Goal: Task Accomplishment & Management: Manage account settings

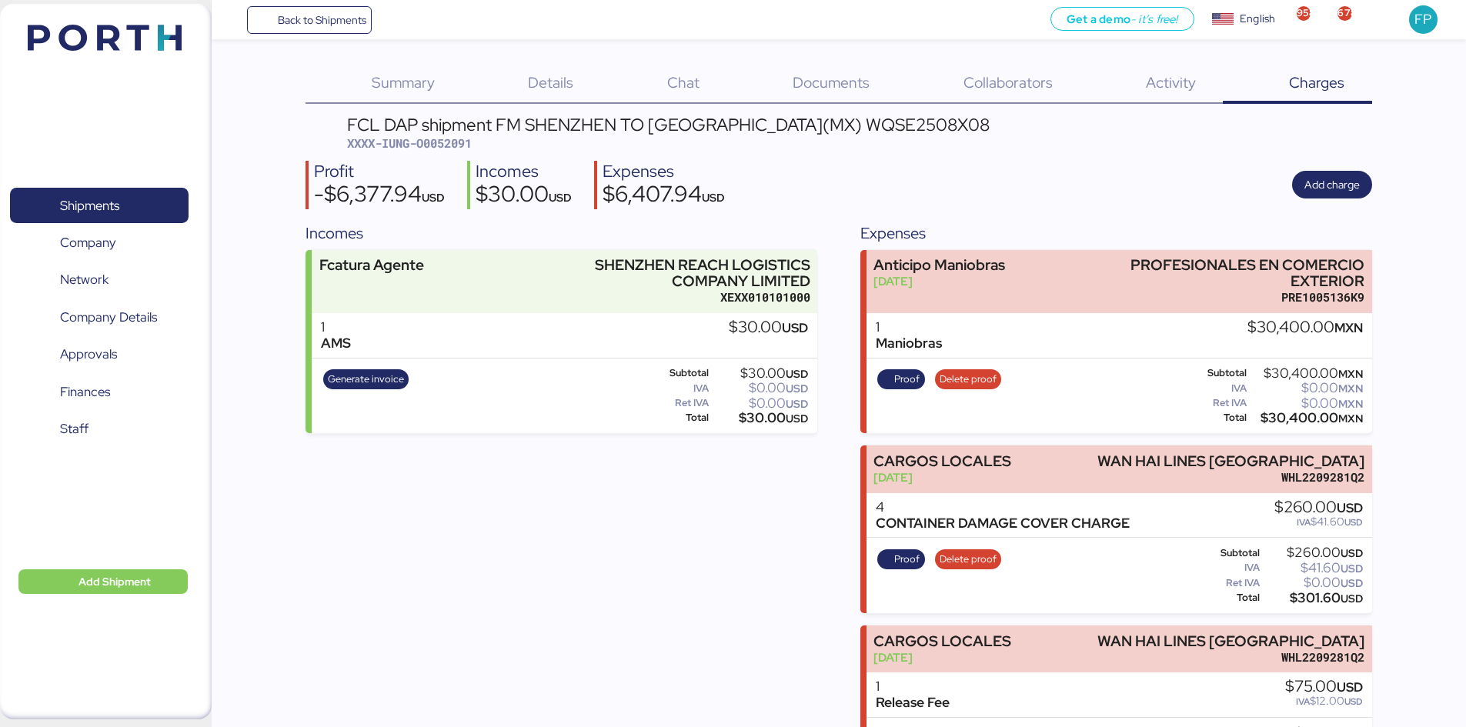
scroll to position [18, 0]
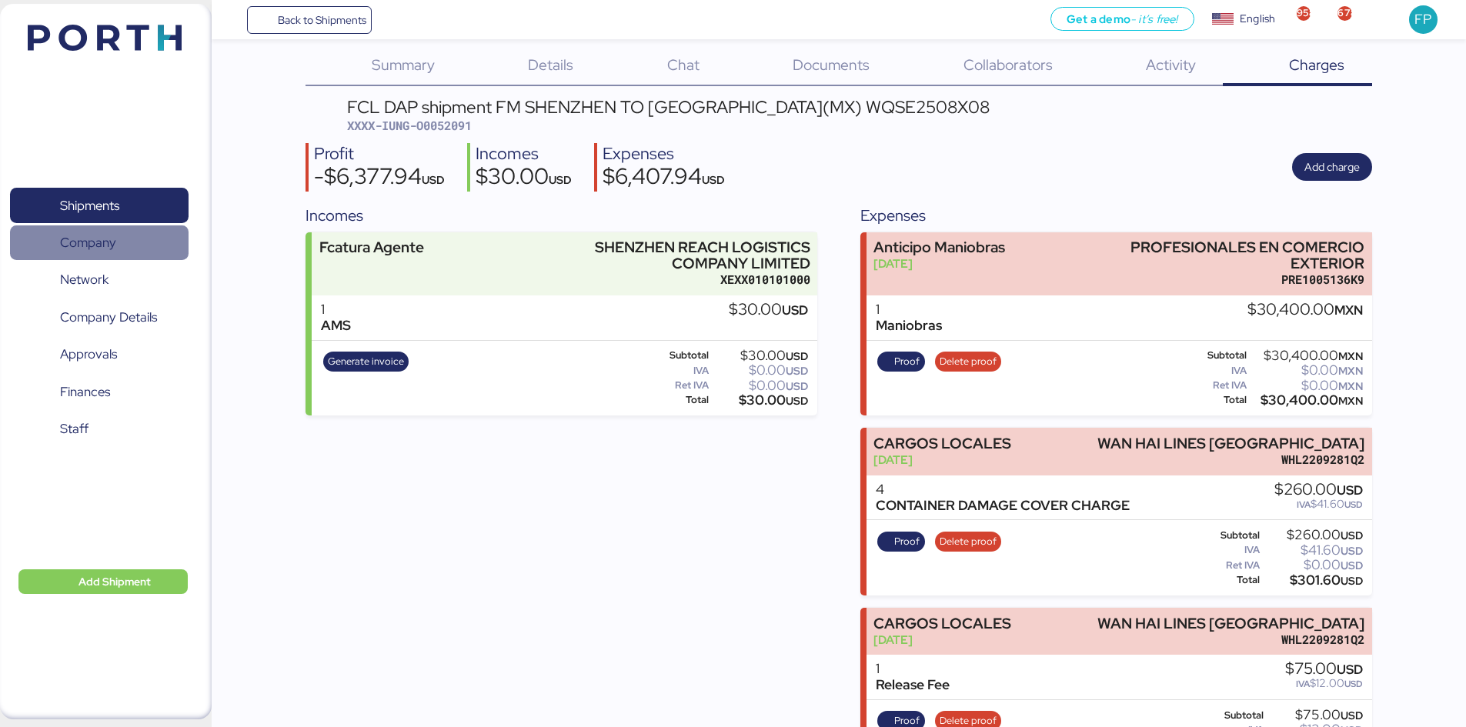
click at [128, 232] on span "Company" at bounding box center [98, 243] width 165 height 22
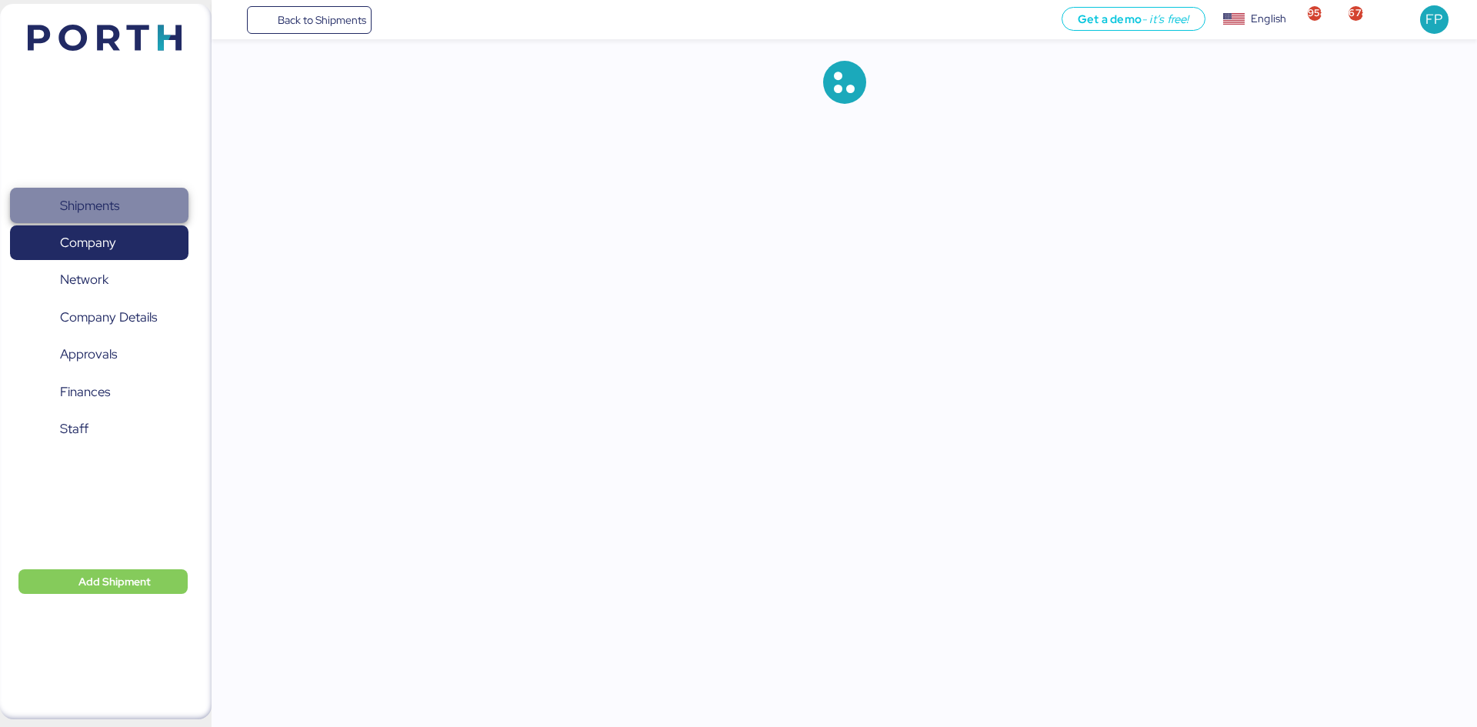
click at [127, 213] on span "Shipments" at bounding box center [98, 206] width 165 height 22
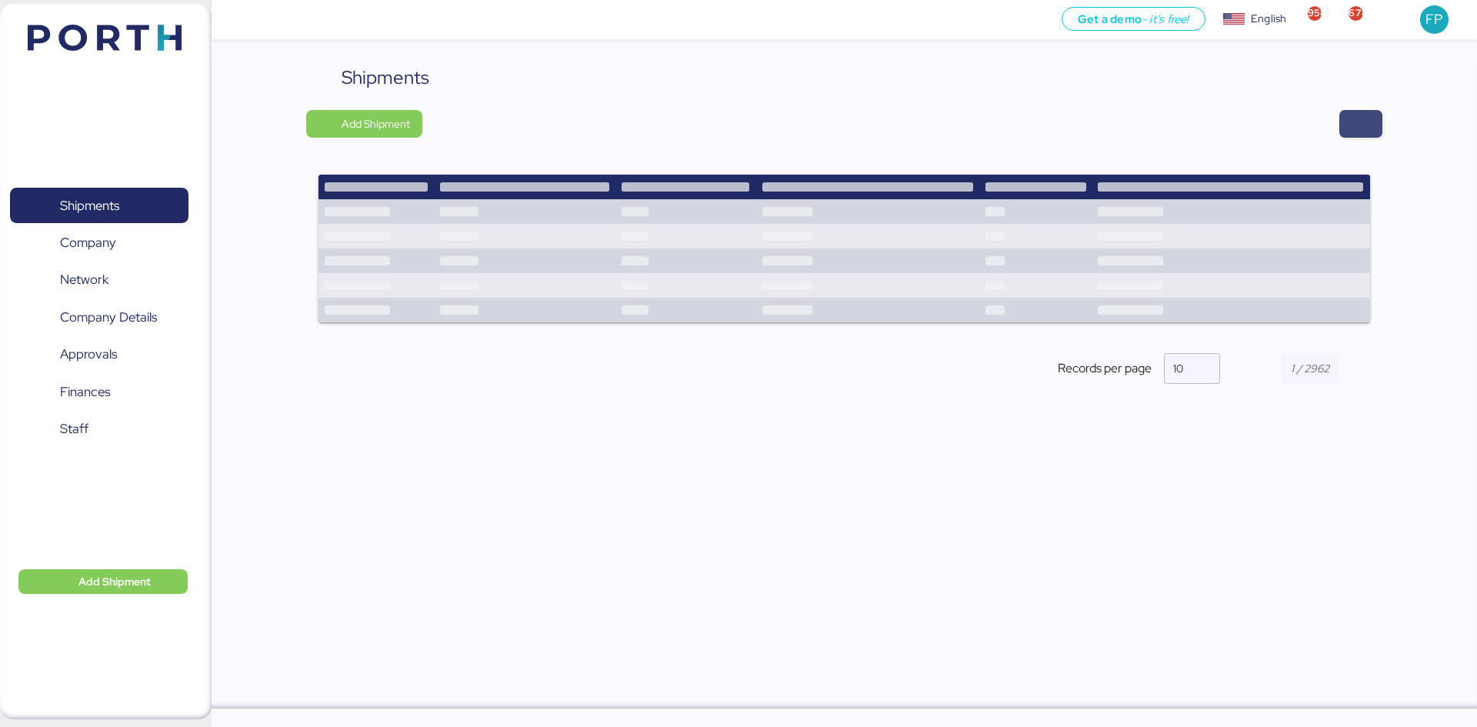
click at [1377, 115] on span "button" at bounding box center [1360, 124] width 43 height 28
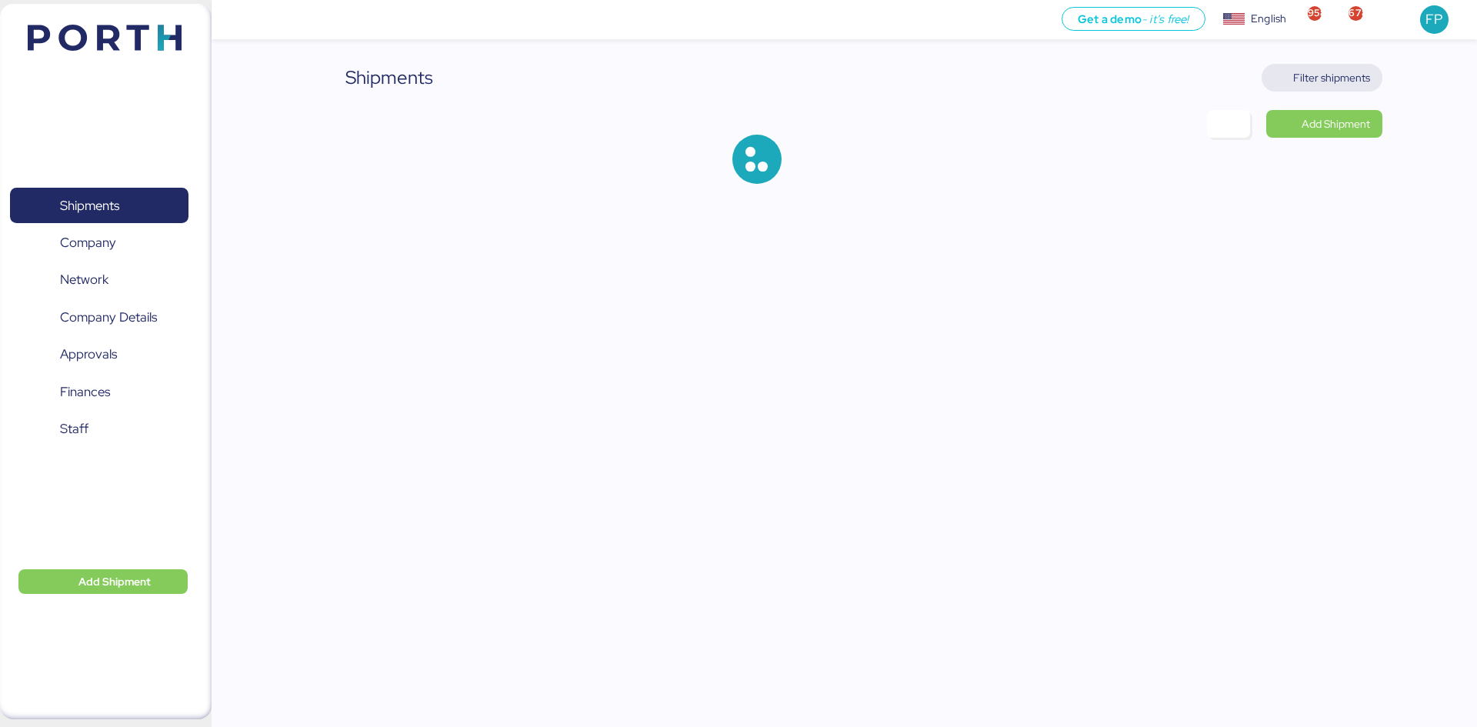
click at [1358, 83] on span "Filter shipments" at bounding box center [1331, 77] width 77 height 18
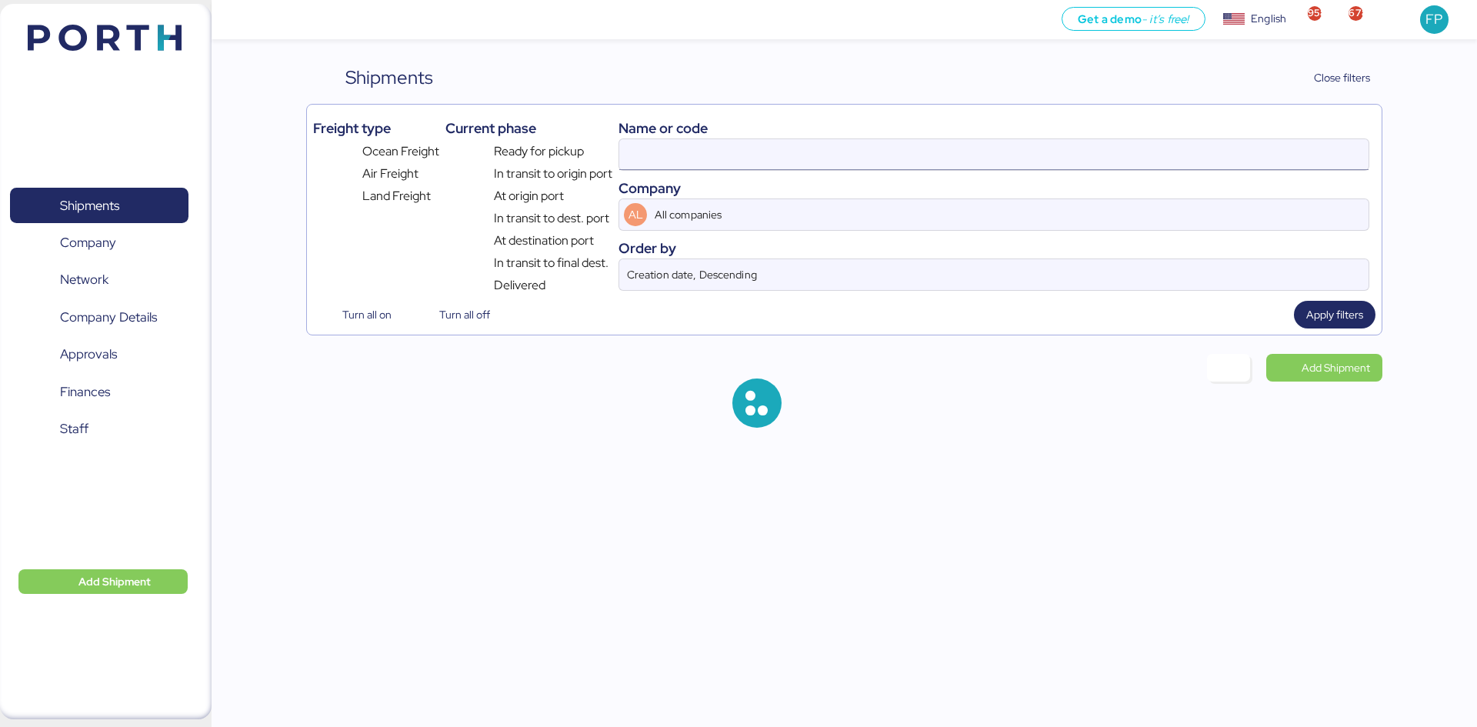
click at [654, 155] on input at bounding box center [993, 154] width 749 height 31
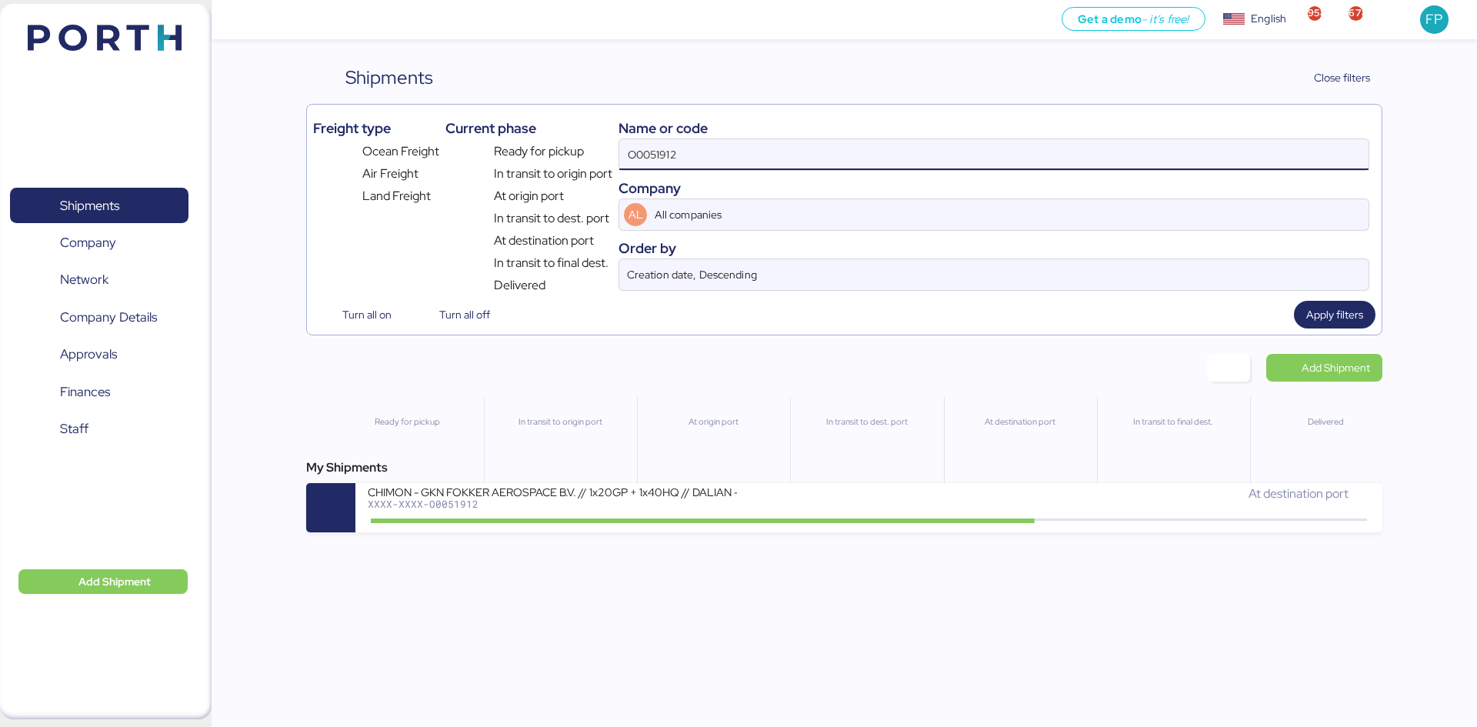
click at [654, 155] on input "O0051912" at bounding box center [993, 154] width 749 height 31
paste input "2128"
type input "O0052128"
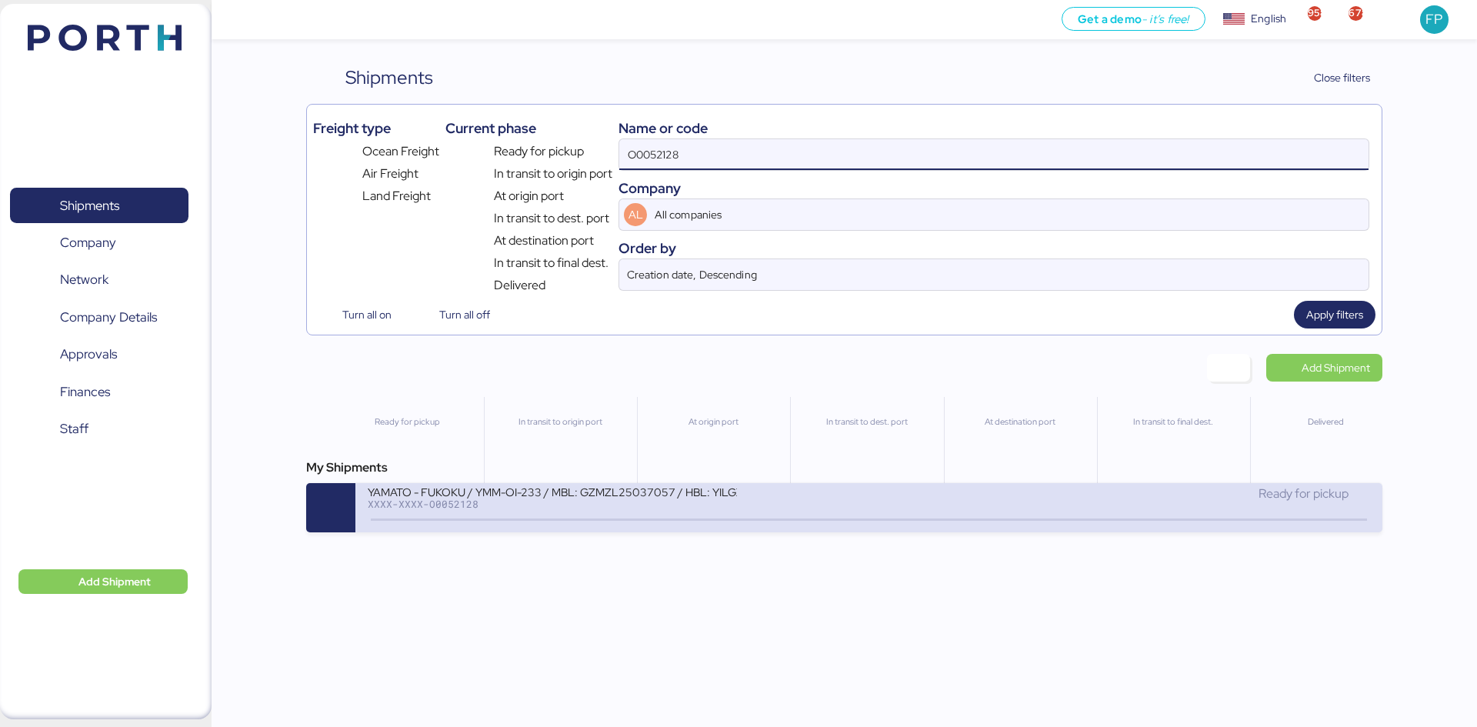
click at [725, 497] on div "YAMATO - FUKOKU / YMM-OI-233 / MBL: GZMZL25037057 / HBL: YILGZS0017303 / LCL" at bounding box center [552, 491] width 369 height 13
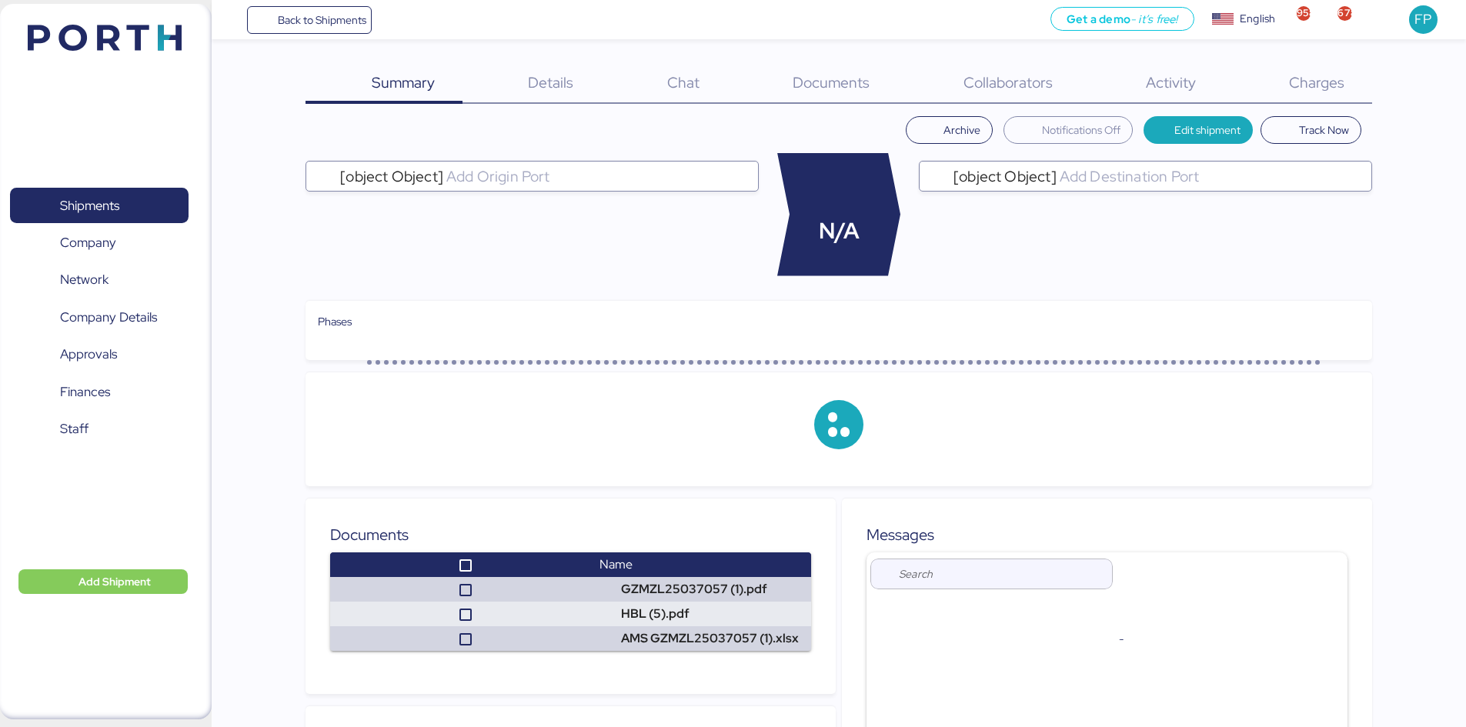
click at [1329, 98] on div "Charges 0" at bounding box center [1296, 84] width 148 height 40
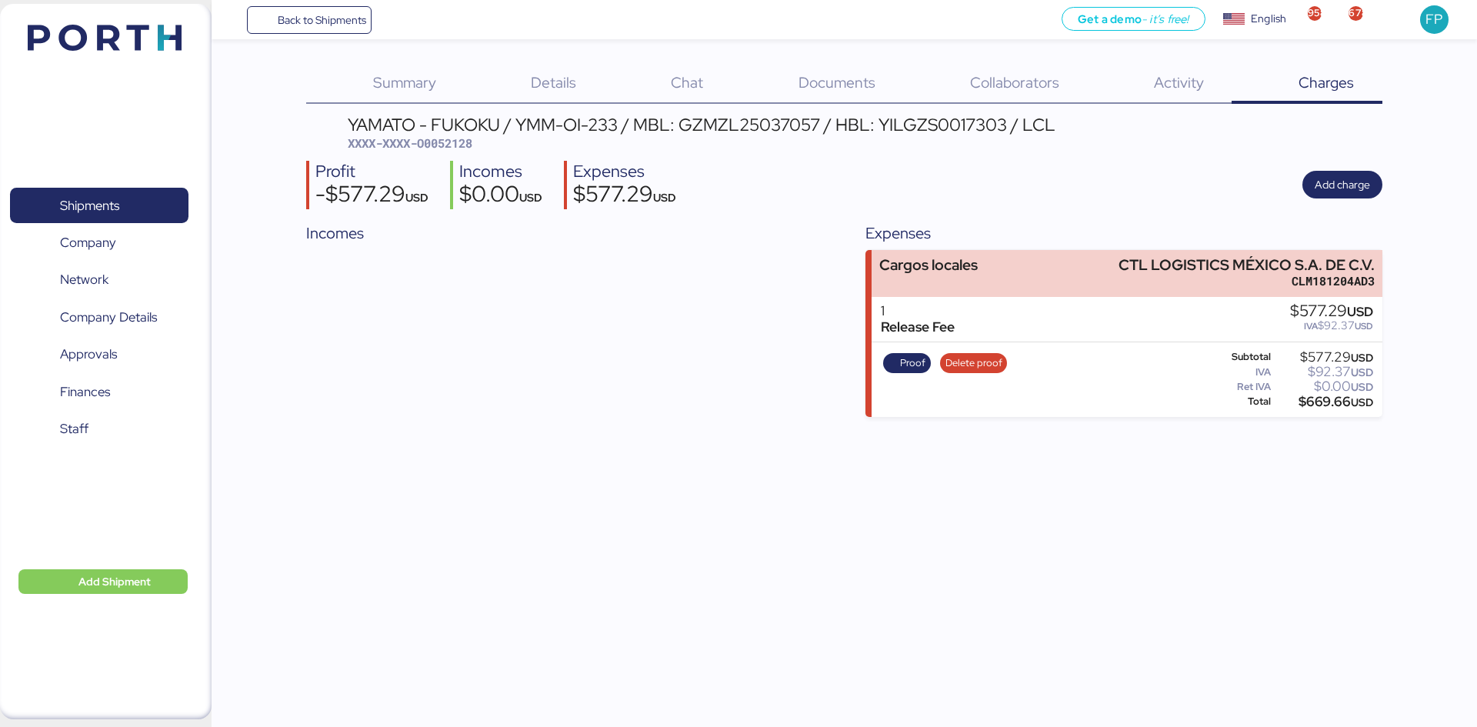
click at [460, 136] on span "XXXX-XXXX-O0052128" at bounding box center [410, 142] width 125 height 15
copy span "O0052128"
drag, startPoint x: 1116, startPoint y: 257, endPoint x: 1412, endPoint y: 255, distance: 296.2
click at [1412, 255] on div "Summary 0 Details 0 Chat 0 Documents 0 Collaborators 0 Activity 0 Charges 0 YAM…" at bounding box center [738, 208] width 1477 height 417
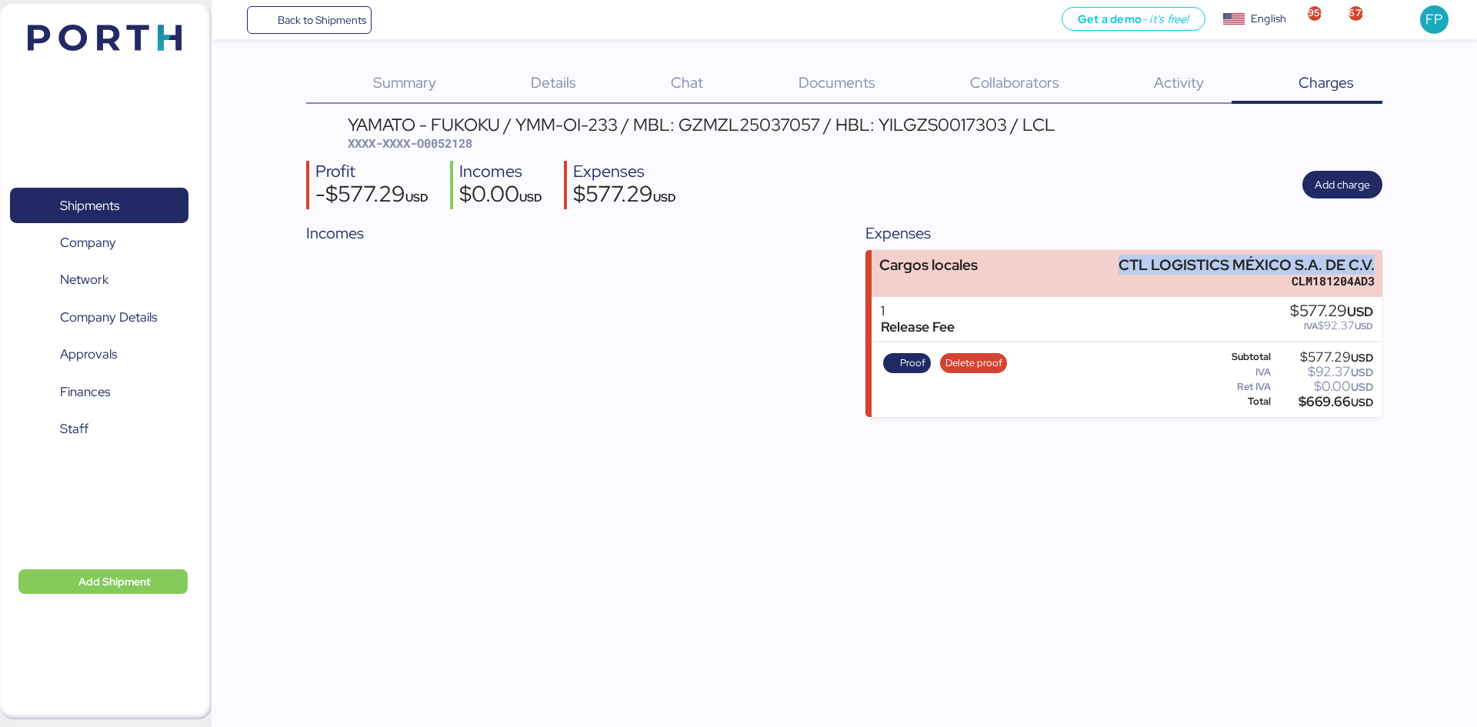
copy div "CTL LOGISTICS MÉXICO S.A. DE C.V."
click at [124, 203] on span "Shipments" at bounding box center [98, 206] width 165 height 22
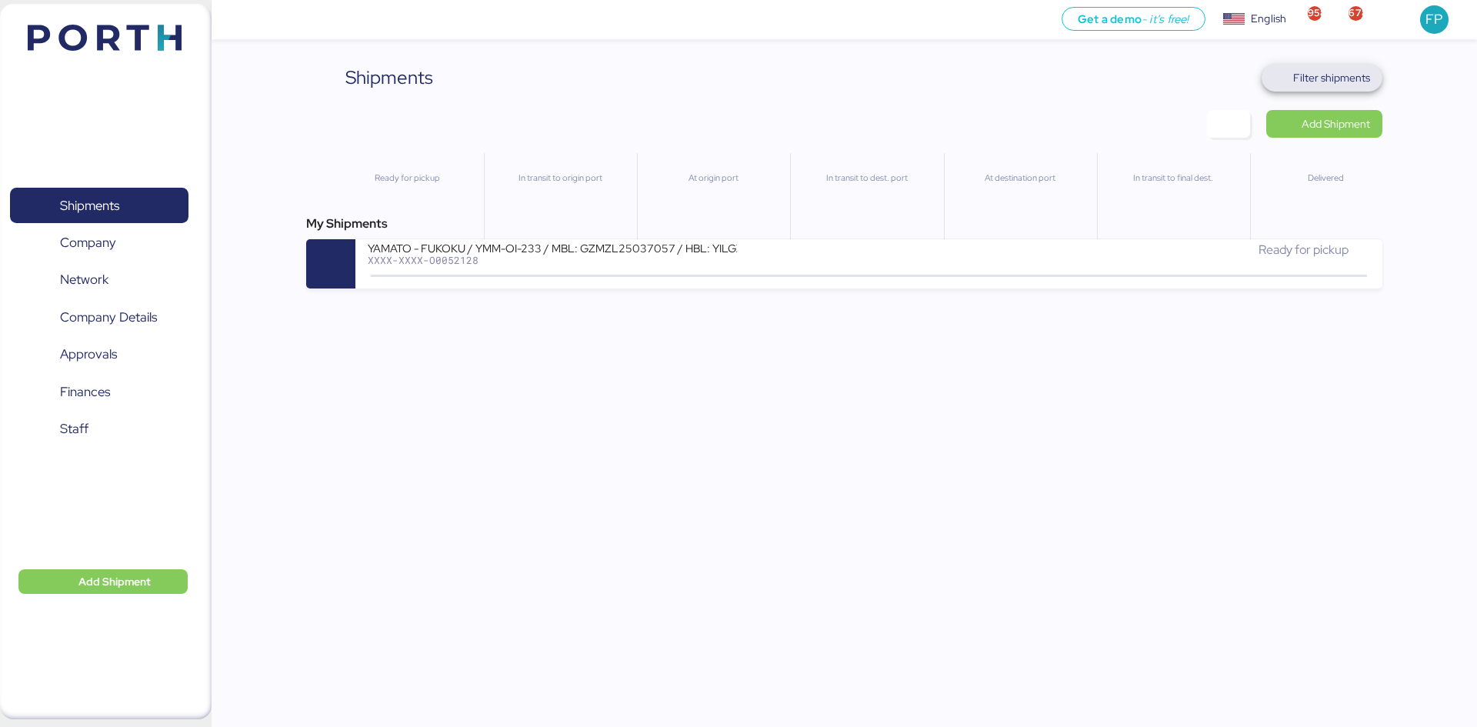
click at [1326, 90] on span "Filter shipments" at bounding box center [1322, 78] width 121 height 28
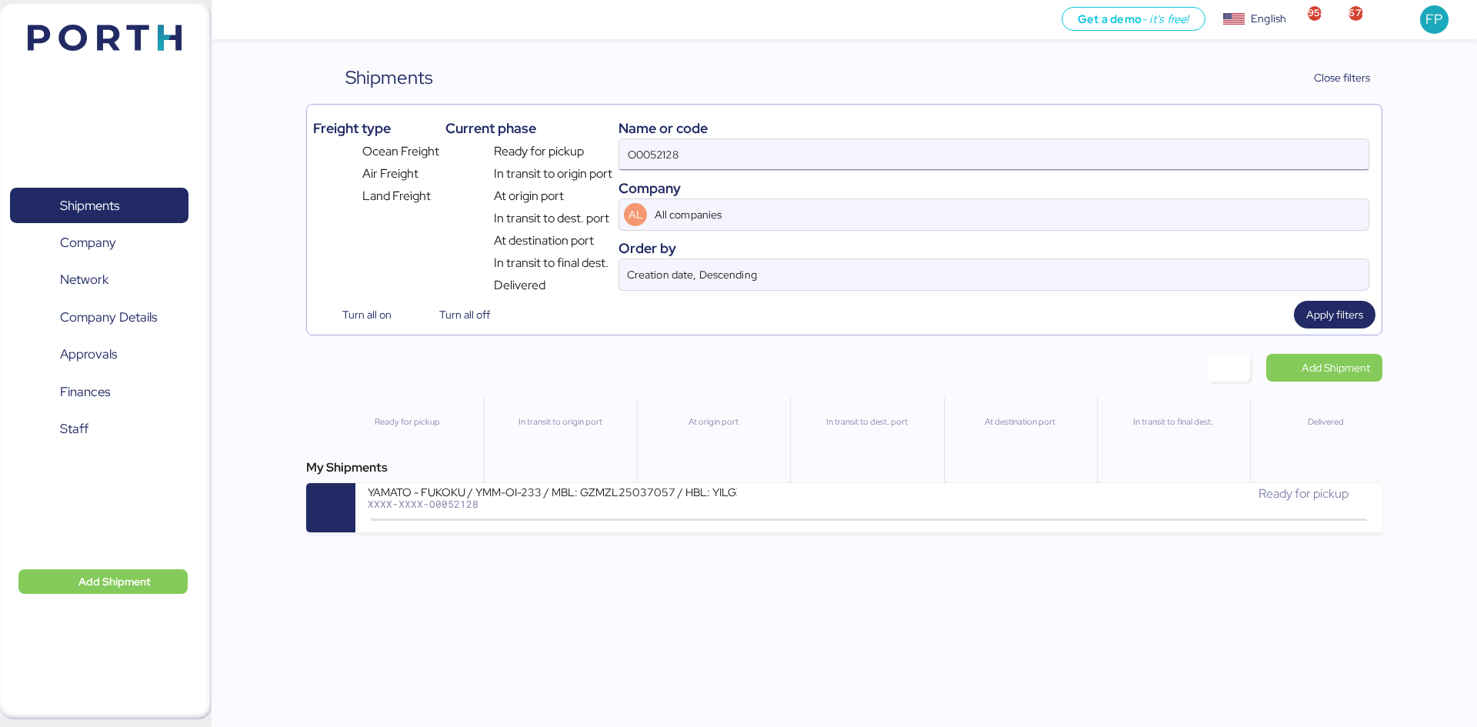
click at [644, 158] on input "O0052128" at bounding box center [993, 154] width 749 height 31
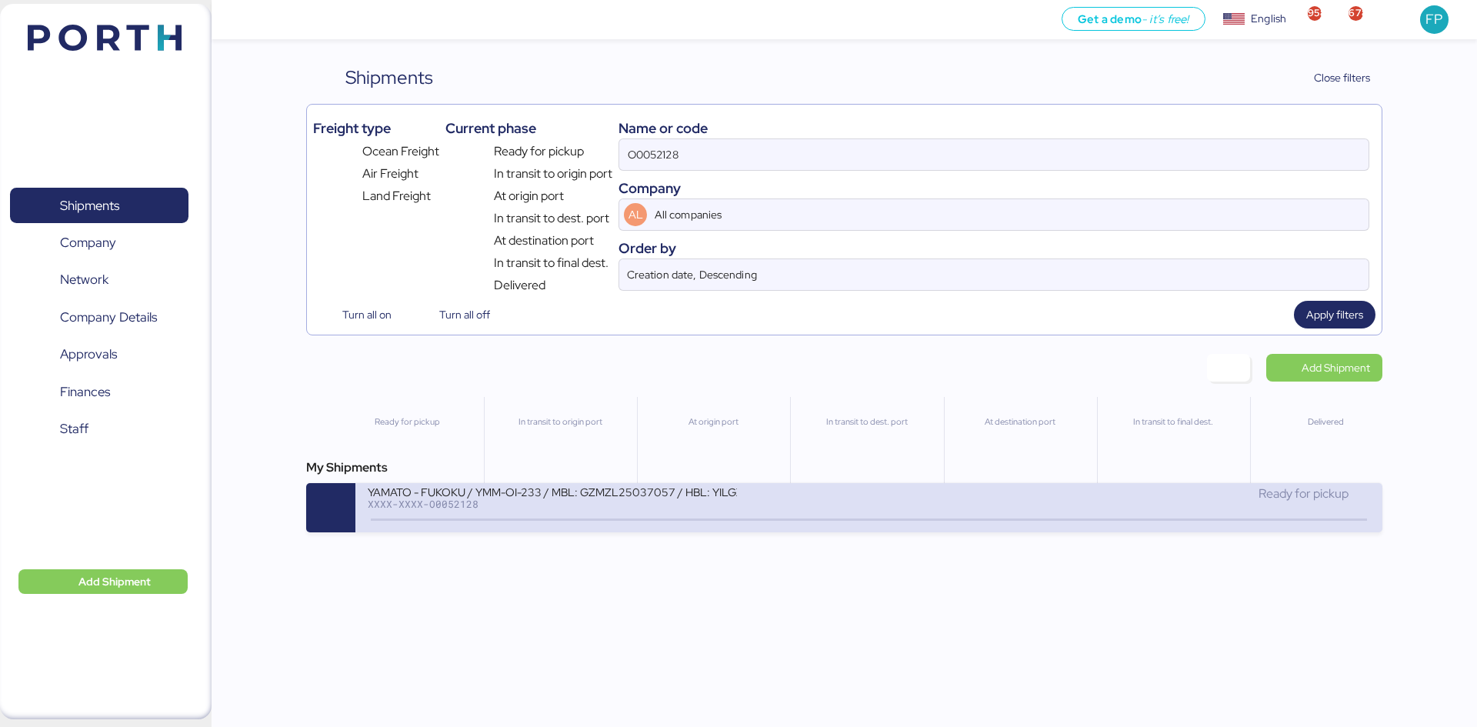
click at [743, 501] on div "YAMATO - FUKOKU / YMM-OI-233 / MBL: GZMZL25037057 / HBL: YILGZS0017303 / LCL XX…" at bounding box center [618, 501] width 501 height 33
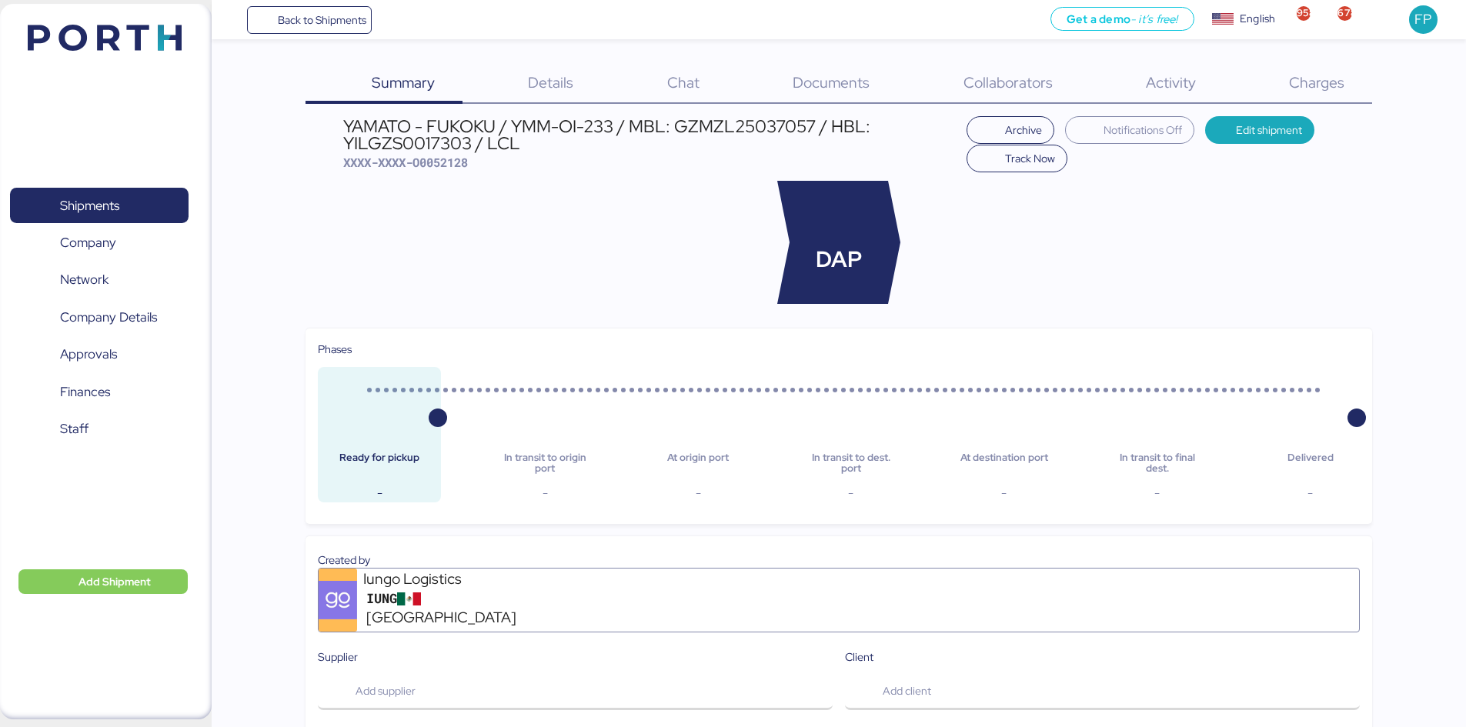
click at [1329, 70] on div "Charges 0" at bounding box center [1296, 84] width 148 height 40
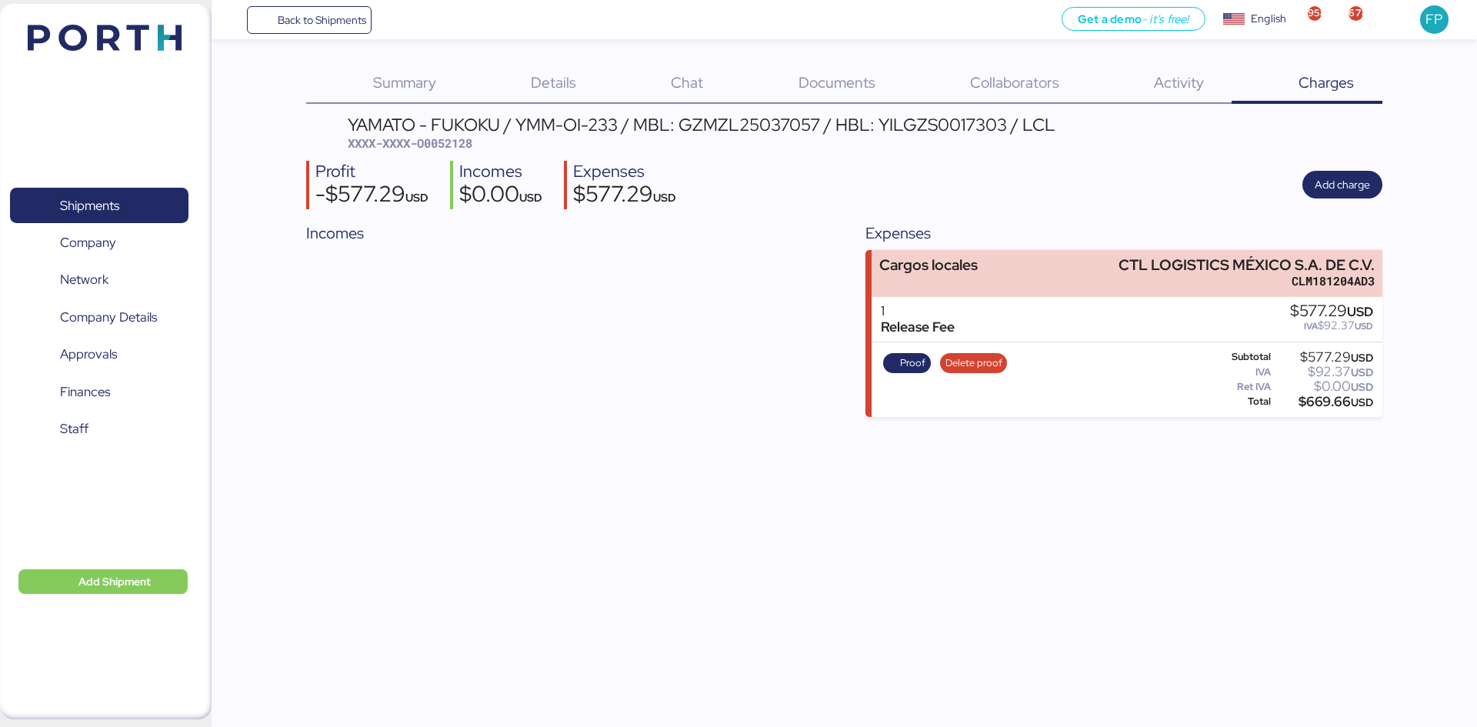
click at [1333, 406] on div "$669.66 USD" at bounding box center [1323, 402] width 99 height 12
click at [148, 207] on span "Shipments" at bounding box center [98, 206] width 165 height 22
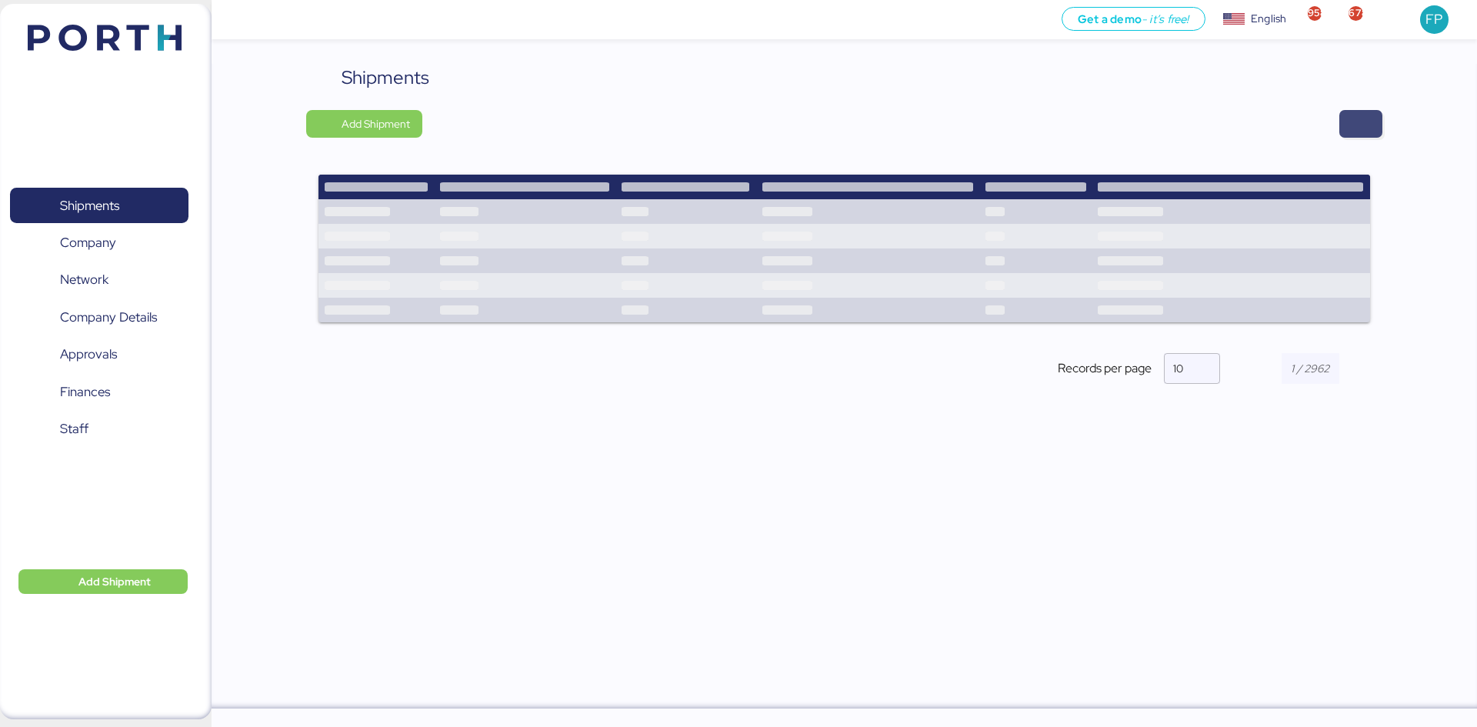
click at [1374, 119] on span "button" at bounding box center [1360, 124] width 43 height 28
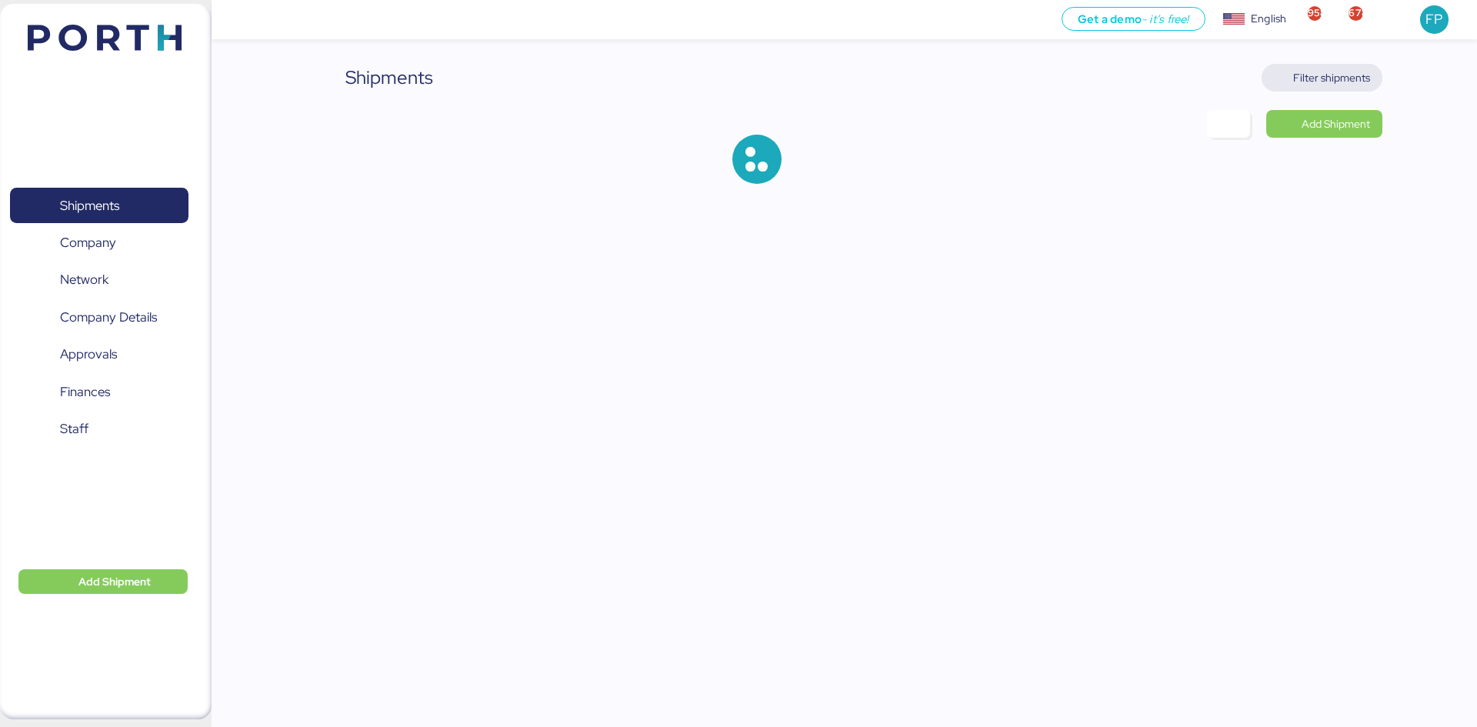
click at [1306, 84] on span "Filter shipments" at bounding box center [1331, 77] width 77 height 18
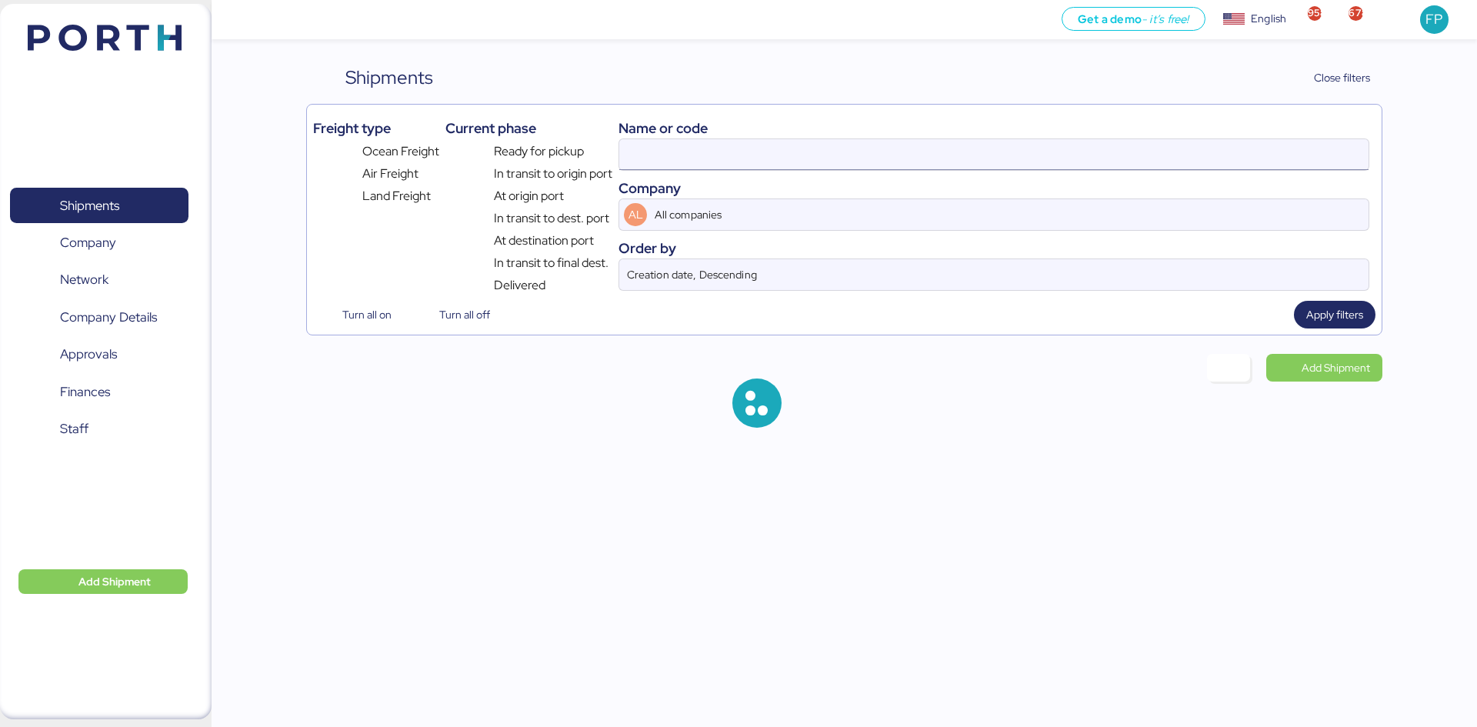
click at [662, 150] on input at bounding box center [993, 154] width 749 height 31
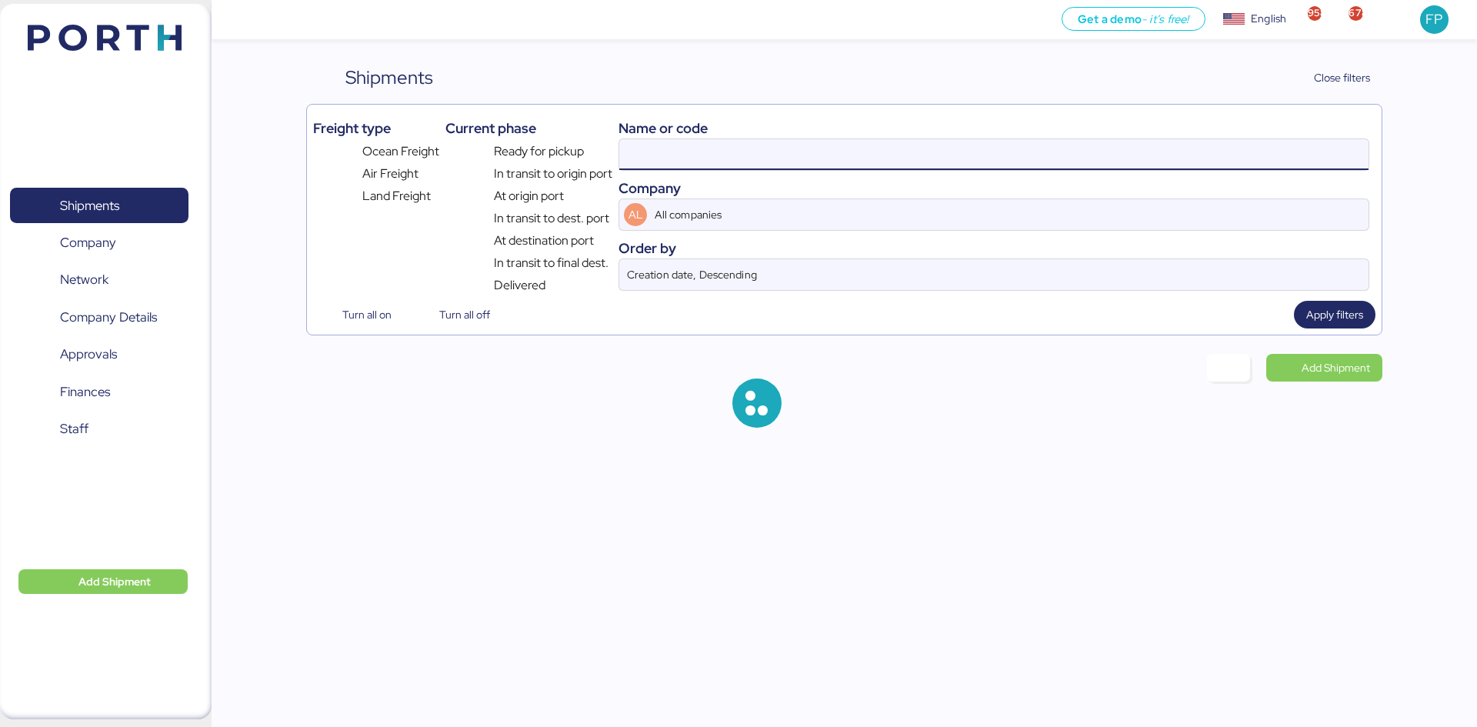
click at [662, 150] on input at bounding box center [993, 154] width 749 height 31
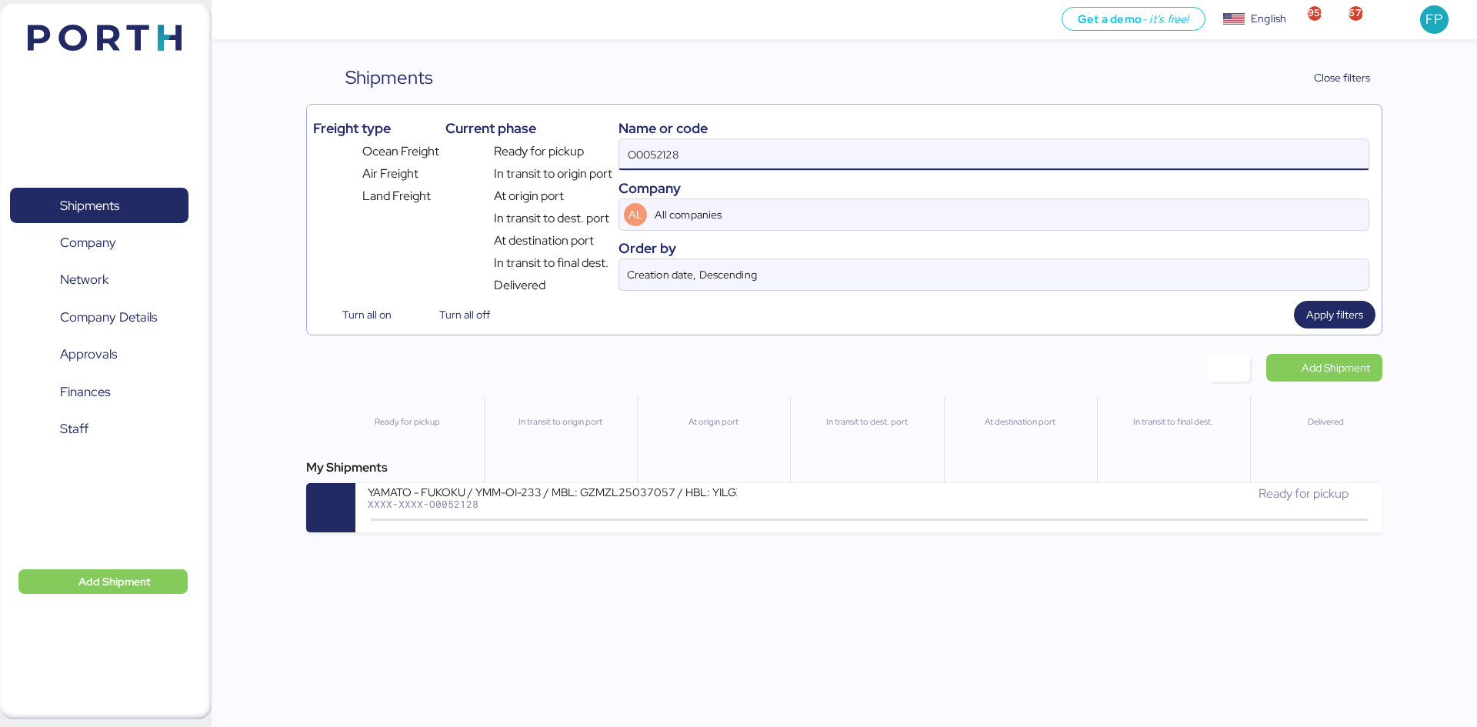
click at [662, 150] on input "O0052128" at bounding box center [993, 154] width 749 height 31
paste input "A0052092"
type input "A0052092"
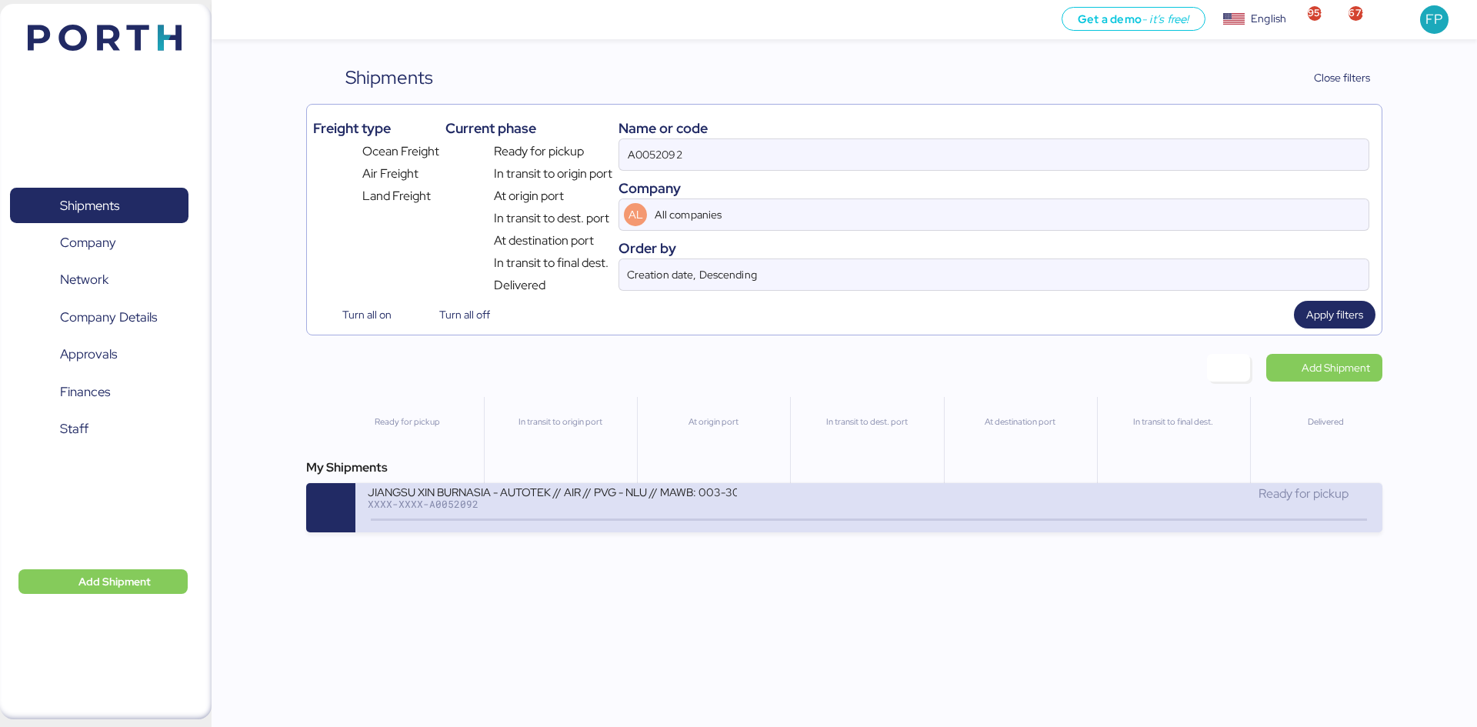
click at [527, 504] on div "XXXX-XXXX-A0052092" at bounding box center [552, 504] width 369 height 11
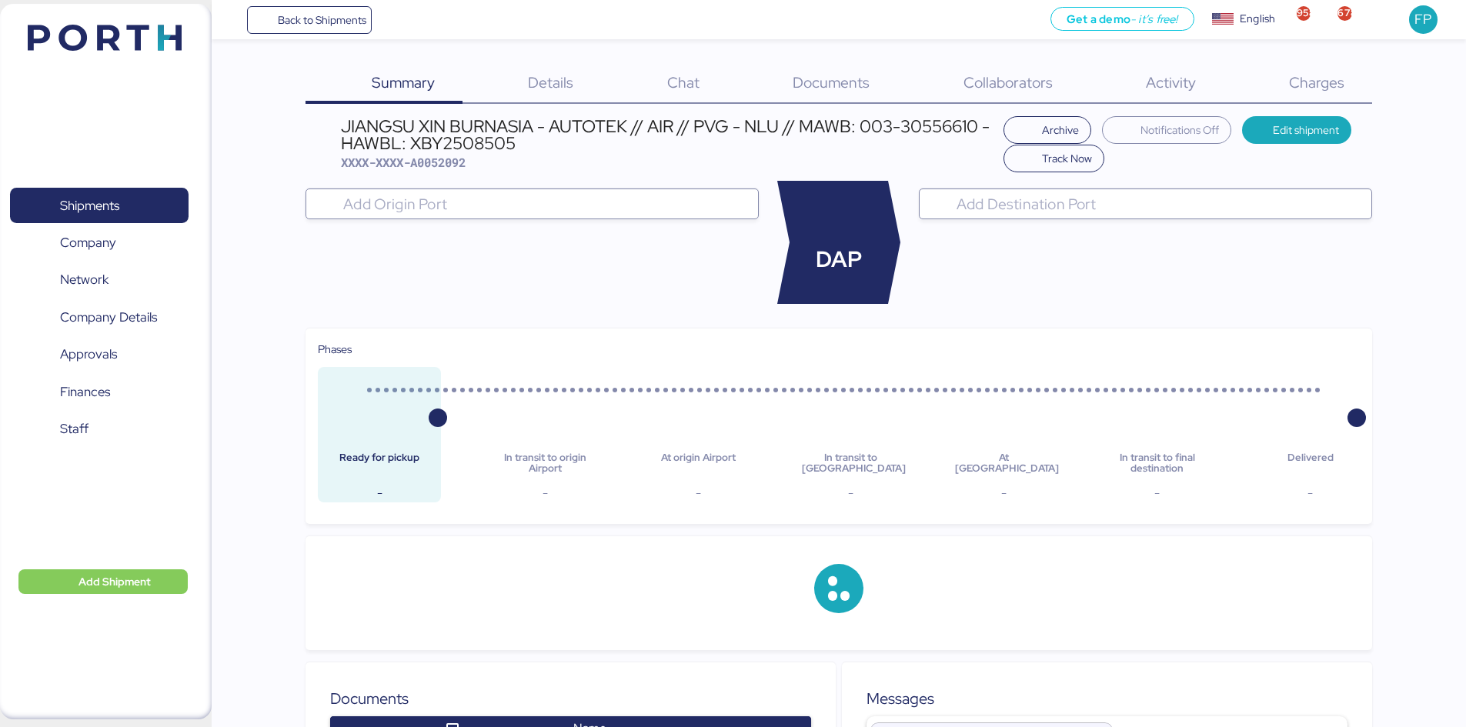
click at [1307, 90] on span "Charges" at bounding box center [1316, 82] width 55 height 20
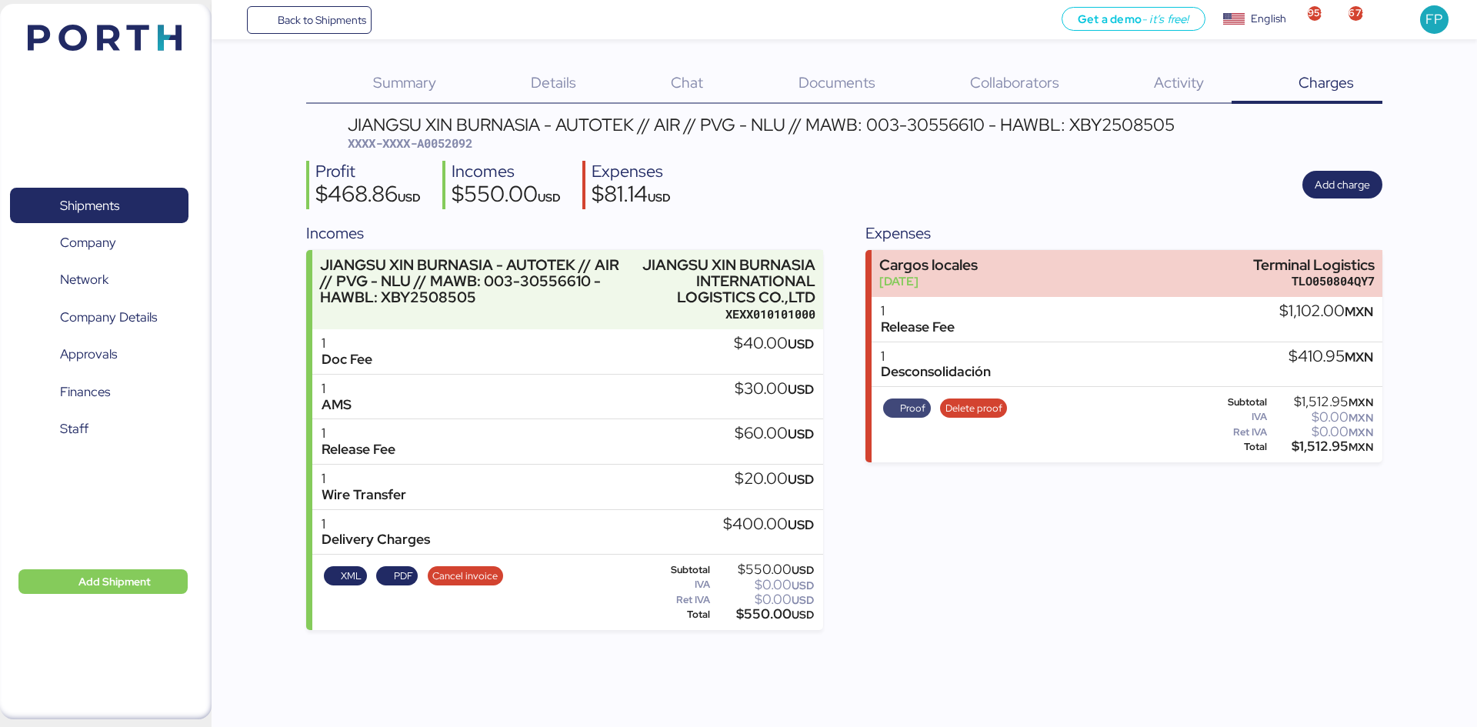
click at [889, 412] on span "Proof" at bounding box center [907, 408] width 38 height 17
click at [552, 105] on div "Summary 0 Details 0 Chat 0 Documents 0 Collaborators 0 Activity 0 Charges 0 JIA…" at bounding box center [844, 347] width 1076 height 566
click at [551, 88] on span "Details" at bounding box center [553, 82] width 45 height 20
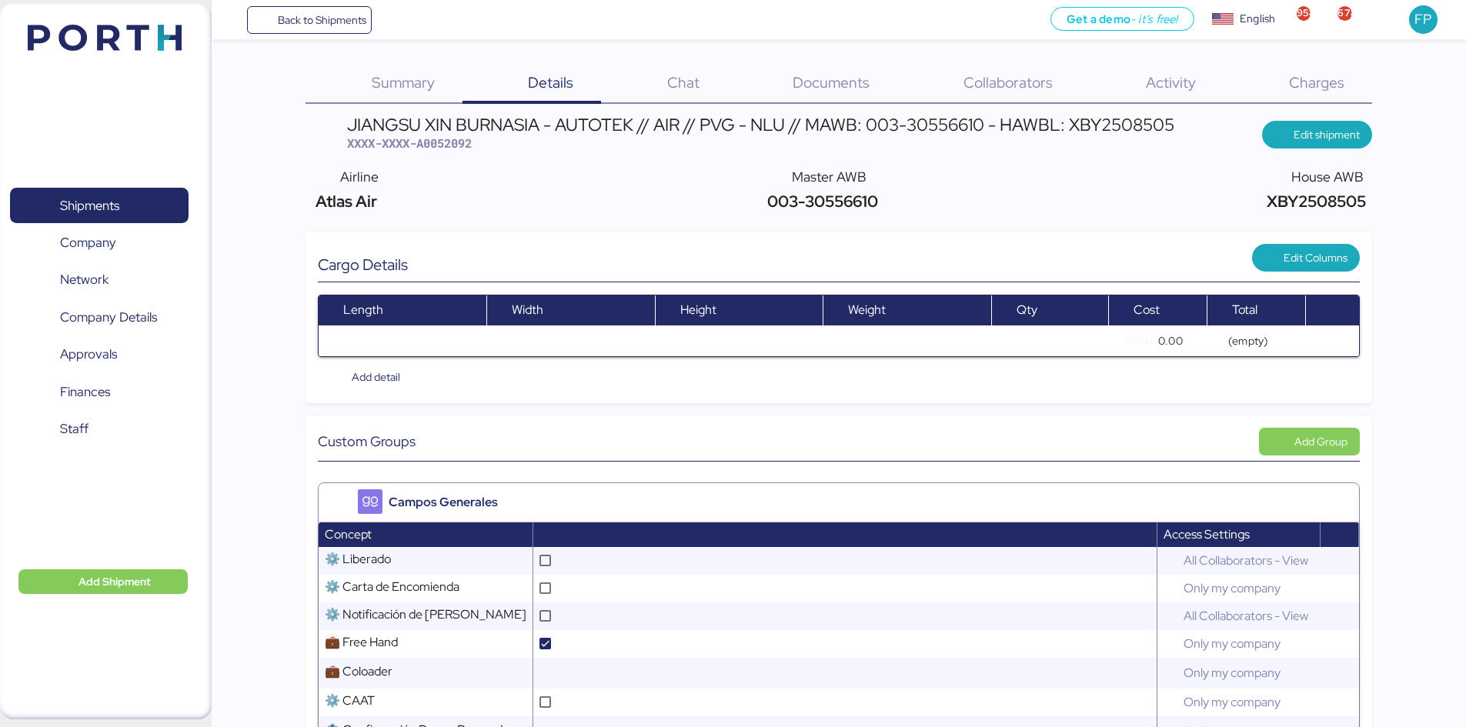
click at [455, 140] on span "XXXX-XXXX-A0052092" at bounding box center [409, 142] width 125 height 15
copy span "A0052092"
click at [142, 214] on span "Shipments" at bounding box center [98, 206] width 165 height 22
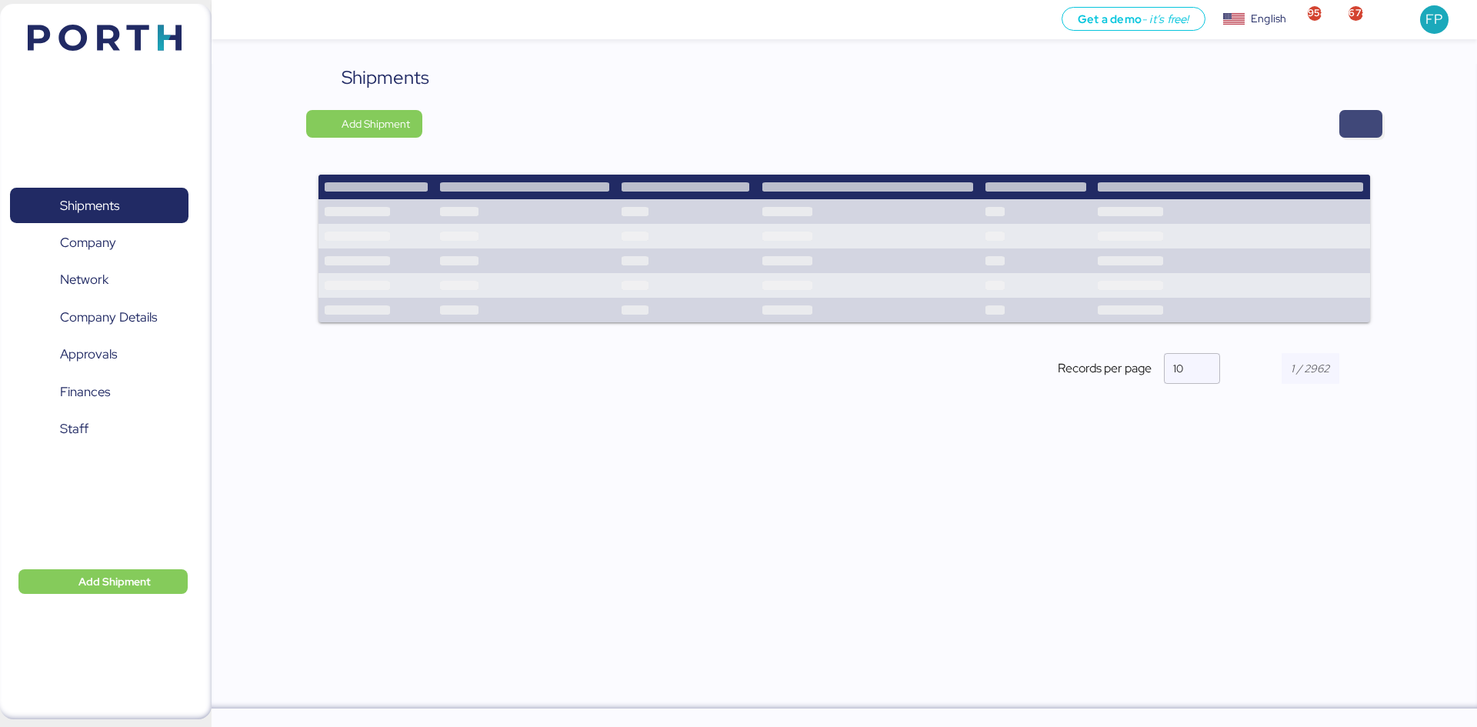
click at [1376, 133] on span "button" at bounding box center [1360, 124] width 43 height 28
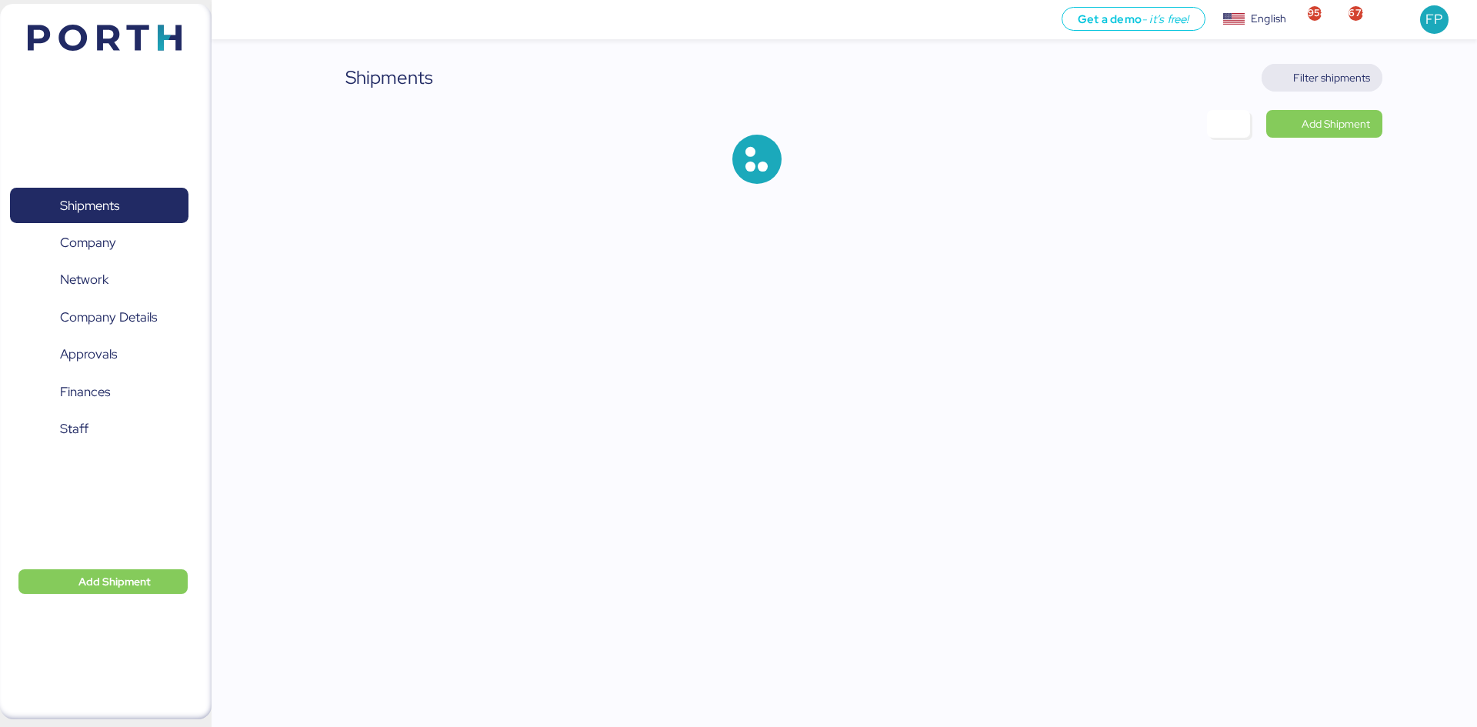
click at [1357, 77] on span "Filter shipments" at bounding box center [1331, 77] width 77 height 18
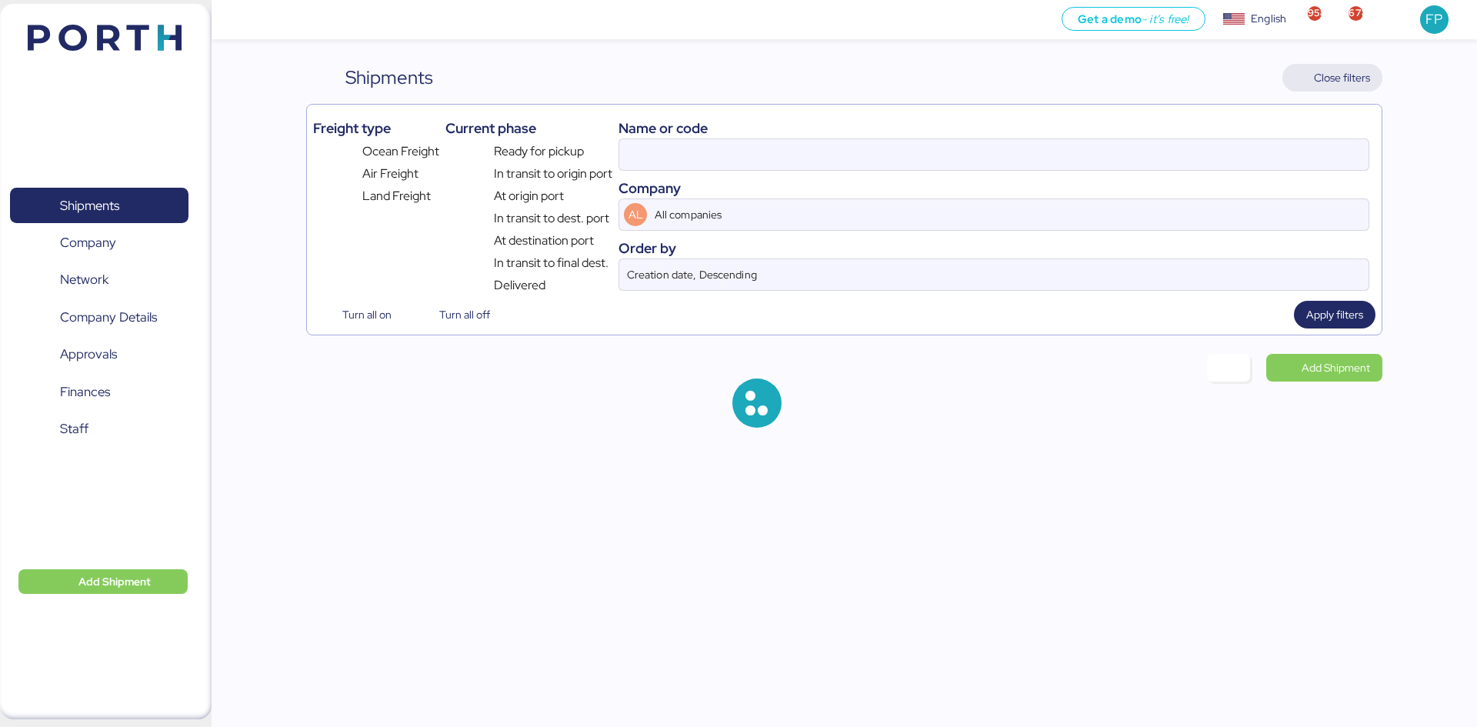
type input "A0052092"
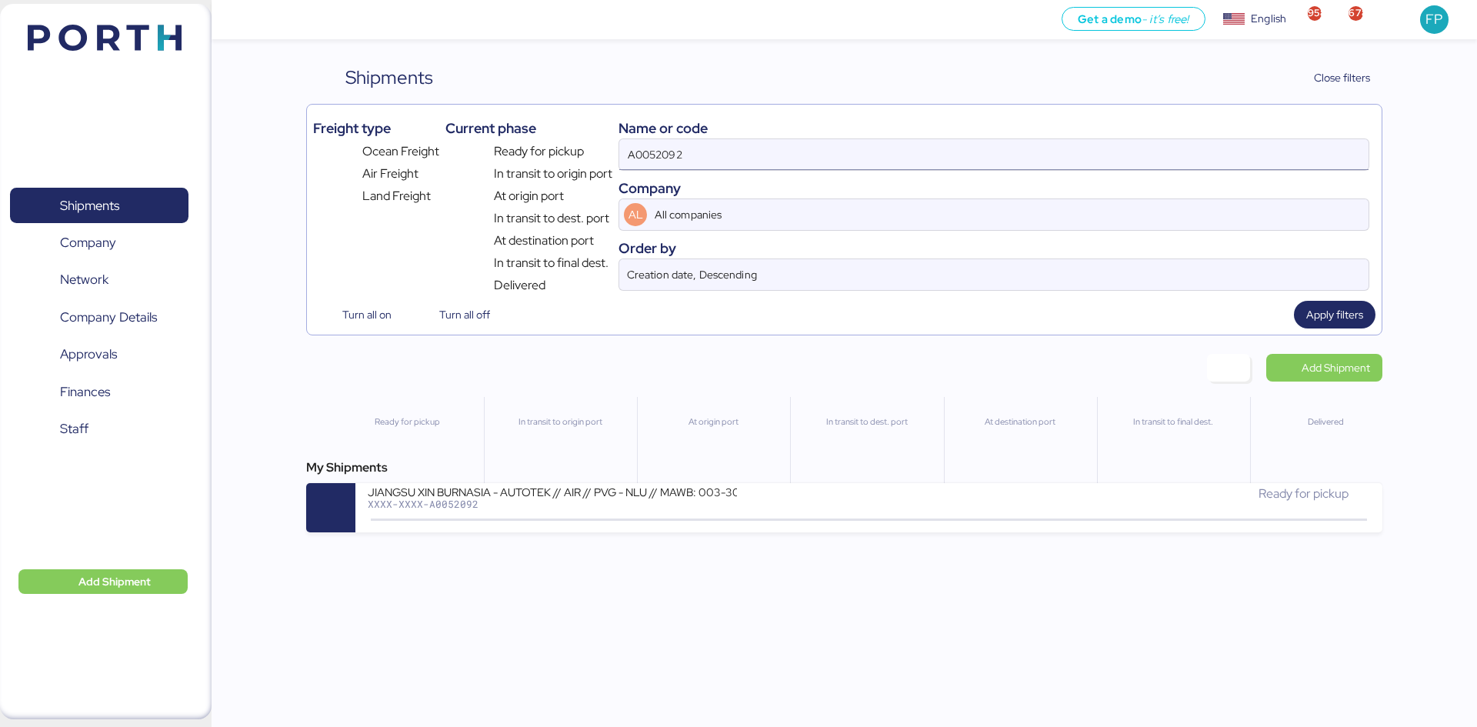
click at [667, 148] on input "A0052092" at bounding box center [993, 154] width 749 height 31
type input "52100"
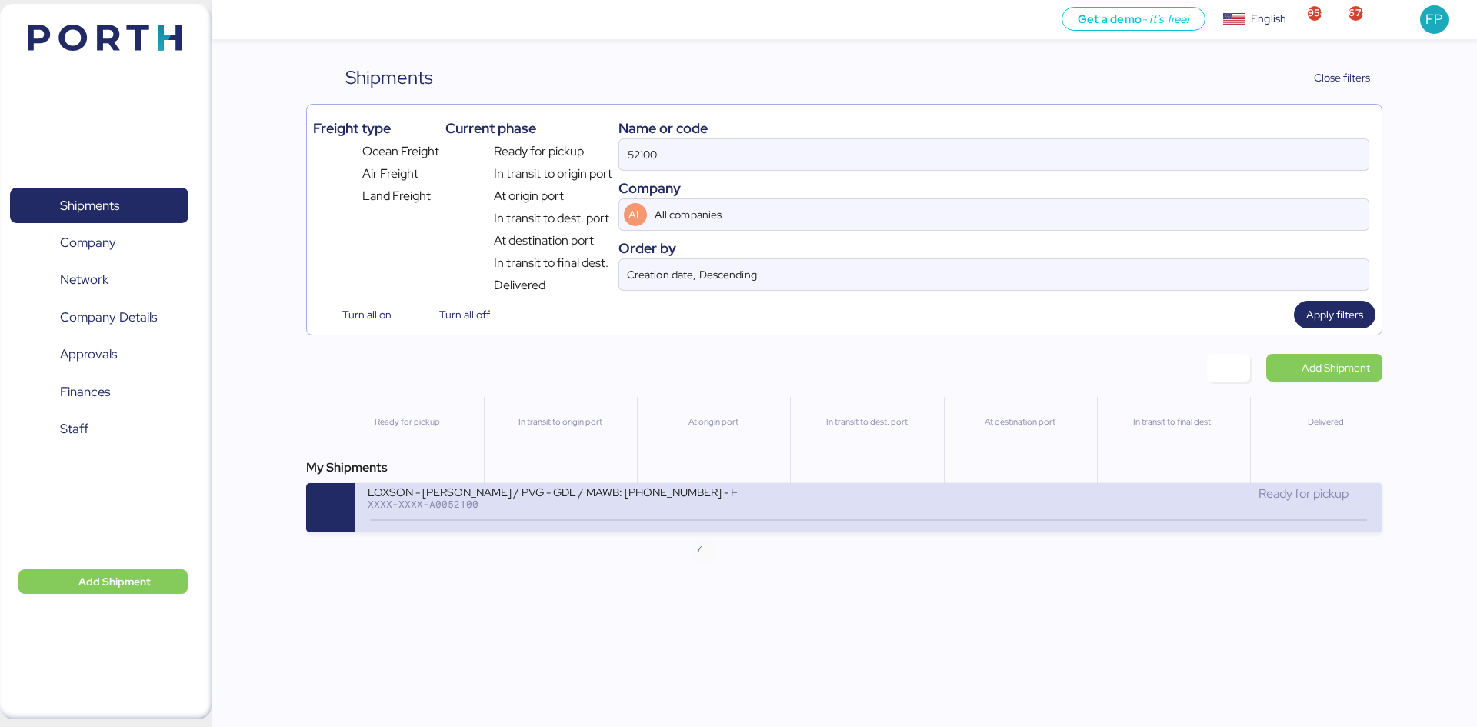
click at [710, 514] on icon at bounding box center [704, 520] width 74 height 17
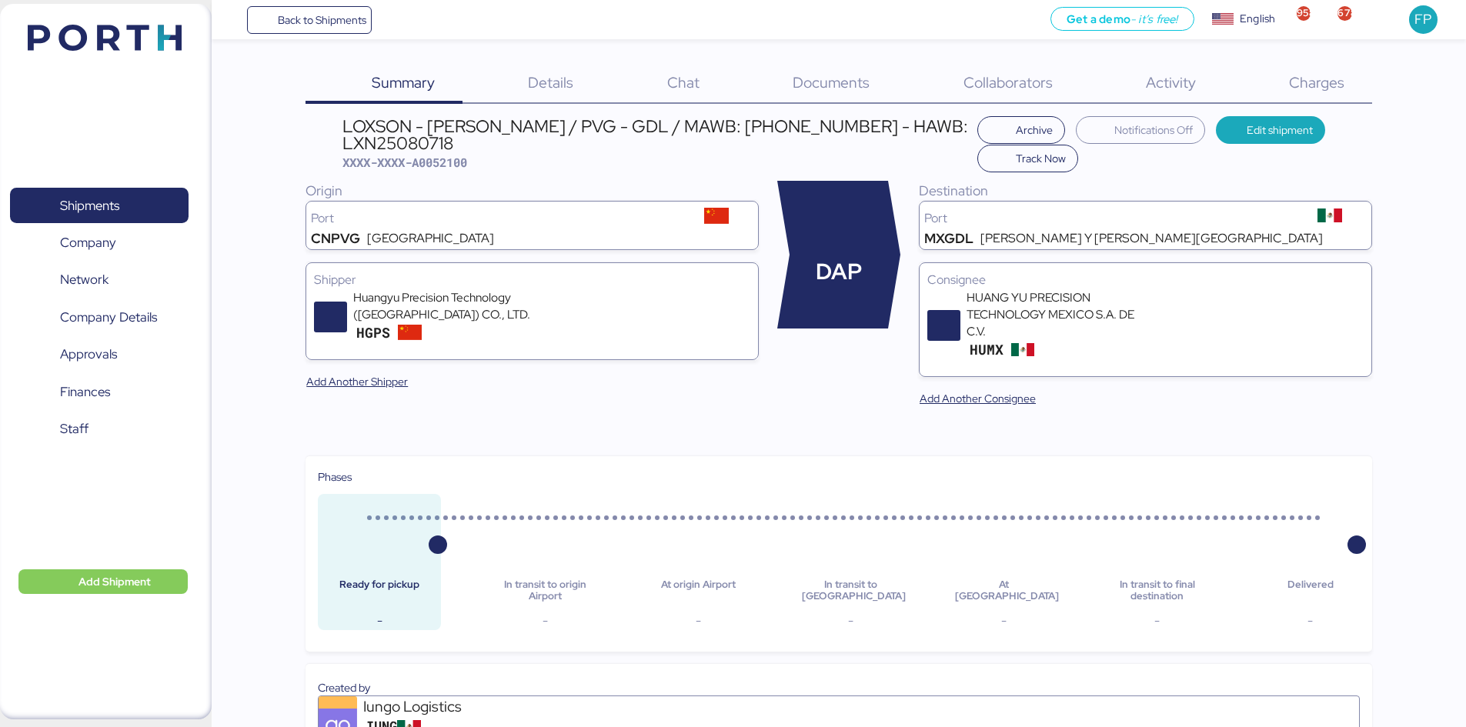
click at [1294, 85] on span "Charges" at bounding box center [1316, 82] width 55 height 20
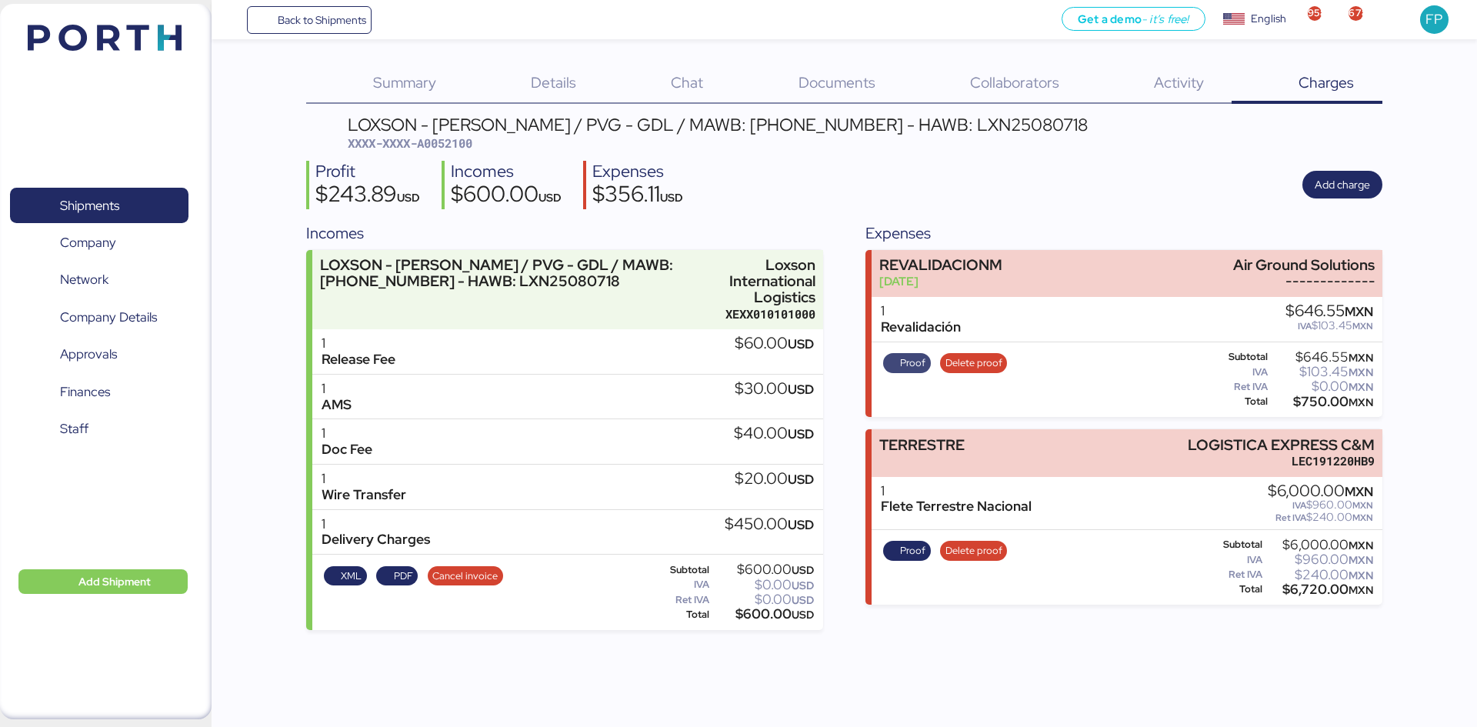
click at [894, 361] on span "Proof" at bounding box center [907, 363] width 38 height 17
click at [112, 195] on span "Shipments" at bounding box center [98, 206] width 165 height 22
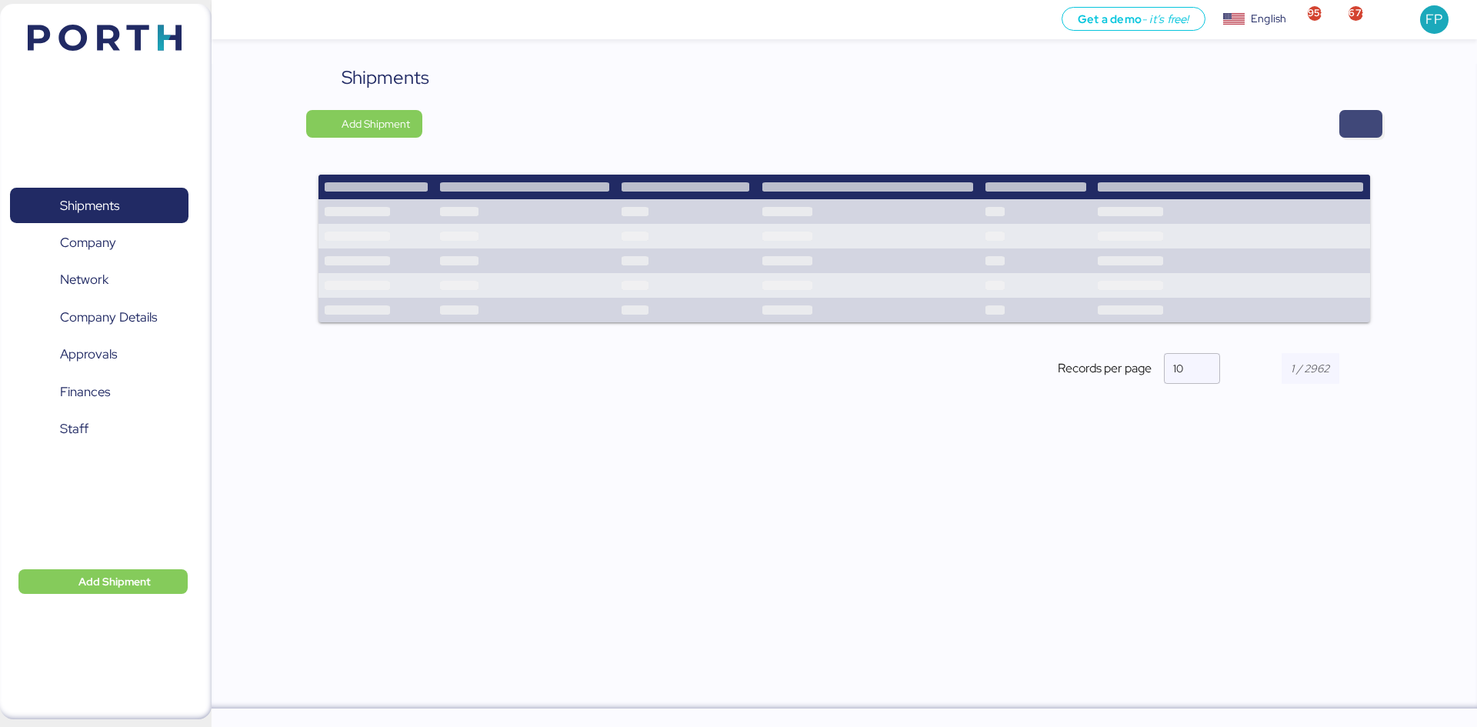
drag, startPoint x: 1384, startPoint y: 113, endPoint x: 1369, endPoint y: 119, distance: 15.9
click at [1383, 113] on div "Shipments Add Shipment Shipment Name AVISO DE EXPORTACIÓN // 24000120 - 2500001…" at bounding box center [845, 386] width 1266 height 645
click at [1359, 125] on span "button" at bounding box center [1361, 124] width 18 height 22
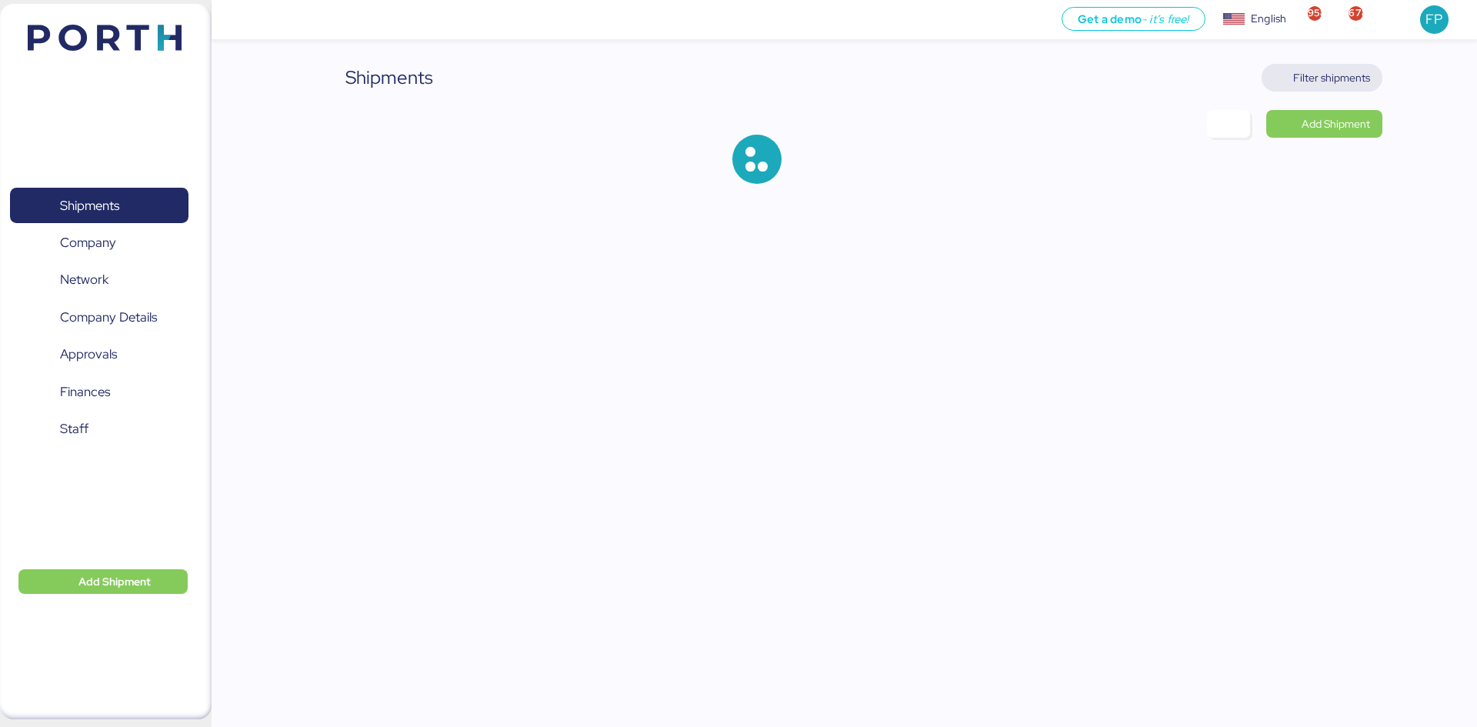
click at [1335, 69] on span "Filter shipments" at bounding box center [1331, 77] width 77 height 18
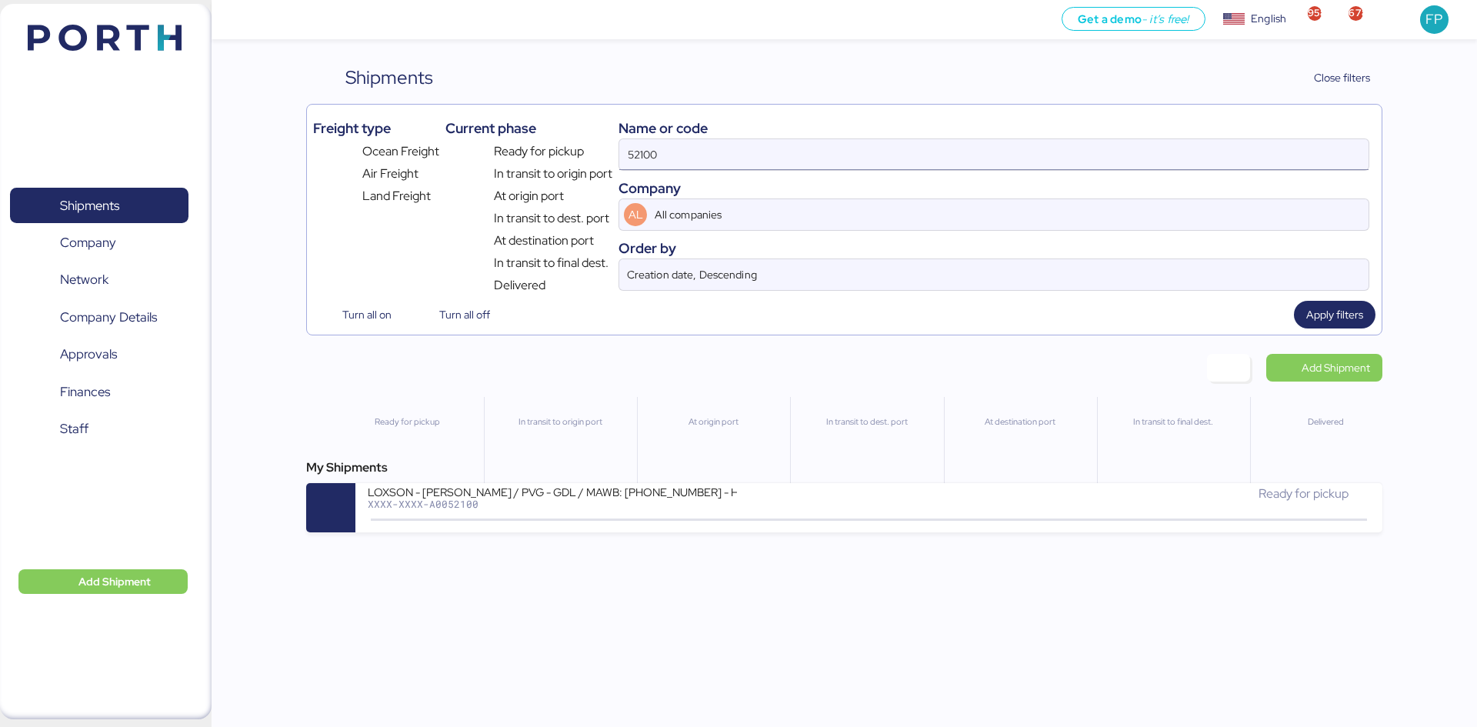
click at [667, 164] on input "52100" at bounding box center [993, 154] width 749 height 31
click at [665, 164] on input "52100" at bounding box center [993, 154] width 749 height 31
paste input "O0052019"
type input "O0052019"
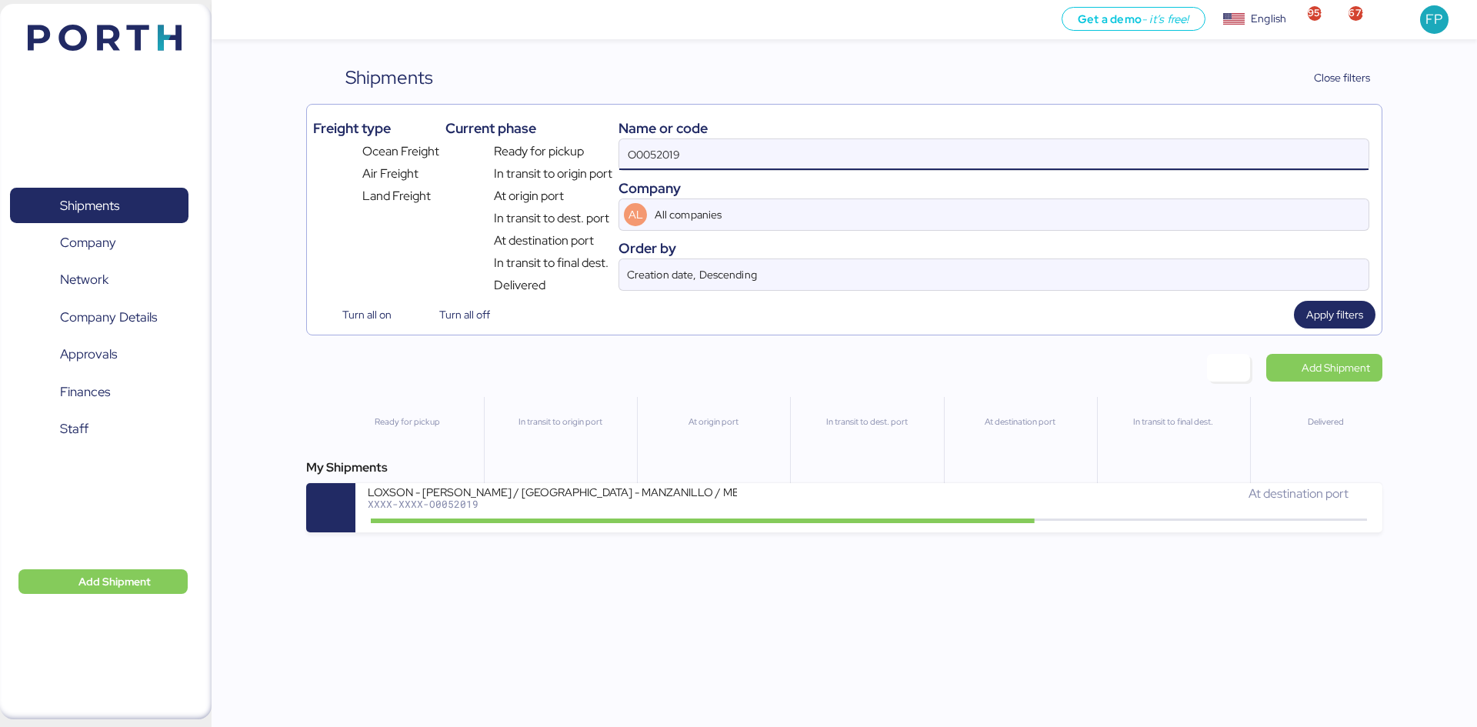
click at [817, 533] on div "Get a demo - it’s free! Get a demo English Inglés English 958 678 FP Shipments …" at bounding box center [738, 363] width 1477 height 727
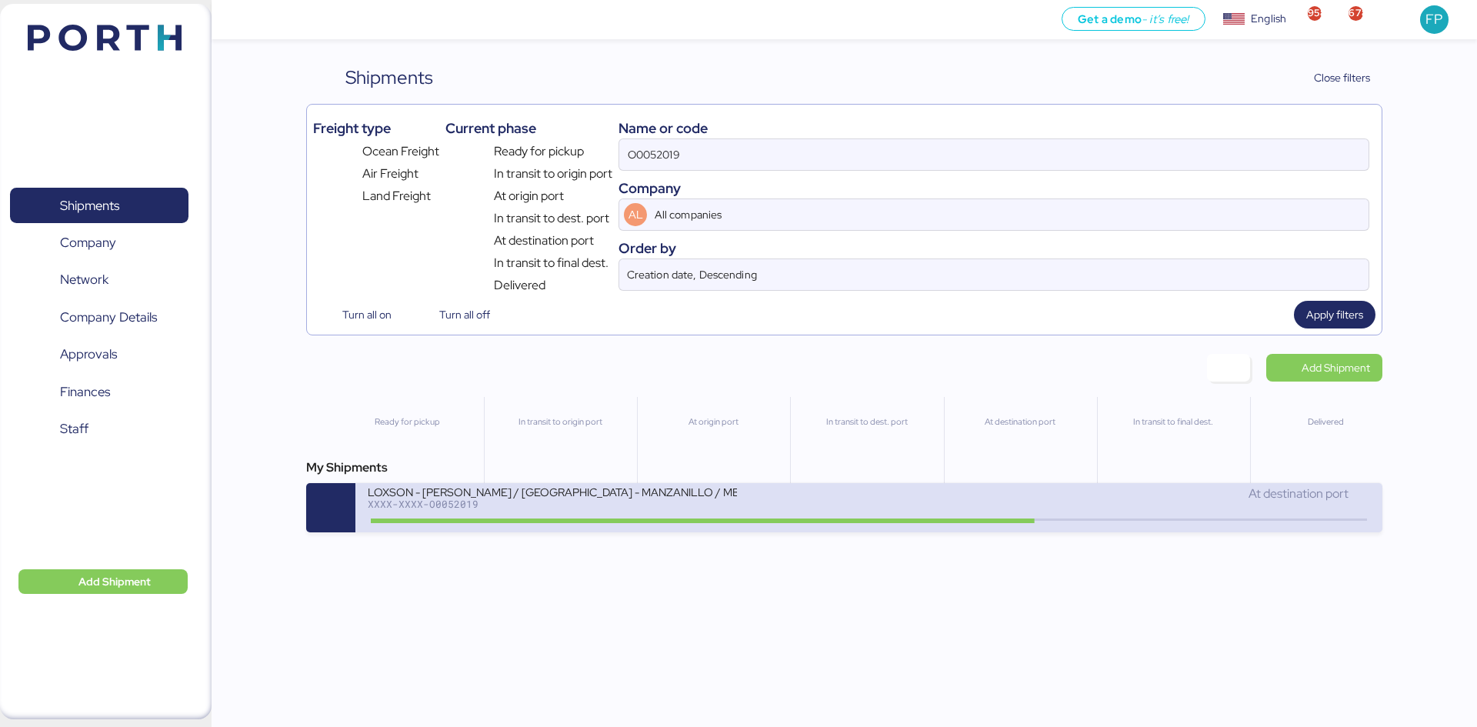
click at [817, 515] on div "LOXSON - LEAR / SHANGHAI - MANZANILLO / MBL: ZIMUSNH22125853 - HBL: KSSE2507092…" at bounding box center [618, 501] width 501 height 33
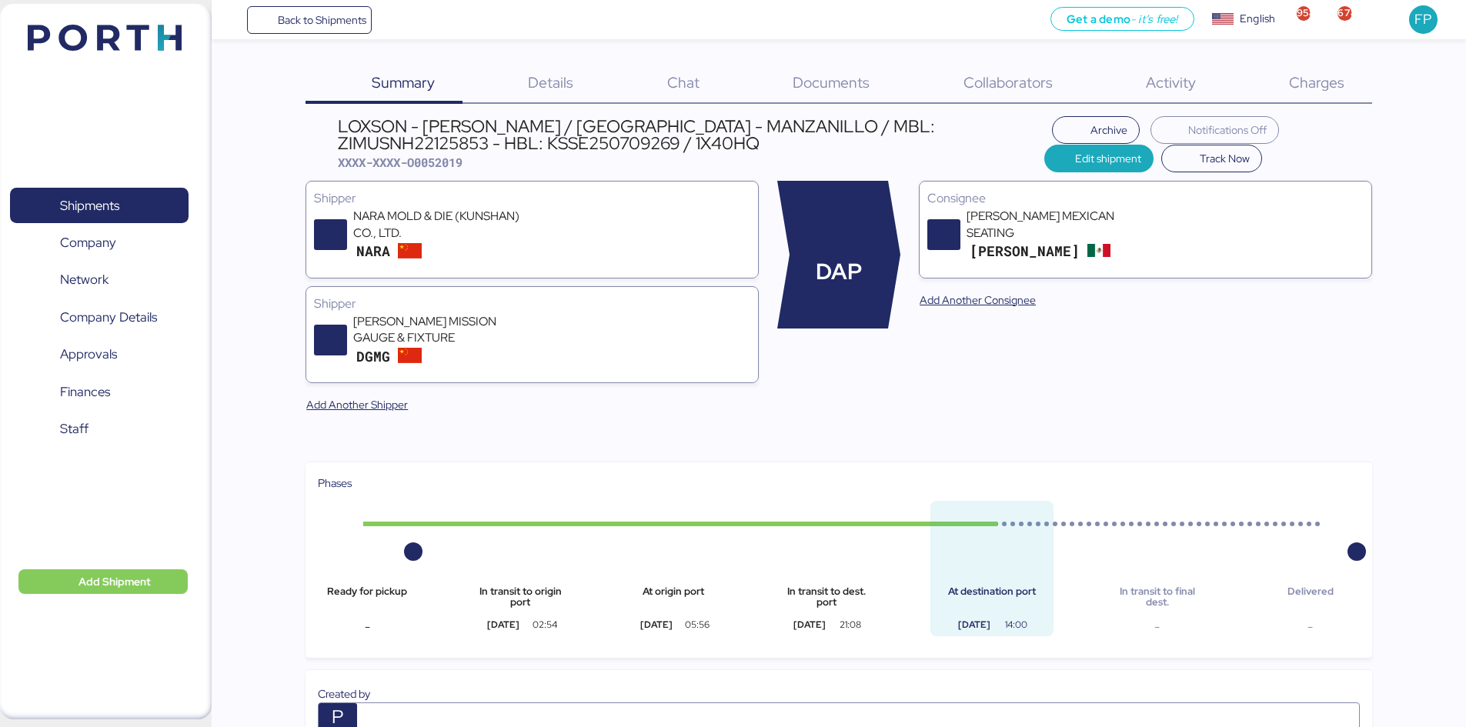
click at [1348, 84] on div "Charges 0" at bounding box center [1296, 84] width 148 height 40
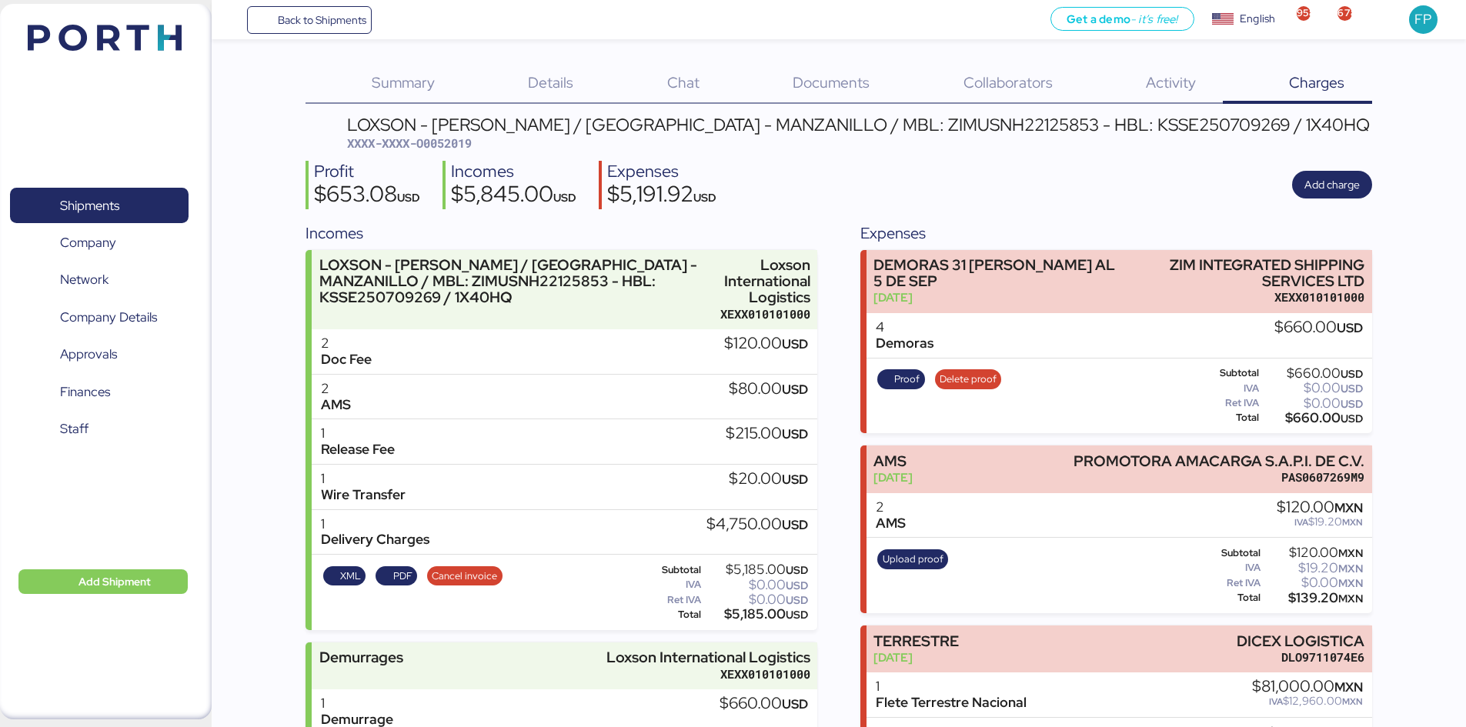
scroll to position [274, 0]
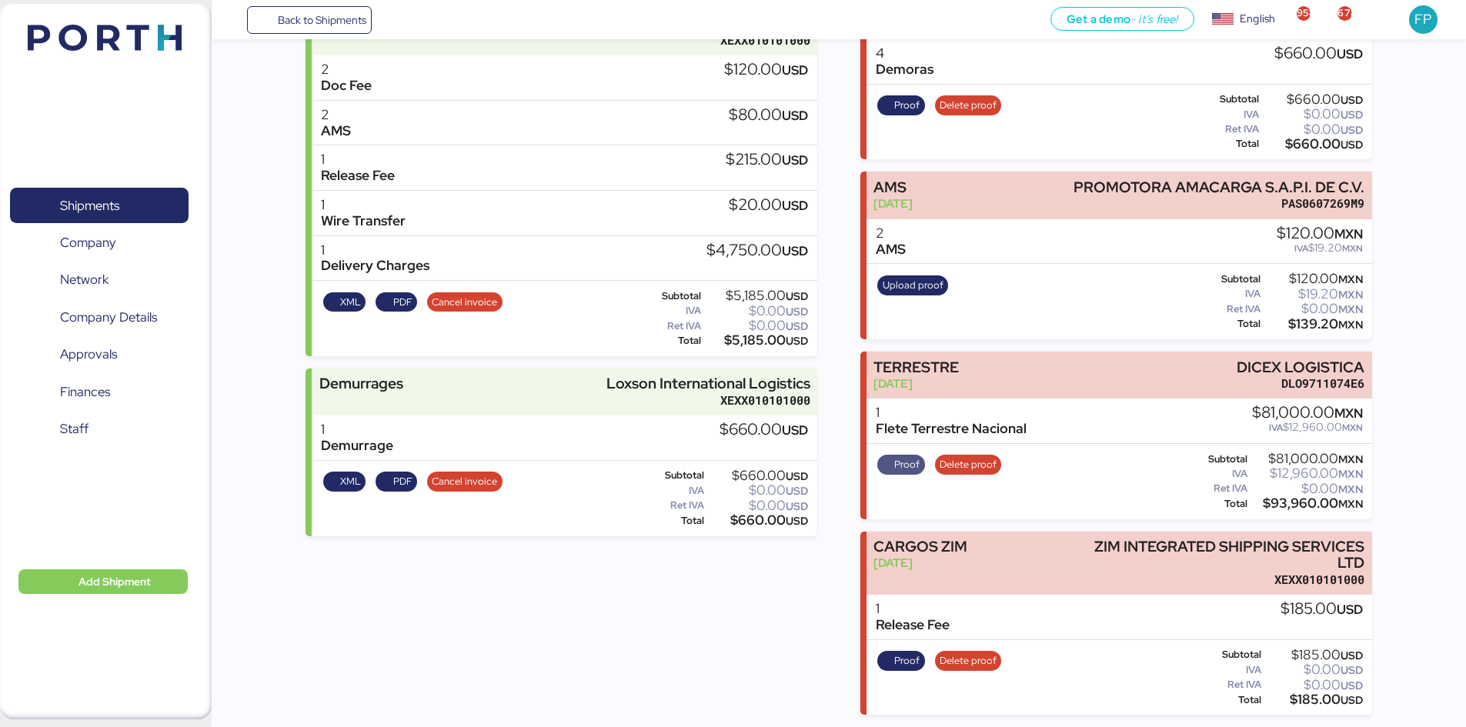
click at [907, 455] on span "Proof" at bounding box center [901, 465] width 48 height 20
click at [167, 198] on span "Shipments" at bounding box center [98, 206] width 165 height 22
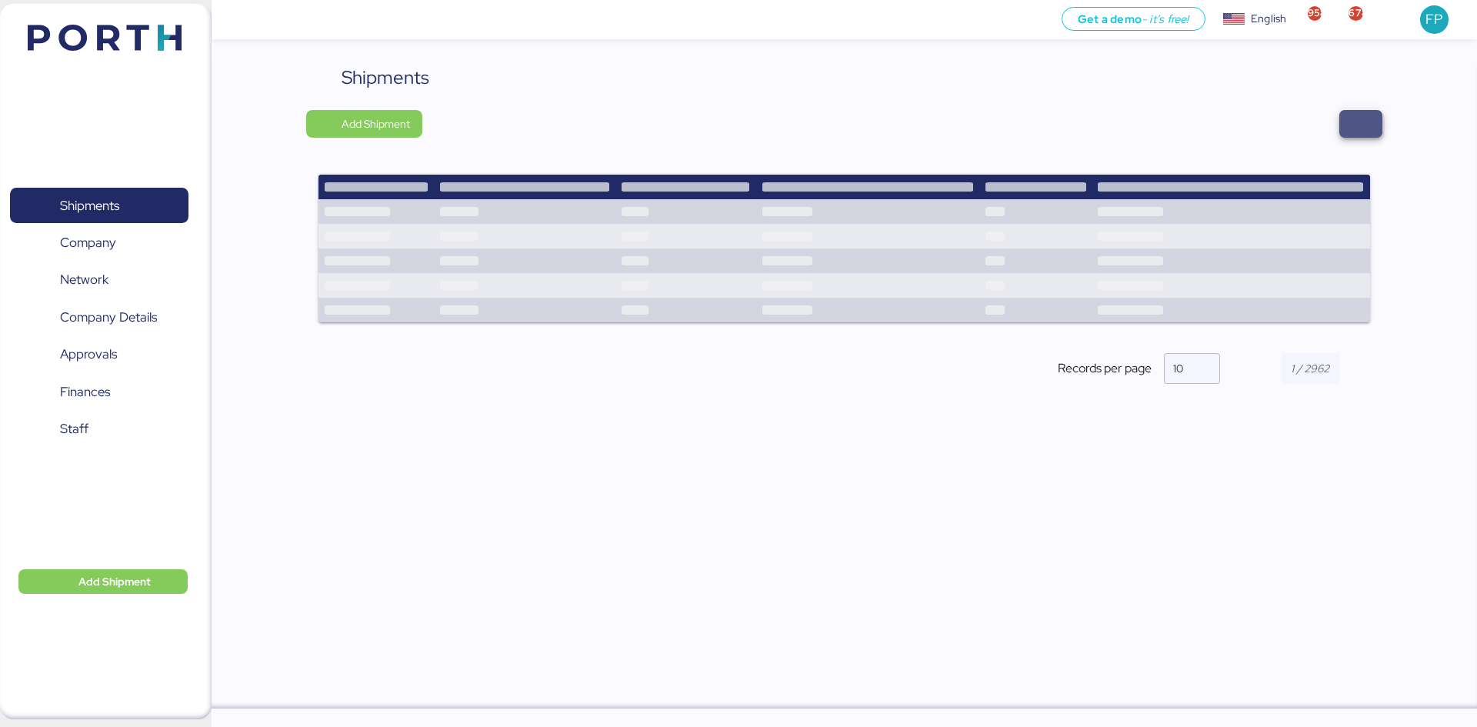
click at [1356, 125] on span "button" at bounding box center [1361, 124] width 18 height 22
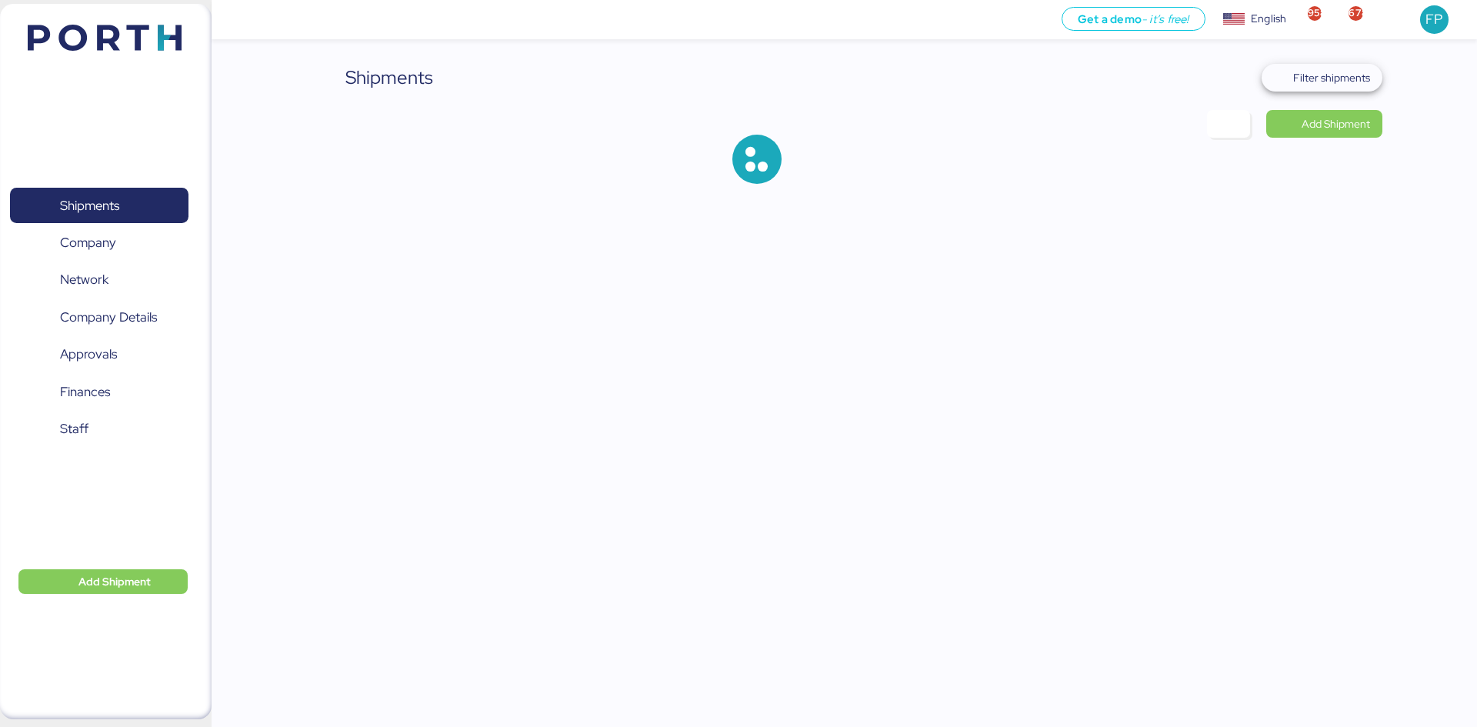
click at [1351, 75] on span "Filter shipments" at bounding box center [1331, 77] width 77 height 18
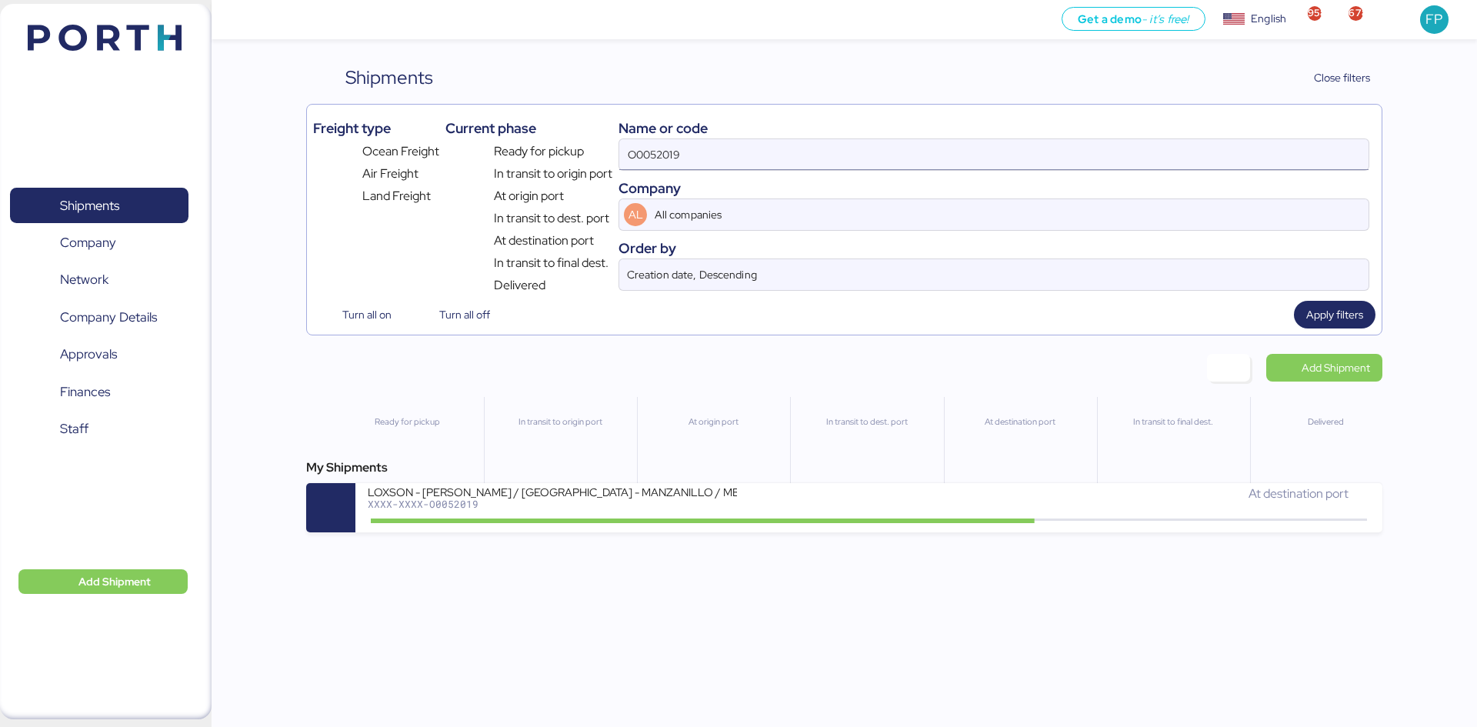
click at [665, 143] on input "O0052019" at bounding box center [993, 154] width 749 height 31
click at [665, 142] on input "O0052019" at bounding box center [993, 154] width 749 height 31
paste input "A0052103"
type input "A0052103"
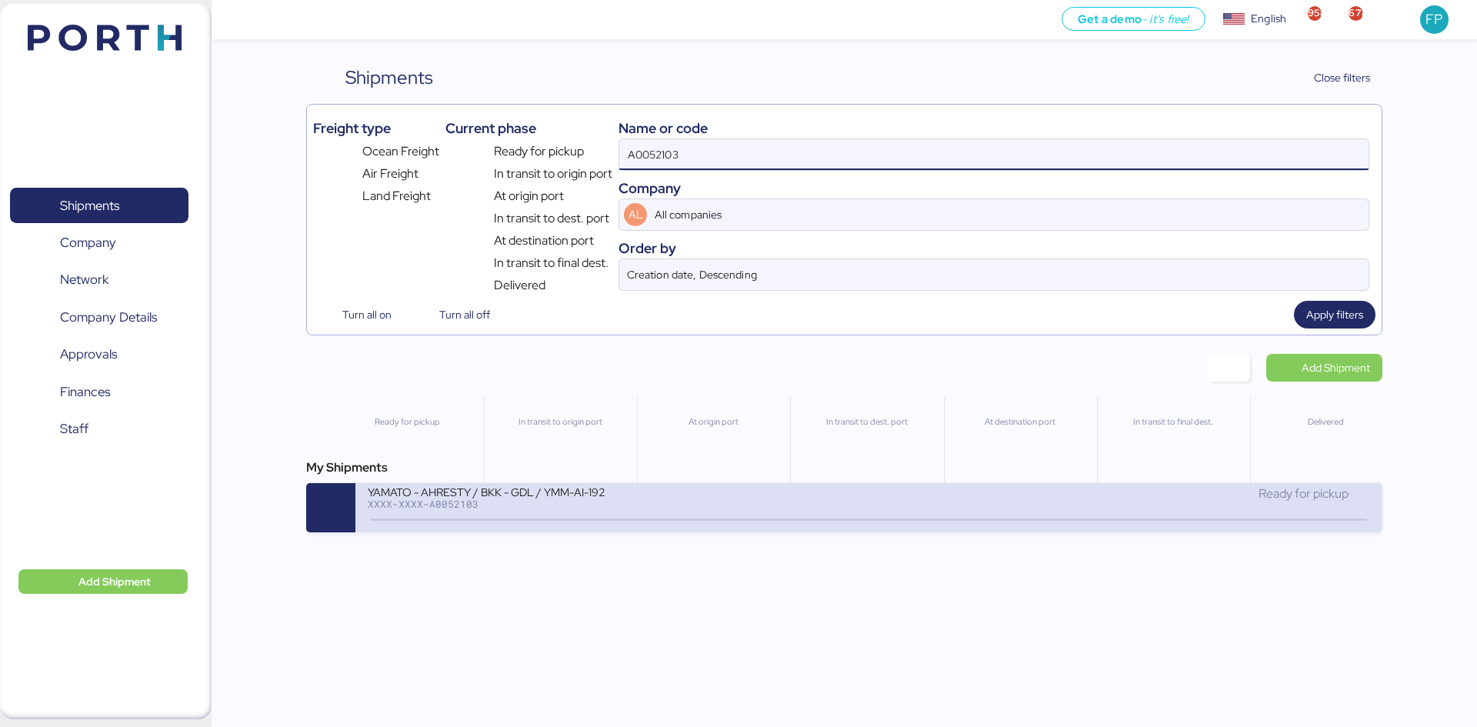
click at [615, 503] on div "XXXX-XXXX-A0052103" at bounding box center [552, 504] width 369 height 11
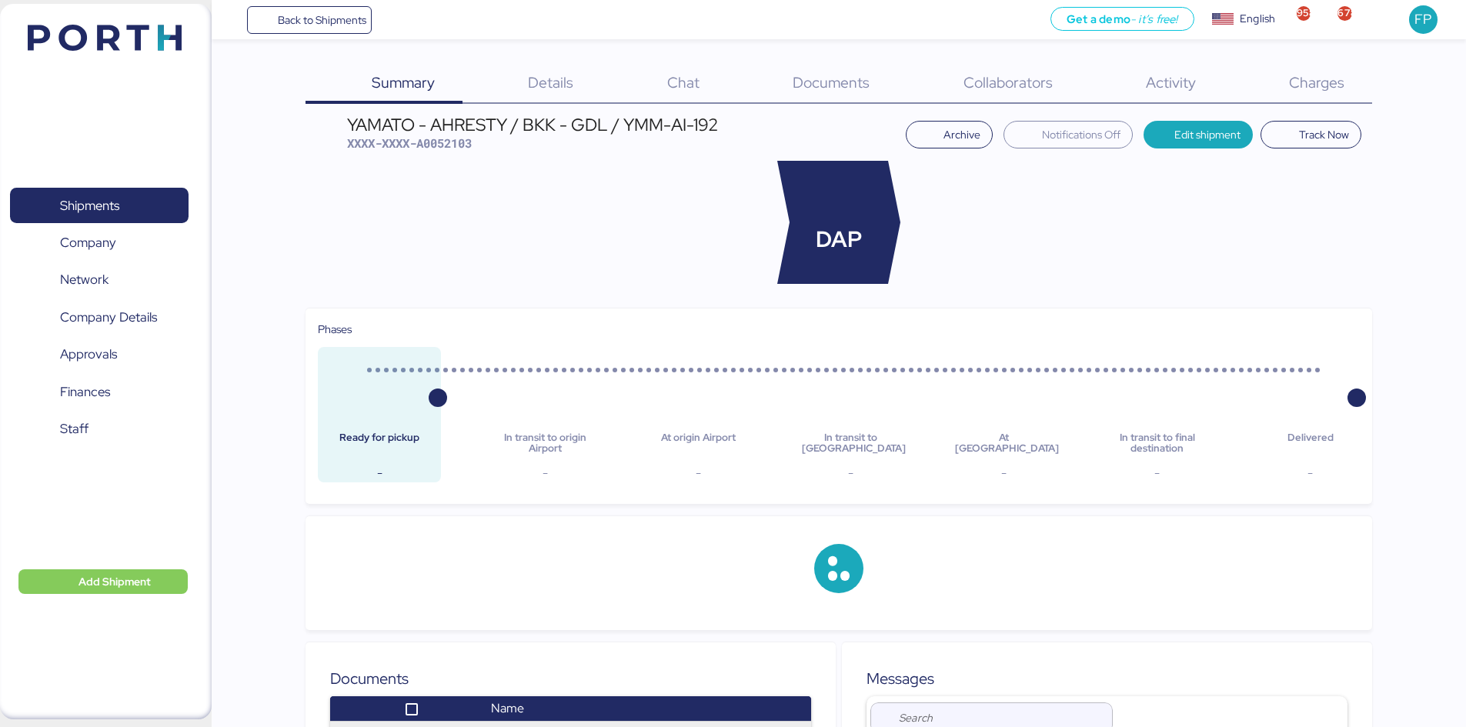
click at [1316, 91] on span "Charges" at bounding box center [1316, 82] width 55 height 20
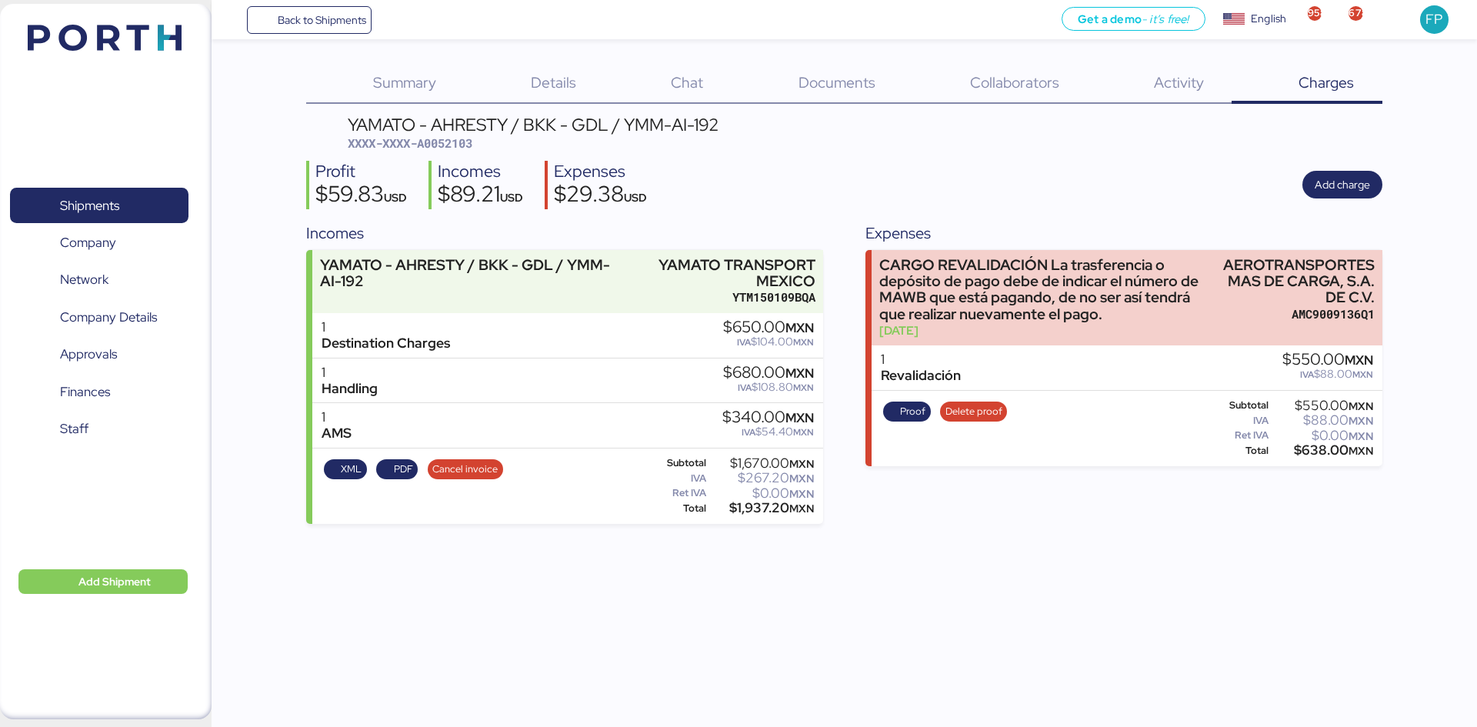
click at [931, 407] on div "Proof Delete proof" at bounding box center [945, 428] width 134 height 63
click at [925, 403] on span "Proof" at bounding box center [907, 412] width 48 height 20
click at [89, 217] on span "Shipments" at bounding box center [98, 206] width 165 height 22
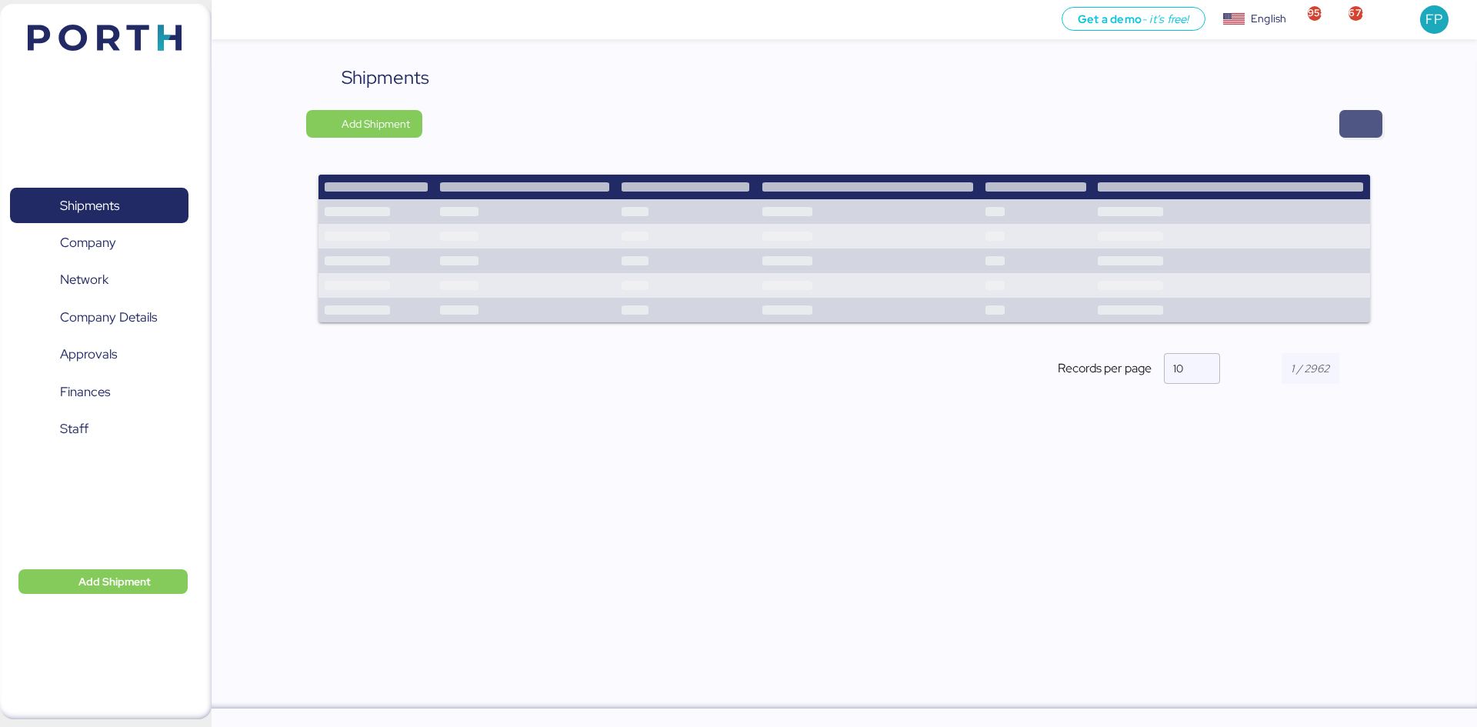
click at [1355, 119] on span "button" at bounding box center [1361, 124] width 18 height 22
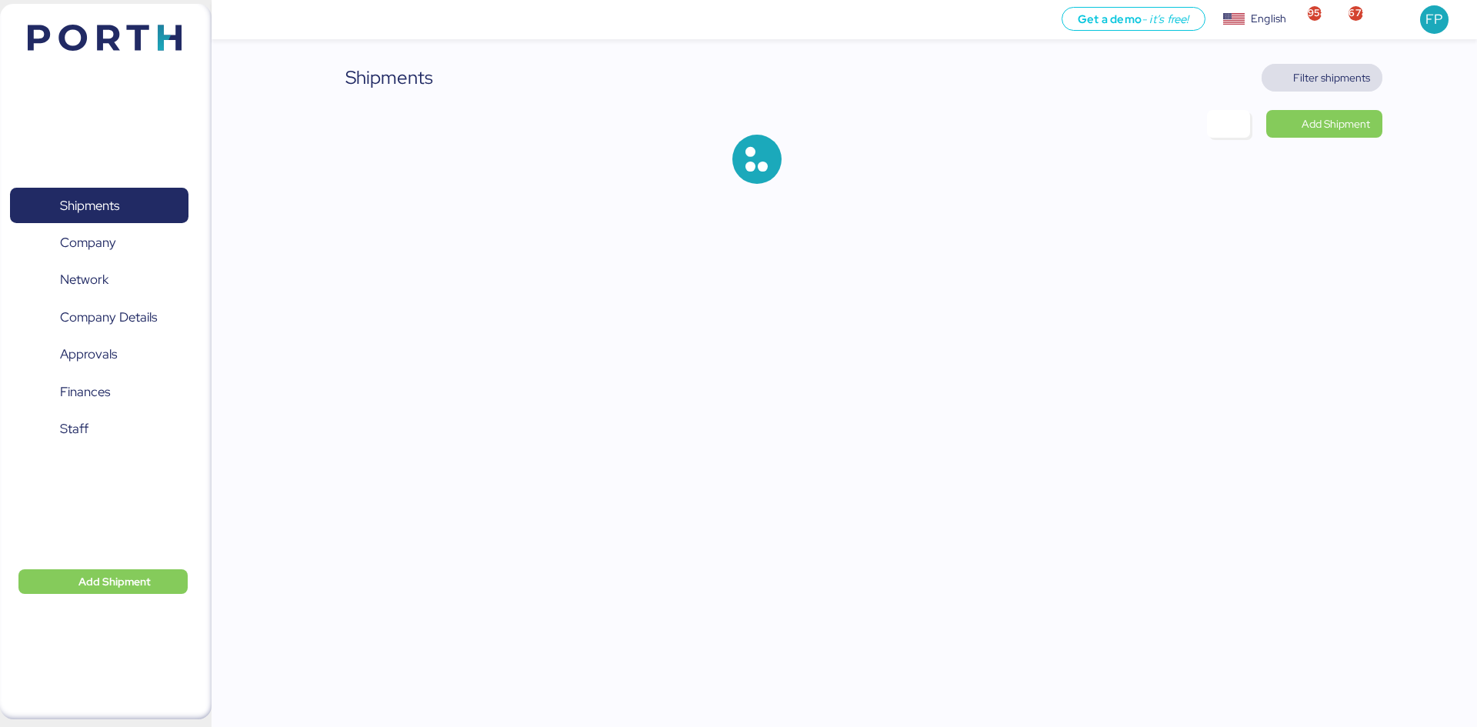
click at [1342, 85] on span "Filter shipments" at bounding box center [1331, 77] width 77 height 18
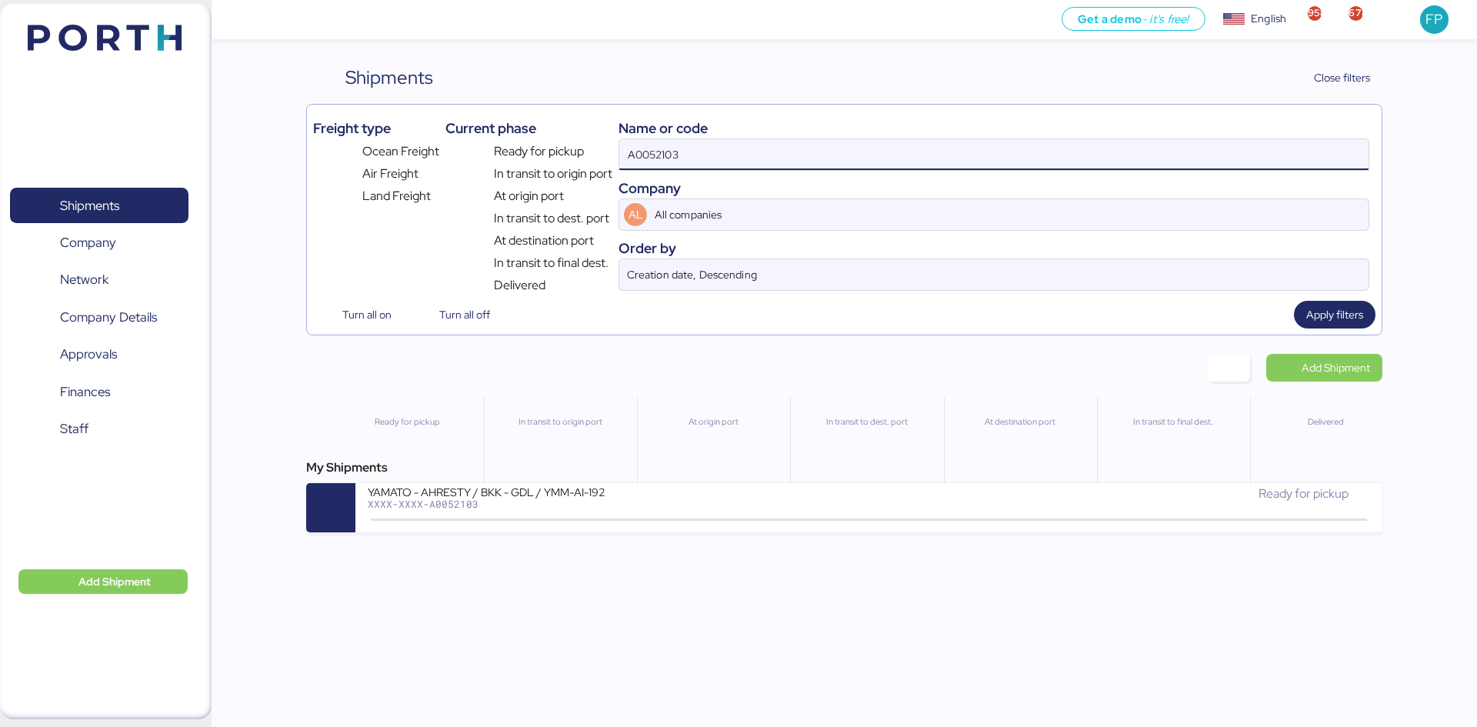
click at [689, 157] on input "A0052103" at bounding box center [993, 154] width 749 height 31
paste input "31"
type input "A0052131"
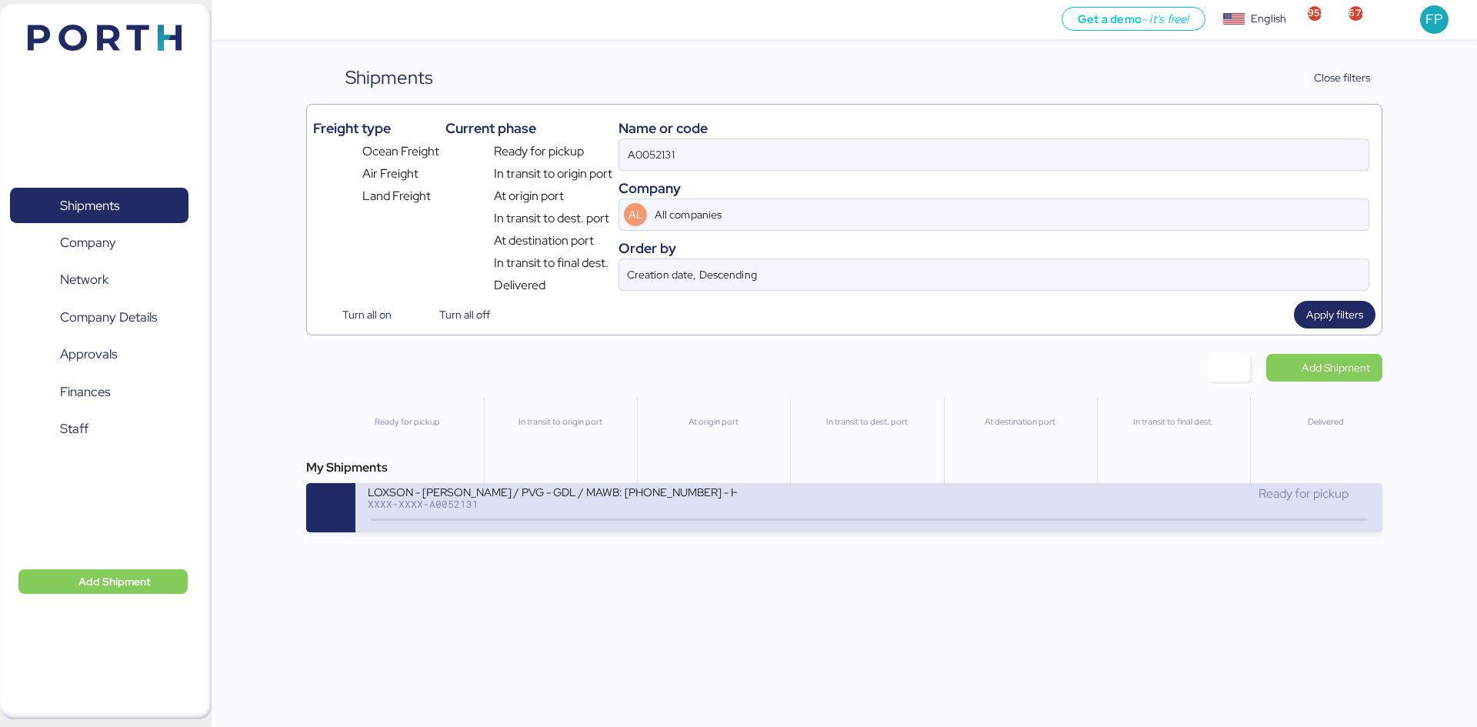
click at [722, 500] on div "XXXX-XXXX-A0052131" at bounding box center [552, 504] width 369 height 11
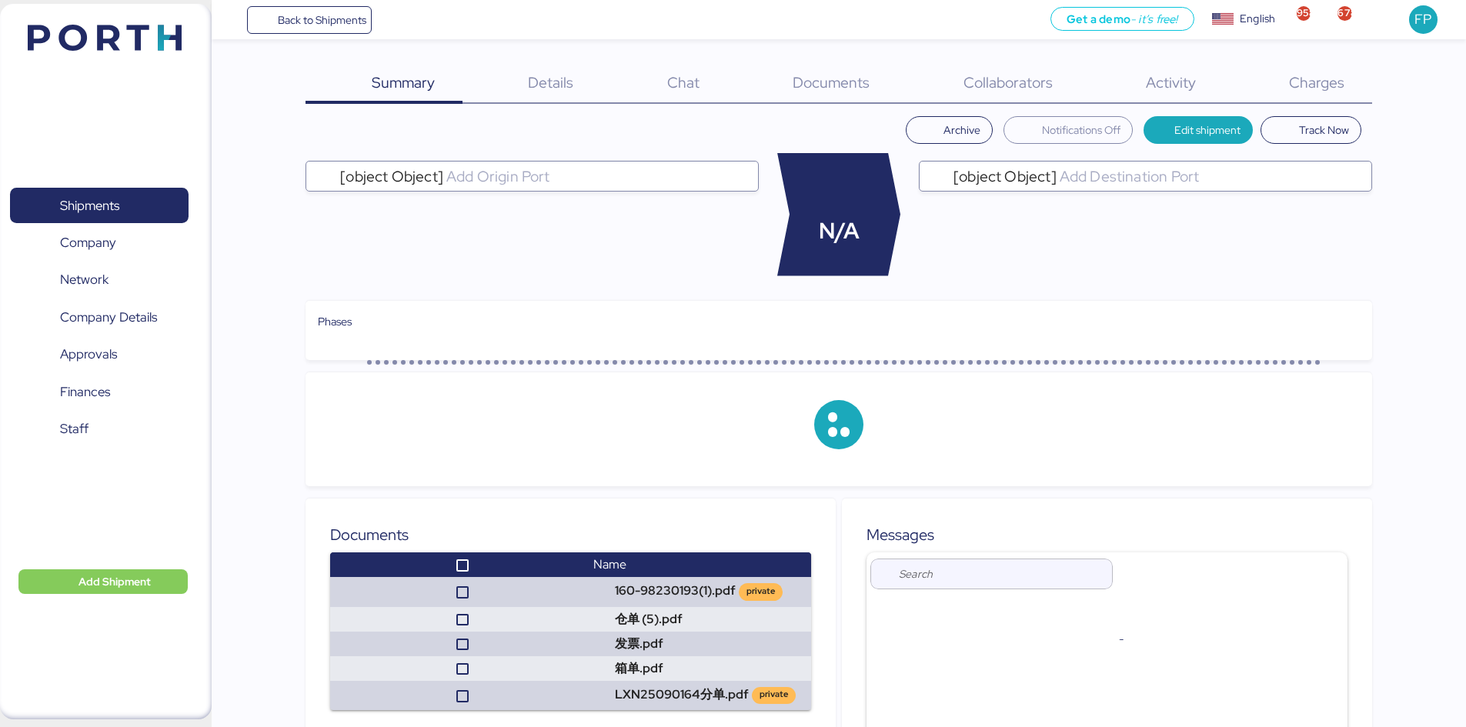
click at [1331, 82] on span "Charges" at bounding box center [1316, 82] width 55 height 20
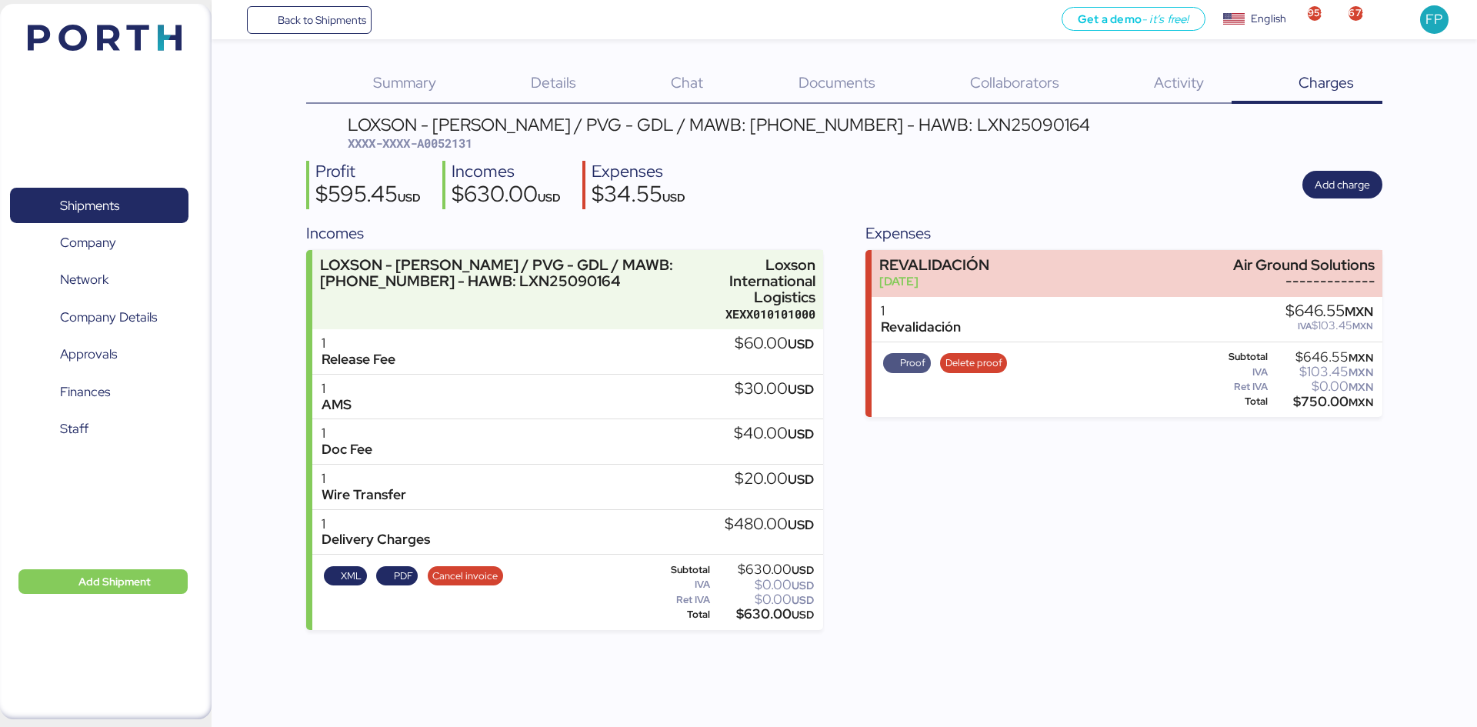
click at [906, 362] on span "Proof" at bounding box center [912, 363] width 25 height 17
click at [894, 369] on span "Proof" at bounding box center [907, 363] width 38 height 17
click at [548, 82] on span "Details" at bounding box center [553, 82] width 45 height 20
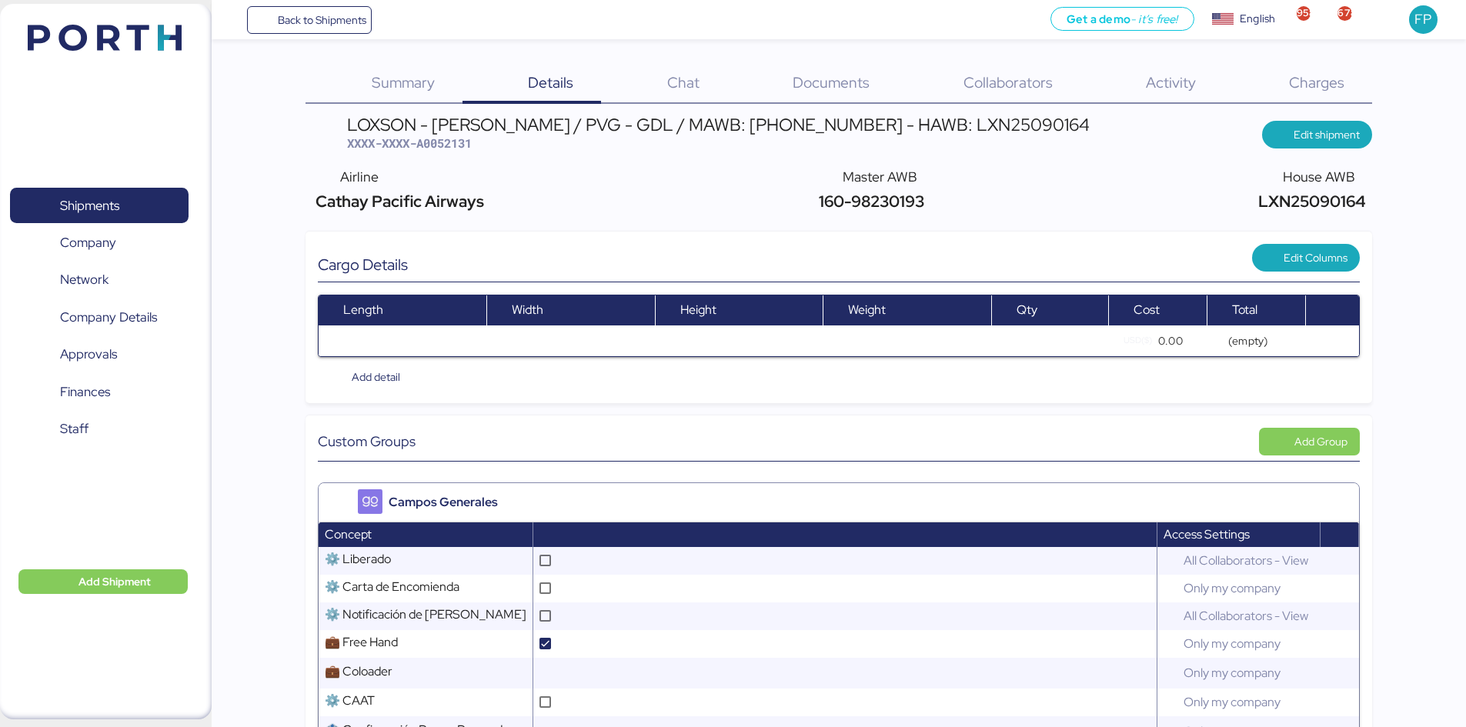
click at [456, 151] on span "XXXX-XXXX-A0052131" at bounding box center [409, 142] width 125 height 15
click at [454, 150] on span "XXXX-XXXX-A0052131" at bounding box center [409, 142] width 125 height 15
click at [448, 145] on span "XXXX-XXXX-A0052131" at bounding box center [409, 142] width 125 height 15
copy span "A0052131"
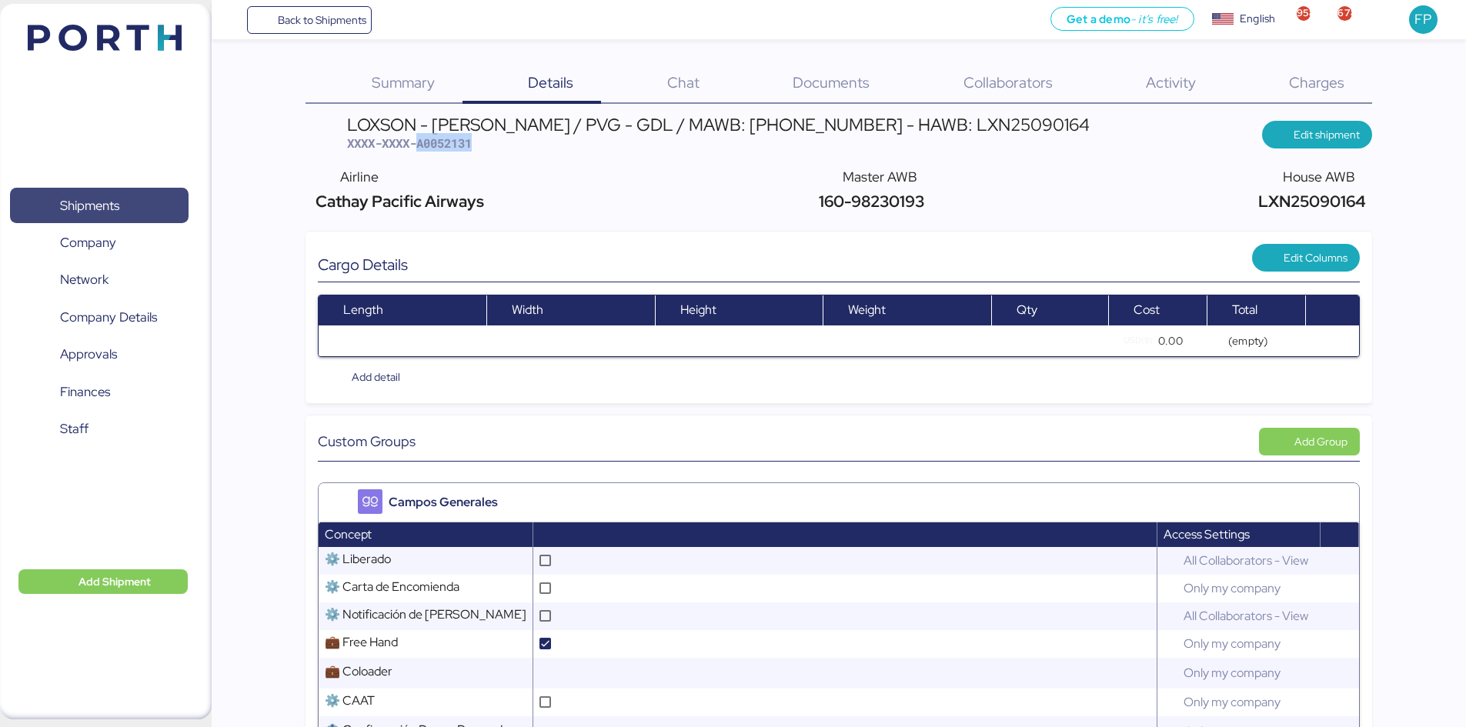
click at [119, 200] on span "Shipments" at bounding box center [89, 206] width 59 height 22
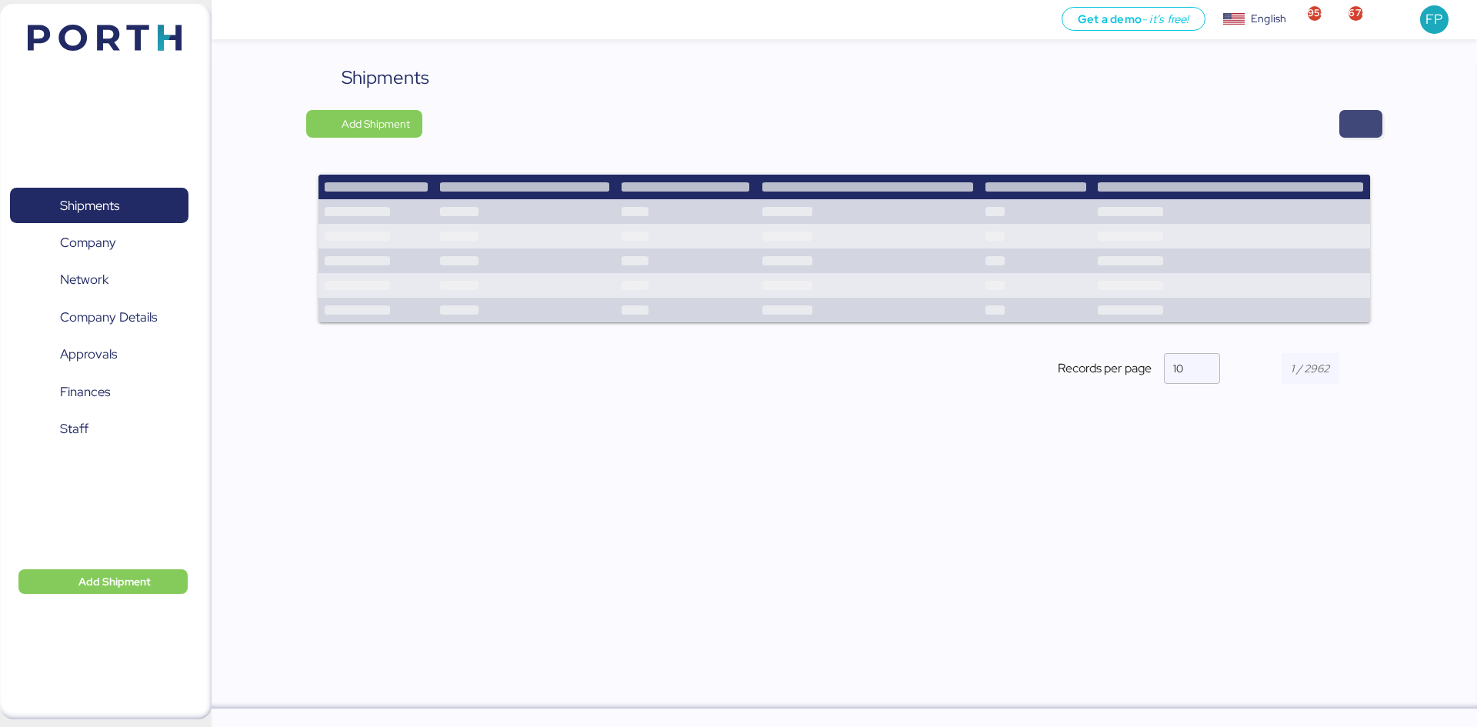
click at [1343, 128] on span "button" at bounding box center [1360, 124] width 43 height 28
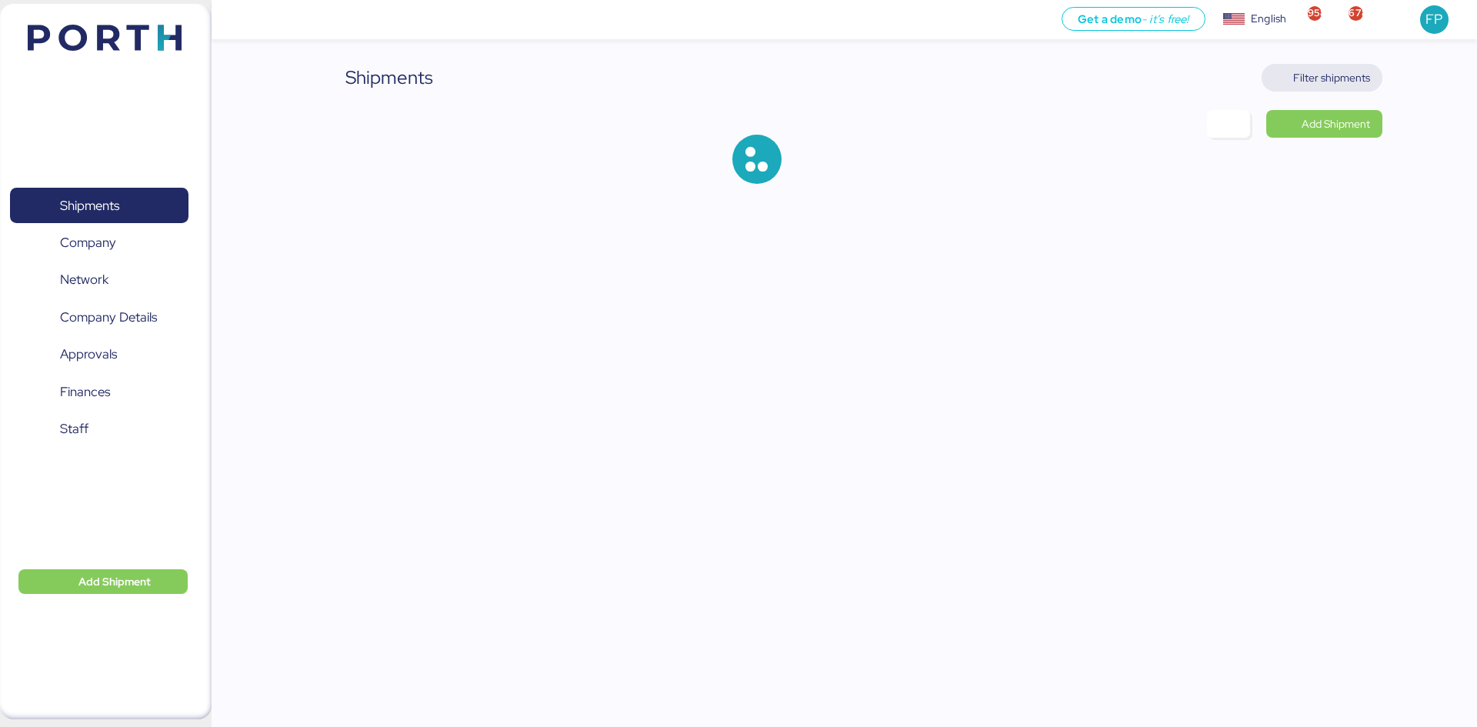
click at [1329, 76] on span "Filter shipments" at bounding box center [1331, 77] width 77 height 18
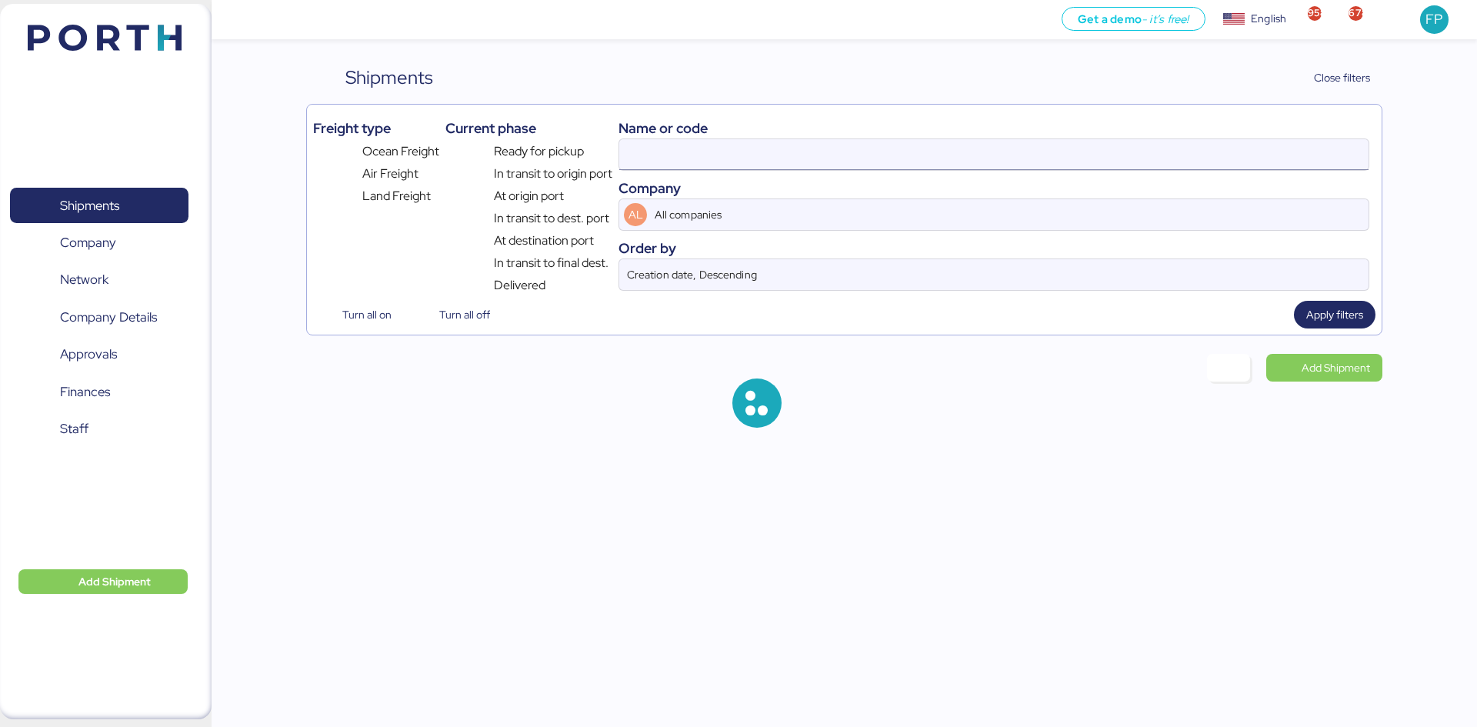
click at [672, 165] on input at bounding box center [993, 154] width 749 height 31
click at [671, 165] on input at bounding box center [993, 154] width 749 height 31
click at [648, 158] on input at bounding box center [993, 154] width 749 height 31
click at [649, 158] on input at bounding box center [993, 154] width 749 height 31
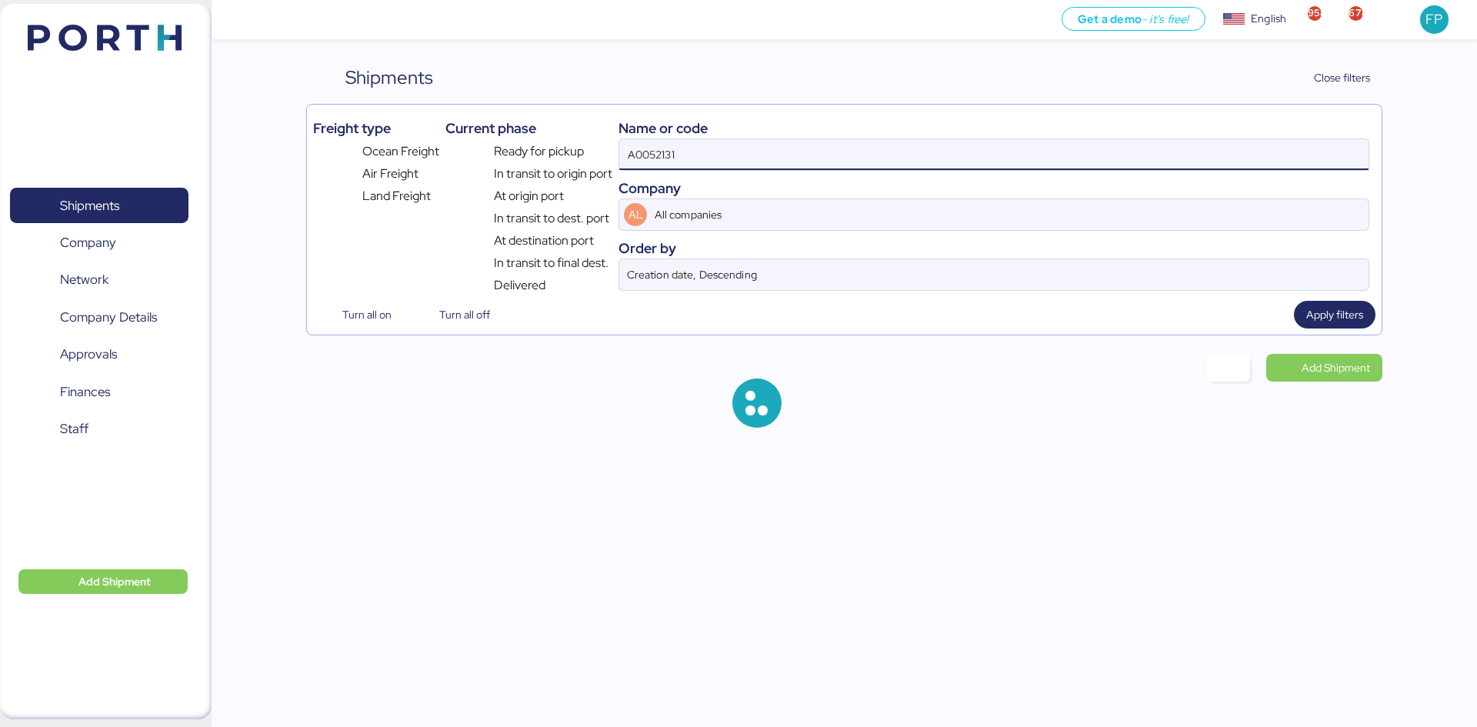
click at [647, 157] on input "A0052131" at bounding box center [993, 154] width 749 height 31
click at [648, 157] on input "A0052131" at bounding box center [993, 154] width 749 height 31
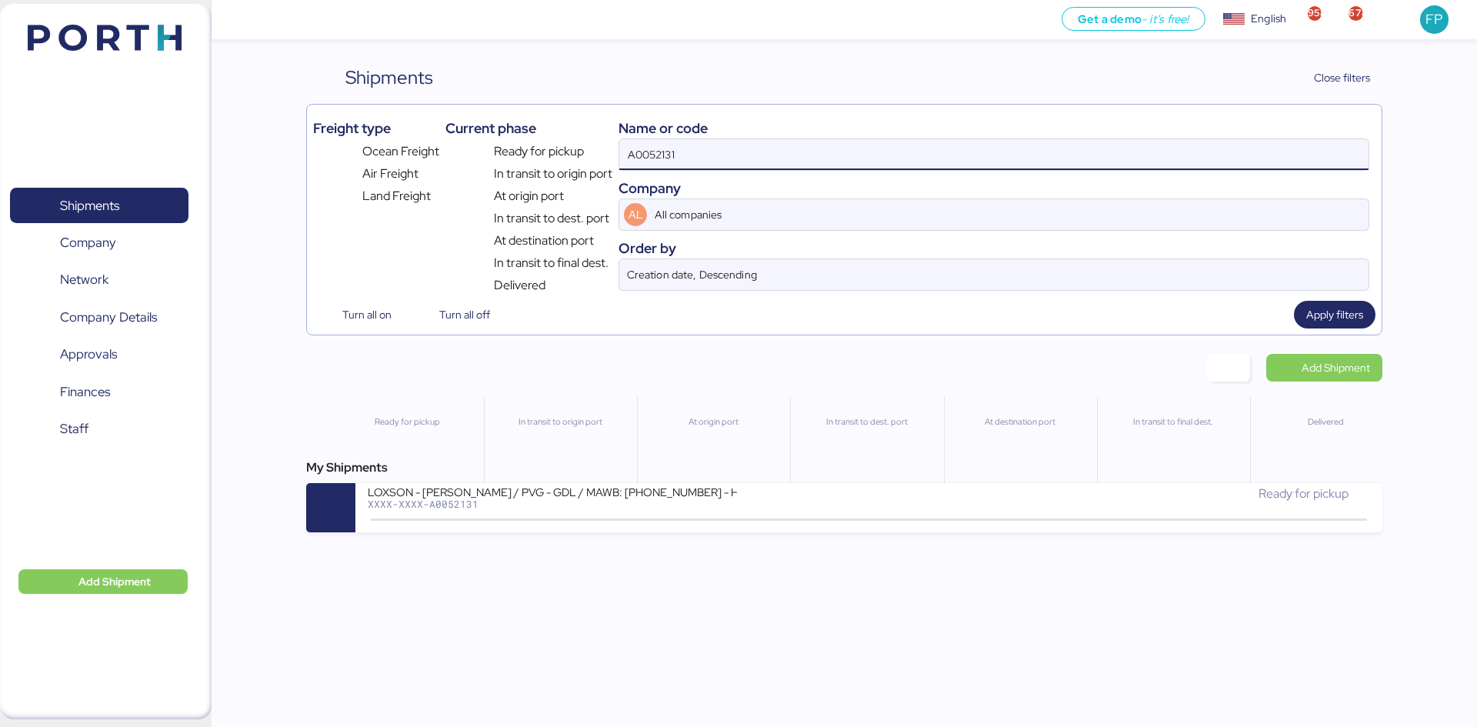
paste input "O0052135"
type input "O0052135"
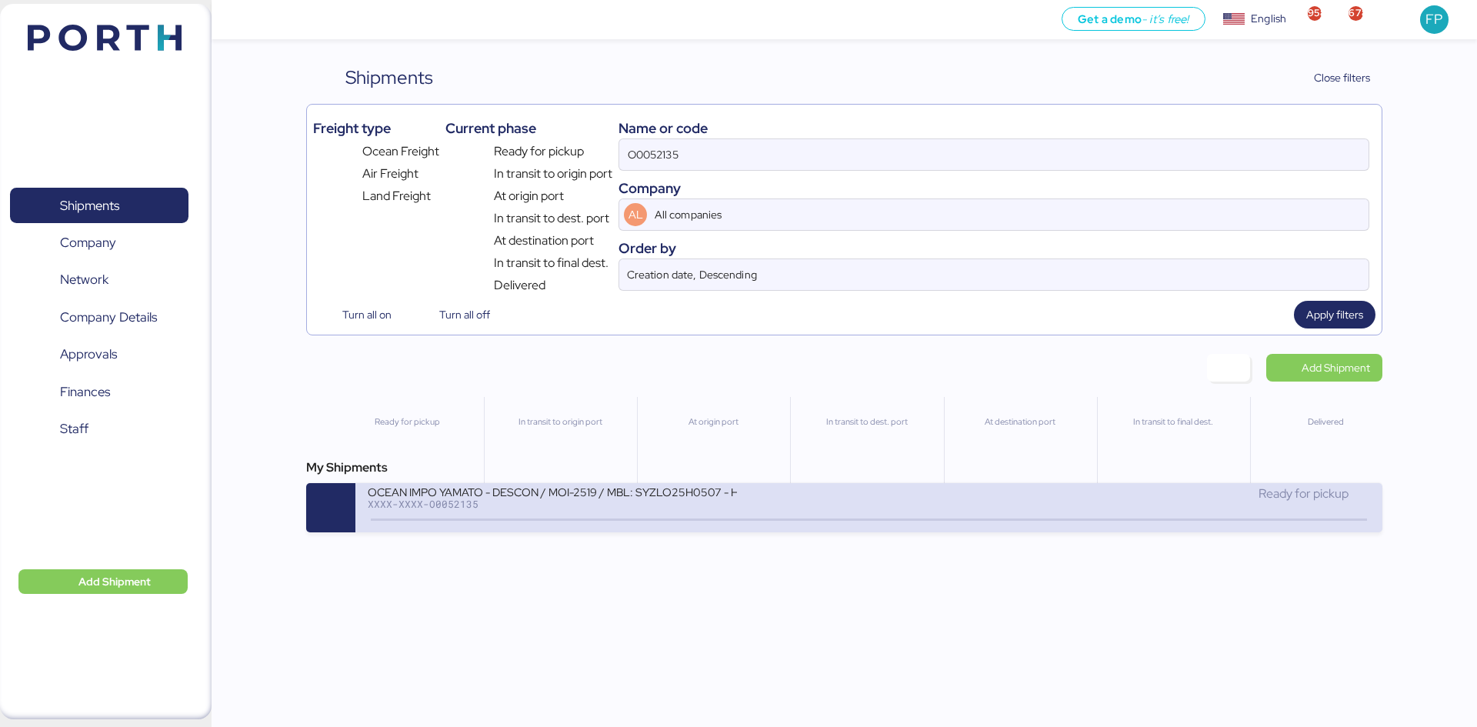
click at [710, 486] on div "OCEAN IMPO YAMATO - DESCON / MOI-2519 / MBL: SYZLO25H0507 - HBL: VARIOS / LCL" at bounding box center [552, 491] width 369 height 13
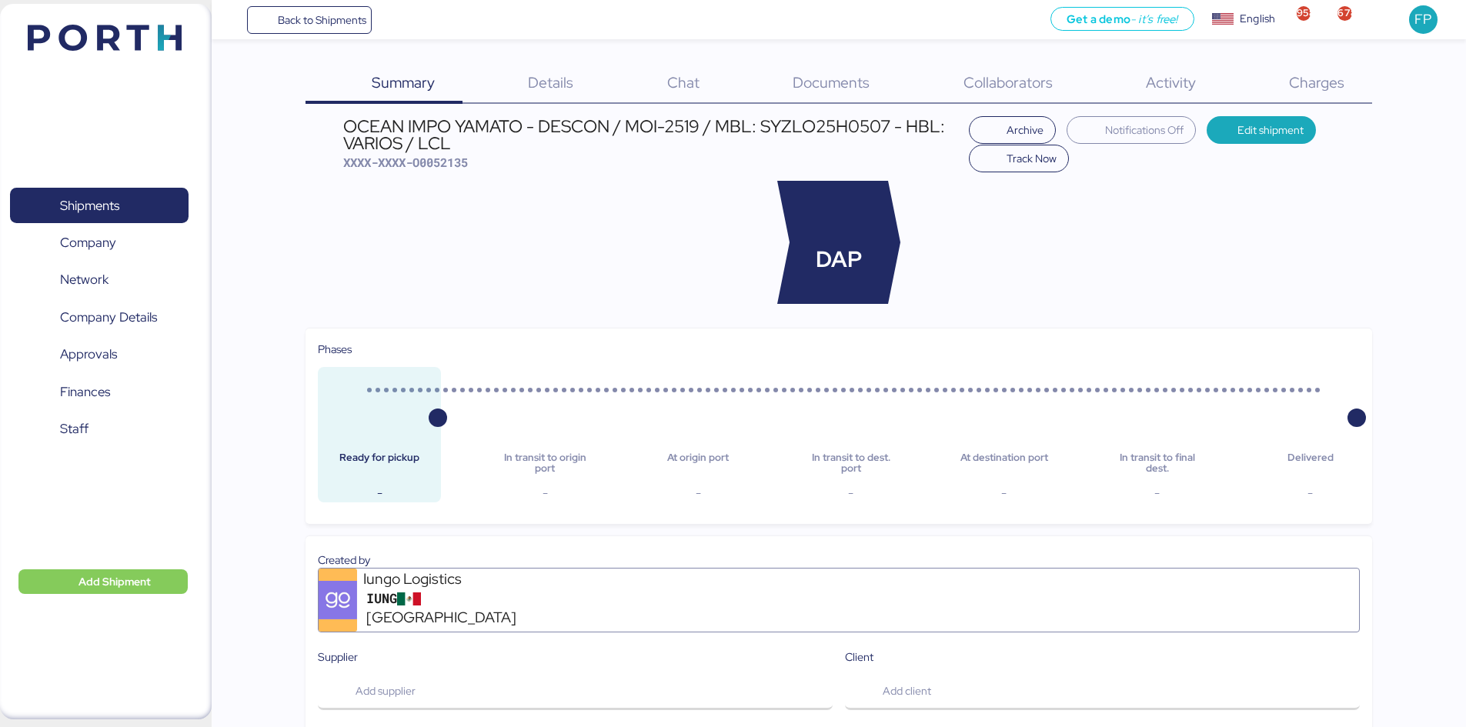
click at [1329, 85] on span "Charges" at bounding box center [1316, 82] width 55 height 20
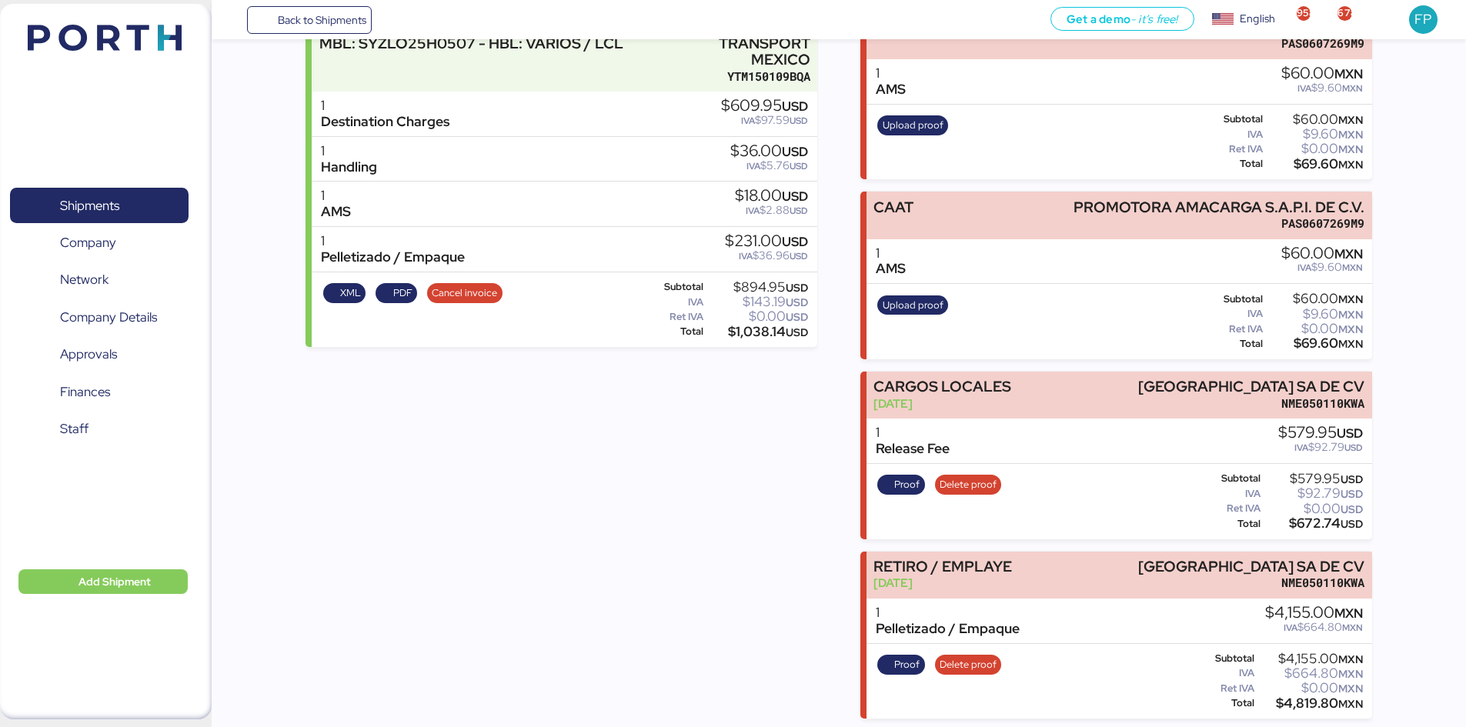
scroll to position [242, 0]
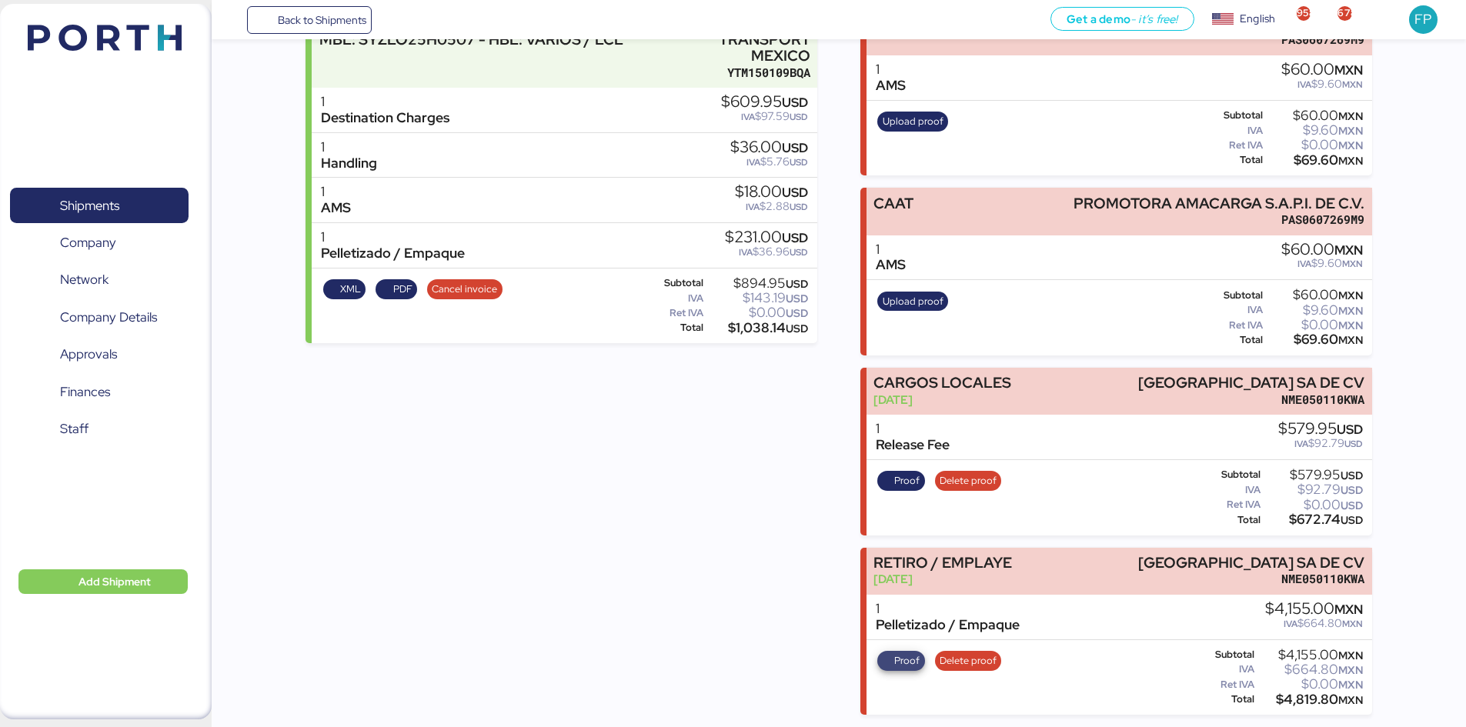
click at [915, 657] on span "Proof" at bounding box center [906, 660] width 25 height 17
drag, startPoint x: 50, startPoint y: 217, endPoint x: 89, endPoint y: 198, distance: 43.4
click at [50, 217] on span "Shipments" at bounding box center [98, 206] width 165 height 22
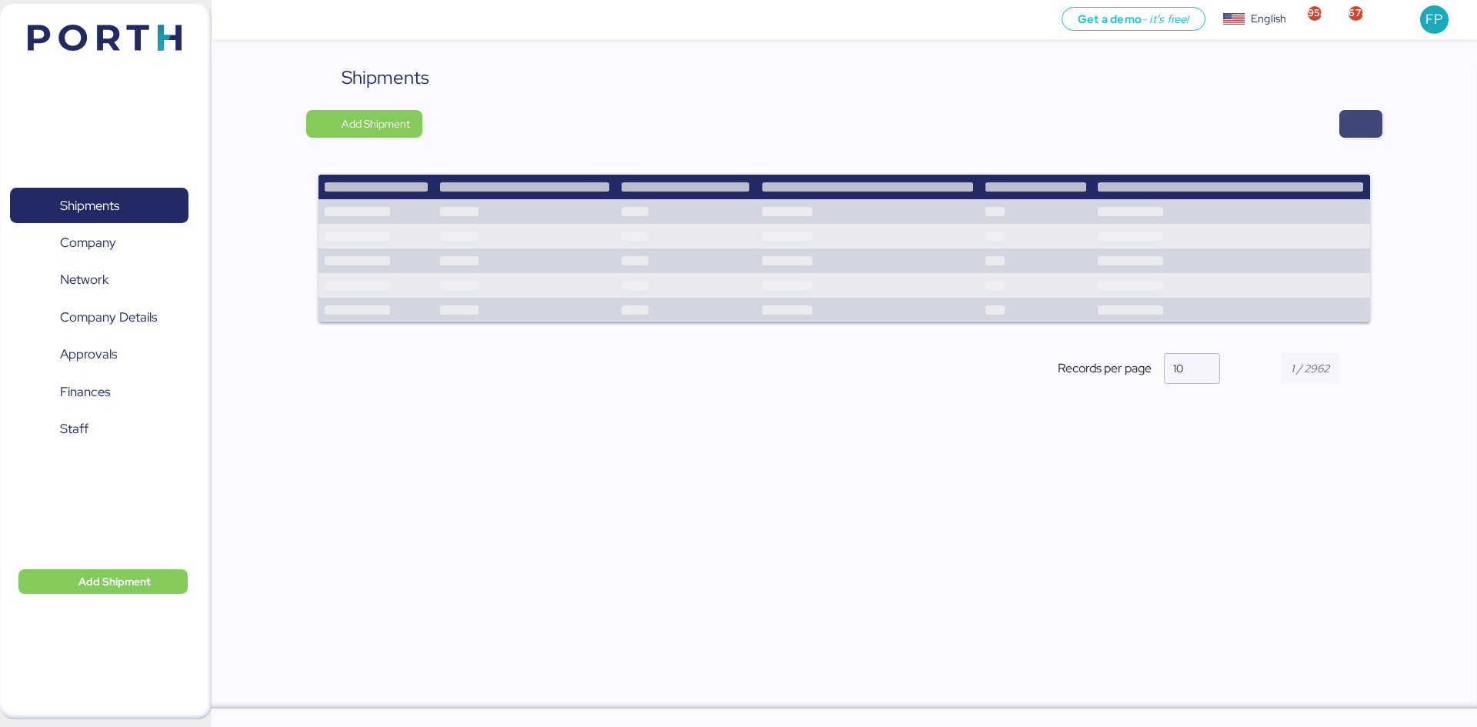
click at [1358, 125] on span "button" at bounding box center [1361, 124] width 18 height 22
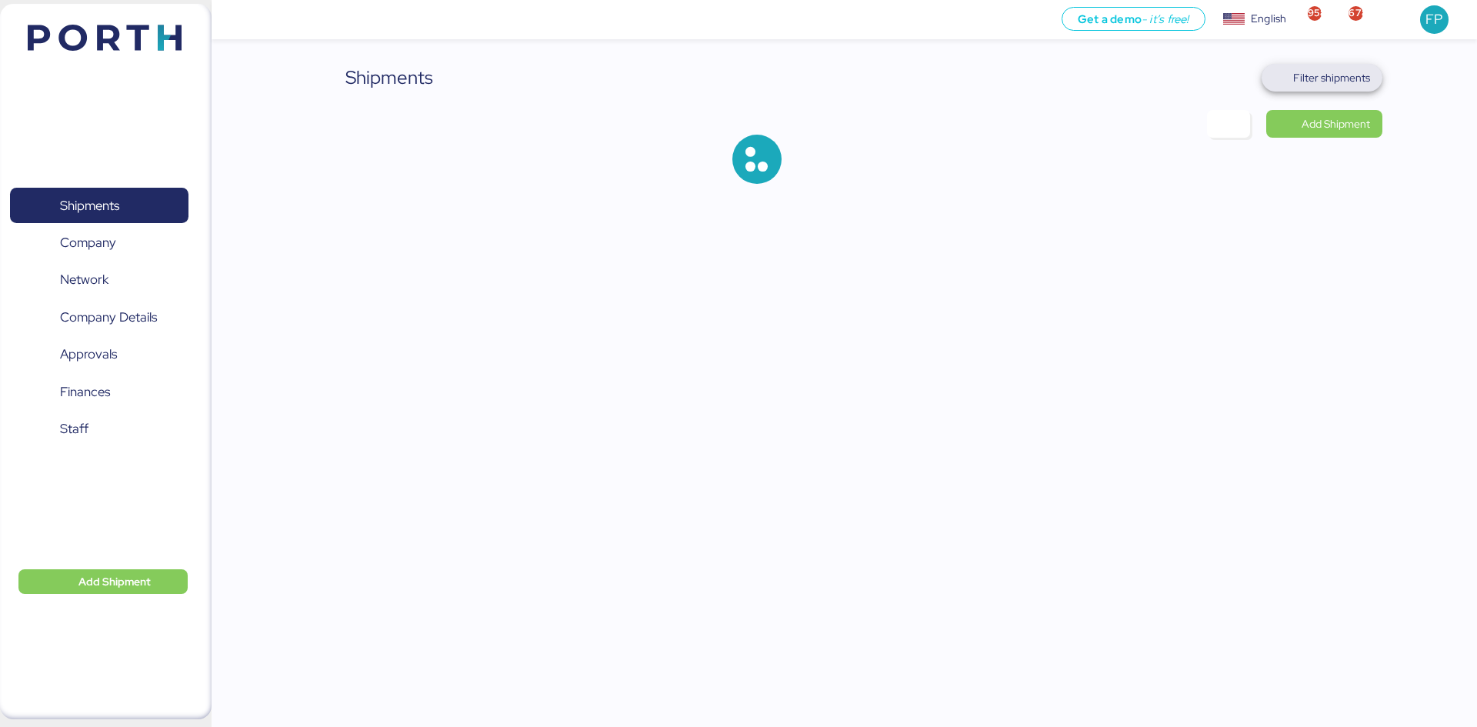
click at [1313, 72] on span "Filter shipments" at bounding box center [1331, 77] width 77 height 18
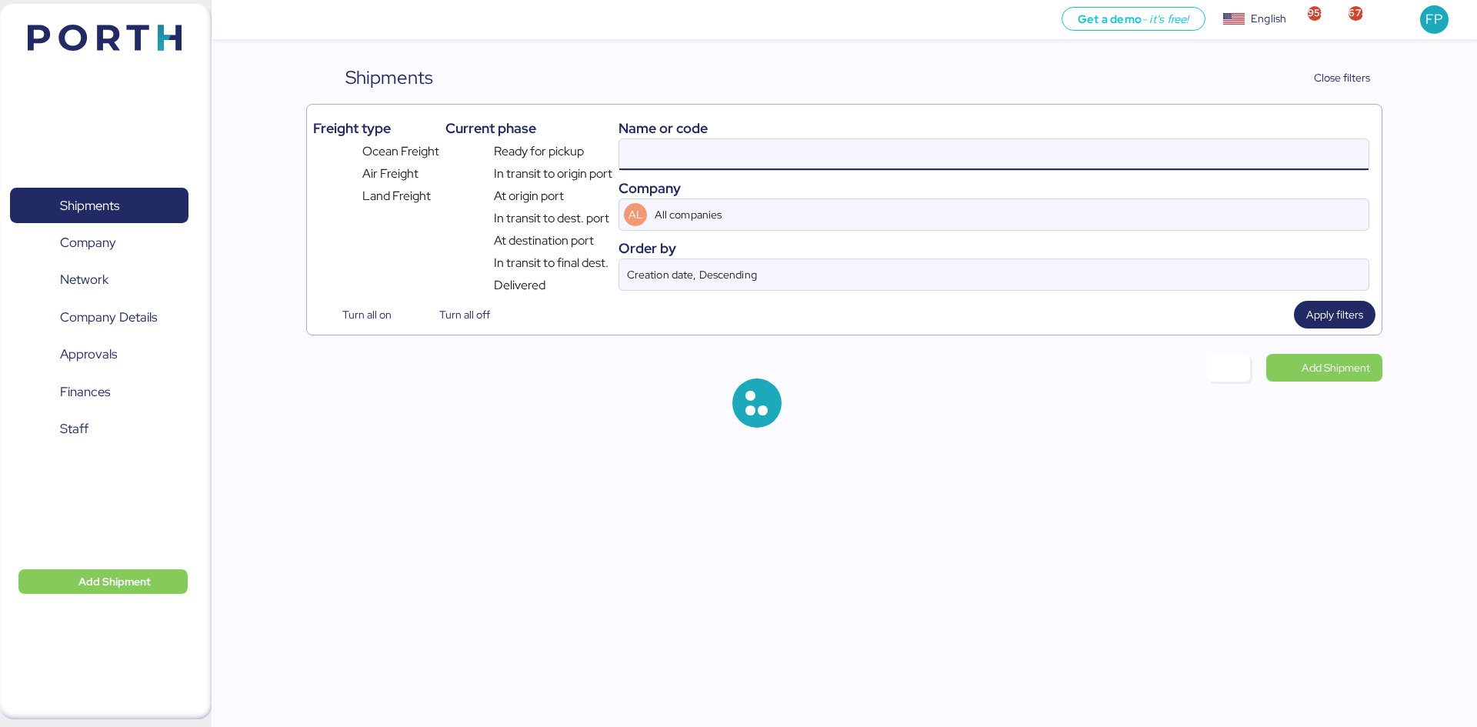
click at [714, 142] on input at bounding box center [993, 154] width 749 height 31
click at [663, 148] on input at bounding box center [993, 154] width 749 height 31
click at [663, 147] on input at bounding box center [993, 154] width 749 height 31
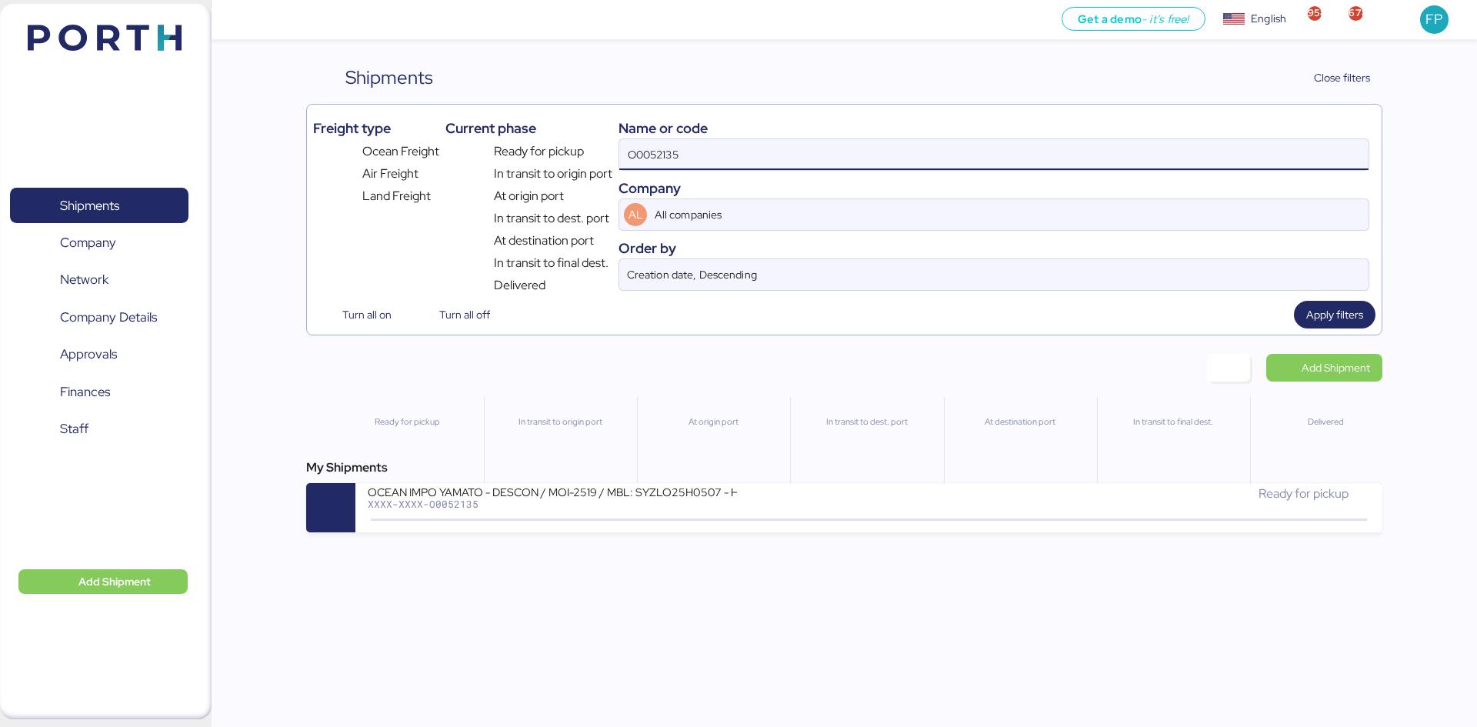
click at [667, 146] on input "O0052135" at bounding box center [993, 154] width 749 height 31
click at [668, 146] on input "O0052135" at bounding box center [993, 154] width 749 height 31
click at [662, 152] on input "O0052135" at bounding box center [993, 154] width 749 height 31
click at [660, 149] on input "O0052135" at bounding box center [993, 154] width 749 height 31
paste input "O0052077"
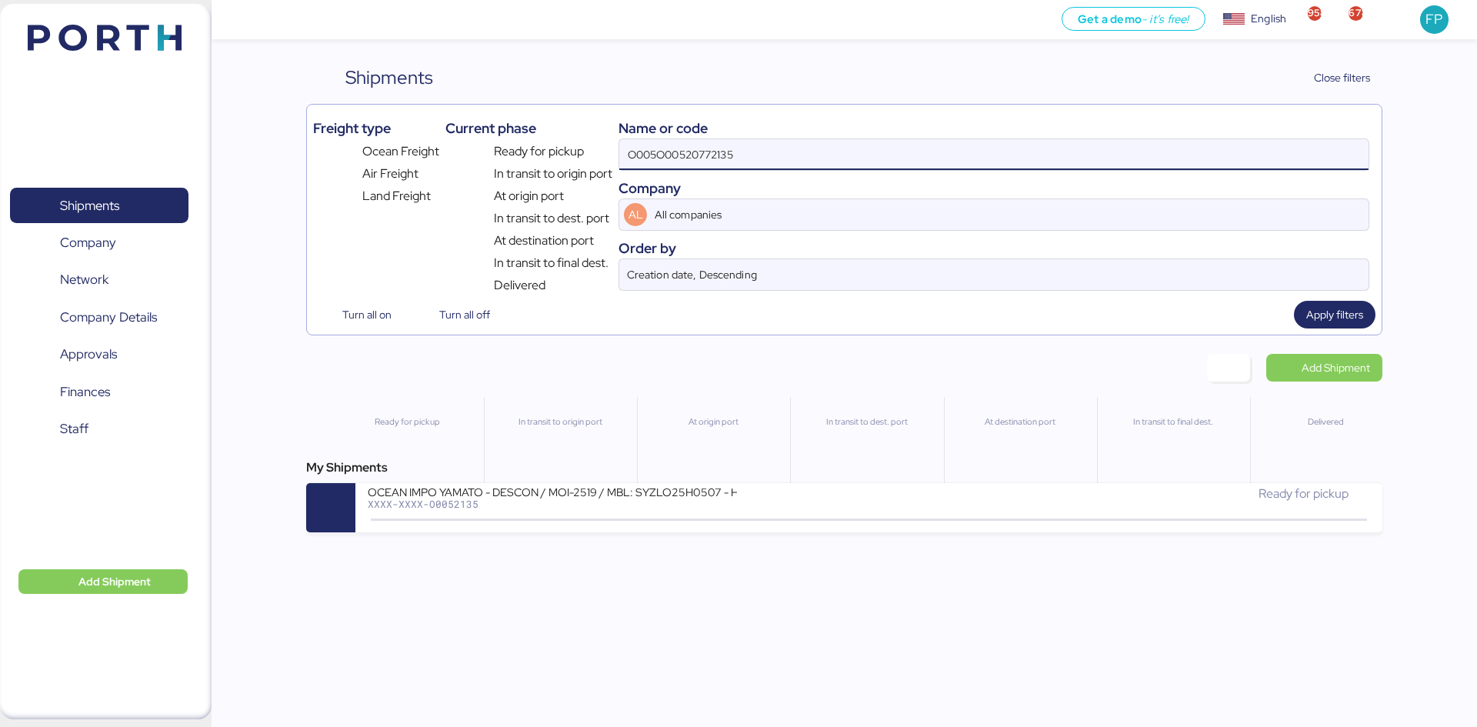
click at [660, 149] on input "O005O00520772135" at bounding box center [993, 154] width 749 height 31
paste input "2077"
type input "O0052077"
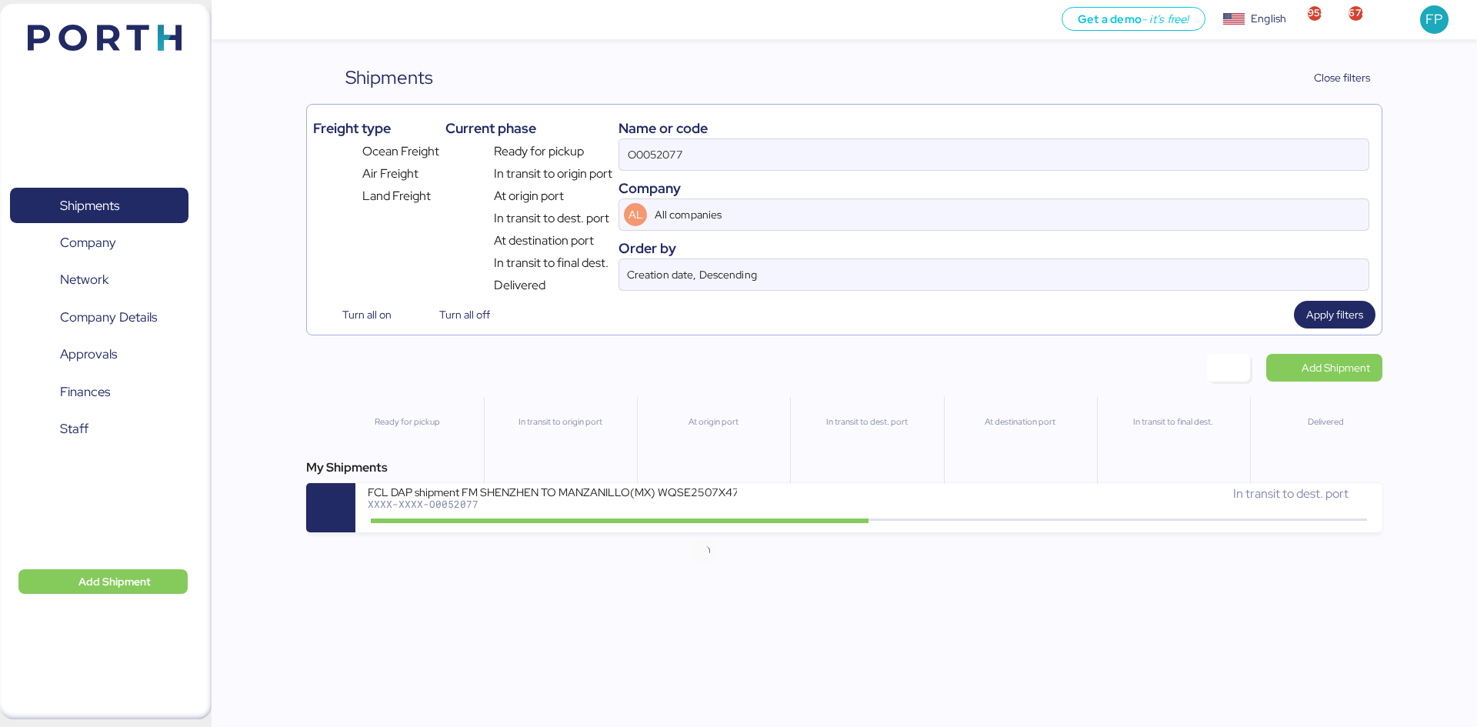
drag, startPoint x: 687, startPoint y: 522, endPoint x: 678, endPoint y: 504, distance: 20.6
click at [687, 522] on icon at bounding box center [704, 520] width 74 height 17
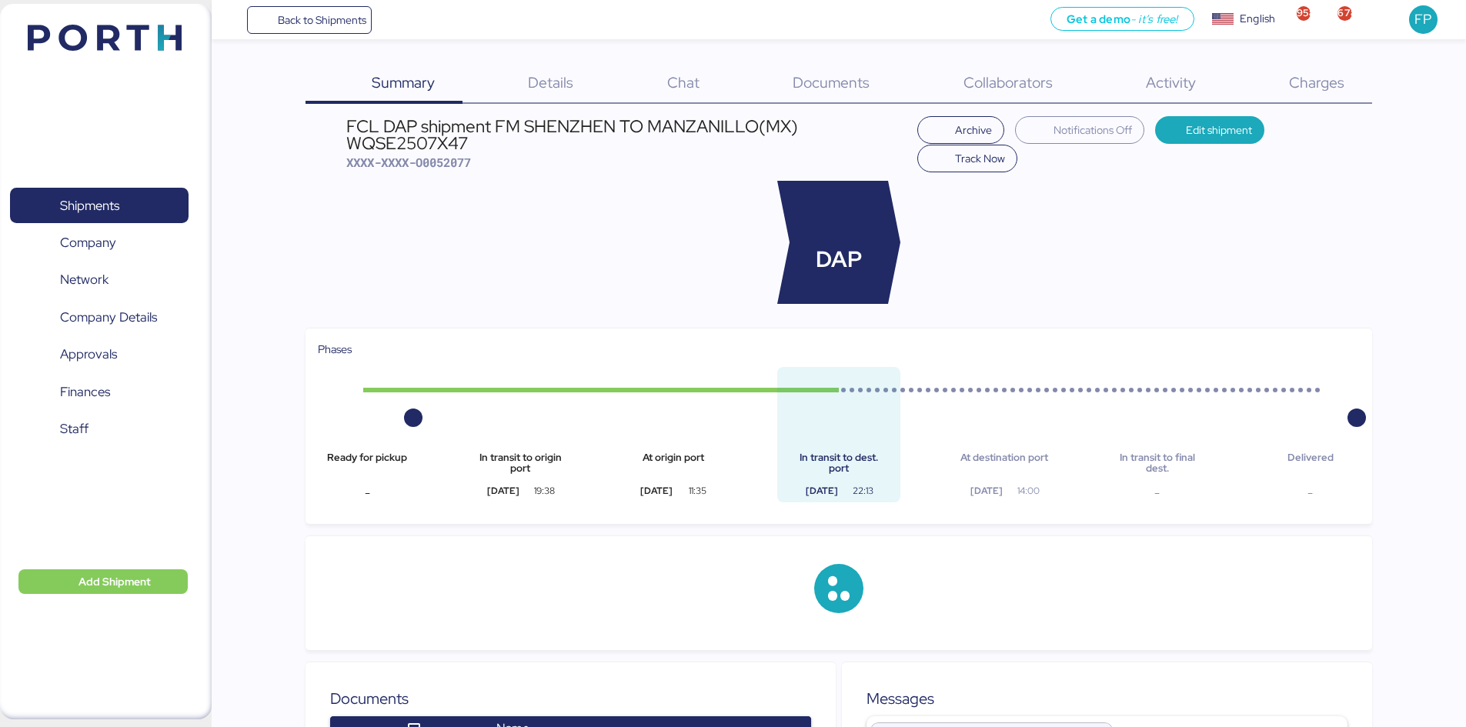
click at [1310, 104] on div "Summary 0 Details 0 Chat 0 Documents 0 Collaborators 0 Activity 0 Charges 0 FCL…" at bounding box center [838, 620] width 1066 height 1113
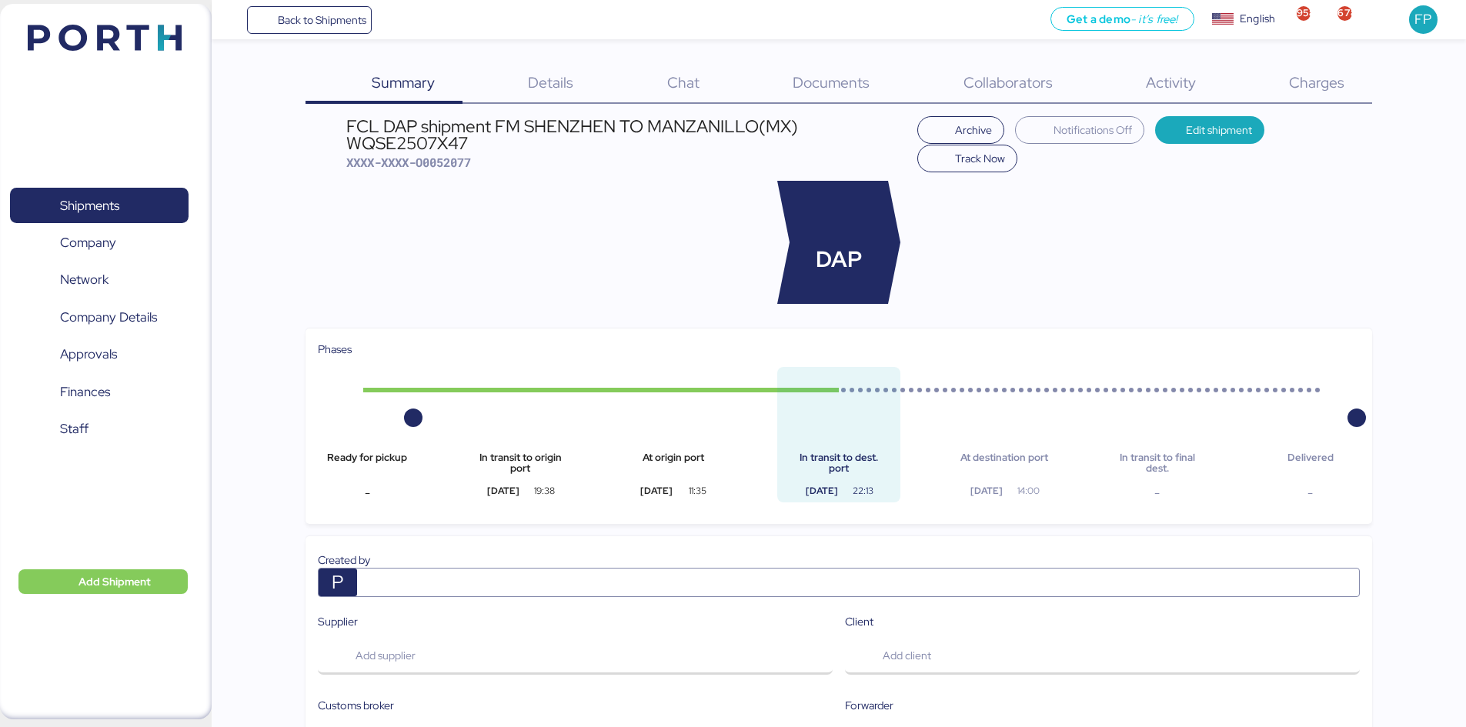
click at [1310, 100] on div "Charges 0" at bounding box center [1296, 84] width 148 height 40
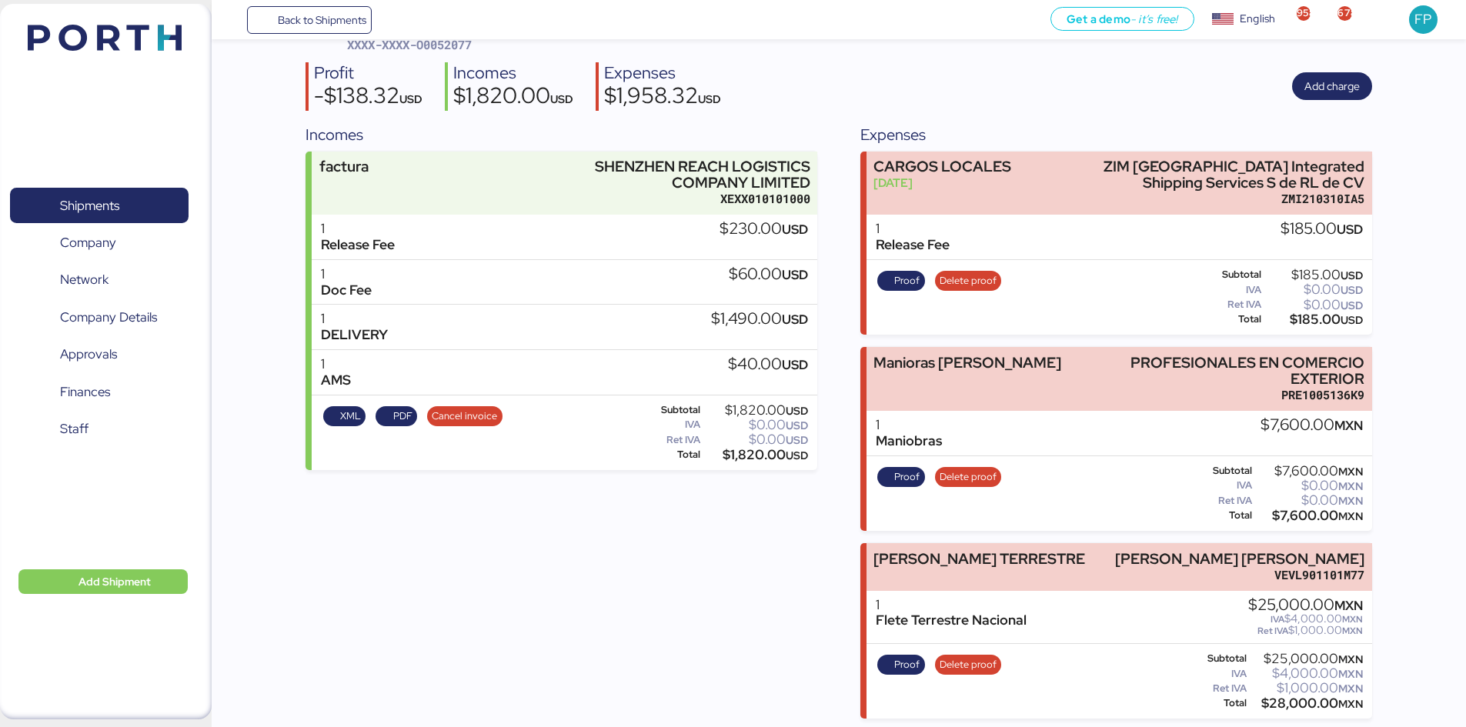
scroll to position [102, 0]
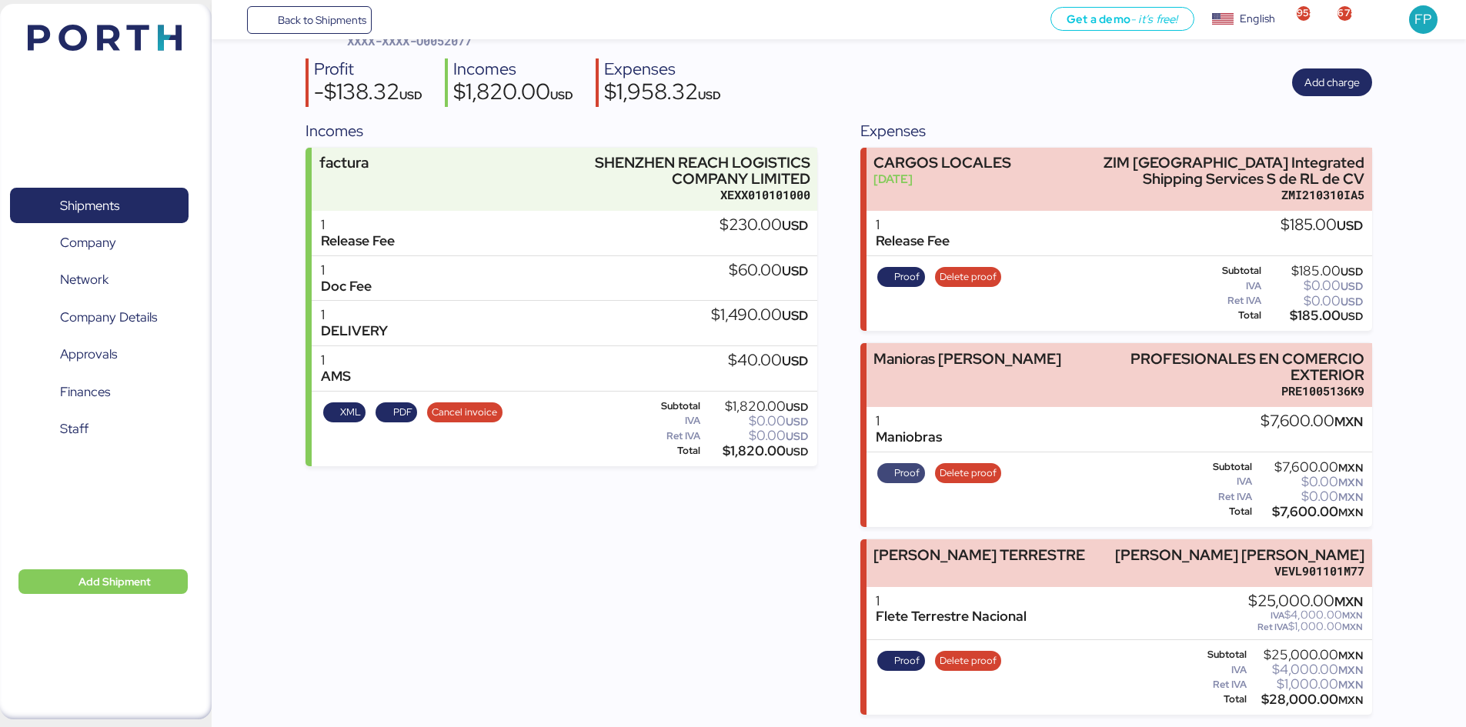
click at [909, 470] on span "Proof" at bounding box center [906, 473] width 25 height 17
click at [94, 206] on span "Shipments" at bounding box center [89, 206] width 59 height 22
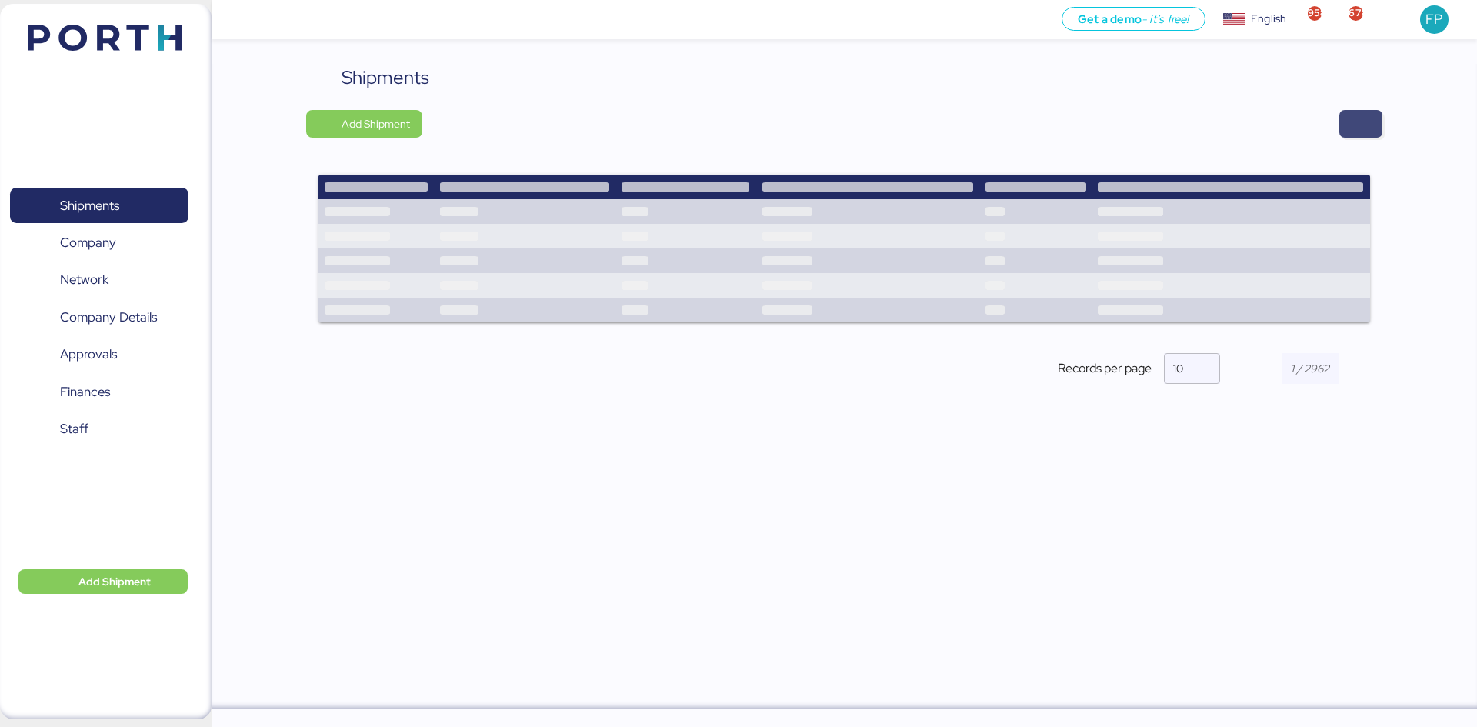
click at [1359, 113] on span "button" at bounding box center [1361, 124] width 18 height 22
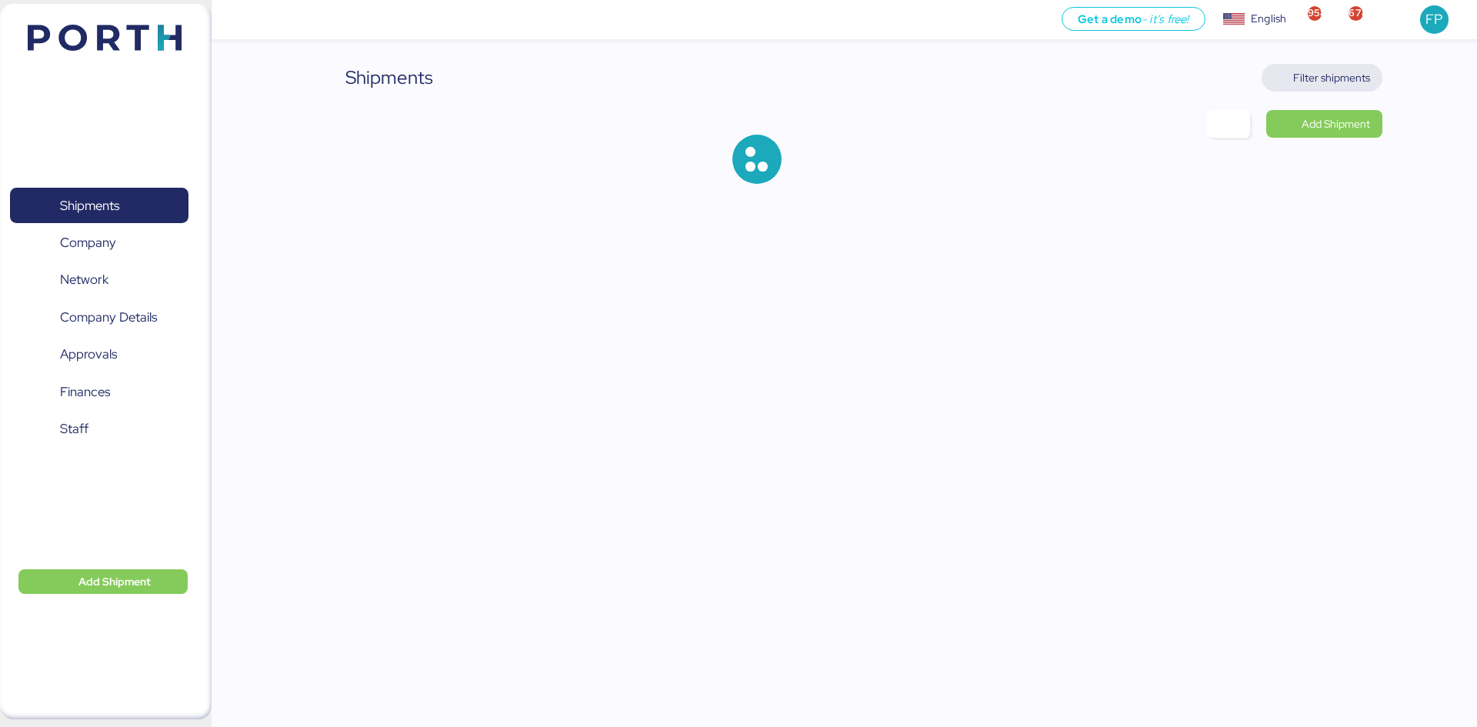
click at [1319, 84] on span "Filter shipments" at bounding box center [1331, 77] width 77 height 18
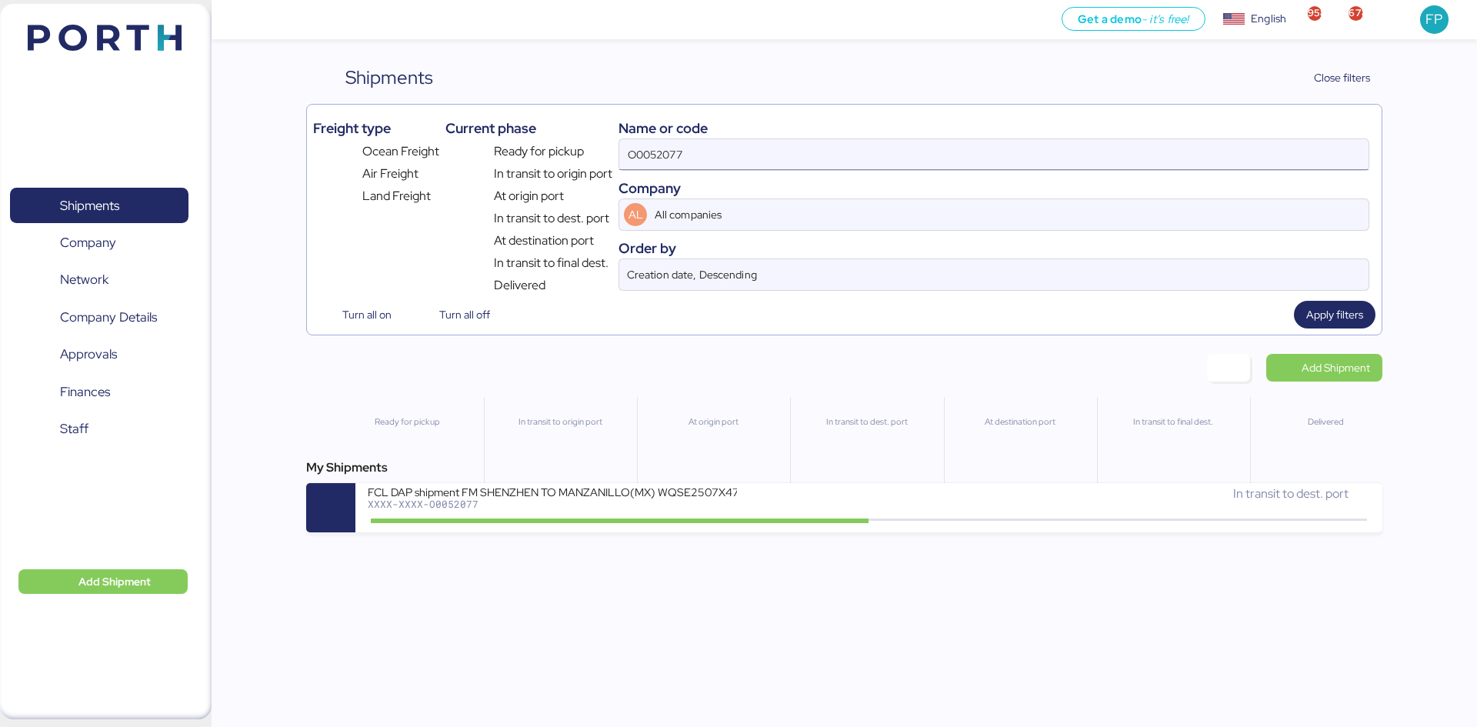
click at [680, 159] on input "O0052077" at bounding box center [993, 154] width 749 height 31
paste input "1963"
type input "O0051963"
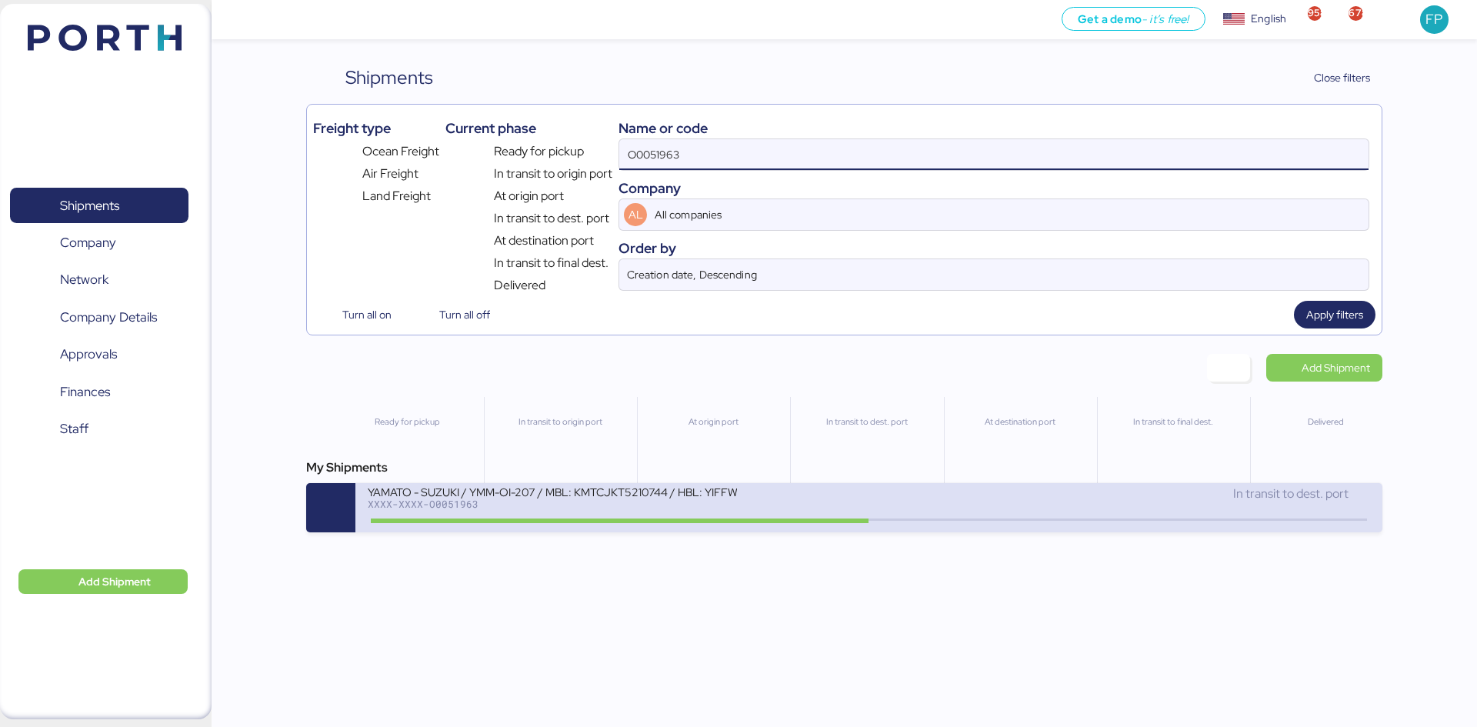
click at [796, 514] on div "YAMATO - SUZUKI / YMM-OI-207 / MBL: KMTCJKT5210744 / HBL: YIFFW0155195 / FCL XX…" at bounding box center [618, 501] width 501 height 33
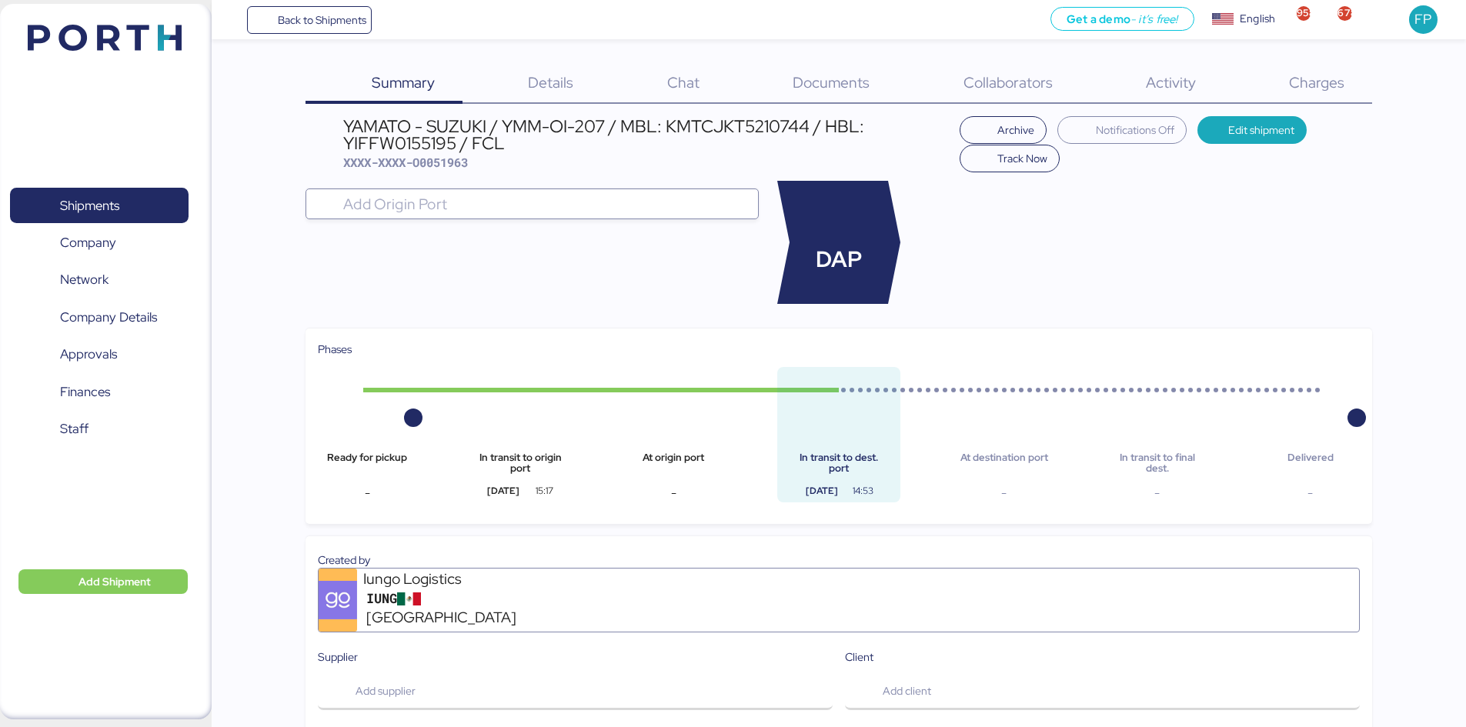
drag, startPoint x: 1383, startPoint y: 68, endPoint x: 1350, endPoint y: 92, distance: 39.7
click at [1383, 72] on div "Summary 0 Details 0 Chat 0 Documents 0 Collaborators 0 Activity 0 Charges 0 YAM…" at bounding box center [733, 714] width 1466 height 1429
click at [1350, 92] on div "Charges 0" at bounding box center [1296, 84] width 148 height 40
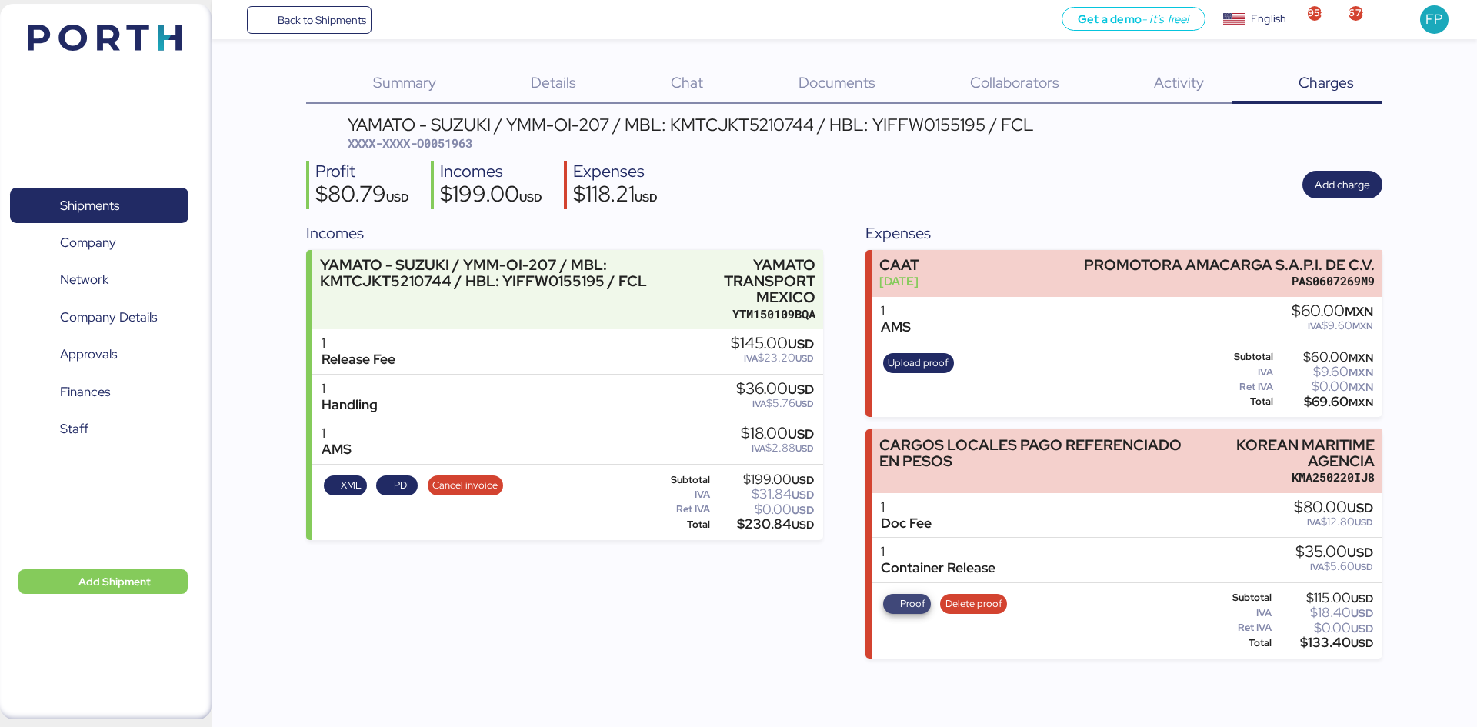
click at [912, 612] on span "Proof" at bounding box center [912, 603] width 25 height 17
click at [167, 204] on span "Shipments" at bounding box center [98, 206] width 165 height 22
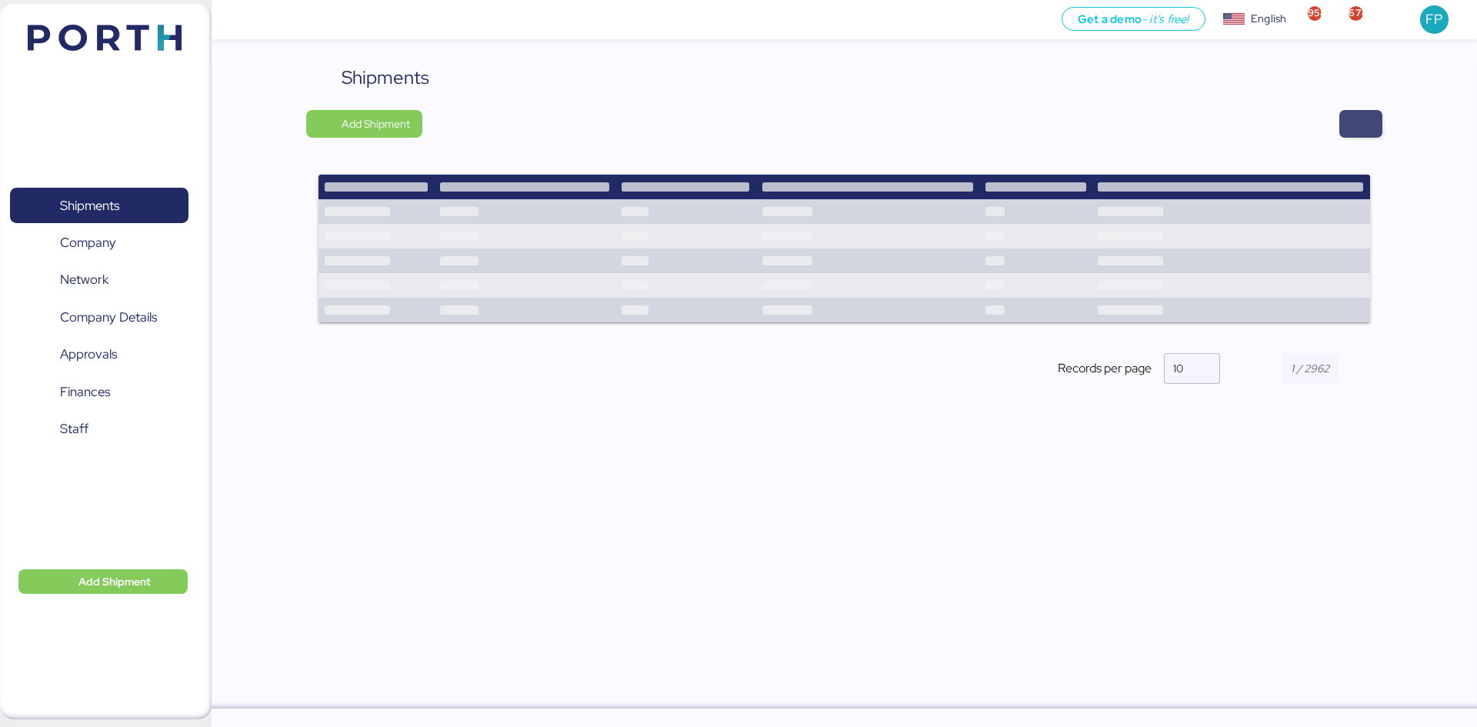
click at [1363, 130] on span "button" at bounding box center [1361, 124] width 18 height 22
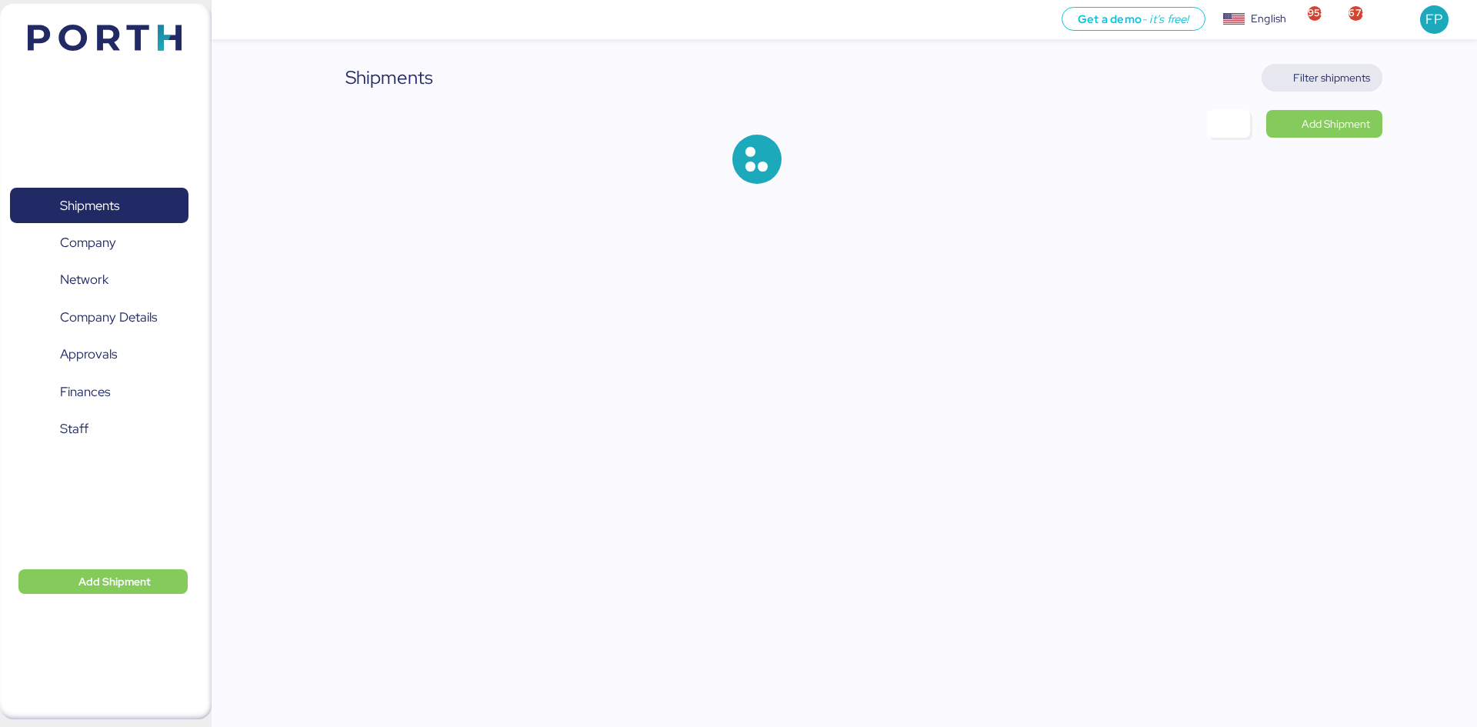
click at [1342, 73] on span "Filter shipments" at bounding box center [1331, 77] width 77 height 18
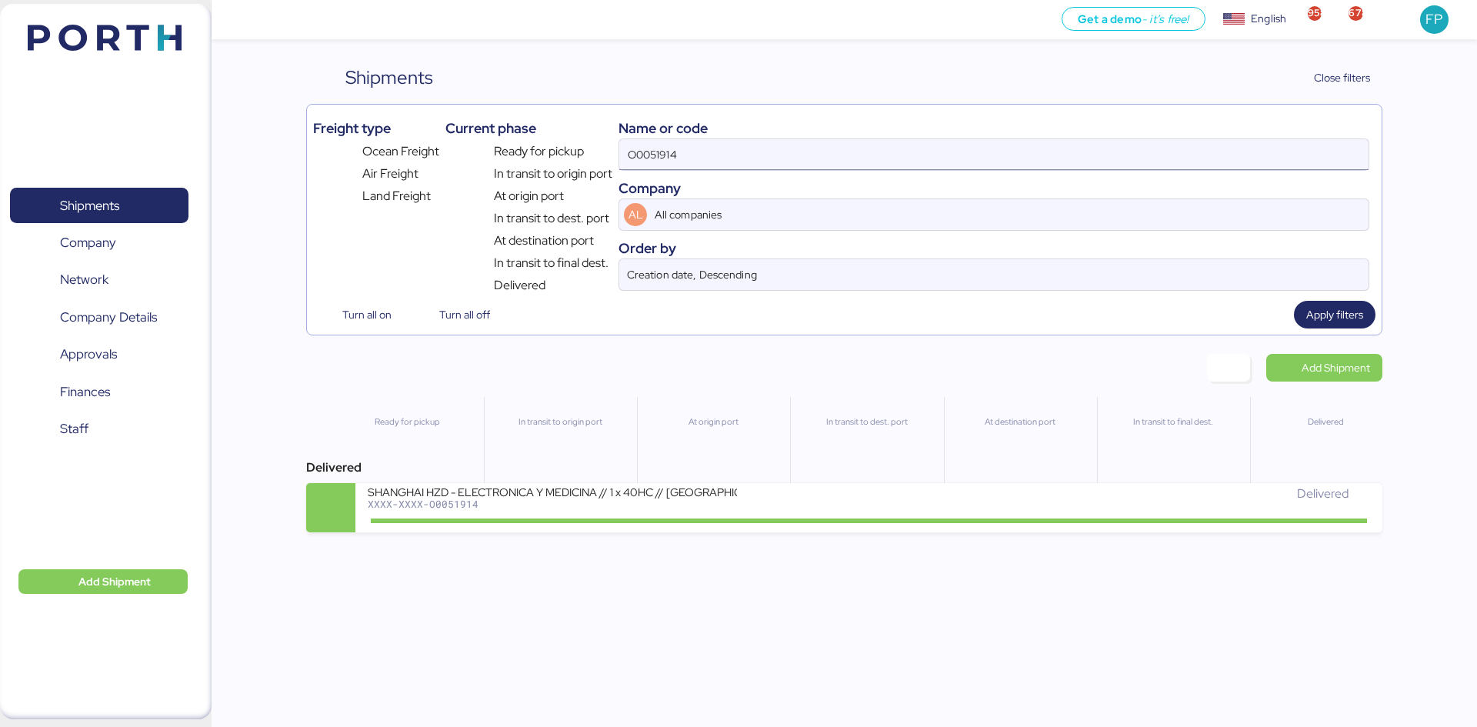
click at [673, 158] on input "O0051914" at bounding box center [993, 154] width 749 height 31
paste input "69"
type input "O0051969"
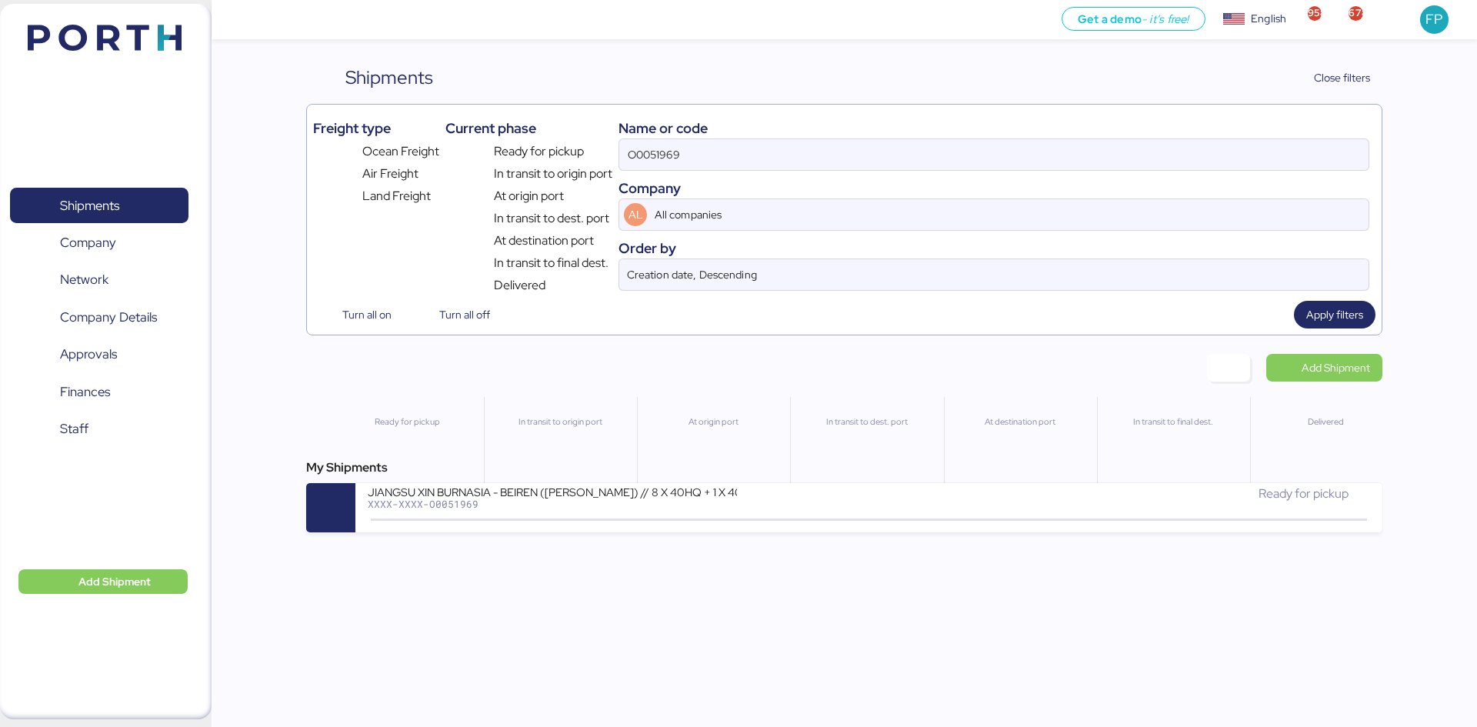
click at [834, 451] on div "In transit to dest. port" at bounding box center [866, 452] width 152 height 111
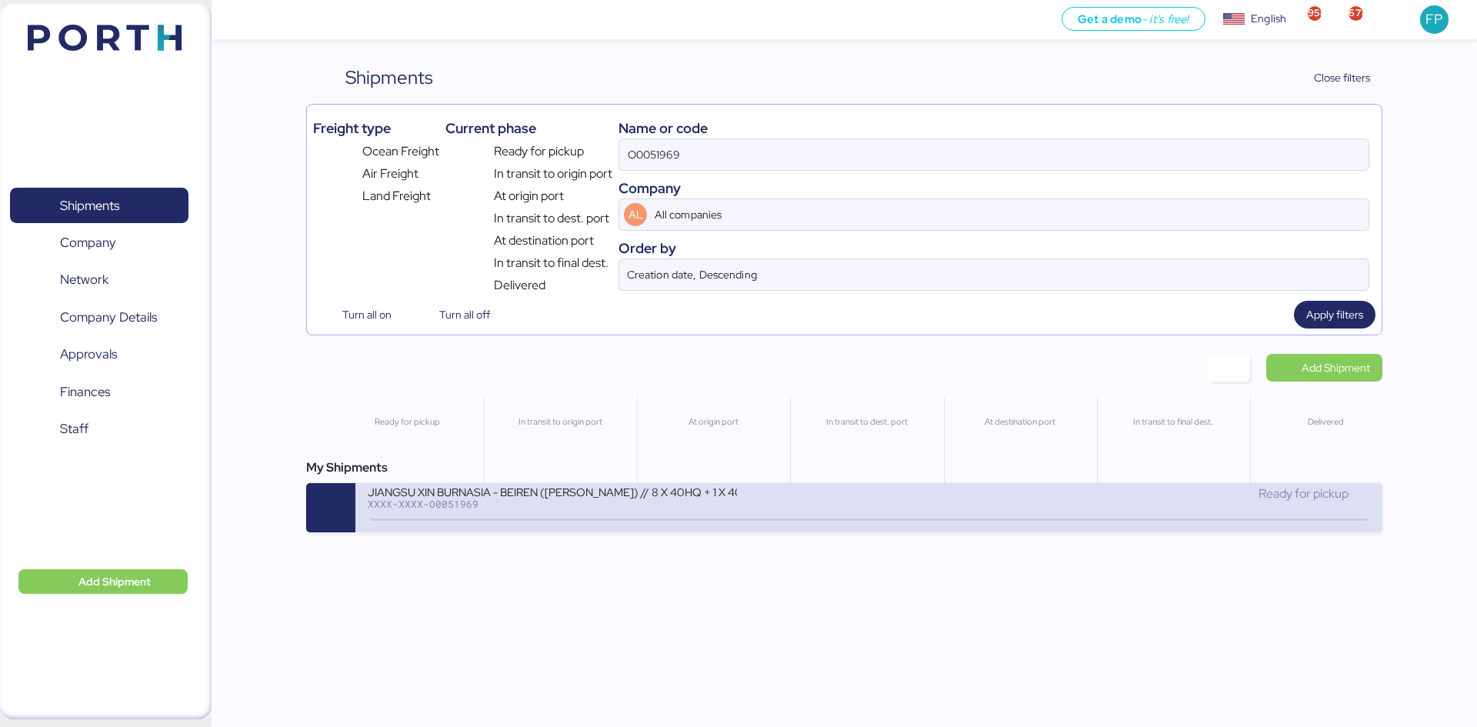
click at [846, 487] on div "JIANGSU XIN BURNASIA - BEIREN (KIRCHHOFF) // 8 X 40HQ + 1 X 40FR // SHANGHAI - …" at bounding box center [618, 501] width 501 height 33
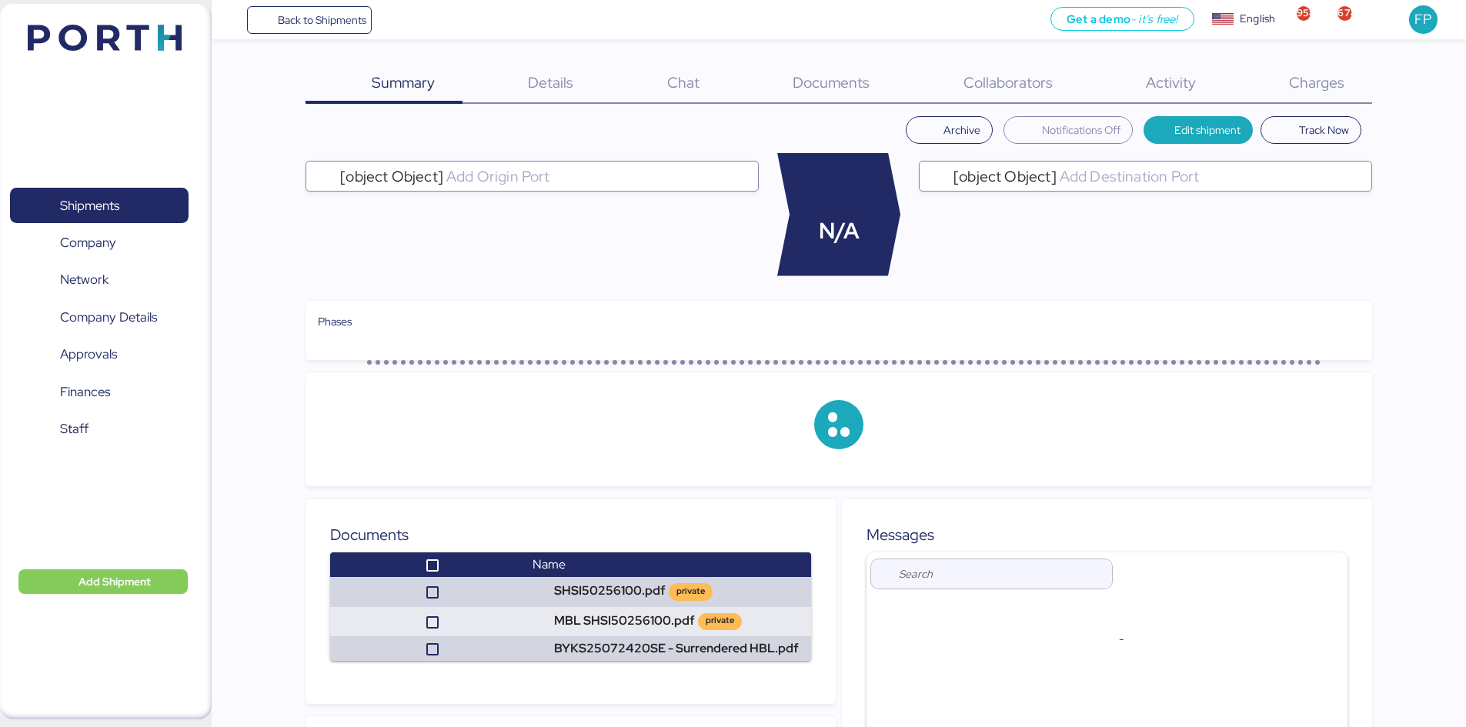
click at [1301, 83] on span "Charges" at bounding box center [1316, 82] width 55 height 20
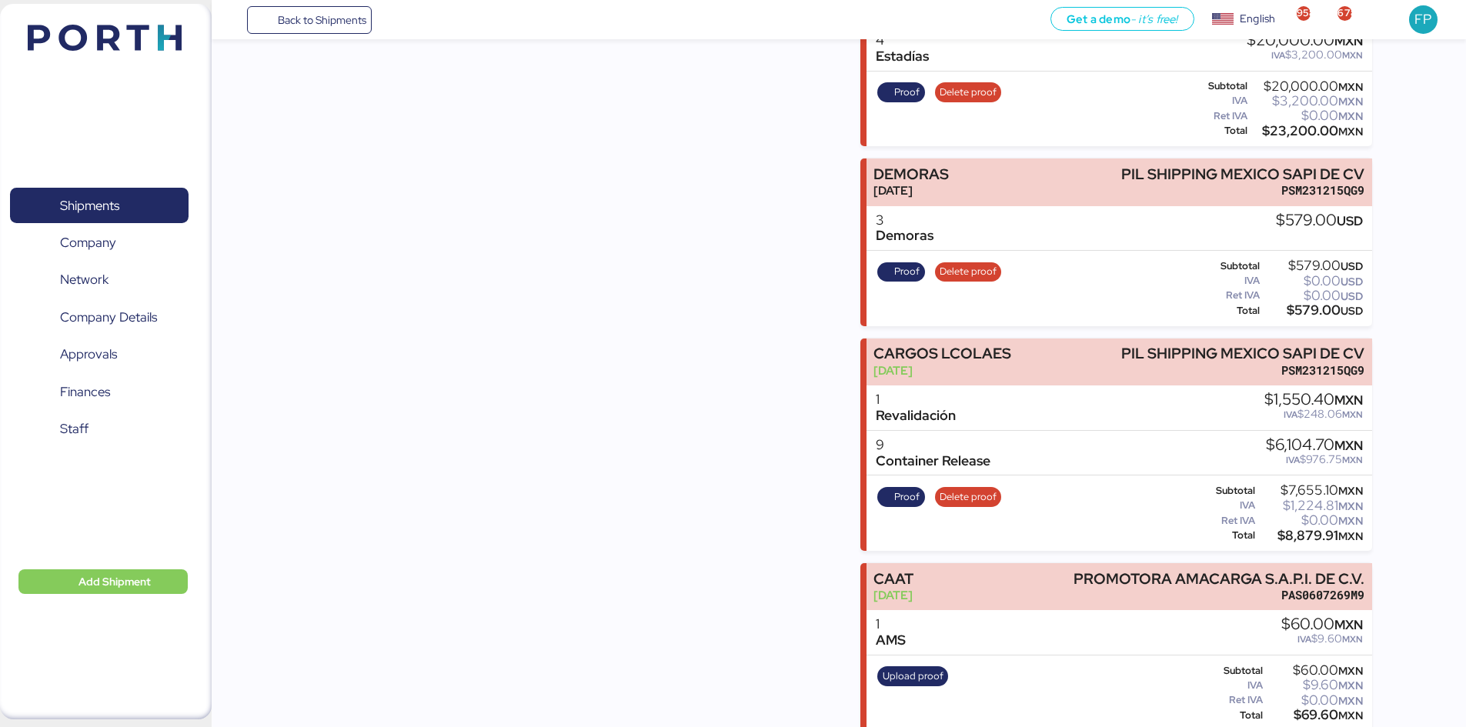
scroll to position [1397, 0]
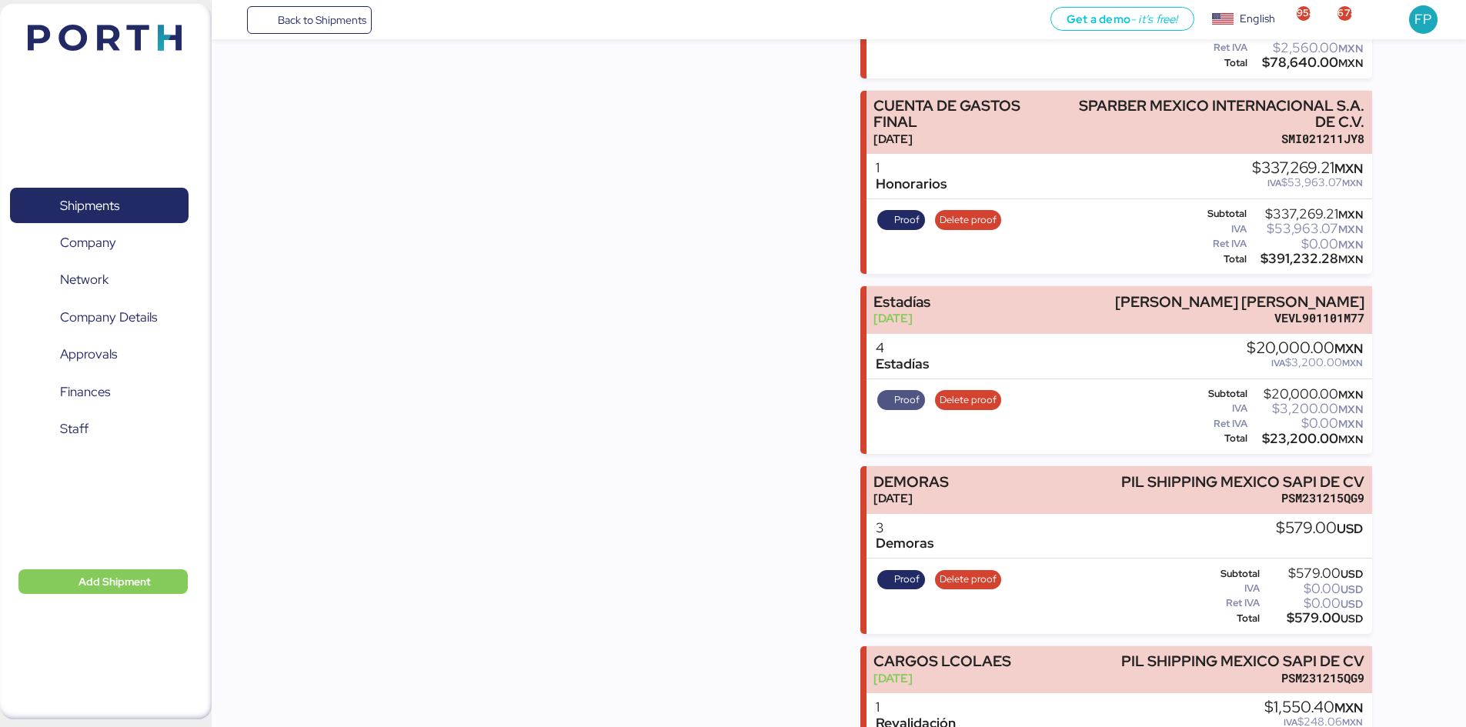
click at [903, 392] on span "Proof" at bounding box center [906, 400] width 25 height 17
click at [898, 212] on span "Proof" at bounding box center [906, 220] width 25 height 17
click at [160, 186] on div "Shipments 0 Company 0 Network 0 Company Details 0 Approvals 0 Finances 0 Staff 0" at bounding box center [99, 361] width 198 height 390
click at [161, 206] on span "Shipments" at bounding box center [98, 206] width 165 height 22
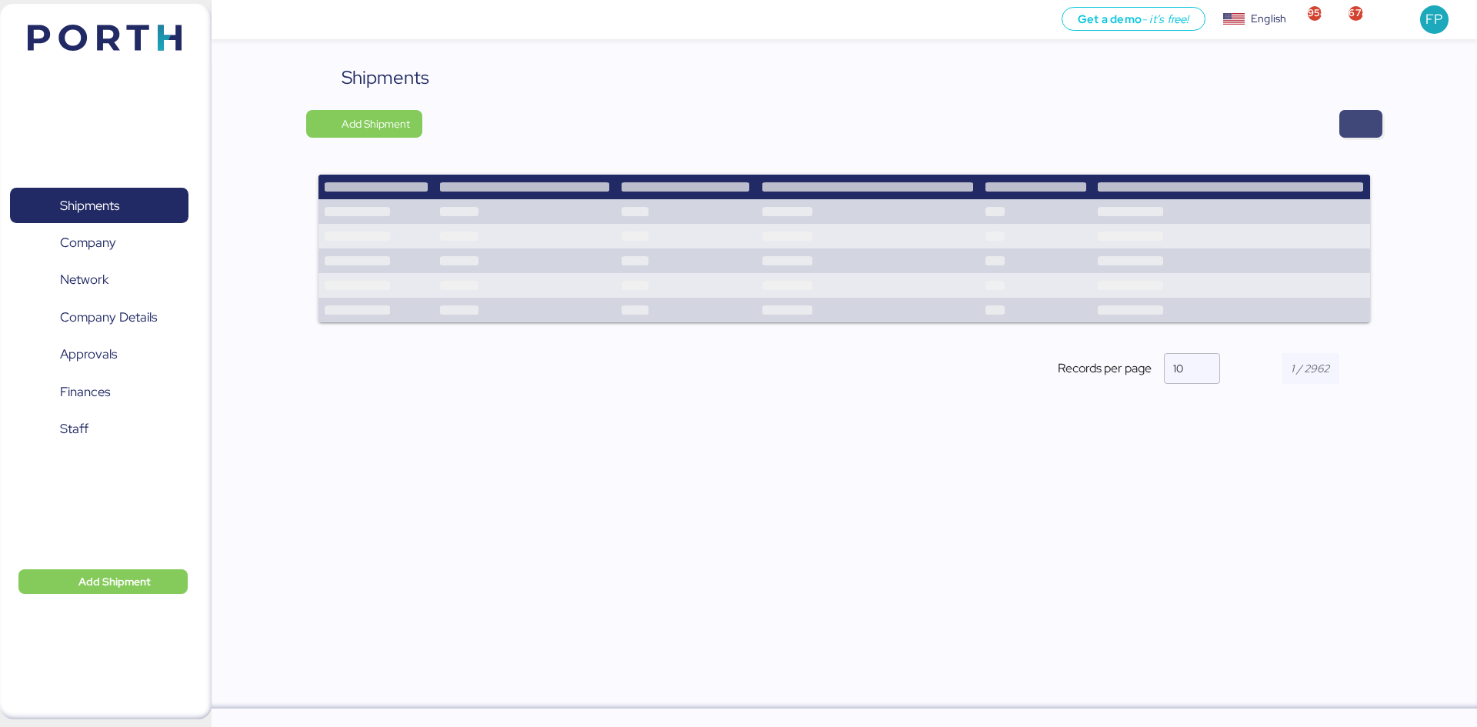
click at [1368, 118] on span "button" at bounding box center [1360, 124] width 43 height 28
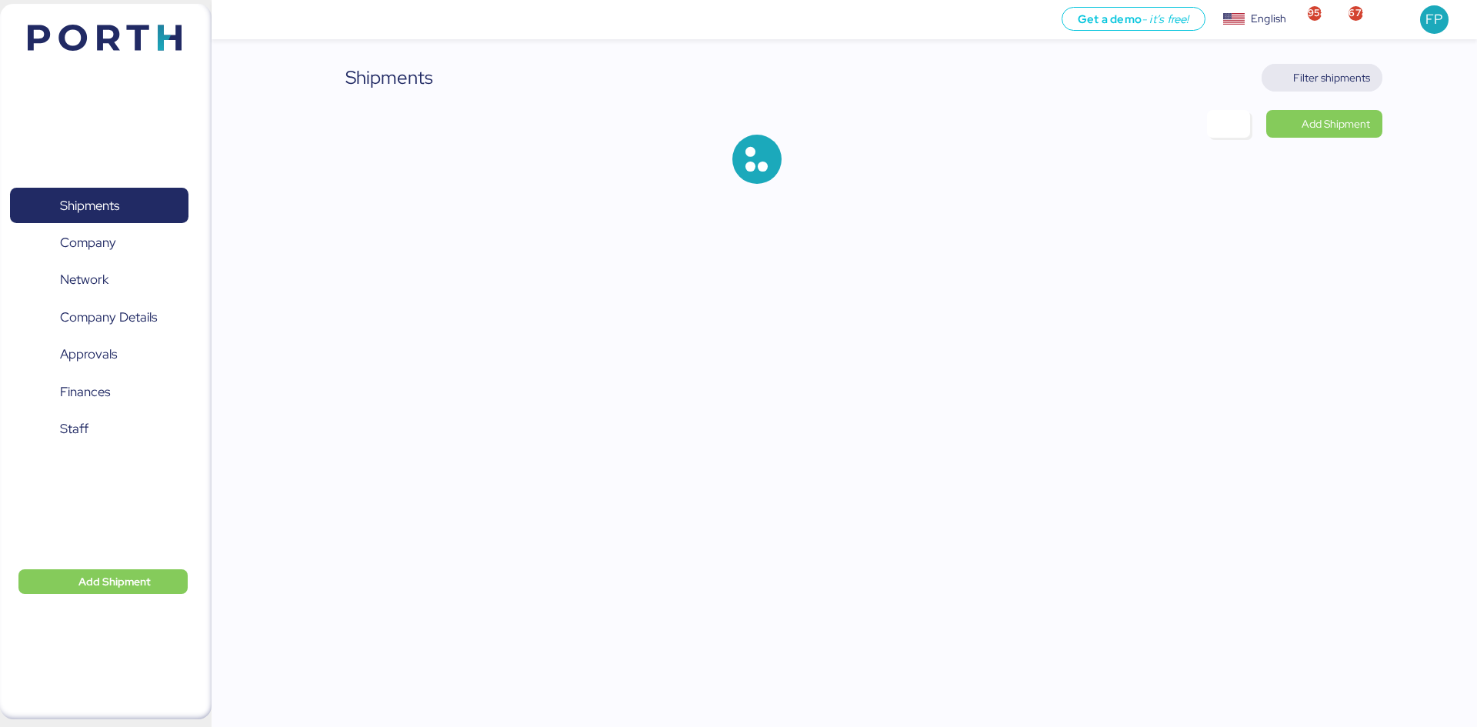
click at [1327, 75] on span "Filter shipments" at bounding box center [1331, 77] width 77 height 18
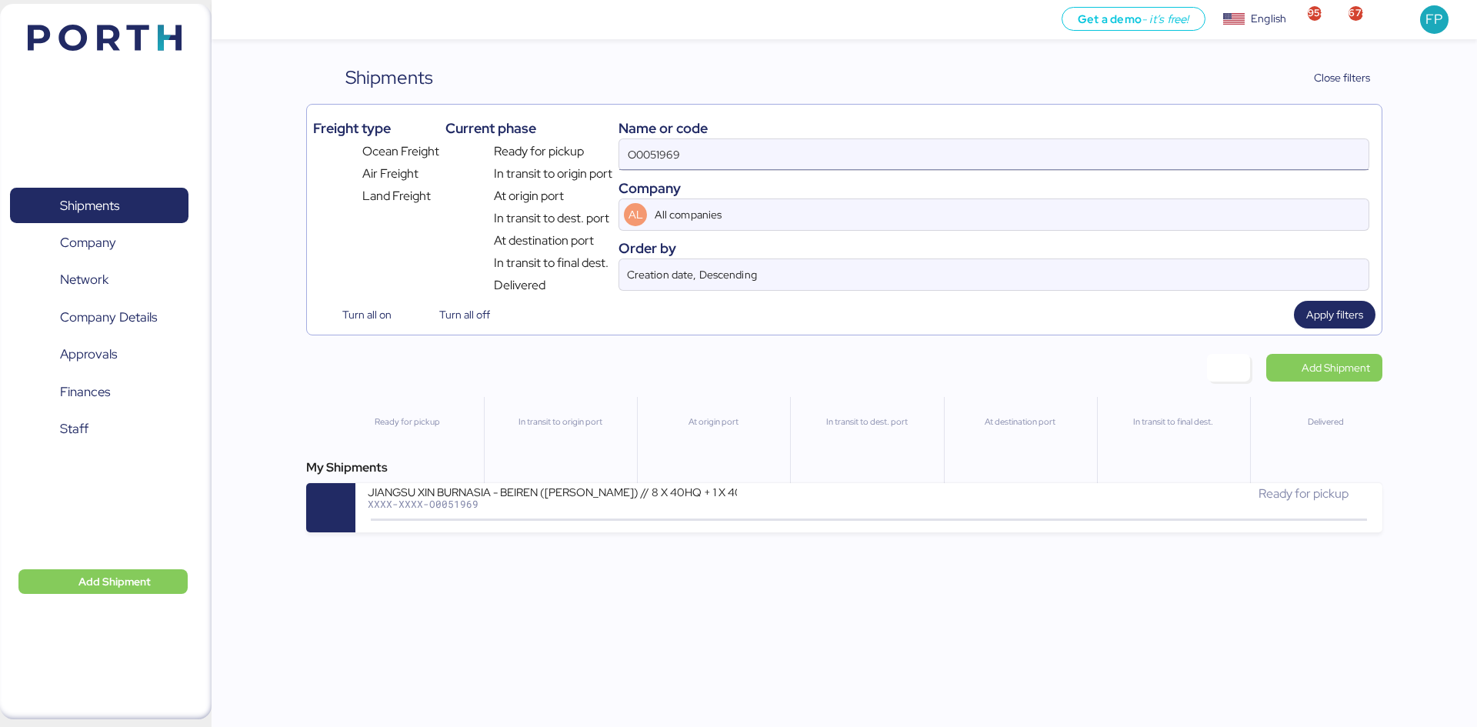
click at [649, 152] on input "O0051969" at bounding box center [993, 154] width 749 height 31
click at [648, 152] on input "O0051969" at bounding box center [993, 154] width 749 height 31
paste input "A0052187"
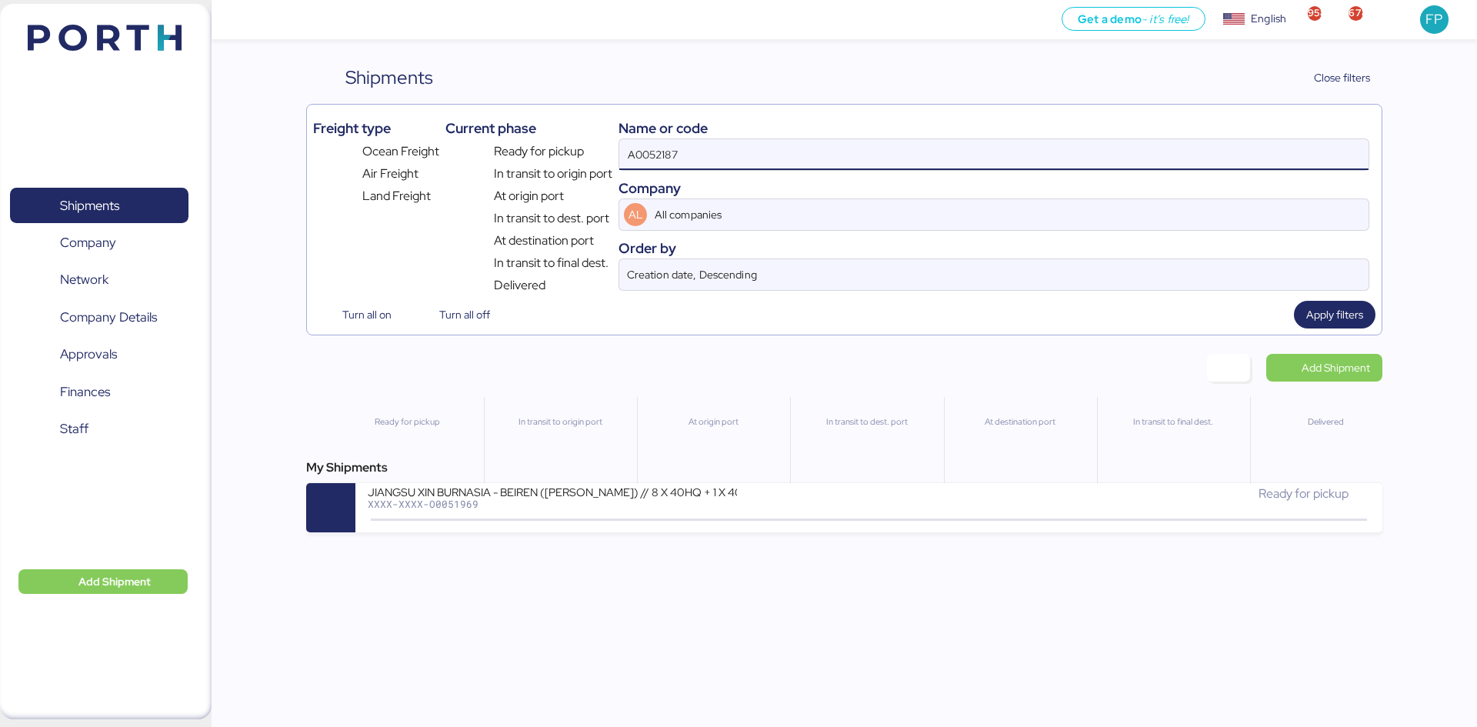
type input "A0052187"
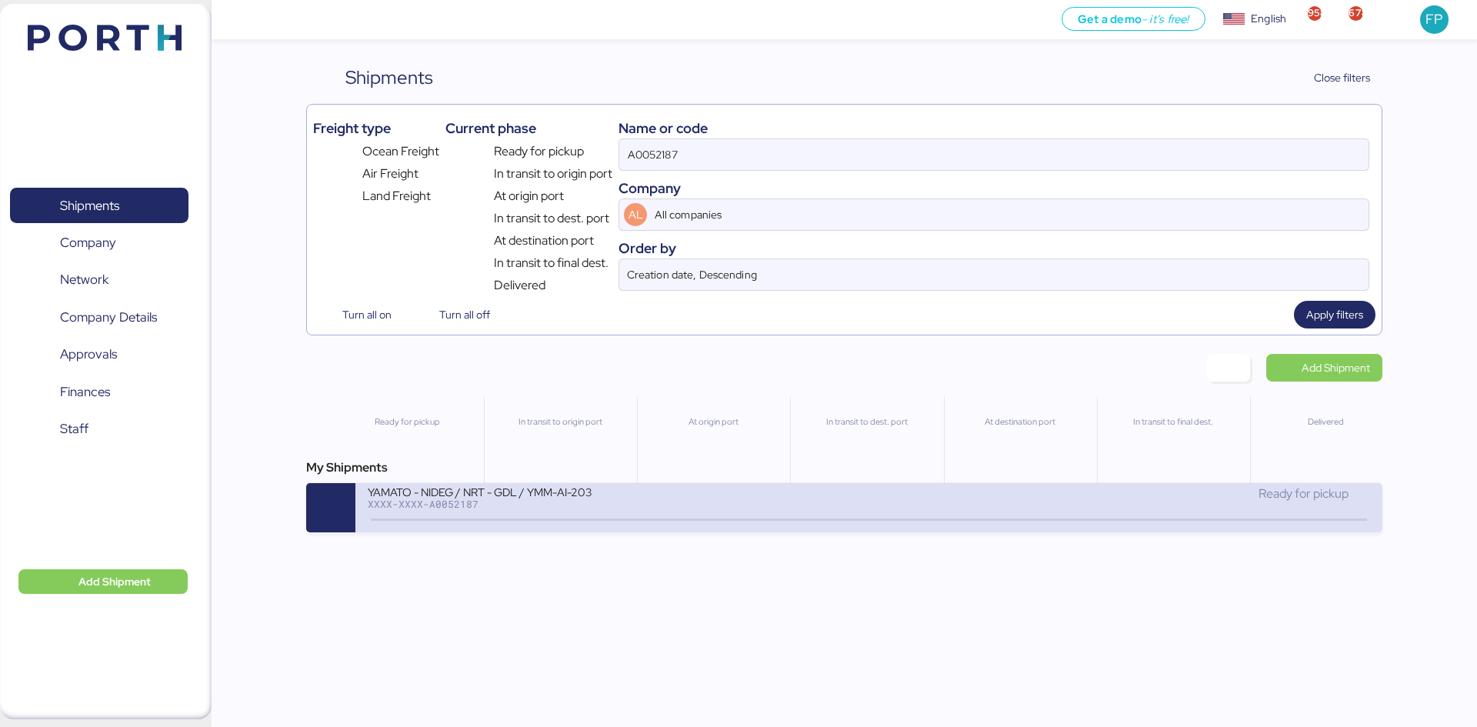
click at [592, 497] on div "YAMATO - NIDEG / NRT - GDL / YMM-AI-203" at bounding box center [552, 491] width 369 height 13
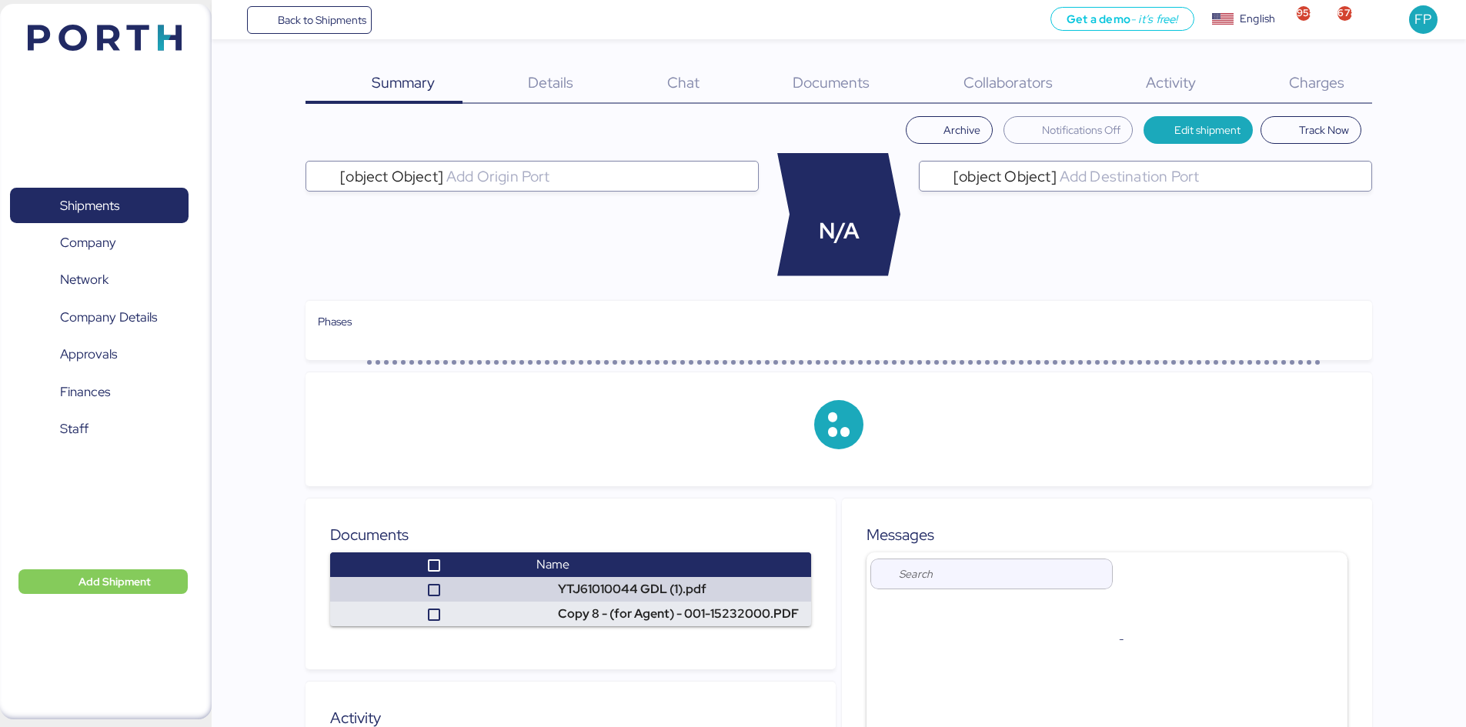
click at [1331, 85] on span "Charges" at bounding box center [1316, 82] width 55 height 20
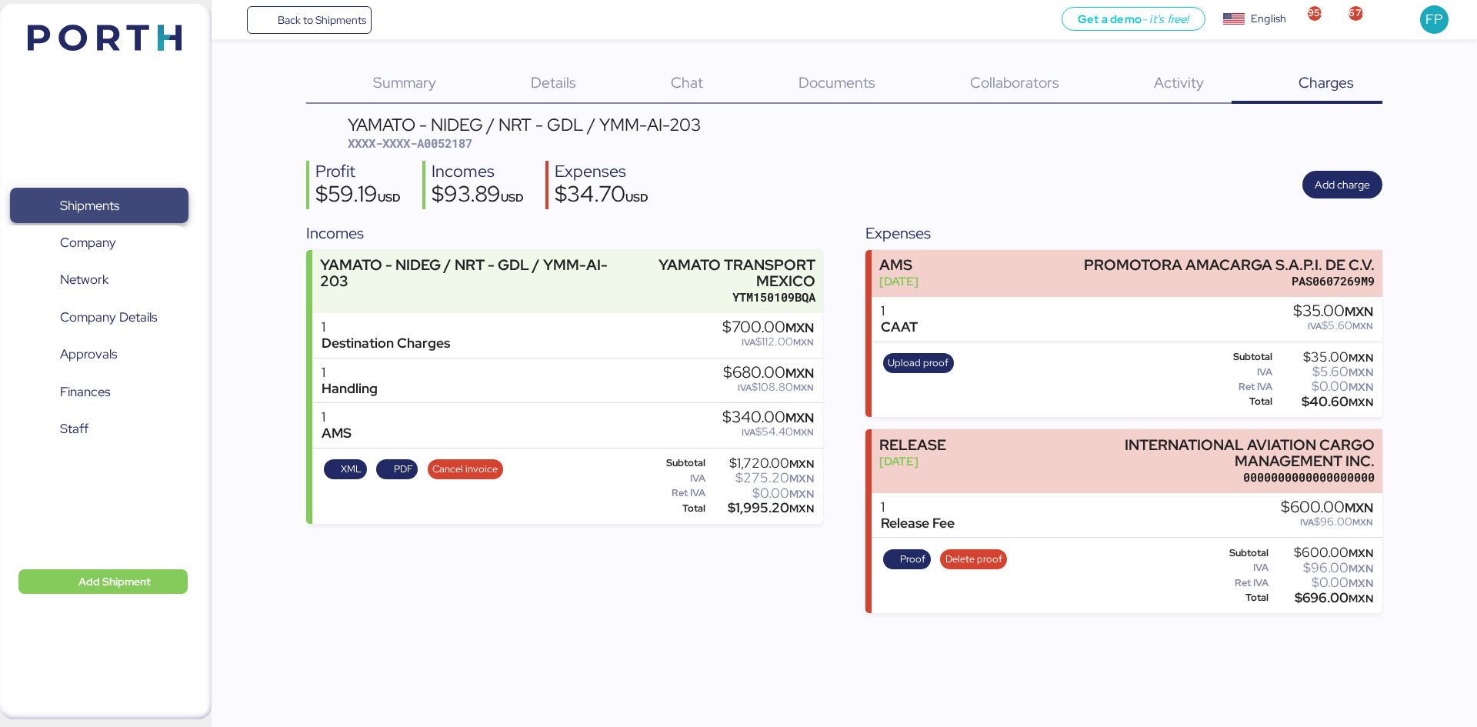
click at [143, 195] on span "Shipments" at bounding box center [98, 206] width 165 height 22
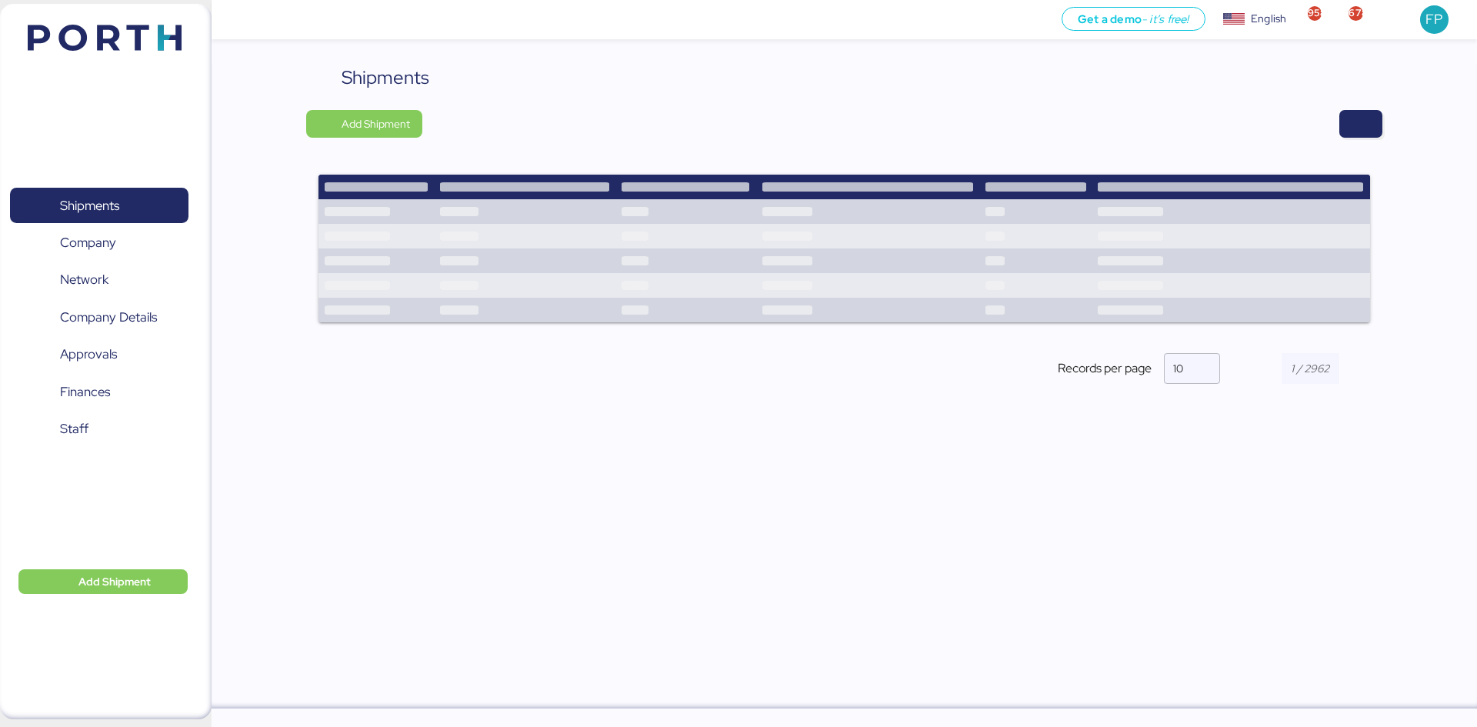
click at [1346, 140] on div "Shipments Add Shipment Shipment Name AVISO DE EXPORTACIÓN // 24000120 - 2500001…" at bounding box center [844, 237] width 1076 height 346
click at [1356, 131] on span "button" at bounding box center [1361, 124] width 18 height 22
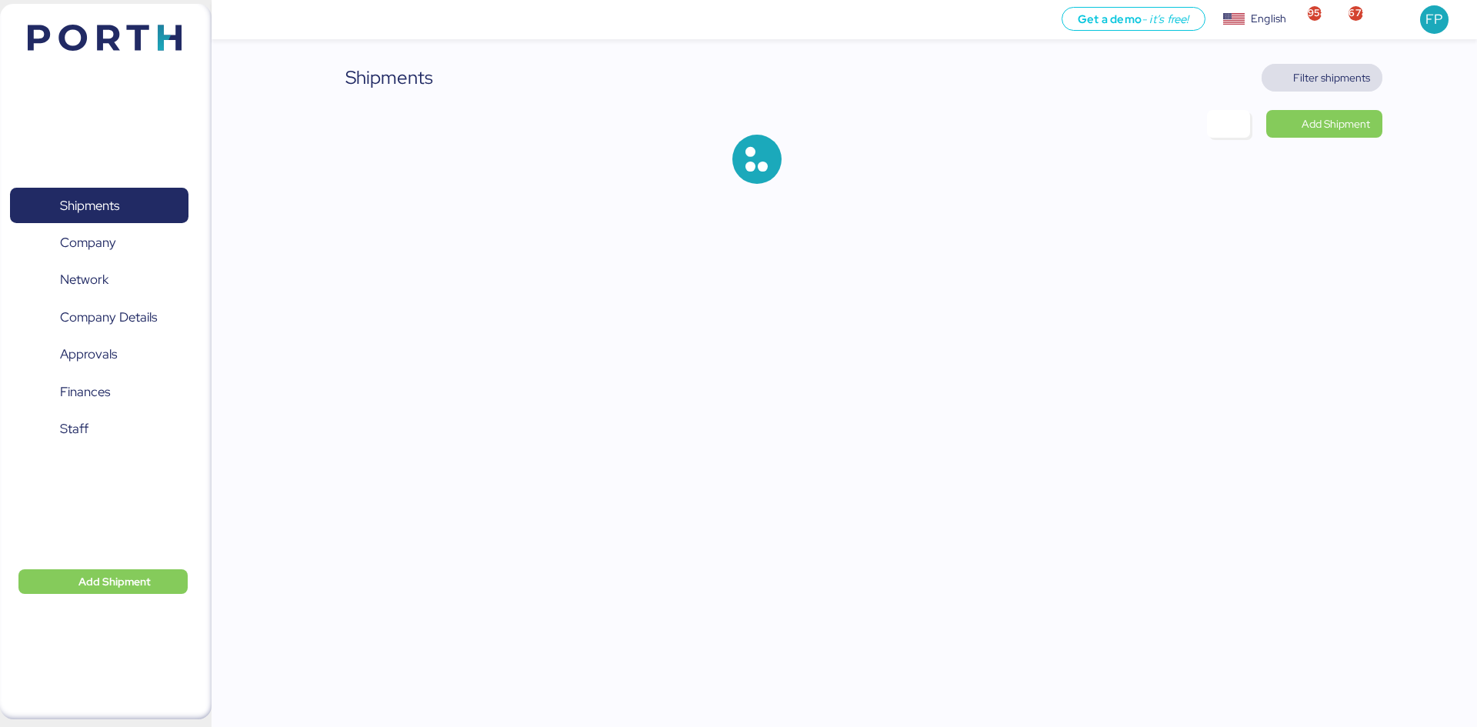
click at [1344, 81] on span "Filter shipments" at bounding box center [1331, 77] width 77 height 18
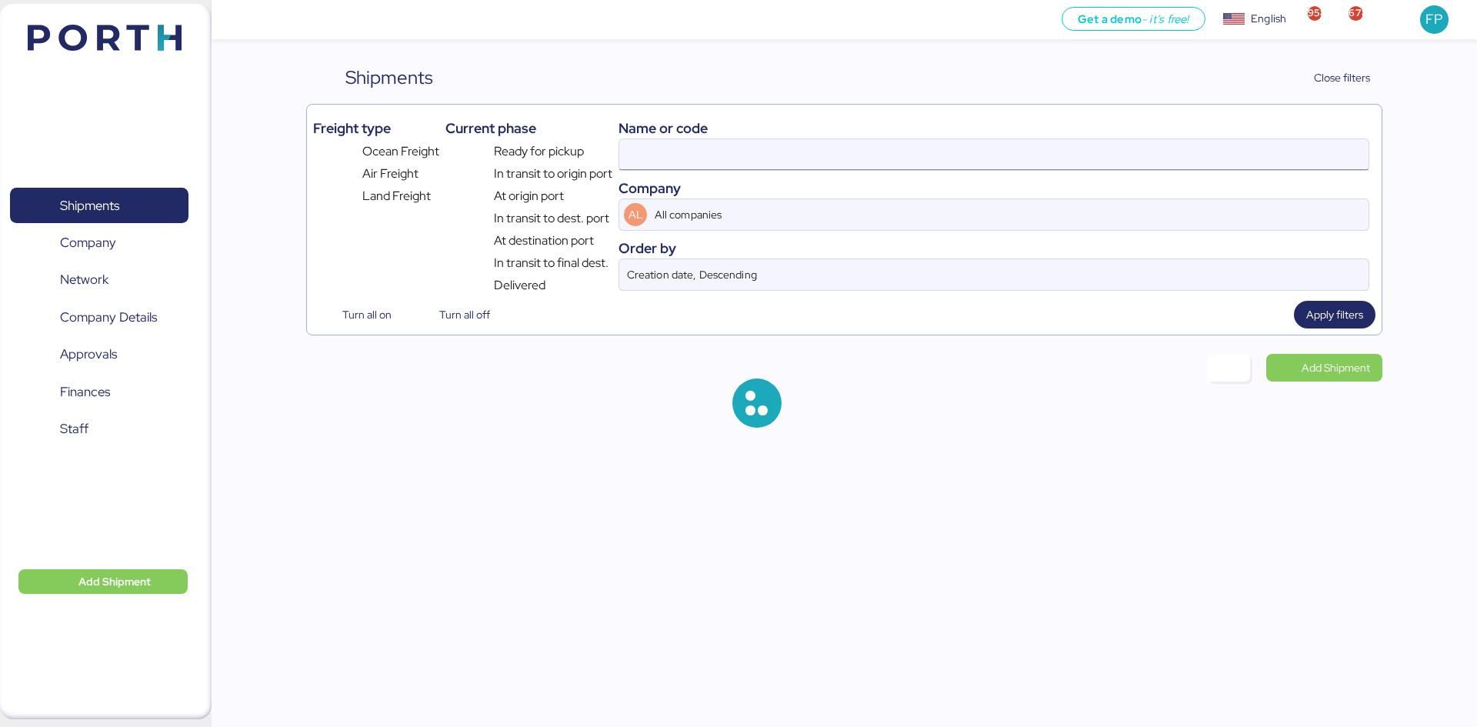
click at [635, 162] on input at bounding box center [993, 154] width 749 height 31
click at [634, 162] on input at bounding box center [993, 154] width 749 height 31
type input "A0052187"
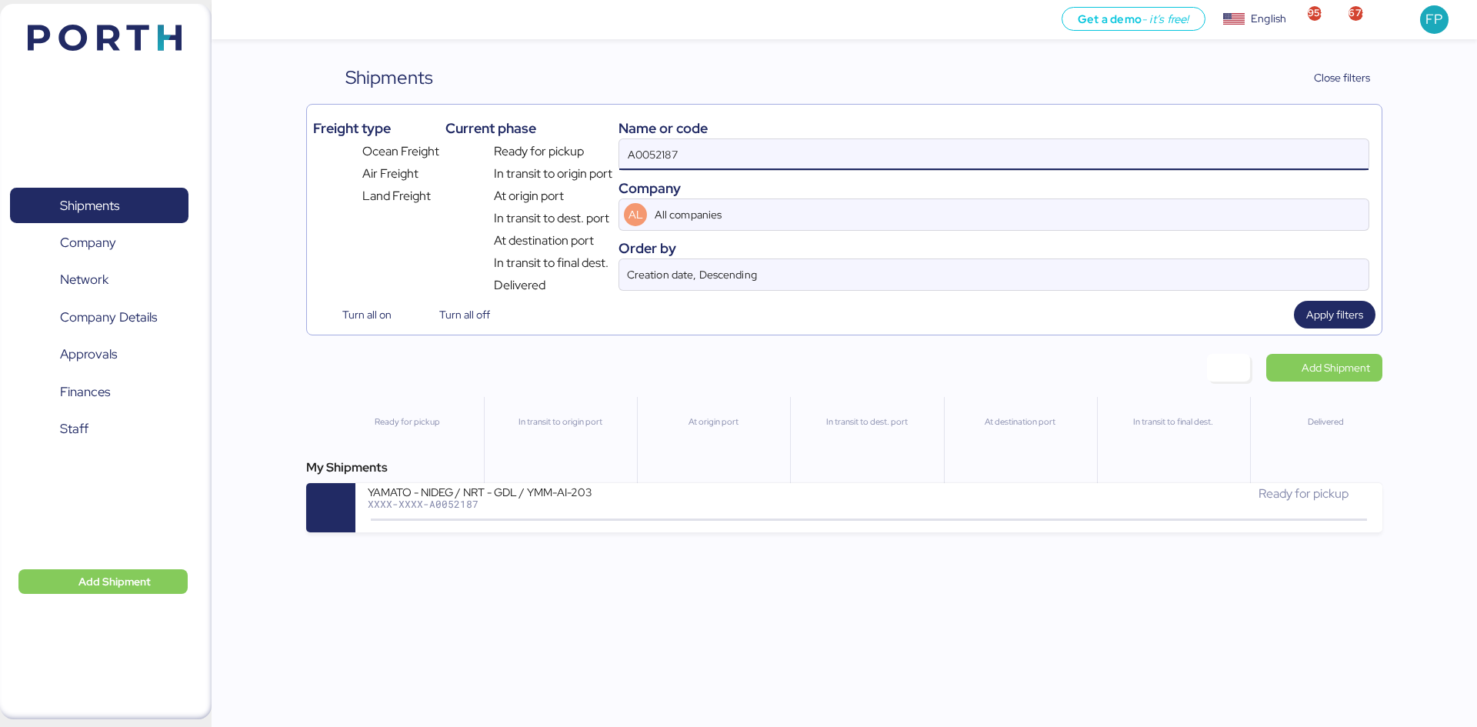
click at [634, 162] on input "A0052187" at bounding box center [993, 154] width 749 height 31
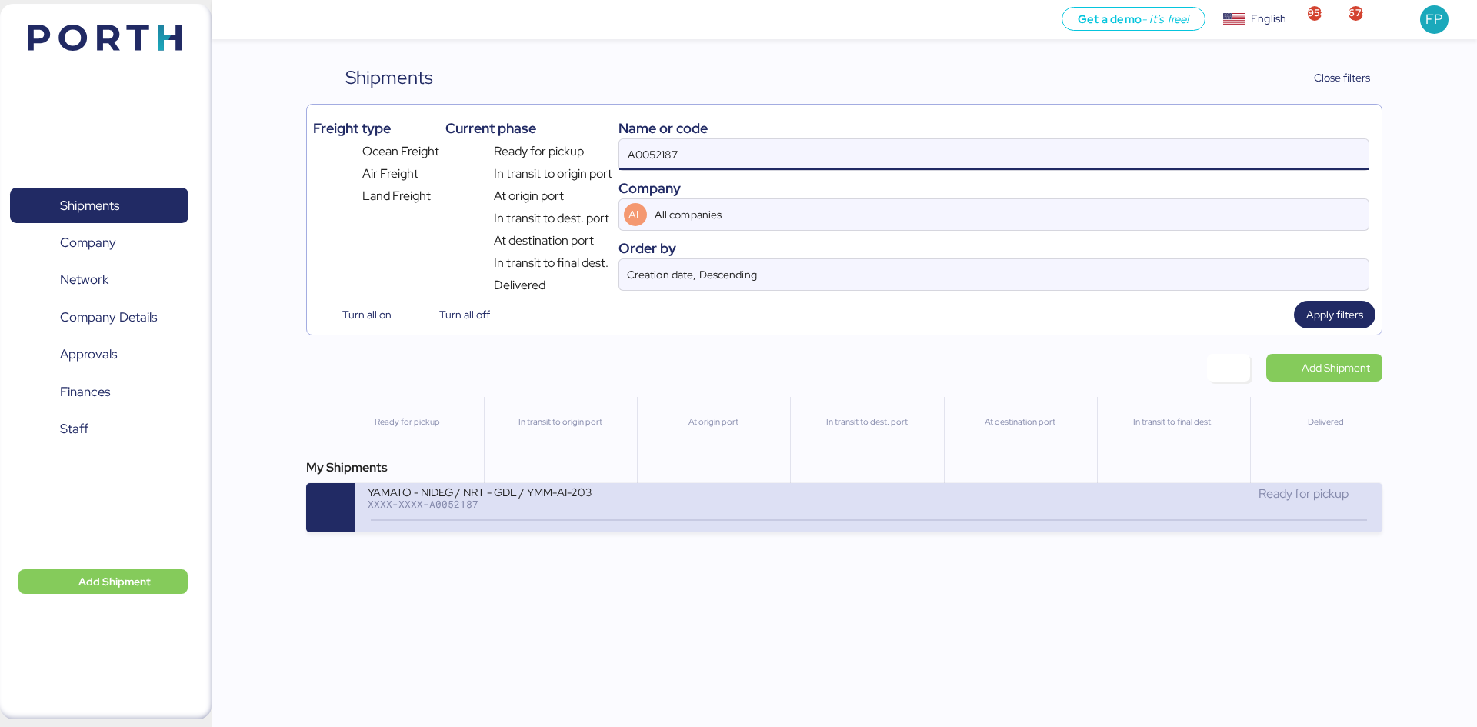
click at [597, 490] on div "YAMATO - NIDEG / NRT - GDL / YMM-AI-203" at bounding box center [552, 491] width 369 height 13
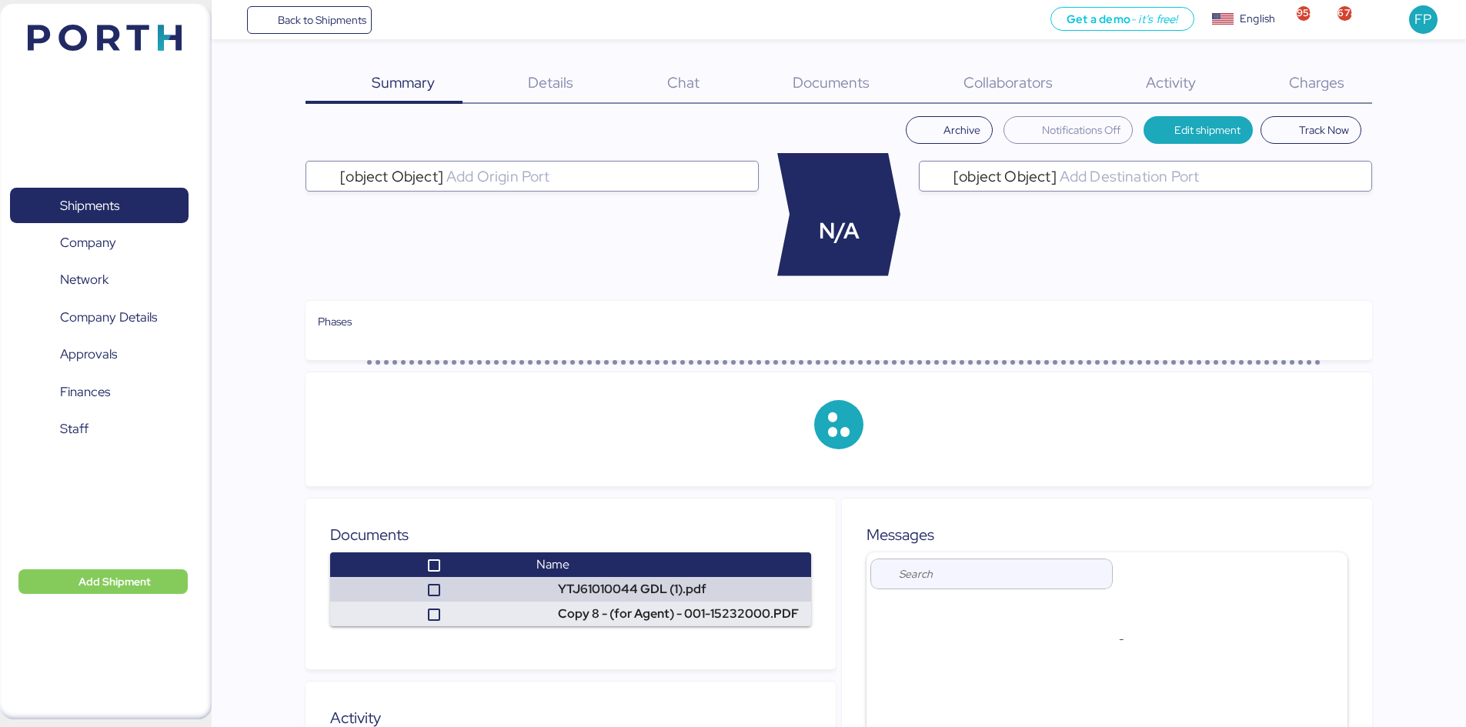
click at [1329, 85] on span "Charges" at bounding box center [1316, 82] width 55 height 20
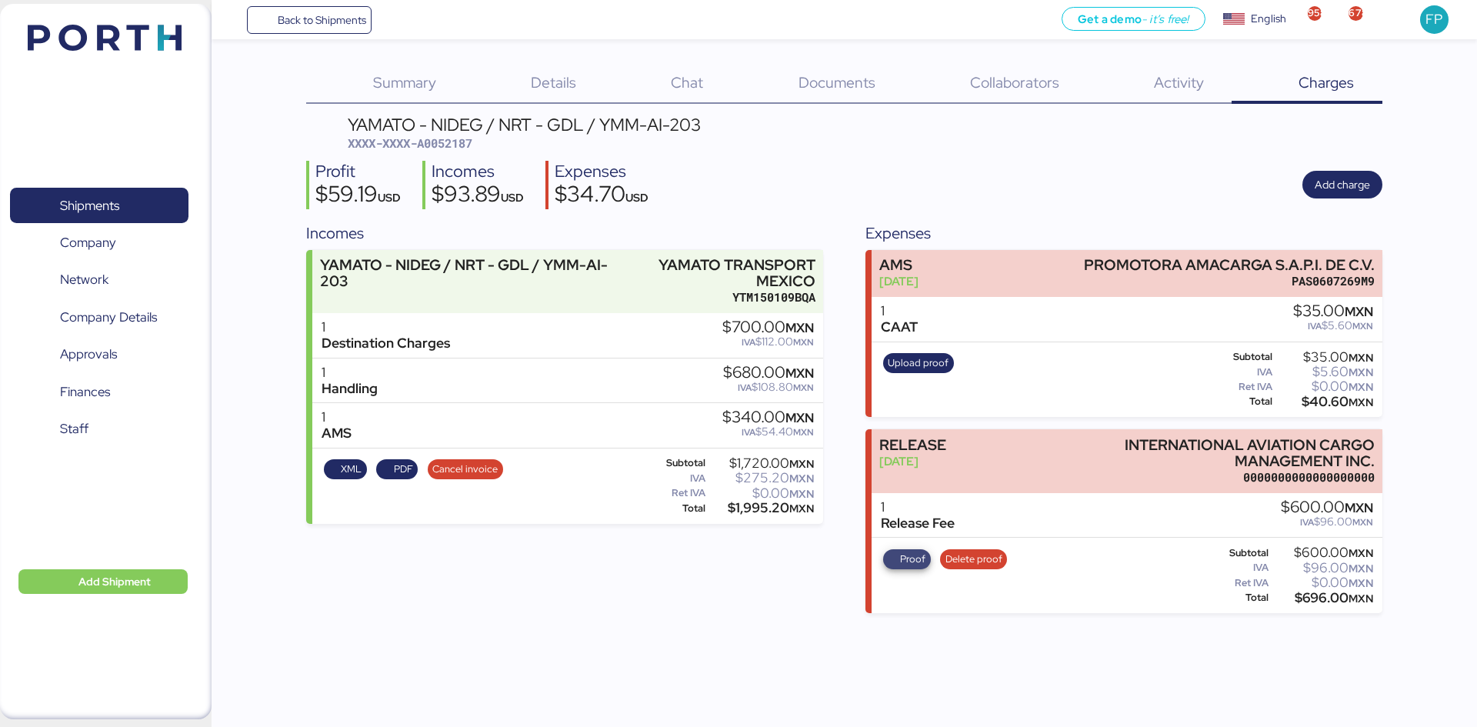
click at [917, 560] on span "Proof" at bounding box center [912, 559] width 25 height 17
click at [135, 232] on span "Company" at bounding box center [98, 243] width 165 height 22
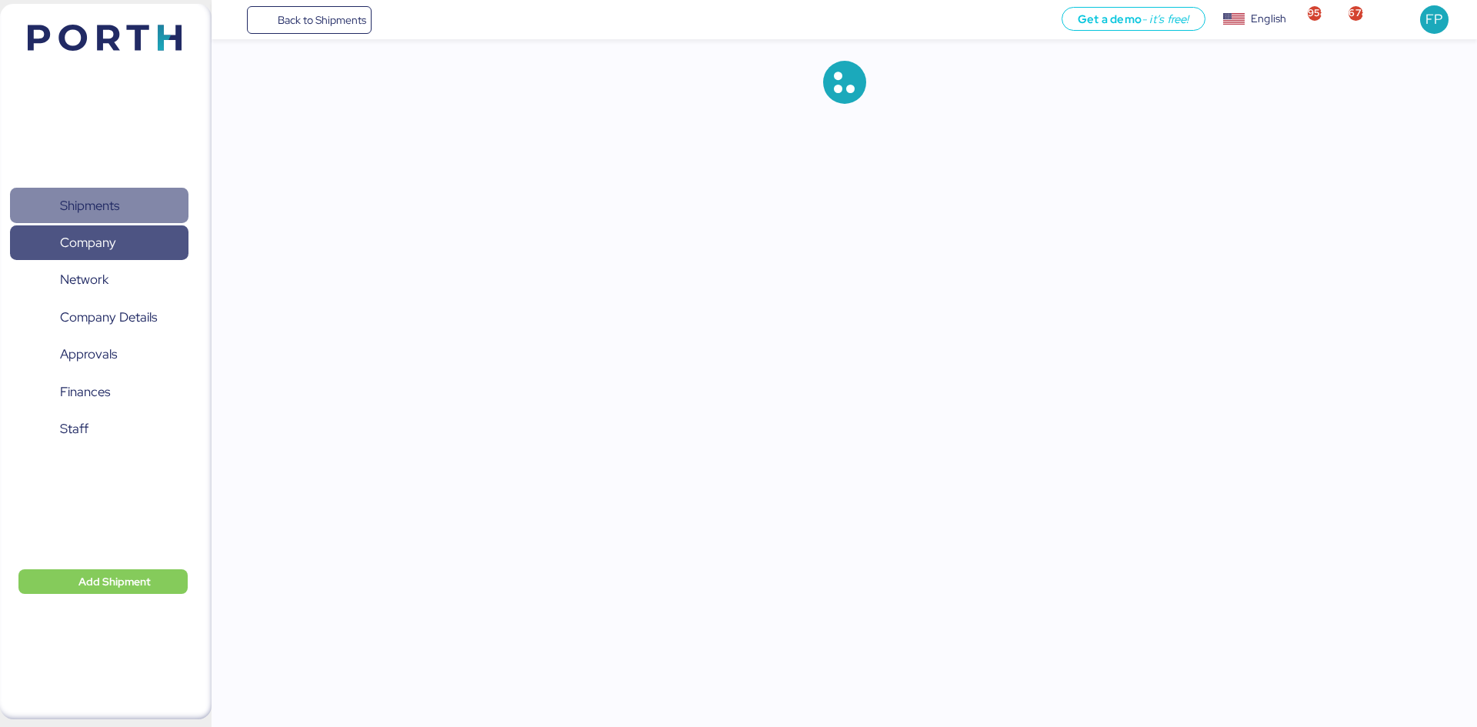
click at [132, 217] on span "Shipments" at bounding box center [98, 206] width 165 height 22
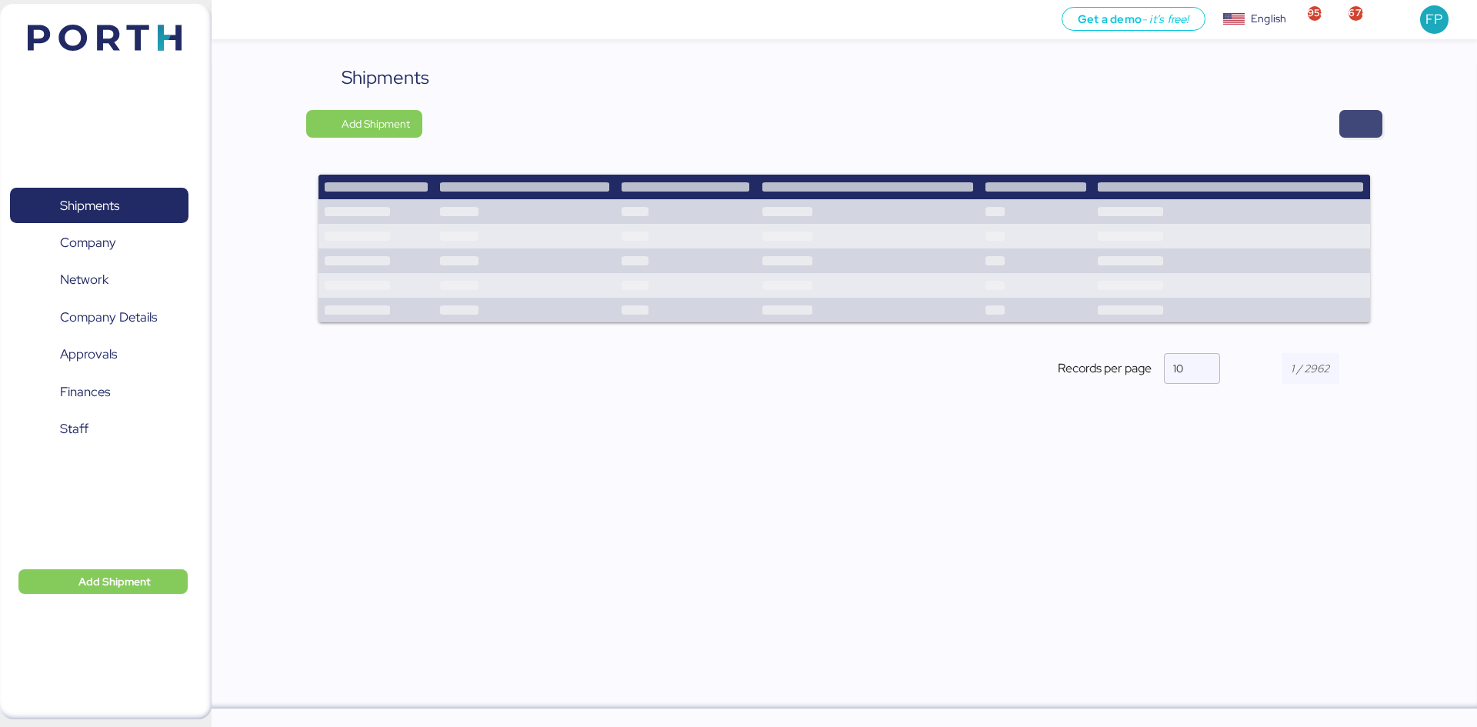
click at [1360, 132] on span "button" at bounding box center [1361, 124] width 18 height 22
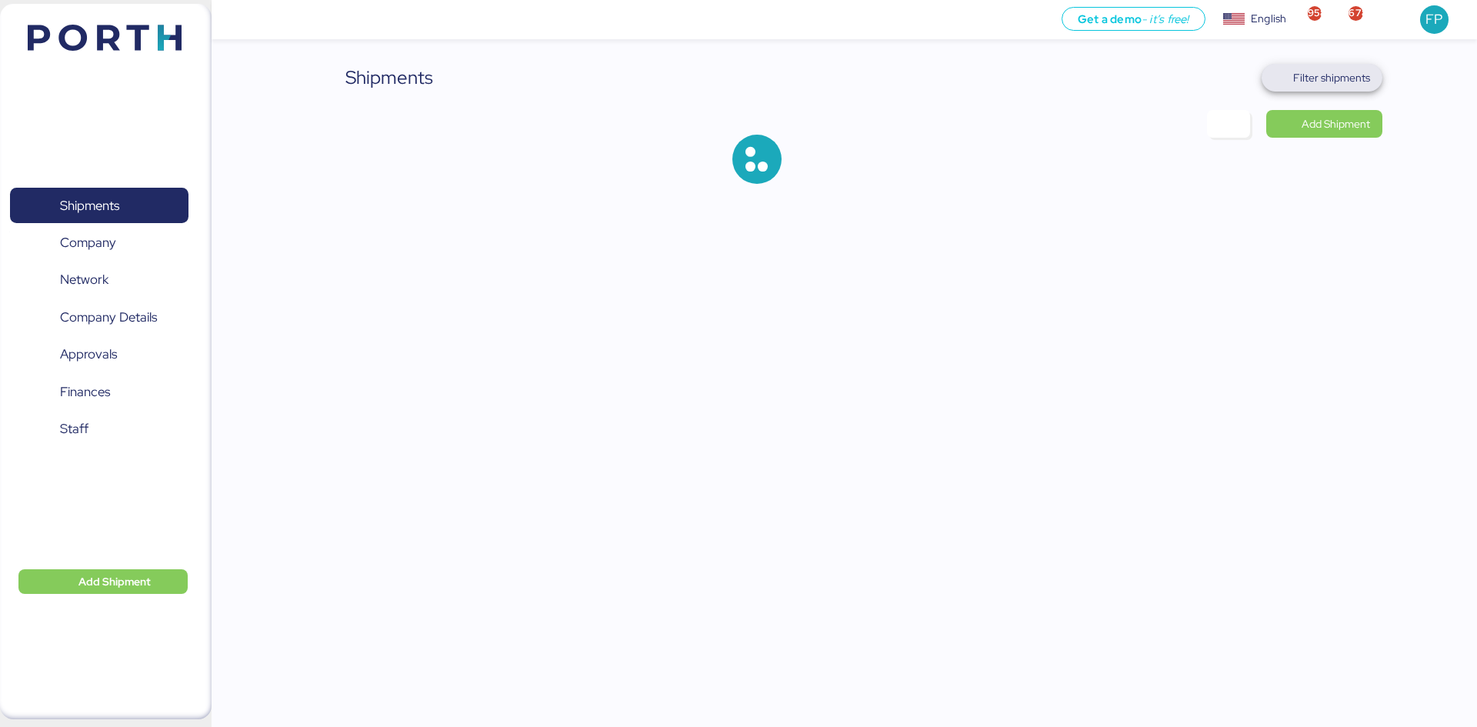
click at [1343, 68] on span "Filter shipments" at bounding box center [1331, 77] width 77 height 18
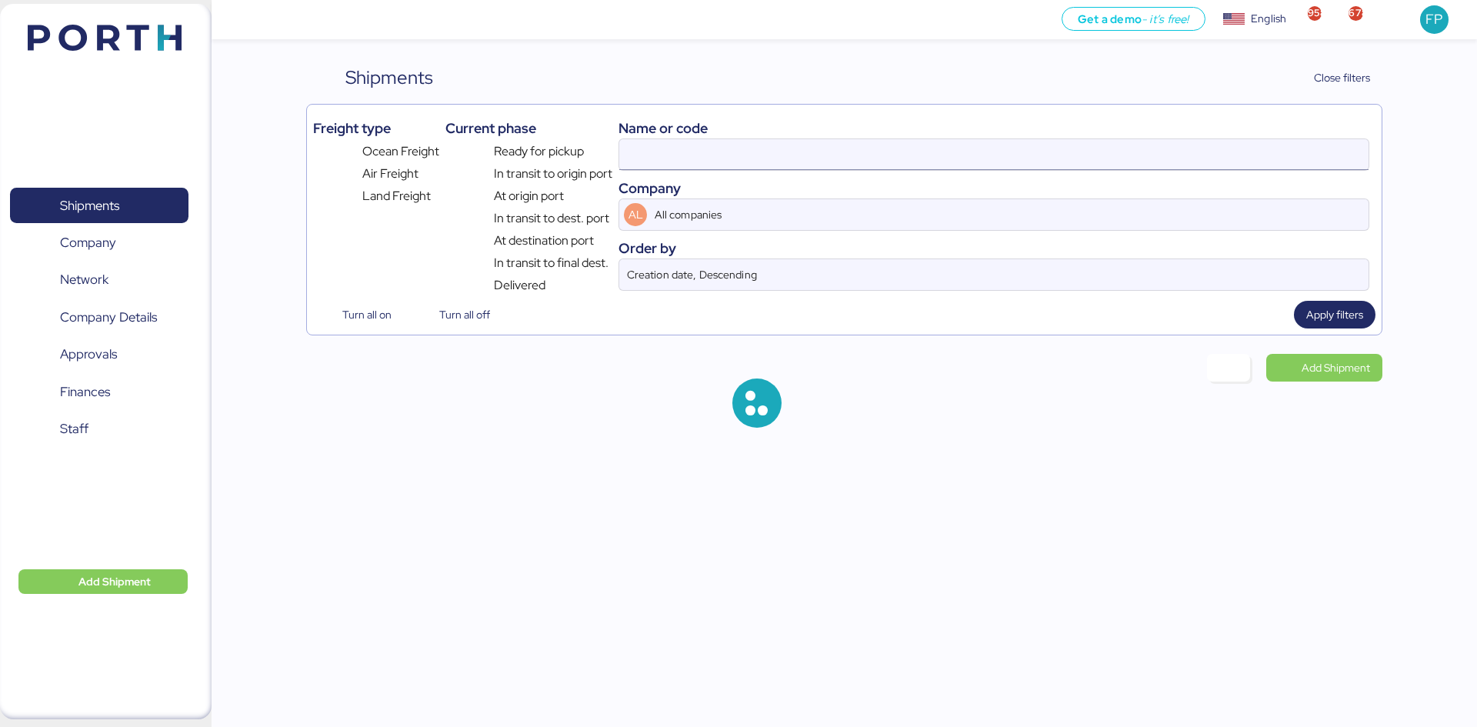
click at [687, 150] on input at bounding box center [993, 154] width 749 height 31
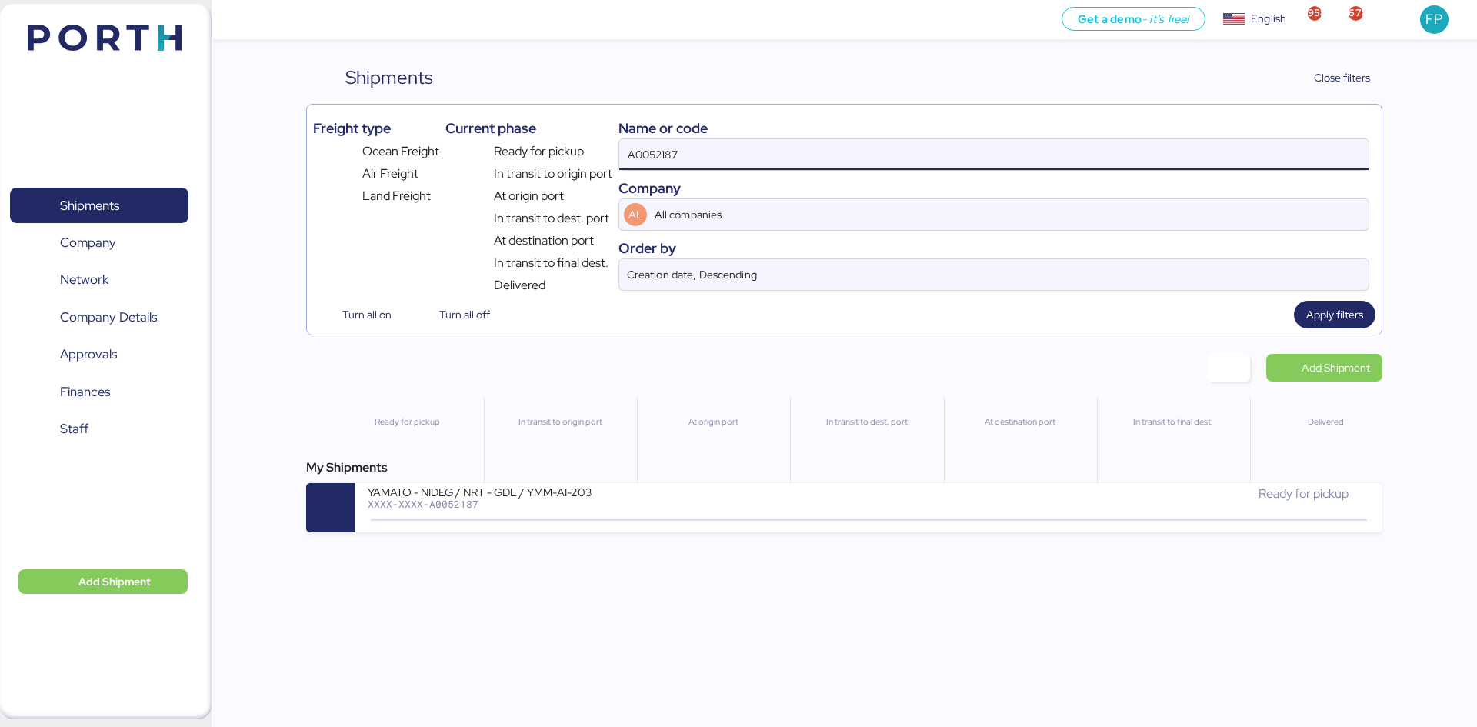
click at [674, 165] on input "A0052187" at bounding box center [993, 154] width 749 height 31
paste input "" A0052189 ""
drag, startPoint x: 636, startPoint y: 152, endPoint x: 605, endPoint y: 155, distance: 31.7
click at [605, 155] on div "Freight type Ocean Freight Air Freight Land Freight Current phase Ready for pic…" at bounding box center [844, 203] width 1062 height 184
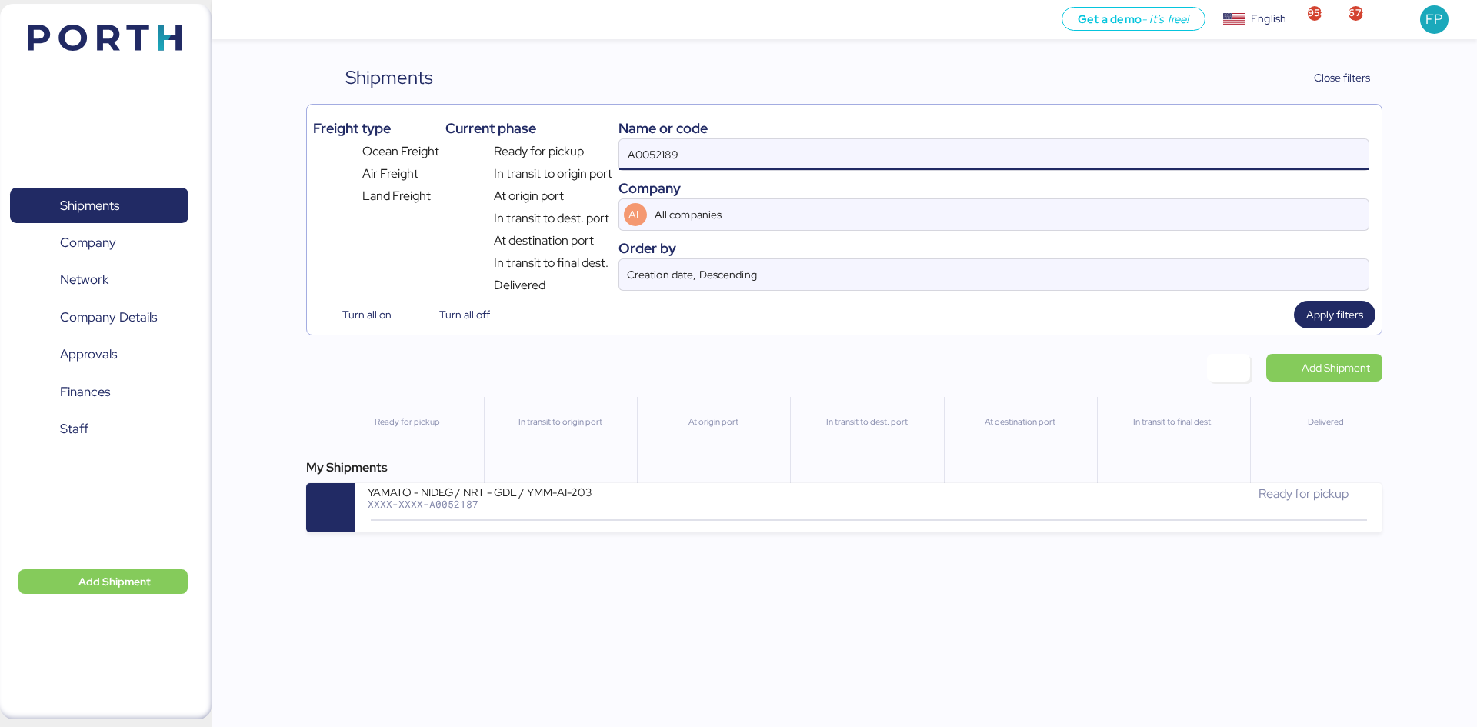
type input "A0052189"
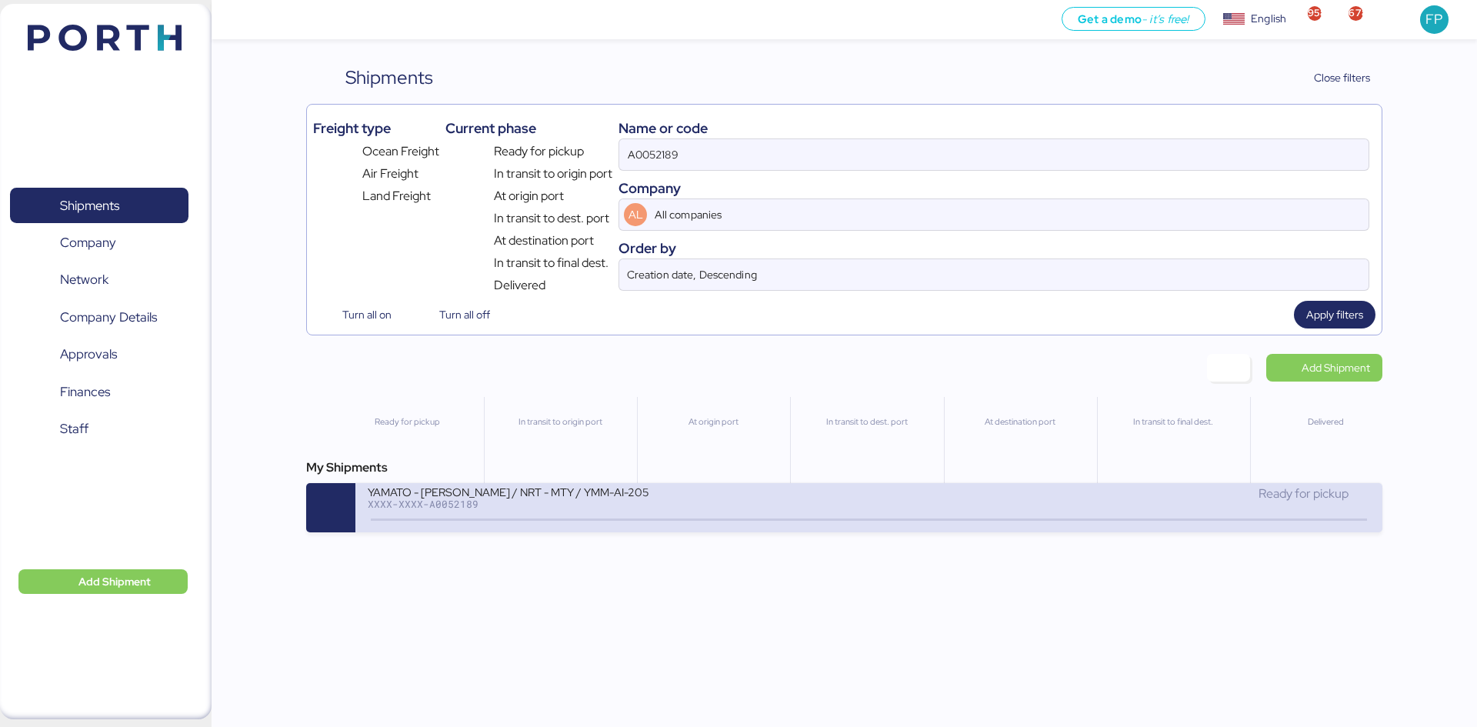
click at [693, 509] on div "XXXX-XXXX-A0052189" at bounding box center [552, 504] width 369 height 11
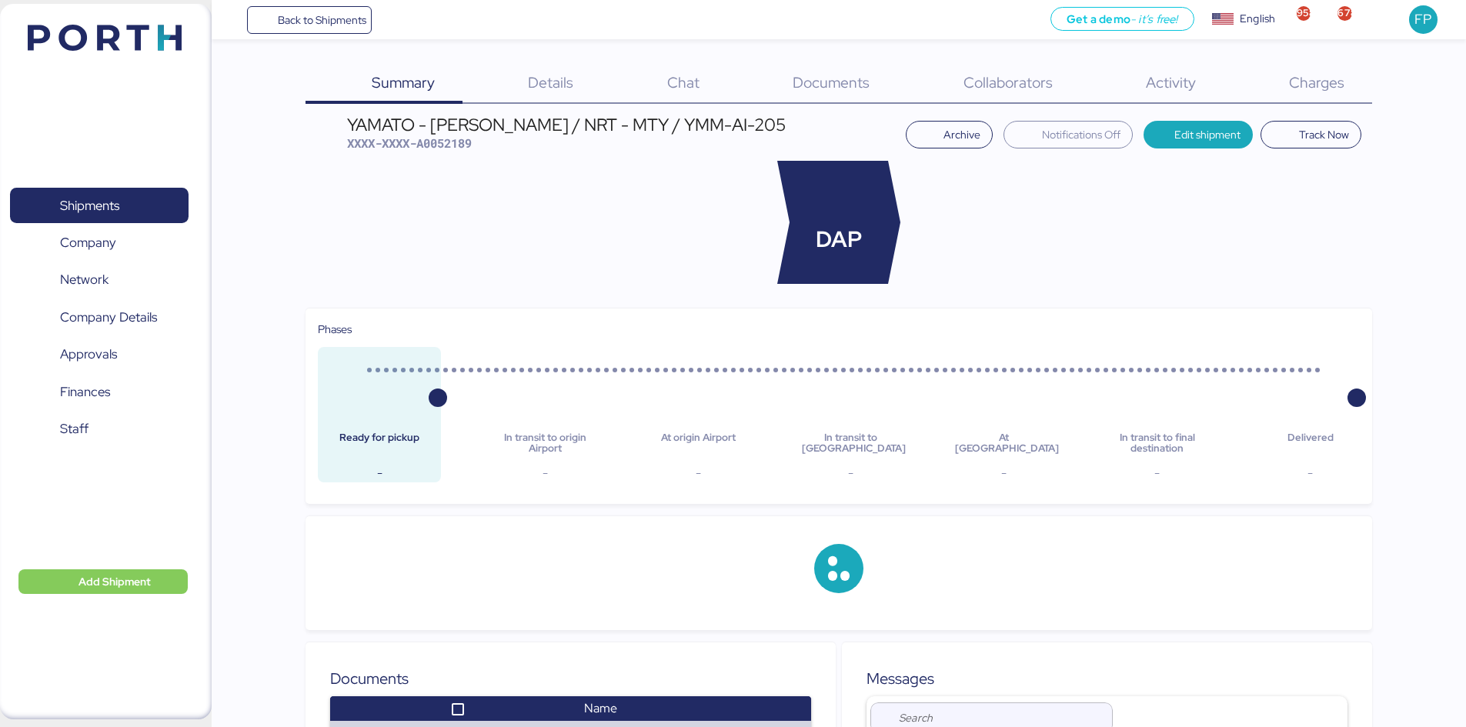
click at [1330, 80] on span "Charges" at bounding box center [1316, 82] width 55 height 20
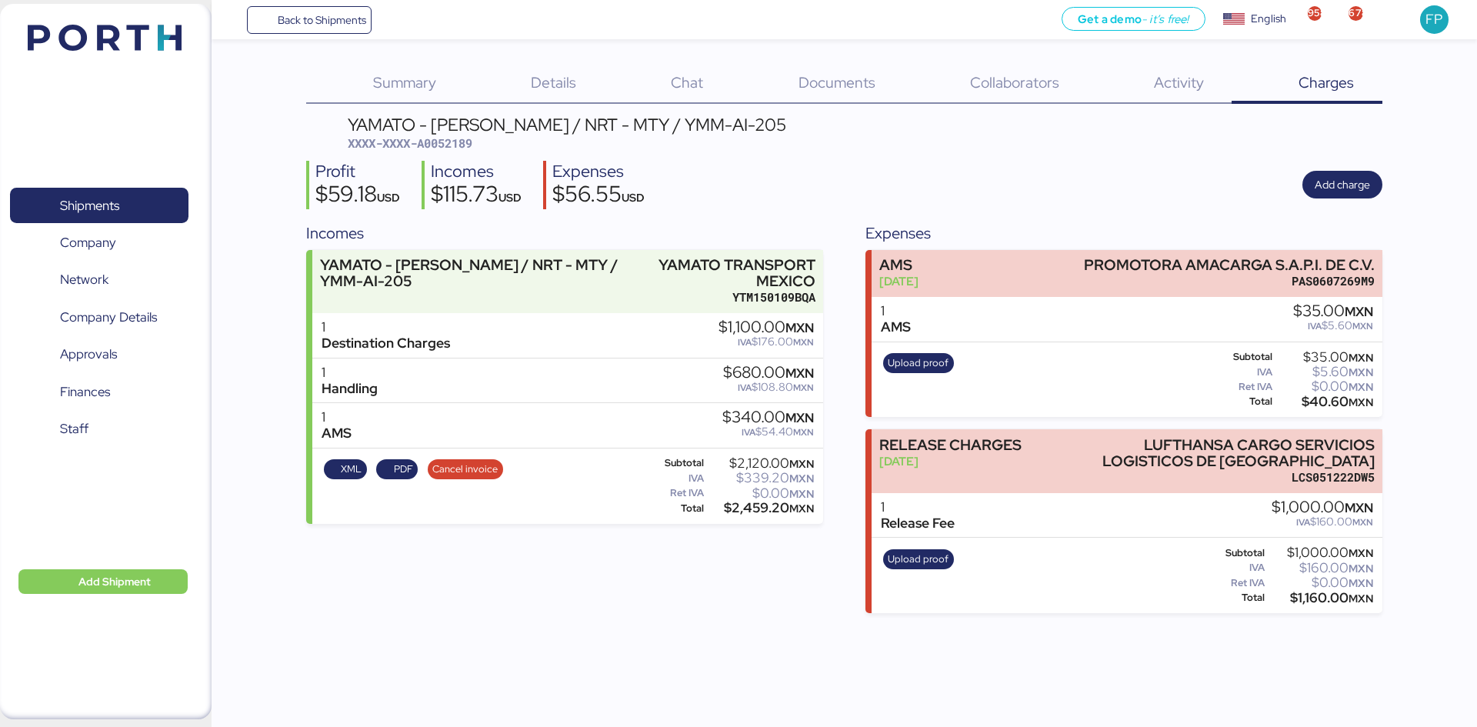
click at [456, 133] on div "YAMATO - KAPSE / NRT - MTY / YMM-AI-205 XXXX-XXXX-A0052189" at bounding box center [567, 134] width 439 height 36
drag, startPoint x: 110, startPoint y: 208, endPoint x: 131, endPoint y: 201, distance: 22.2
click at [110, 208] on span "Shipments" at bounding box center [89, 206] width 59 height 22
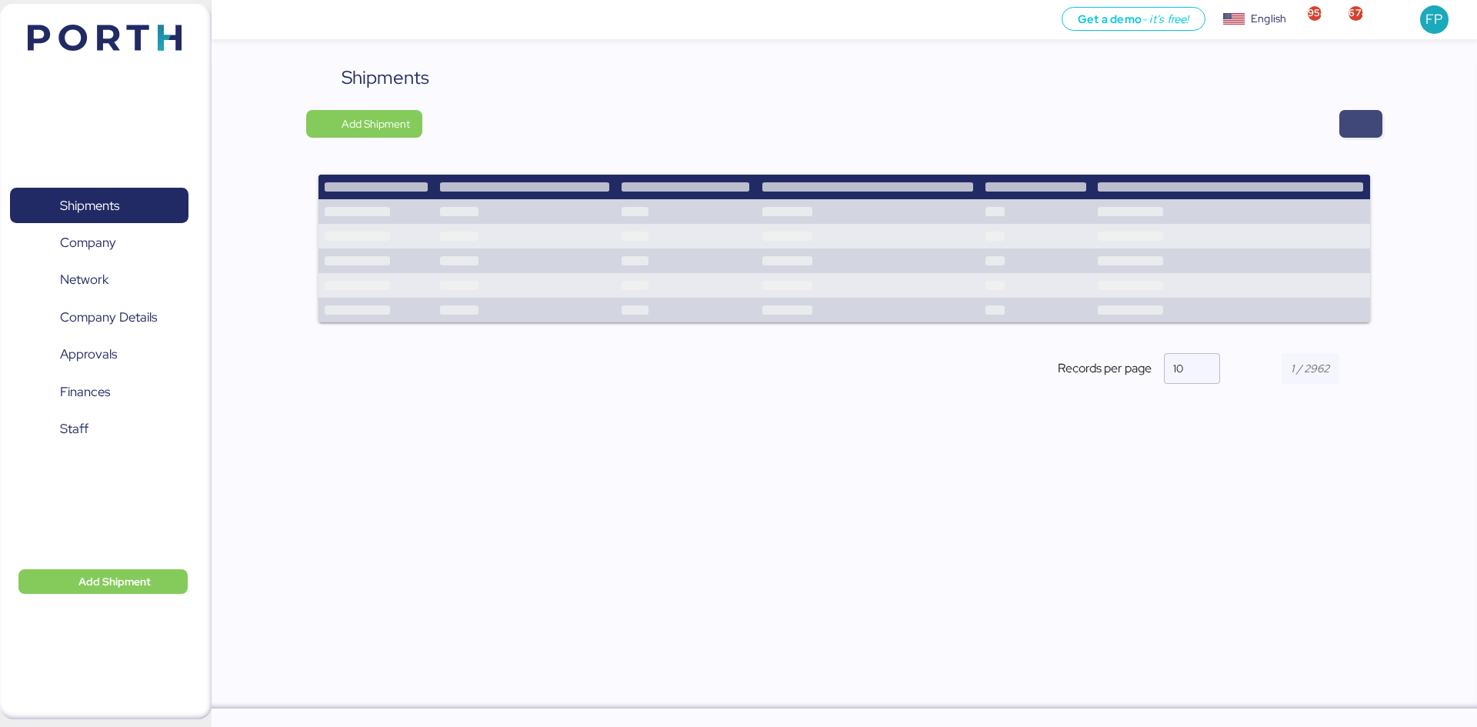
click at [1350, 135] on span "button" at bounding box center [1360, 124] width 43 height 28
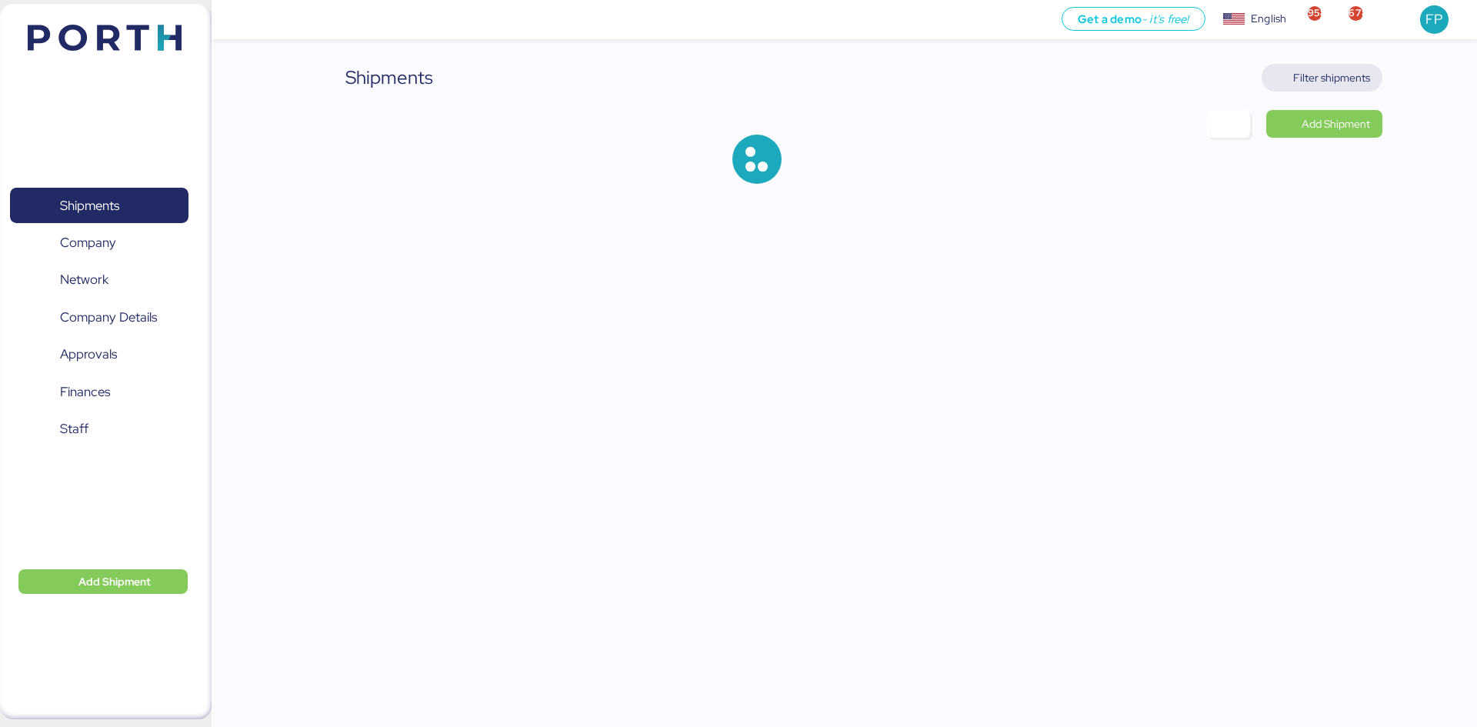
click at [1365, 74] on span "Filter shipments" at bounding box center [1331, 77] width 77 height 18
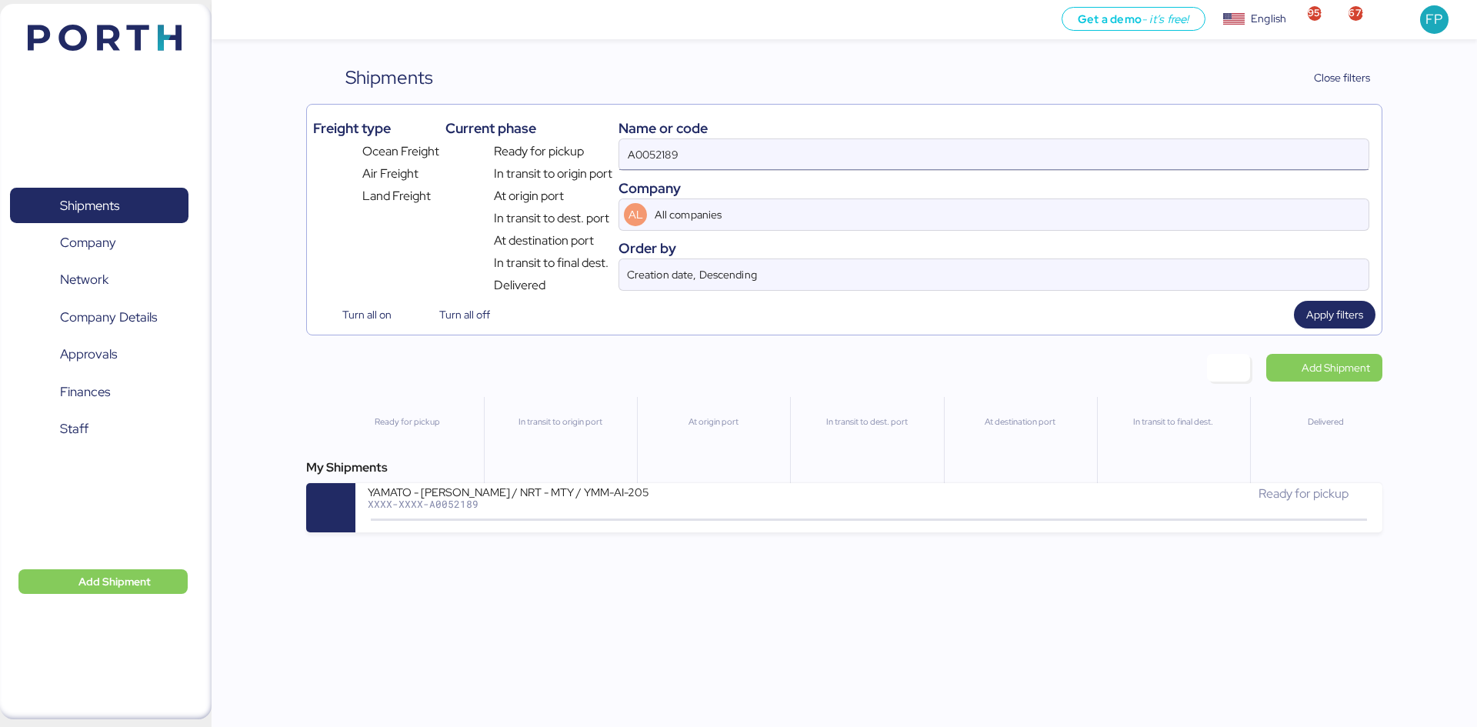
click at [670, 145] on input "A0052189" at bounding box center [993, 154] width 749 height 31
click at [669, 143] on input "A0052189" at bounding box center [993, 154] width 749 height 31
paste input "O0051968"
click at [658, 150] on input "A00521O0051968 89" at bounding box center [993, 154] width 749 height 31
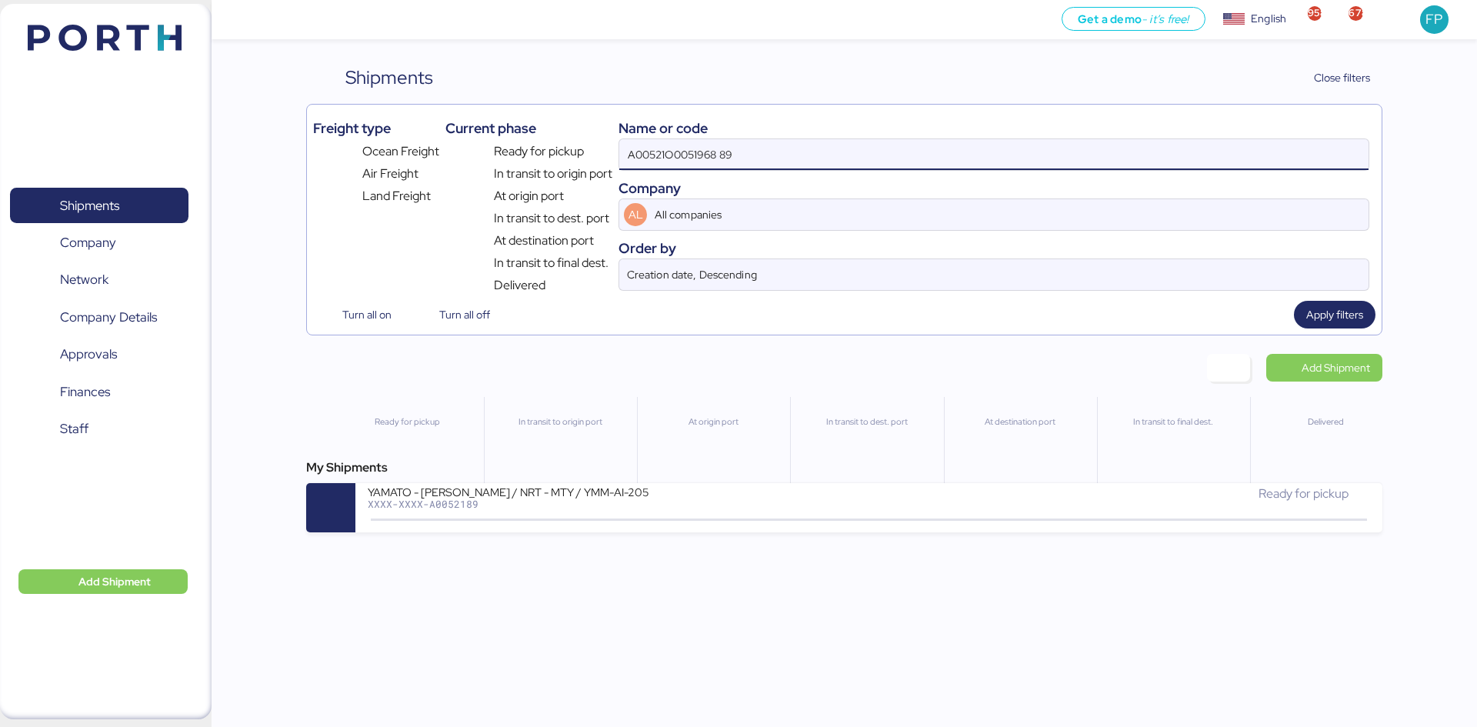
click at [789, 142] on input "A00521O0051968 89" at bounding box center [993, 154] width 749 height 31
drag, startPoint x: 789, startPoint y: 143, endPoint x: 465, endPoint y: 175, distance: 324.7
click at [465, 175] on div "Freight type Ocean Freight Air Freight Land Freight Current phase Ready for pic…" at bounding box center [844, 203] width 1062 height 184
paste input "O0051968"
type input "O0051968"
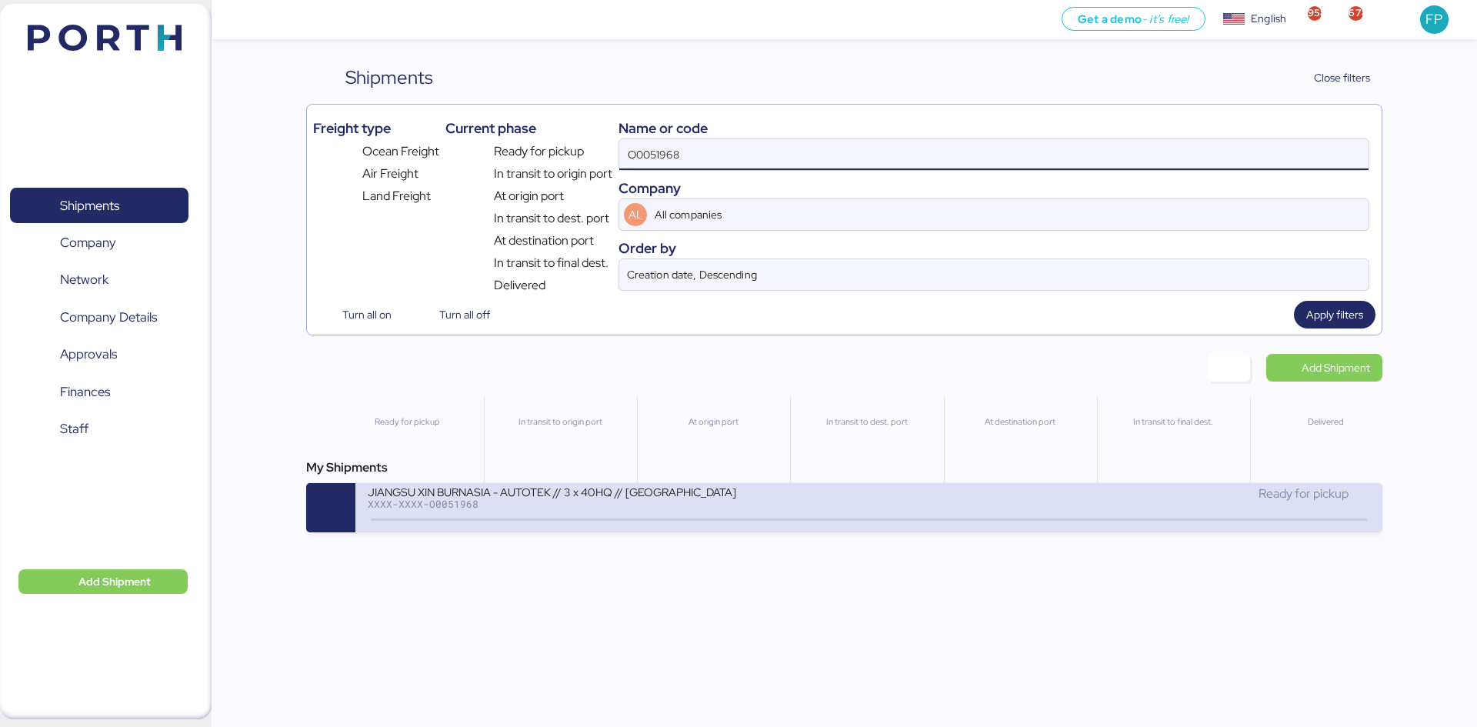
drag, startPoint x: 690, startPoint y: 515, endPoint x: 695, endPoint y: 494, distance: 21.5
click at [689, 515] on icon at bounding box center [704, 520] width 74 height 17
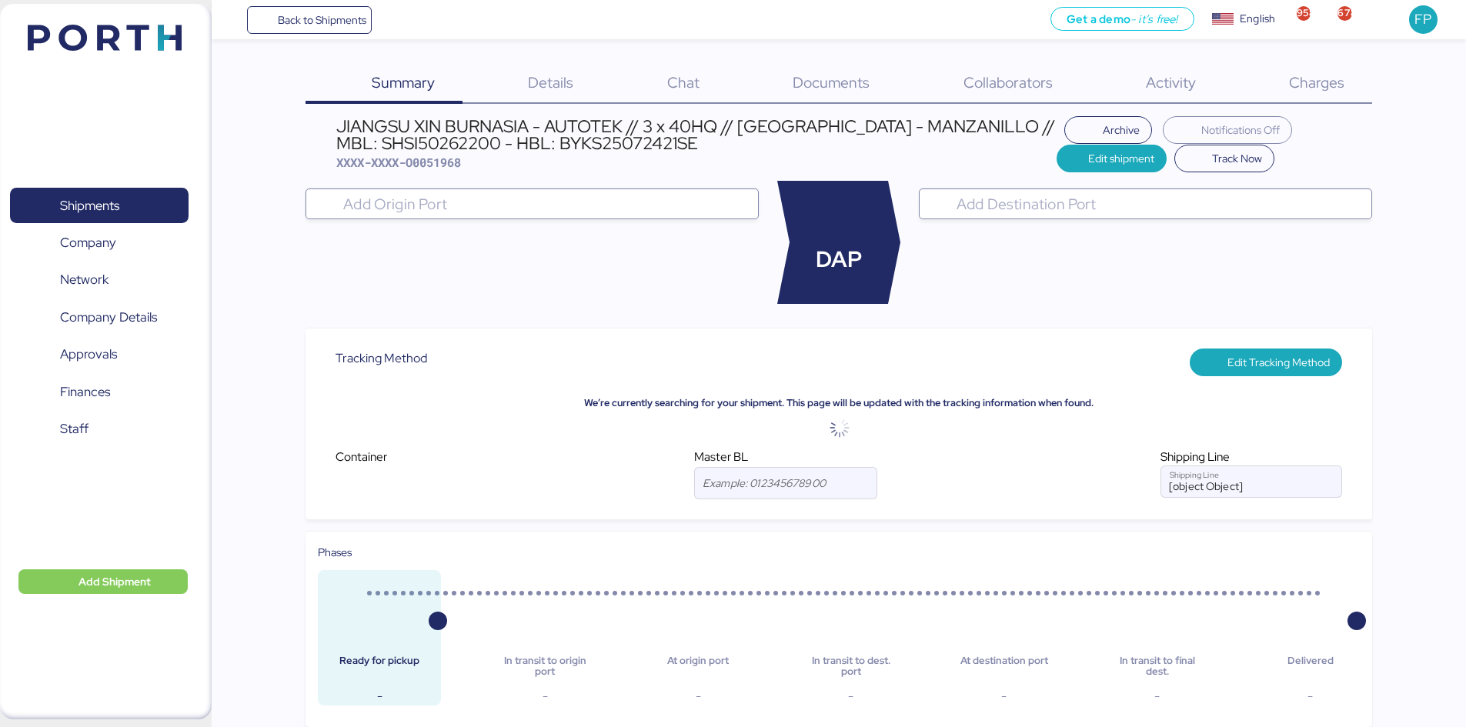
click at [1336, 92] on div "Charges 0" at bounding box center [1296, 84] width 148 height 40
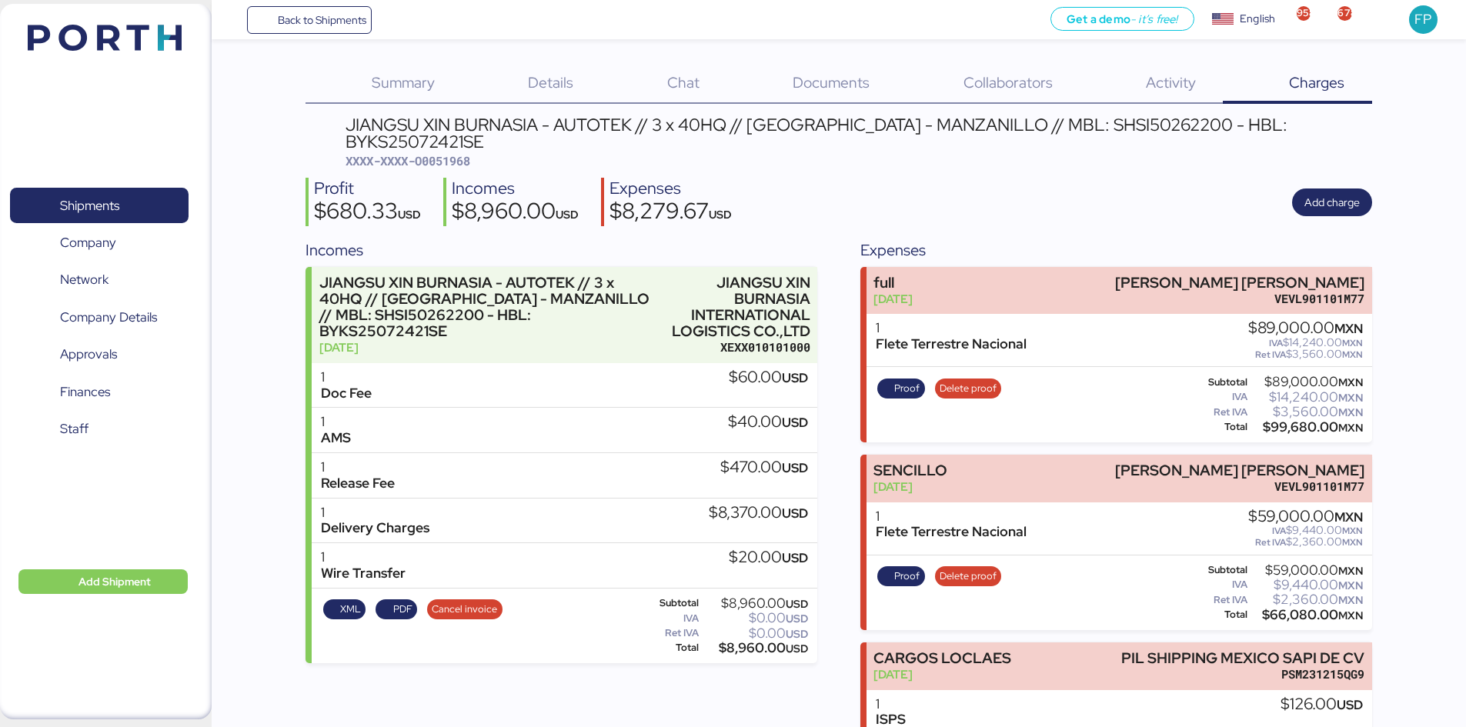
drag, startPoint x: 1081, startPoint y: 143, endPoint x: 1076, endPoint y: 131, distance: 13.4
click at [1080, 142] on div "JIANGSU XIN BURNASIA - AUTOTEK // 3 x 40HQ // SHANGHAI - MANZANILLO // MBL: SHS…" at bounding box center [858, 142] width 1026 height 53
click at [1076, 131] on div "JIANGSU XIN BURNASIA - AUTOTEK // 3 x 40HQ // SHANGHAI - MANZANILLO // MBL: SHS…" at bounding box center [858, 133] width 1026 height 35
copy div "SHSI50262200"
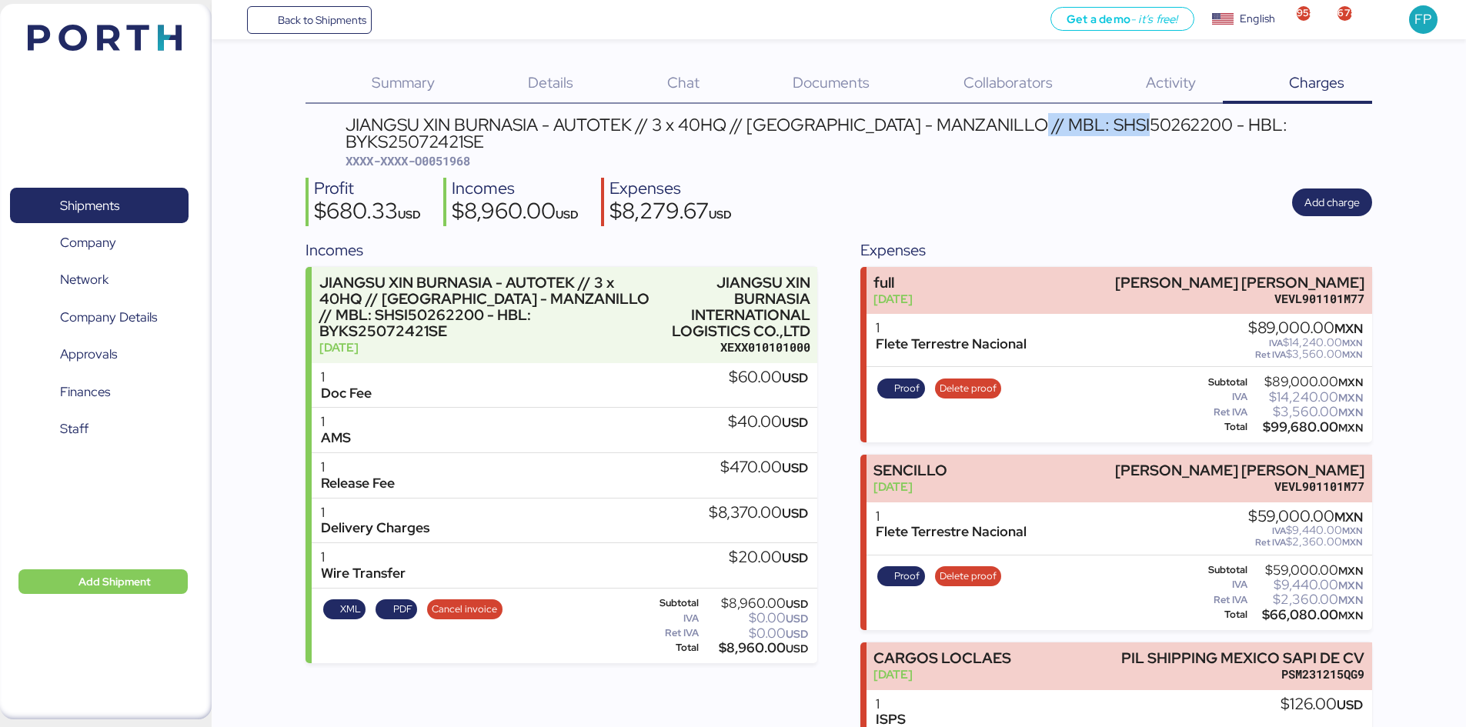
click at [1056, 125] on div "JIANGSU XIN BURNASIA - AUTOTEK // 3 x 40HQ // SHANGHAI - MANZANILLO // MBL: SHS…" at bounding box center [858, 133] width 1026 height 35
drag, startPoint x: 1056, startPoint y: 125, endPoint x: 1111, endPoint y: 118, distance: 55.0
click at [1054, 126] on div "JIANGSU XIN BURNASIA - AUTOTEK // 3 x 40HQ // SHANGHAI - MANZANILLO // MBL: SHS…" at bounding box center [858, 133] width 1026 height 35
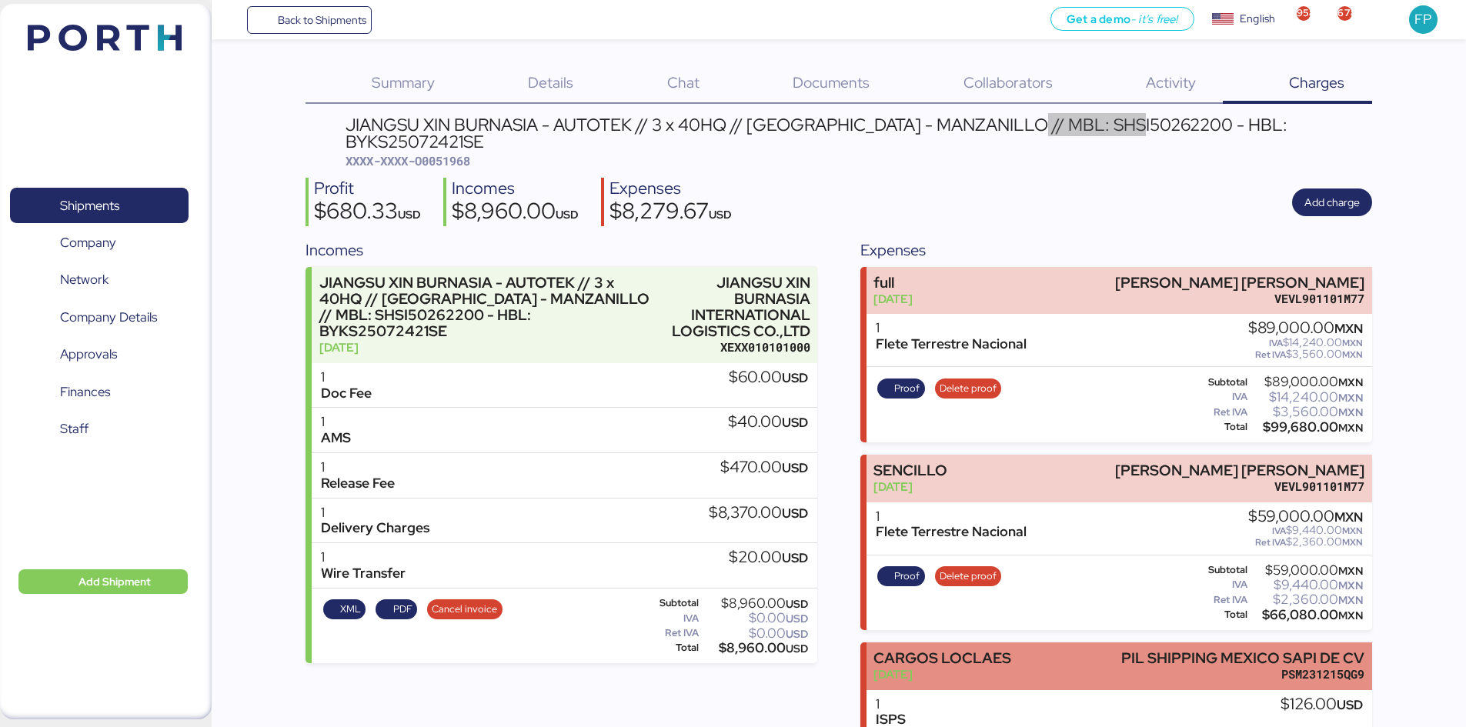
scroll to position [482, 0]
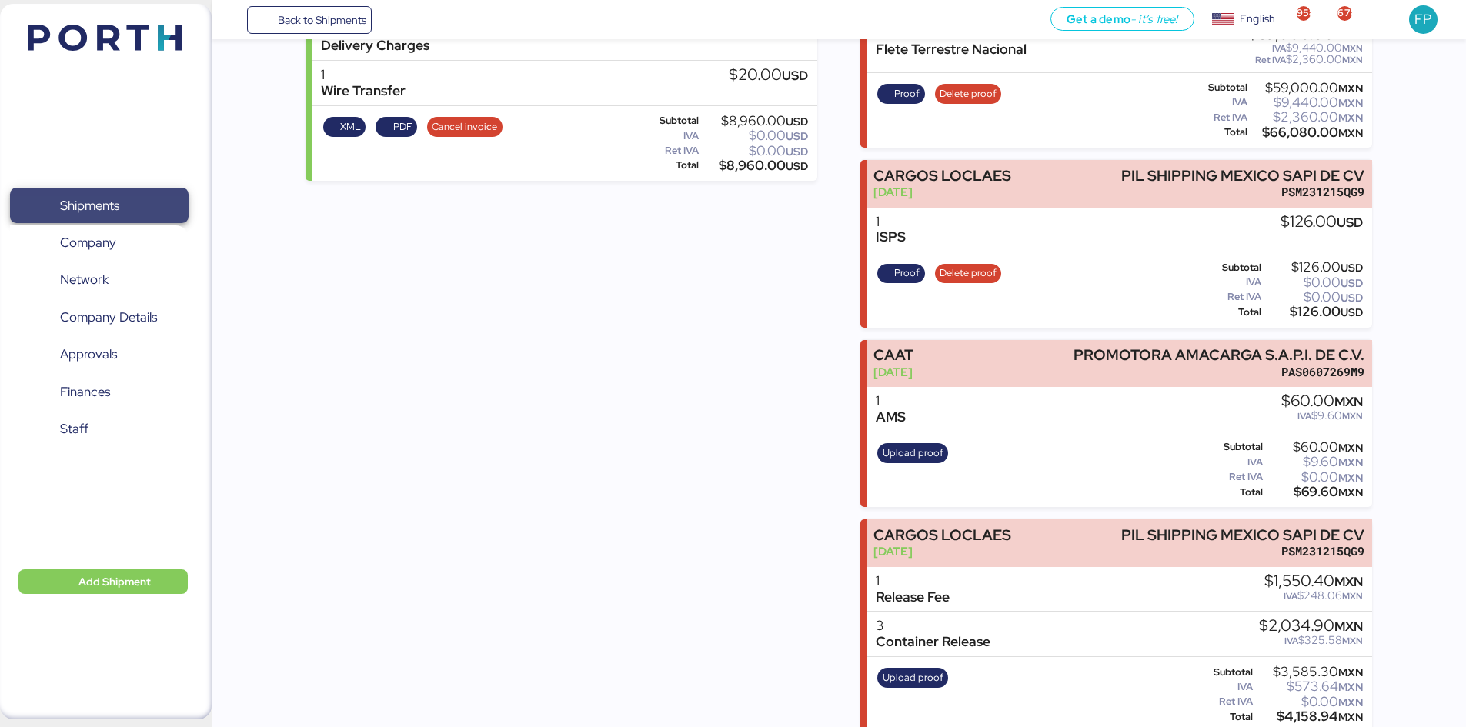
click at [133, 209] on span "Shipments" at bounding box center [98, 206] width 165 height 22
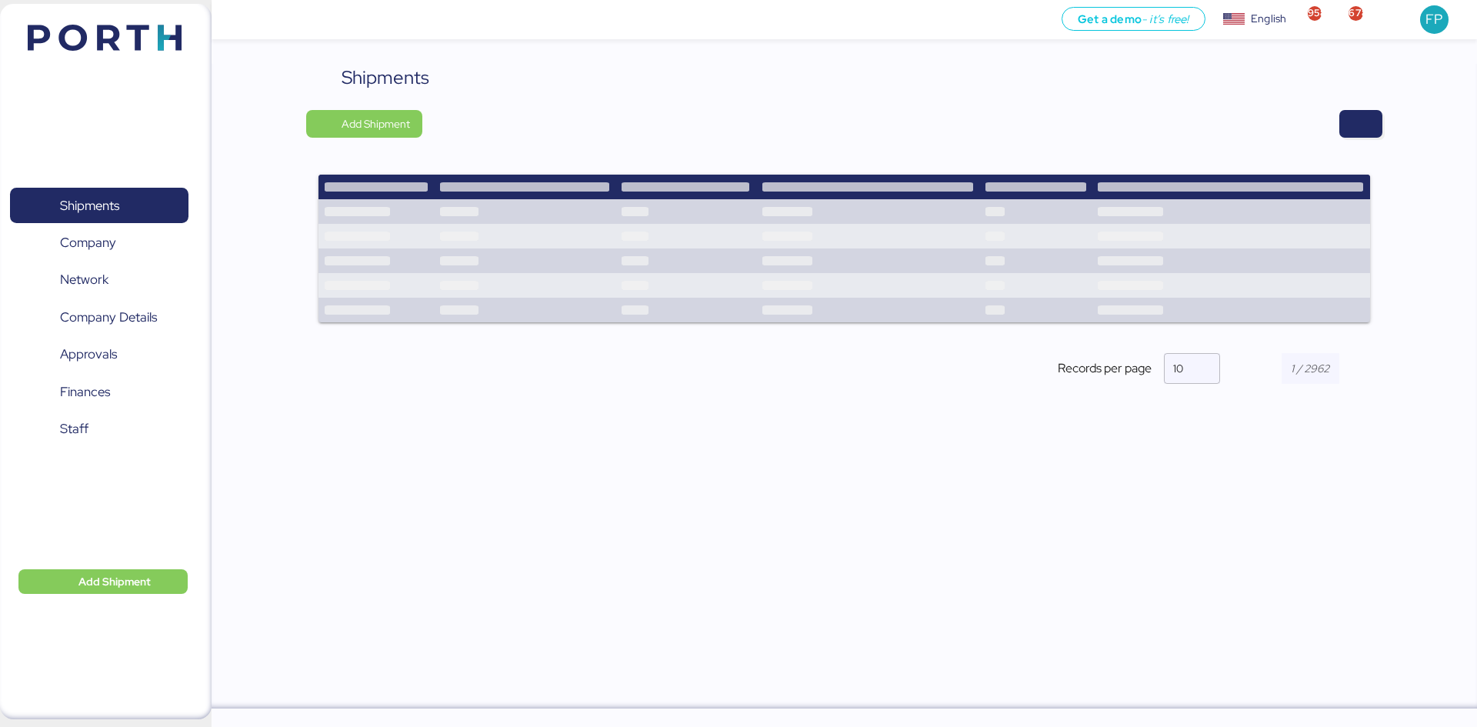
click at [1339, 140] on div "Shipments Add Shipment Records per page 10" at bounding box center [844, 237] width 1076 height 346
click at [1346, 134] on span "button" at bounding box center [1360, 124] width 43 height 28
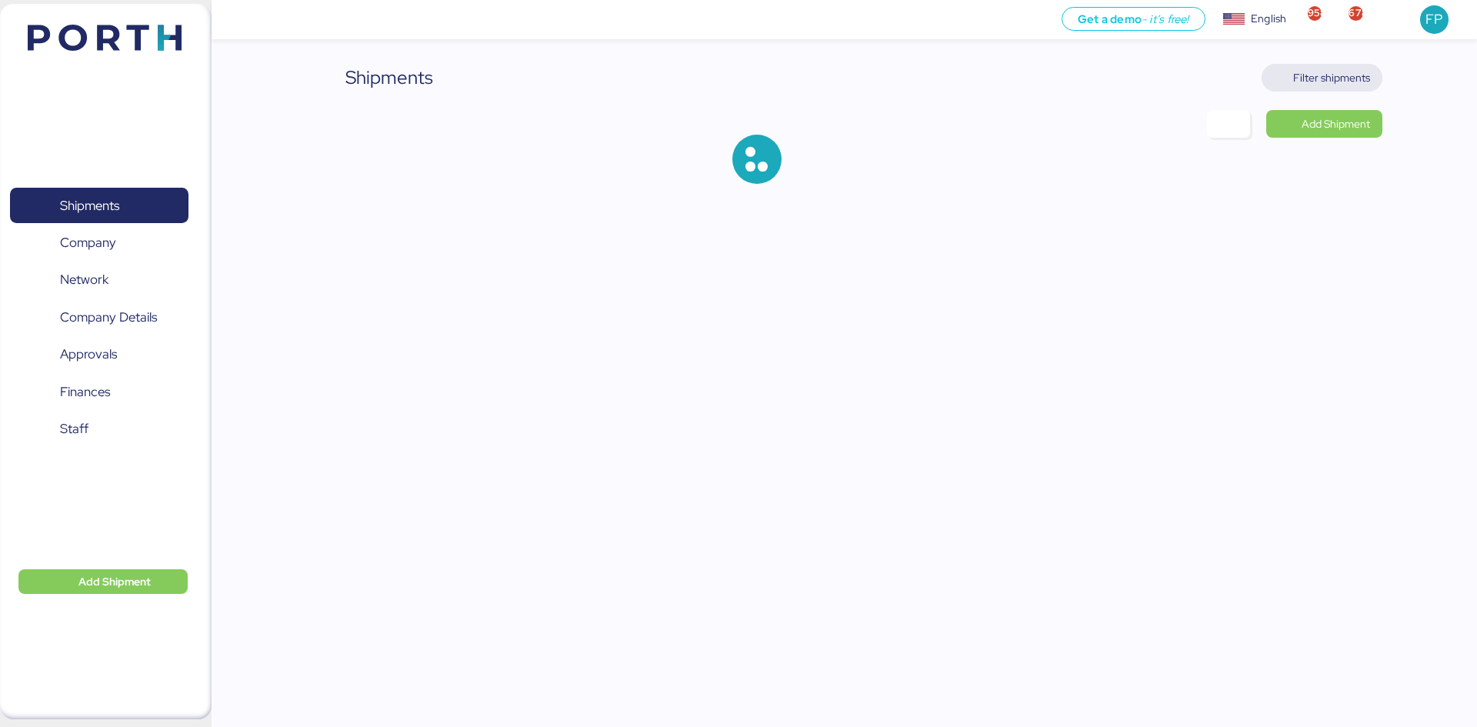
click at [1325, 66] on span "Filter shipments" at bounding box center [1322, 78] width 121 height 28
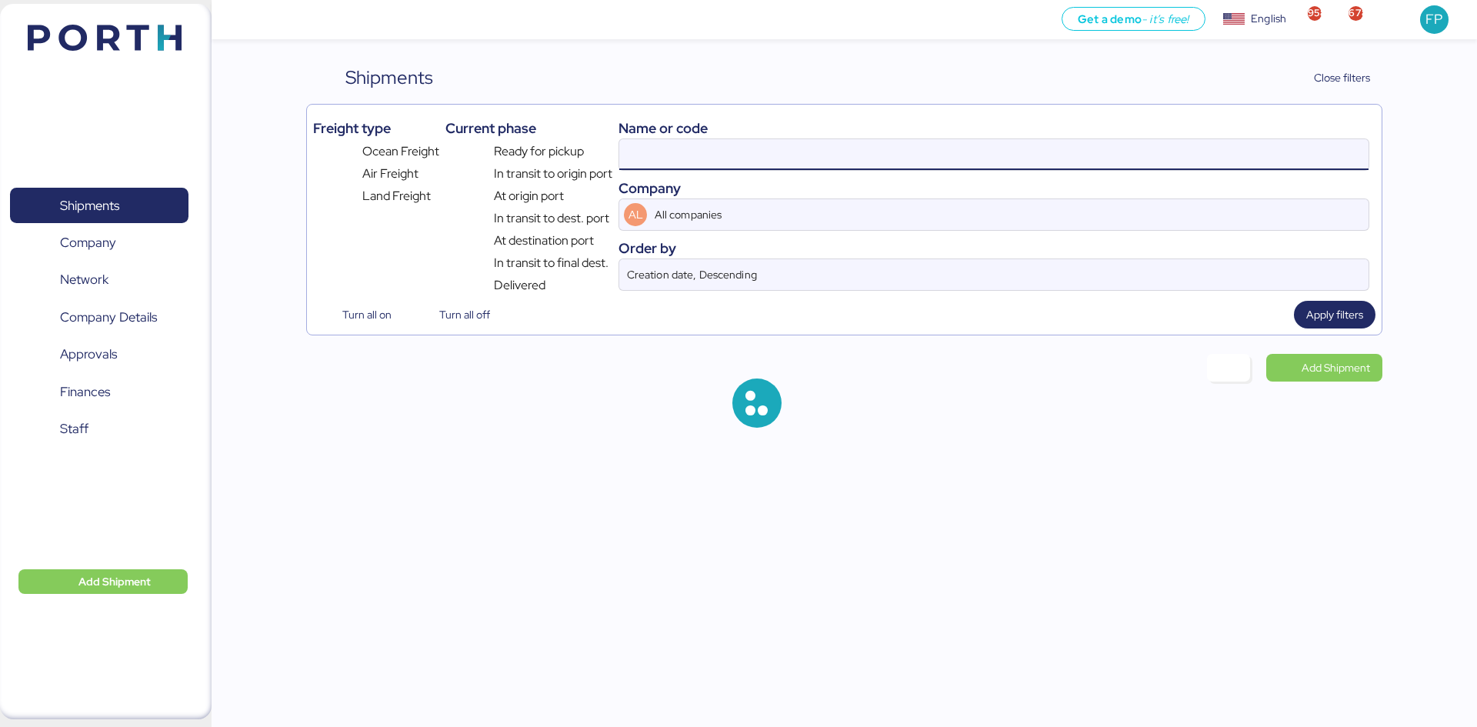
click at [702, 152] on input at bounding box center [993, 154] width 749 height 31
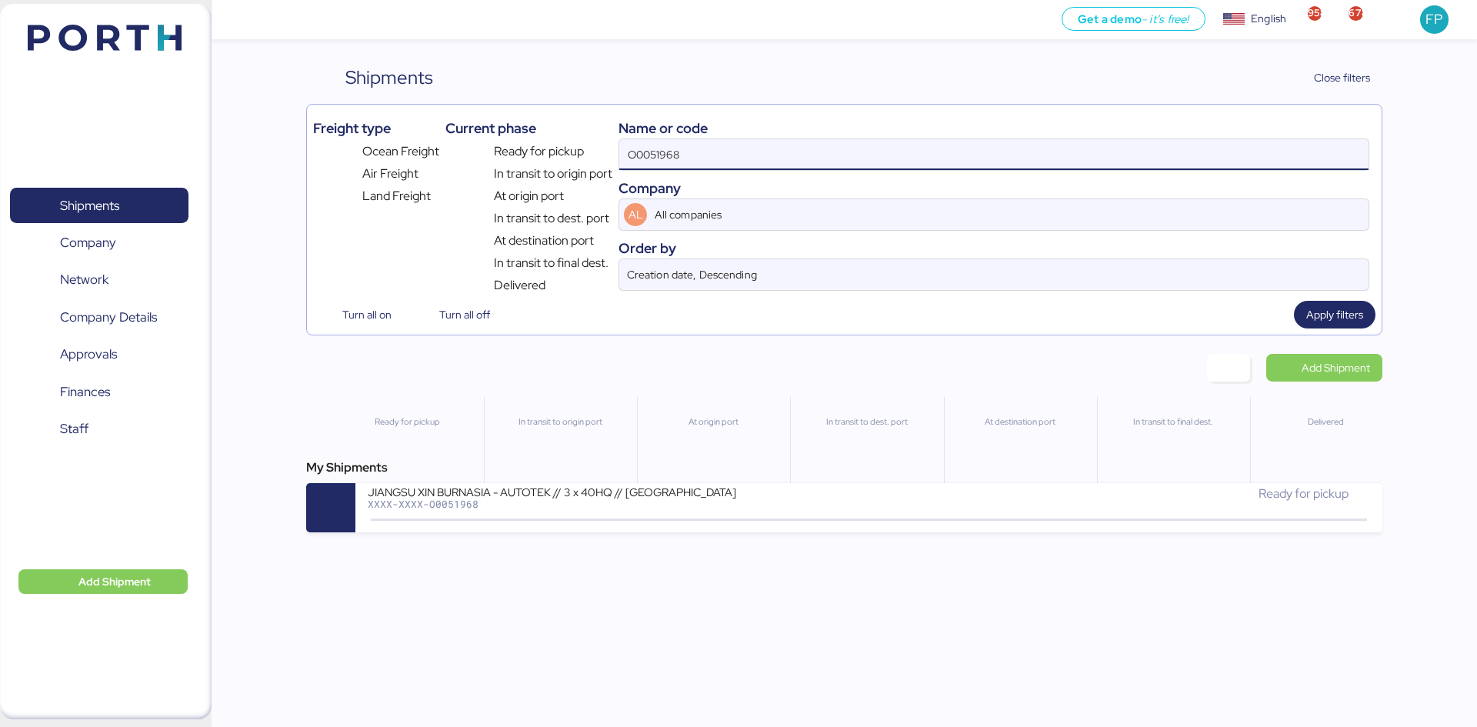
click at [676, 155] on input "O0051968" at bounding box center [993, 154] width 749 height 31
paste input "9"
type input "O0051969"
click at [639, 514] on div "JIANGSU XIN BURNASIA - BEIREN (KIRCHHOFF) // 8 X 40HQ + 1 X 40FR // SHANGHAI - …" at bounding box center [618, 501] width 501 height 33
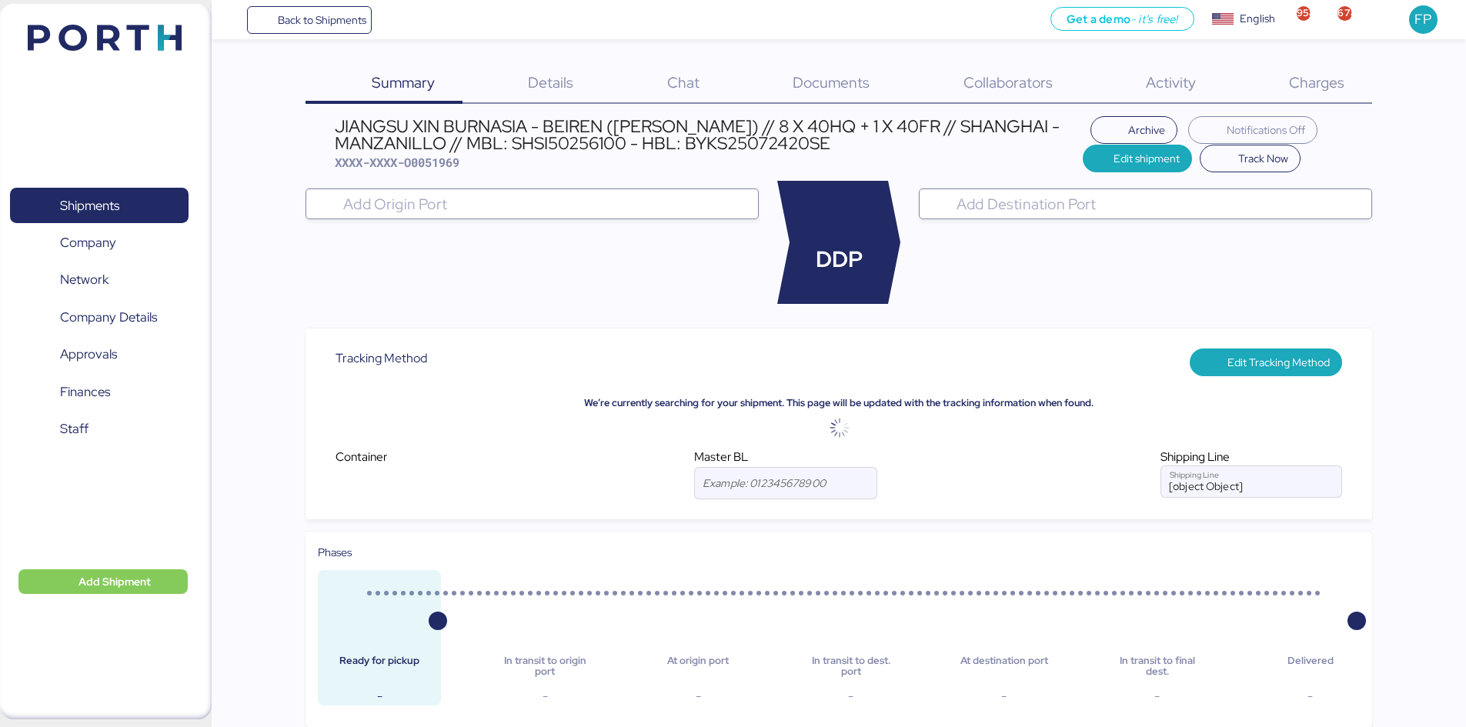
click at [1296, 90] on span "Charges" at bounding box center [1316, 82] width 55 height 20
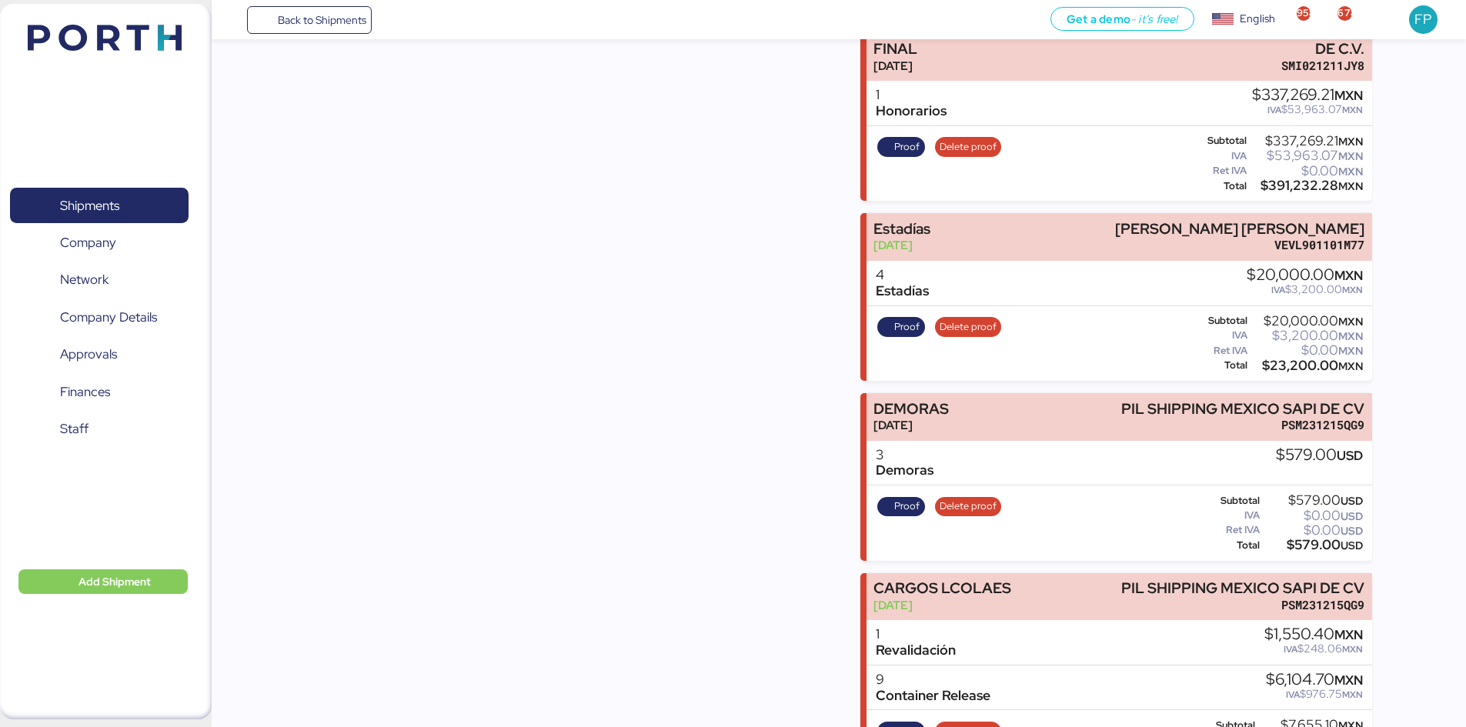
scroll to position [1705, 0]
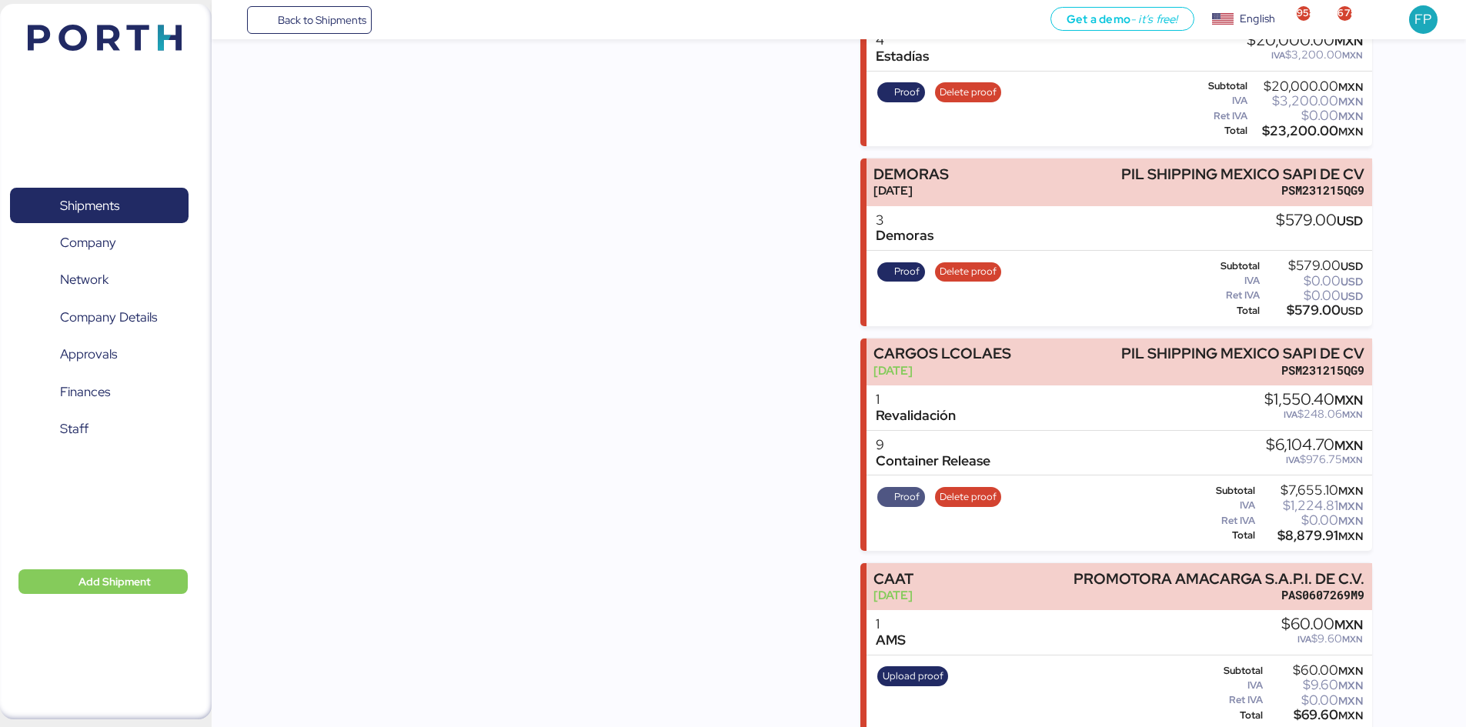
click at [912, 489] on span "Proof" at bounding box center [906, 497] width 25 height 17
click at [76, 217] on span "Shipments" at bounding box center [98, 206] width 165 height 22
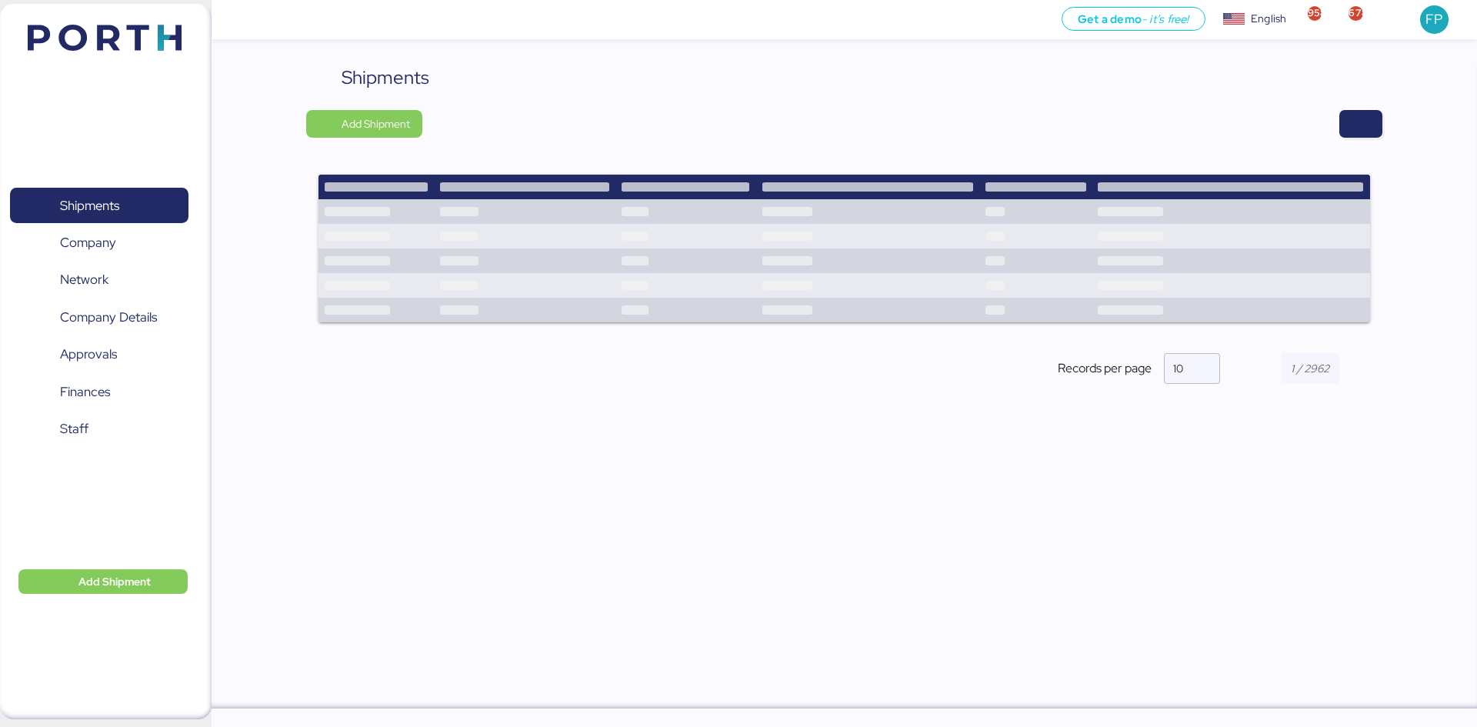
click at [1389, 115] on div "Shipments Add Shipment Shipment Name AVISO DE EXPORTACIÓN // 24000120 - 2500001…" at bounding box center [845, 386] width 1266 height 645
click at [1375, 125] on span "button" at bounding box center [1360, 124] width 43 height 28
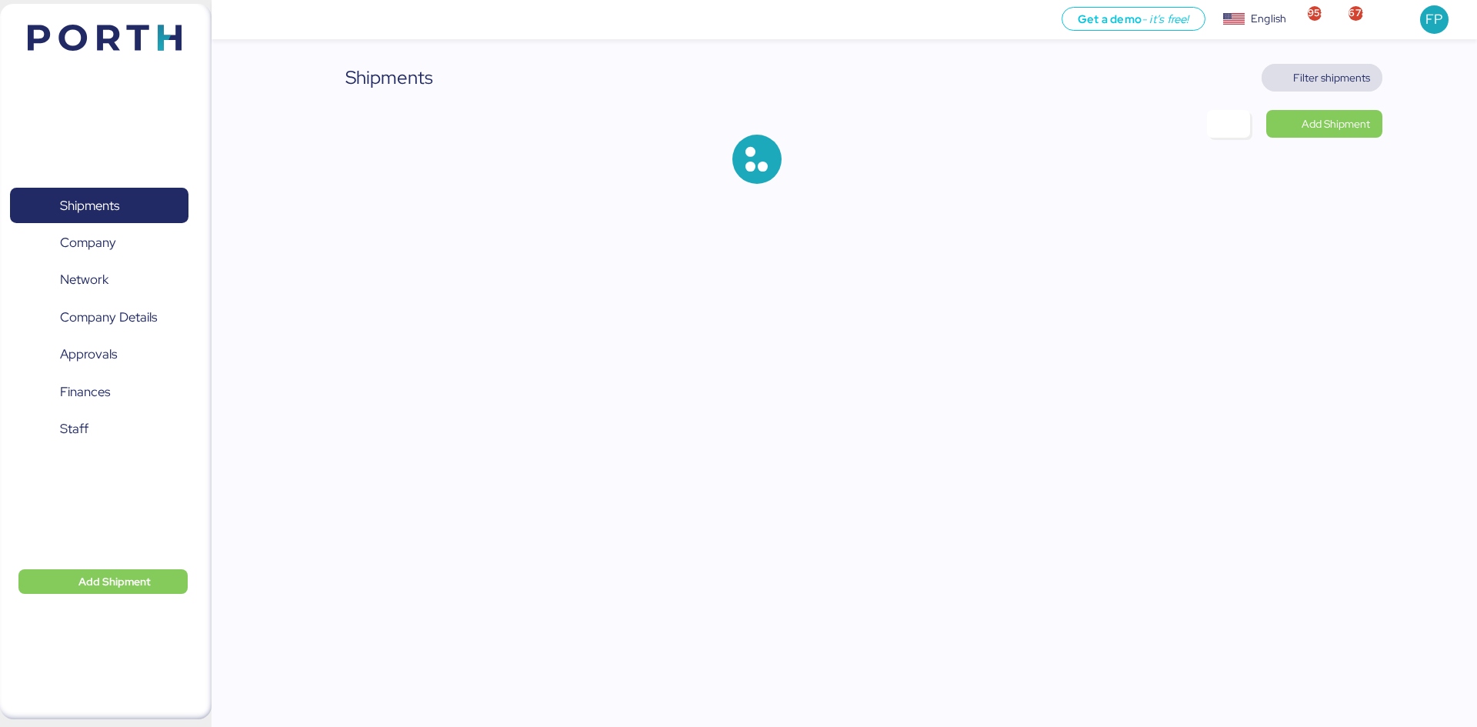
click at [1358, 78] on span "Filter shipments" at bounding box center [1331, 77] width 77 height 18
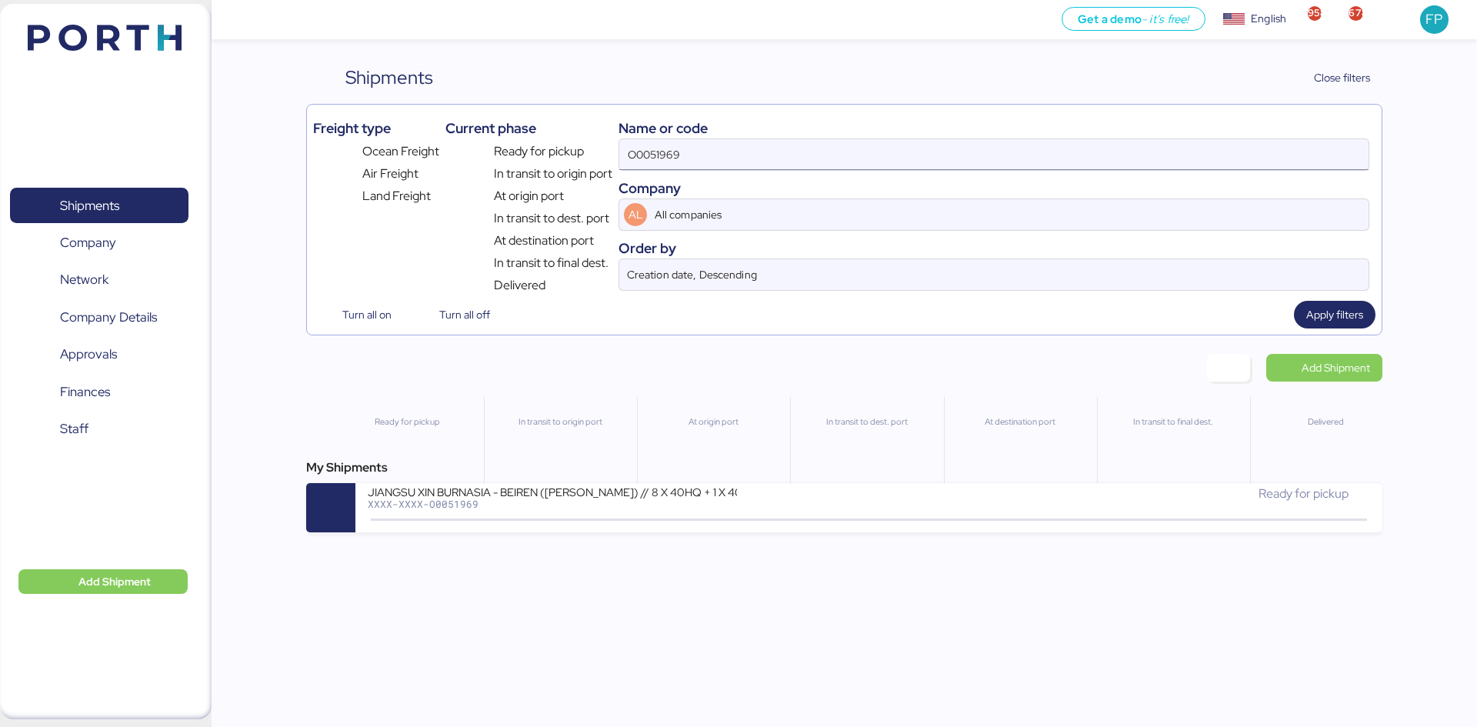
click at [649, 151] on input "O0051969" at bounding box center [993, 154] width 749 height 31
click at [645, 150] on input "O0051969" at bounding box center [993, 154] width 749 height 31
click at [648, 148] on input "O0051969" at bounding box center [993, 154] width 749 height 31
paste input "A0052020"
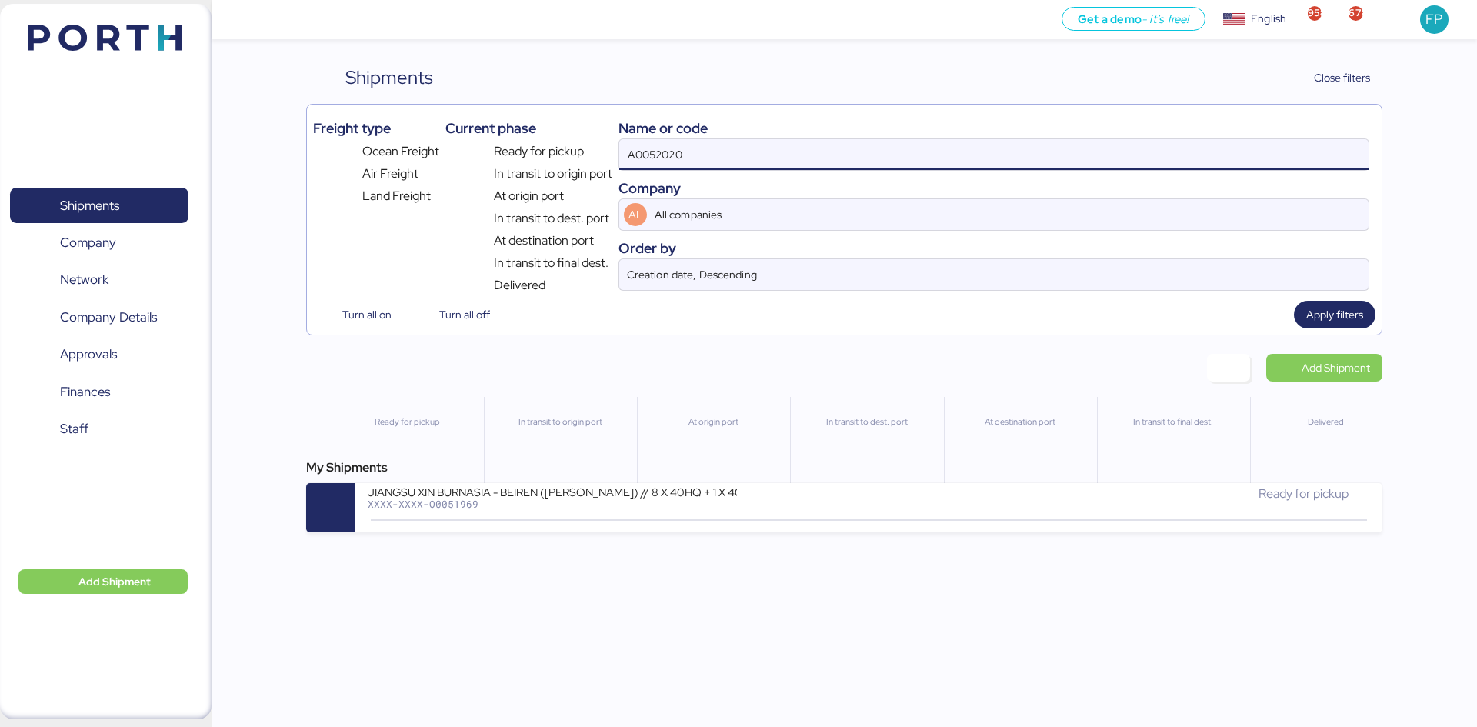
type input "A0052020"
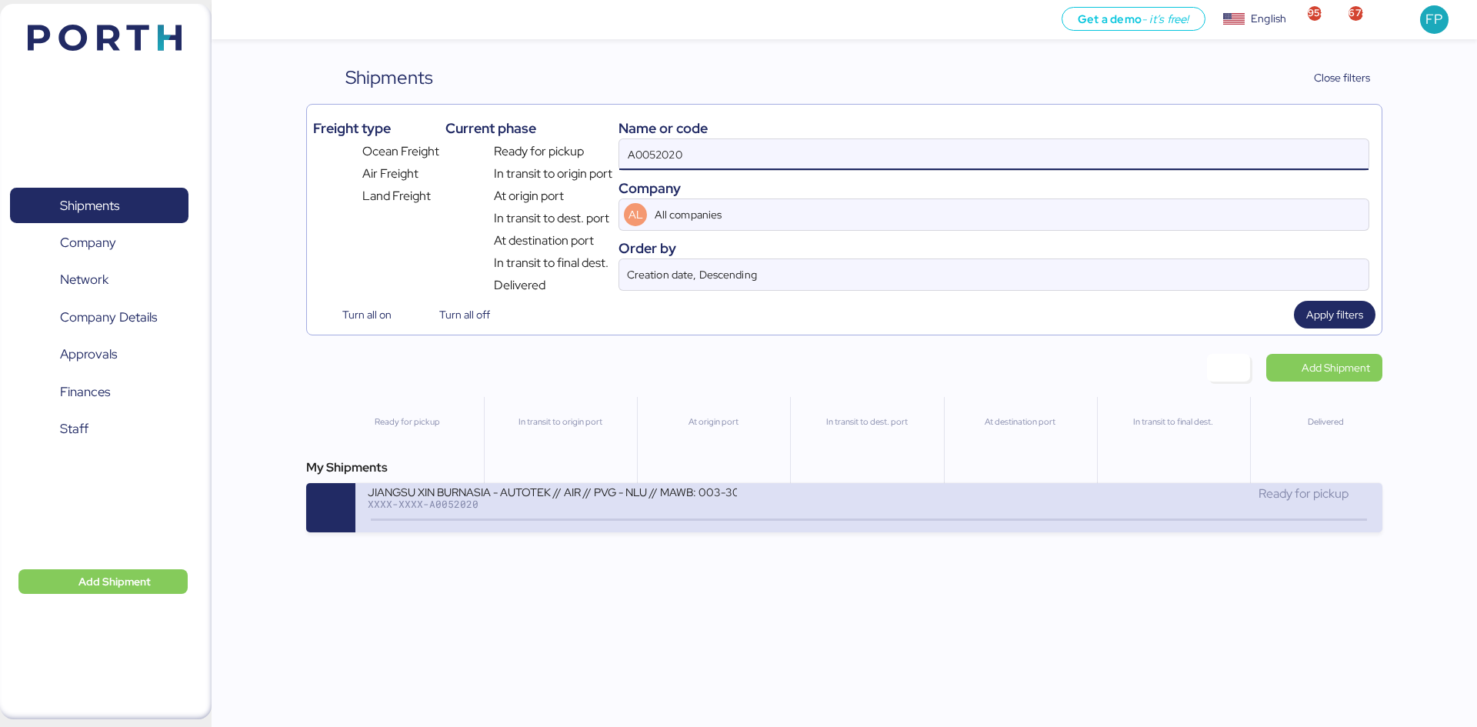
click at [742, 515] on div "JIANGSU XIN BURNASIA - AUTOTEK // AIR // PVG - NLU // MAWB: 003-30545970 - HAWB…" at bounding box center [618, 501] width 501 height 33
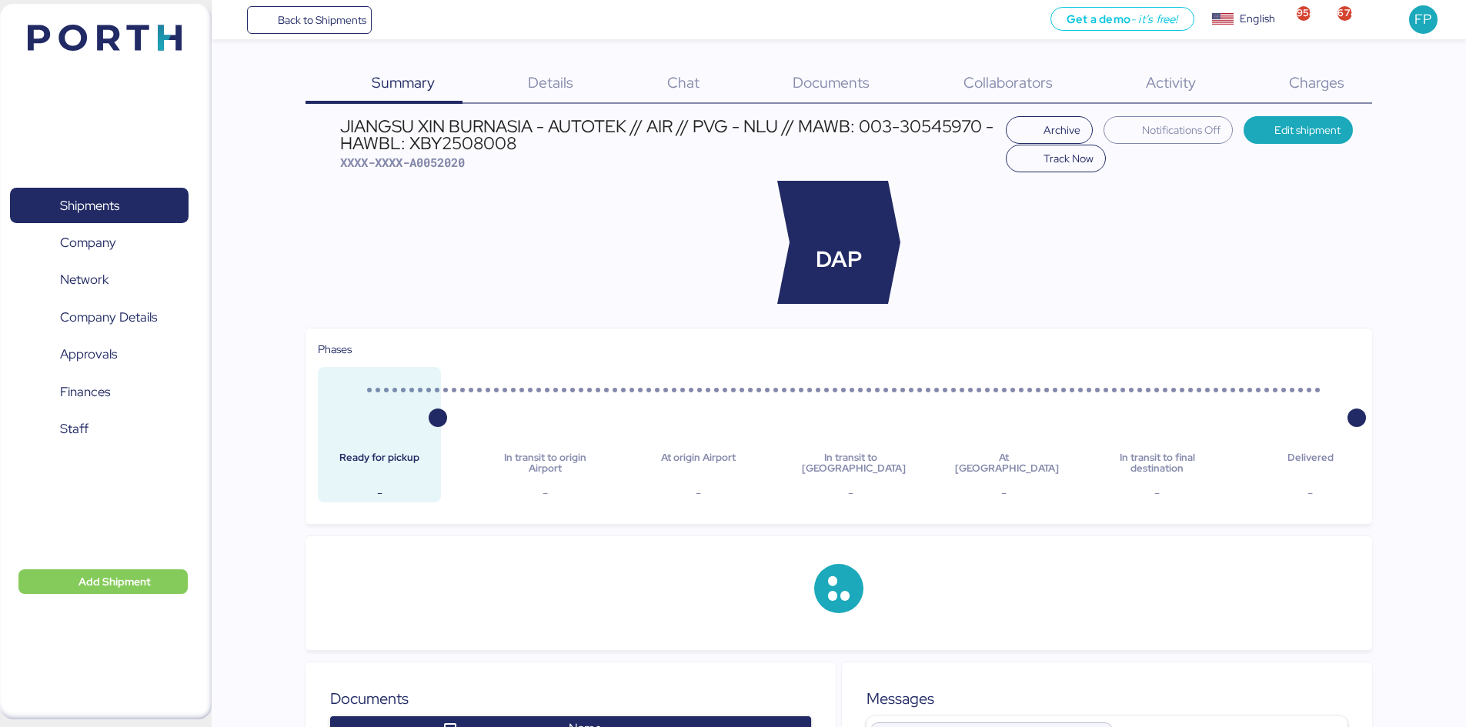
click at [1335, 95] on div "Charges 0" at bounding box center [1296, 84] width 148 height 40
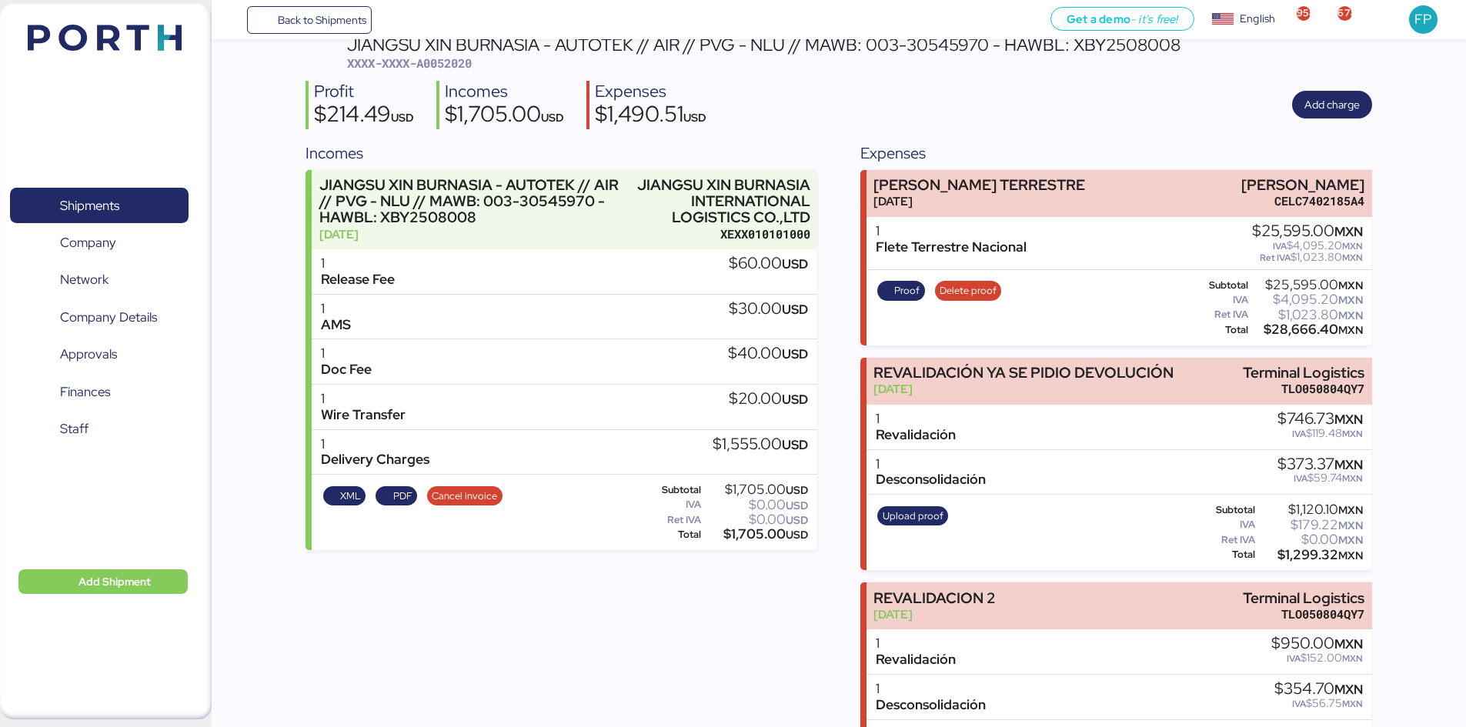
scroll to position [6, 0]
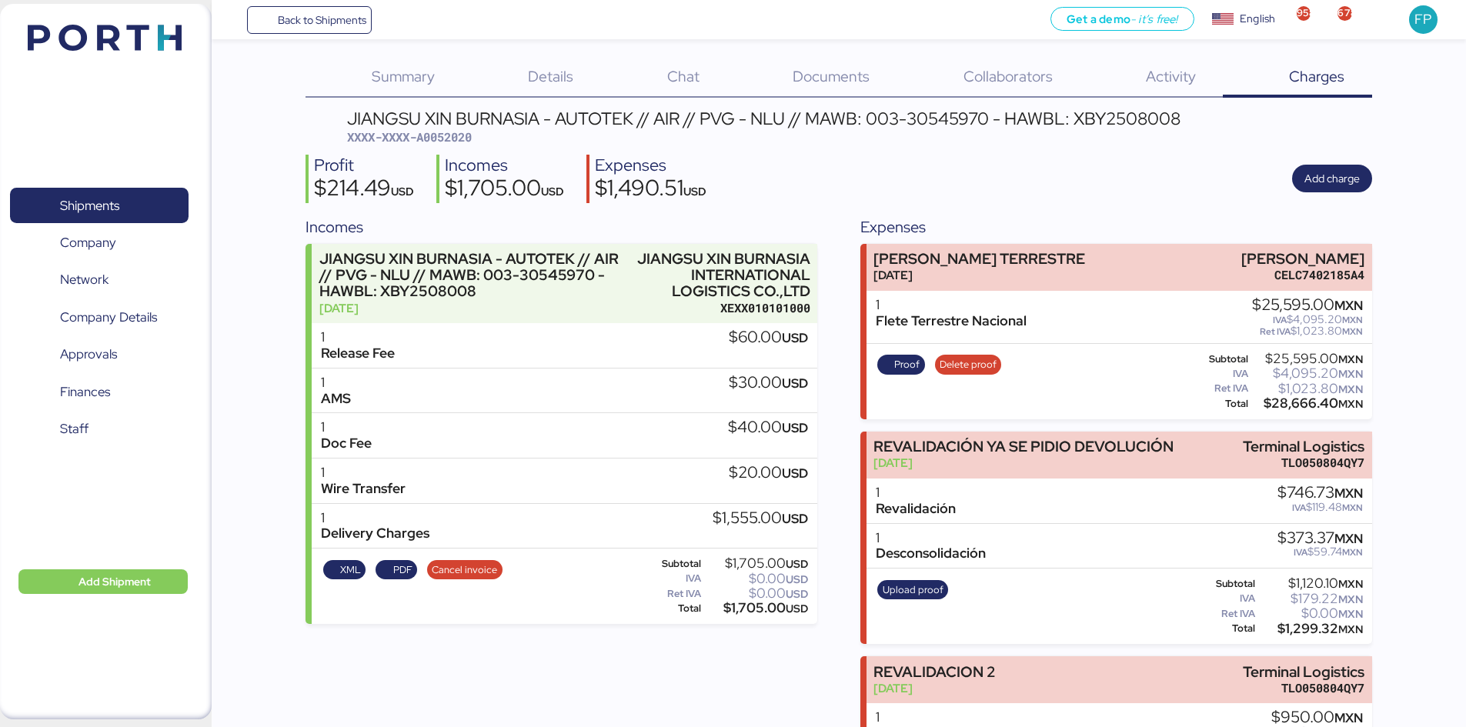
click at [556, 78] on span "Details" at bounding box center [550, 76] width 45 height 20
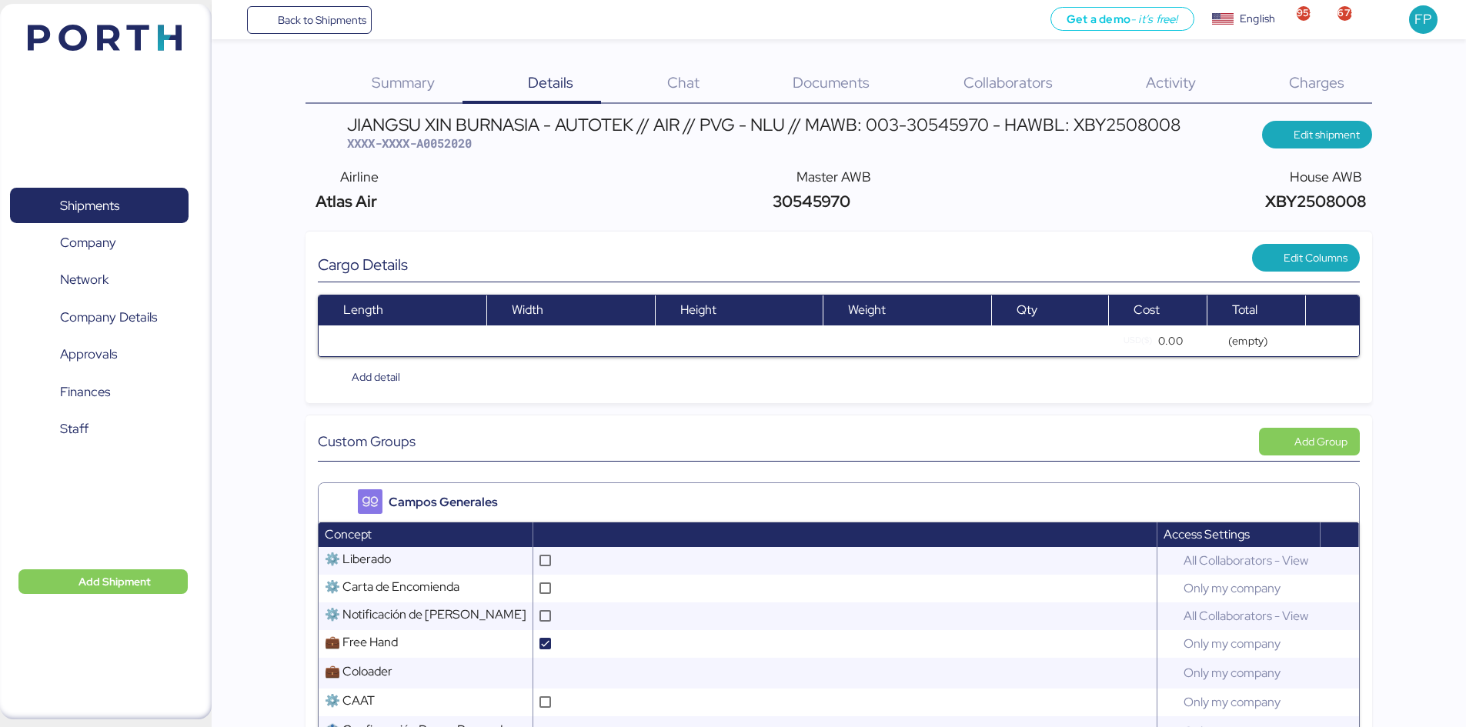
click at [452, 152] on div "JIANGSU XIN BURNASIA - AUTOTEK // AIR // PVG - NLU // MAWB: 003-30545970 - HAWB…" at bounding box center [763, 134] width 833 height 36
click at [449, 148] on span "XXXX-XXXX-A0052020" at bounding box center [409, 142] width 125 height 15
click at [448, 148] on span "XXXX-XXXX-A0052020" at bounding box center [409, 142] width 125 height 15
copy span "A0052020"
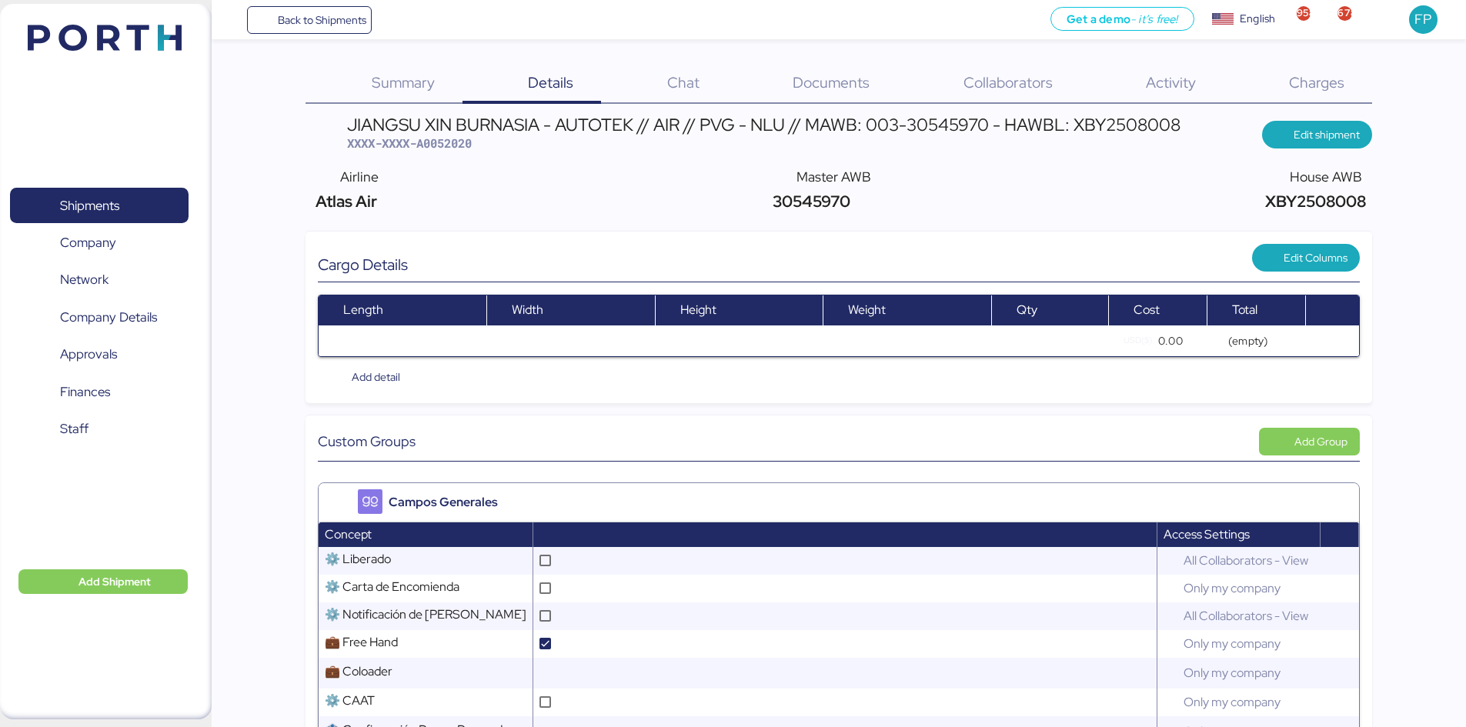
click at [904, 119] on div "JIANGSU XIN BURNASIA - AUTOTEK // AIR // PVG - NLU // MAWB: 003-30545970 - HAWB…" at bounding box center [763, 124] width 833 height 17
click at [977, 130] on div "JIANGSU XIN BURNASIA - AUTOTEK // AIR // PVG - NLU // MAWB: 003-30545970 - HAWB…" at bounding box center [763, 124] width 833 height 17
drag, startPoint x: 976, startPoint y: 122, endPoint x: 1189, endPoint y: 64, distance: 221.0
click at [866, 121] on div "JIANGSU XIN BURNASIA - AUTOTEK // AIR // PVG - NLU // MAWB: 003-30545970 - HAWB…" at bounding box center [763, 124] width 833 height 17
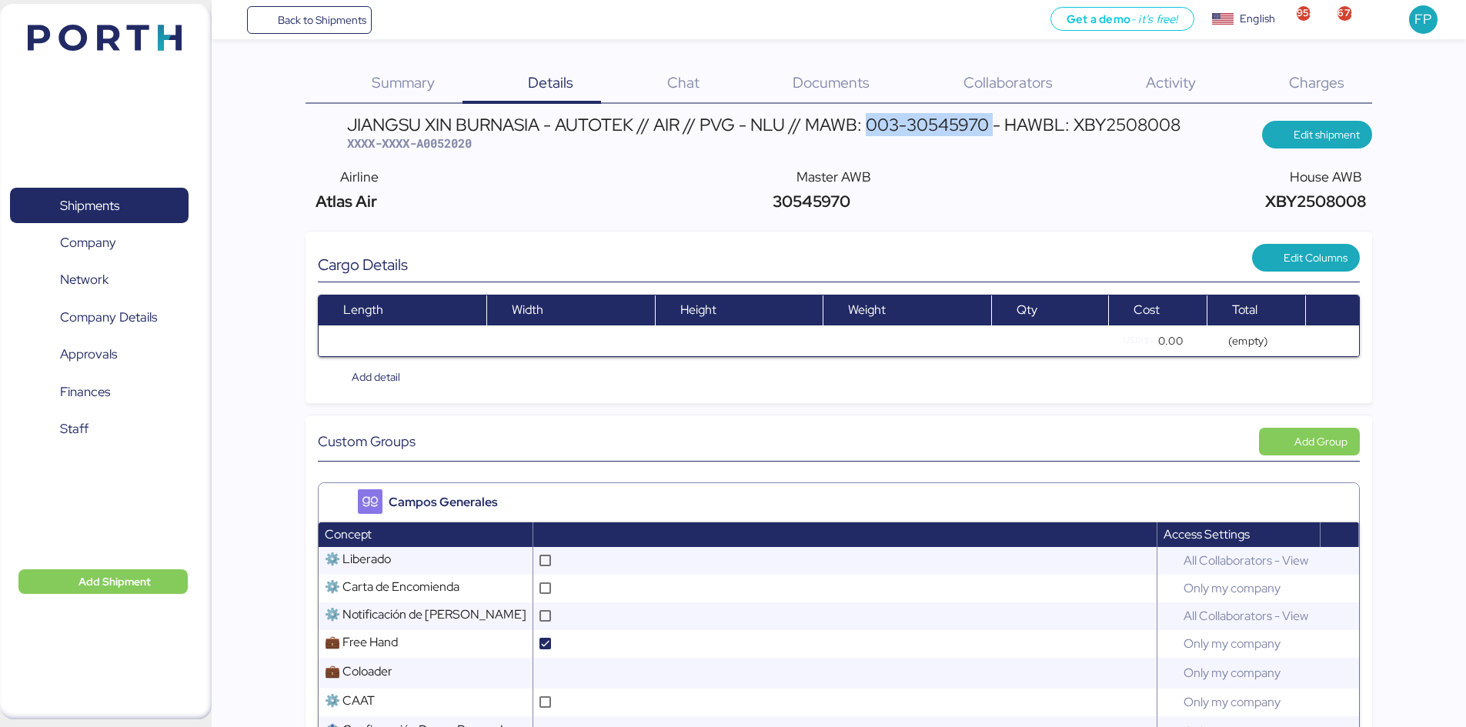
copy div "003-30545970"
click at [1291, 82] on span "Charges" at bounding box center [1316, 82] width 55 height 20
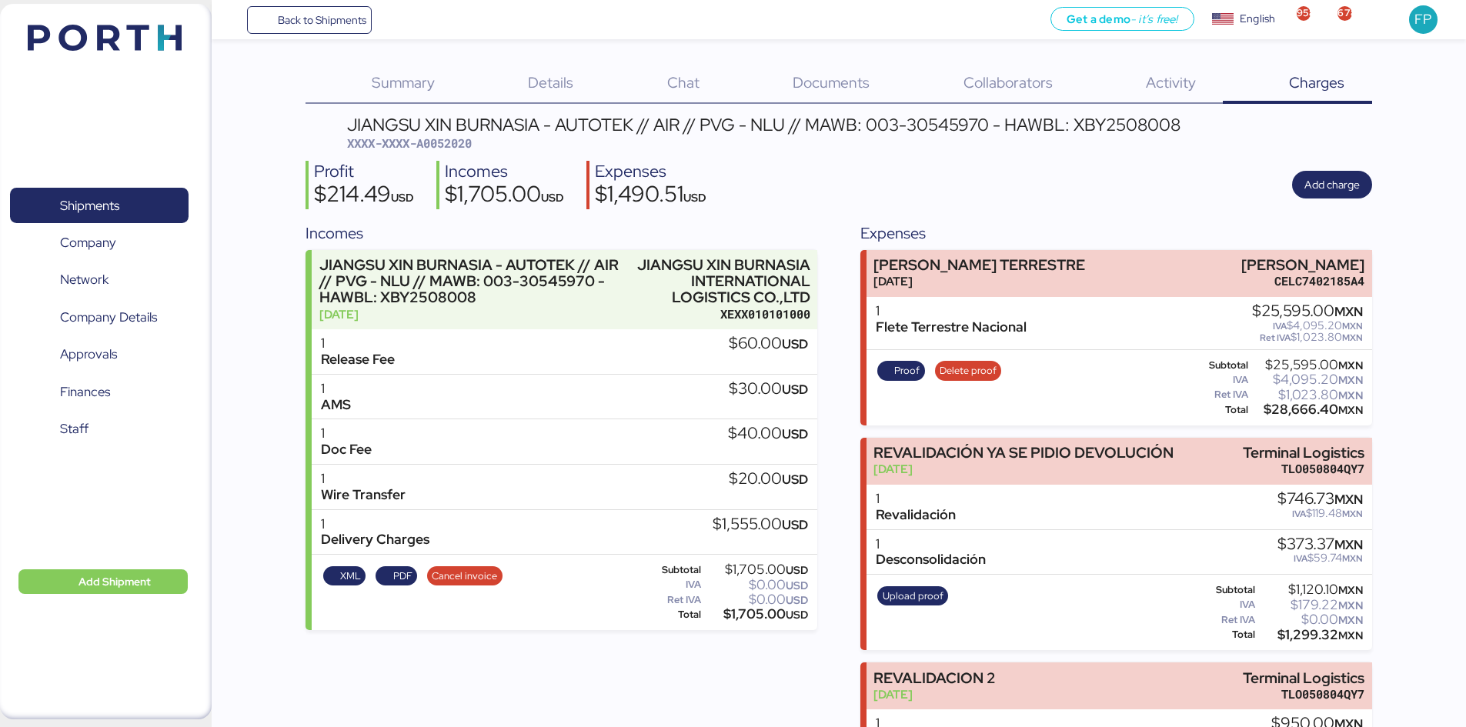
click at [71, 224] on div "Shipments 0 Company 0 Network 0 Company Details 0 Approvals 0 Finances 0 Staff 0" at bounding box center [99, 361] width 198 height 390
click at [144, 215] on span "Shipments" at bounding box center [98, 206] width 165 height 22
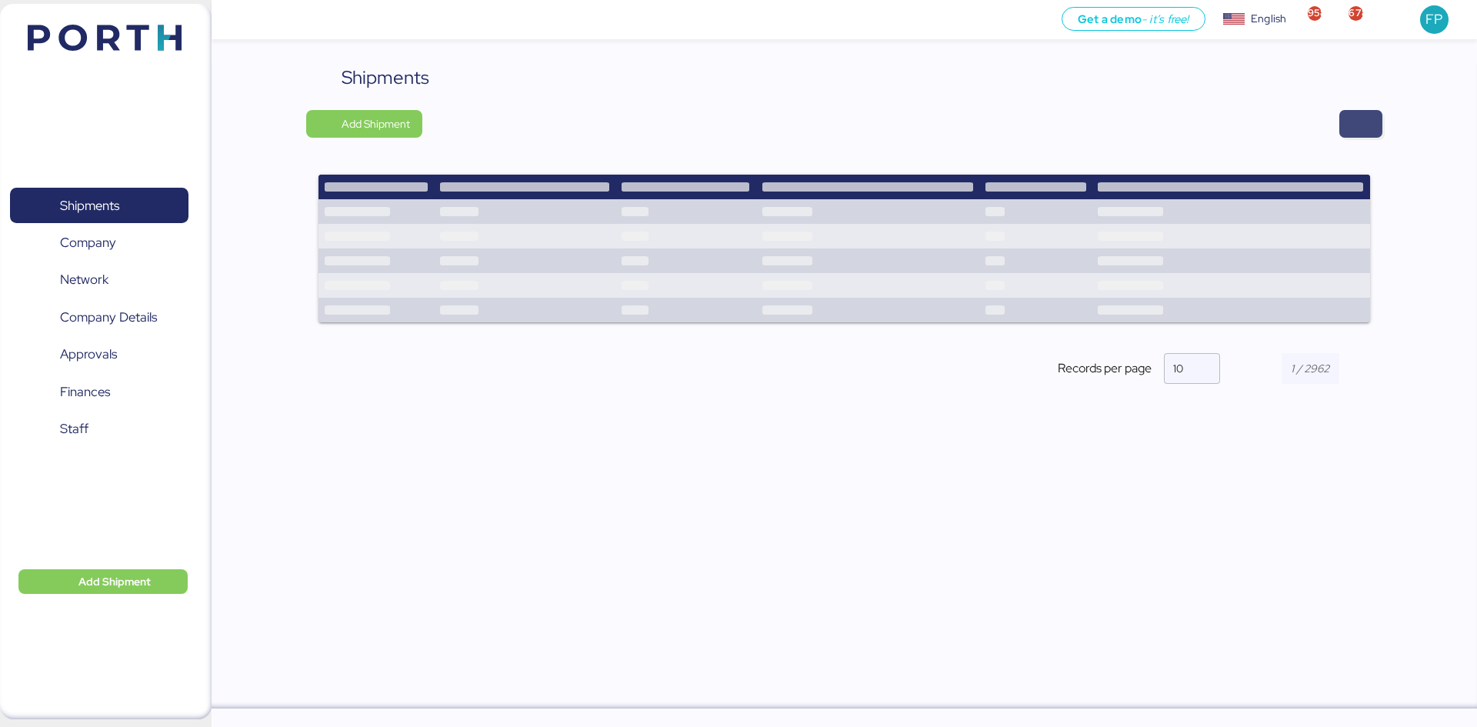
click at [1353, 122] on span "button" at bounding box center [1361, 124] width 18 height 22
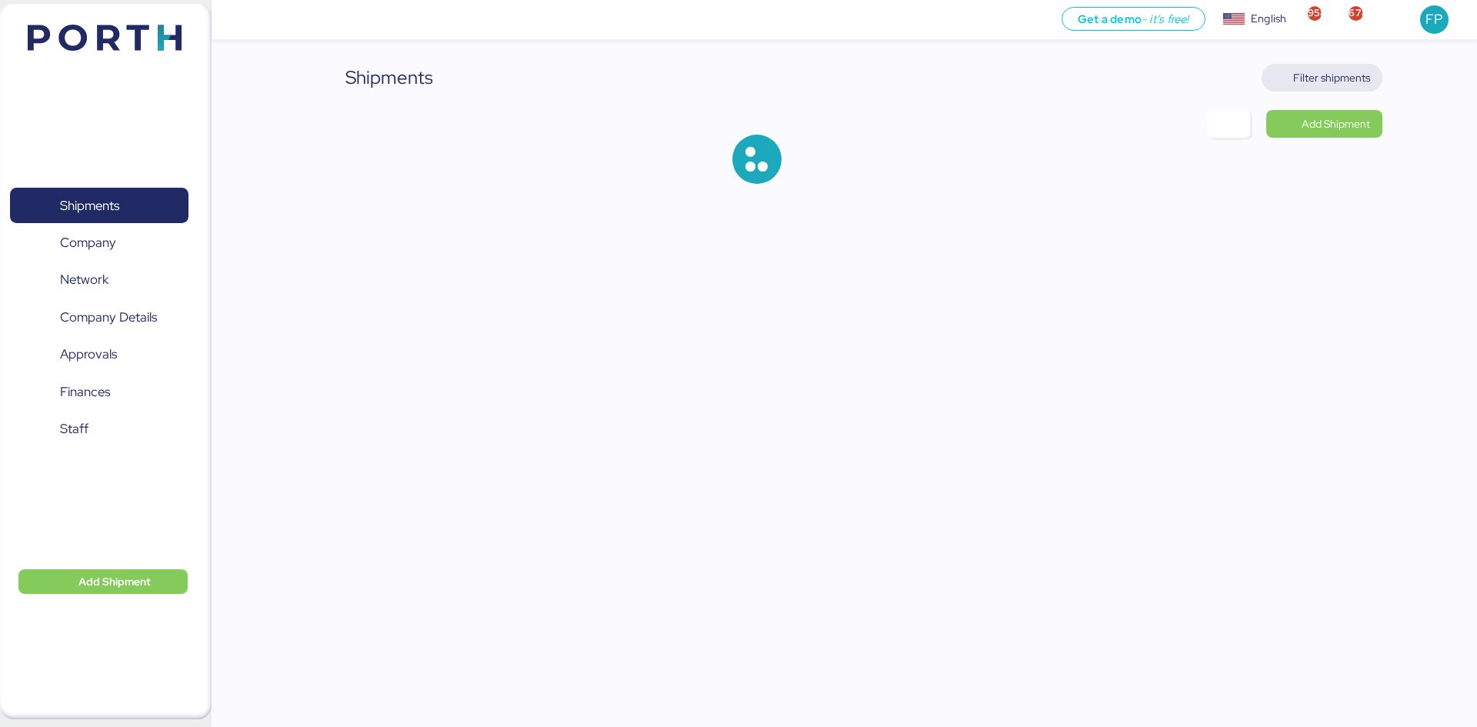
click at [1333, 75] on span "Filter shipments" at bounding box center [1331, 77] width 77 height 18
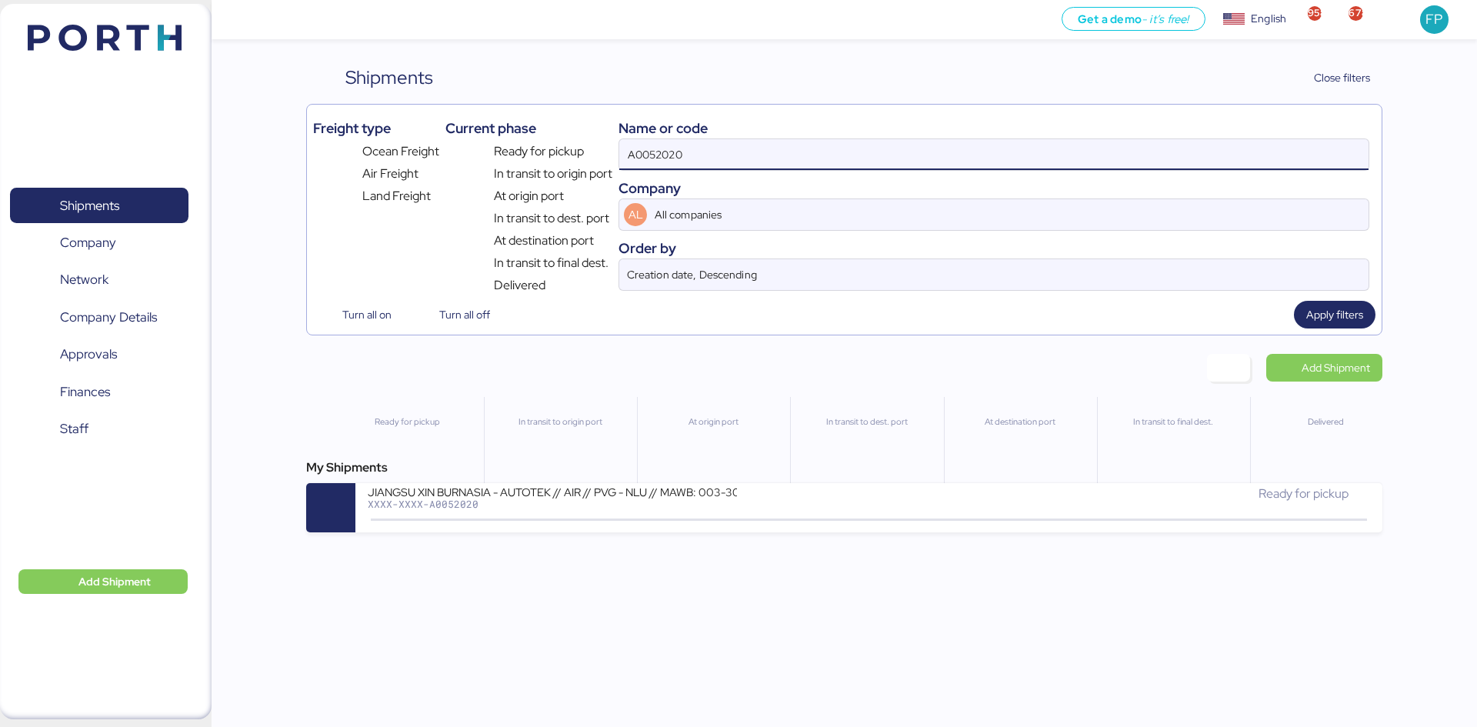
click at [665, 161] on input "A0052020" at bounding box center [993, 154] width 749 height 31
paste input "1"
type input "A0052021"
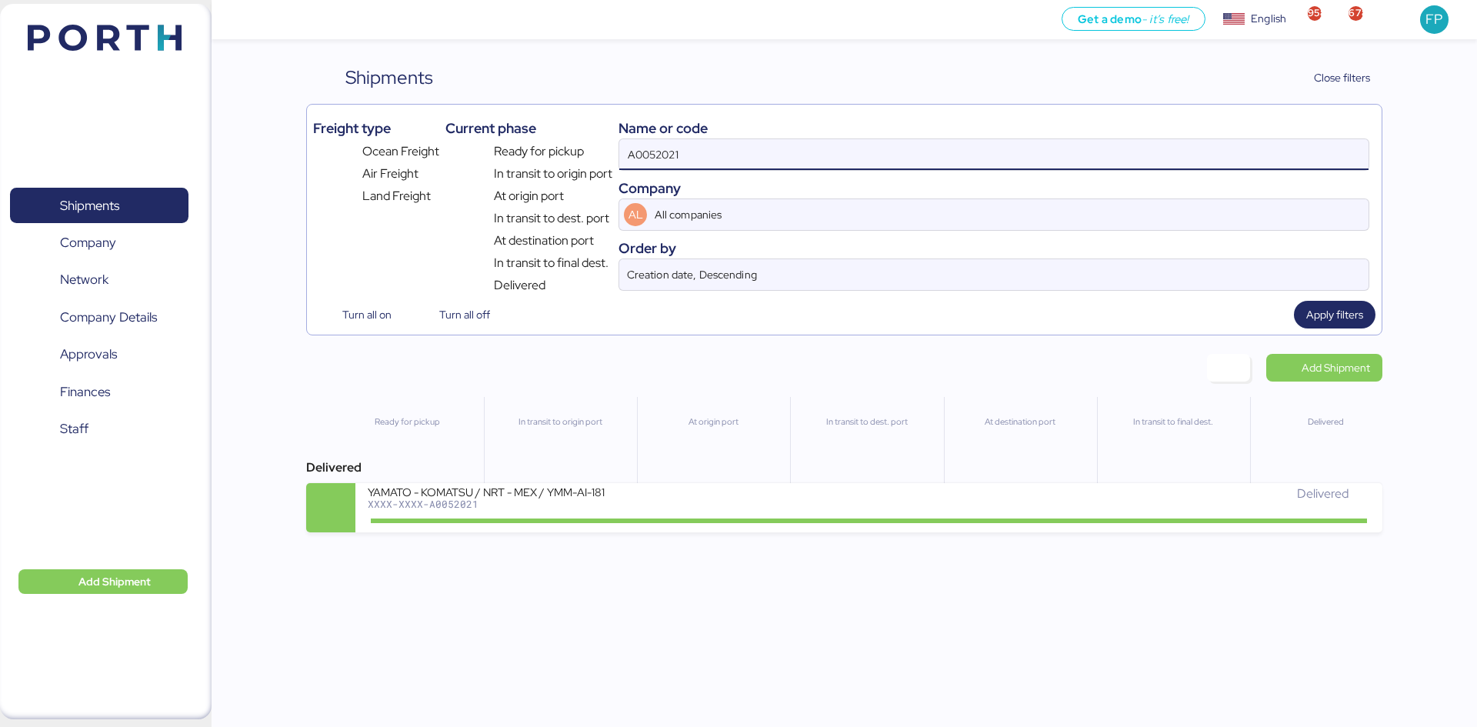
click at [747, 512] on div "YAMATO - KOMATSU / NRT - MEX / YMM-AI-181 XXXX-XXXX-A0052021" at bounding box center [618, 501] width 501 height 33
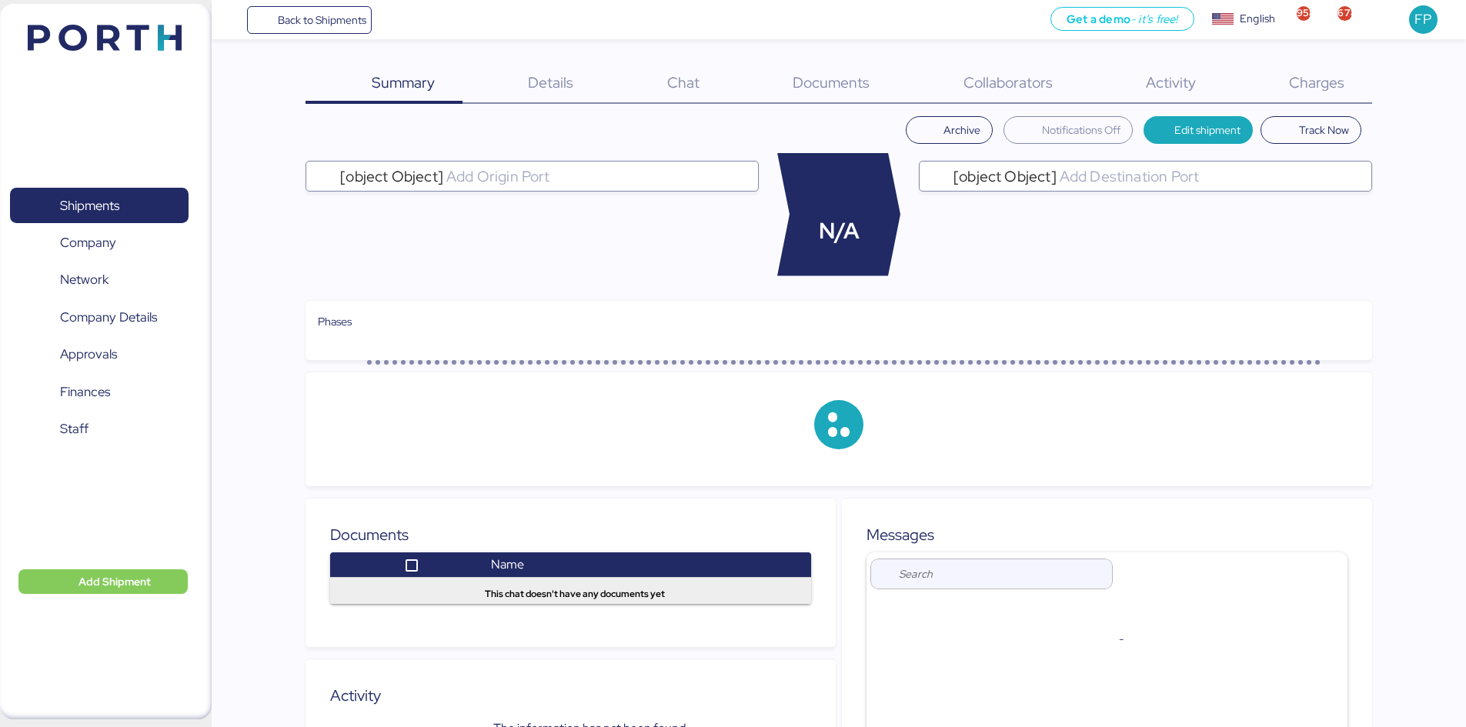
click at [1359, 95] on div "Charges 0" at bounding box center [1296, 84] width 148 height 40
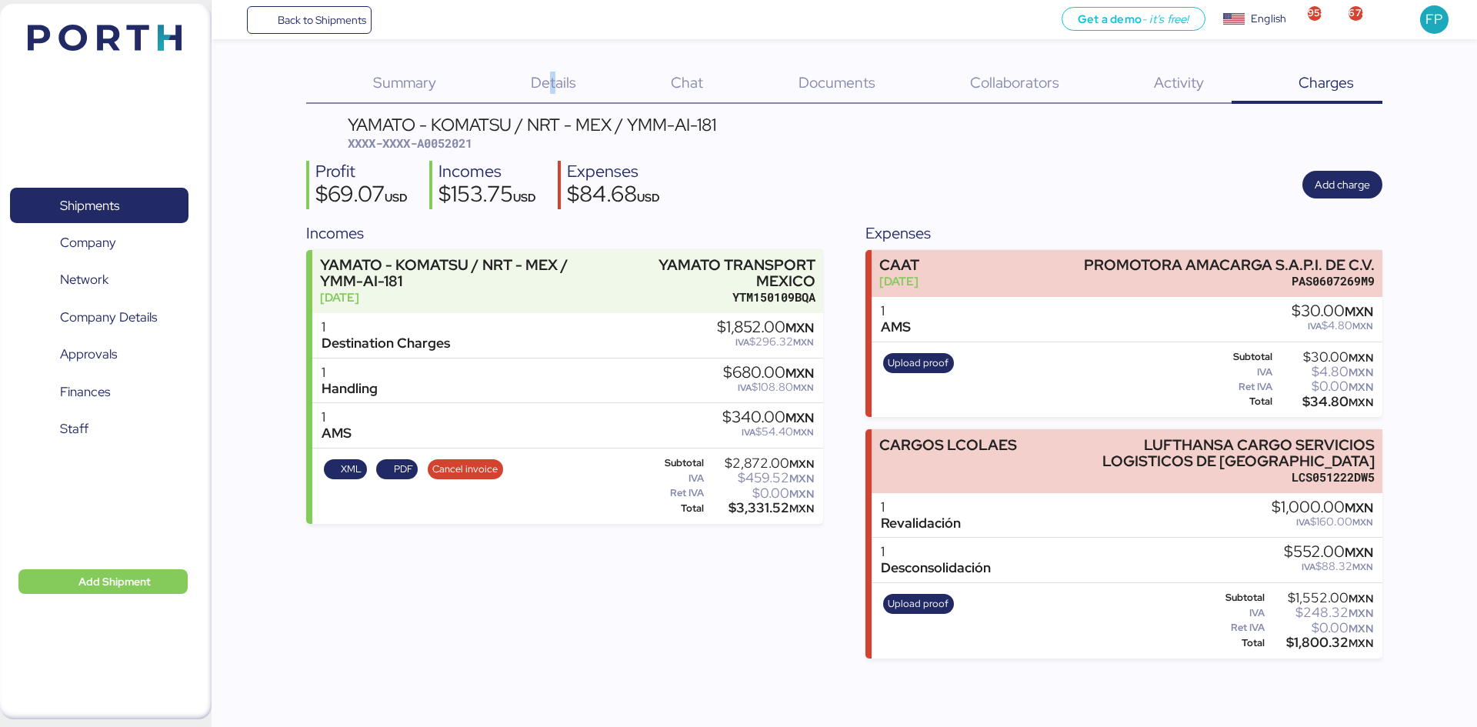
click at [553, 89] on span "Details" at bounding box center [553, 82] width 45 height 20
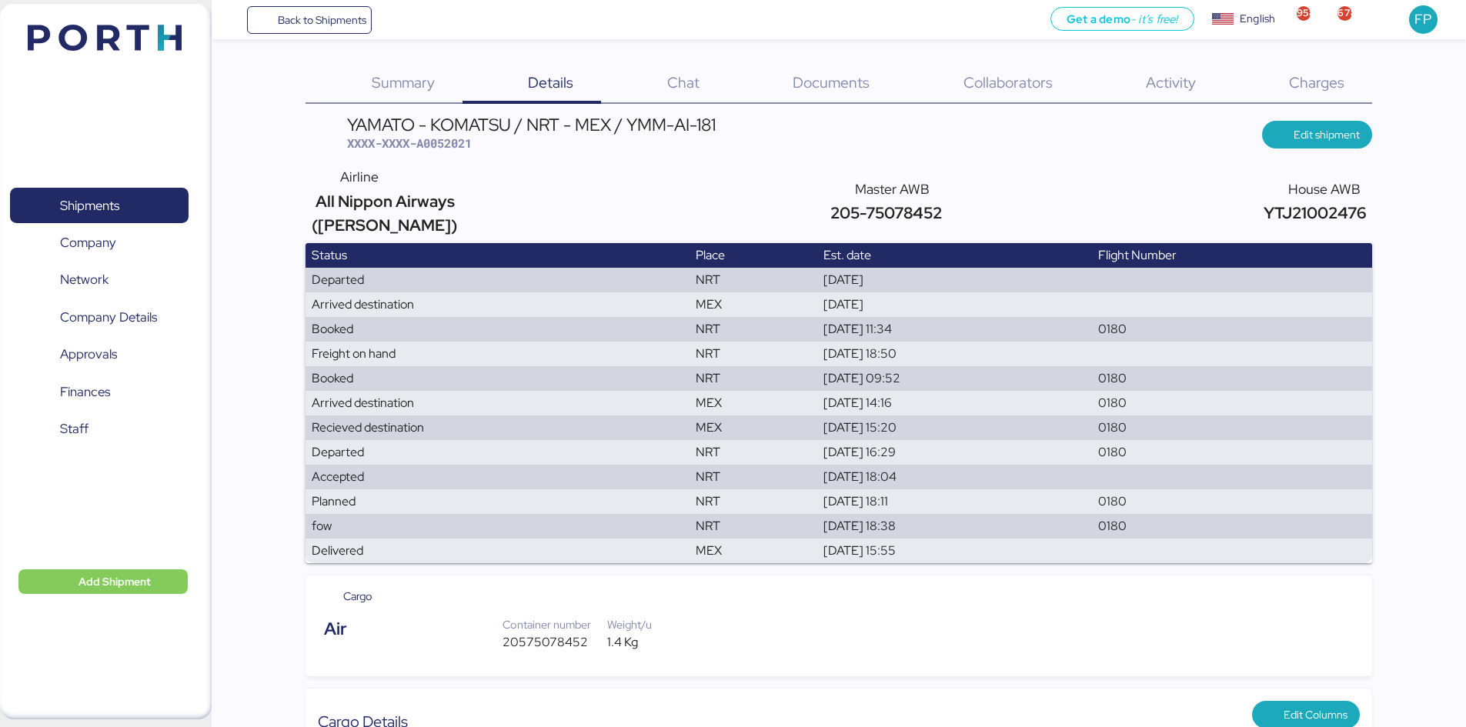
click at [1337, 91] on span "Charges" at bounding box center [1316, 82] width 55 height 20
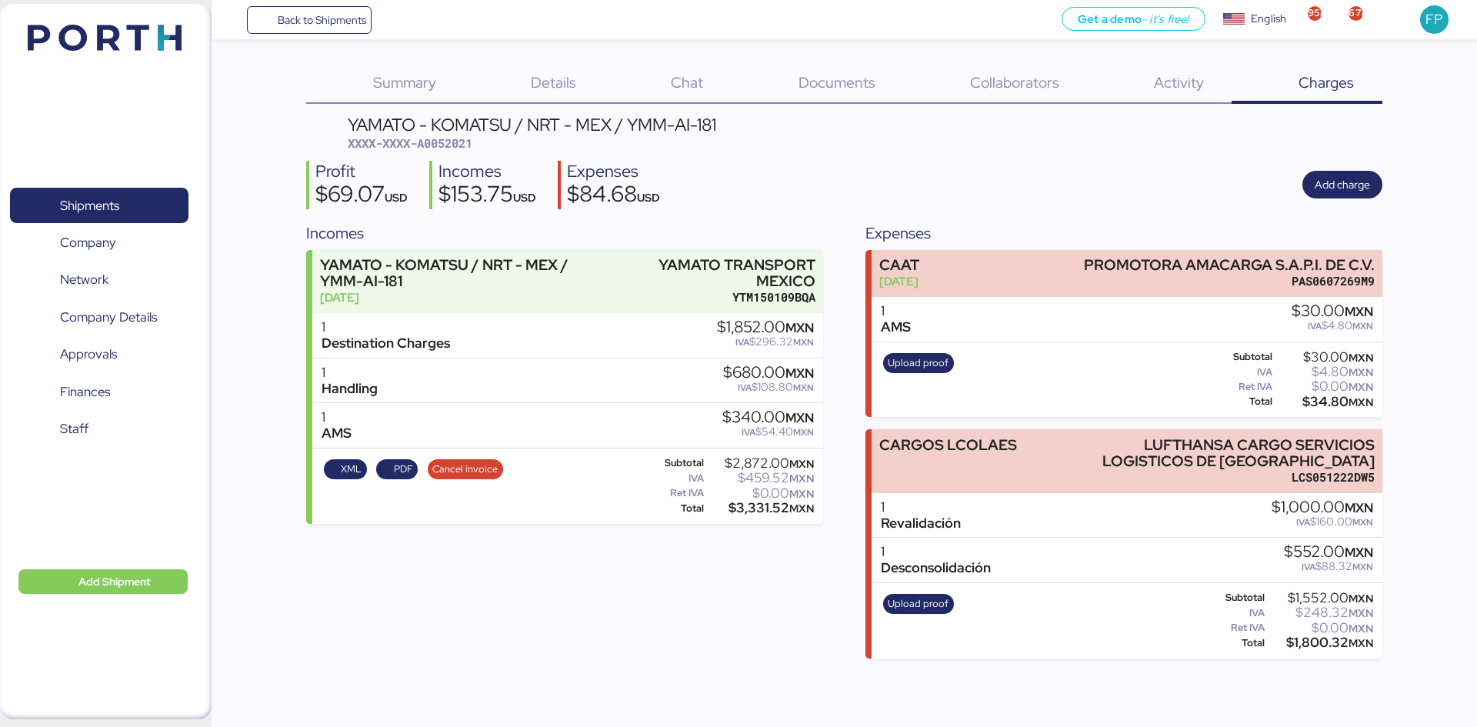
click at [445, 145] on span "XXXX-XXXX-A0052021" at bounding box center [410, 142] width 125 height 15
copy span "A0052021"
click at [112, 217] on span "Shipments" at bounding box center [98, 206] width 165 height 22
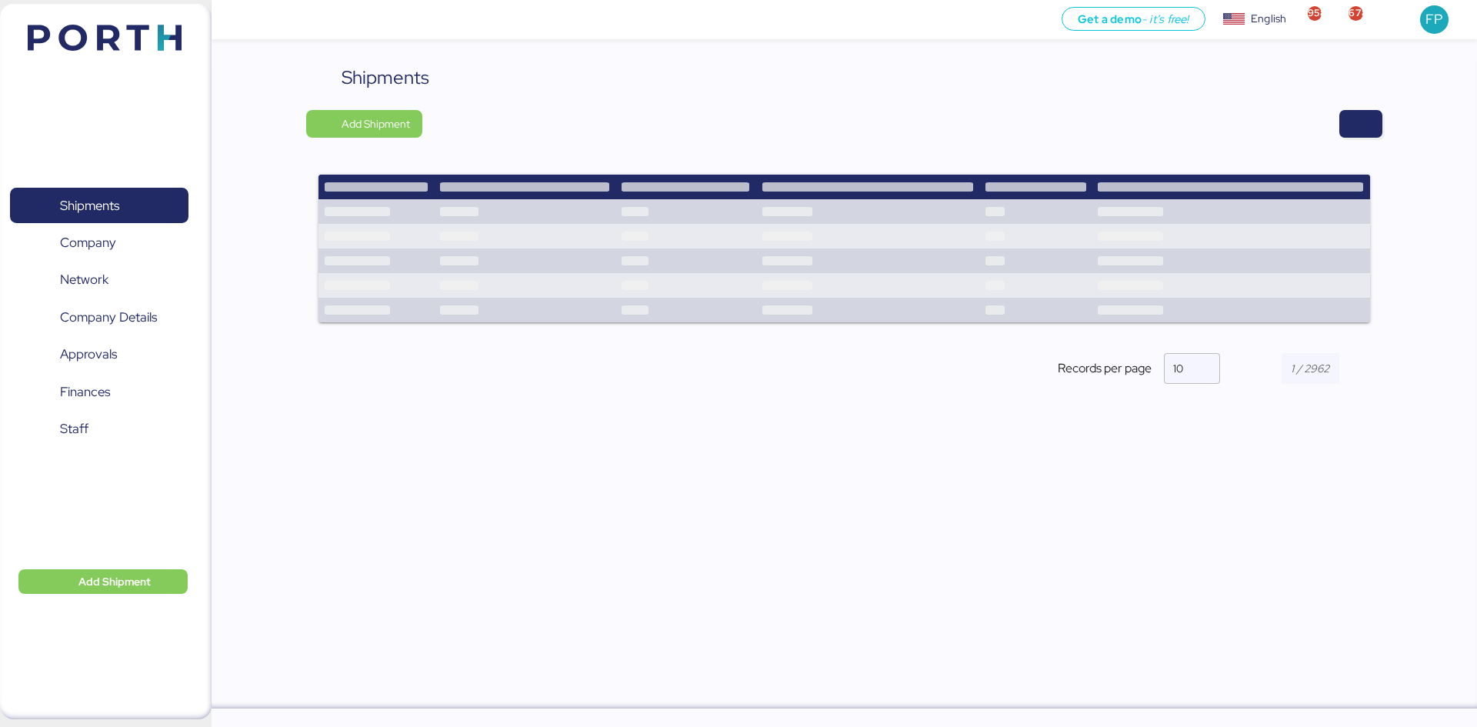
click at [1337, 124] on div at bounding box center [907, 124] width 949 height 28
click at [1359, 137] on span "button" at bounding box center [1360, 124] width 43 height 28
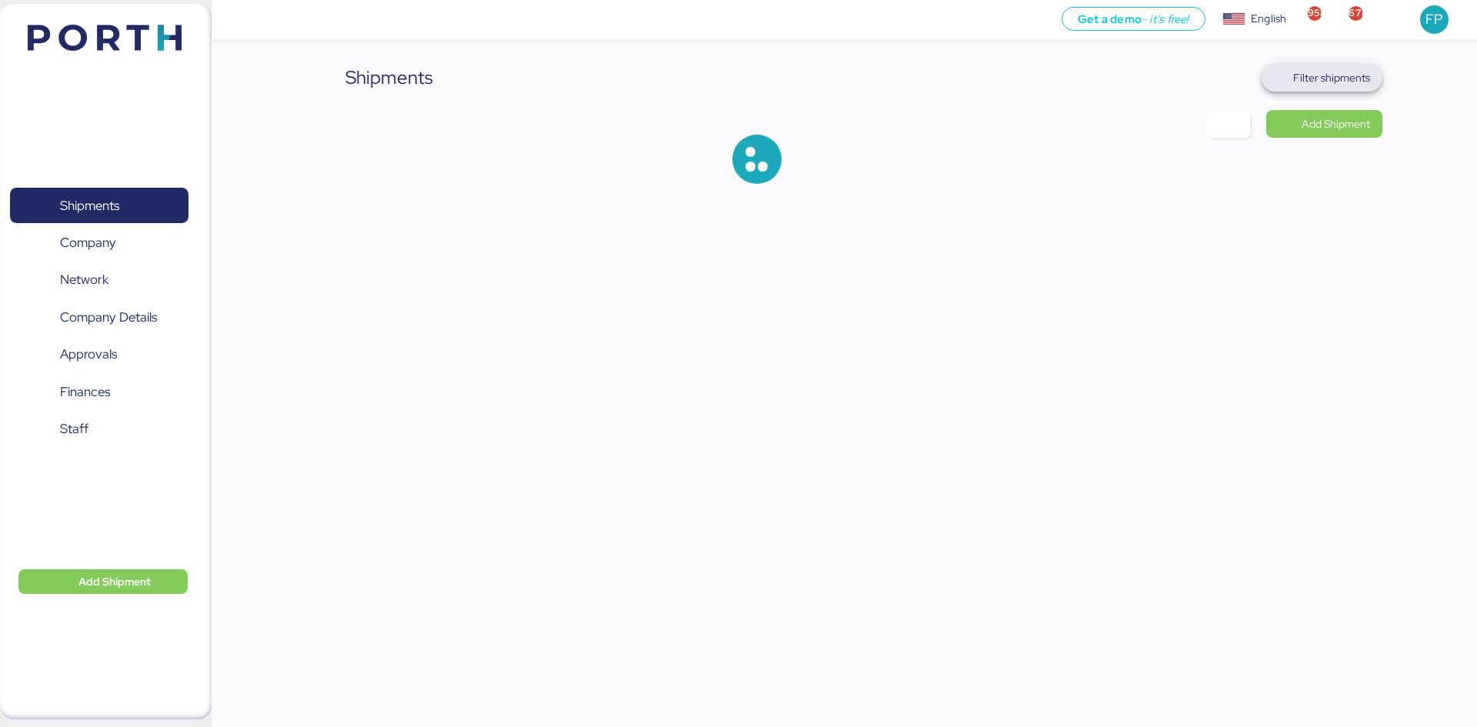
click at [1351, 78] on span "Filter shipments" at bounding box center [1331, 77] width 77 height 18
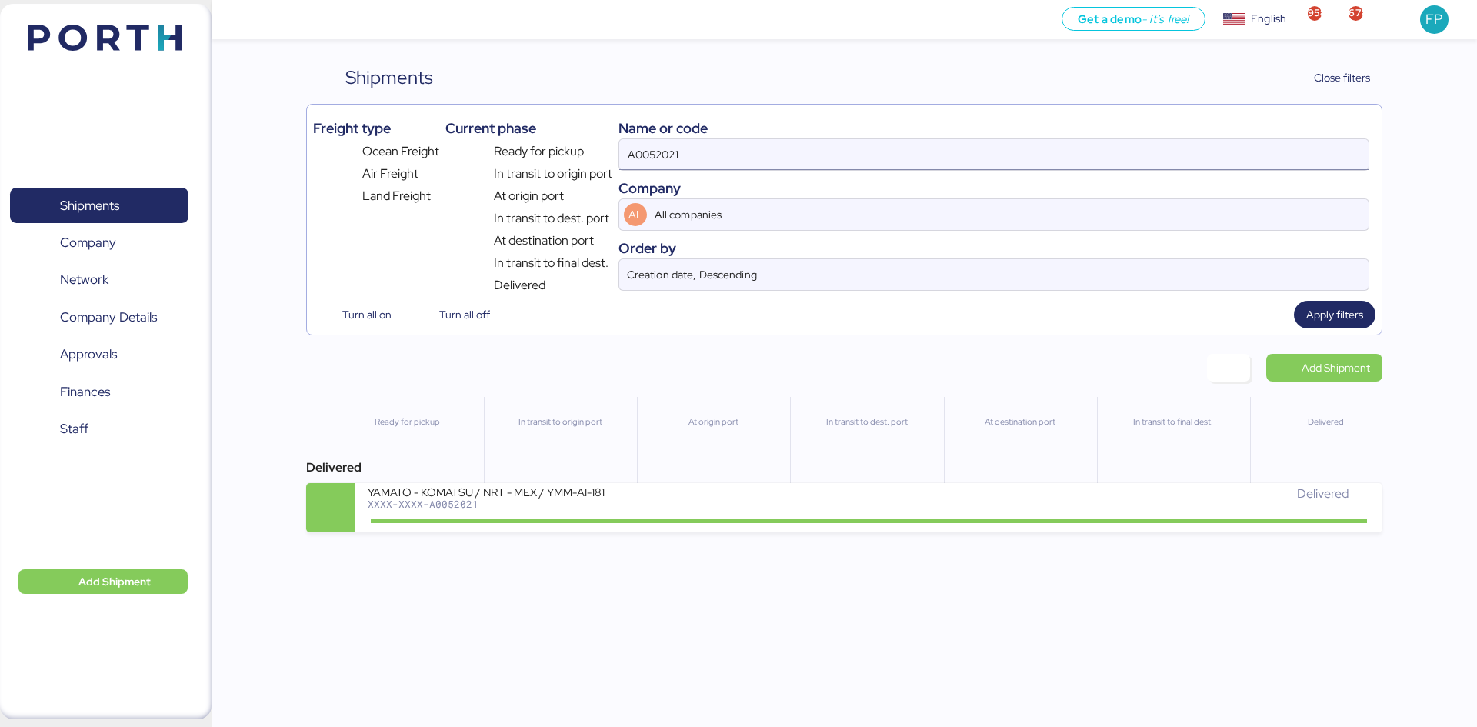
click at [656, 153] on input "A0052021" at bounding box center [993, 154] width 749 height 31
click at [656, 154] on input "A0052021" at bounding box center [993, 154] width 749 height 31
paste input "0"
type input "A0052020"
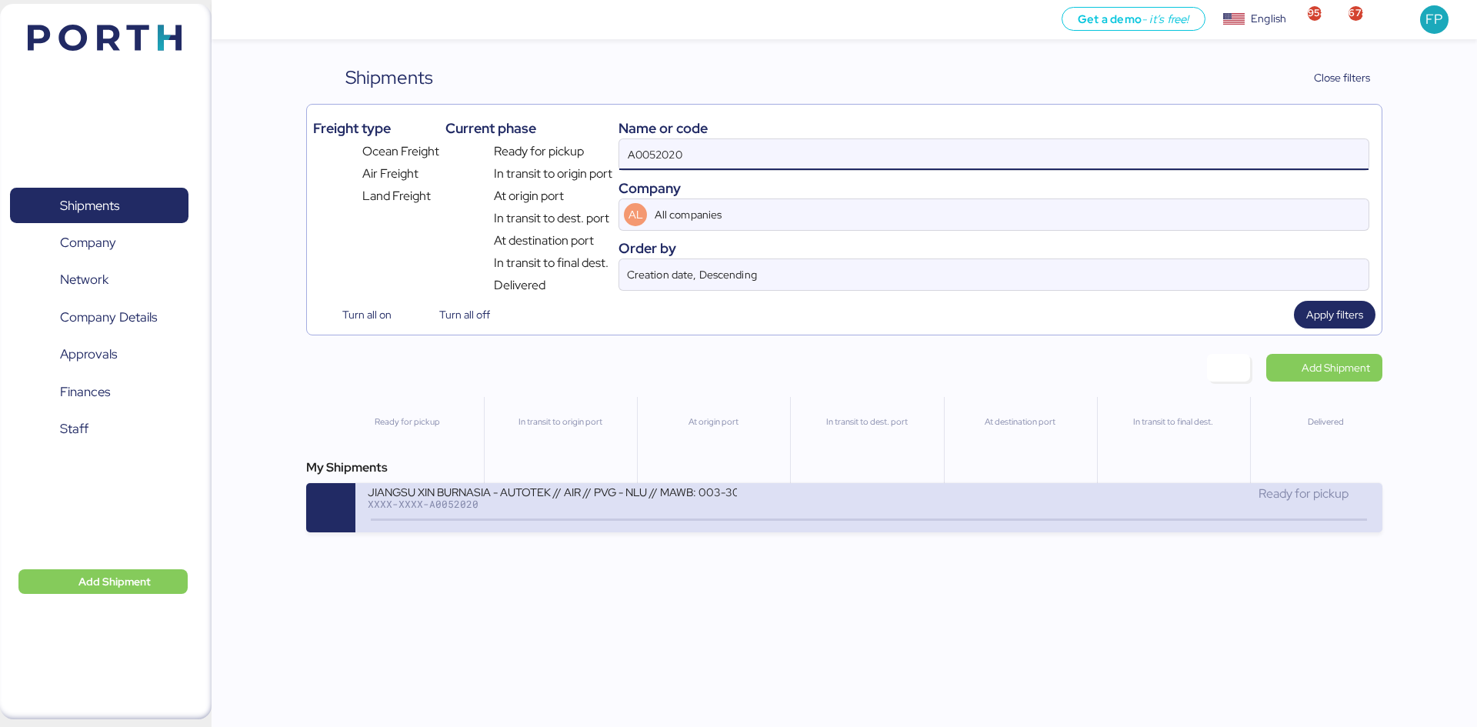
click at [672, 495] on div "JIANGSU XIN BURNASIA - AUTOTEK // AIR // PVG - NLU // MAWB: 003-30545970 - HAWB…" at bounding box center [552, 491] width 369 height 13
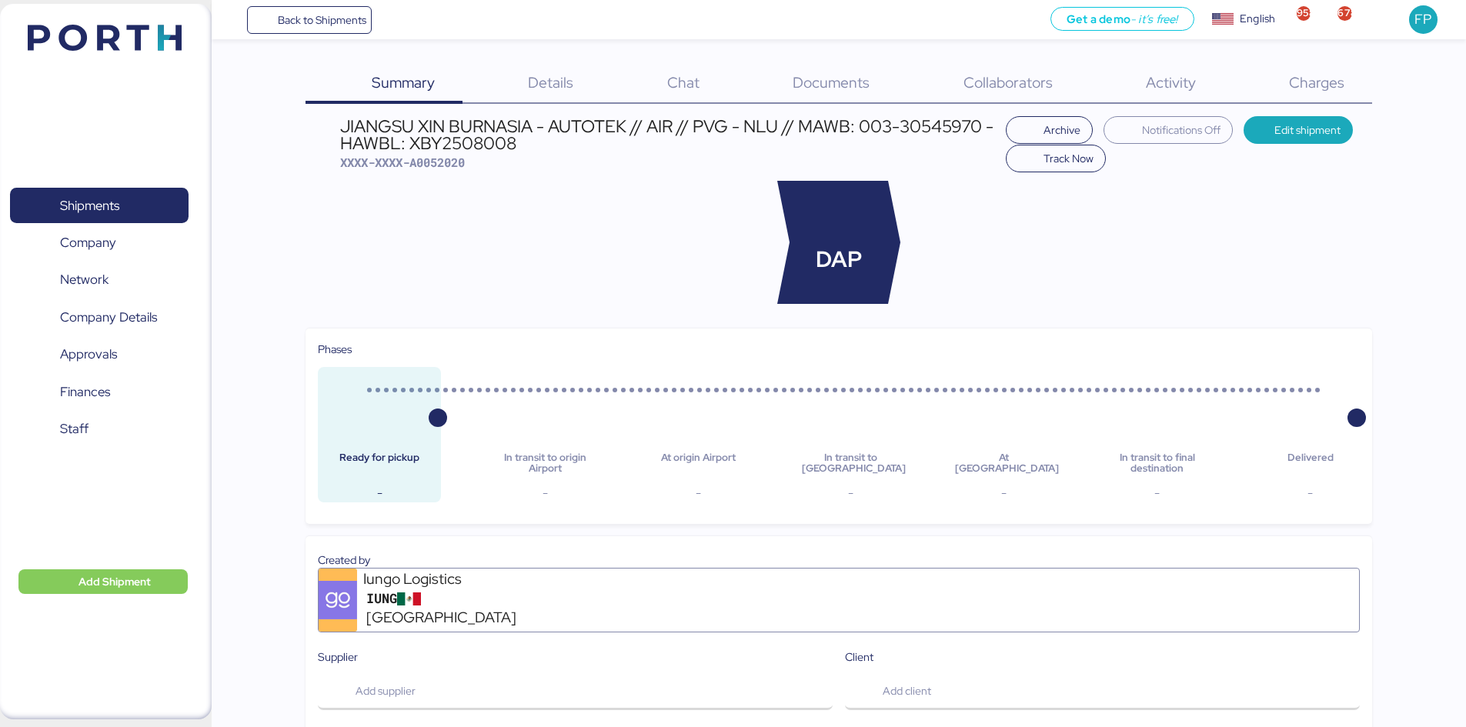
click at [1338, 102] on div "Charges 0" at bounding box center [1296, 84] width 148 height 40
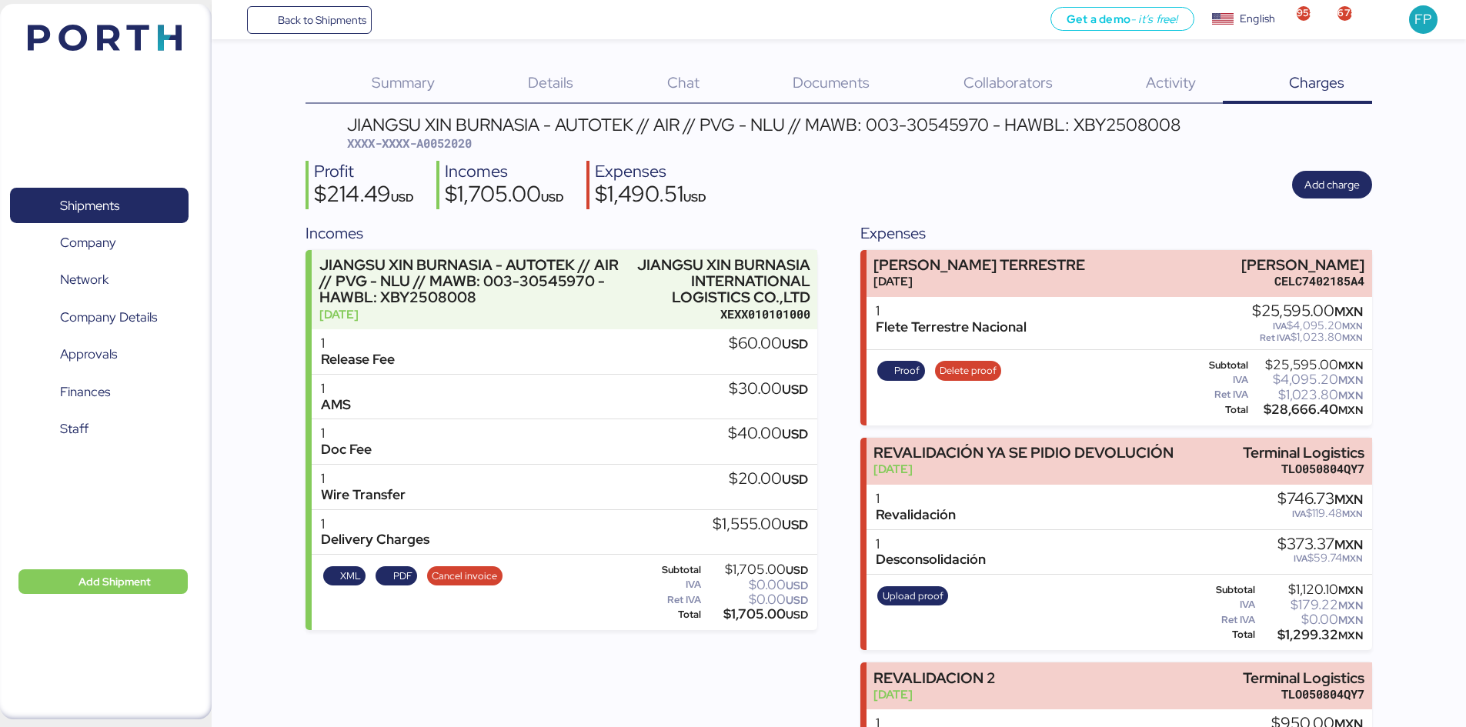
click at [568, 80] on span "Details" at bounding box center [550, 82] width 45 height 20
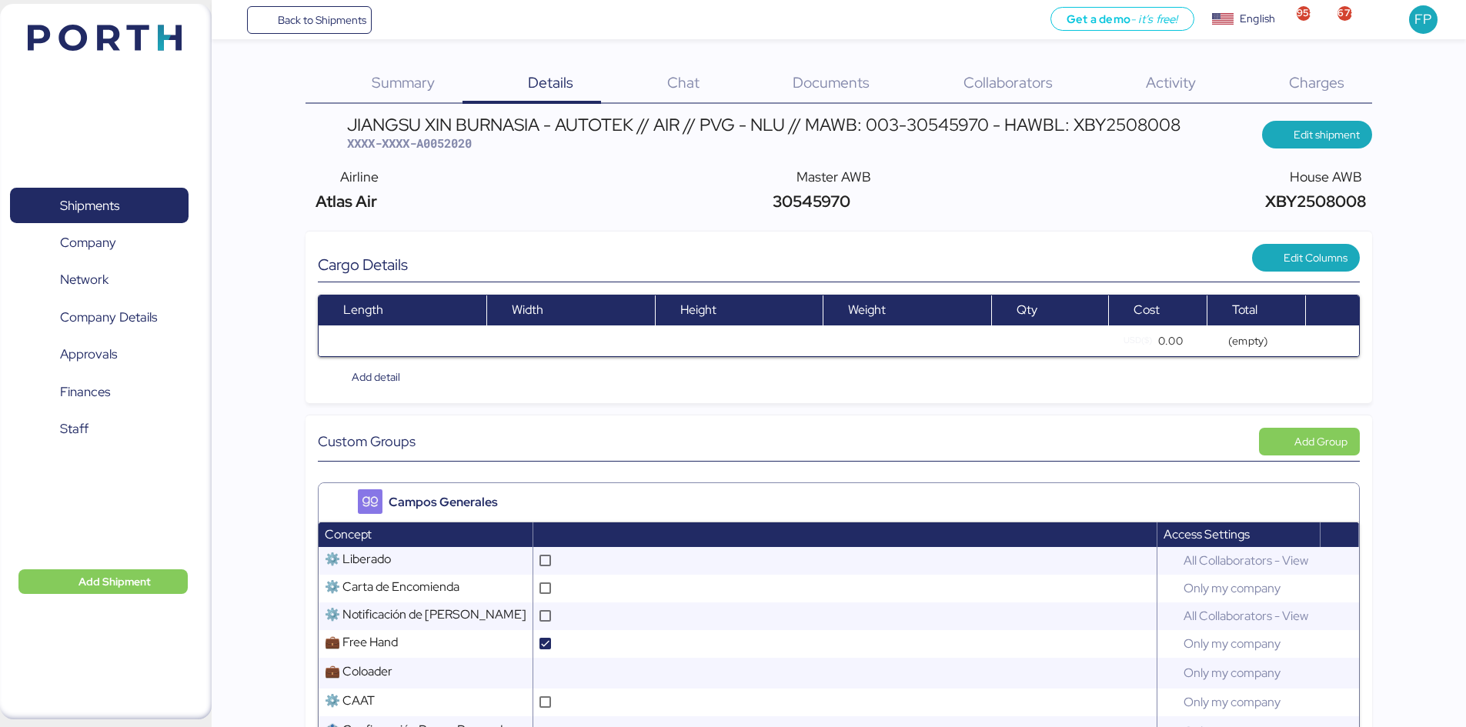
click at [1307, 88] on span "Charges" at bounding box center [1316, 82] width 55 height 20
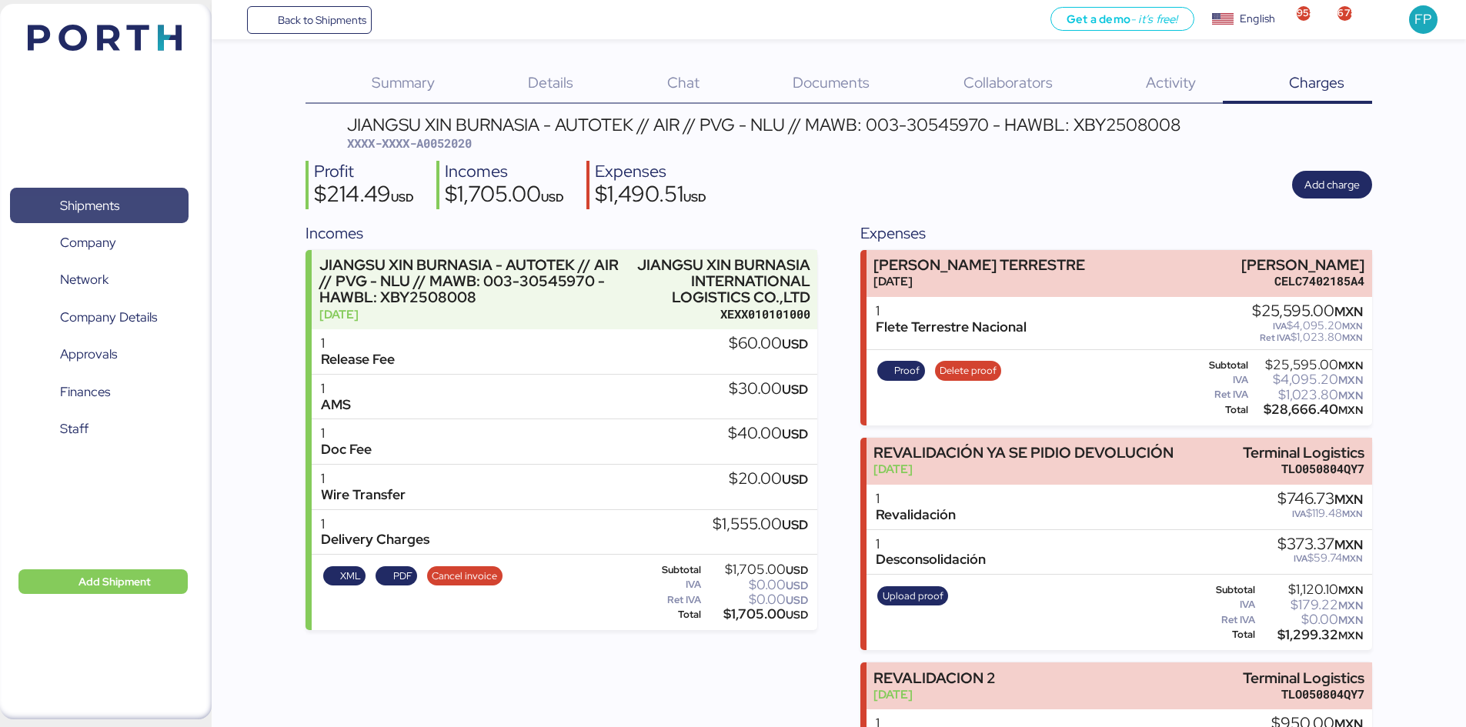
click at [51, 214] on span "Shipments" at bounding box center [98, 206] width 165 height 22
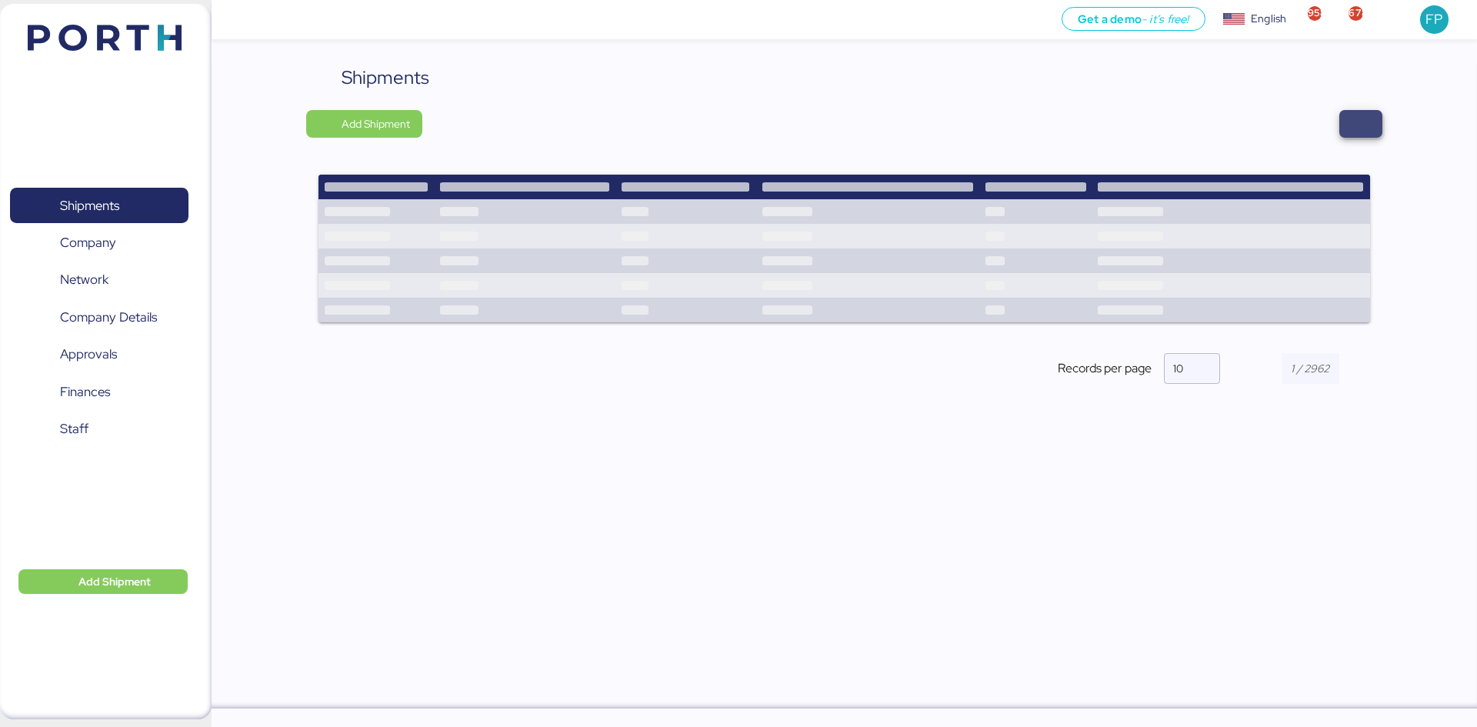
click at [1343, 115] on span "button" at bounding box center [1360, 124] width 43 height 28
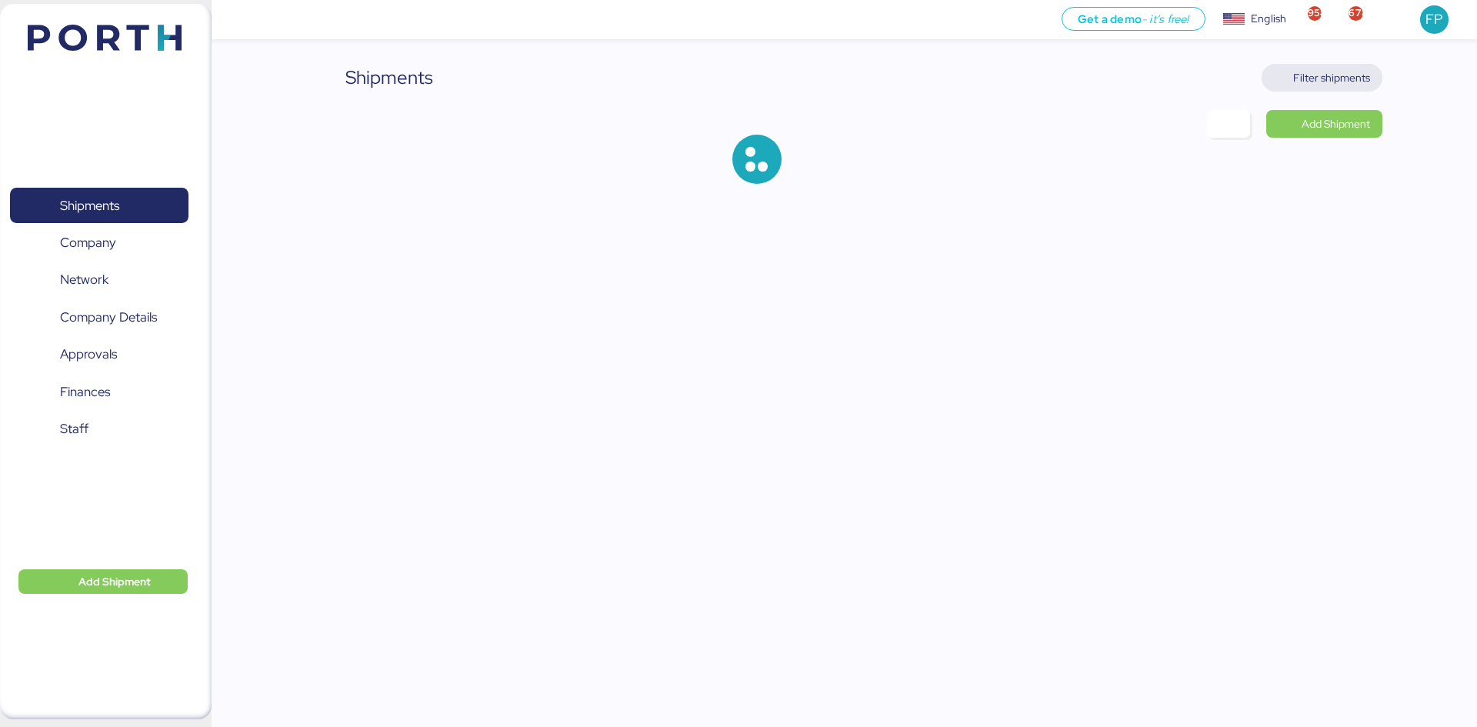
click at [1317, 82] on span "Filter shipments" at bounding box center [1331, 77] width 77 height 18
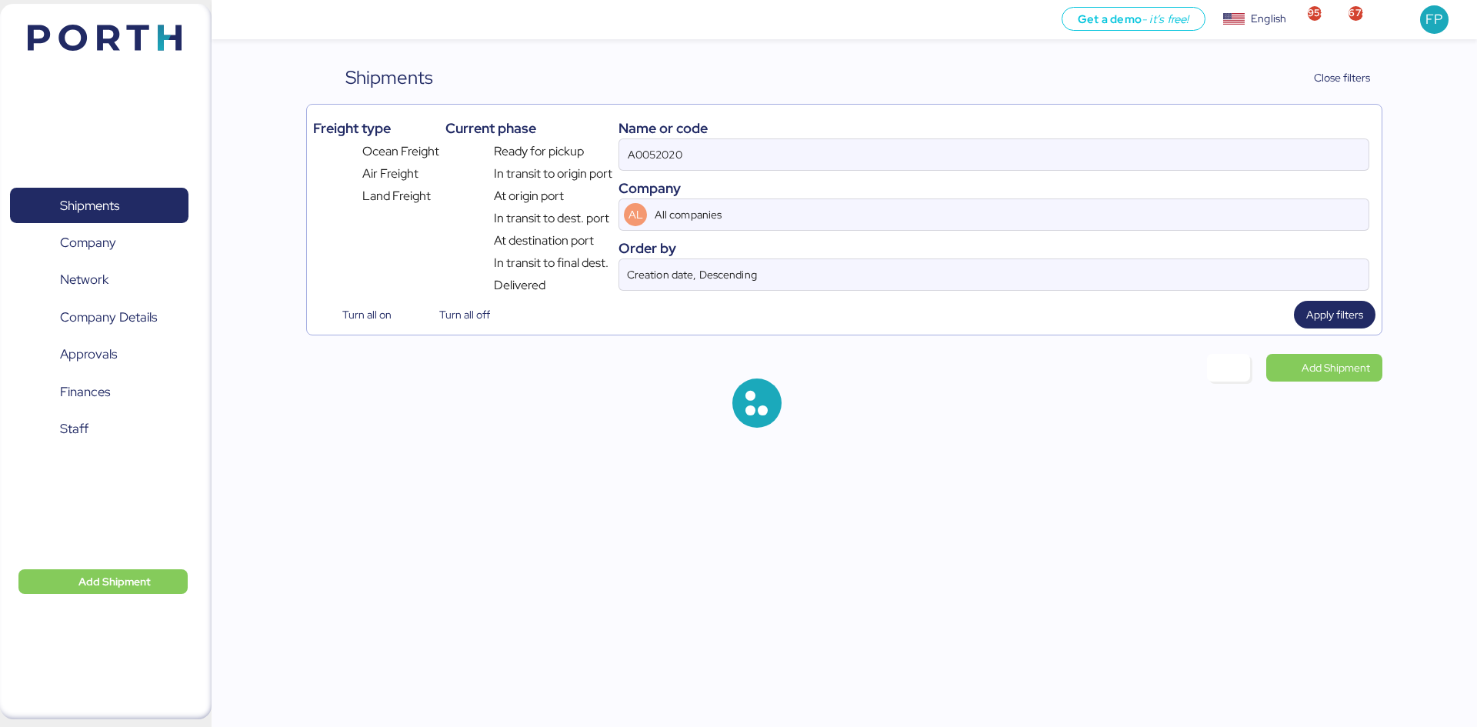
click at [638, 173] on div "Name or code A0052020 Company AL All companies Order by Creation date, Descendi…" at bounding box center [994, 203] width 751 height 184
click at [643, 151] on input "A0052020" at bounding box center [993, 154] width 749 height 31
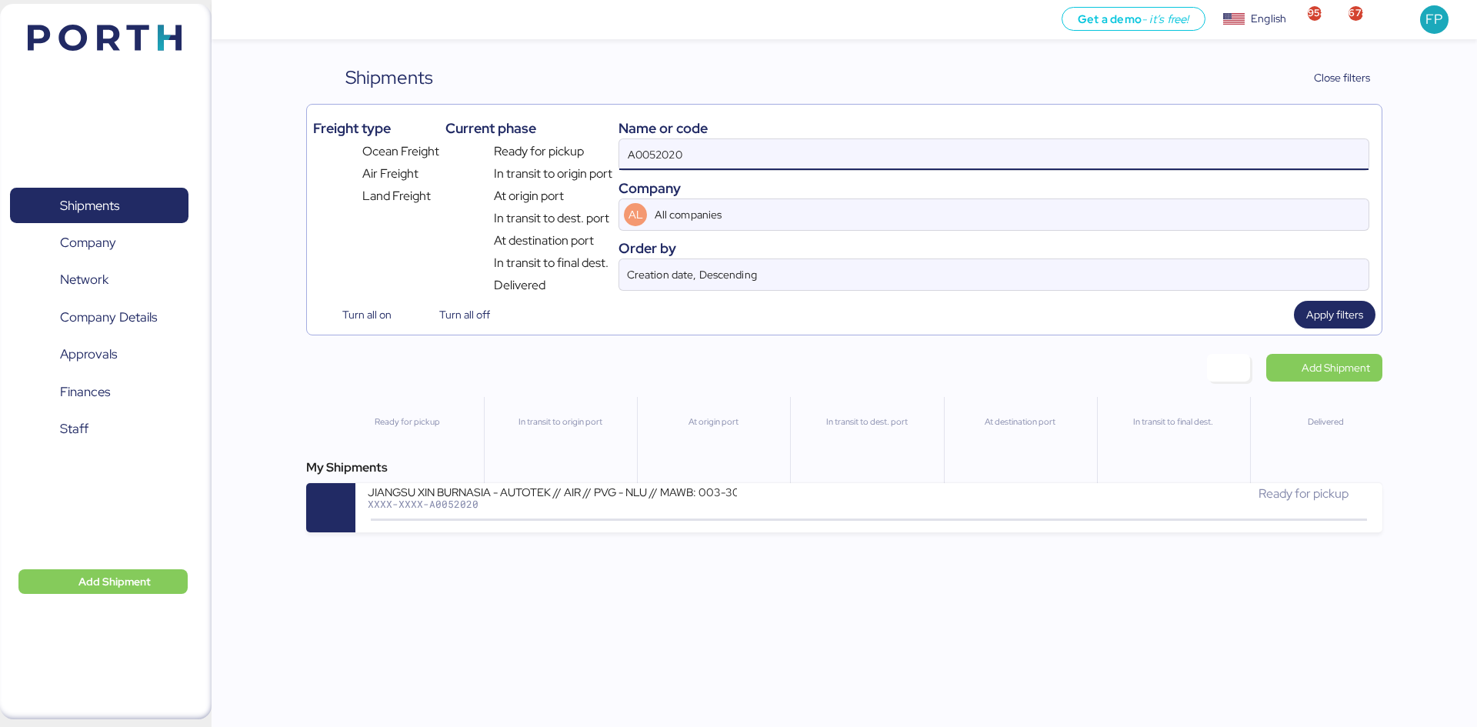
click at [643, 151] on input "A0052020" at bounding box center [993, 154] width 749 height 31
paste input "O0051542"
type input "O0051542"
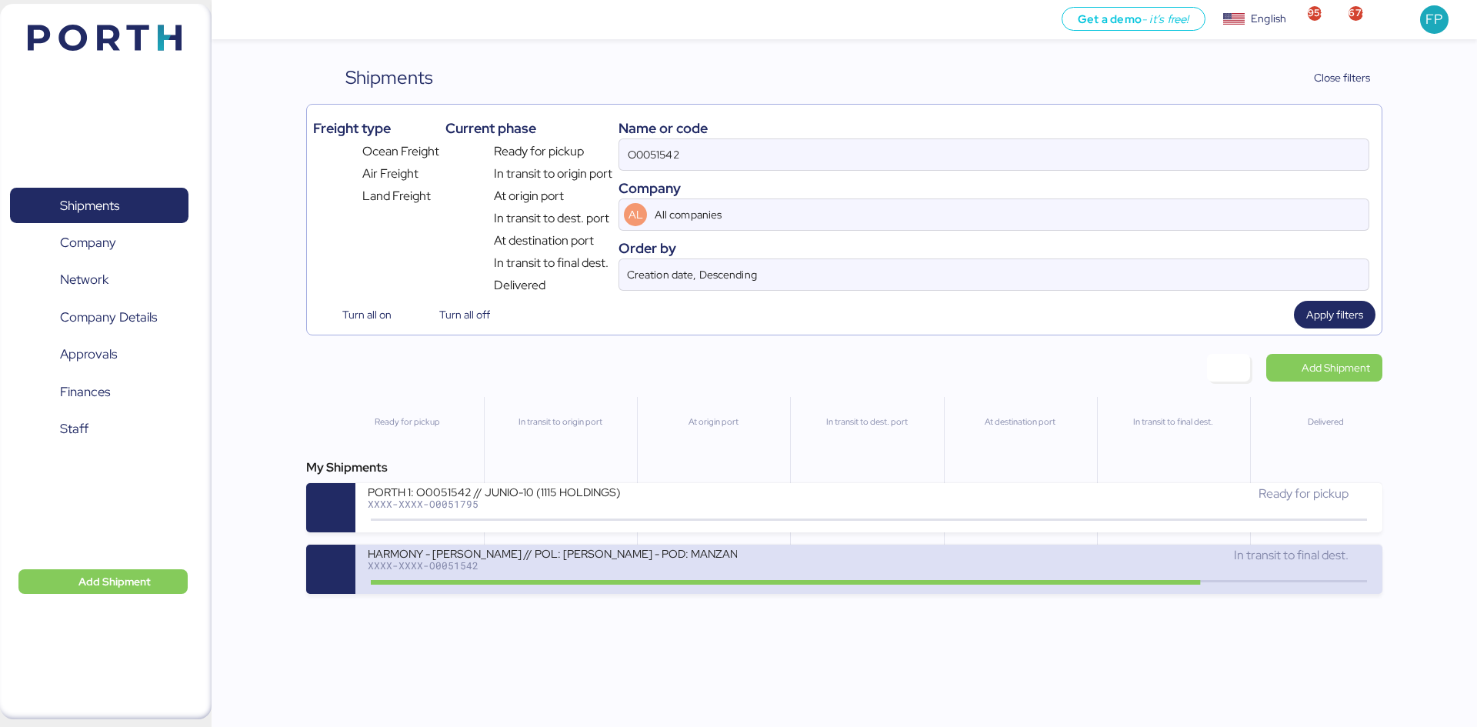
click at [593, 559] on div "HARMONY - BENTELER // POL: YANTIAN - POD: MANZANILLO // HBL: HSS1372 // MBL: MA…" at bounding box center [552, 552] width 369 height 13
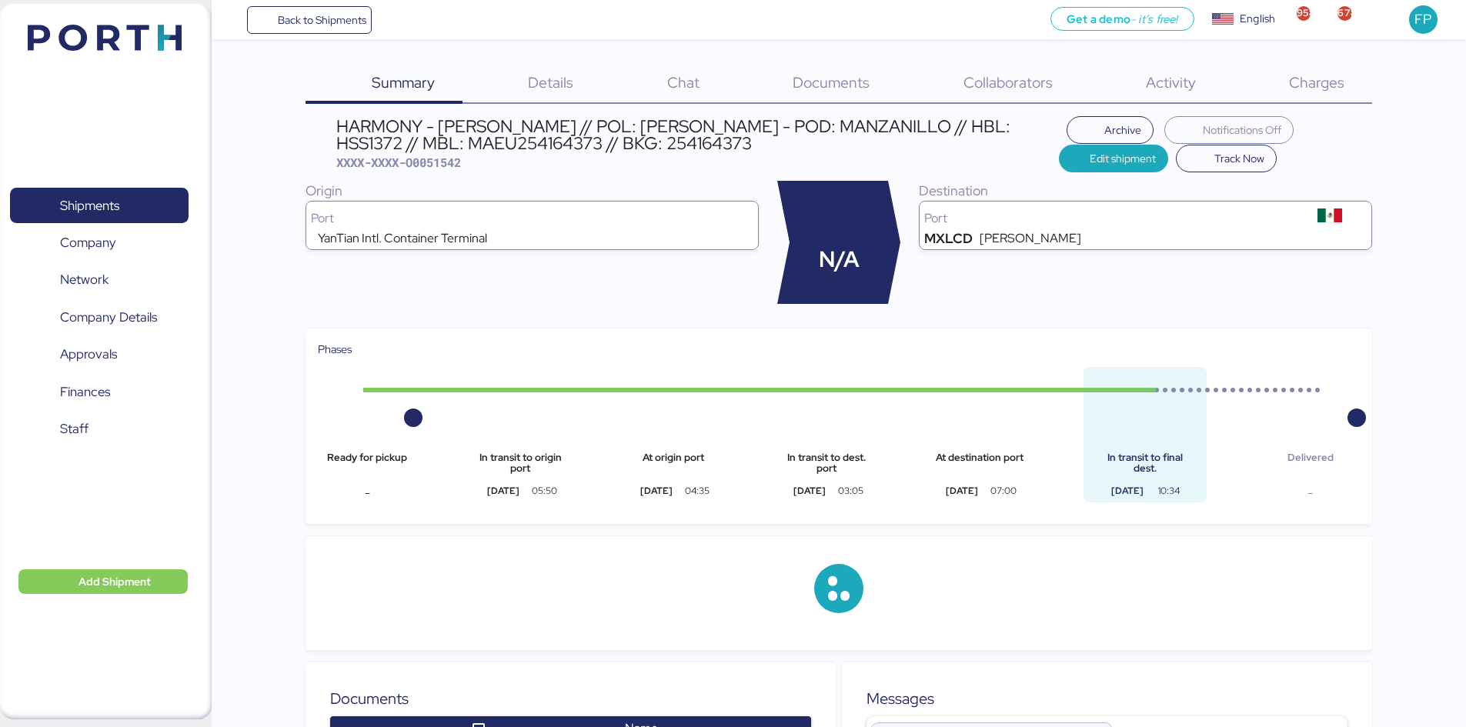
click at [1355, 85] on div "Charges 0" at bounding box center [1296, 84] width 148 height 40
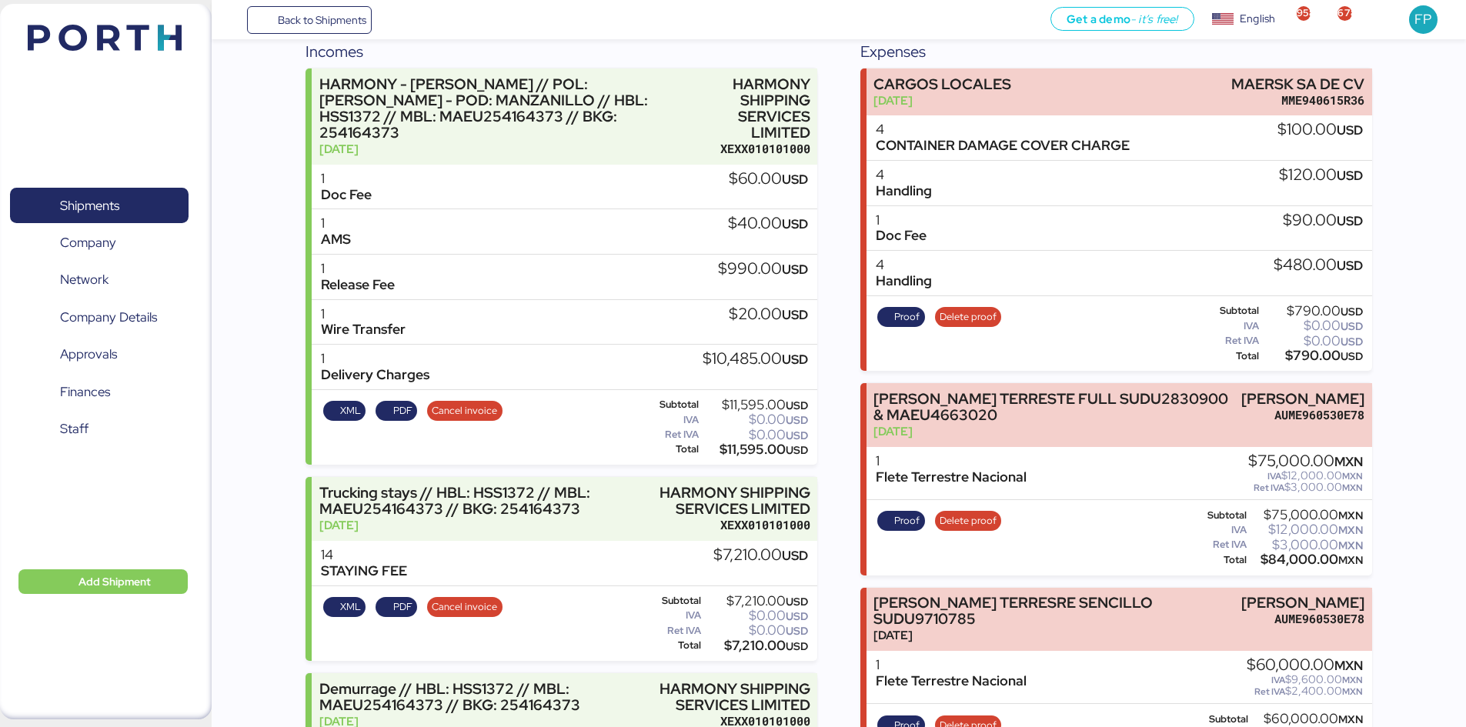
scroll to position [195, 0]
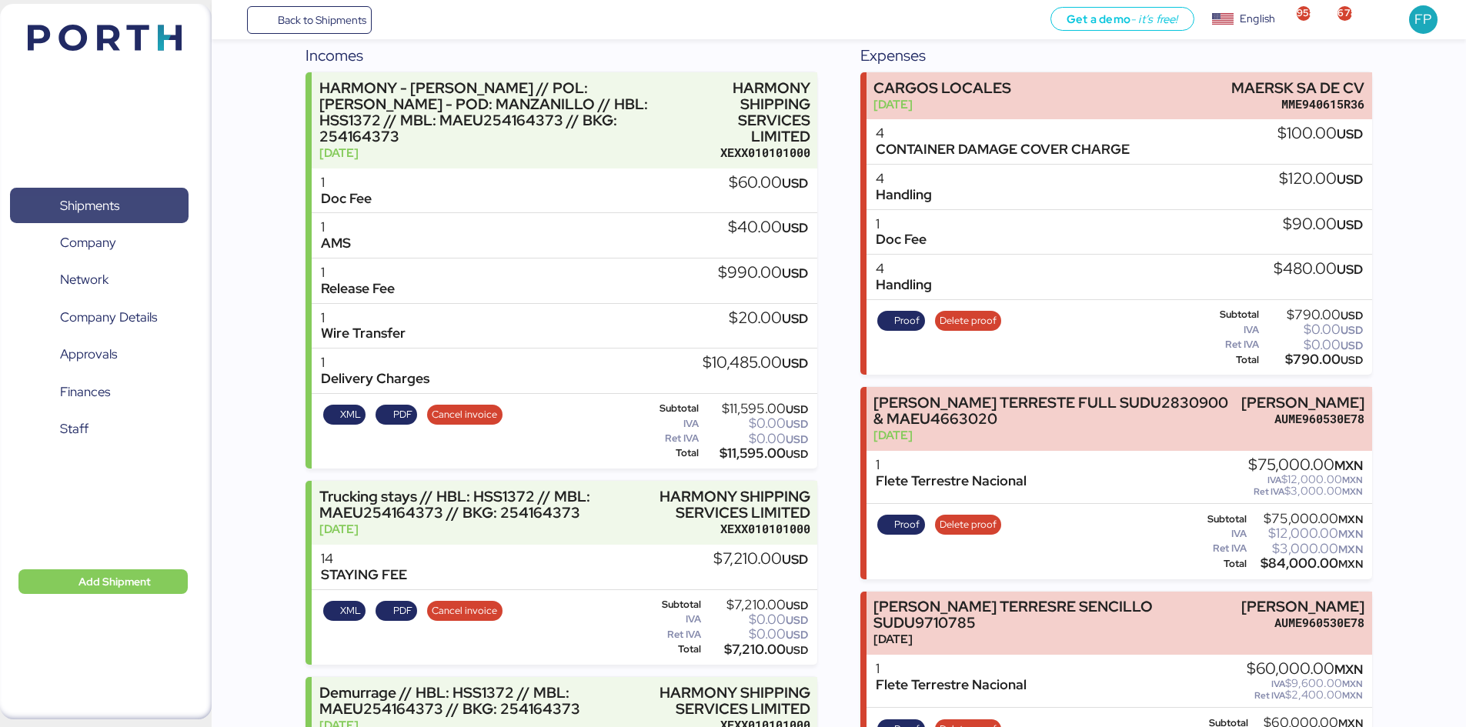
click at [83, 195] on span "Shipments" at bounding box center [98, 206] width 165 height 22
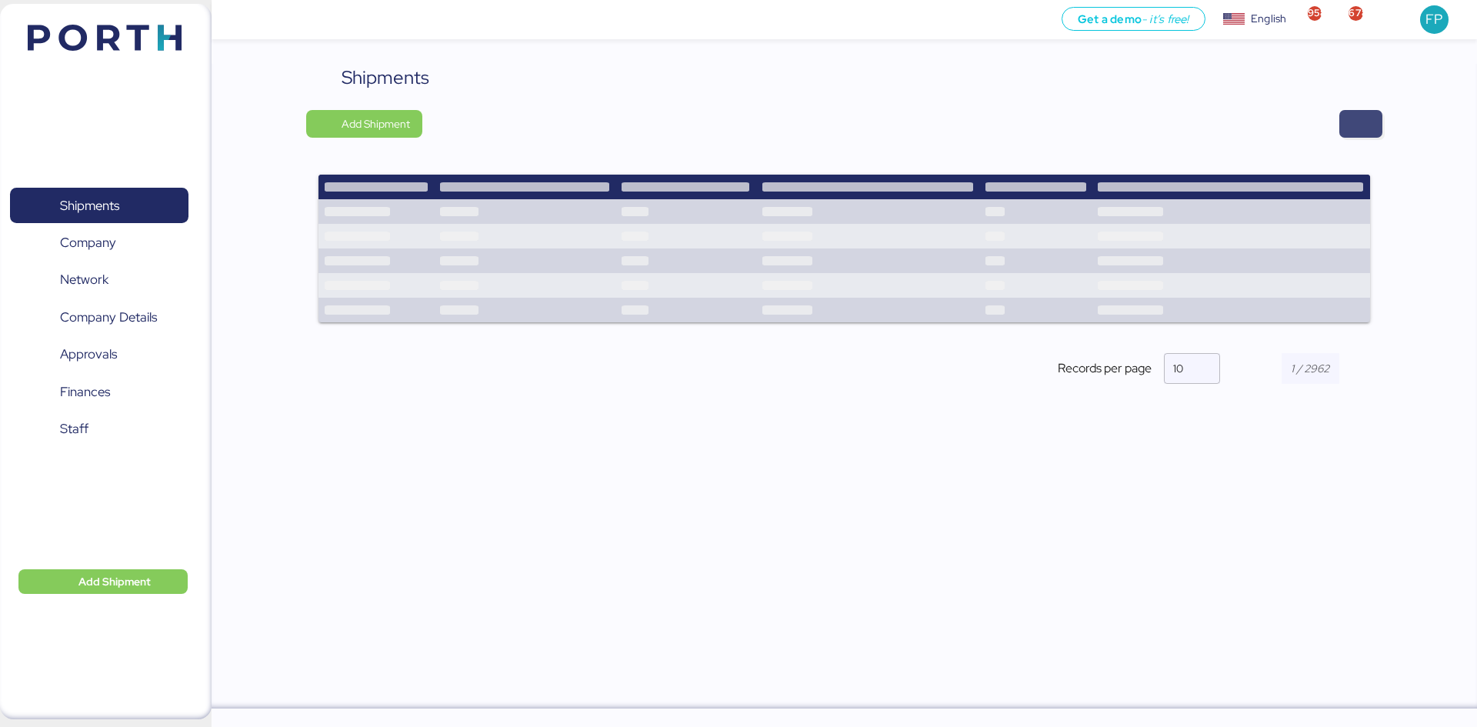
click at [1376, 119] on span "button" at bounding box center [1360, 124] width 43 height 28
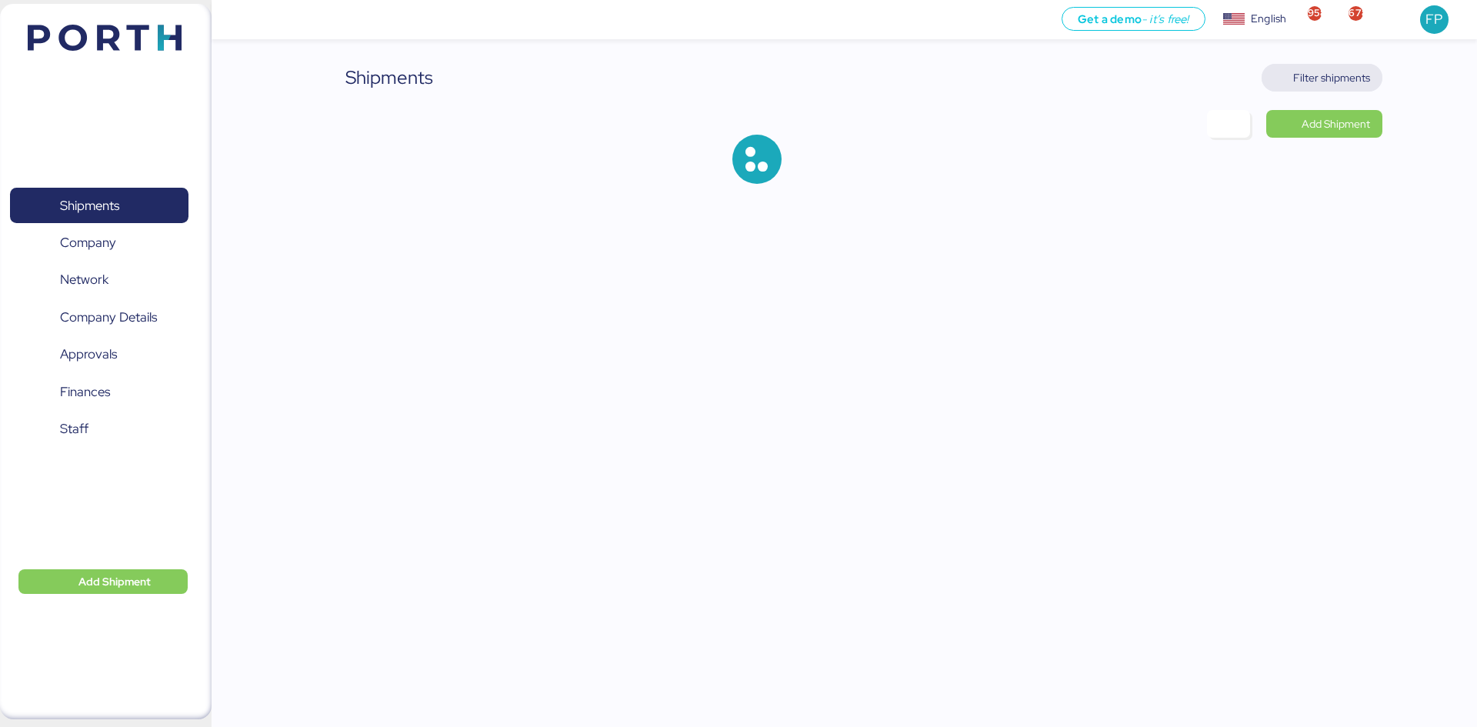
click at [1338, 79] on span "Filter shipments" at bounding box center [1331, 77] width 77 height 18
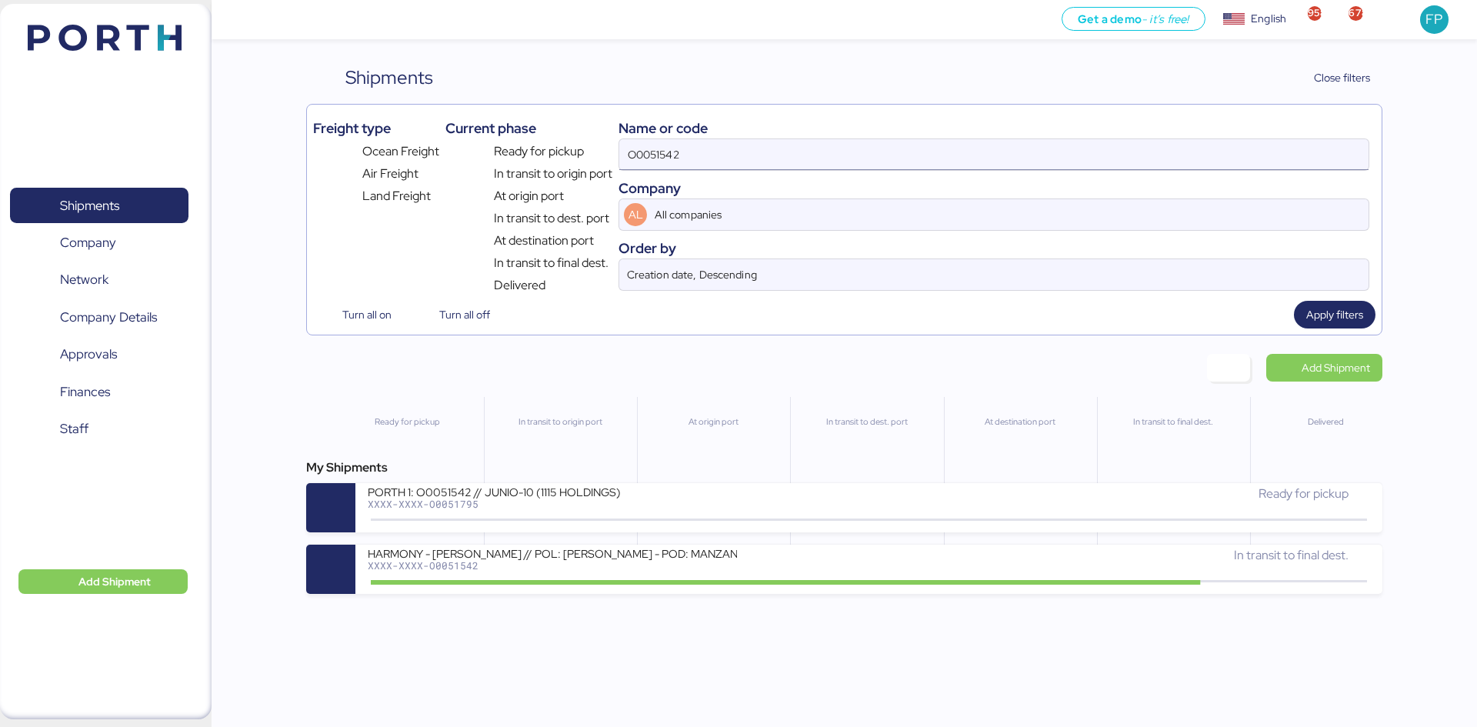
click at [667, 145] on input "O0051542" at bounding box center [993, 154] width 749 height 31
paste input "600"
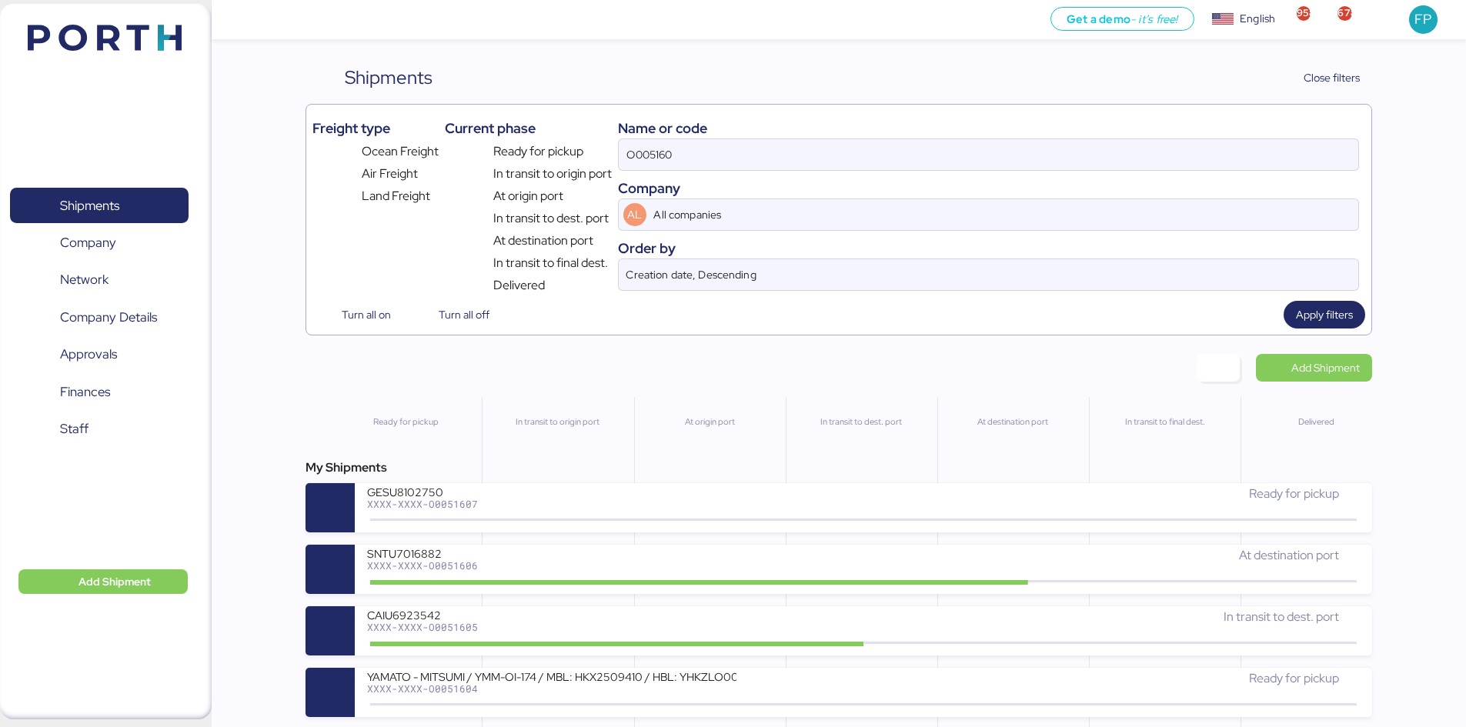
drag, startPoint x: 707, startPoint y: 166, endPoint x: 534, endPoint y: 145, distance: 174.4
click at [535, 145] on div "Freight type Ocean Freight Air Freight Land Freight Current phase Ready for pic…" at bounding box center [838, 203] width 1052 height 184
paste input "0"
type input "O0051600"
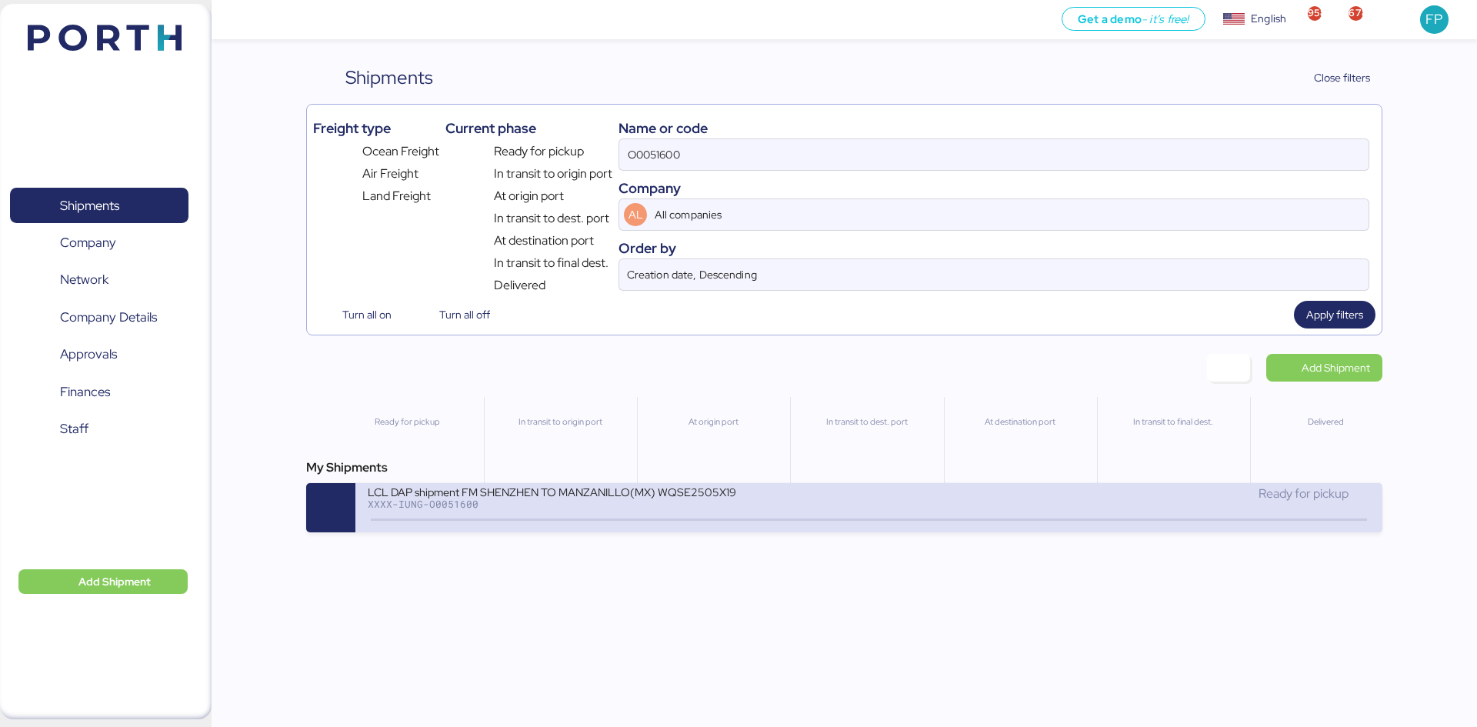
click at [653, 501] on div "XXXX-IUNG-O0051600" at bounding box center [552, 504] width 369 height 11
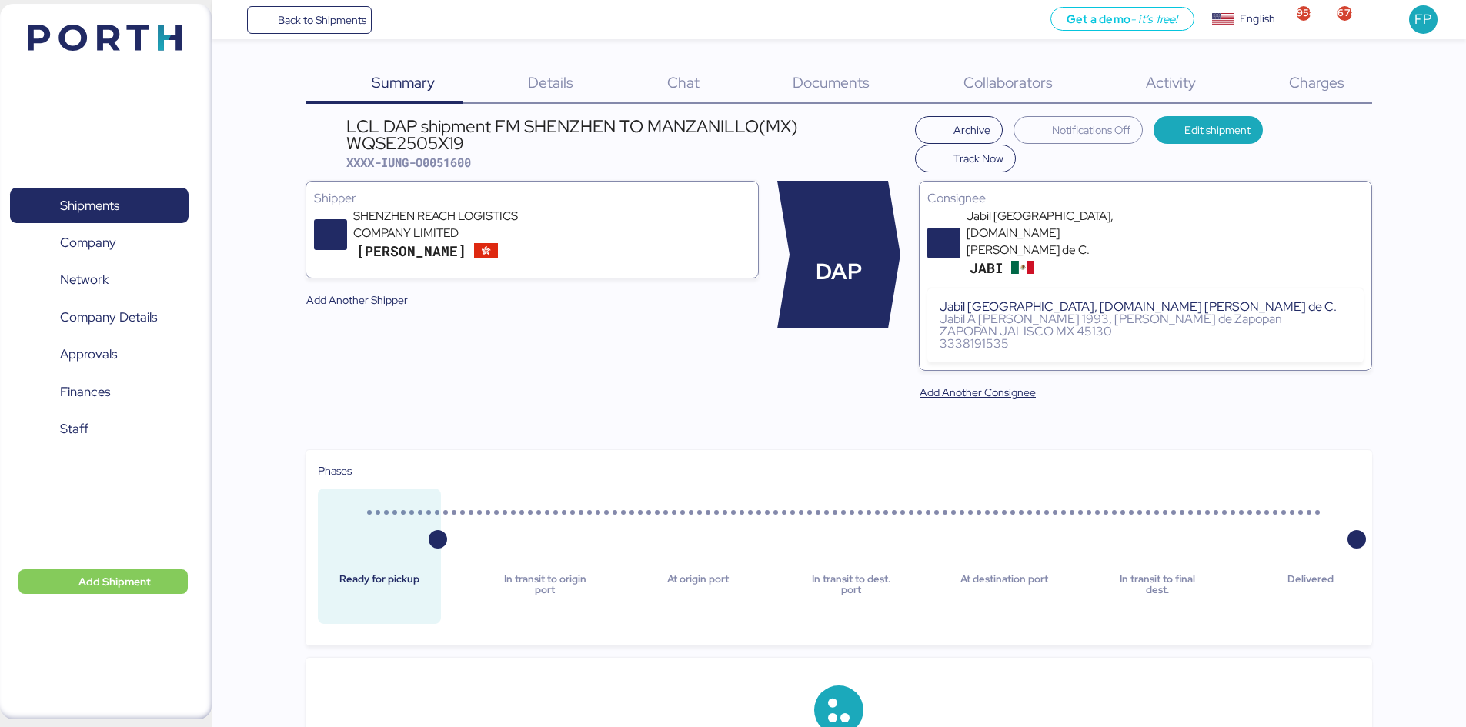
click at [1313, 92] on div "Charges 0" at bounding box center [1296, 84] width 148 height 40
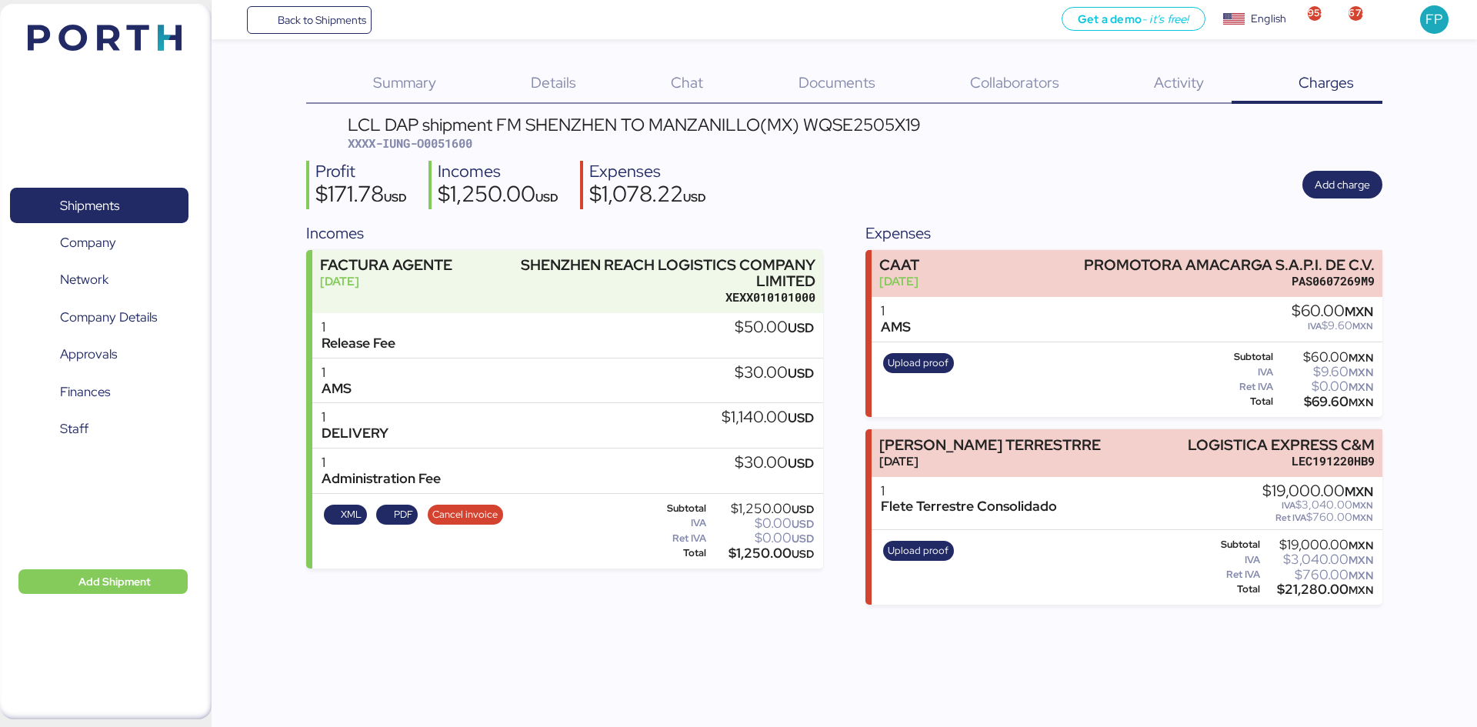
click at [442, 154] on div "LCL DAP shipment FM SHENZHEN TO MANZANILLO(MX) WQSE2505X19 XXXX-IUNG-O0051600 P…" at bounding box center [844, 360] width 1076 height 489
click at [440, 152] on div "LCL DAP shipment FM SHENZHEN TO MANZANILLO(MX) WQSE2505X19 XXXX-IUNG-O0051600 P…" at bounding box center [844, 360] width 1076 height 489
click at [445, 138] on span "XXXX-IUNG-O0051600" at bounding box center [410, 142] width 125 height 15
click at [445, 139] on span "XXXX-IUNG-O0051600" at bounding box center [410, 142] width 125 height 15
copy span "O0051600"
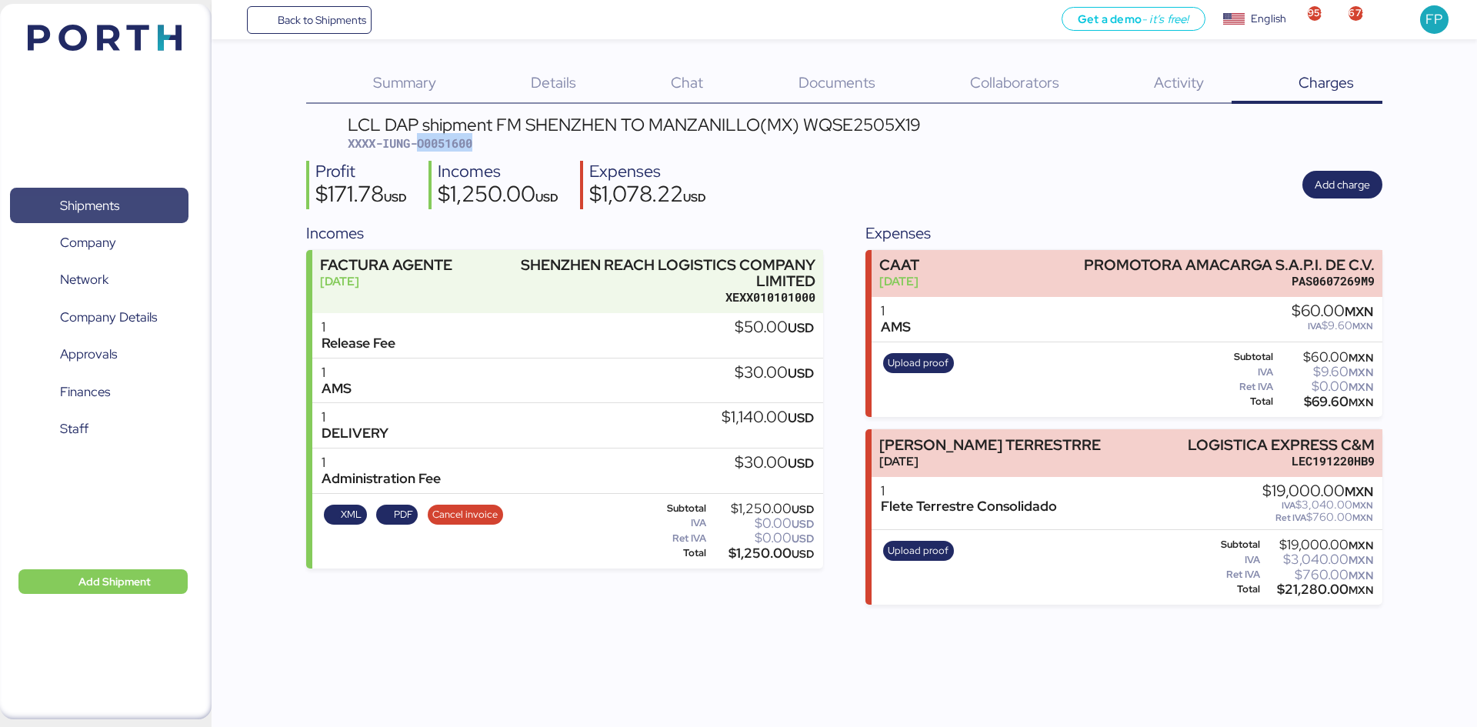
click at [144, 208] on span "Shipments" at bounding box center [98, 206] width 165 height 22
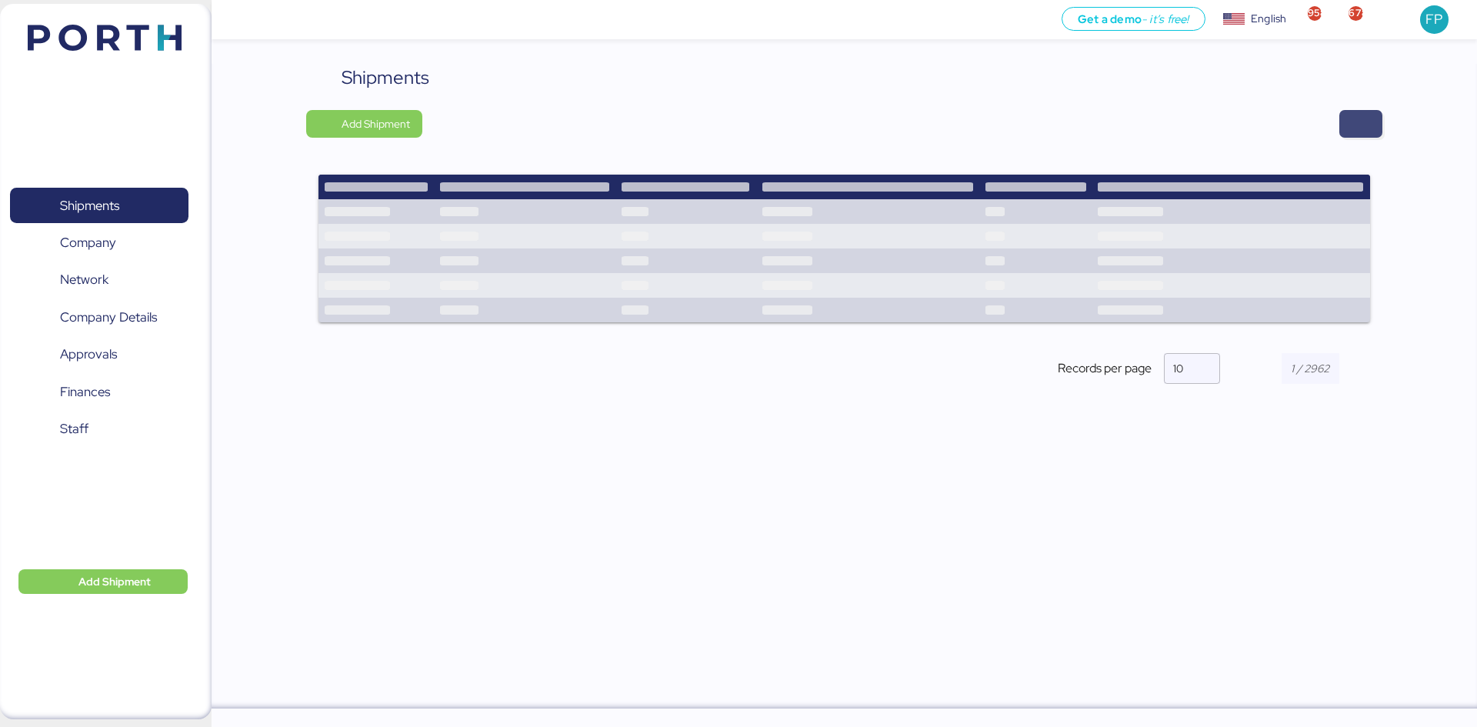
click at [1359, 125] on span "button" at bounding box center [1361, 124] width 18 height 22
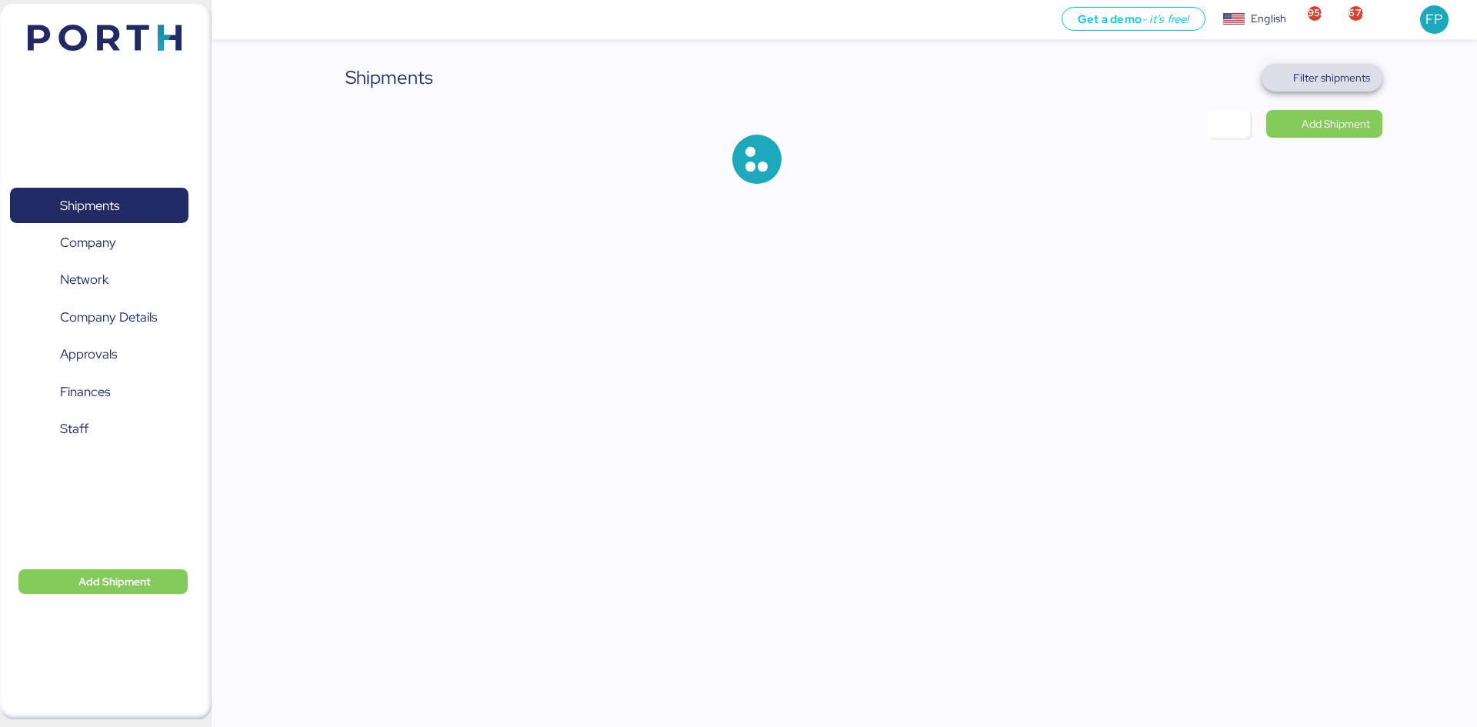
click at [1342, 87] on span "Filter shipments" at bounding box center [1322, 78] width 96 height 22
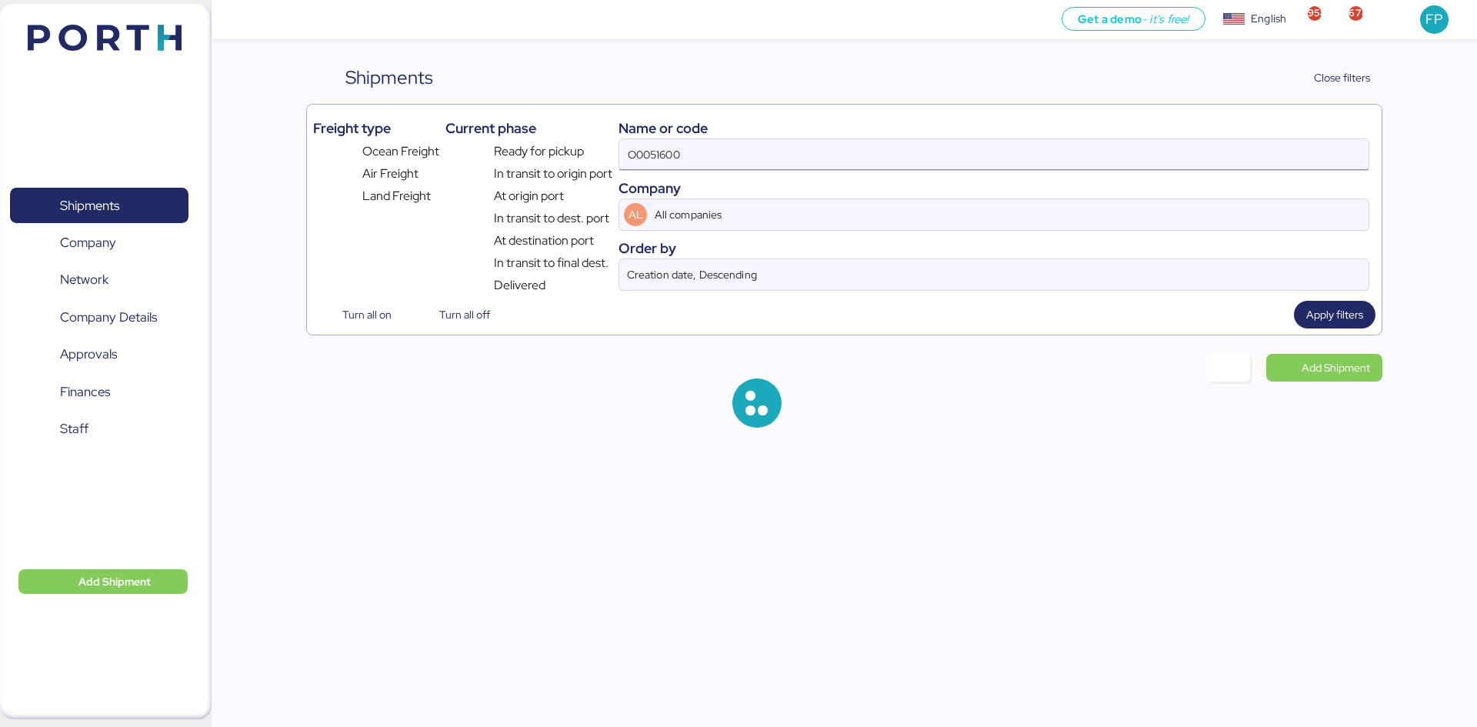
click at [661, 158] on input "O0051600" at bounding box center [993, 154] width 749 height 31
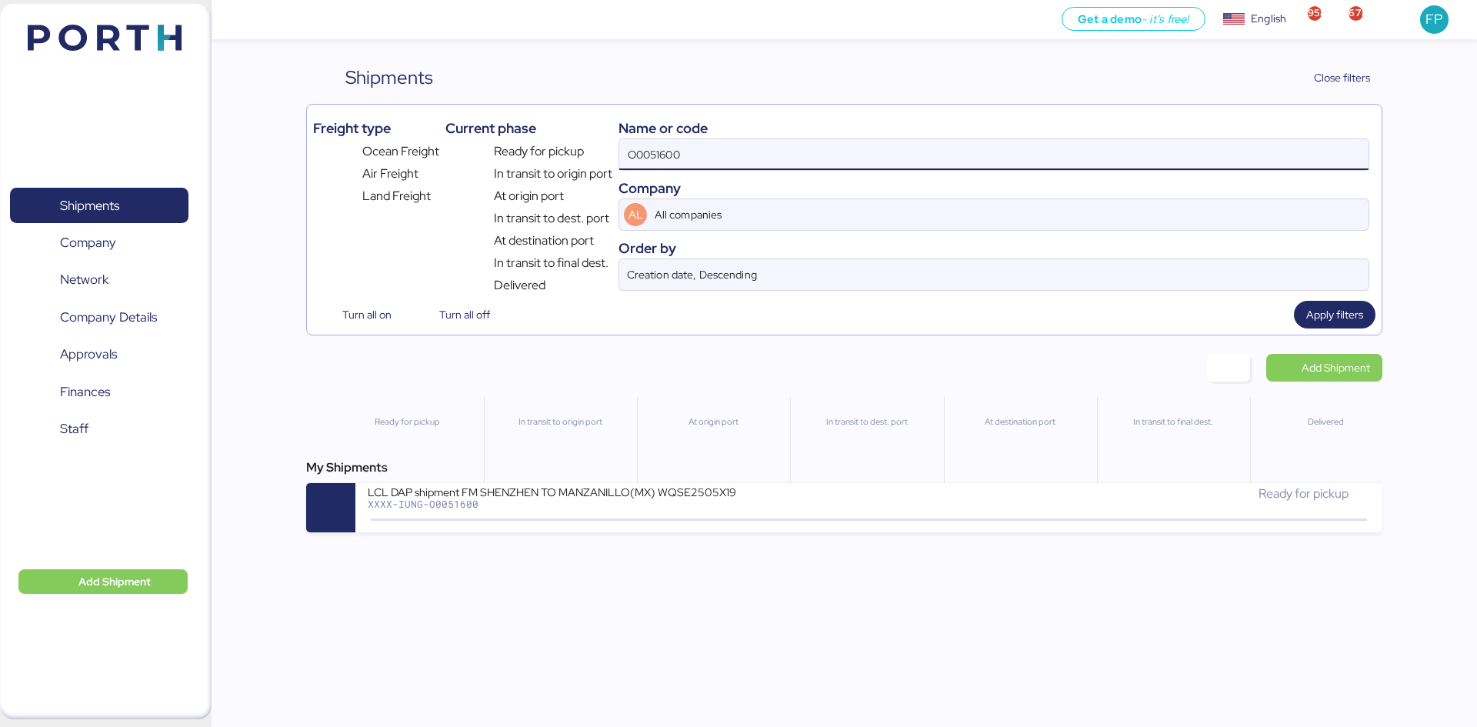
click at [661, 158] on input "O0051600" at bounding box center [993, 154] width 749 height 31
paste input ""O0051727 ""
drag, startPoint x: 639, startPoint y: 154, endPoint x: 628, endPoint y: 155, distance: 11.6
click at [628, 155] on input ""O0051727" at bounding box center [993, 154] width 749 height 31
click at [633, 156] on input ""O0051727" at bounding box center [993, 154] width 749 height 31
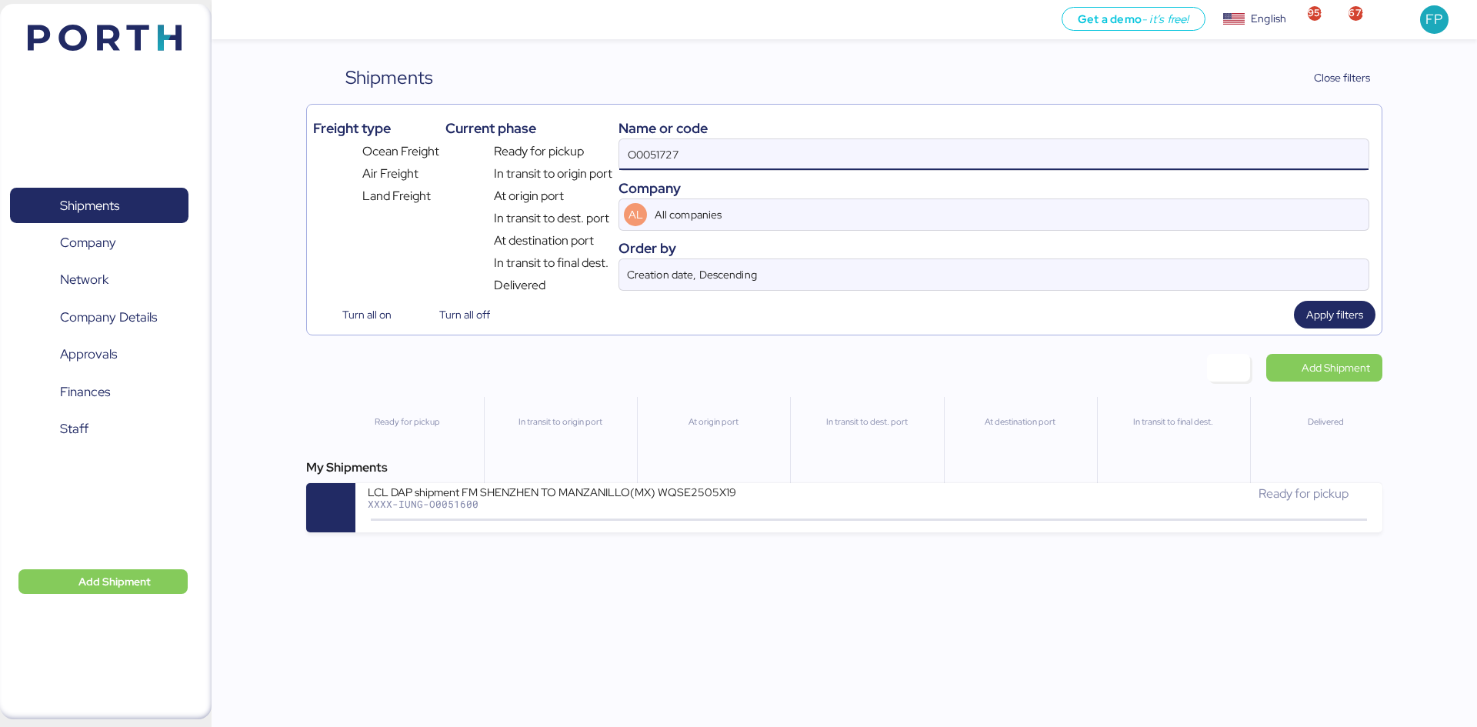
type input "O0051727"
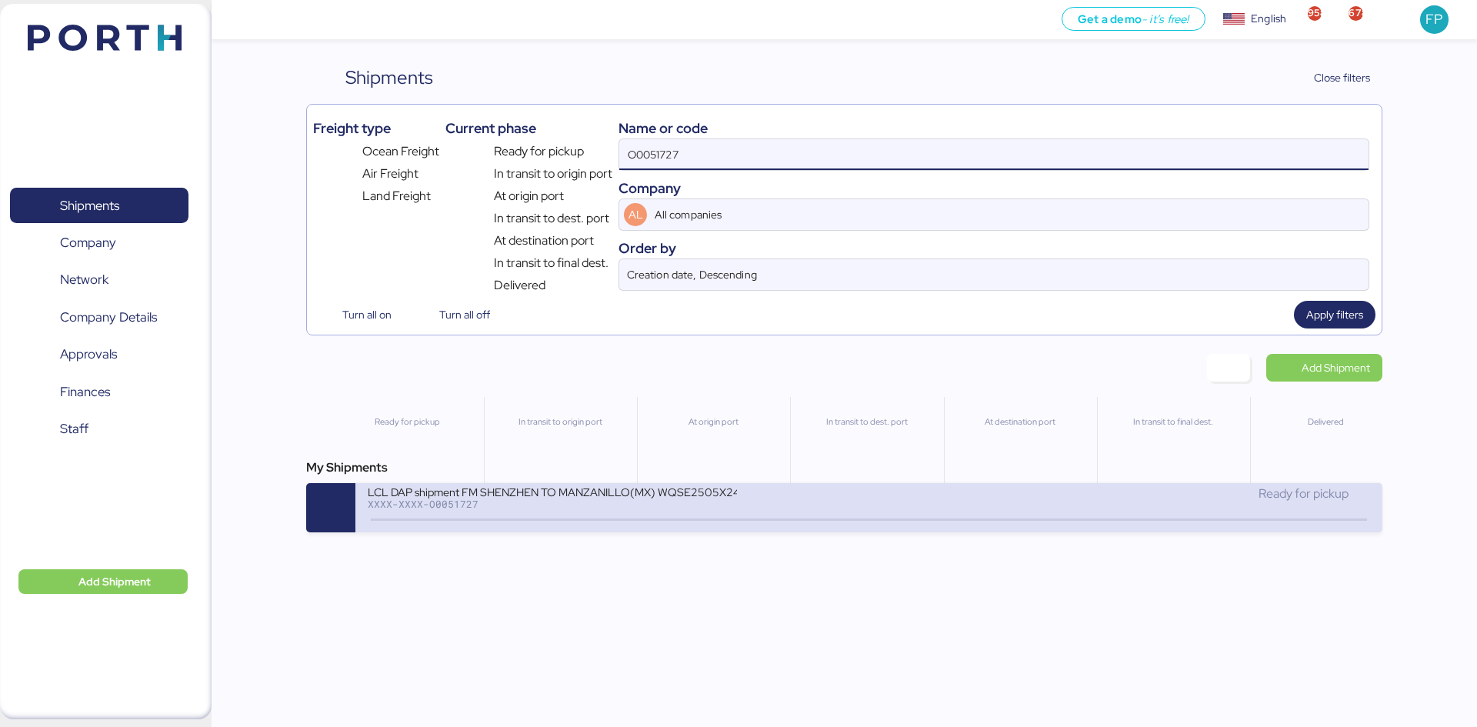
click at [673, 506] on div "XXXX-XXXX-O0051727" at bounding box center [552, 504] width 369 height 11
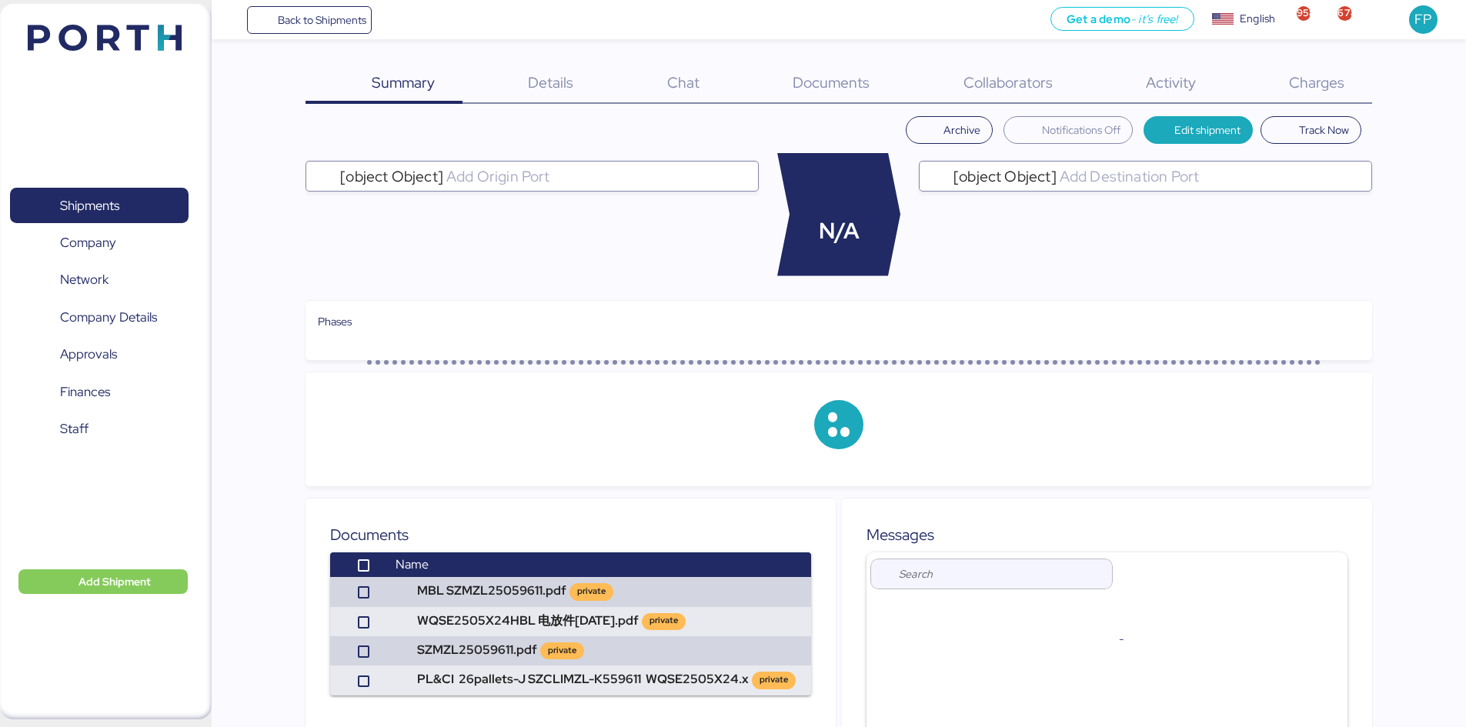
click at [1336, 92] on div "Charges 0" at bounding box center [1296, 84] width 148 height 40
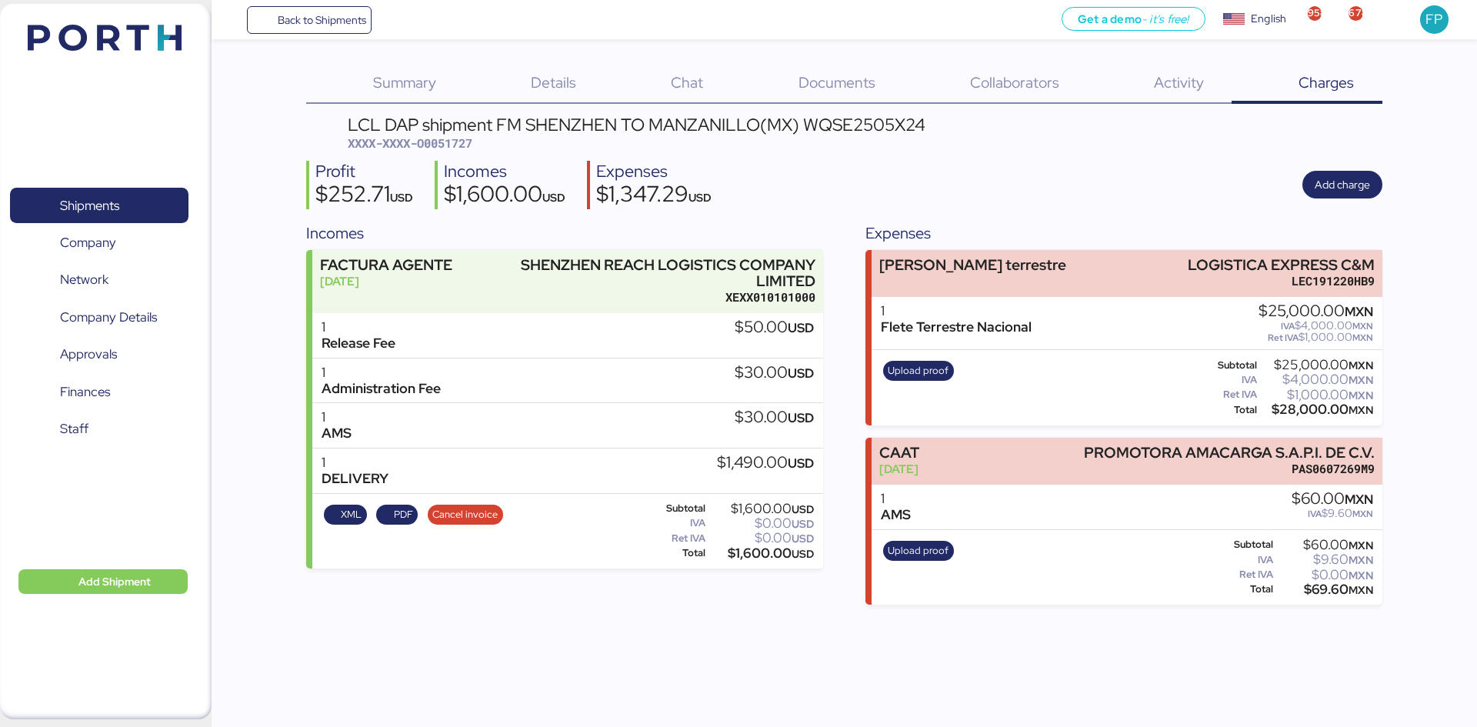
click at [455, 136] on span "XXXX-XXXX-O0051727" at bounding box center [410, 142] width 125 height 15
click at [455, 137] on span "XXXX-XXXX-O0051727" at bounding box center [410, 142] width 125 height 15
copy span "O0051727"
click at [113, 198] on span "Shipments" at bounding box center [89, 206] width 59 height 22
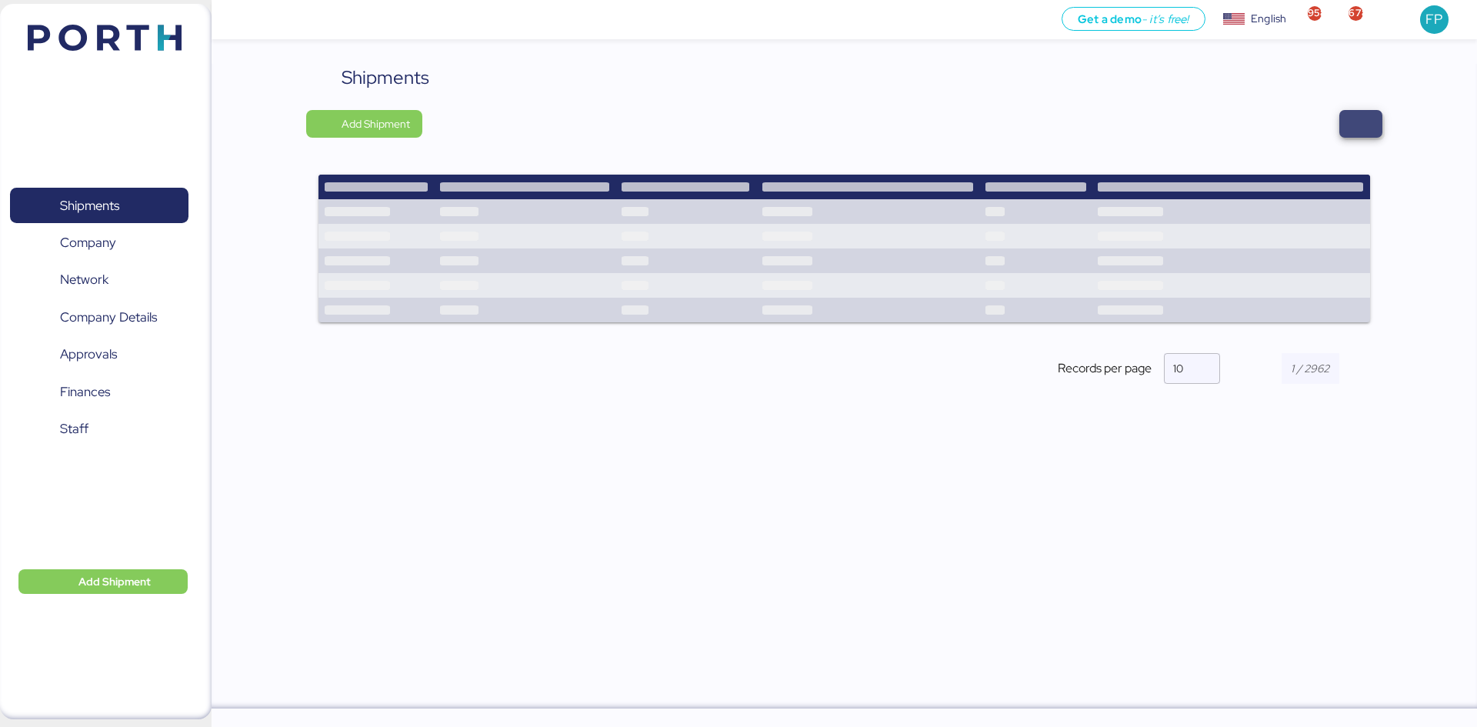
click at [1366, 126] on span "button" at bounding box center [1361, 124] width 18 height 22
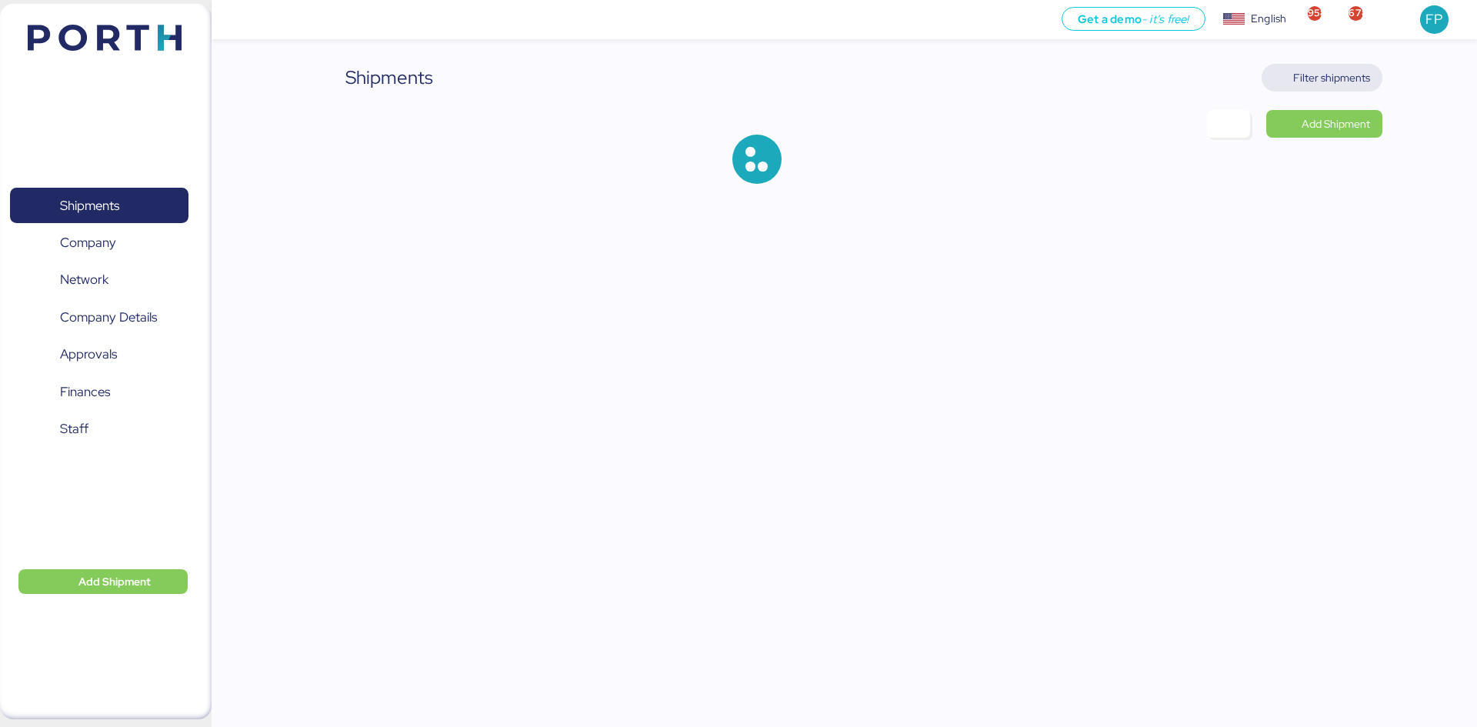
click at [1333, 71] on span "Filter shipments" at bounding box center [1331, 77] width 77 height 18
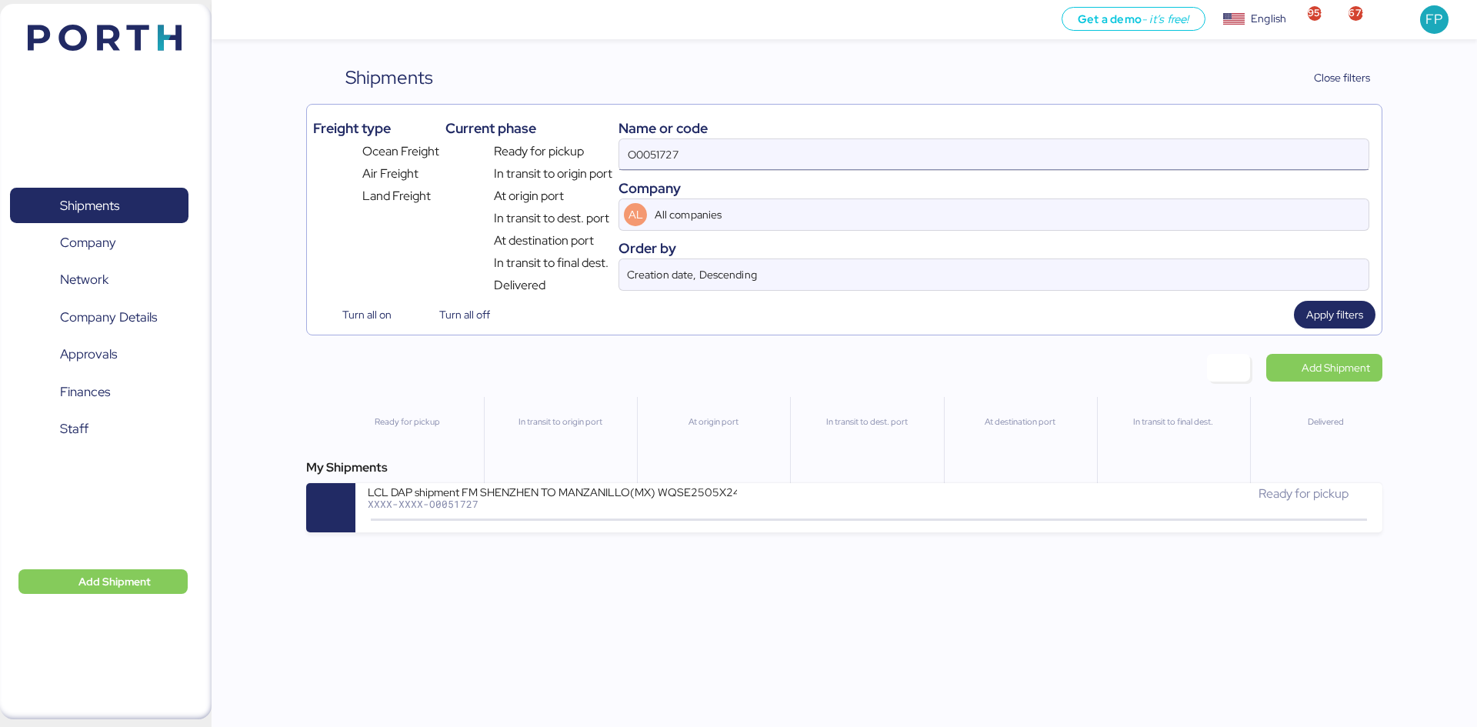
click at [665, 145] on input "O0051727" at bounding box center [993, 154] width 749 height 31
click at [630, 153] on input "O0051727" at bounding box center [993, 154] width 749 height 31
paste input "A00520"
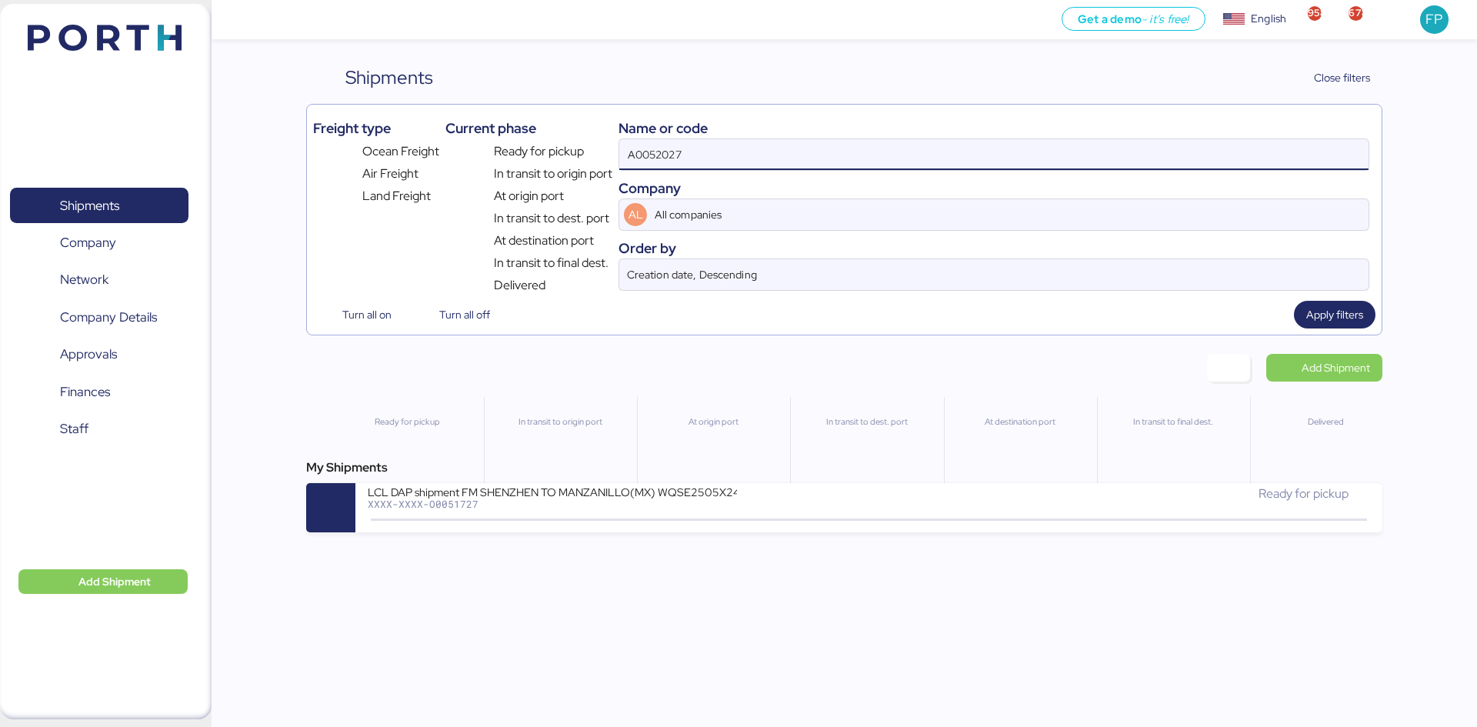
type input "A0052027"
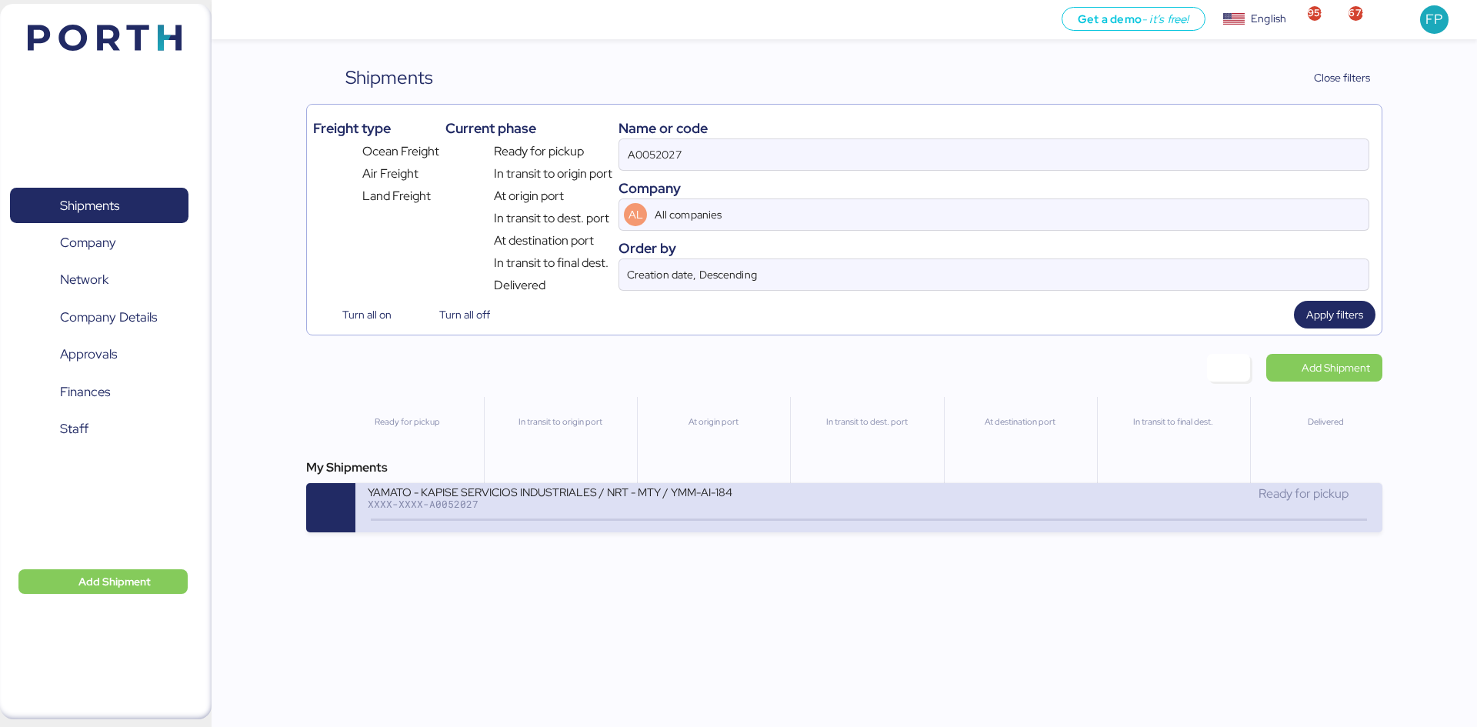
click at [639, 484] on div "YAMATO - KAPISE SERVICIOS INDUSTRIALES / NRT - MTY / YMM-AI-184 XXXX-XXXX-A0052…" at bounding box center [868, 507] width 1026 height 49
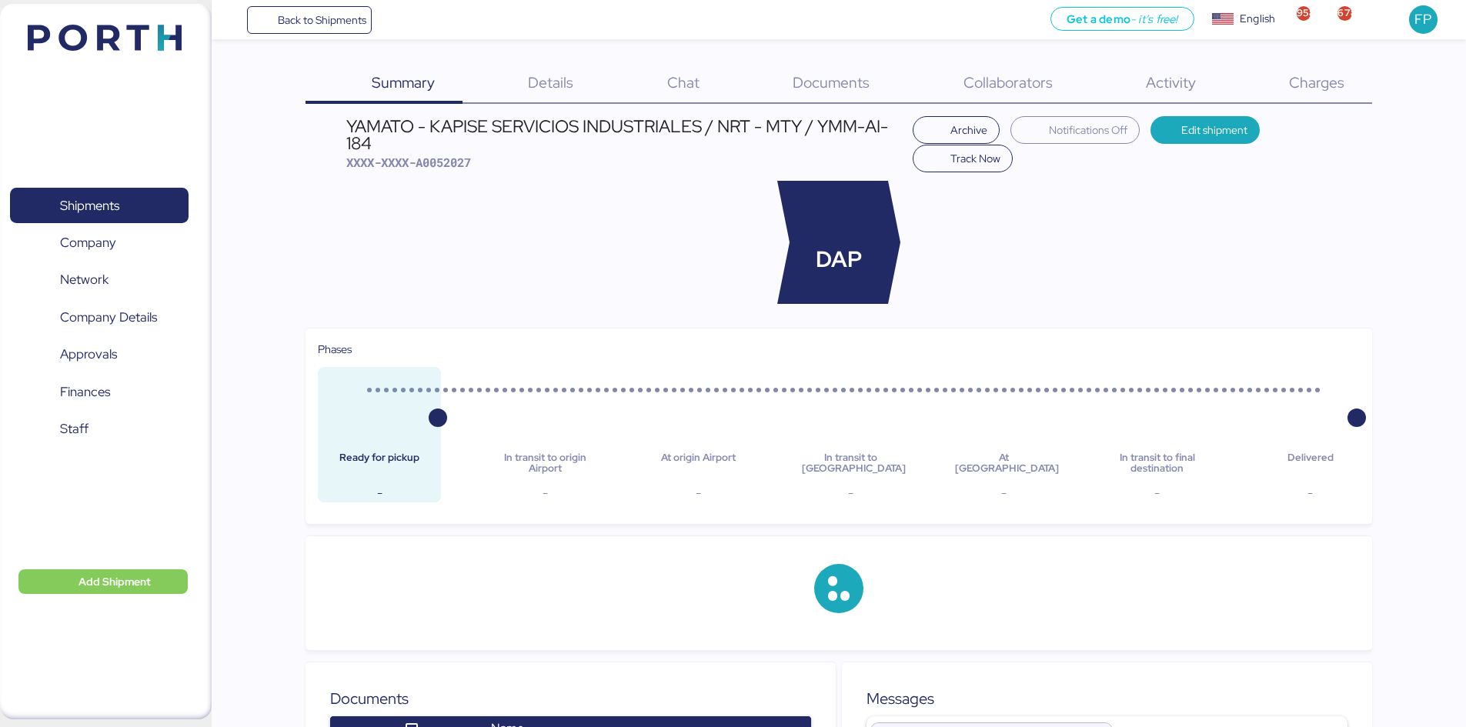
click at [1315, 87] on span "Charges" at bounding box center [1316, 82] width 55 height 20
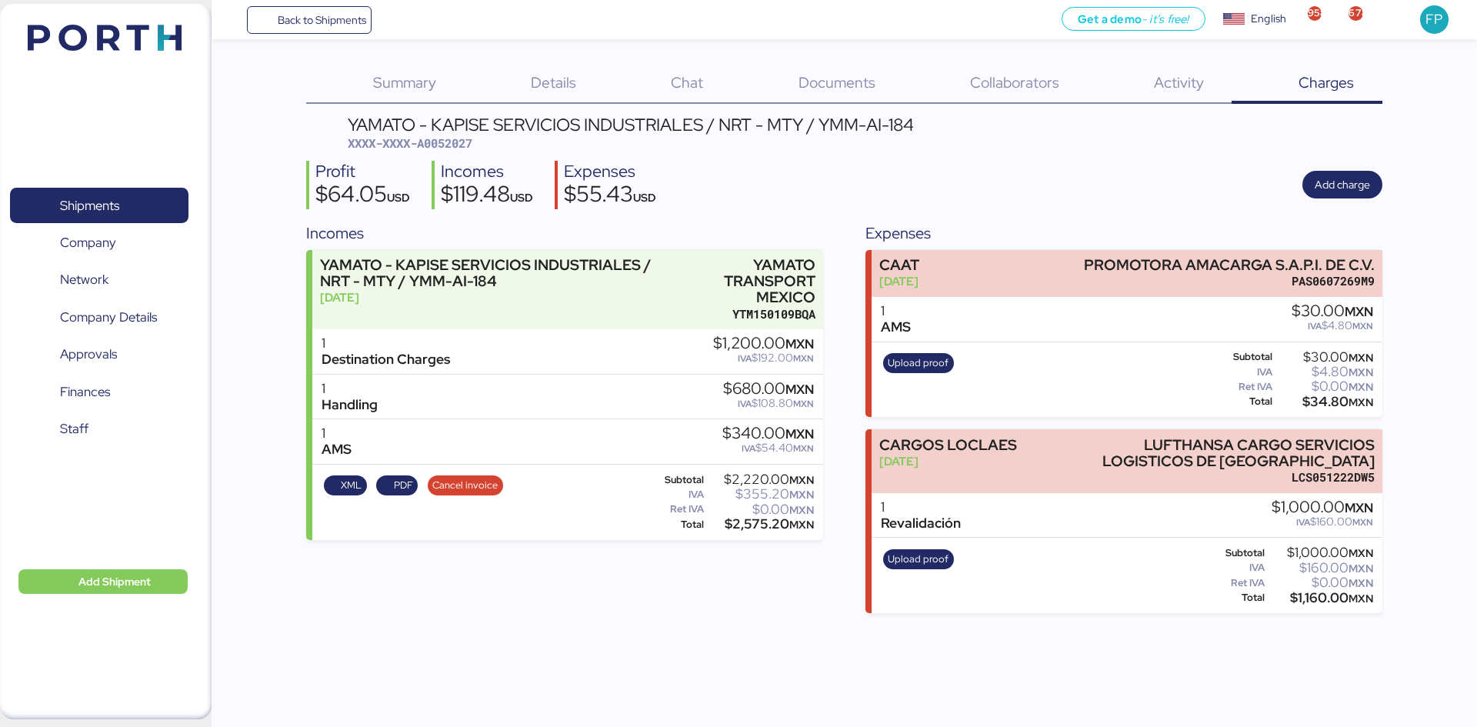
click at [570, 89] on span "Details" at bounding box center [553, 82] width 45 height 20
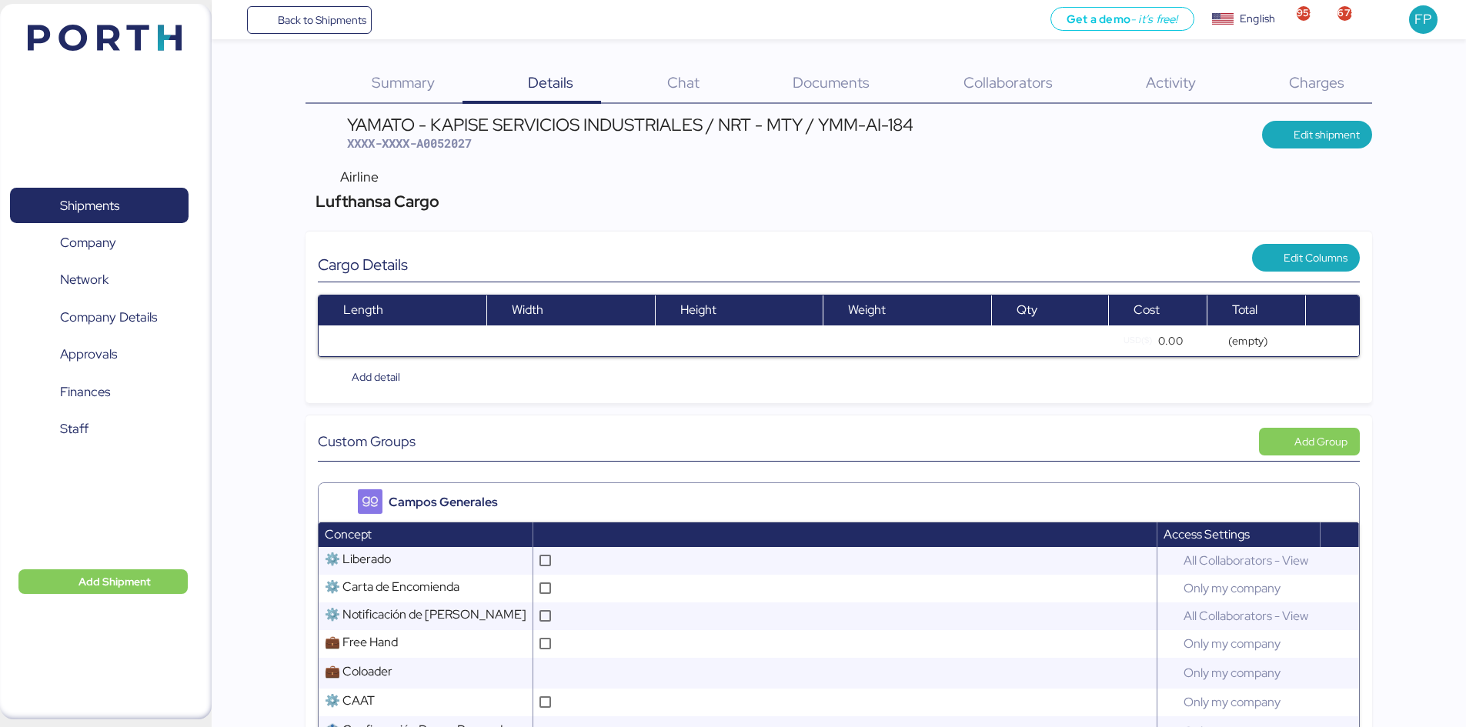
click at [1330, 71] on div "Charges 0" at bounding box center [1296, 84] width 148 height 40
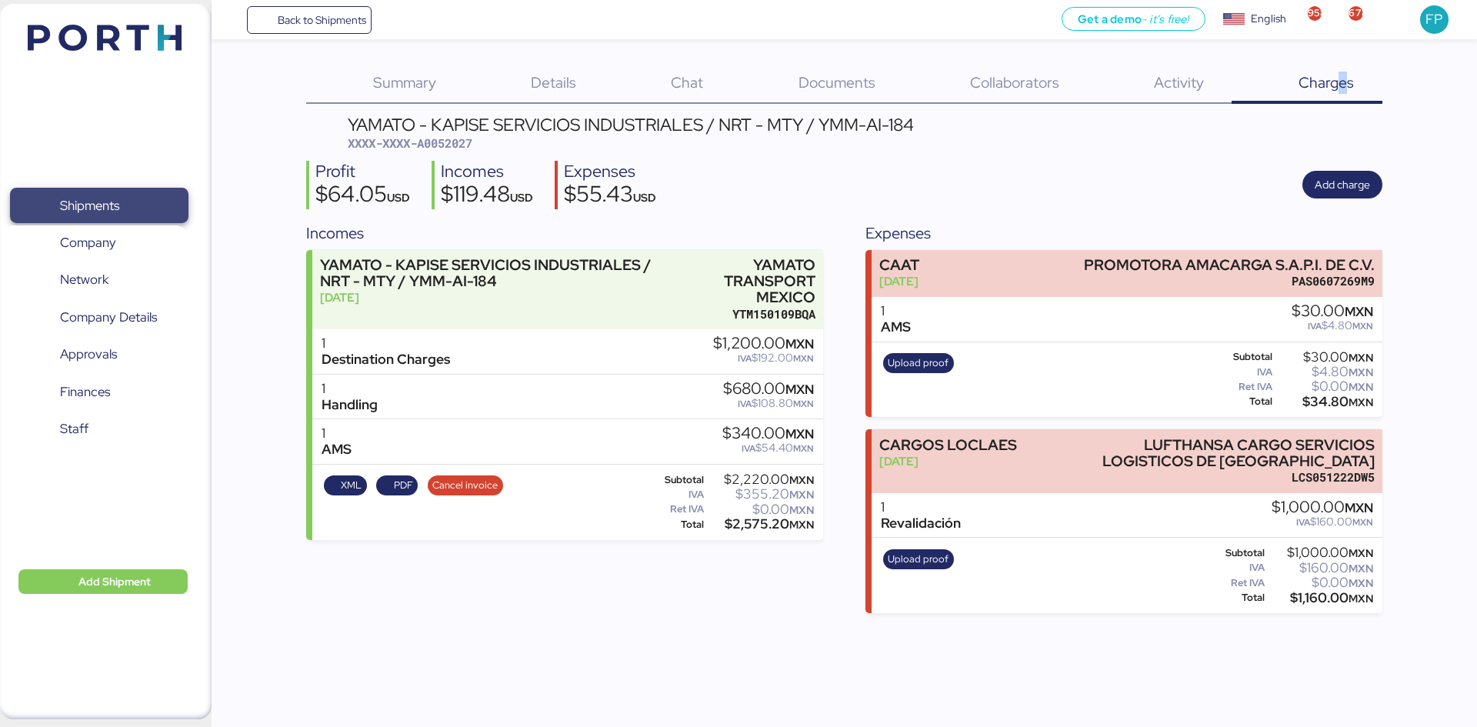
click at [148, 213] on span "Shipments" at bounding box center [98, 206] width 165 height 22
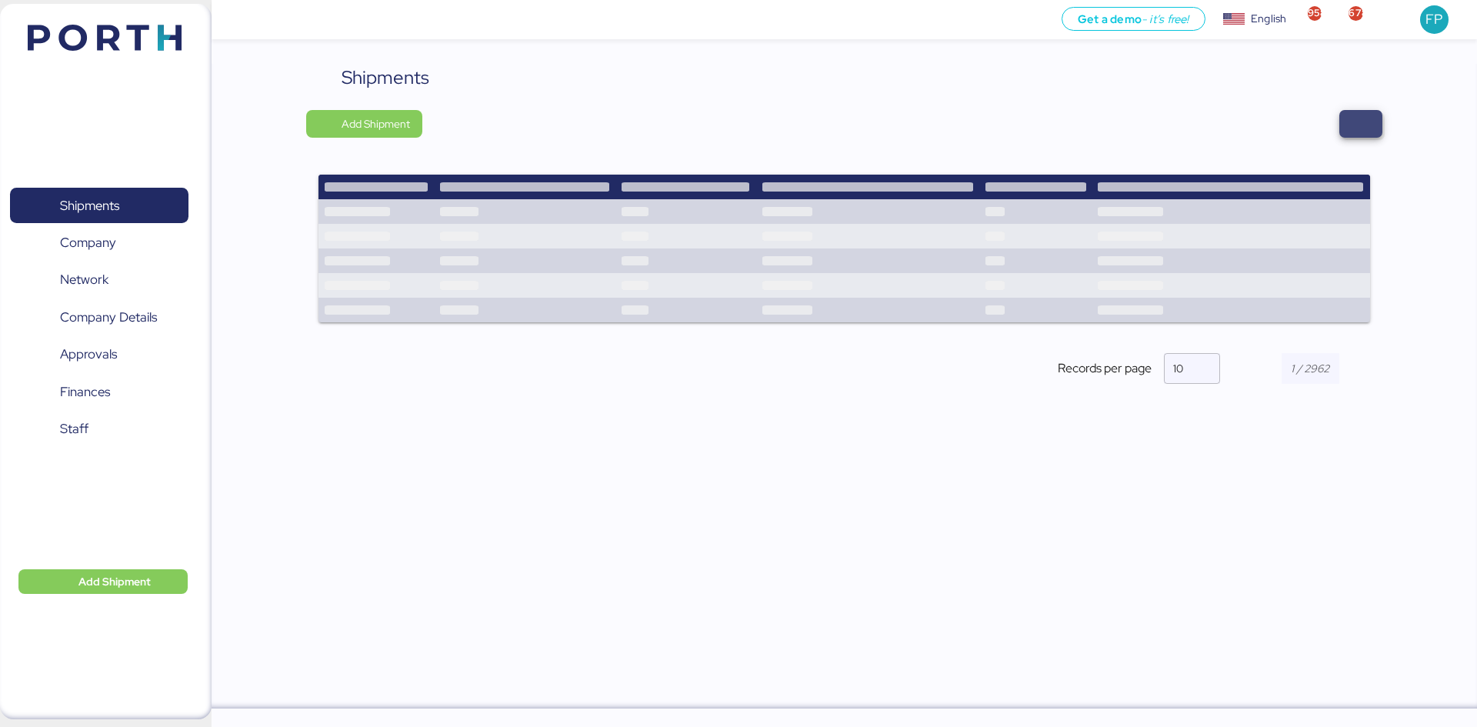
click at [1353, 123] on span "button" at bounding box center [1361, 124] width 18 height 22
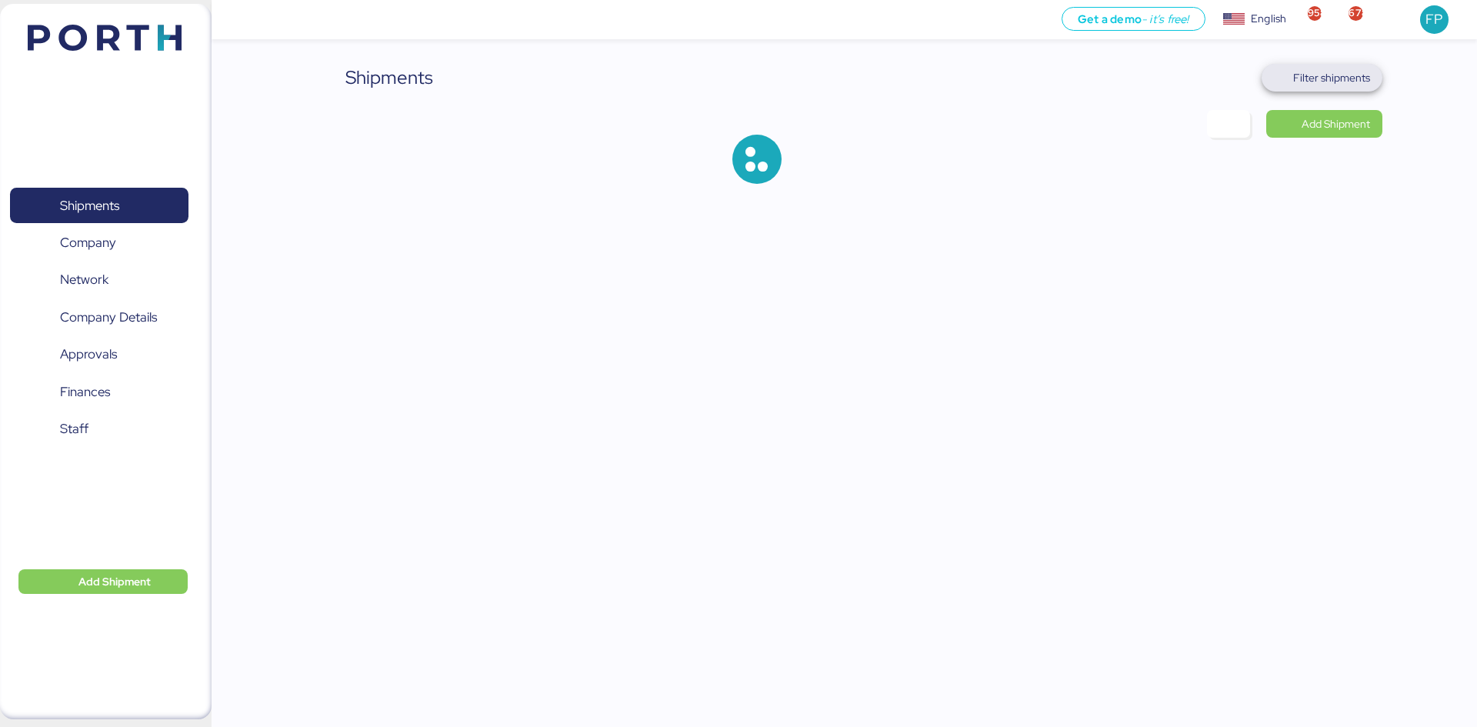
click at [1319, 79] on span "Filter shipments" at bounding box center [1331, 77] width 77 height 18
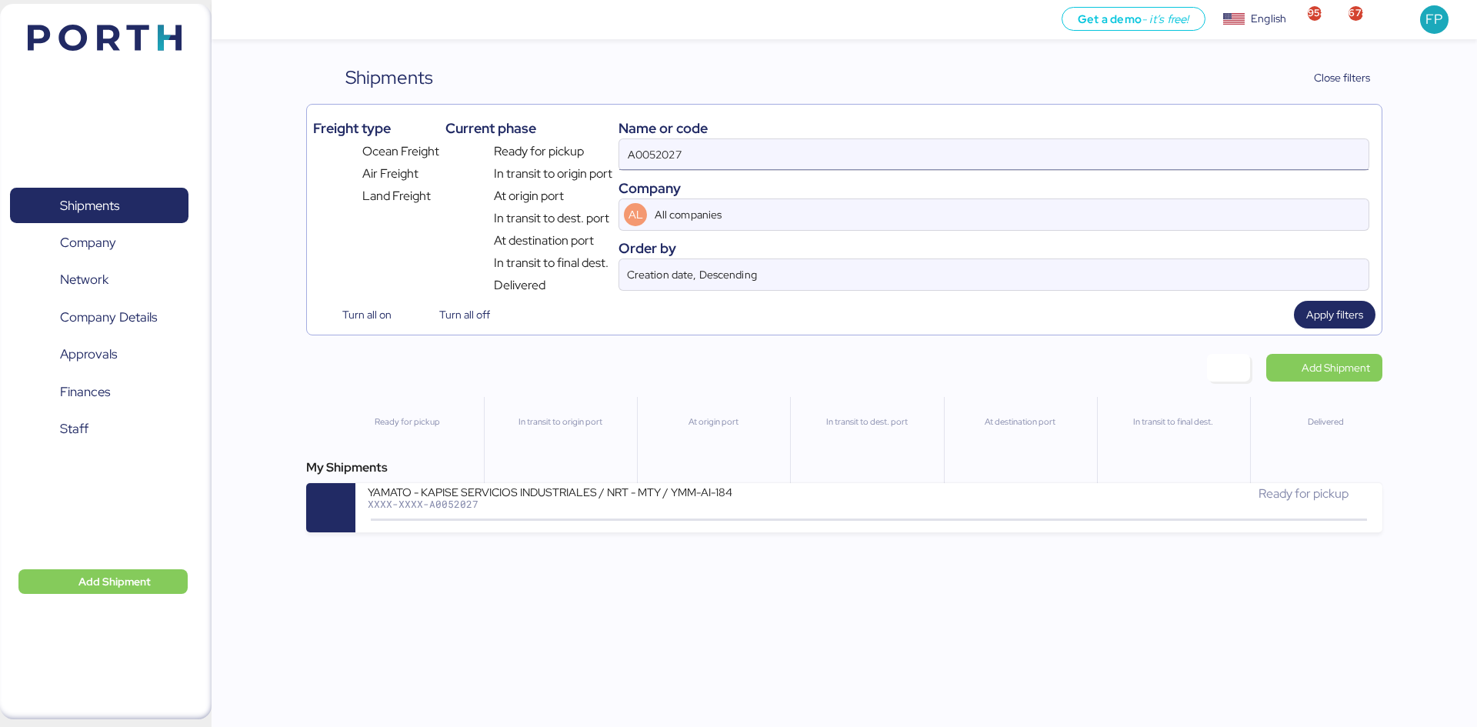
click at [659, 148] on input "A0052027" at bounding box center [993, 154] width 749 height 31
paste input "O0050763"
type input "O0050763"
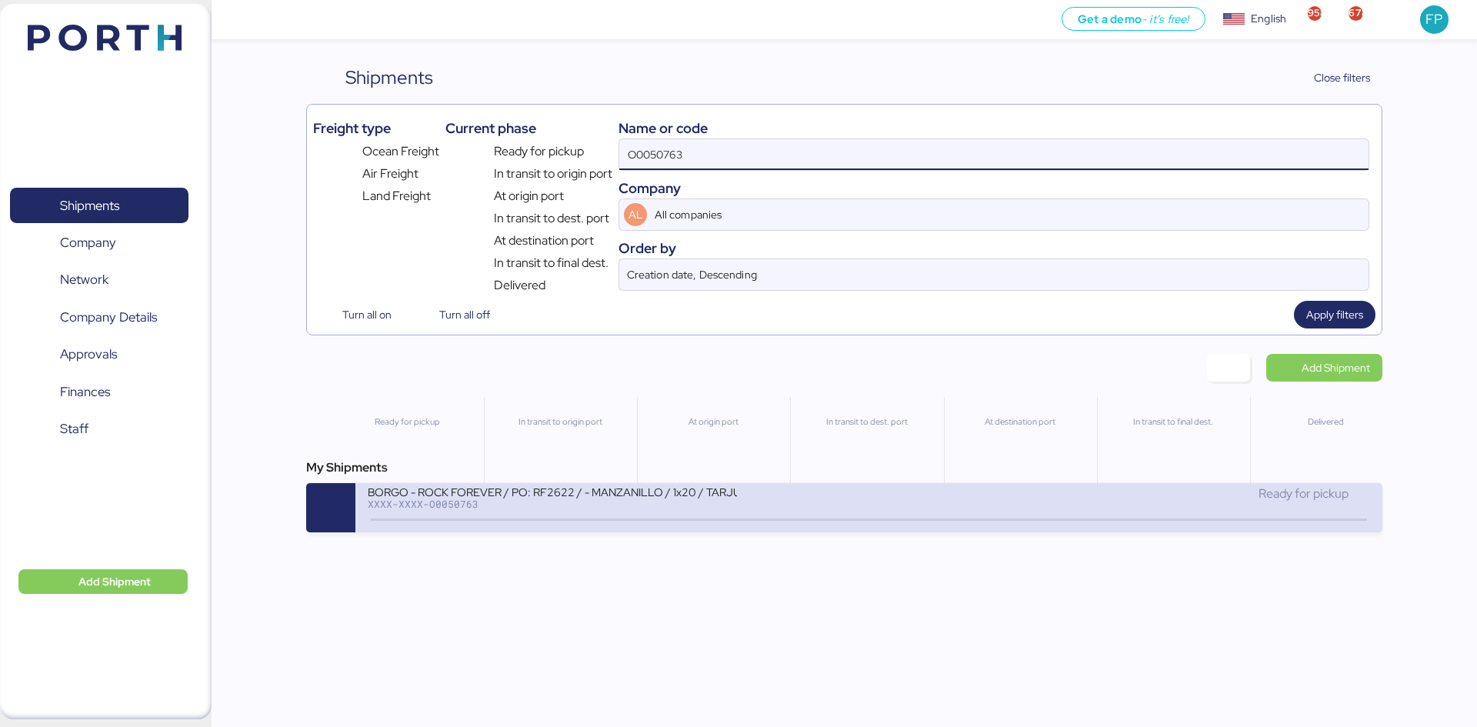
click at [710, 498] on div "BORGO - ROCK FOREVER / PO: RF2622 / - MANZANILLO / 1x20 / TARJUN" at bounding box center [552, 491] width 369 height 13
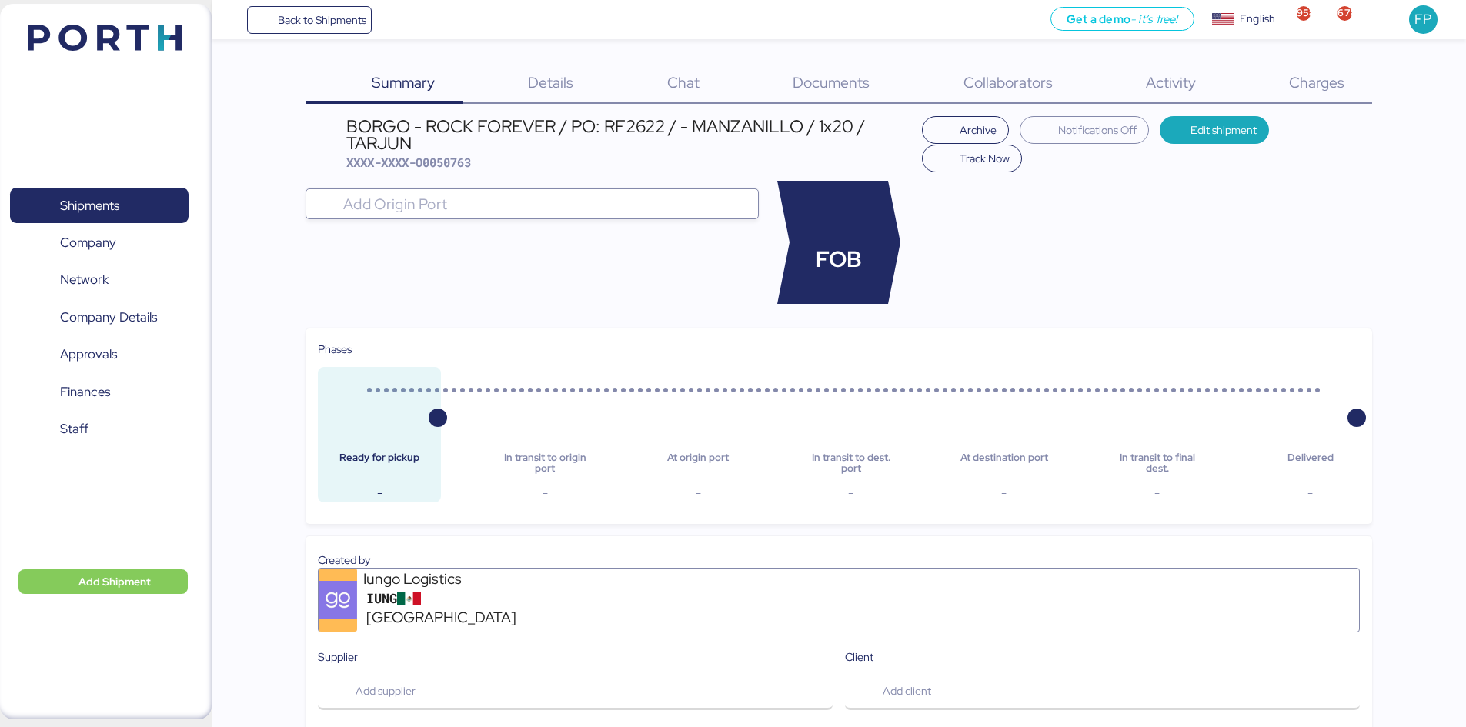
click at [1381, 78] on div "Summary 0 Details 0 Chat 0 Documents 0 Collaborators 0 Activity 0 Charges 0 BOR…" at bounding box center [733, 714] width 1466 height 1429
click at [1361, 85] on div "Charges 0" at bounding box center [1296, 84] width 148 height 40
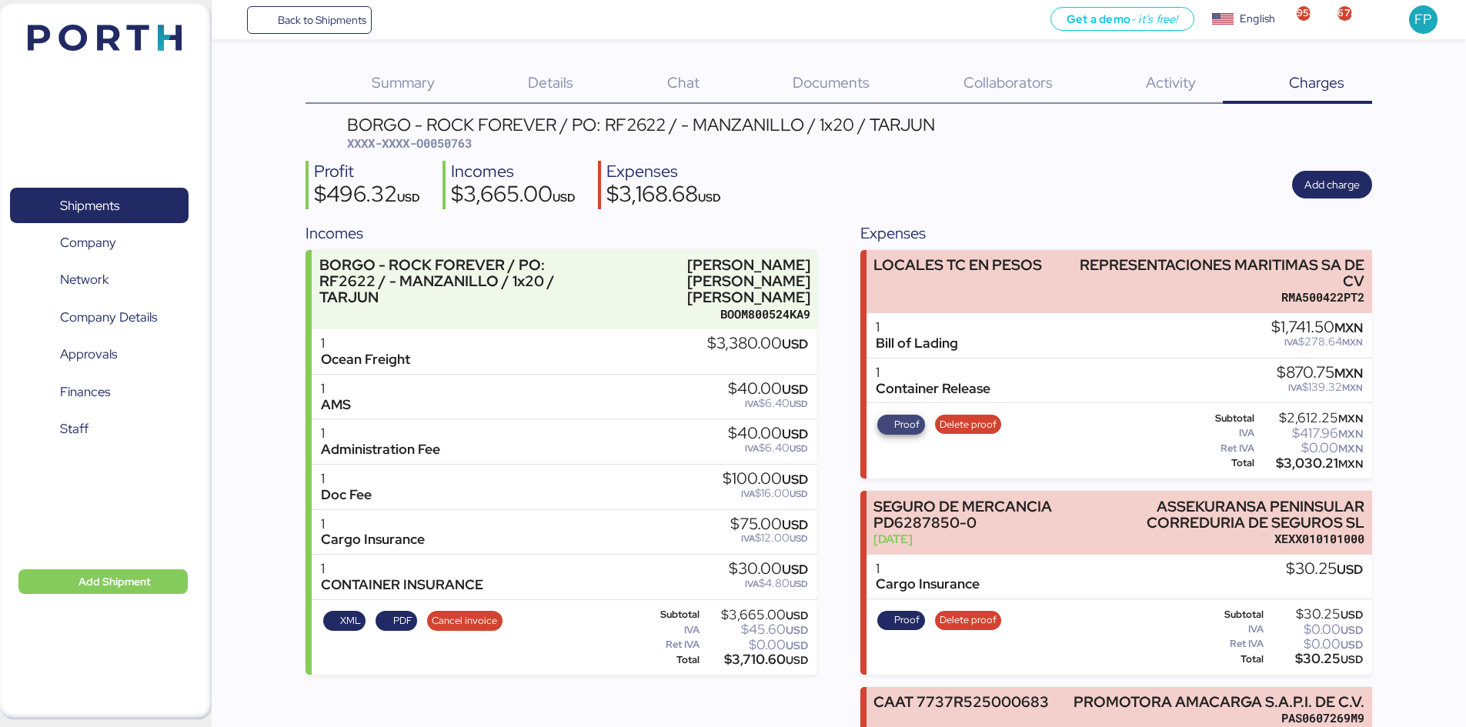
click at [904, 430] on span "Proof" at bounding box center [906, 424] width 25 height 17
click at [65, 215] on span "Shipments" at bounding box center [89, 206] width 59 height 22
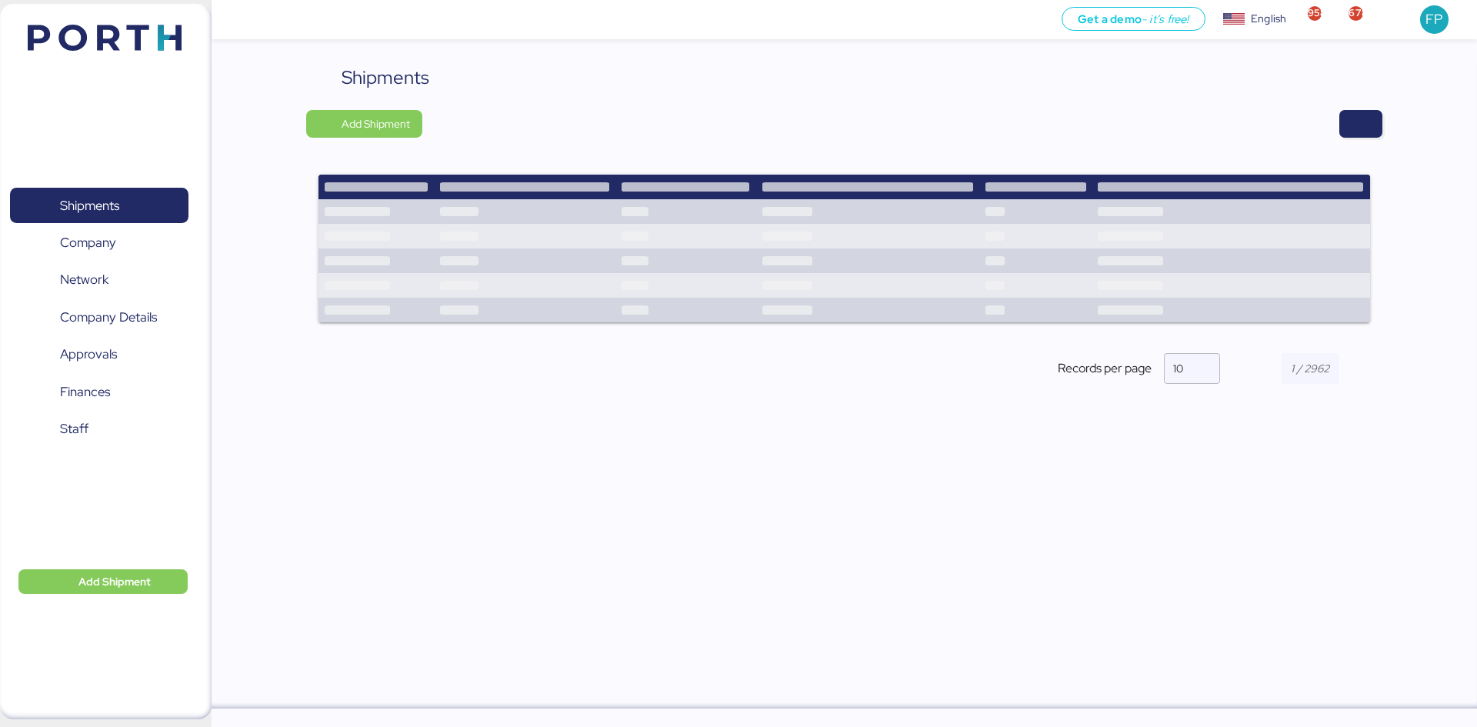
click at [1366, 141] on div "Shipments Add Shipment Shipment Name AVISO DE EXPORTACIÓN // 24000120 - 2500001…" at bounding box center [844, 237] width 1076 height 346
click at [1363, 131] on span "button" at bounding box center [1361, 124] width 18 height 22
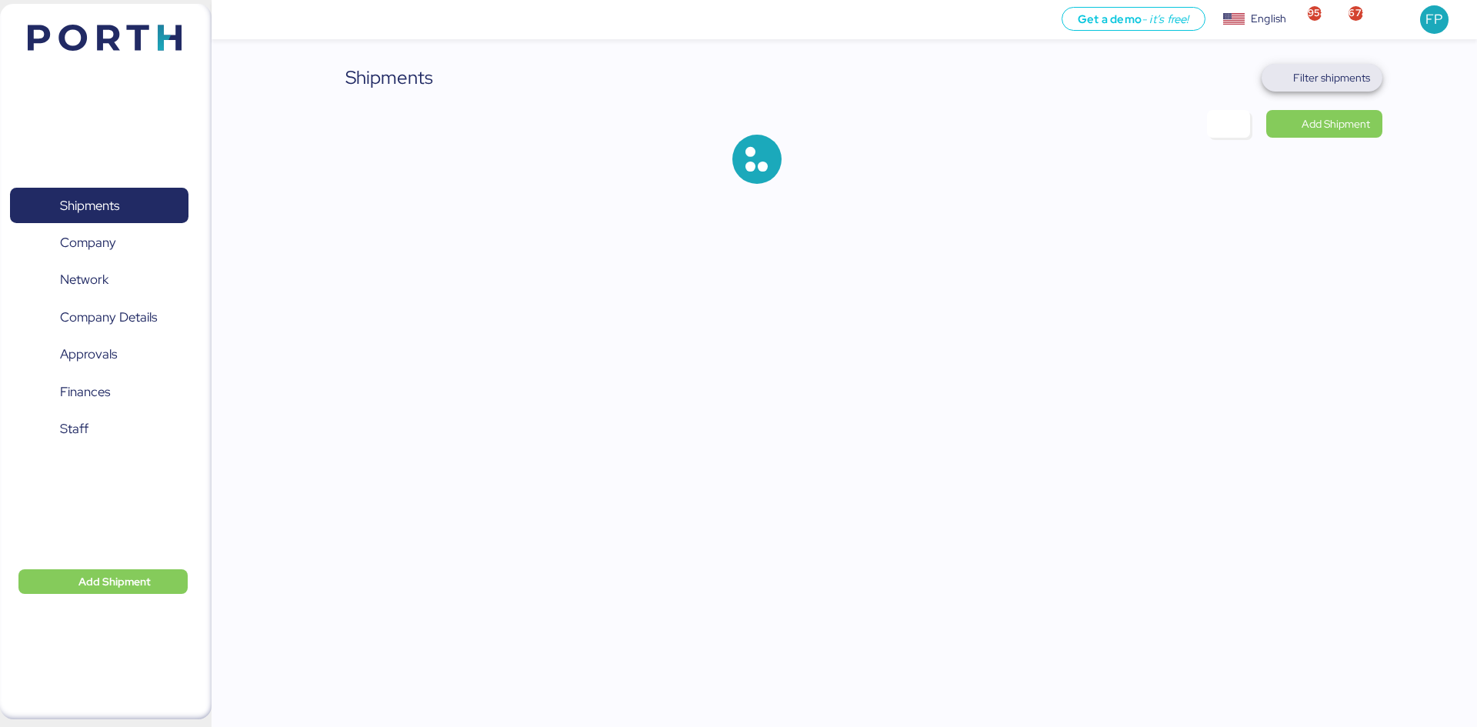
click at [1333, 87] on span "Filter shipments" at bounding box center [1322, 78] width 96 height 22
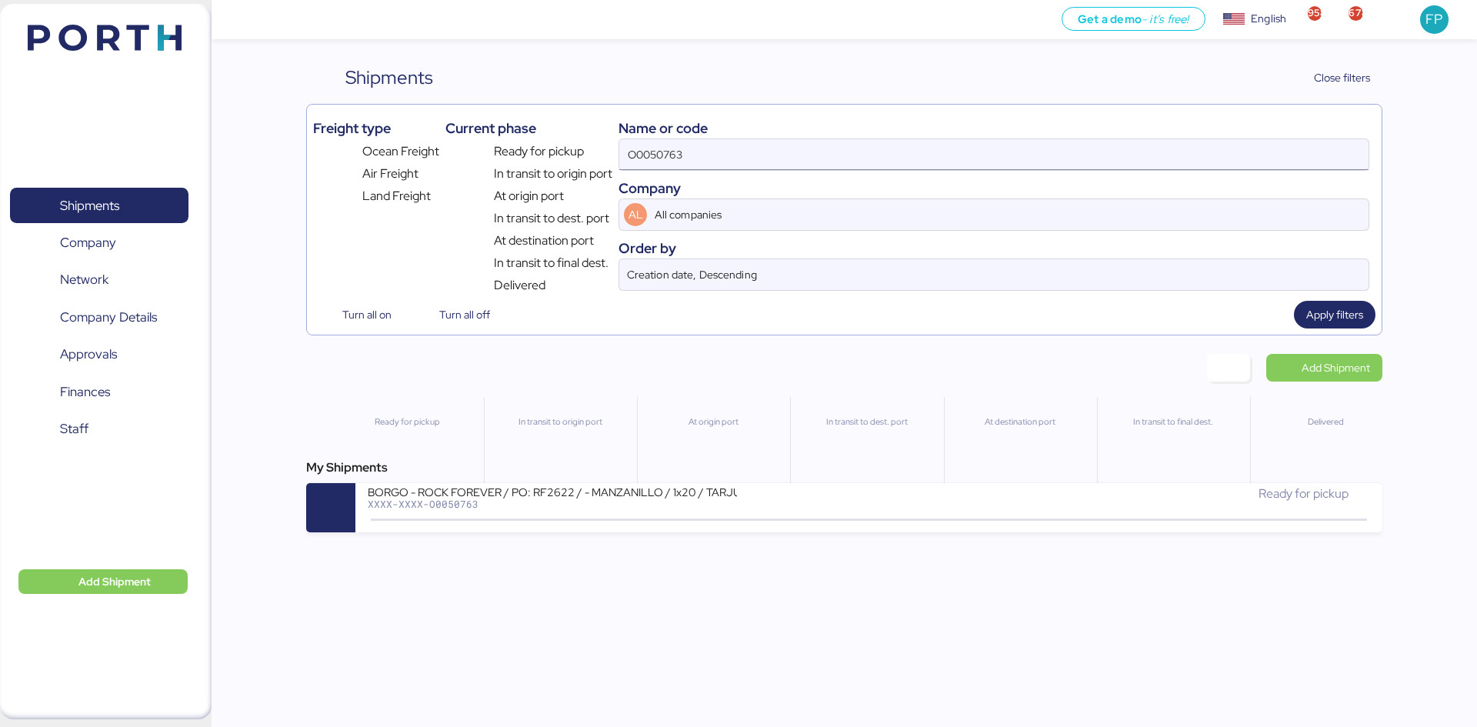
click at [655, 162] on input "O0050763" at bounding box center [993, 154] width 749 height 31
paste input "193"
type input "O0051933"
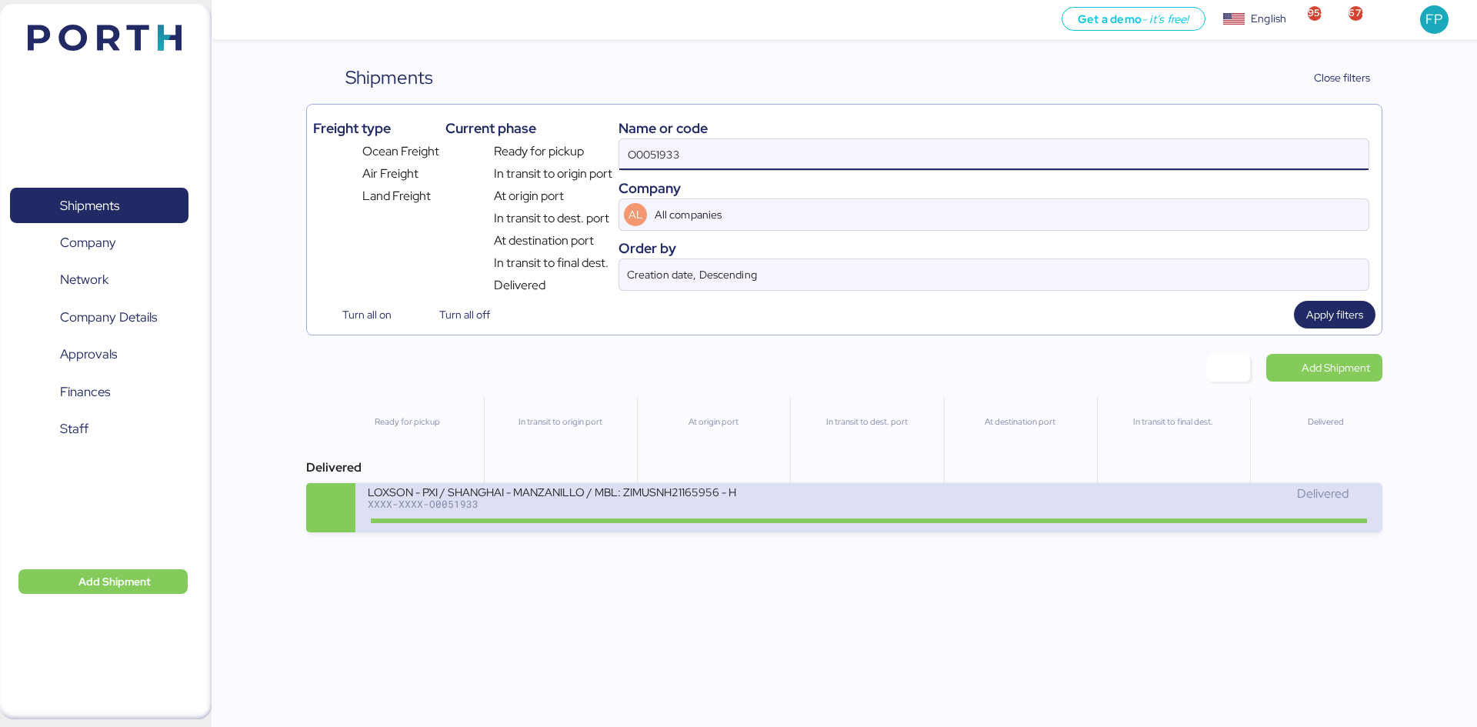
click at [812, 500] on div "LOXSON - PXI / SHANGHAI - MANZANILLO / MBL: ZIMUSNH21165956 - HBL: CSSE25061218…" at bounding box center [618, 501] width 501 height 33
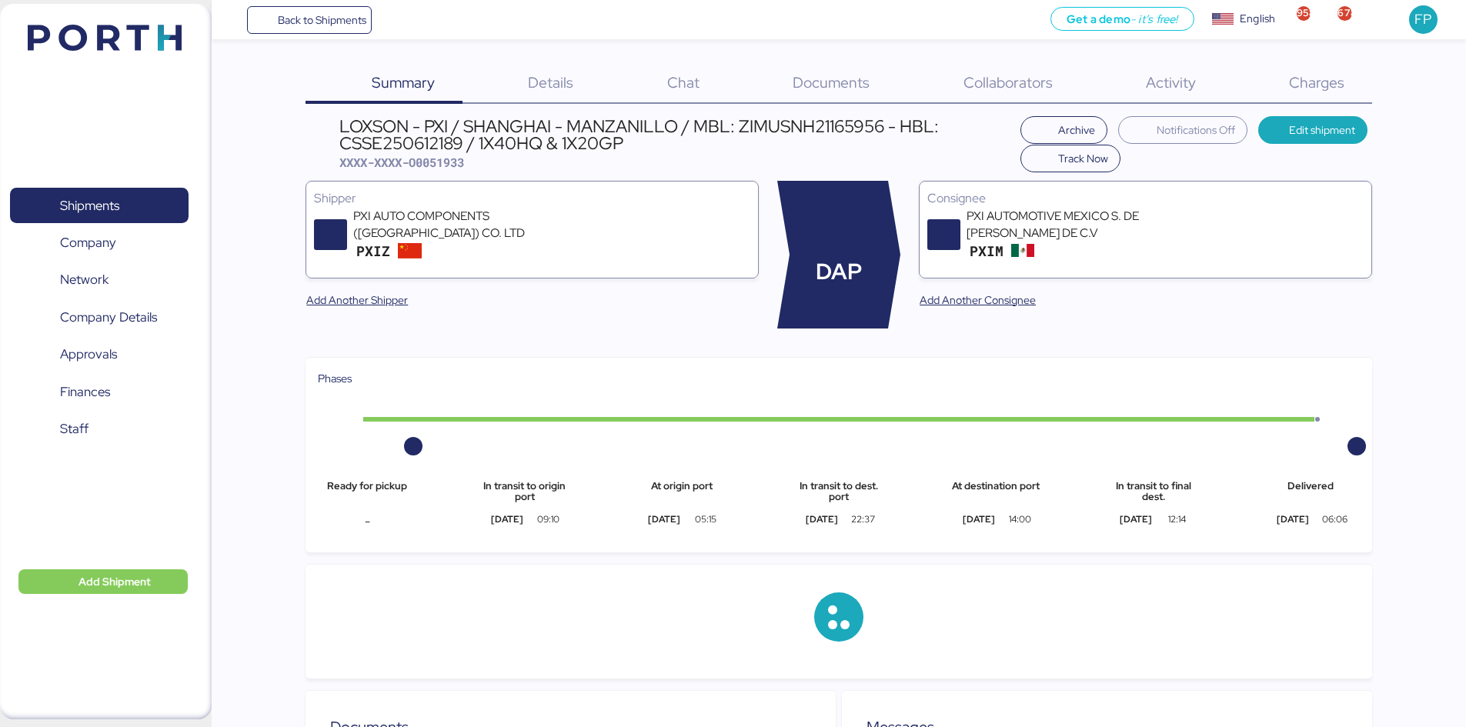
click at [1309, 81] on span "Charges" at bounding box center [1316, 82] width 55 height 20
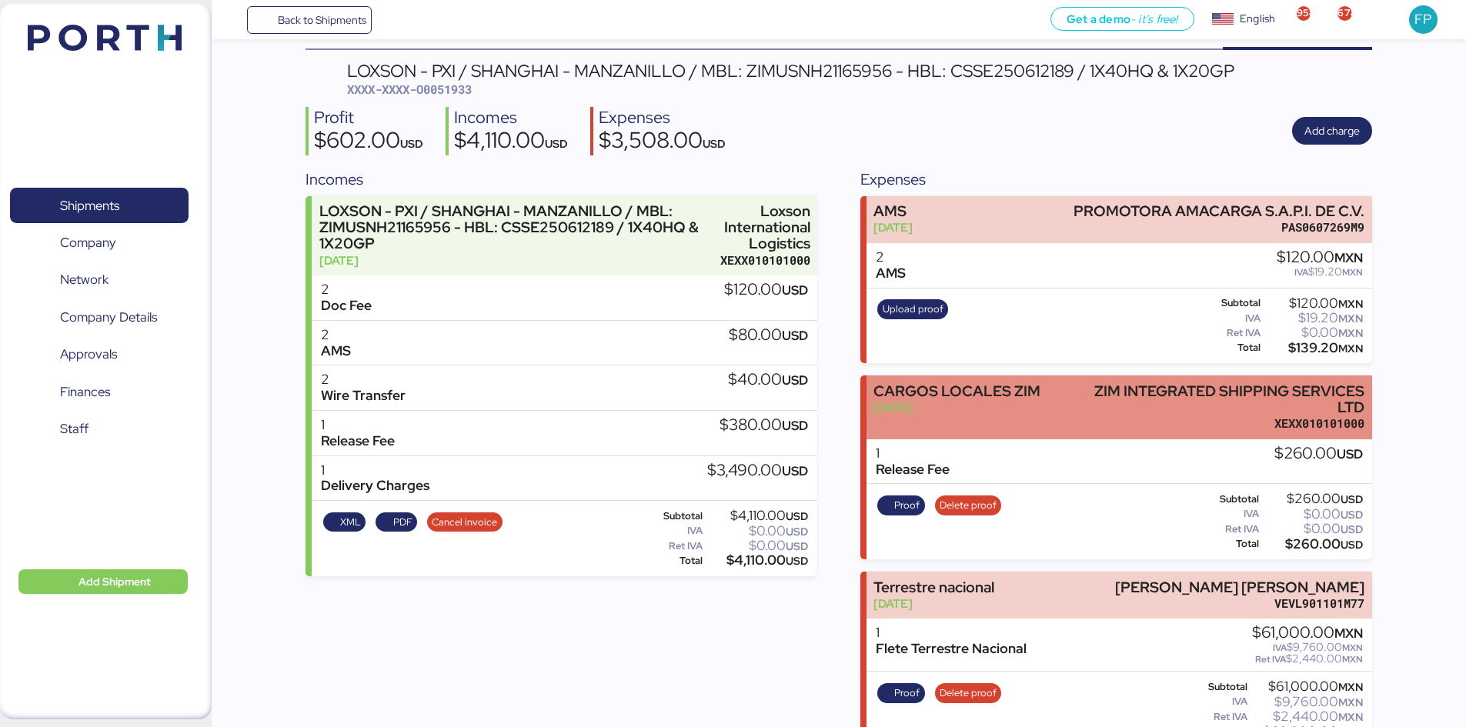
scroll to position [86, 0]
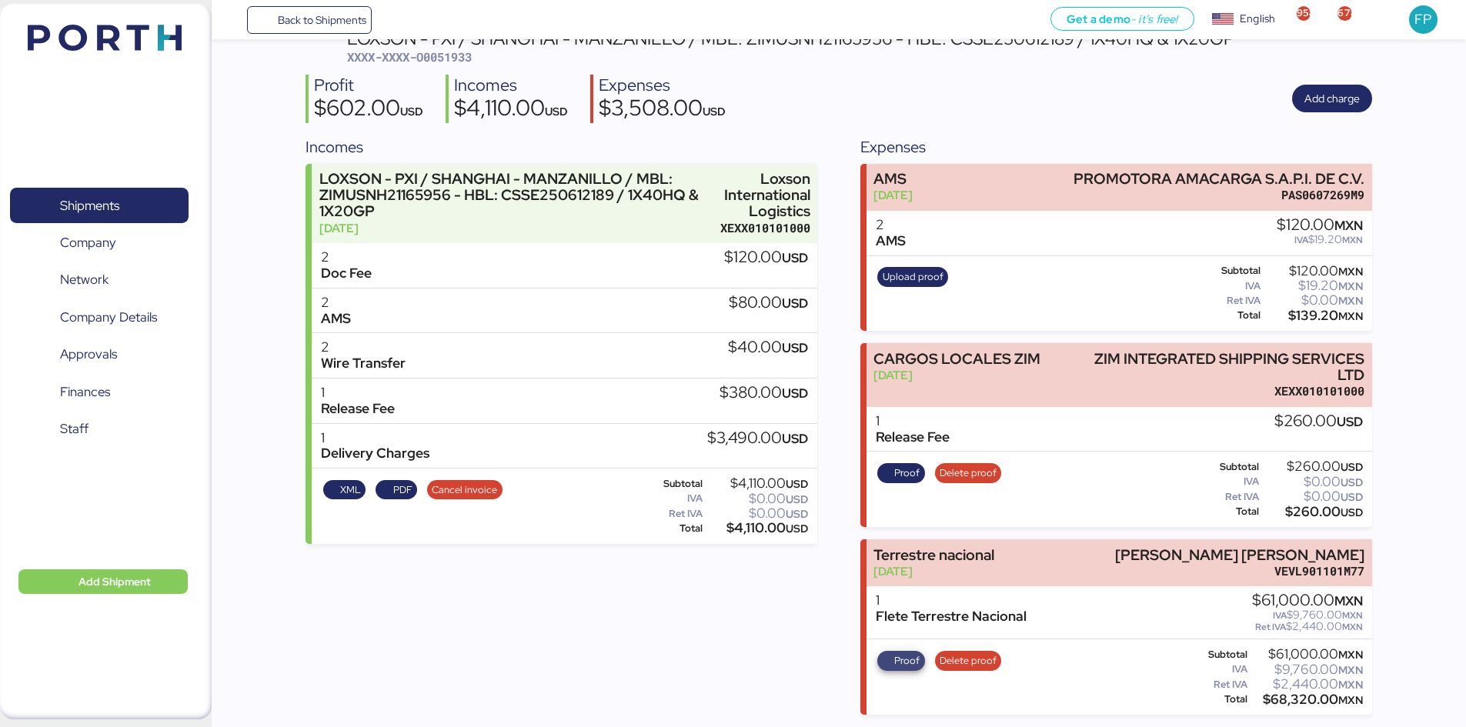
click at [896, 665] on span "Proof" at bounding box center [906, 660] width 25 height 17
click at [129, 195] on span "Shipments" at bounding box center [98, 206] width 165 height 22
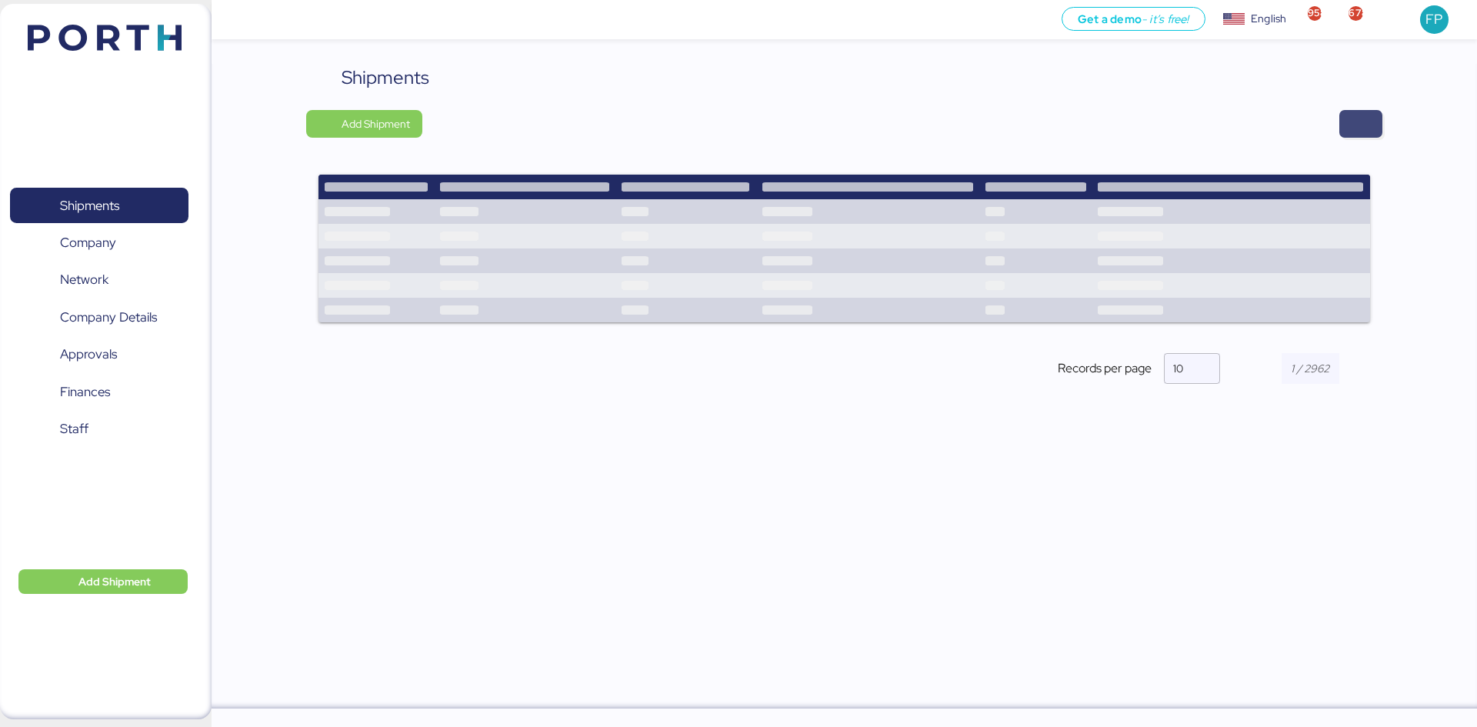
click at [1352, 127] on span "button" at bounding box center [1361, 124] width 18 height 22
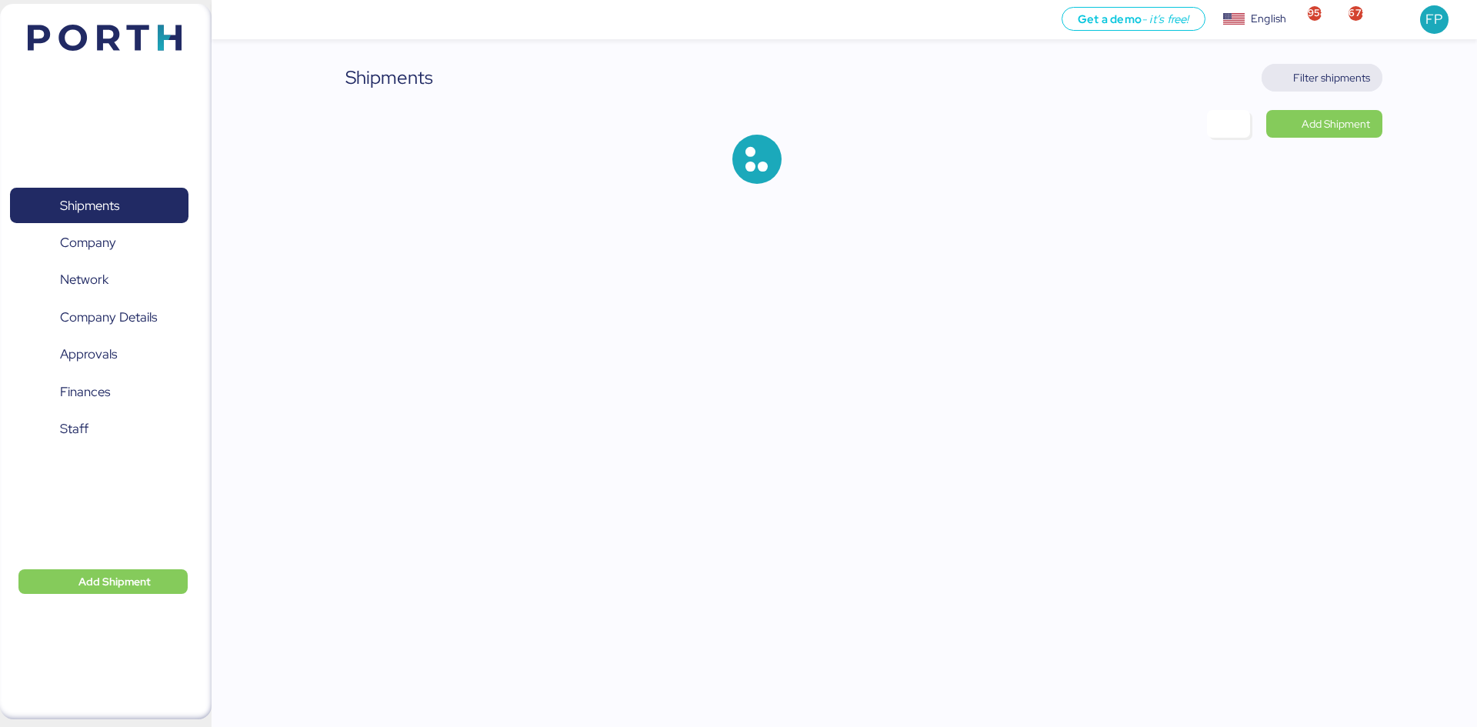
click at [1340, 88] on span "Filter shipments" at bounding box center [1322, 78] width 121 height 28
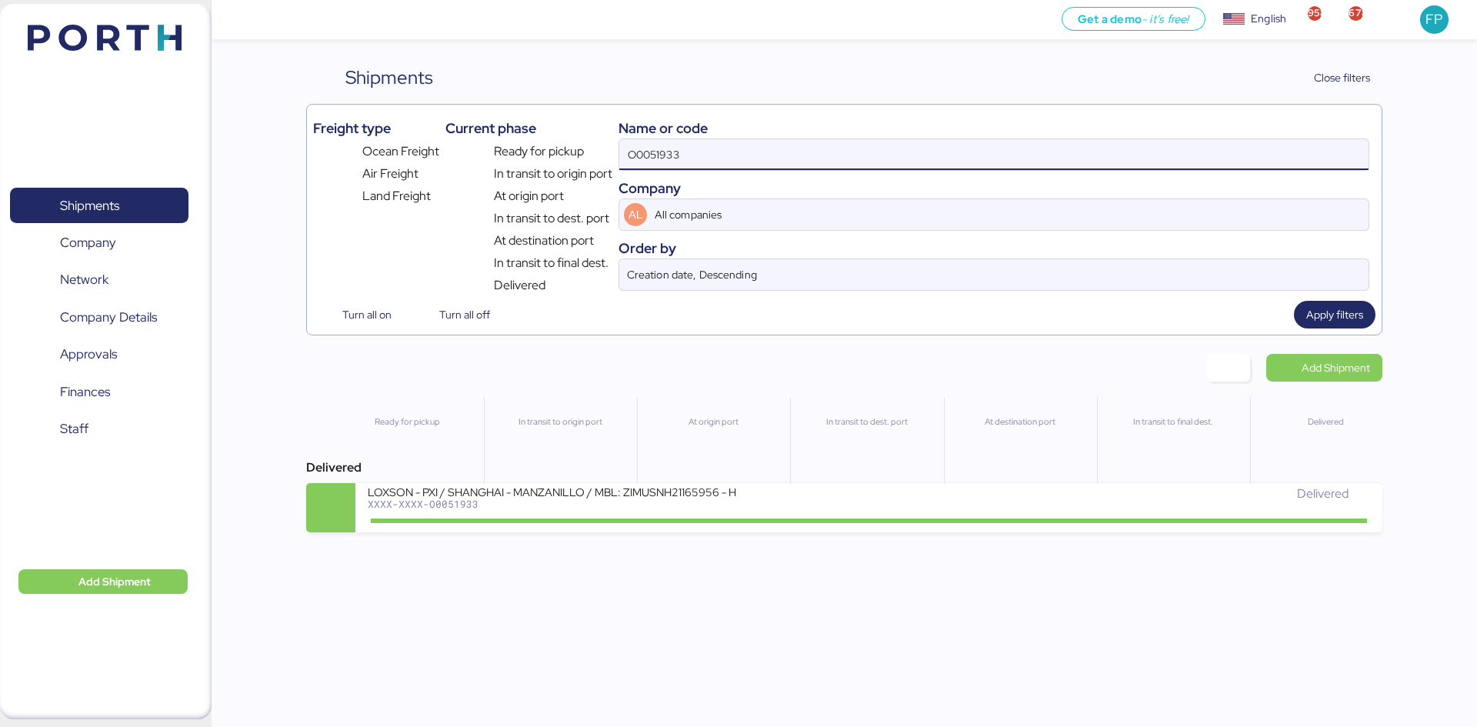
click at [647, 158] on input "O0051933" at bounding box center [993, 154] width 749 height 31
paste input "A0052047"
type input "A0052047"
click at [640, 515] on div "LOXSON - PASS AUTOMOTIVE / PVG - NLU / MAWB: 784-41089506 - HAWB: LXN25080357 X…" at bounding box center [618, 501] width 501 height 33
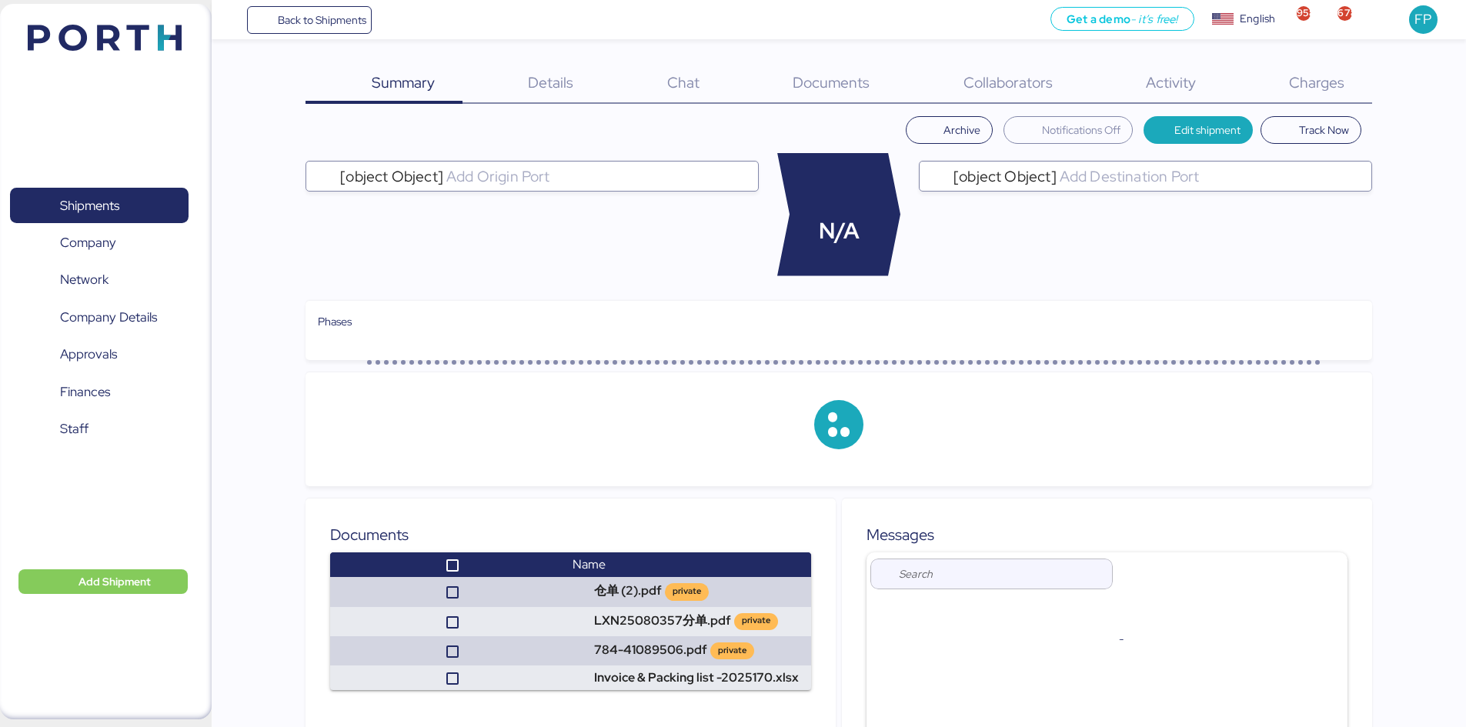
click at [1353, 90] on div "Charges 0" at bounding box center [1296, 84] width 148 height 40
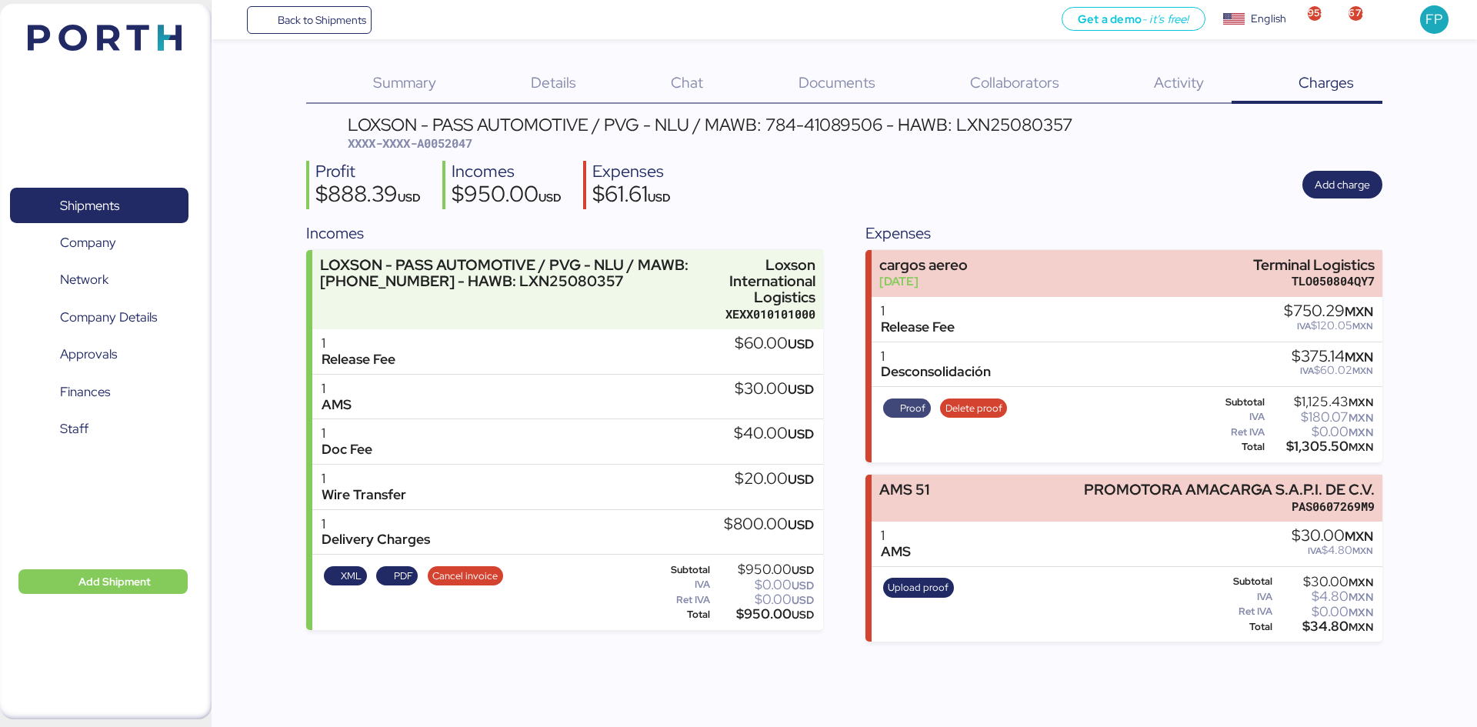
click at [904, 408] on span "Proof" at bounding box center [912, 408] width 25 height 17
click at [693, 86] on span "Chat" at bounding box center [687, 82] width 32 height 20
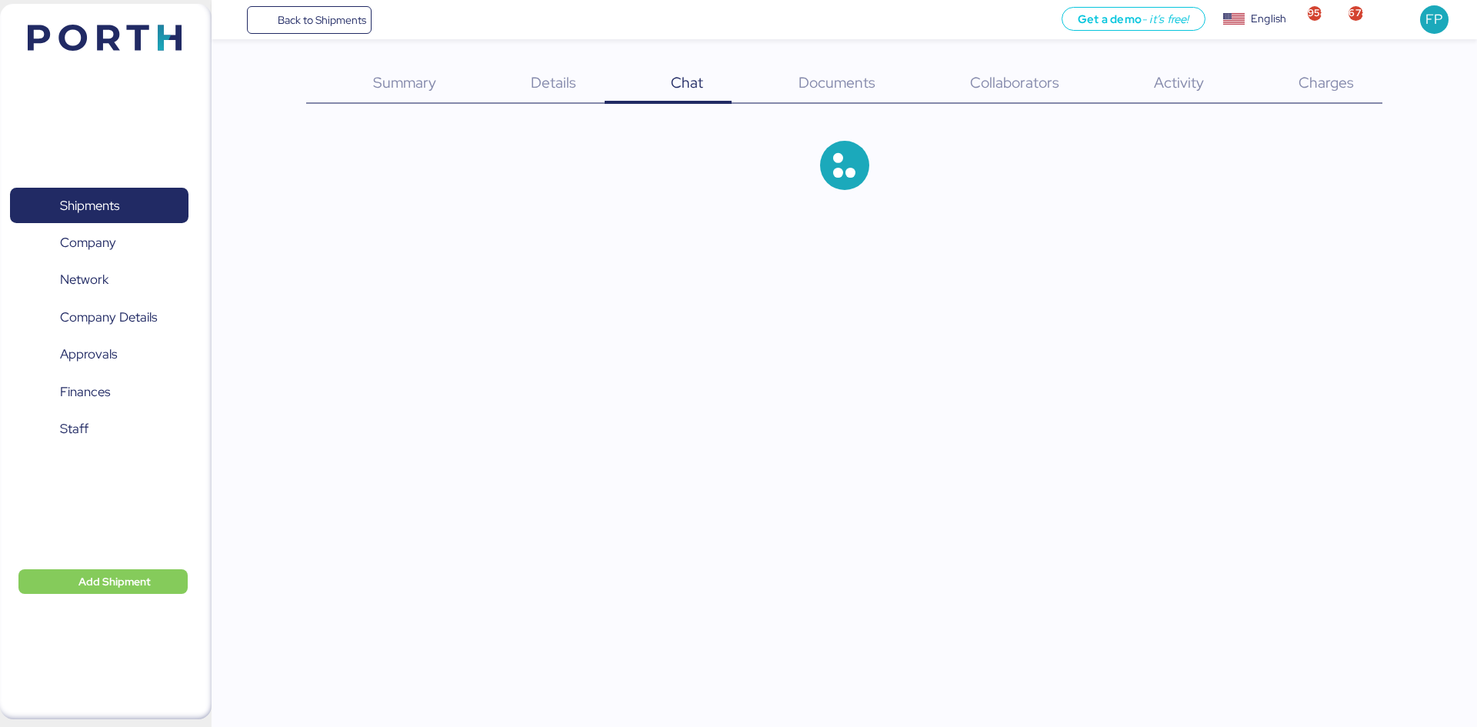
click at [537, 101] on div "Details 0" at bounding box center [535, 84] width 140 height 40
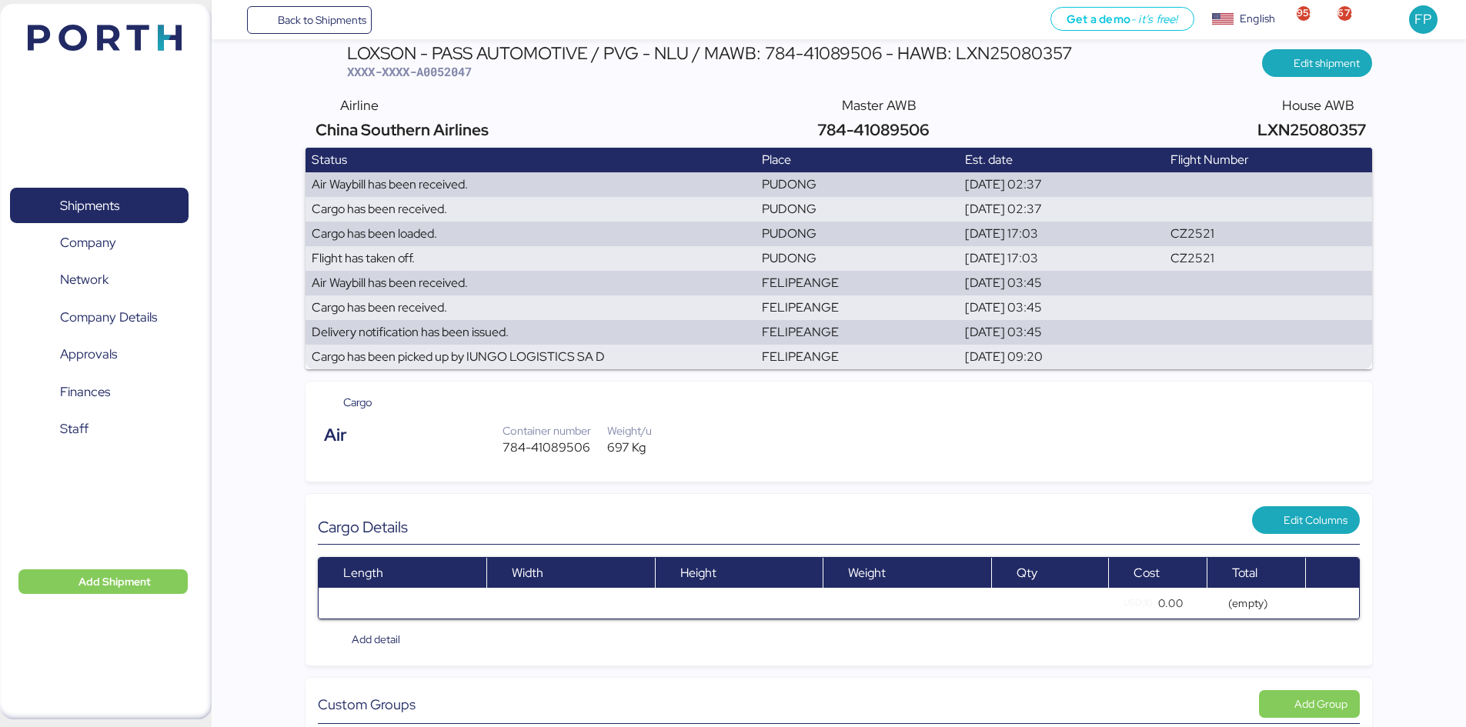
scroll to position [45, 0]
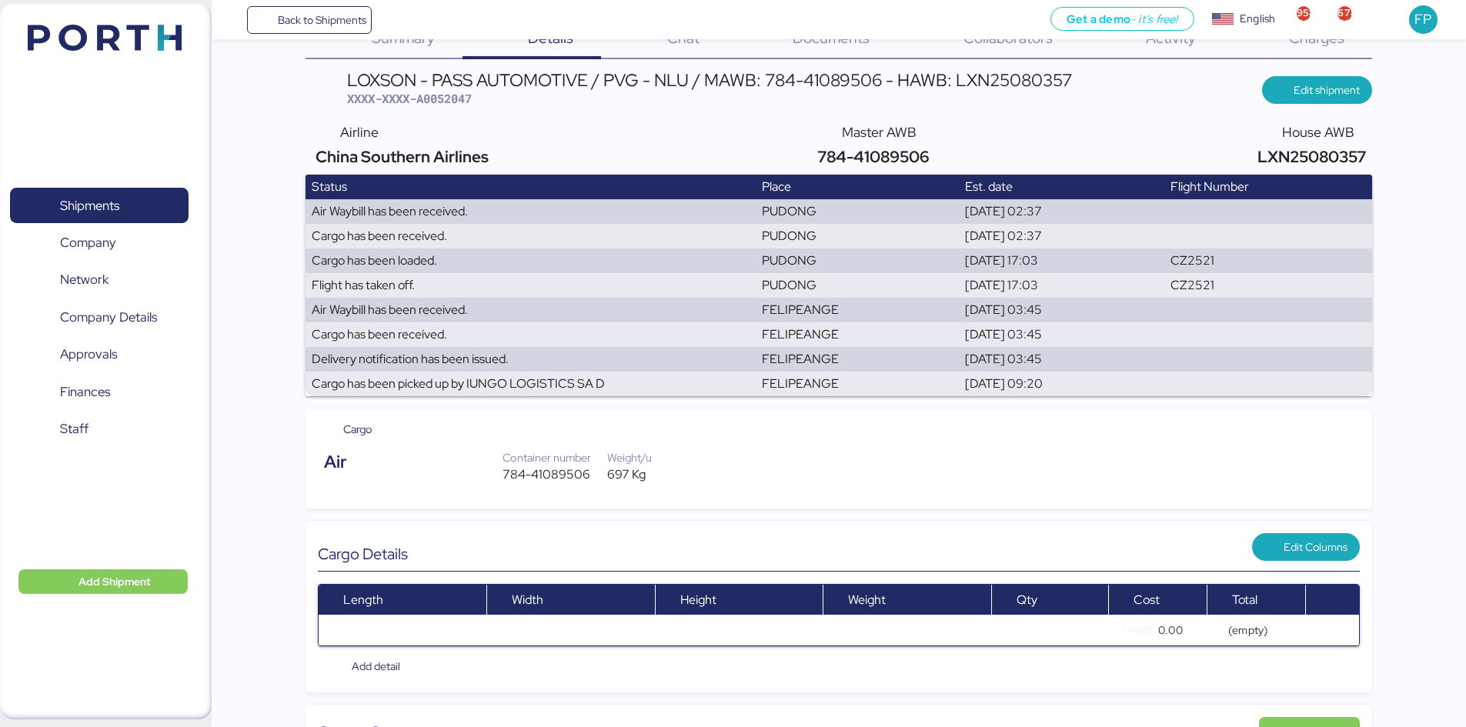
click at [1327, 43] on span "Charges" at bounding box center [1316, 38] width 55 height 20
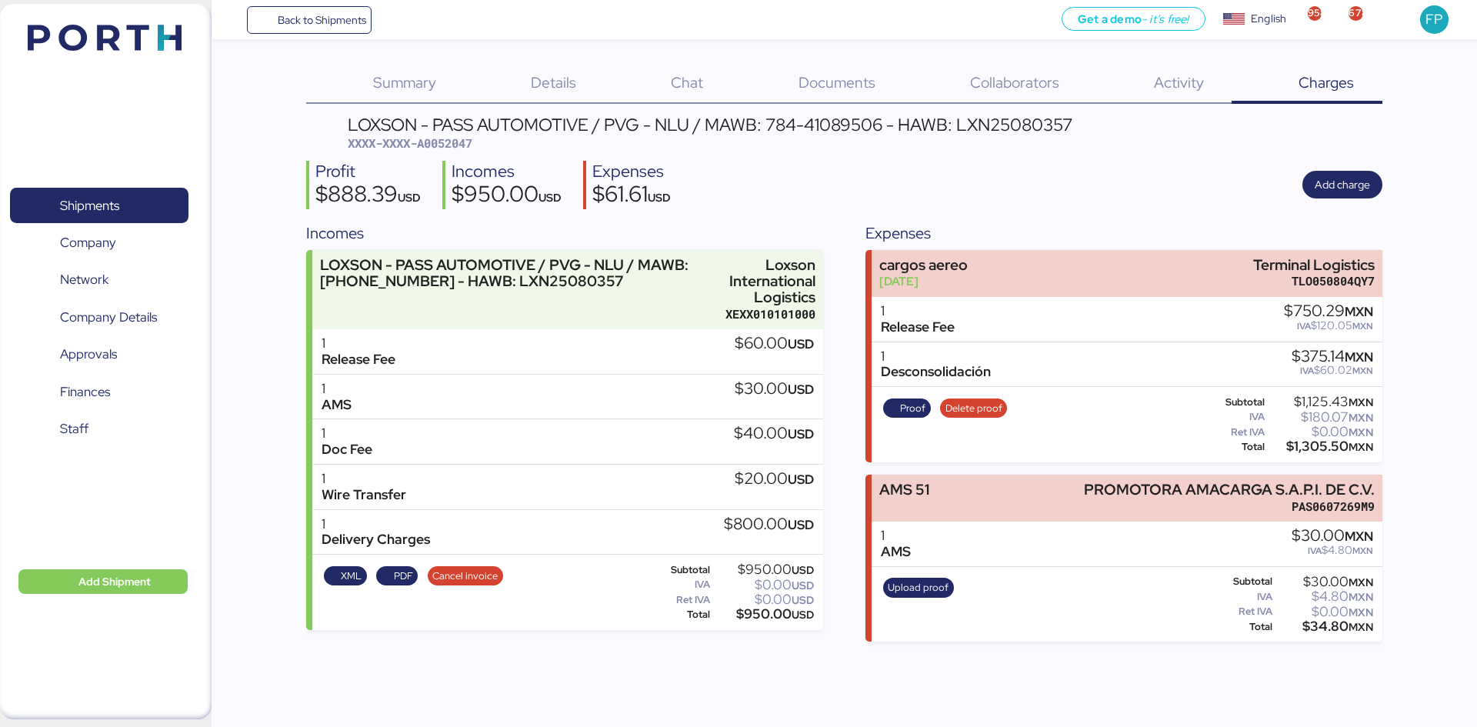
click at [432, 145] on span "XXXX-XXXX-A0052047" at bounding box center [410, 142] width 125 height 15
click at [146, 212] on span "Shipments" at bounding box center [98, 206] width 165 height 22
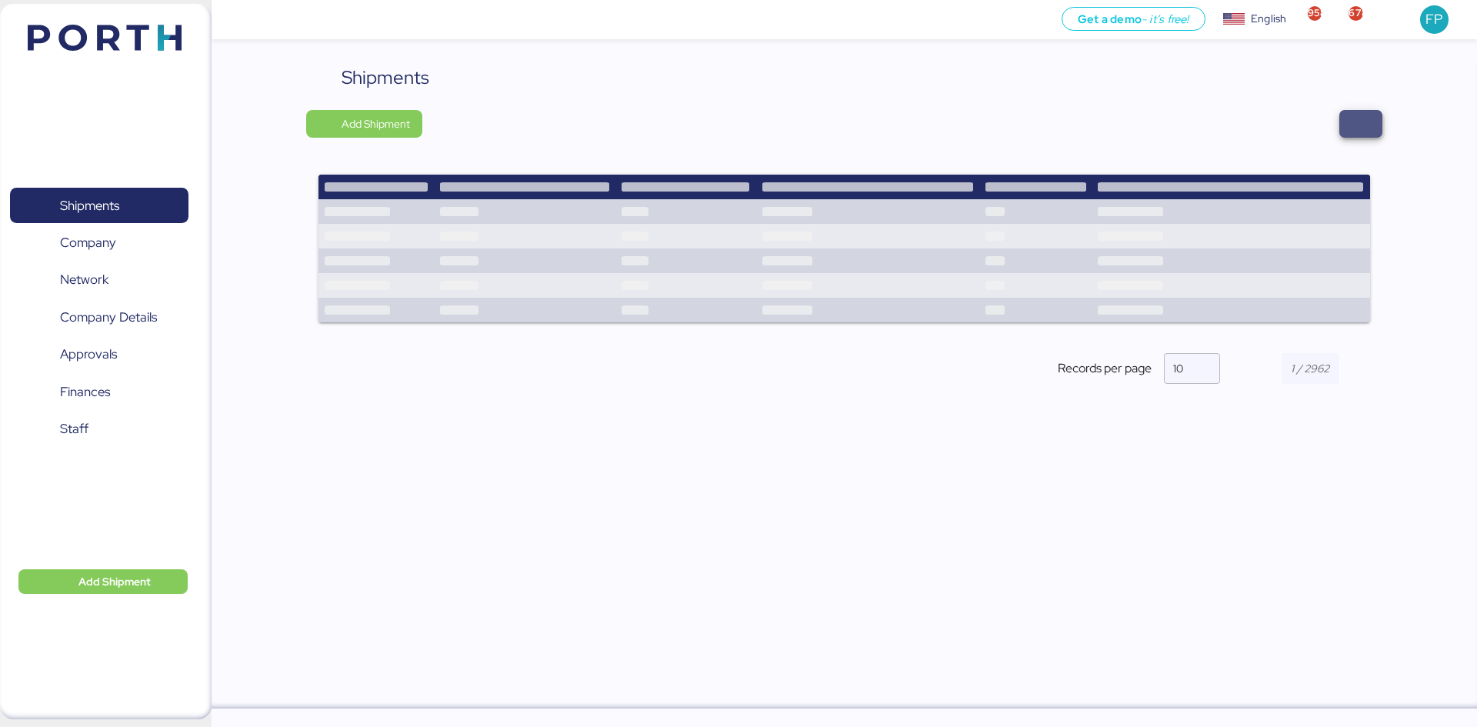
drag, startPoint x: 1349, startPoint y: 124, endPoint x: 1343, endPoint y: 49, distance: 74.9
click at [1348, 124] on span "button" at bounding box center [1360, 124] width 43 height 28
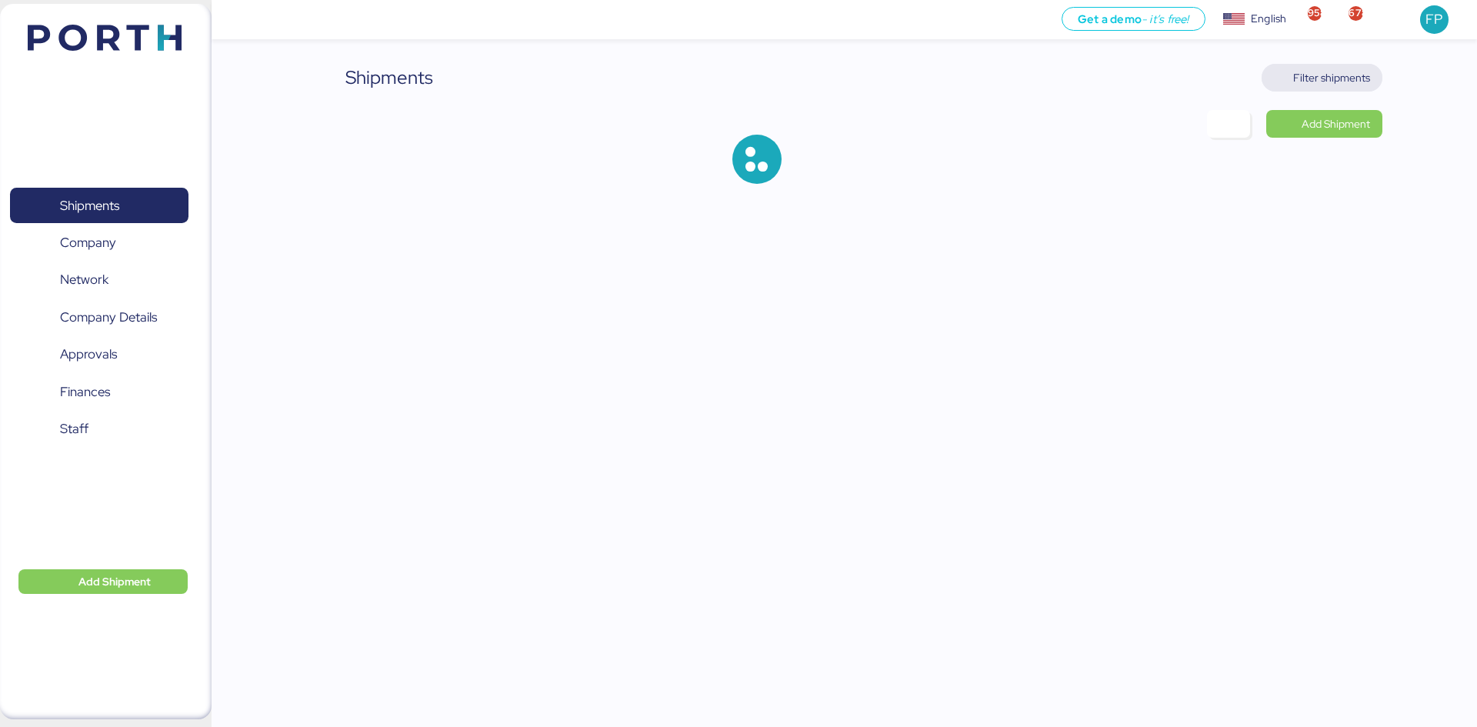
click at [1342, 78] on span "Filter shipments" at bounding box center [1331, 77] width 77 height 18
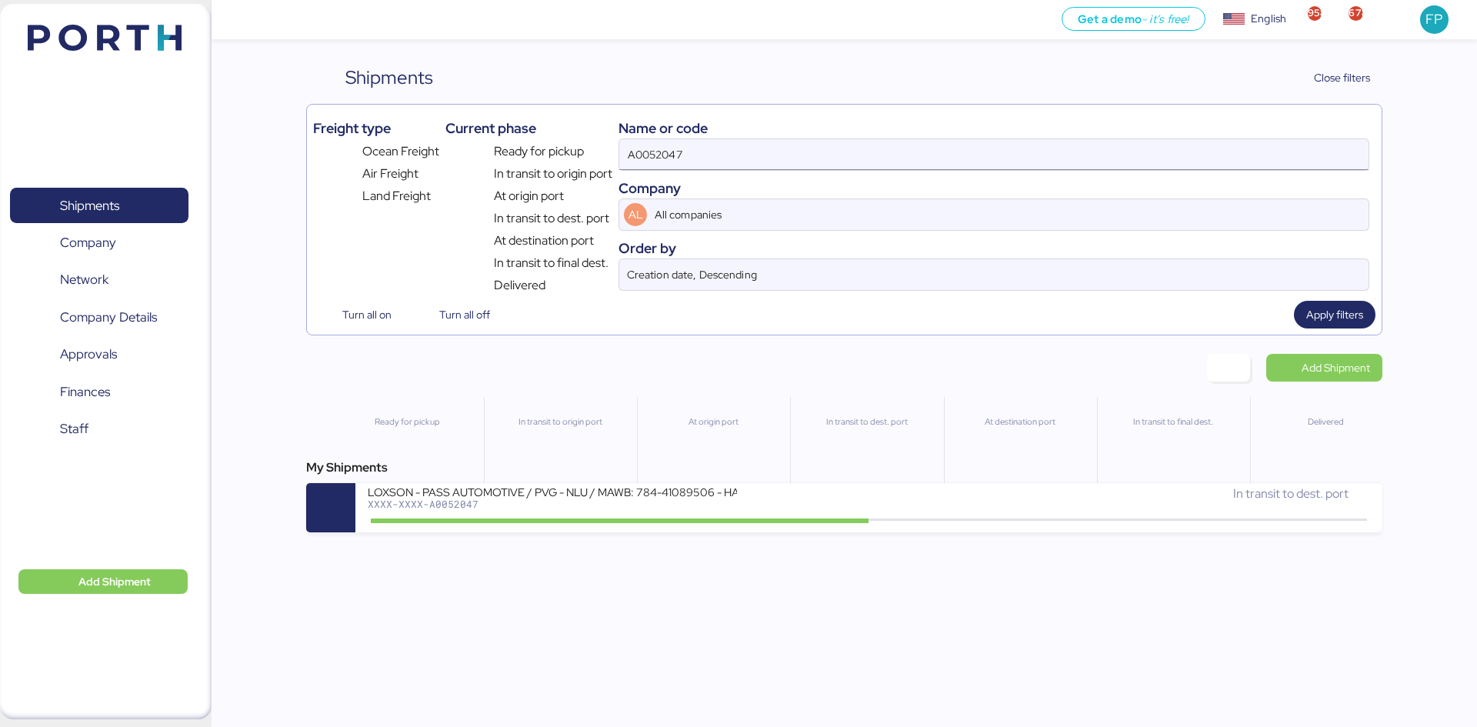
click at [642, 165] on input "A0052047" at bounding box center [993, 154] width 749 height 31
click at [640, 167] on input "A0052047" at bounding box center [993, 154] width 749 height 31
paste input "O0051918"
click at [636, 165] on input "A0 O0051918052047" at bounding box center [993, 154] width 749 height 31
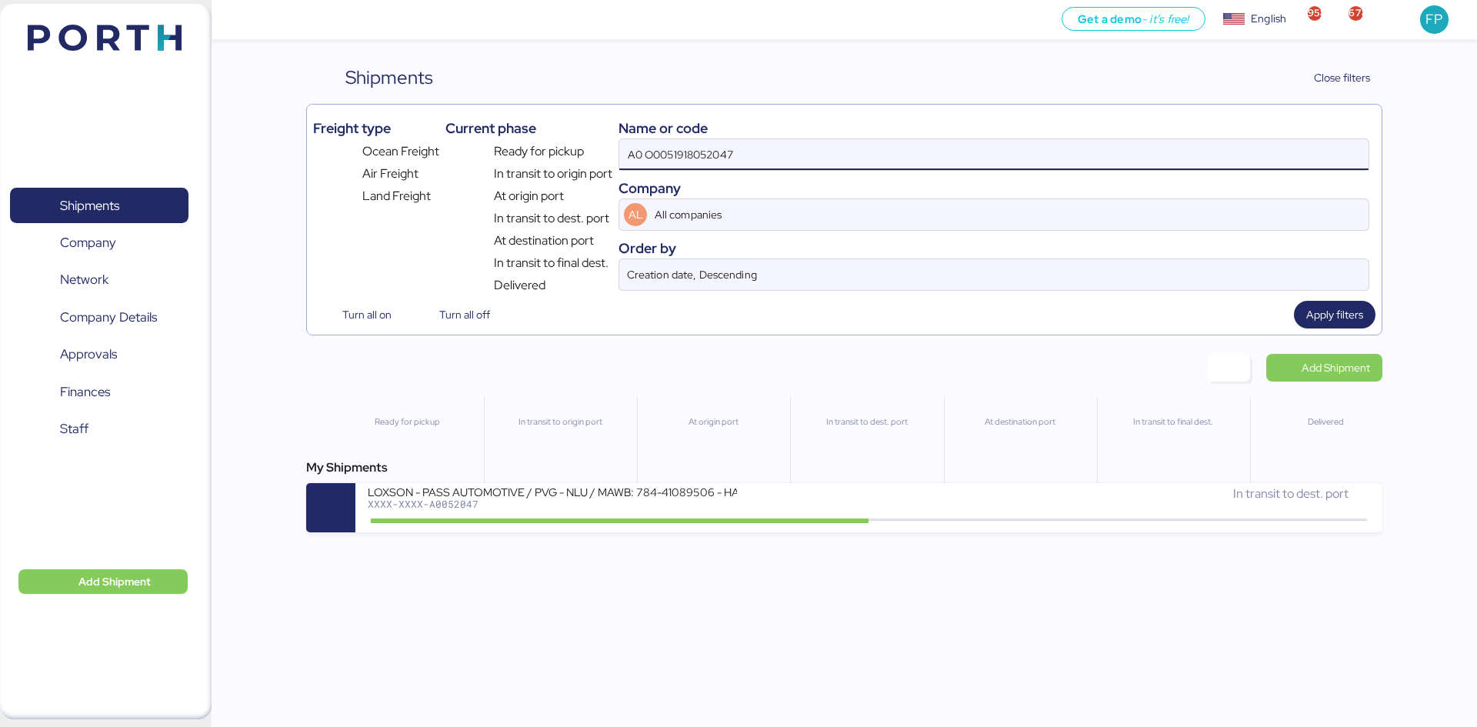
drag, startPoint x: 737, startPoint y: 159, endPoint x: 495, endPoint y: 165, distance: 242.4
click at [495, 165] on div "Freight type Ocean Freight Air Freight Land Freight Current phase Ready for pic…" at bounding box center [844, 203] width 1062 height 184
paste input "O0051918"
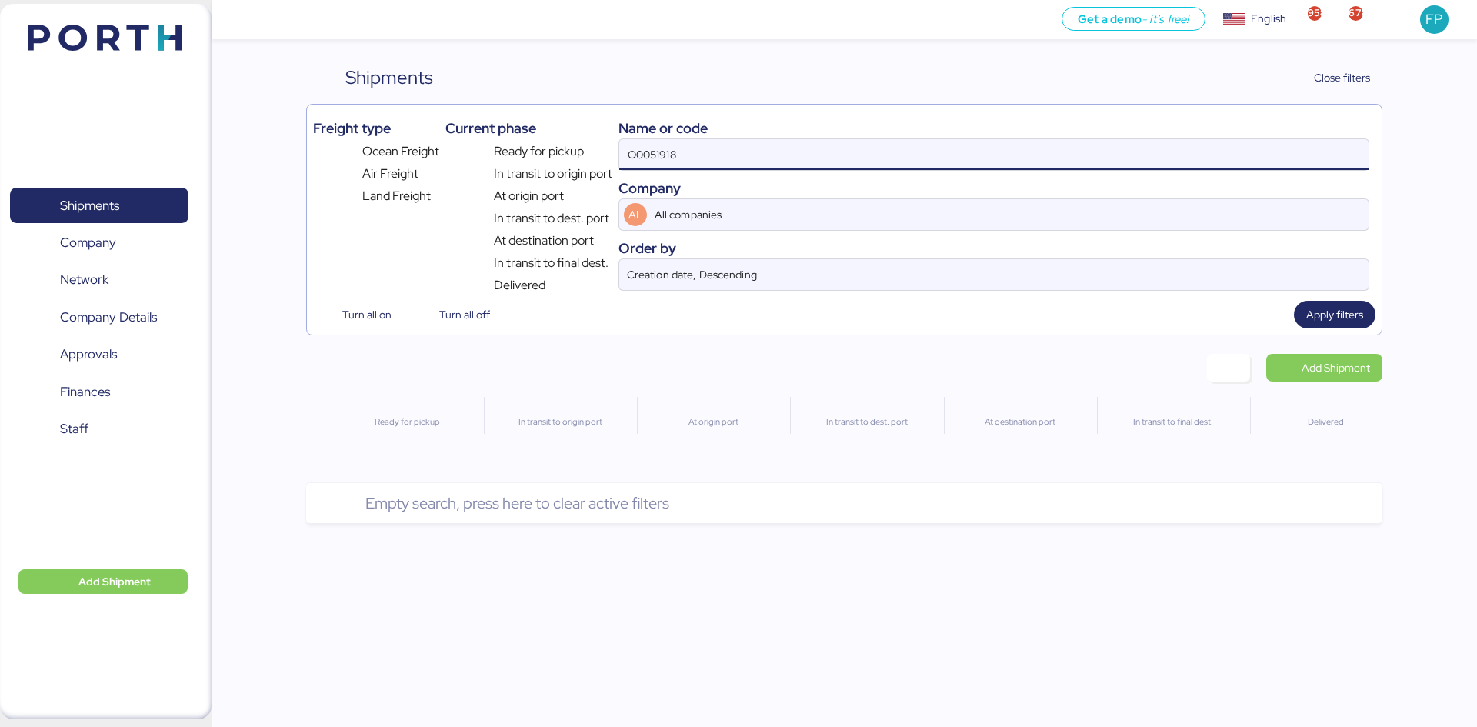
click at [634, 151] on input "O0051918" at bounding box center [993, 154] width 749 height 31
type input "O0051918"
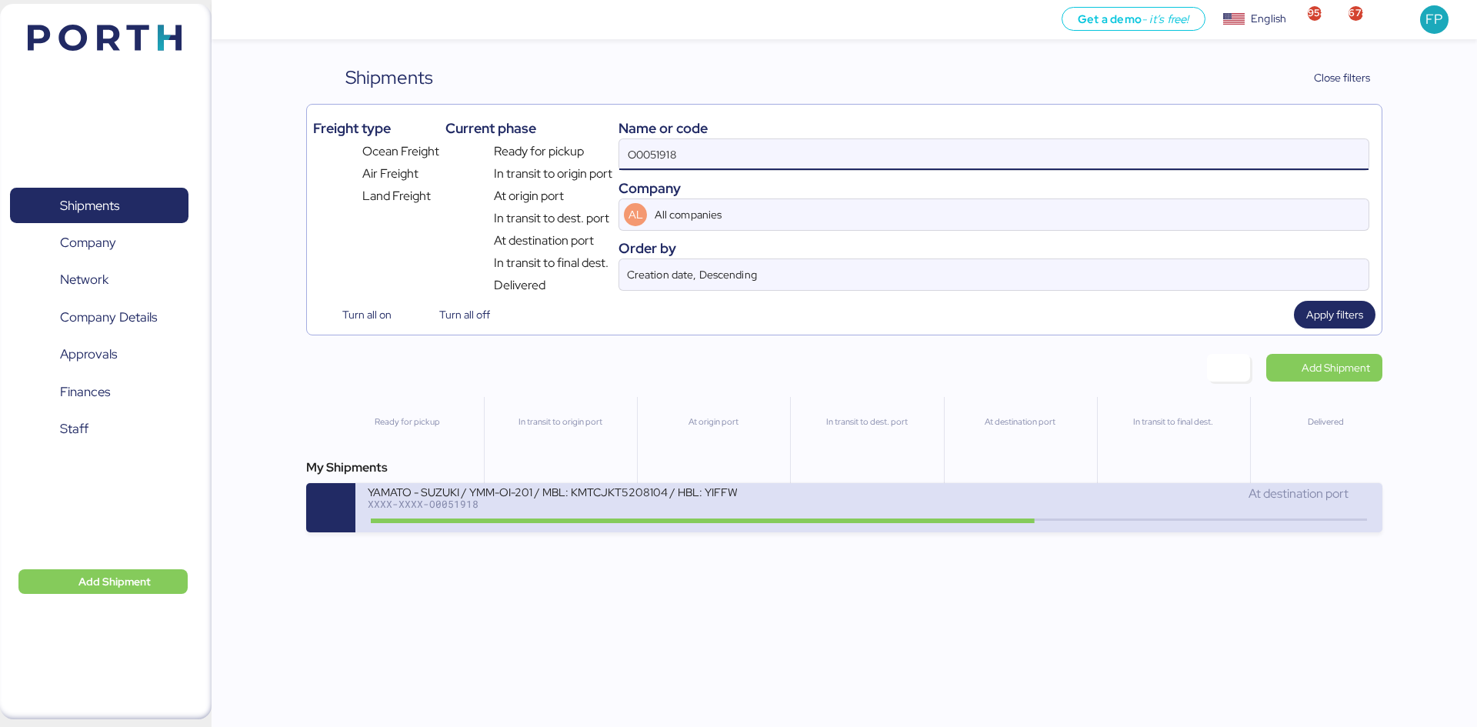
click at [651, 506] on div "XXXX-XXXX-O0051918" at bounding box center [552, 504] width 369 height 11
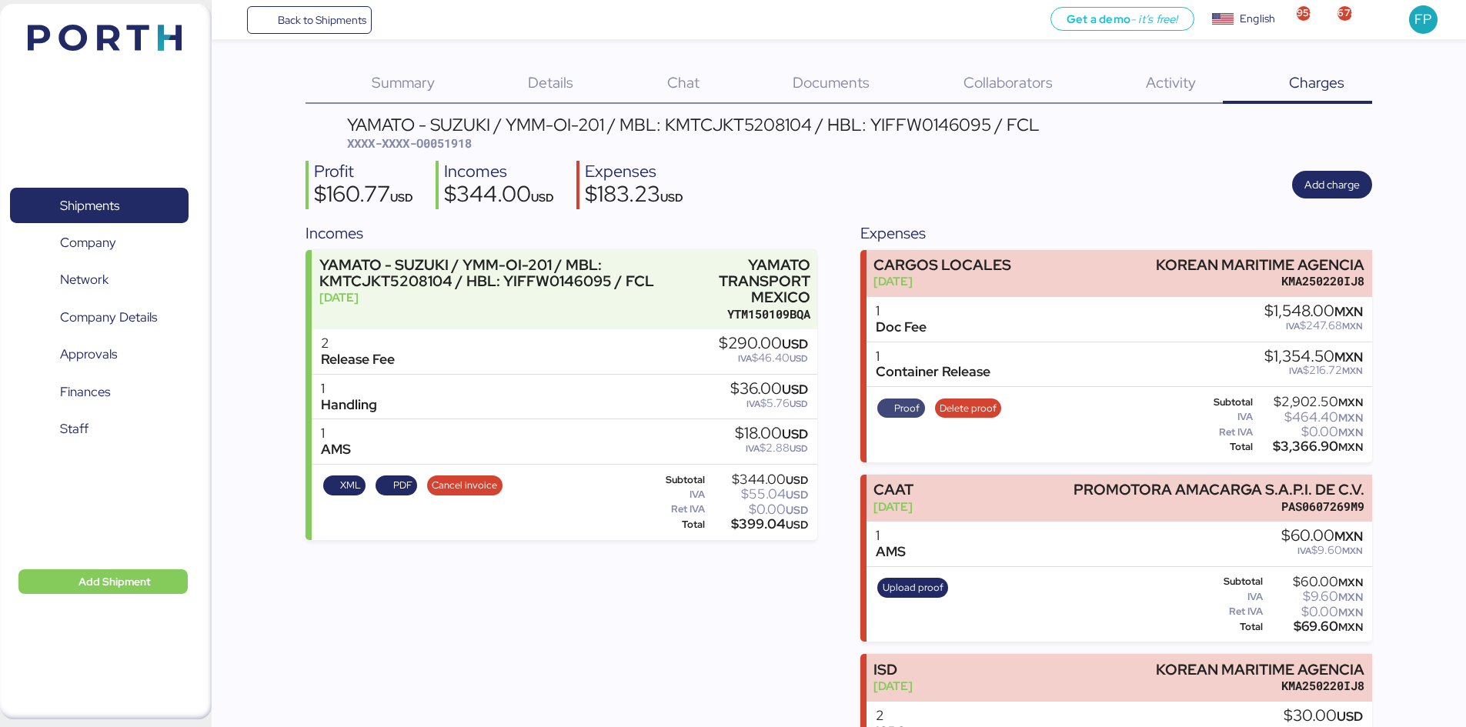
click at [901, 402] on span "Proof" at bounding box center [906, 408] width 25 height 17
click at [162, 212] on span "Shipments" at bounding box center [98, 206] width 165 height 22
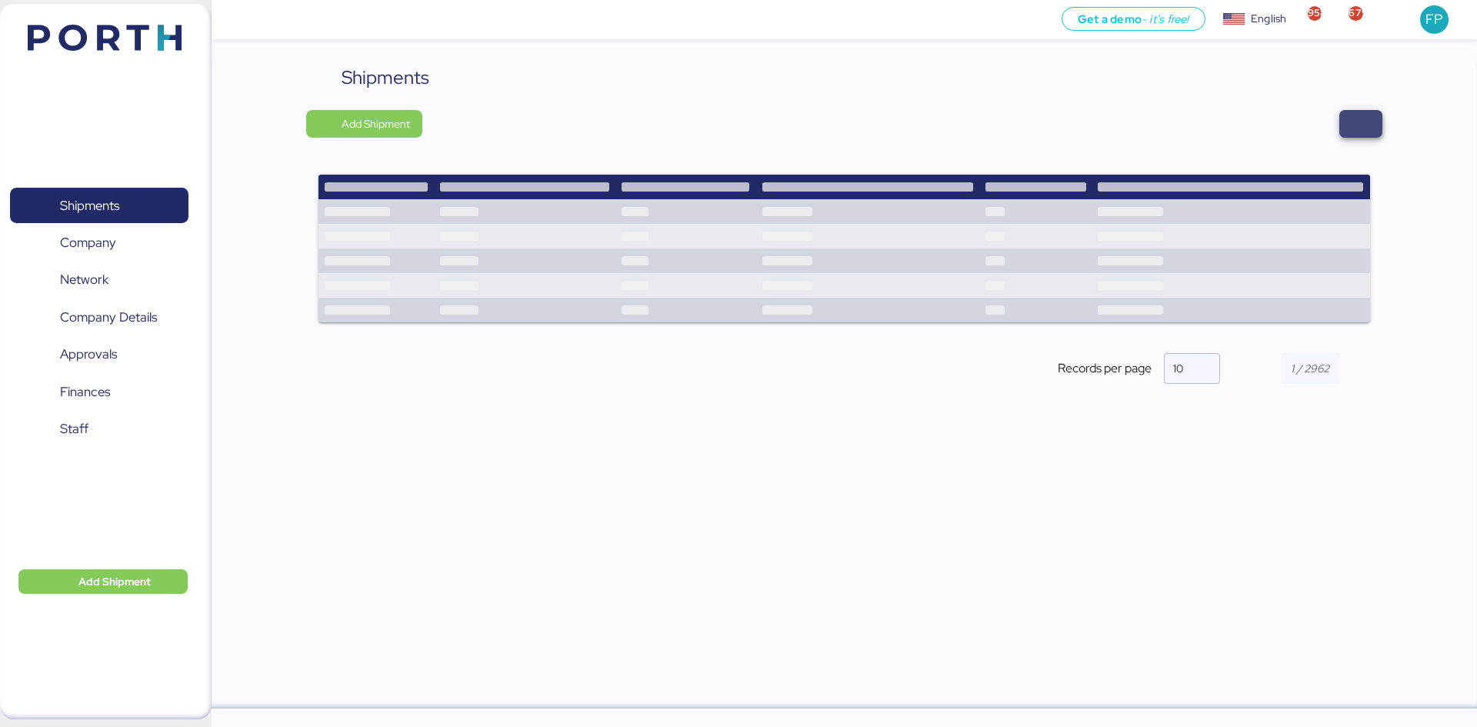
click at [1375, 128] on span "button" at bounding box center [1360, 124] width 43 height 28
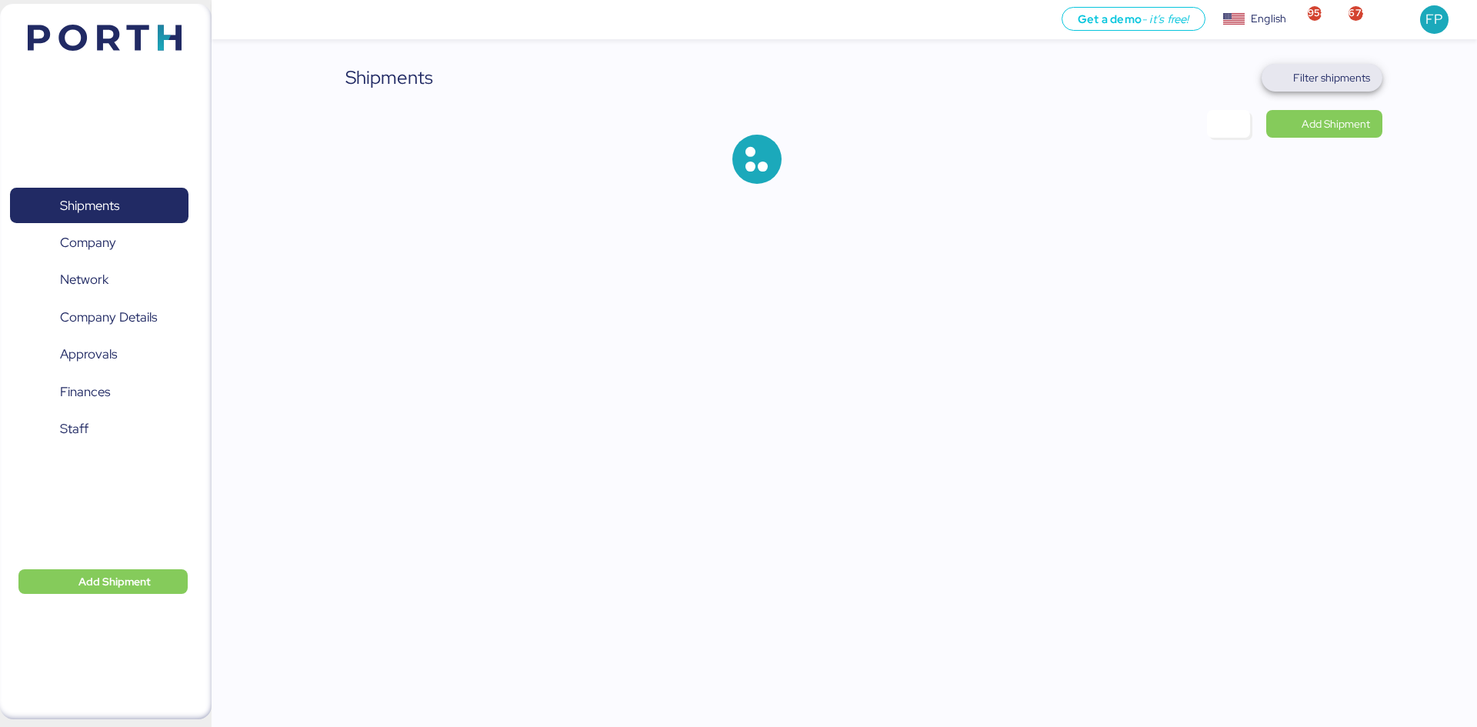
click at [1330, 70] on span "Filter shipments" at bounding box center [1331, 77] width 77 height 18
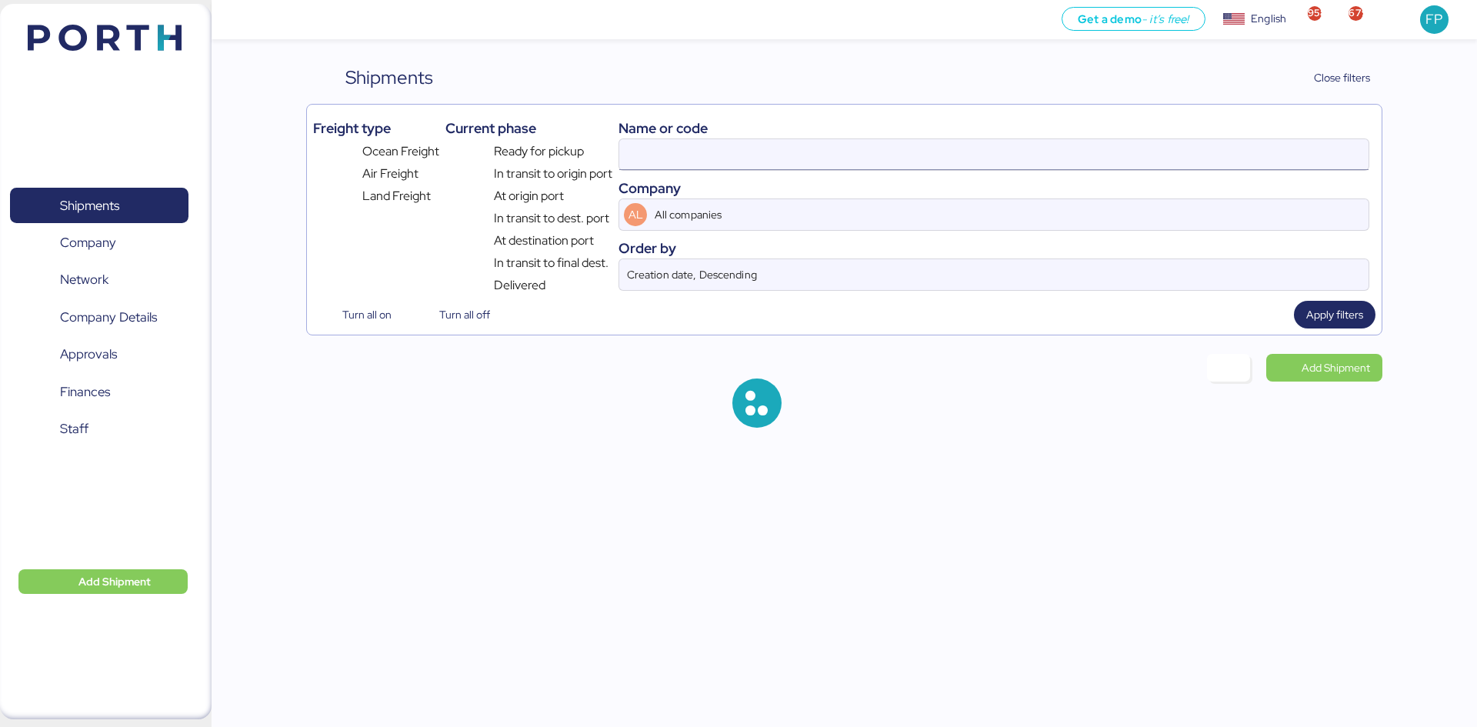
click at [672, 147] on input at bounding box center [993, 154] width 749 height 31
click at [649, 185] on div "Company" at bounding box center [994, 188] width 751 height 21
click at [649, 171] on div "Name or code Company AL All companies Order by Creation date, Descending" at bounding box center [994, 203] width 751 height 184
click at [642, 159] on input at bounding box center [993, 154] width 749 height 31
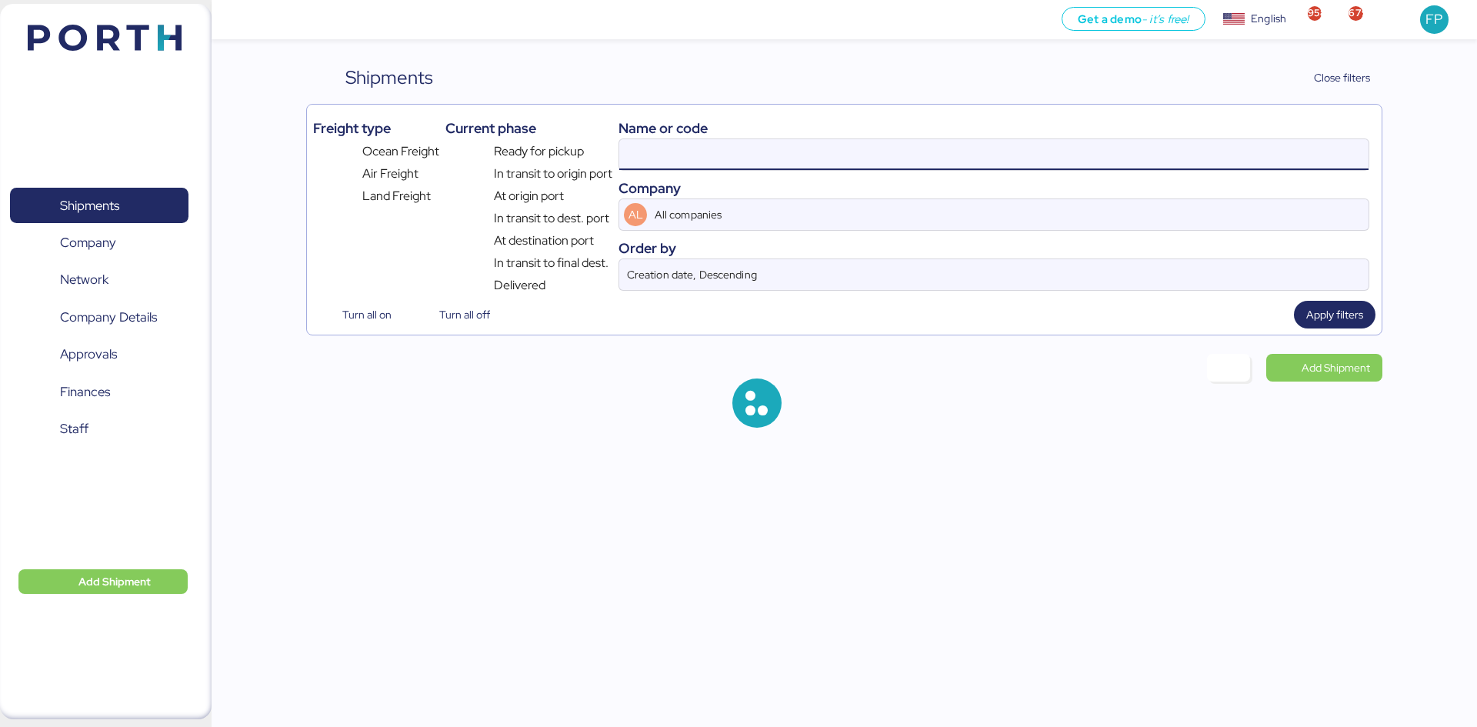
click at [642, 159] on input at bounding box center [993, 154] width 749 height 31
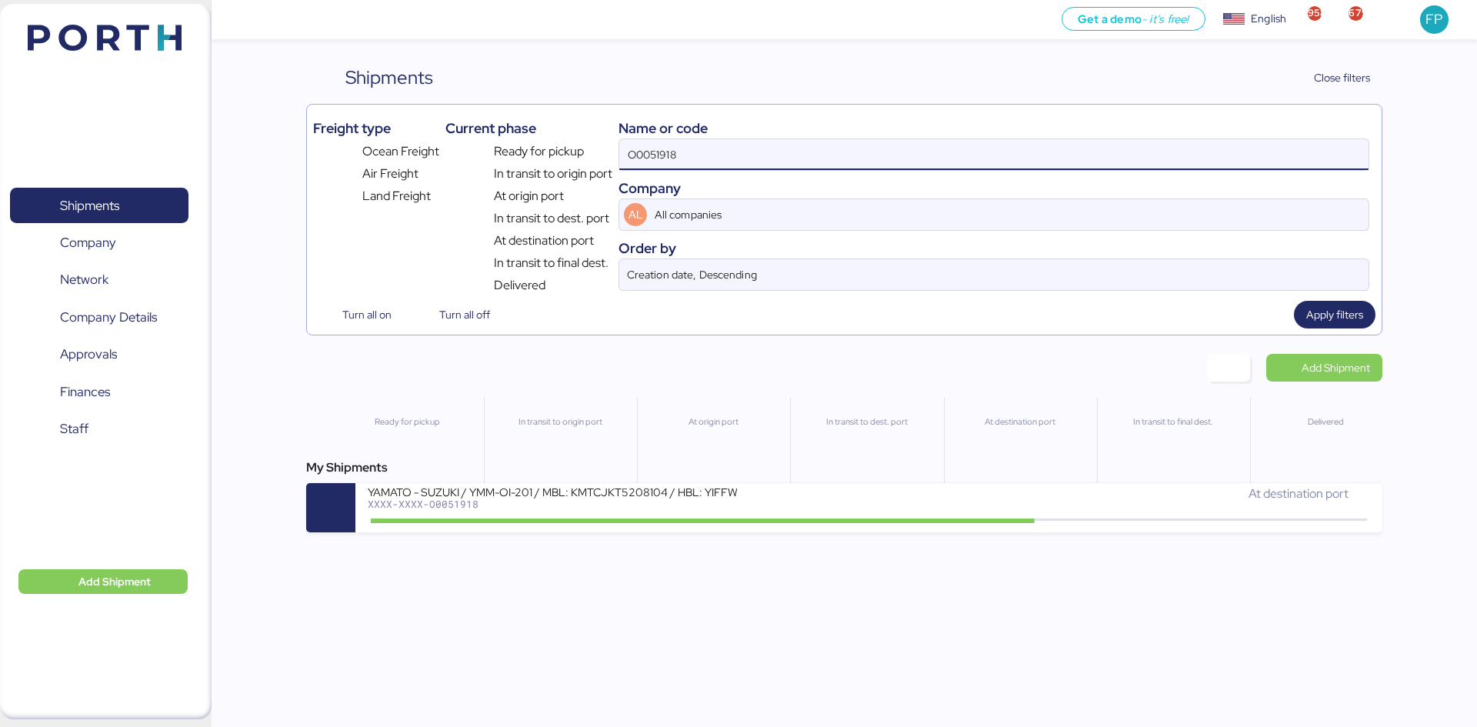
click at [643, 159] on input "O0051918" at bounding box center [993, 154] width 749 height 31
paste input "2026"
type input "O0052026"
click at [646, 479] on div "At origin port" at bounding box center [713, 452] width 152 height 111
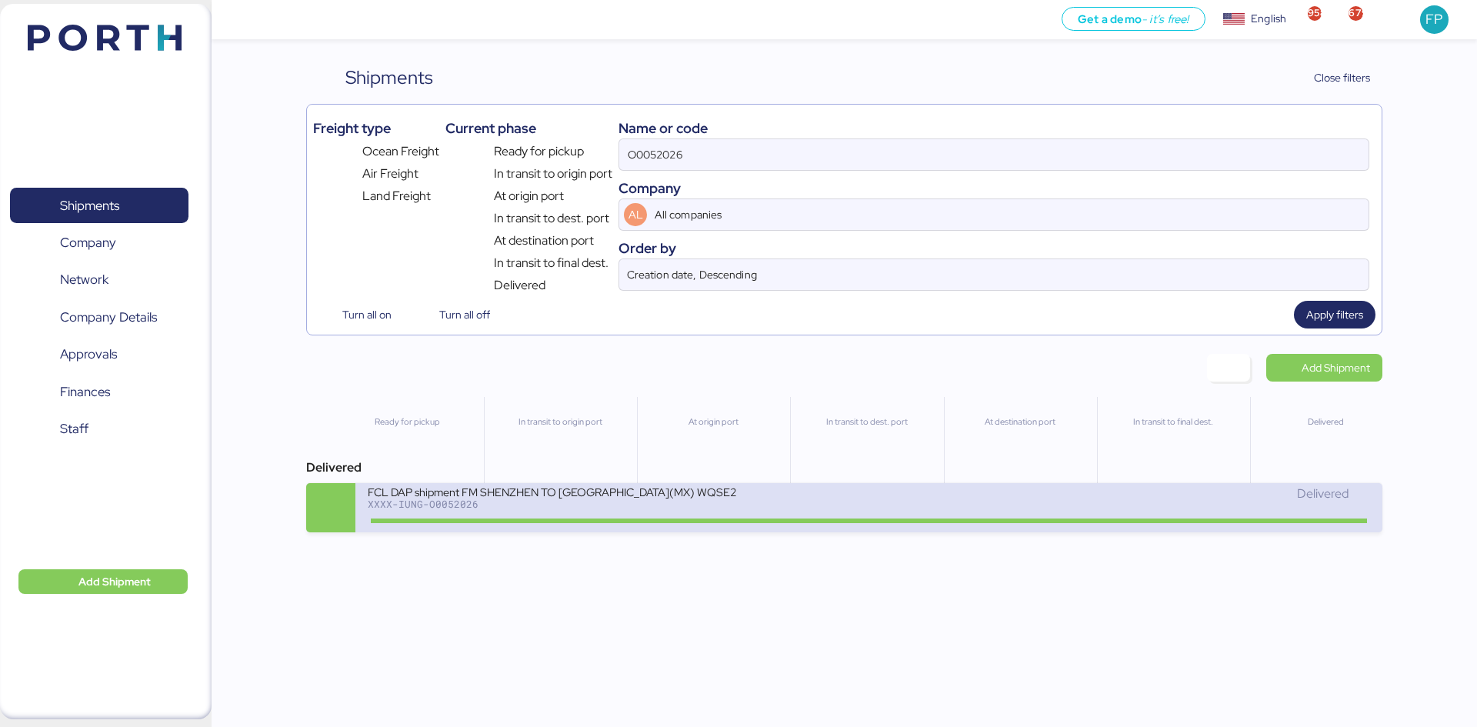
click at [652, 515] on div "FCL DAP shipment FM SHENZHEN TO MANZANILLO(MX) WQSE2507X34 XXXX-IUNG-O0052026" at bounding box center [618, 501] width 501 height 33
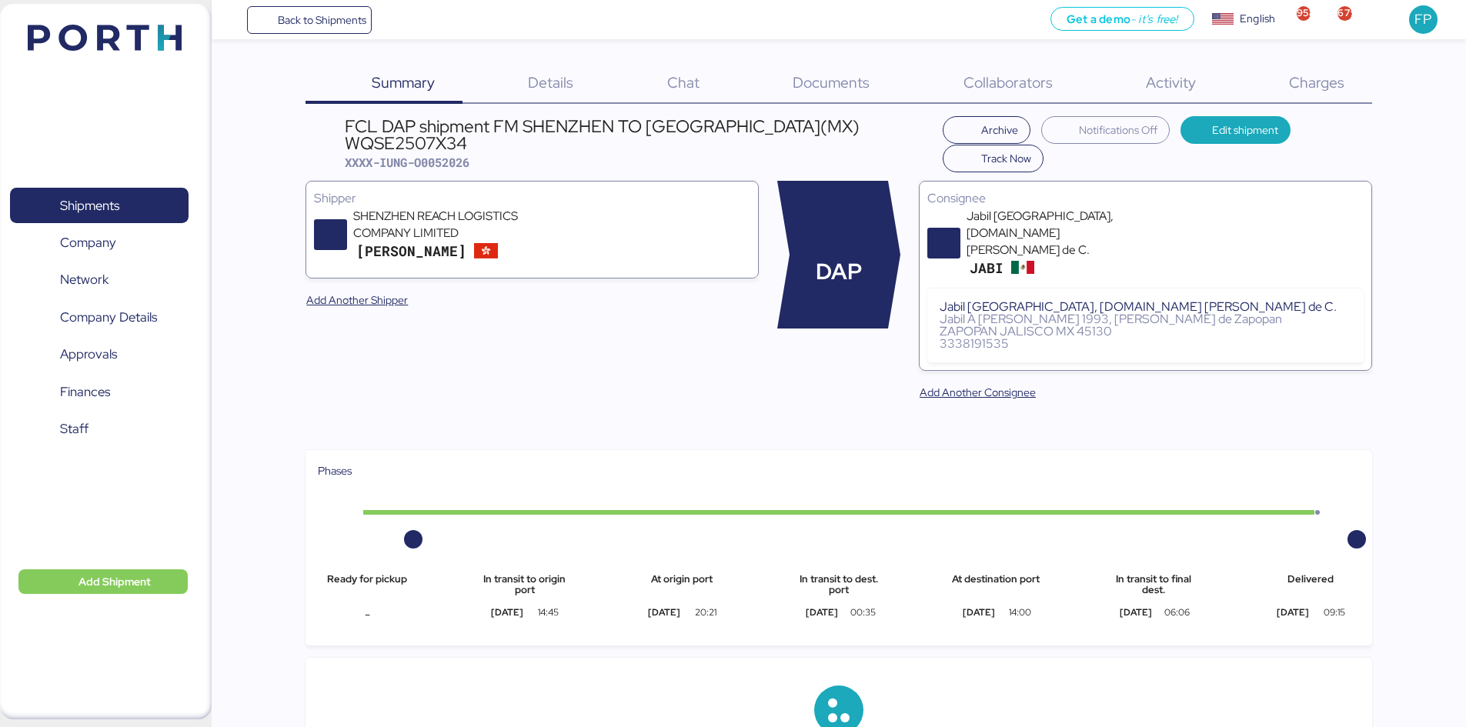
click at [1316, 92] on span "Charges" at bounding box center [1316, 82] width 55 height 20
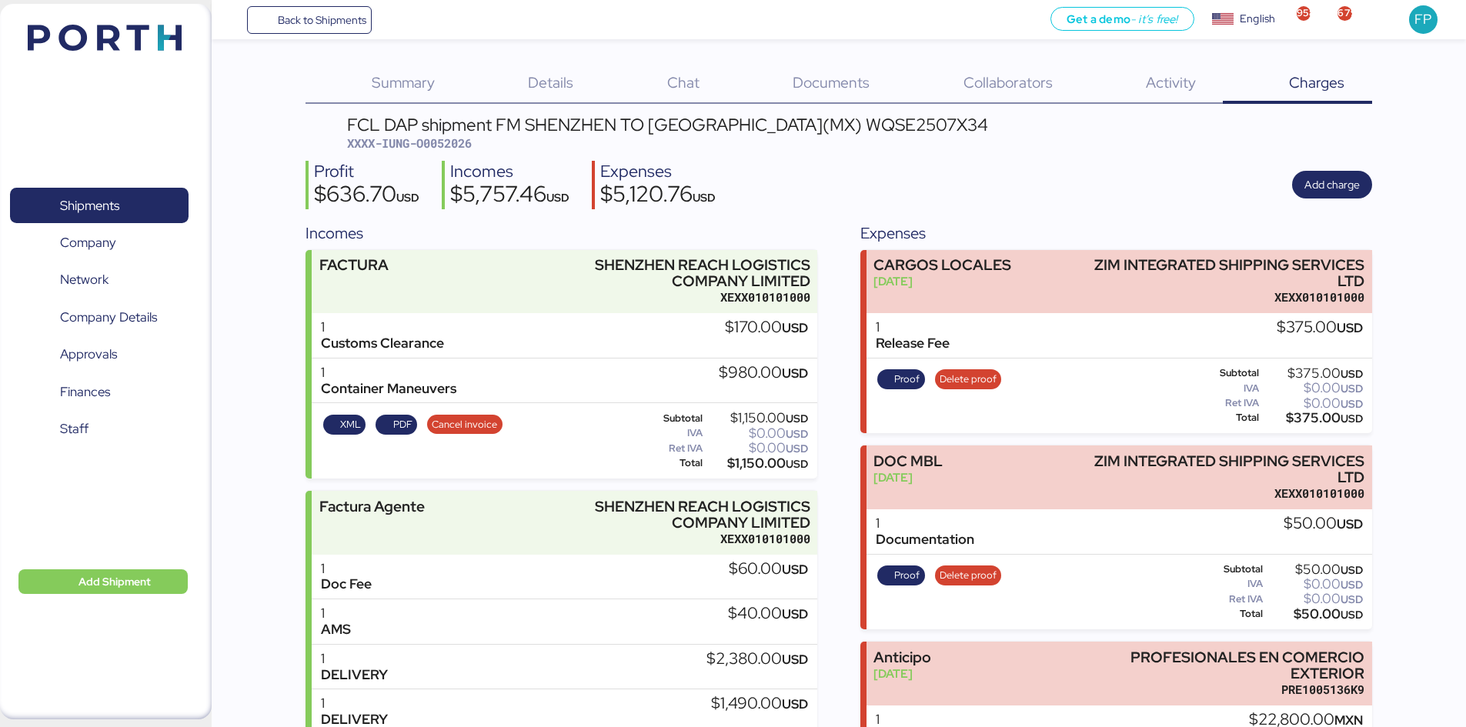
click at [462, 142] on span "XXXX-IUNG-O0052026" at bounding box center [409, 142] width 125 height 15
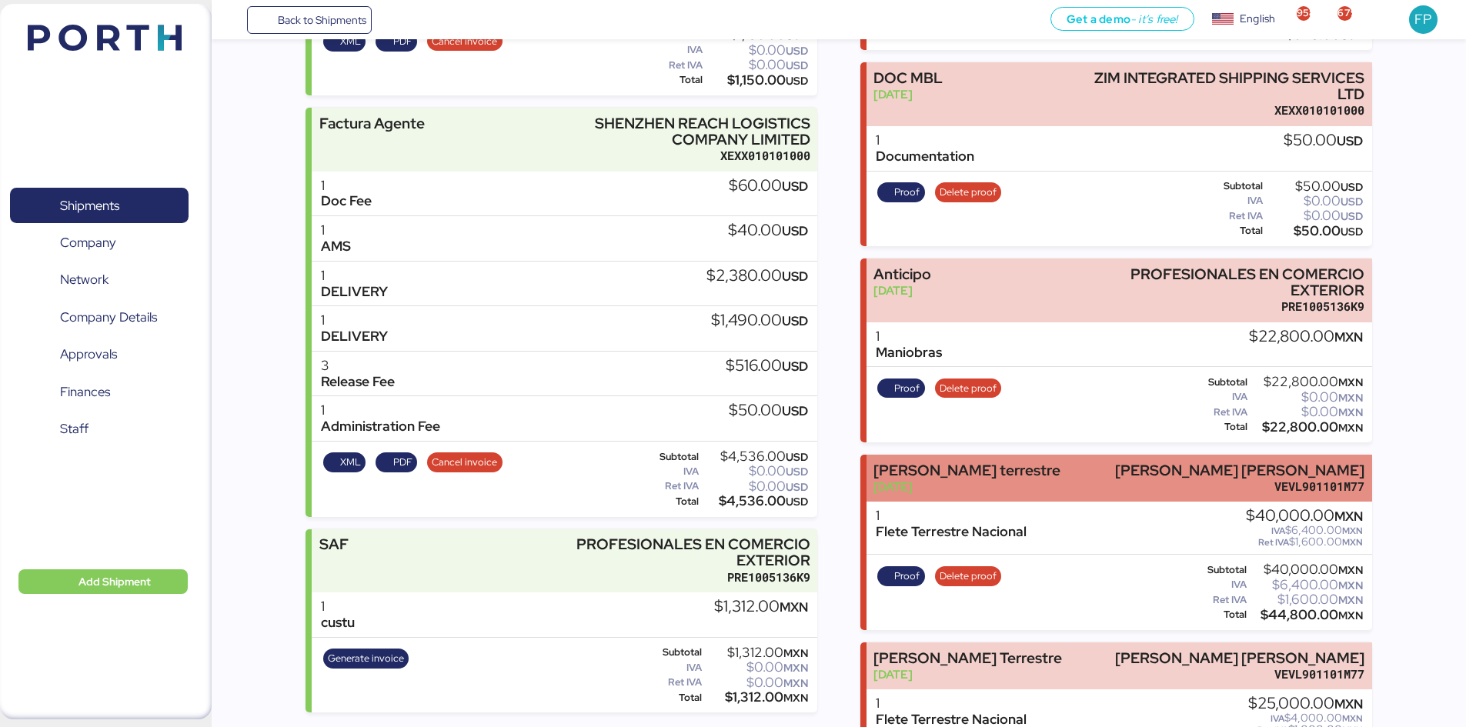
scroll to position [409, 0]
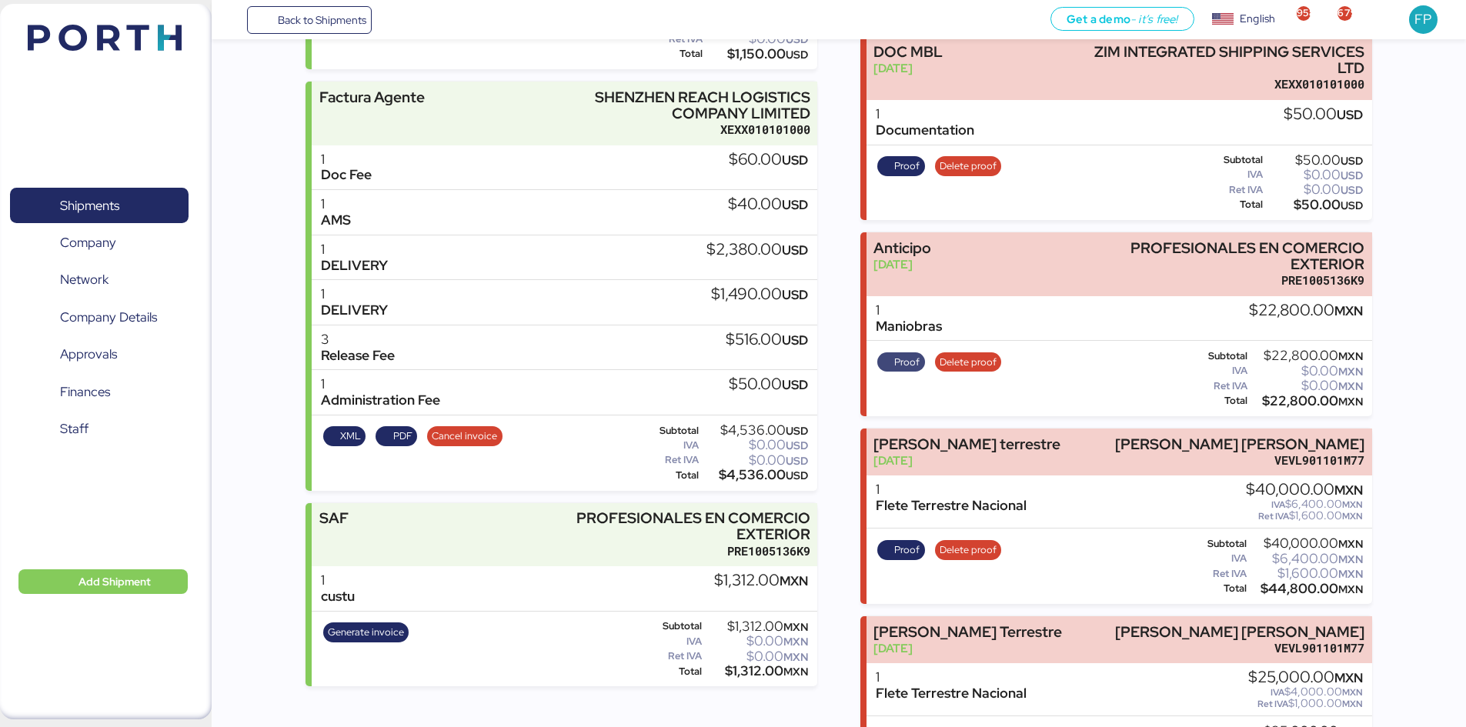
click at [907, 367] on span "Proof" at bounding box center [906, 362] width 25 height 17
click at [822, 522] on div "Incomes FACTURA SHENZHEN REACH LOGISTICS COMPANY LIMITED XEXX010101000 1 Custom…" at bounding box center [838, 302] width 1066 height 980
click at [161, 198] on span "Shipments" at bounding box center [98, 206] width 165 height 22
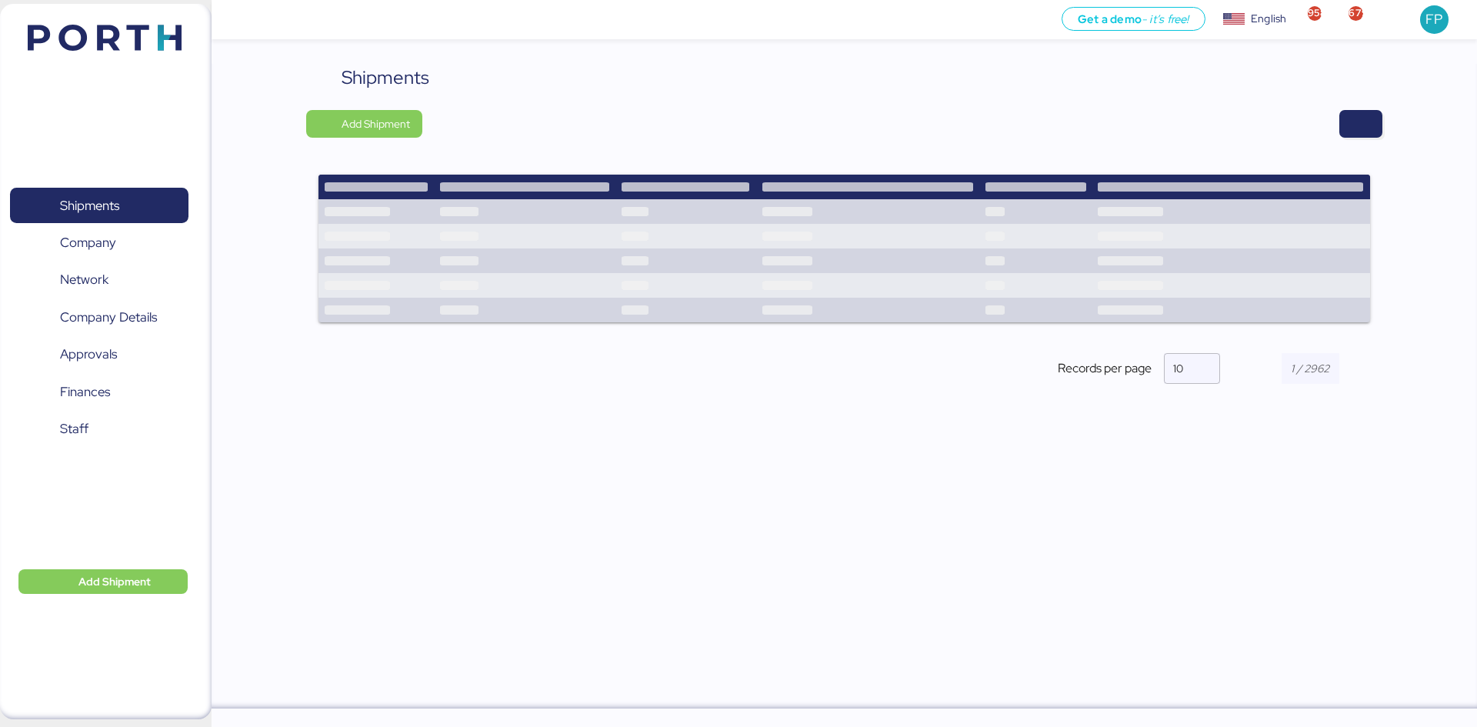
click at [1337, 139] on div "Shipments Add Shipment Shipment Name AVISO DE EXPORTACIÓN // 24000120 - 2500001…" at bounding box center [844, 237] width 1076 height 346
click at [1353, 131] on span "button" at bounding box center [1361, 124] width 18 height 22
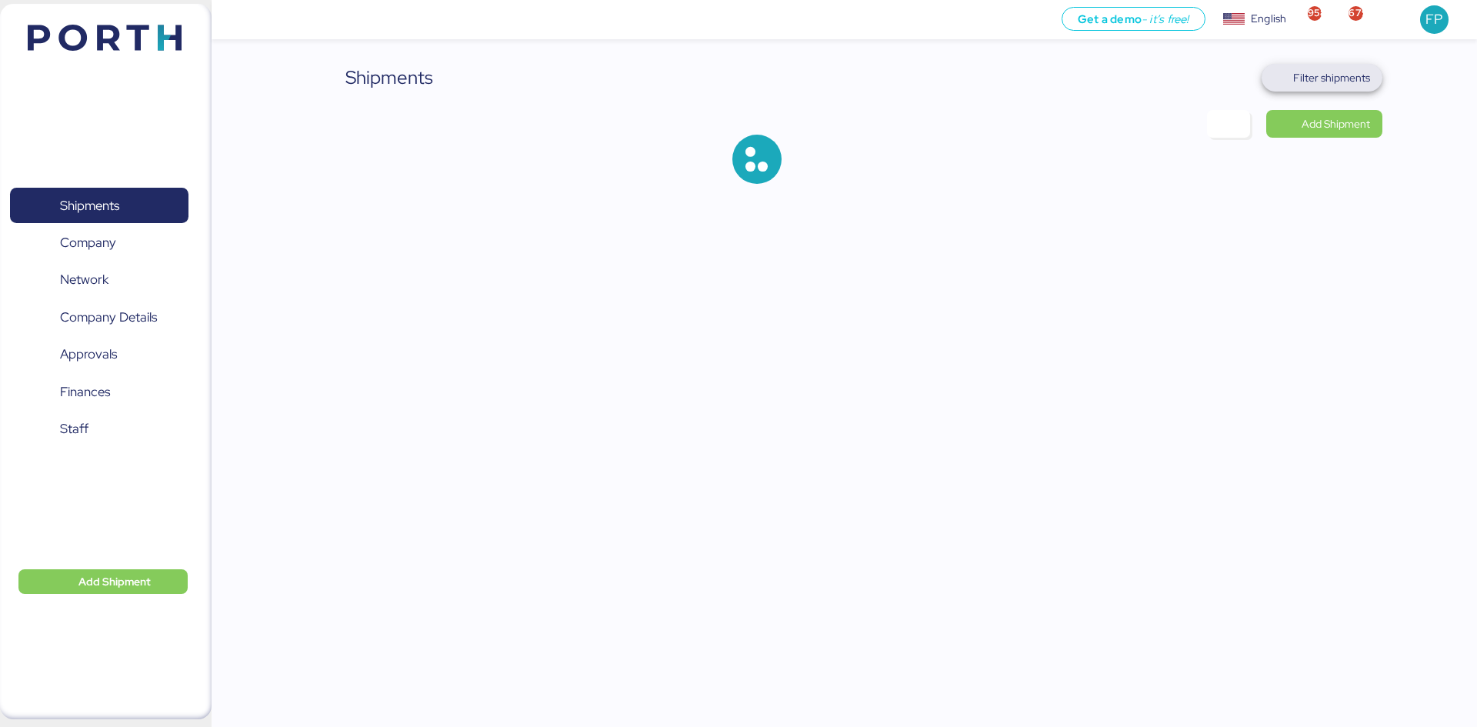
click at [1296, 72] on span "Filter shipments" at bounding box center [1331, 77] width 77 height 18
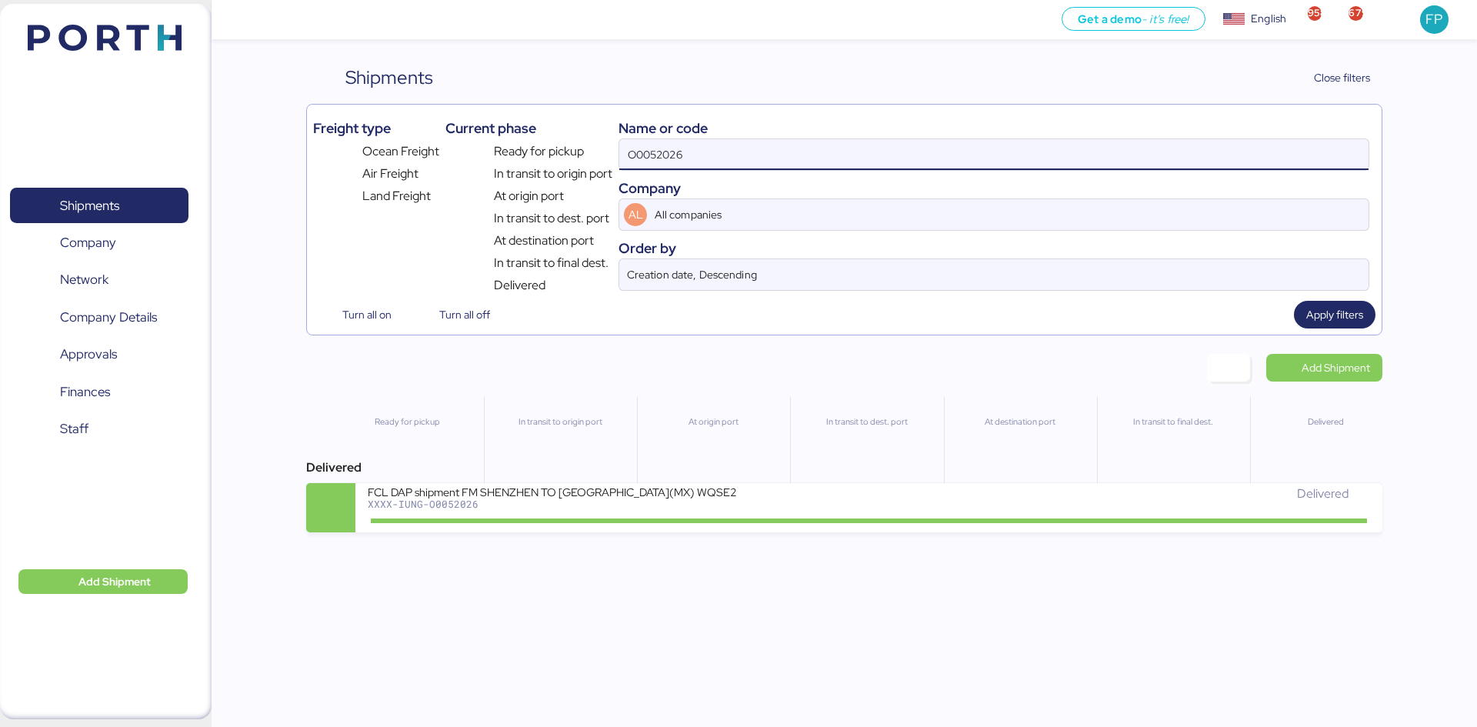
click at [659, 148] on input "O0052026" at bounding box center [993, 154] width 749 height 31
paste input "A0052078"
type input "A0052078"
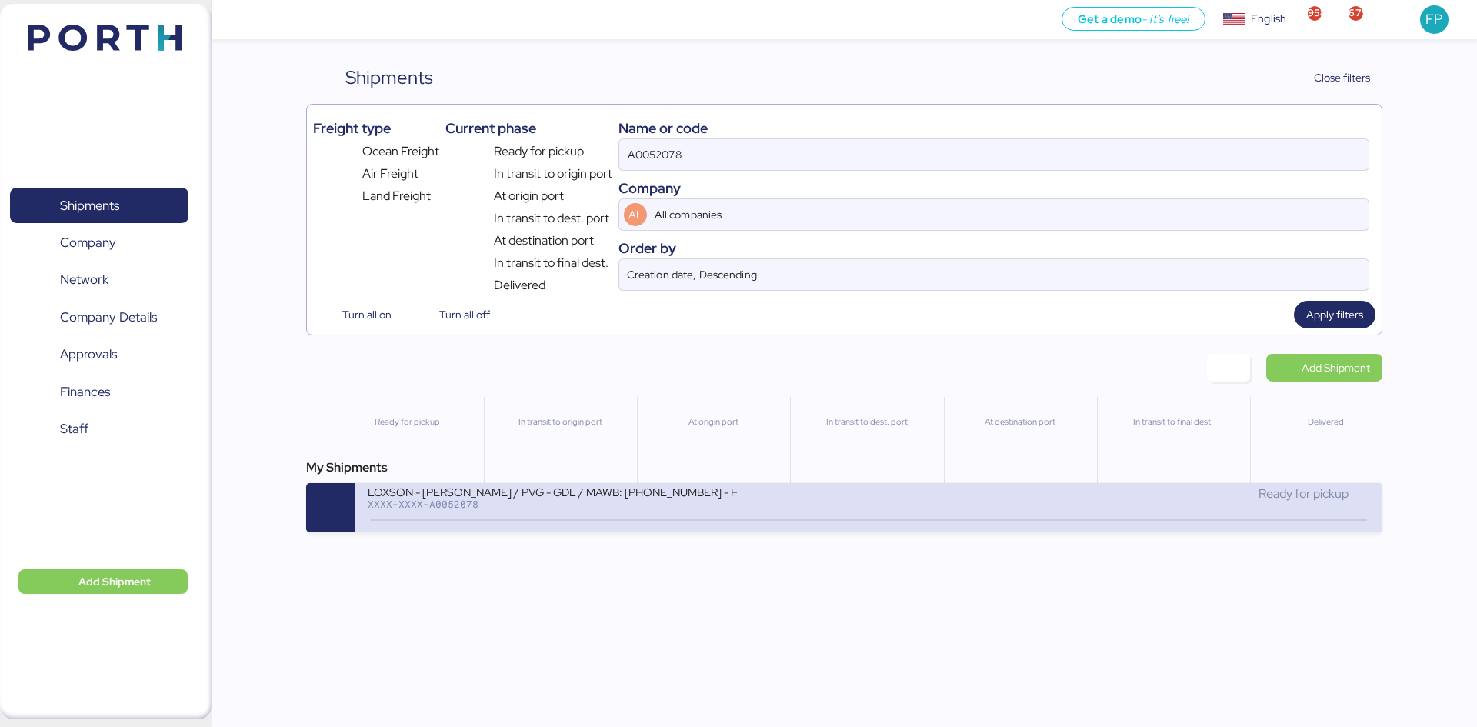
click at [772, 492] on div "LOXSON - HUANG YU / PVG - GDL / MAWB: 160-9645 0594 - HAWB: LXN25080569 XXXX-XX…" at bounding box center [618, 501] width 501 height 33
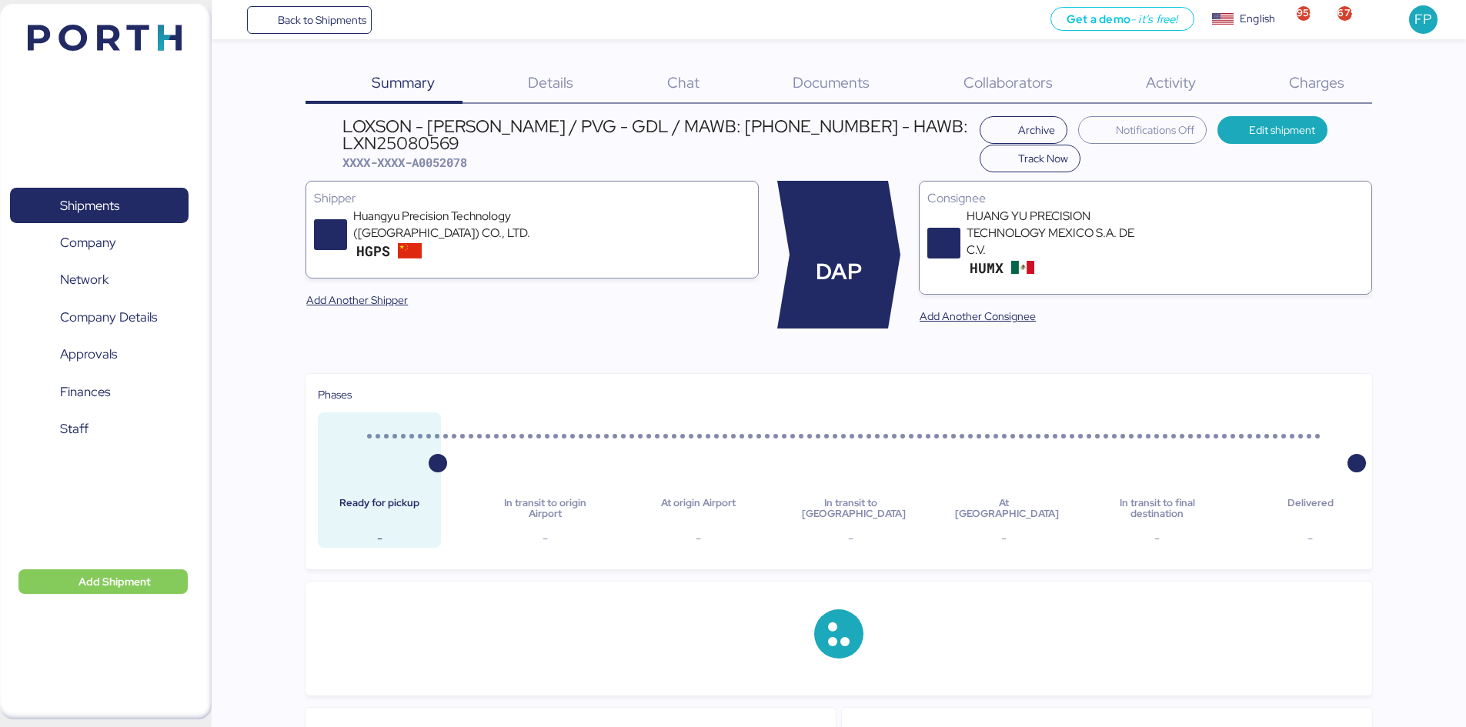
click at [1352, 99] on div "Charges 0" at bounding box center [1296, 84] width 148 height 40
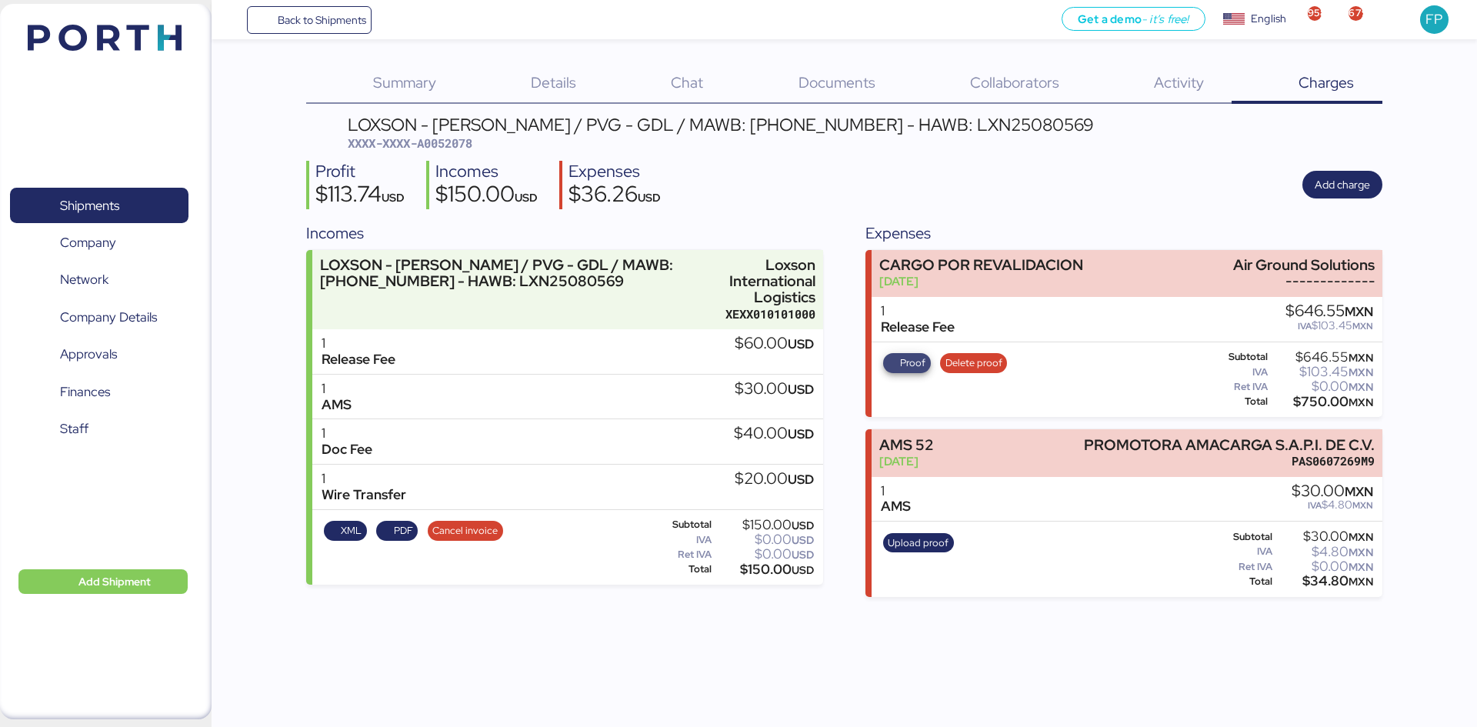
click at [914, 369] on span "Proof" at bounding box center [912, 363] width 25 height 17
click at [135, 201] on span "Shipments" at bounding box center [98, 206] width 165 height 22
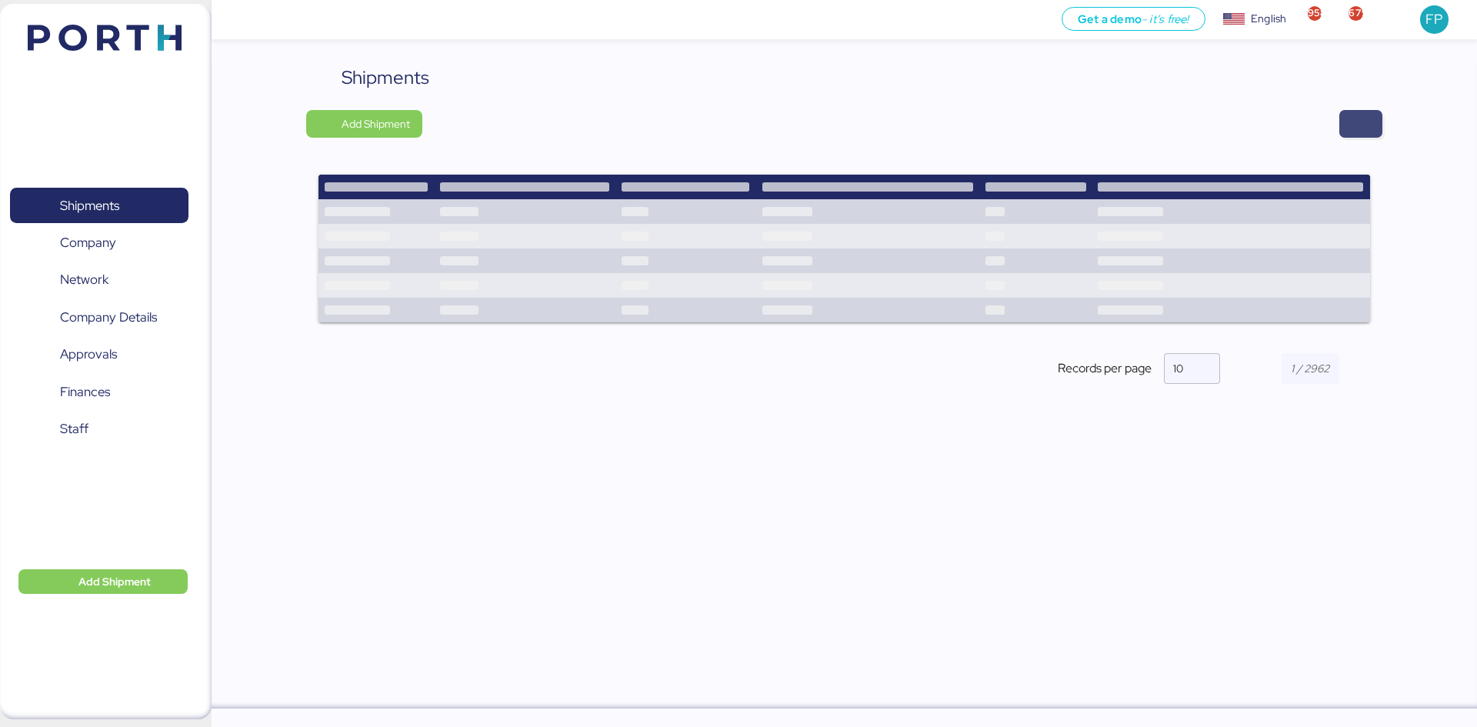
click at [1359, 123] on span "button" at bounding box center [1361, 124] width 18 height 22
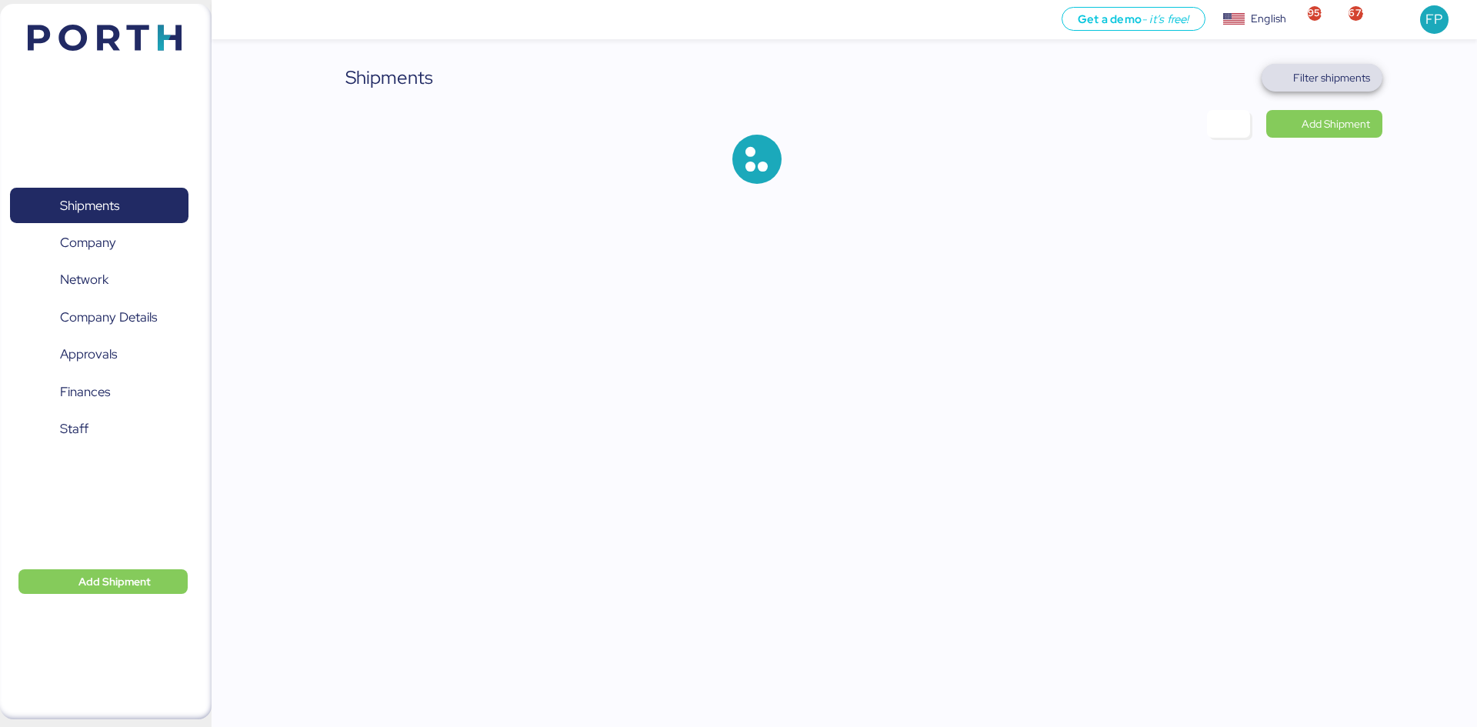
drag, startPoint x: 1354, startPoint y: 74, endPoint x: 856, endPoint y: 9, distance: 501.9
click at [1353, 74] on span "Filter shipments" at bounding box center [1331, 77] width 77 height 18
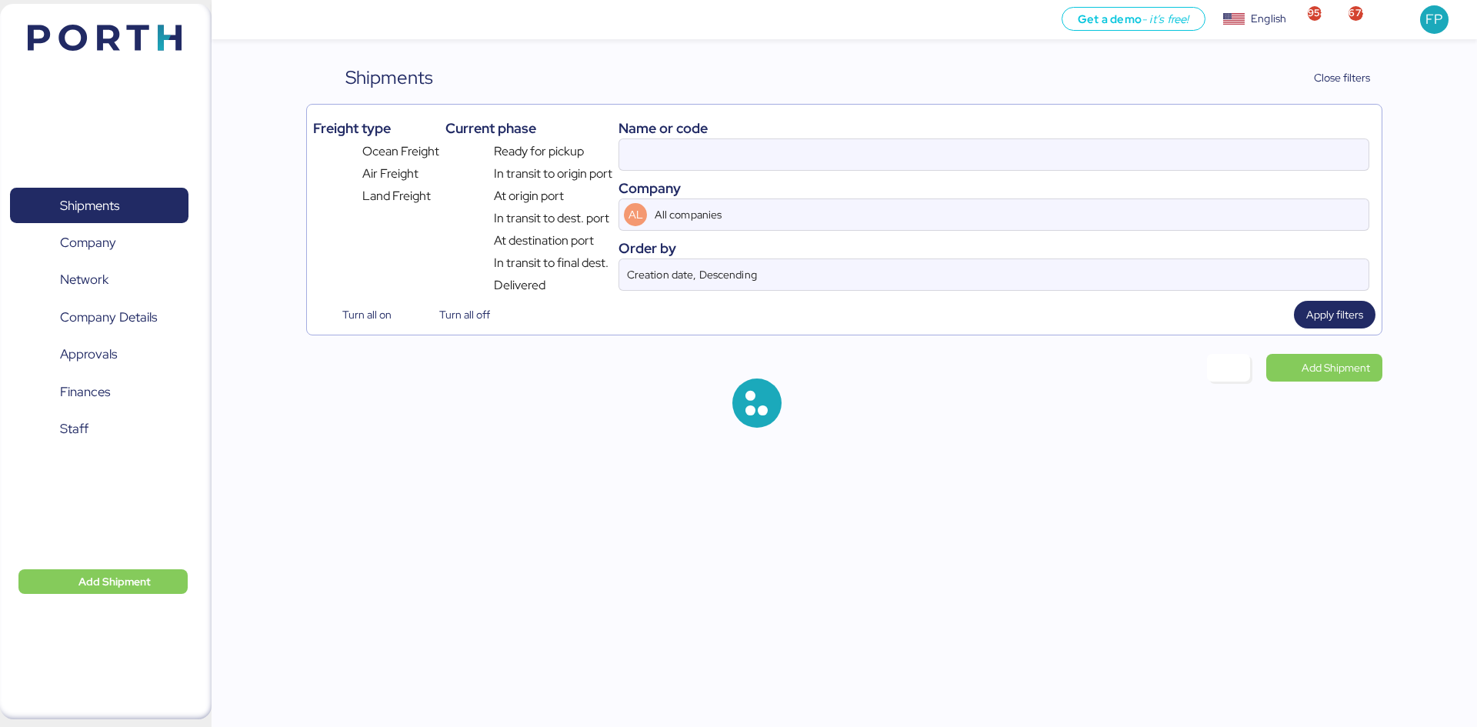
type input "A0052078"
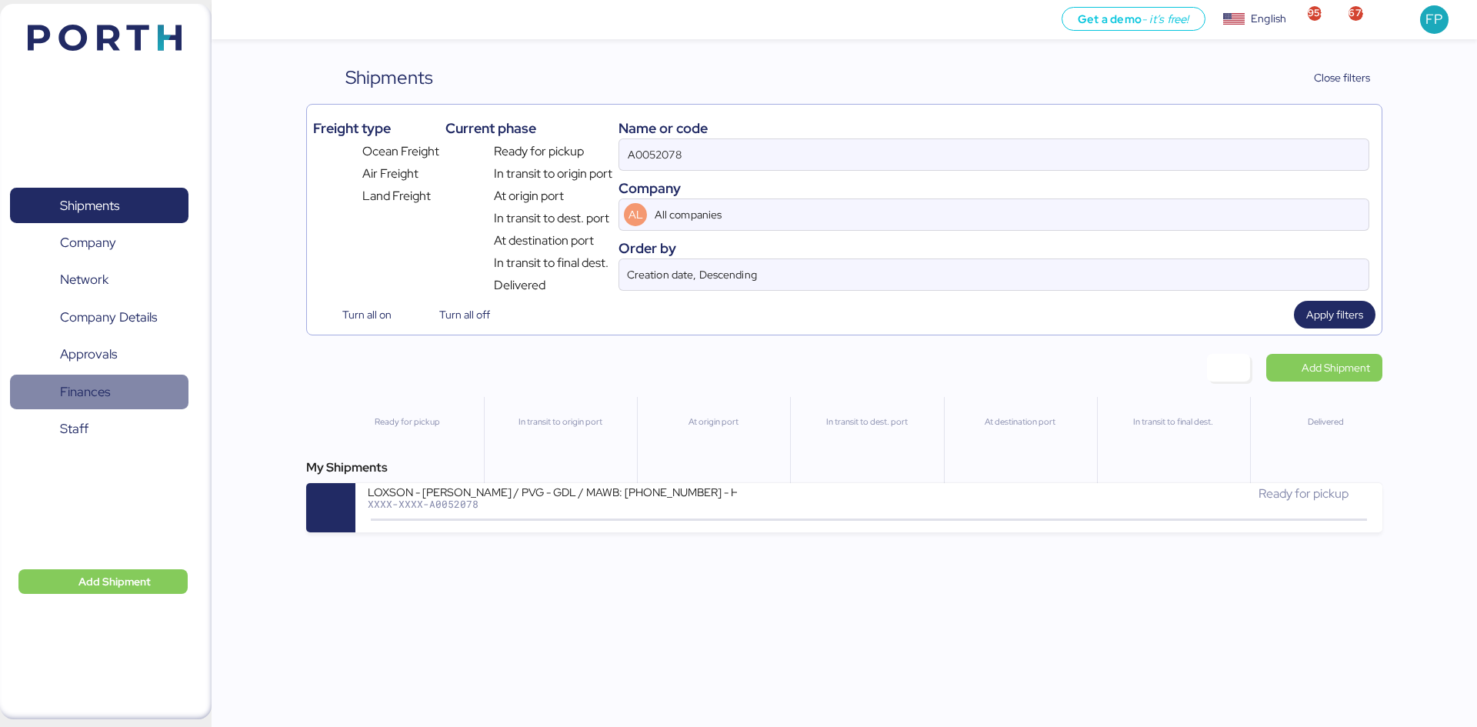
click at [105, 386] on span "Finances" at bounding box center [85, 392] width 50 height 22
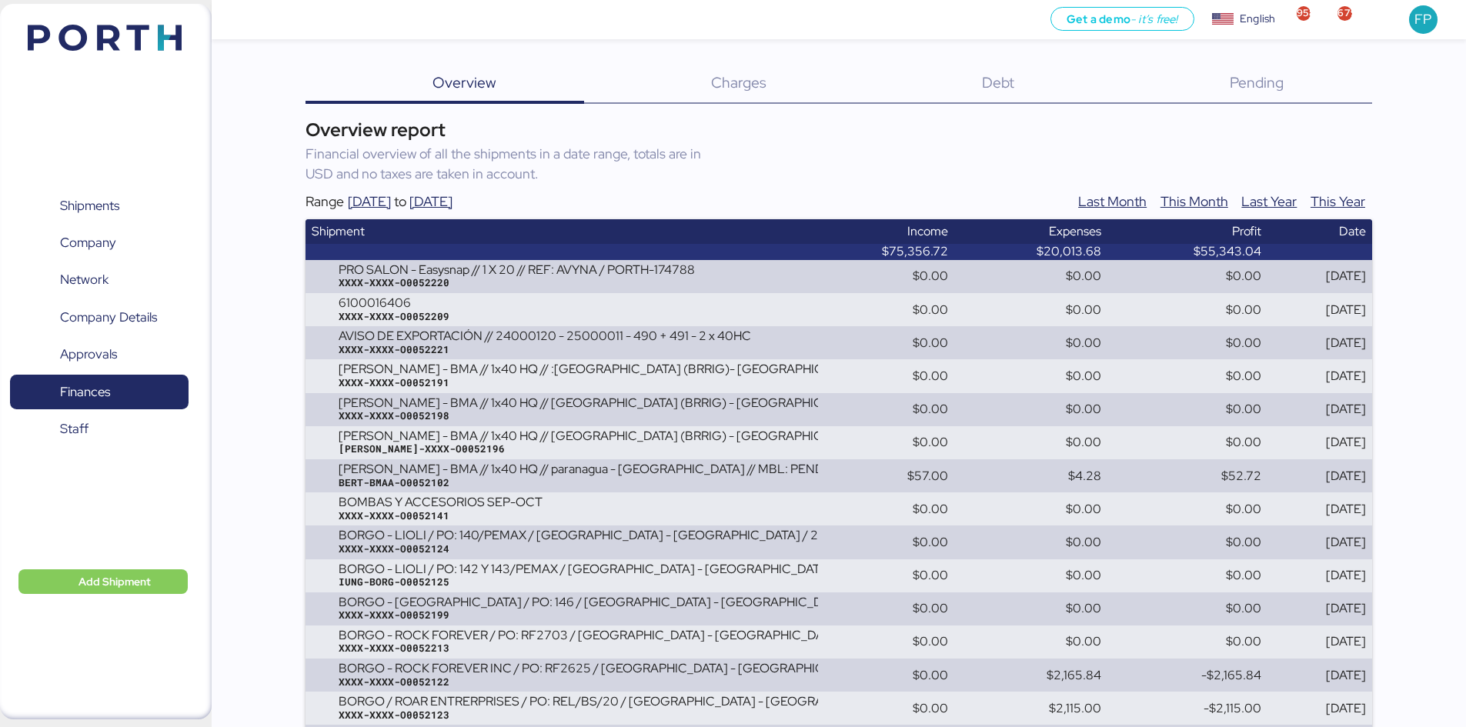
click at [994, 82] on span "Debt" at bounding box center [998, 82] width 32 height 20
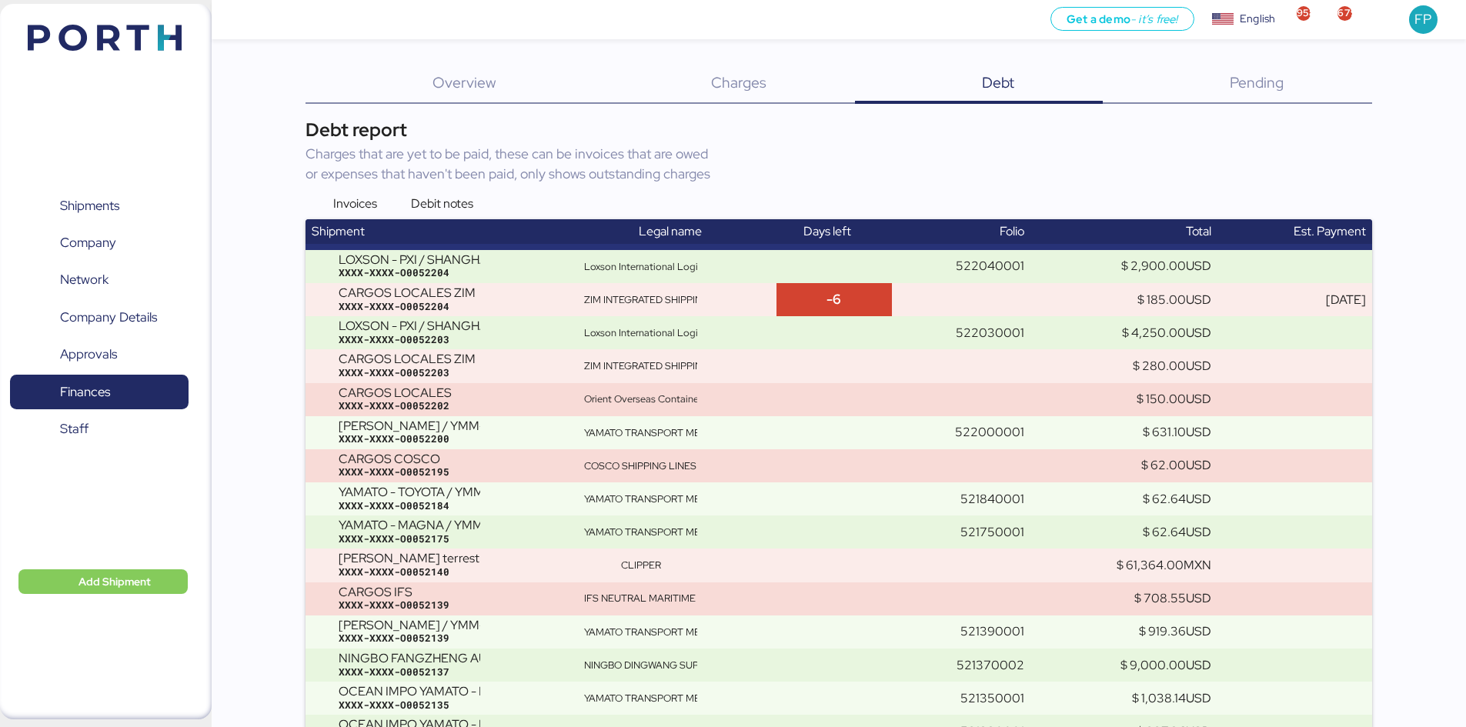
click at [325, 195] on div "Invoices" at bounding box center [341, 204] width 72 height 18
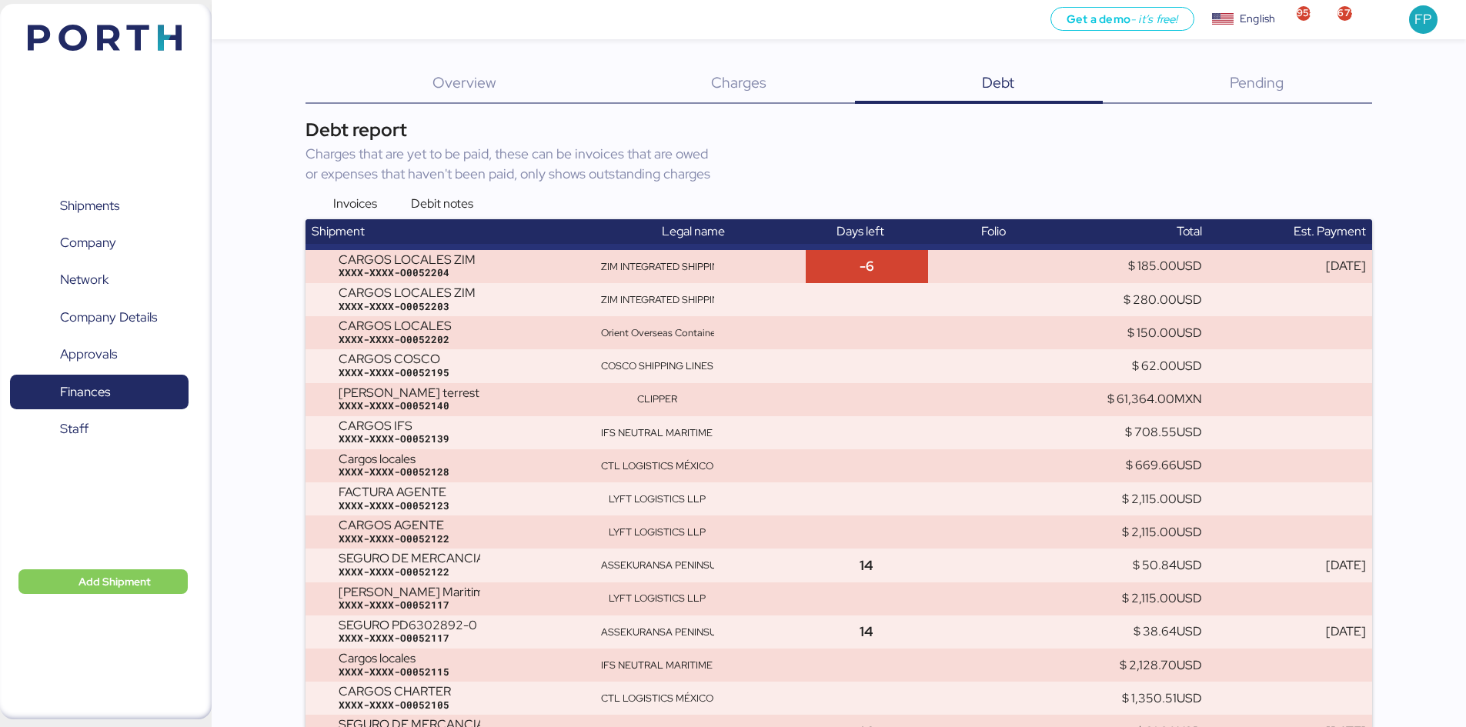
click at [1252, 78] on span "Pending" at bounding box center [1256, 82] width 54 height 20
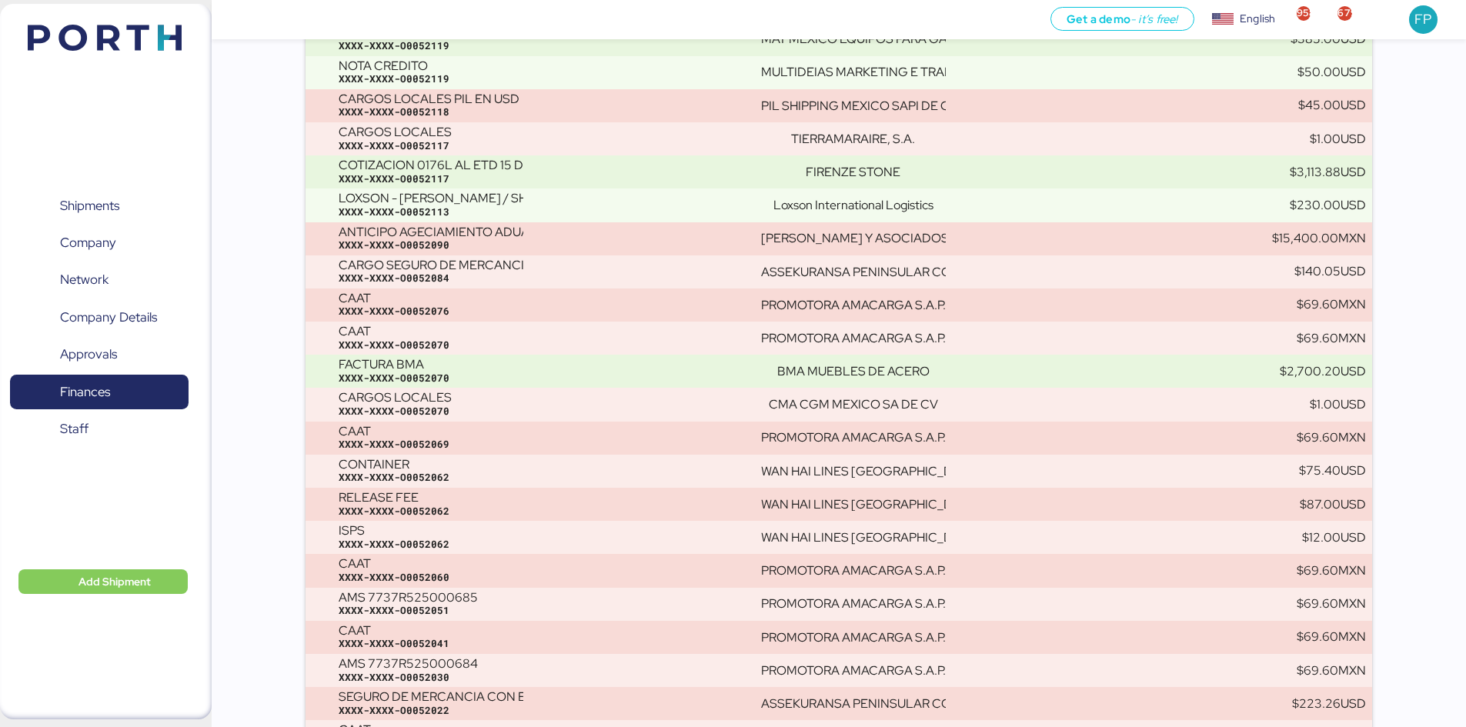
scroll to position [703, 0]
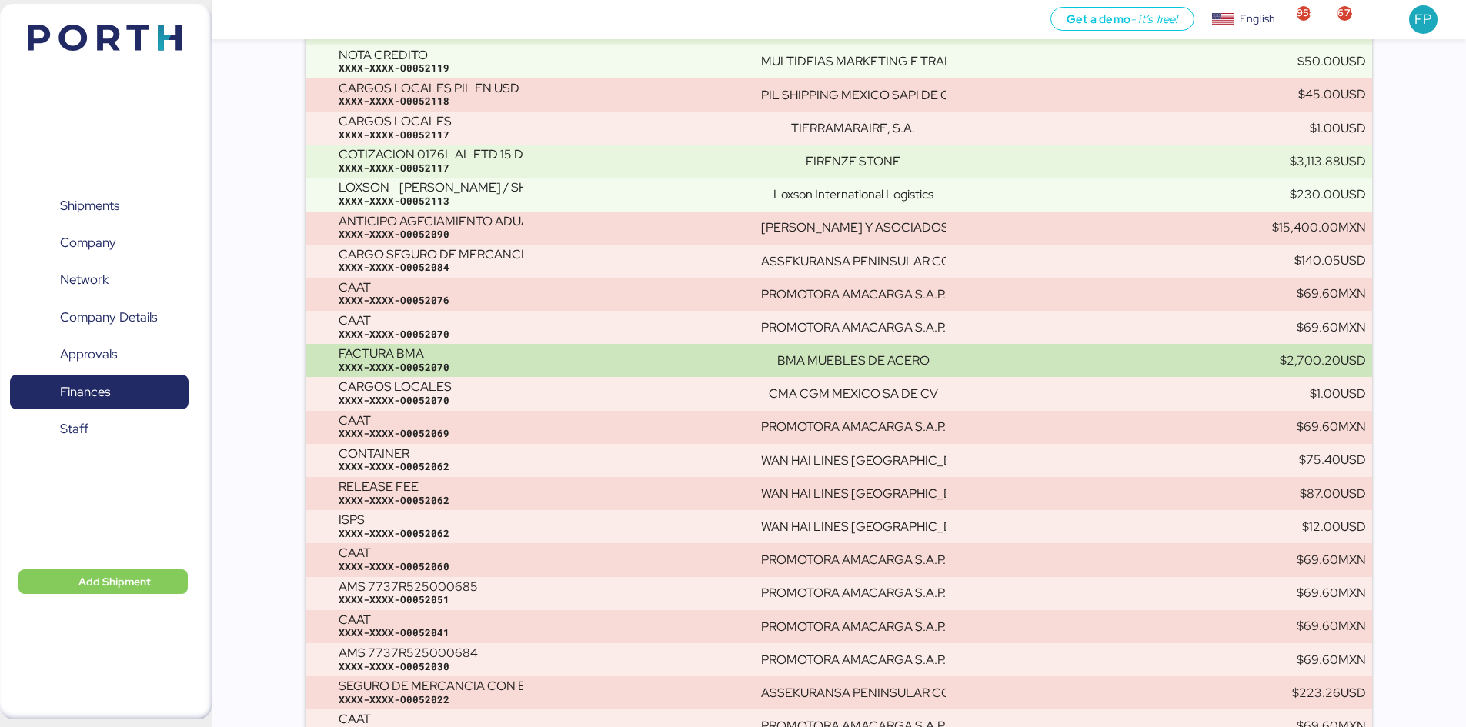
click at [654, 357] on div "FACTURA BMA XXXX-XXXX-O0052070" at bounding box center [543, 360] width 409 height 27
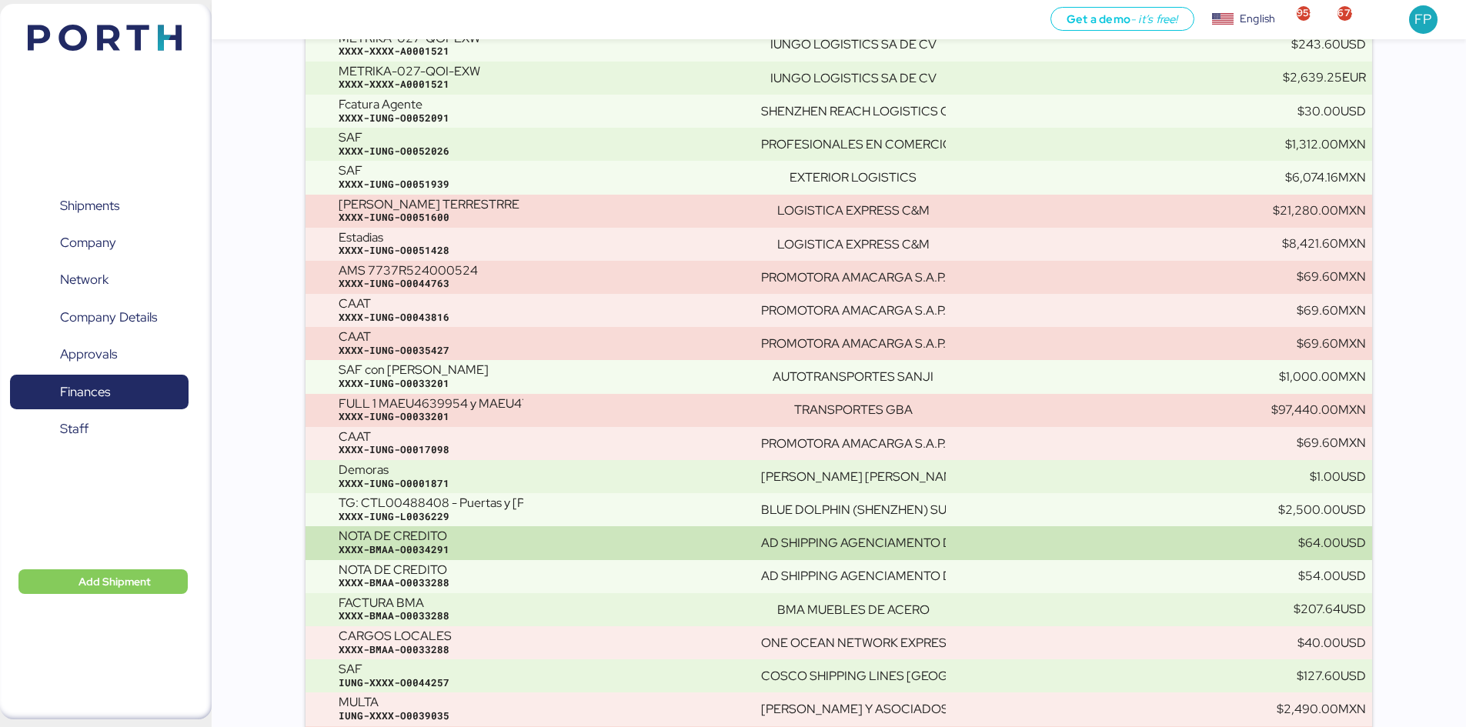
scroll to position [11351, 0]
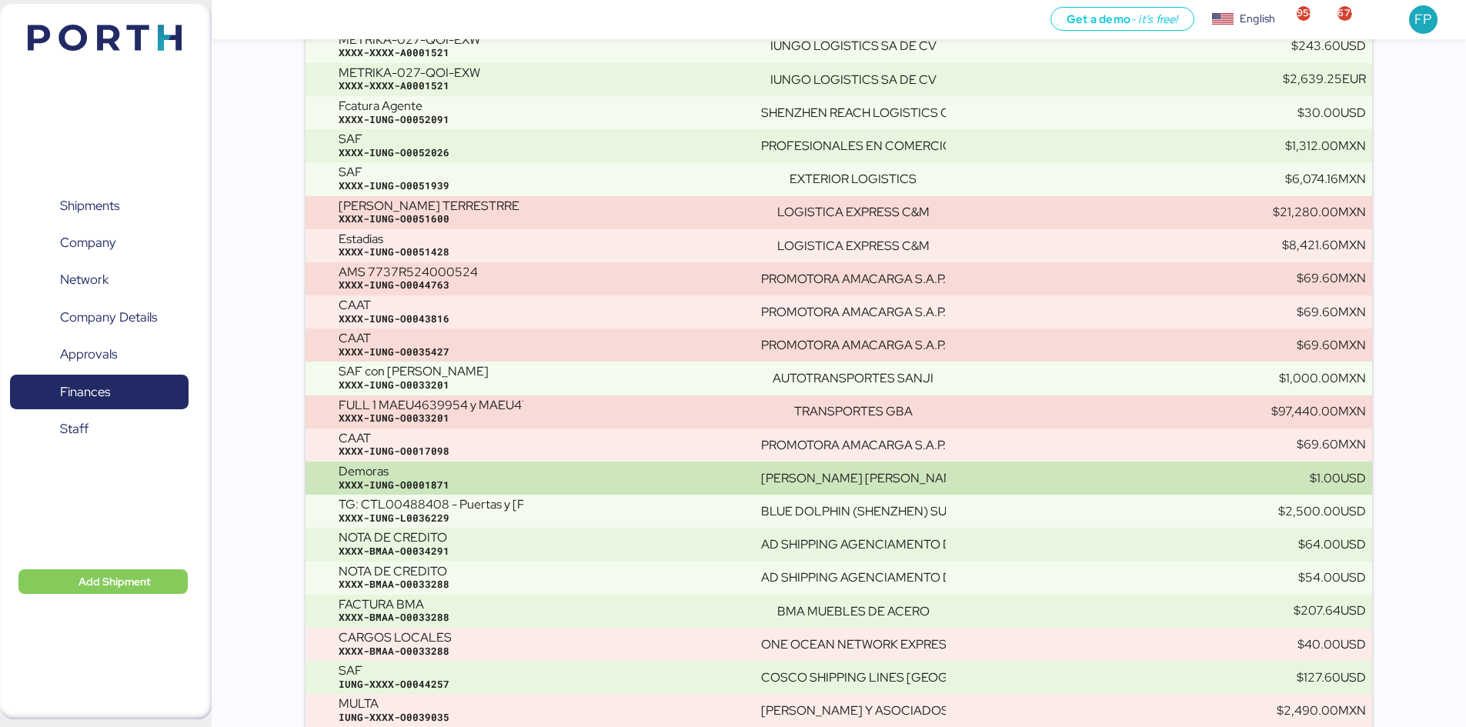
click at [1015, 484] on div "EDGAR ZEFERINO SERNA VEGA" at bounding box center [952, 479] width 382 height 14
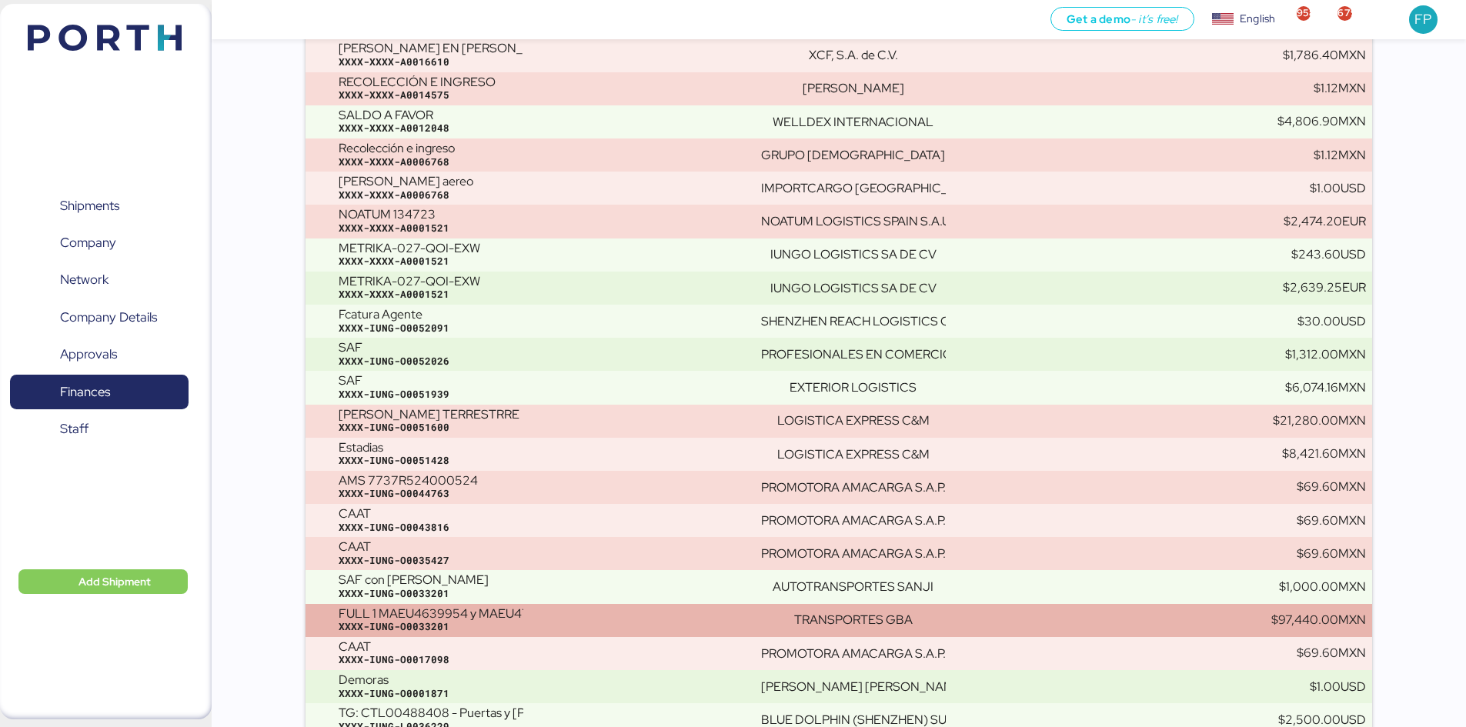
scroll to position [11139, 0]
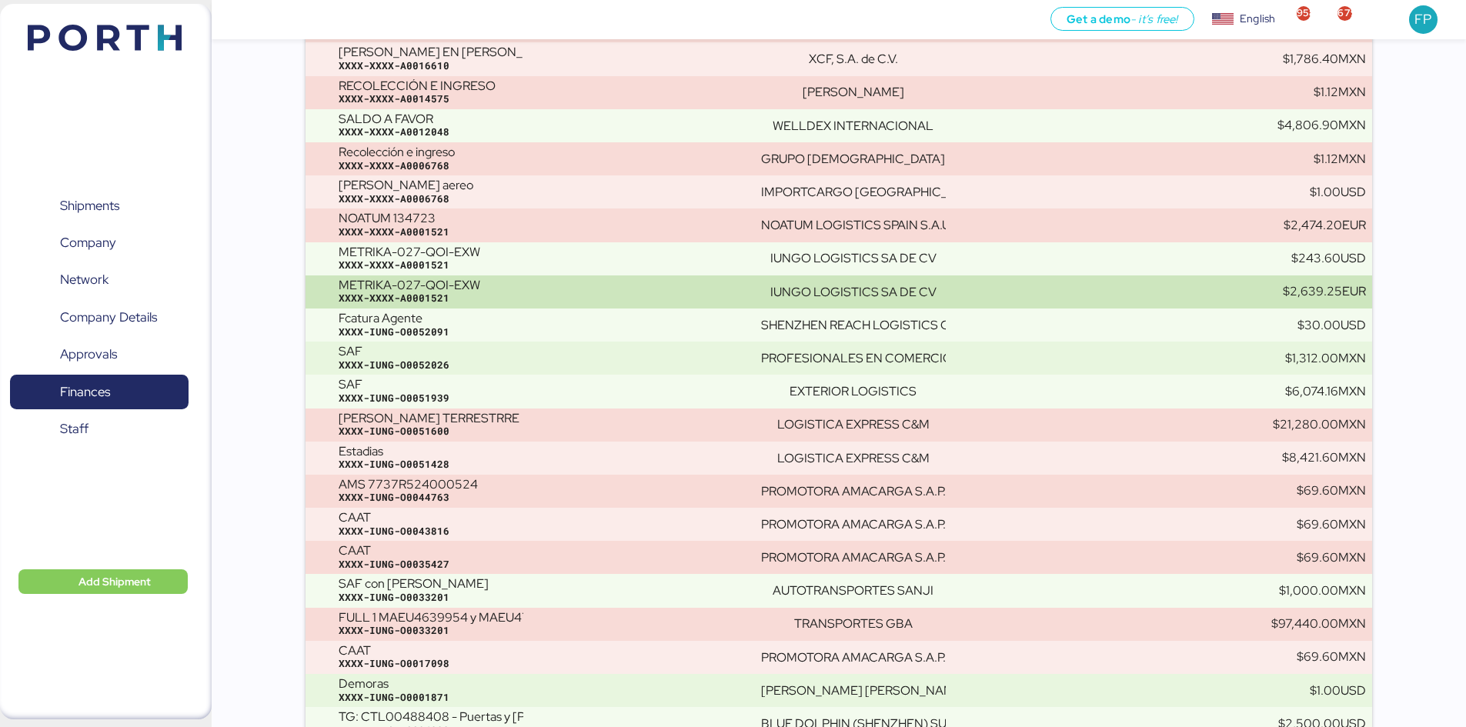
click at [698, 293] on div "XXXX-XXXX-A0001521" at bounding box center [543, 299] width 409 height 14
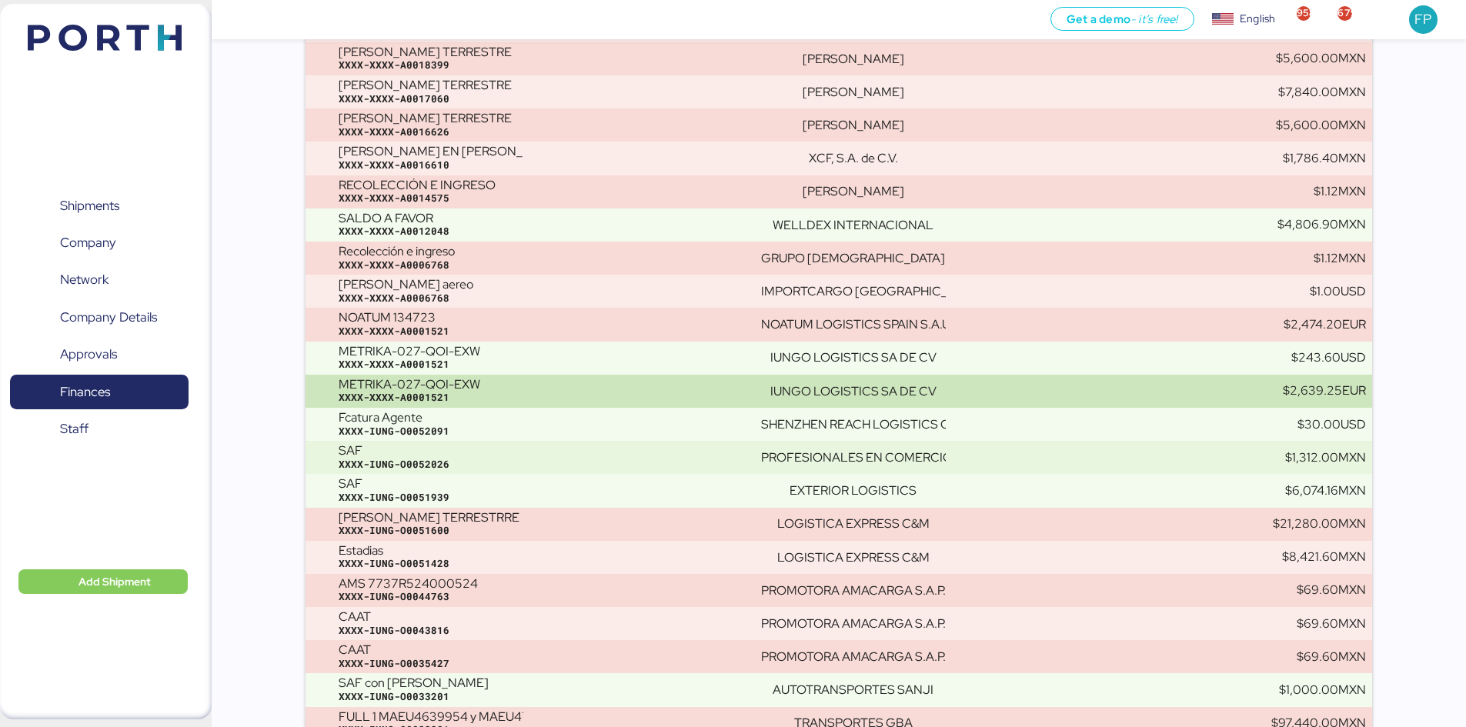
scroll to position [11039, 0]
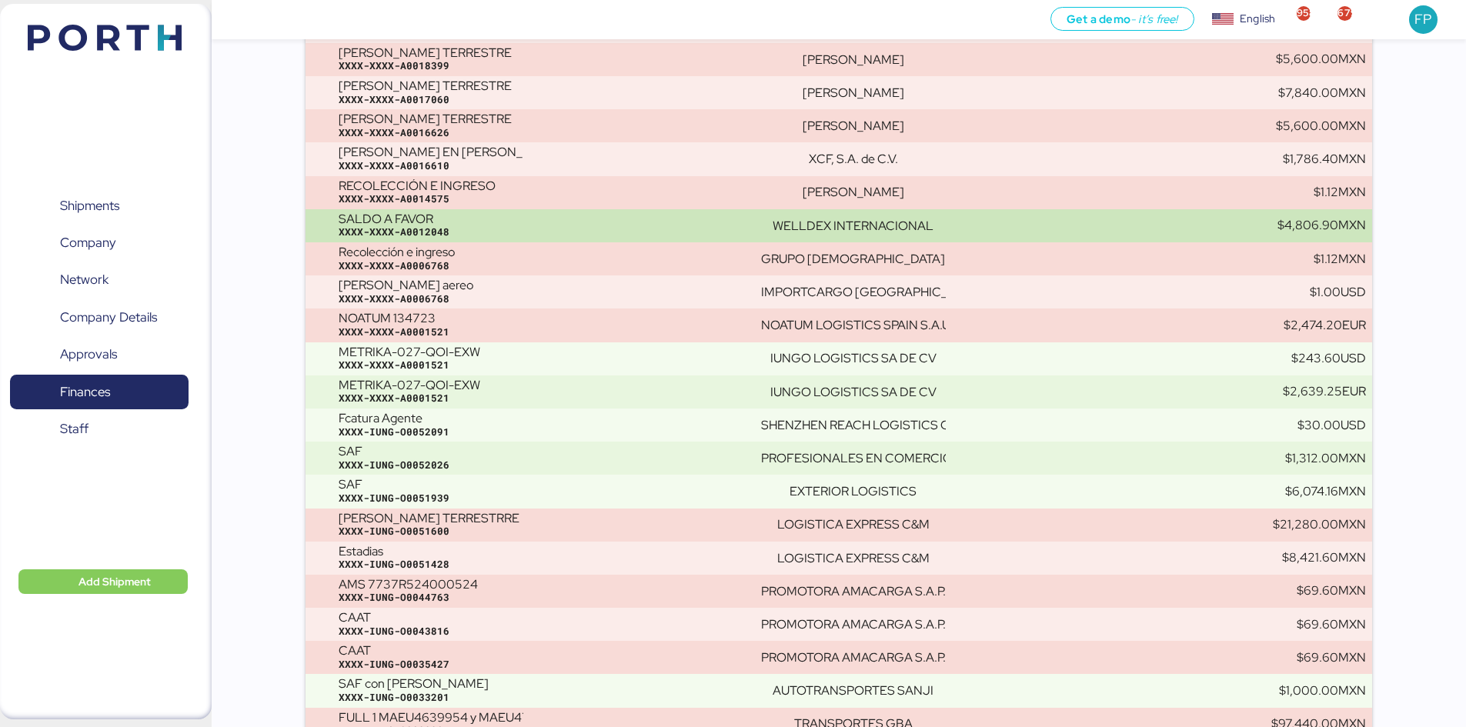
click at [617, 225] on div "SALDO A FAVOR XXXX-XXXX-A0012048" at bounding box center [543, 225] width 409 height 27
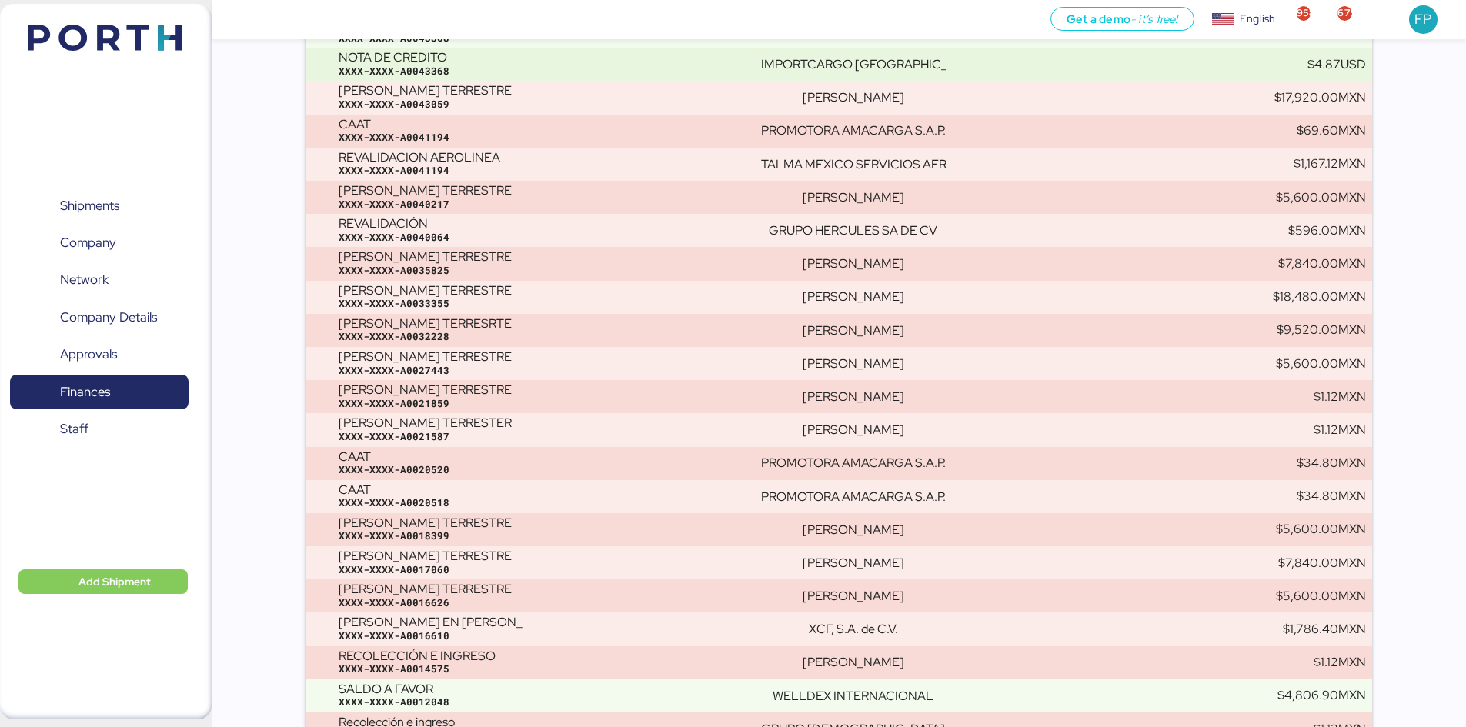
scroll to position [10567, 0]
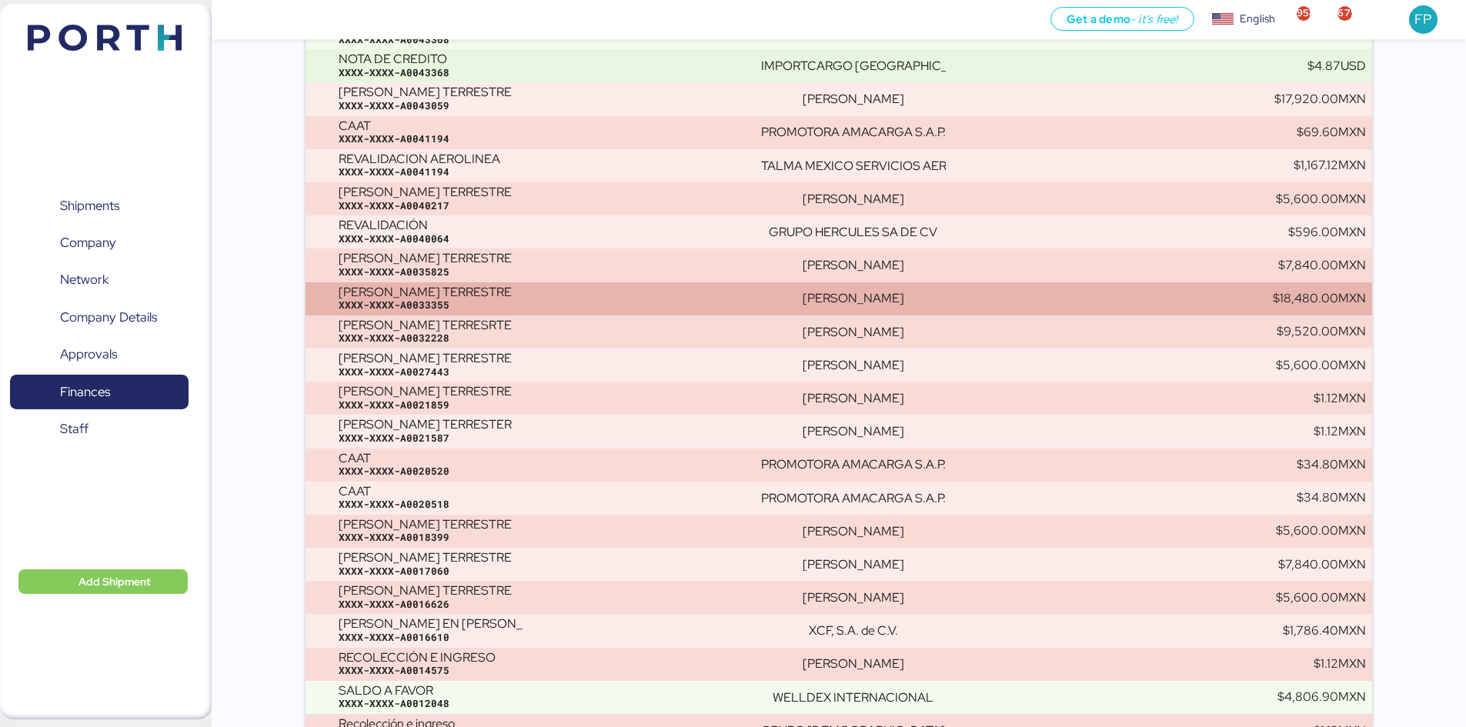
click at [920, 302] on div "CLAUDIA CERON LEDEZMA" at bounding box center [853, 299] width 185 height 14
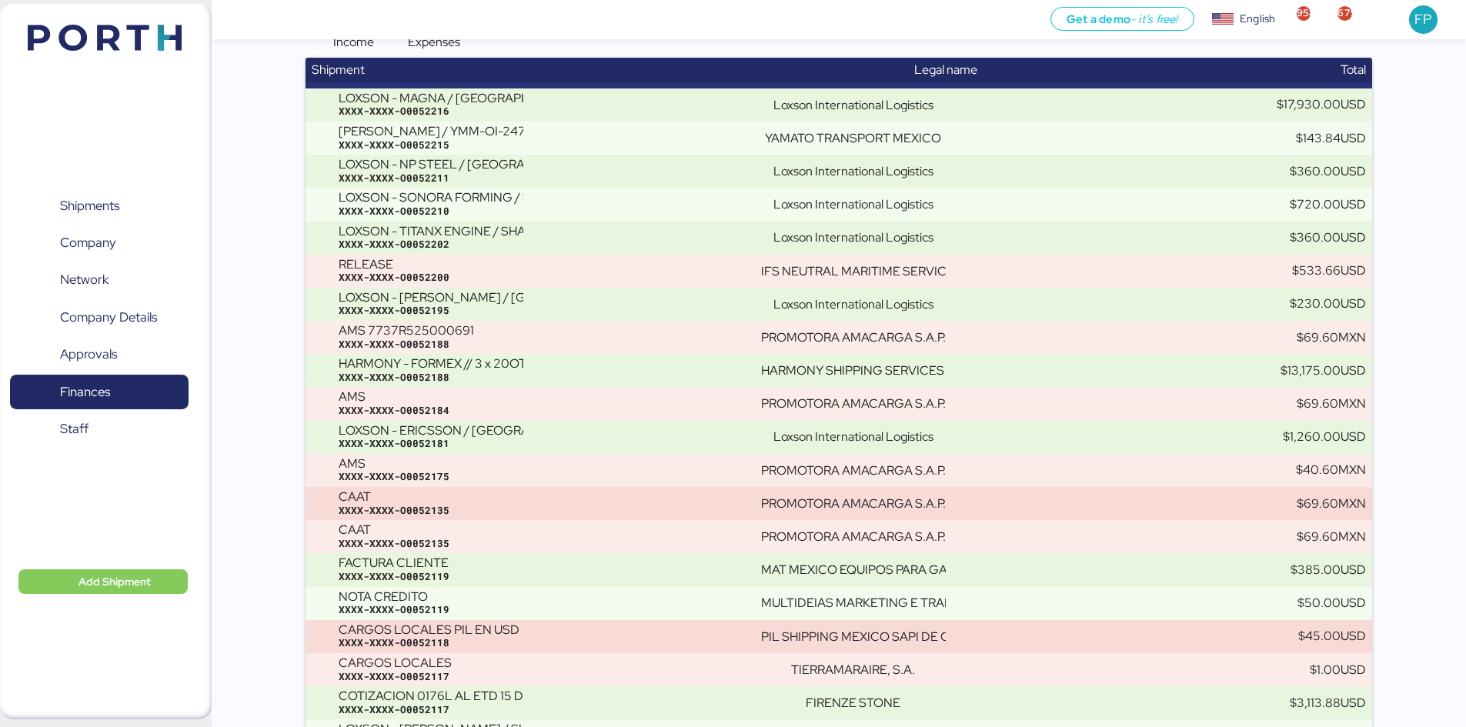
scroll to position [0, 0]
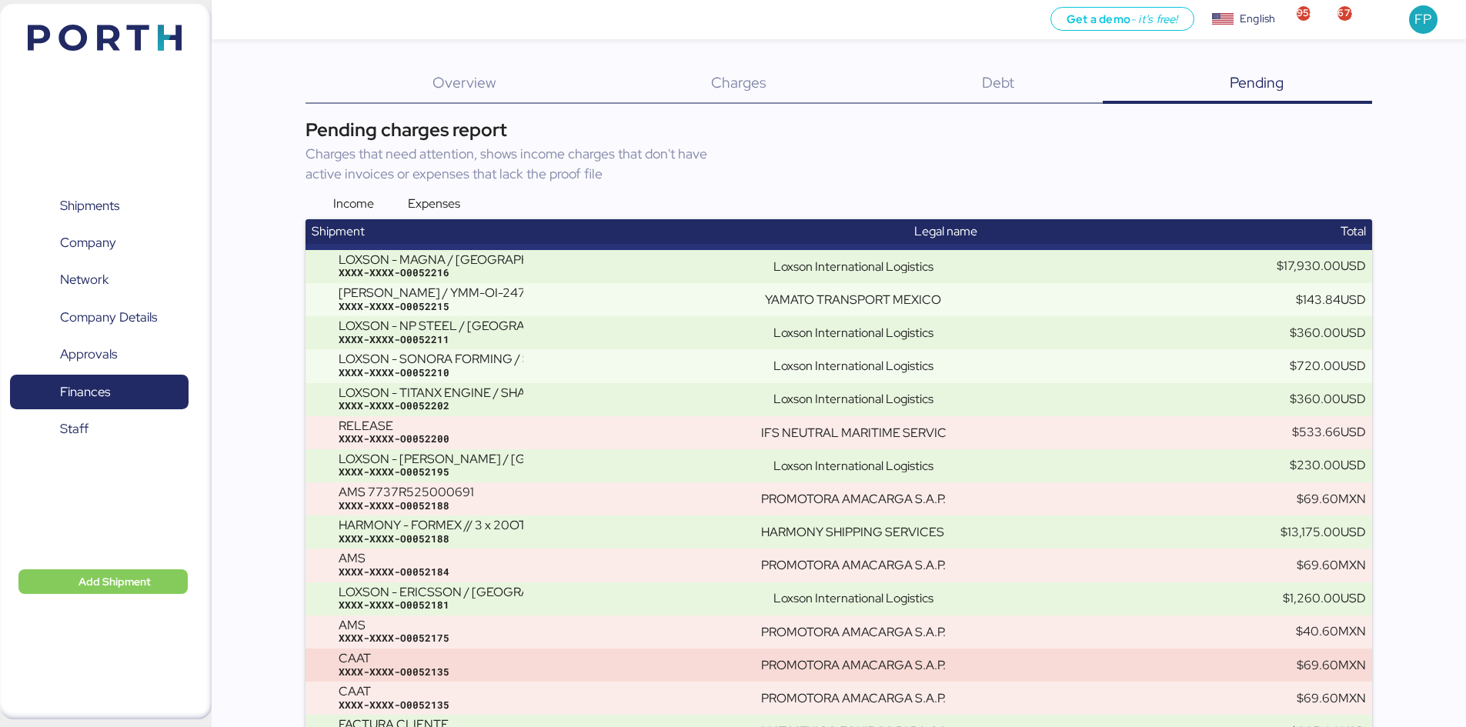
click at [396, 203] on div "Expenses" at bounding box center [420, 204] width 80 height 18
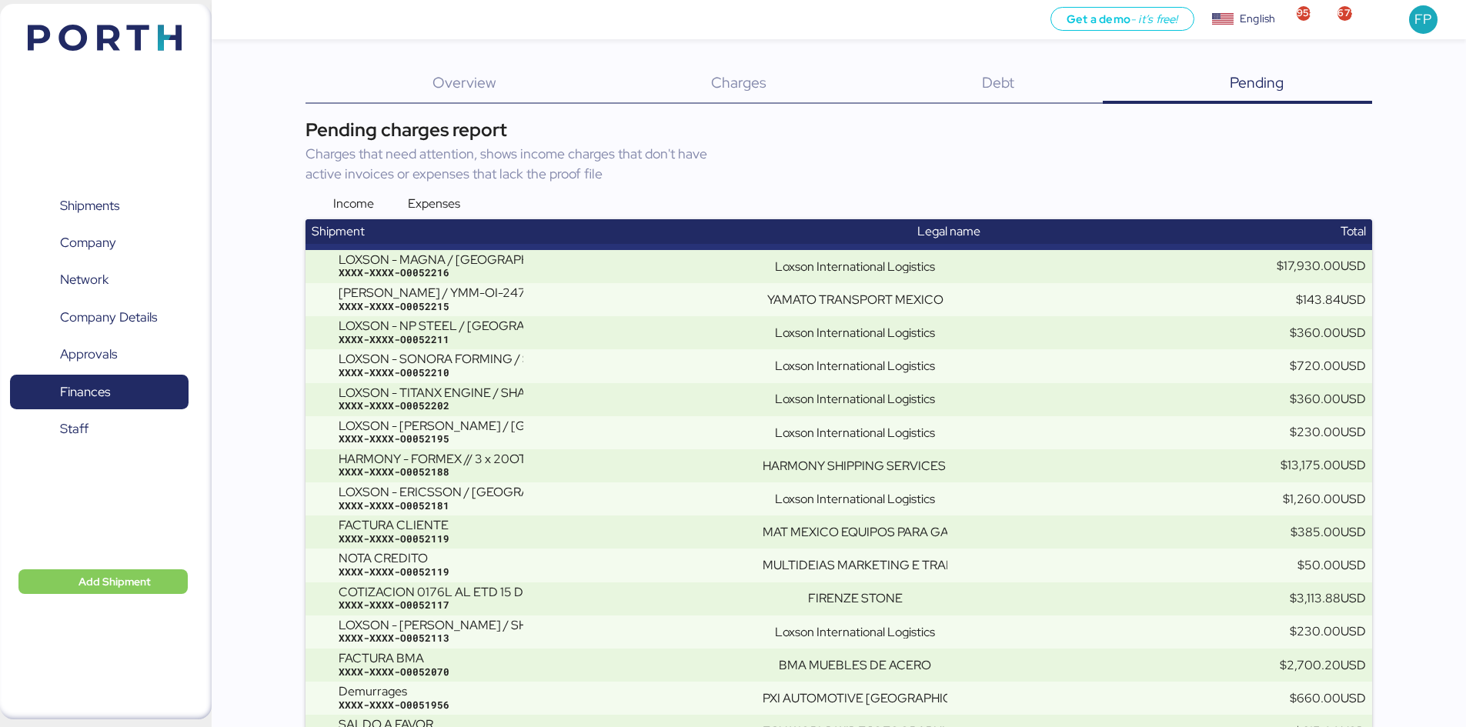
click at [320, 203] on div "Income" at bounding box center [339, 204] width 68 height 18
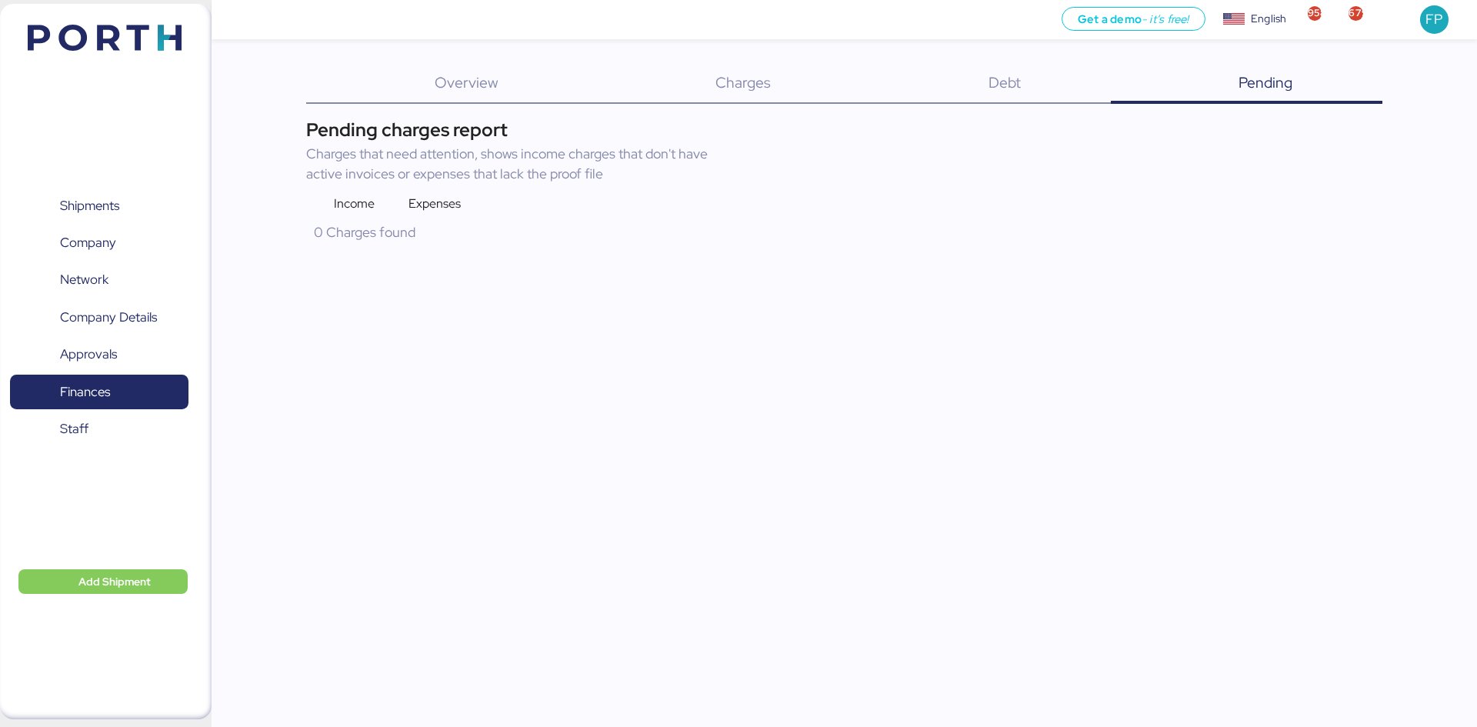
click at [1008, 81] on span "Debt" at bounding box center [1005, 82] width 32 height 20
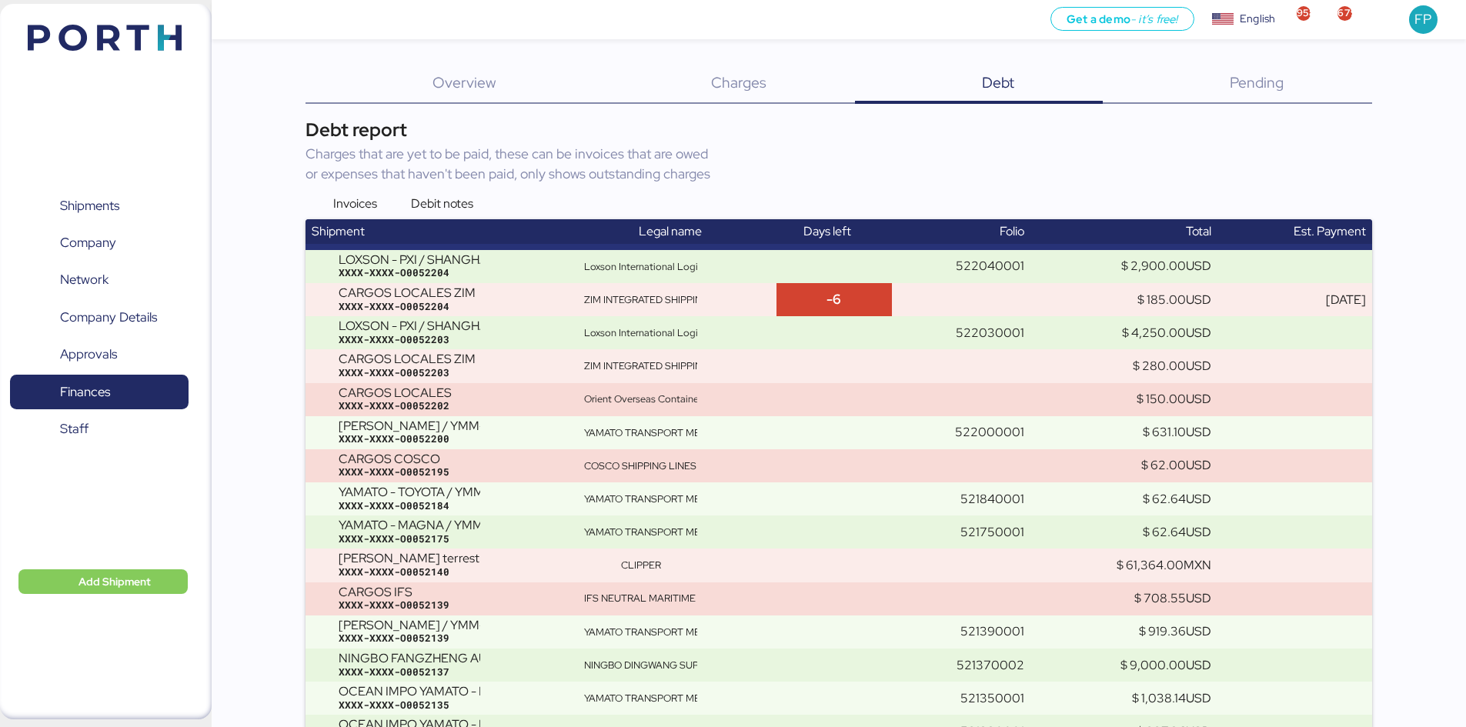
scroll to position [1830, 0]
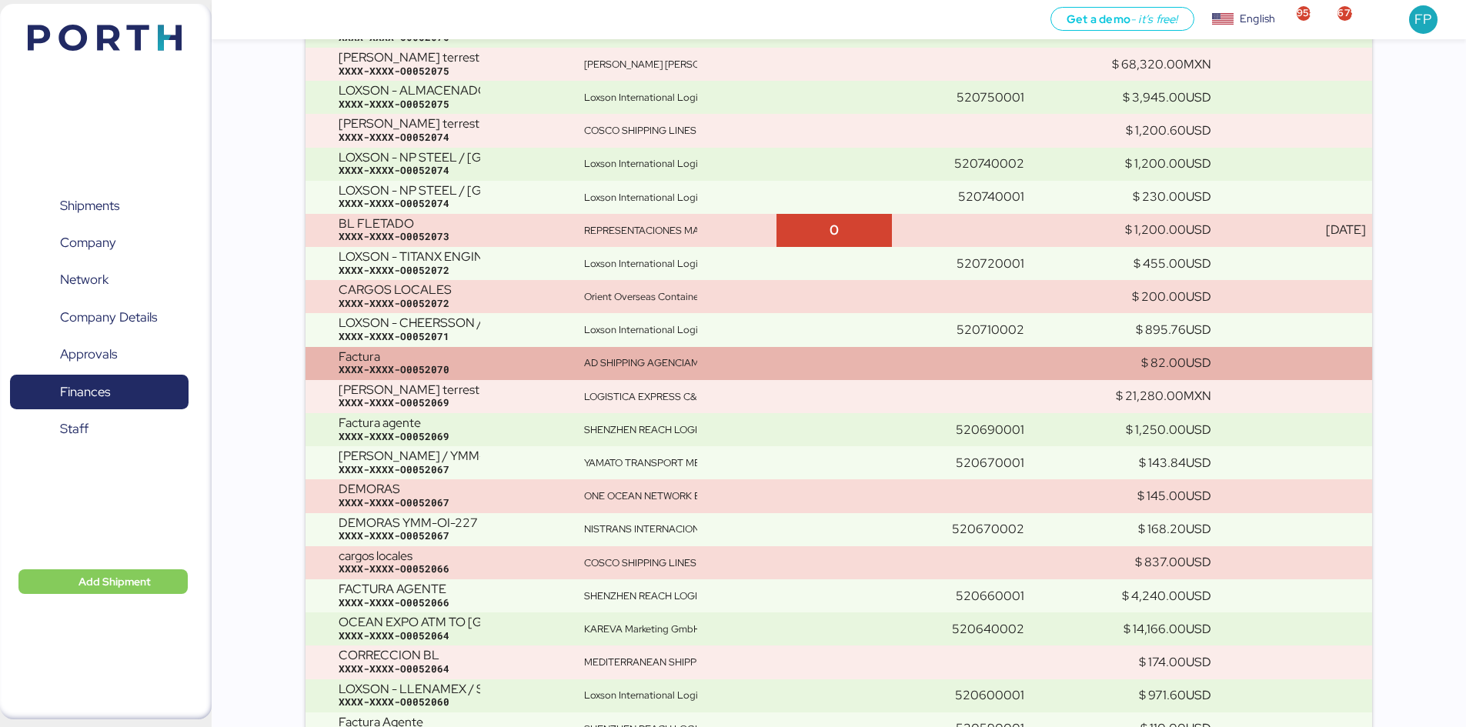
click at [732, 365] on div "AD SHIPPING AGENCIAMENTO DE CARGAS" at bounding box center [677, 363] width 186 height 14
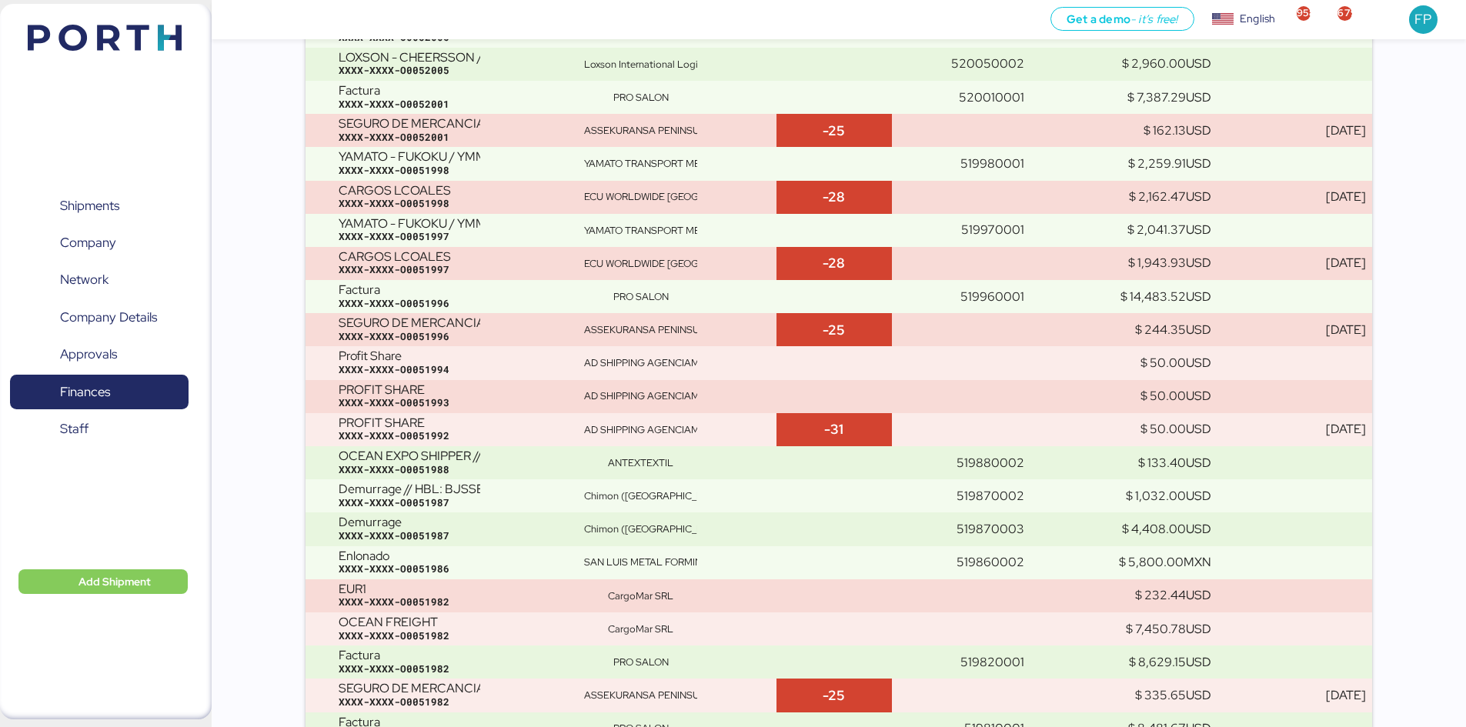
scroll to position [5053, 0]
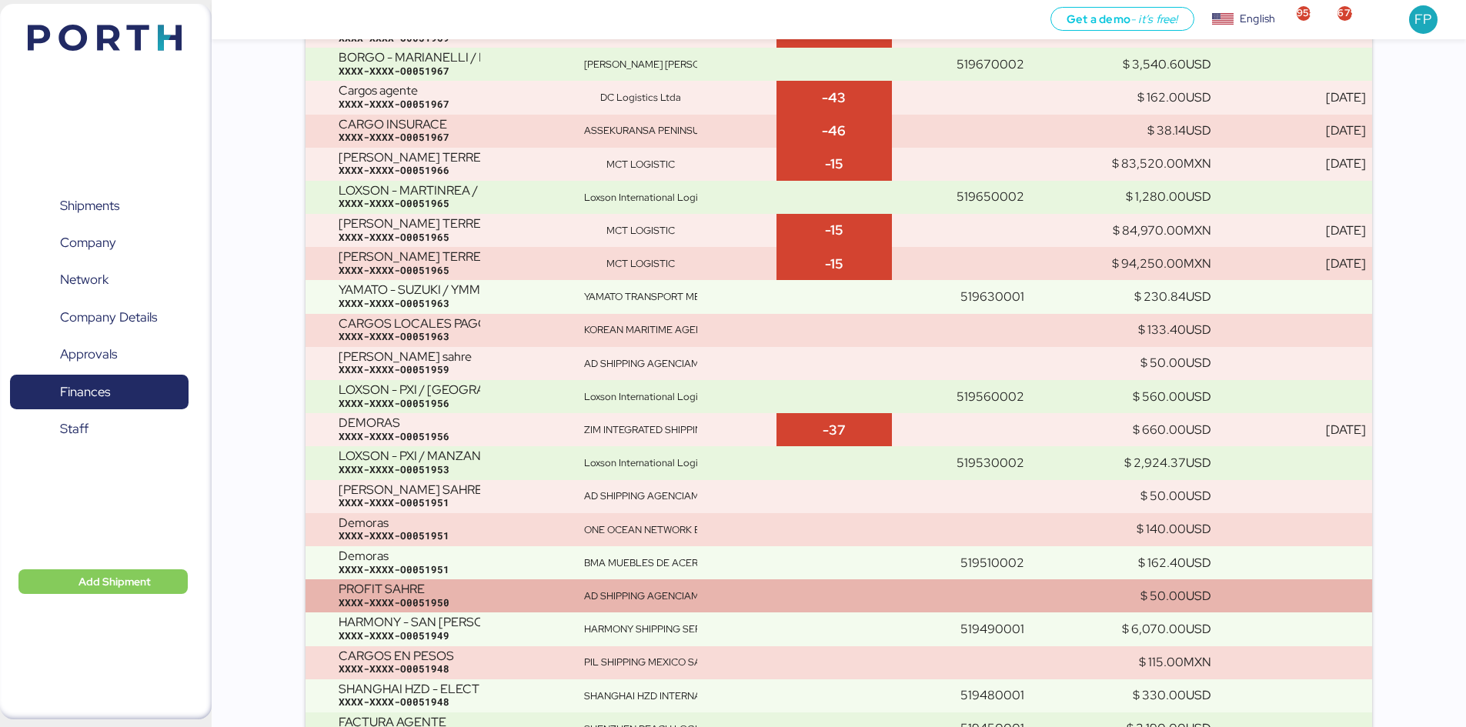
click at [810, 579] on td at bounding box center [833, 595] width 115 height 33
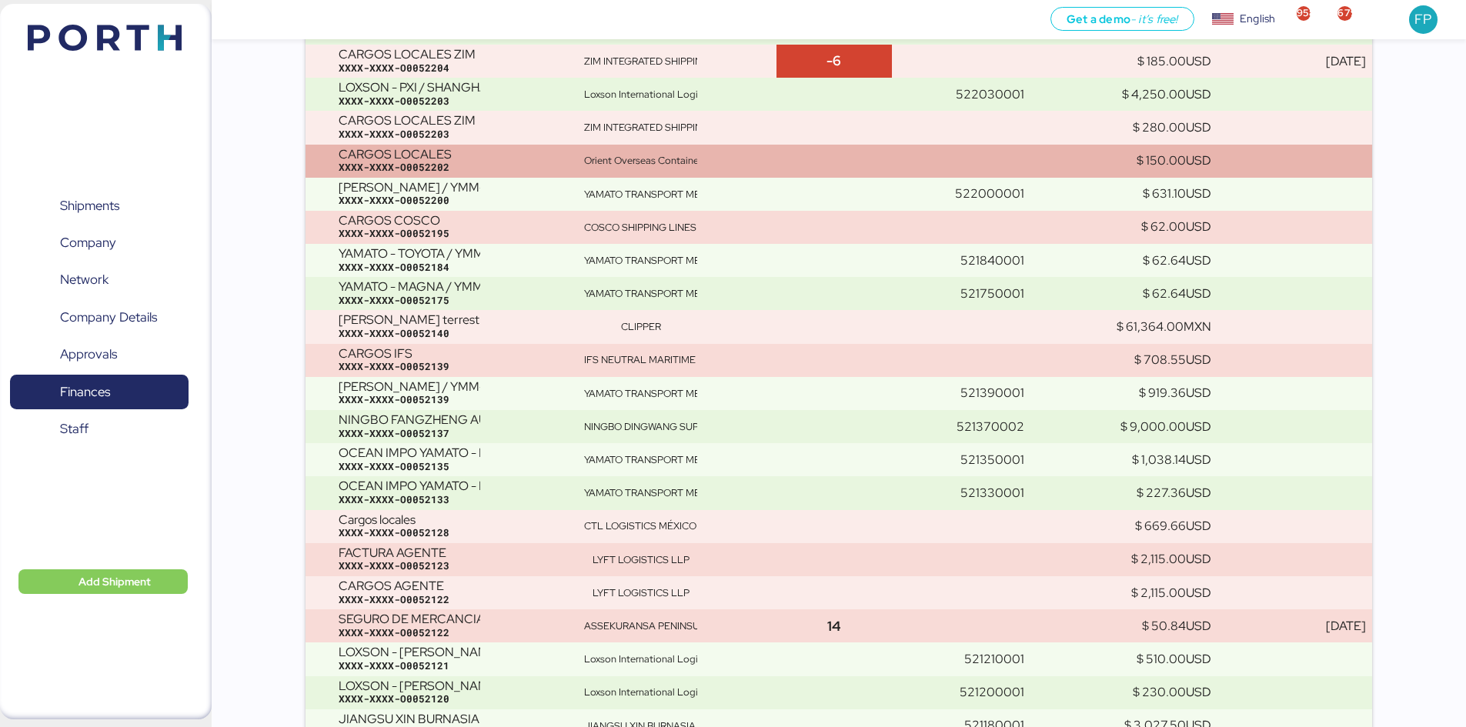
scroll to position [239, 0]
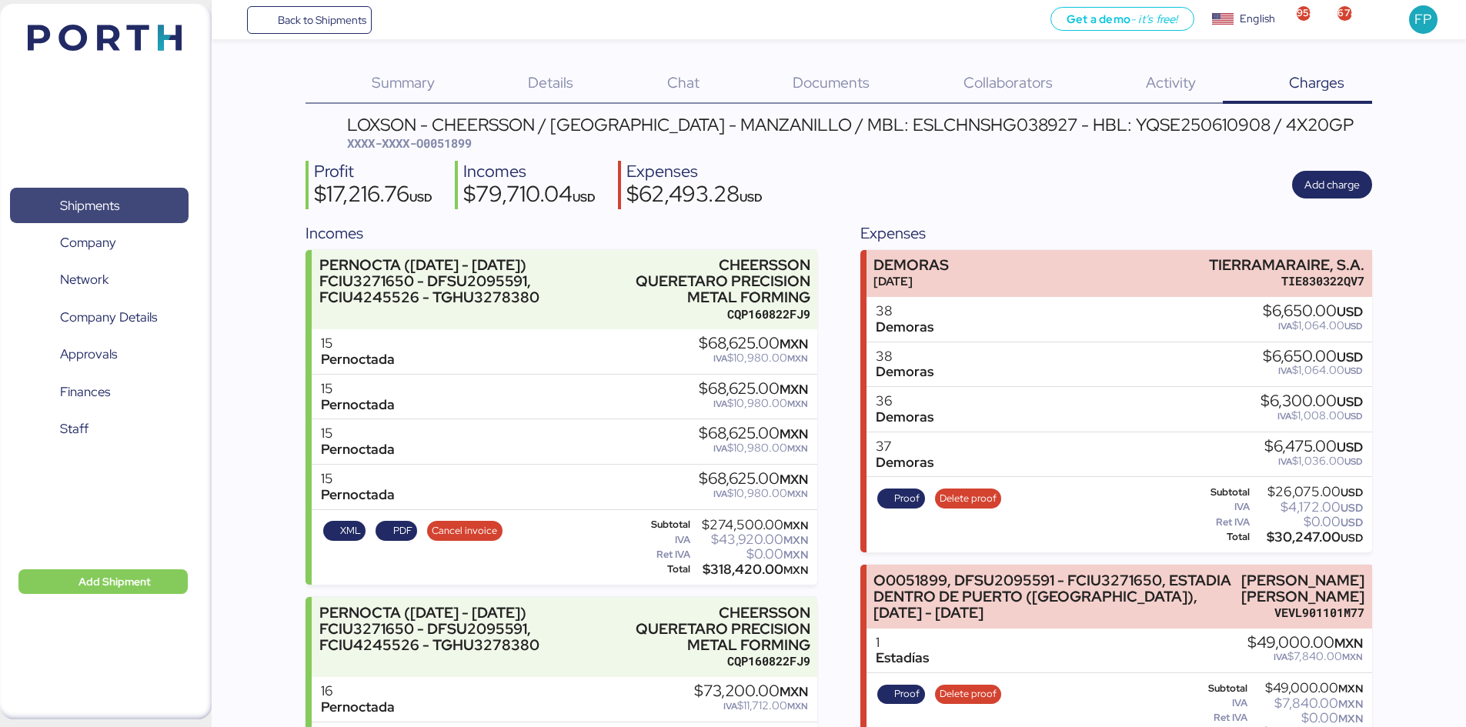
scroll to position [1539, 0]
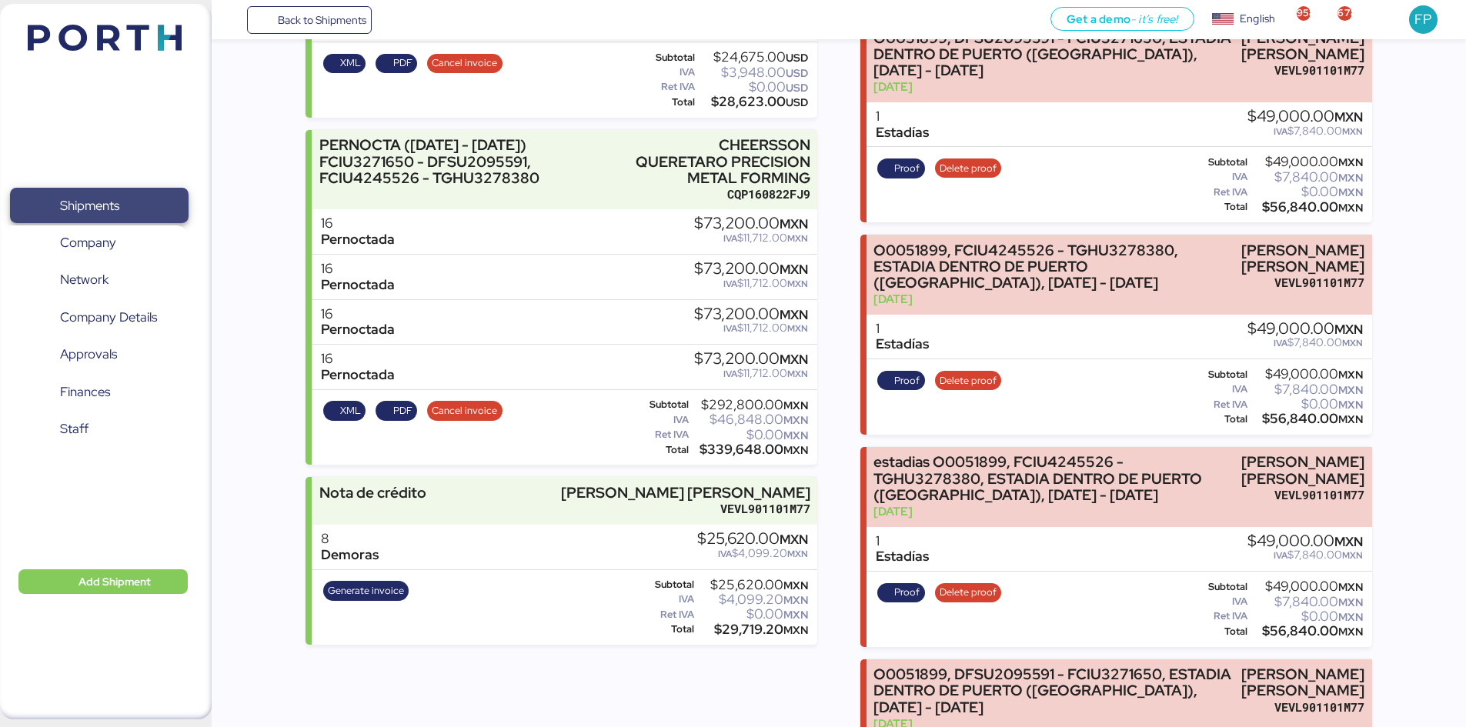
click at [132, 200] on span "Shipments" at bounding box center [98, 206] width 165 height 22
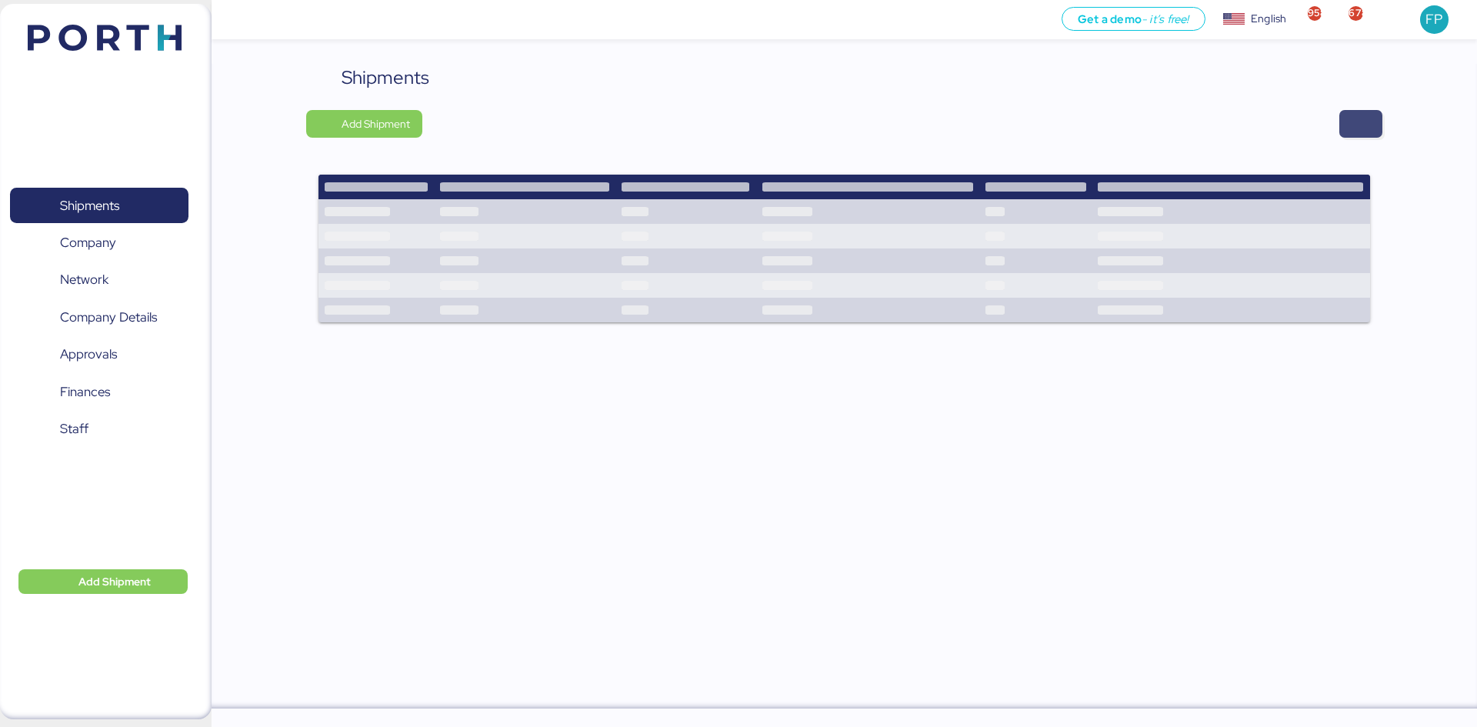
click at [1352, 118] on span "button" at bounding box center [1361, 124] width 18 height 22
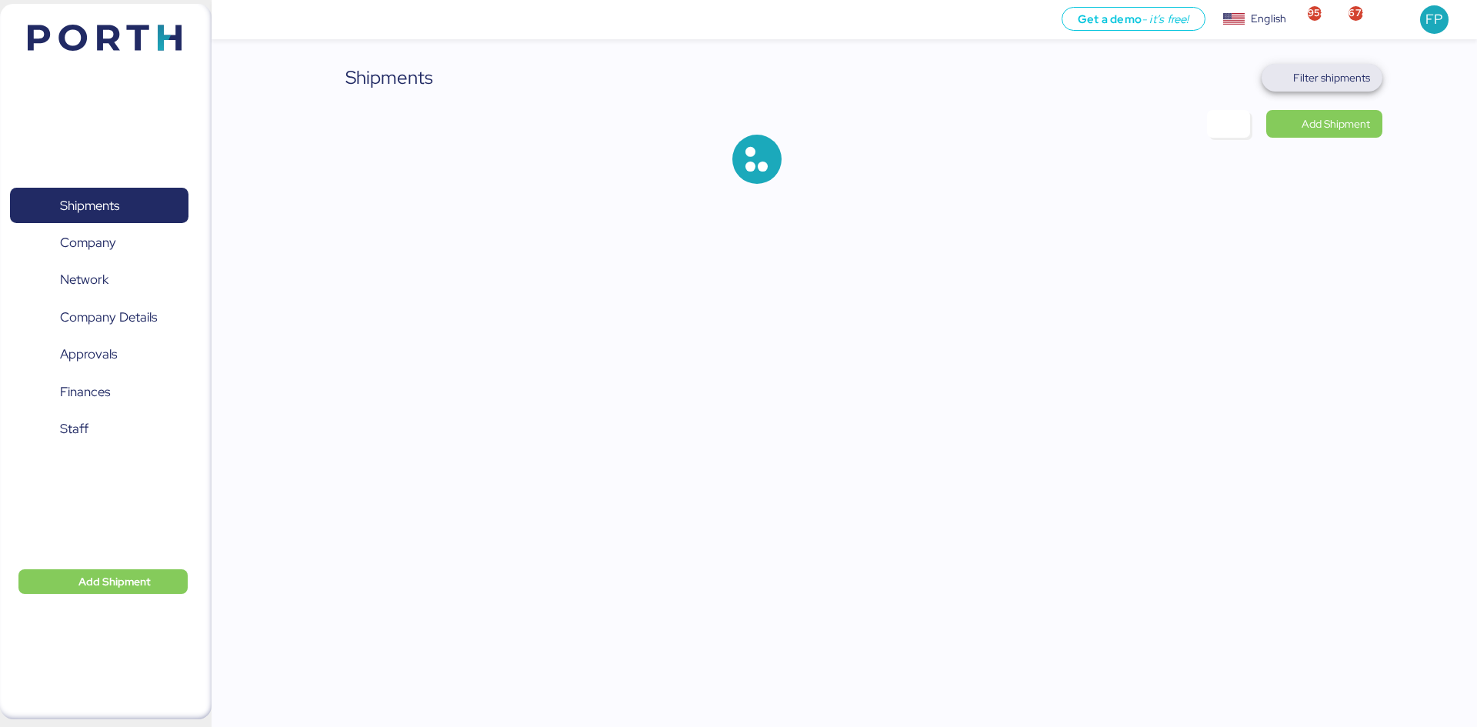
click at [1339, 78] on span "Filter shipments" at bounding box center [1331, 77] width 77 height 18
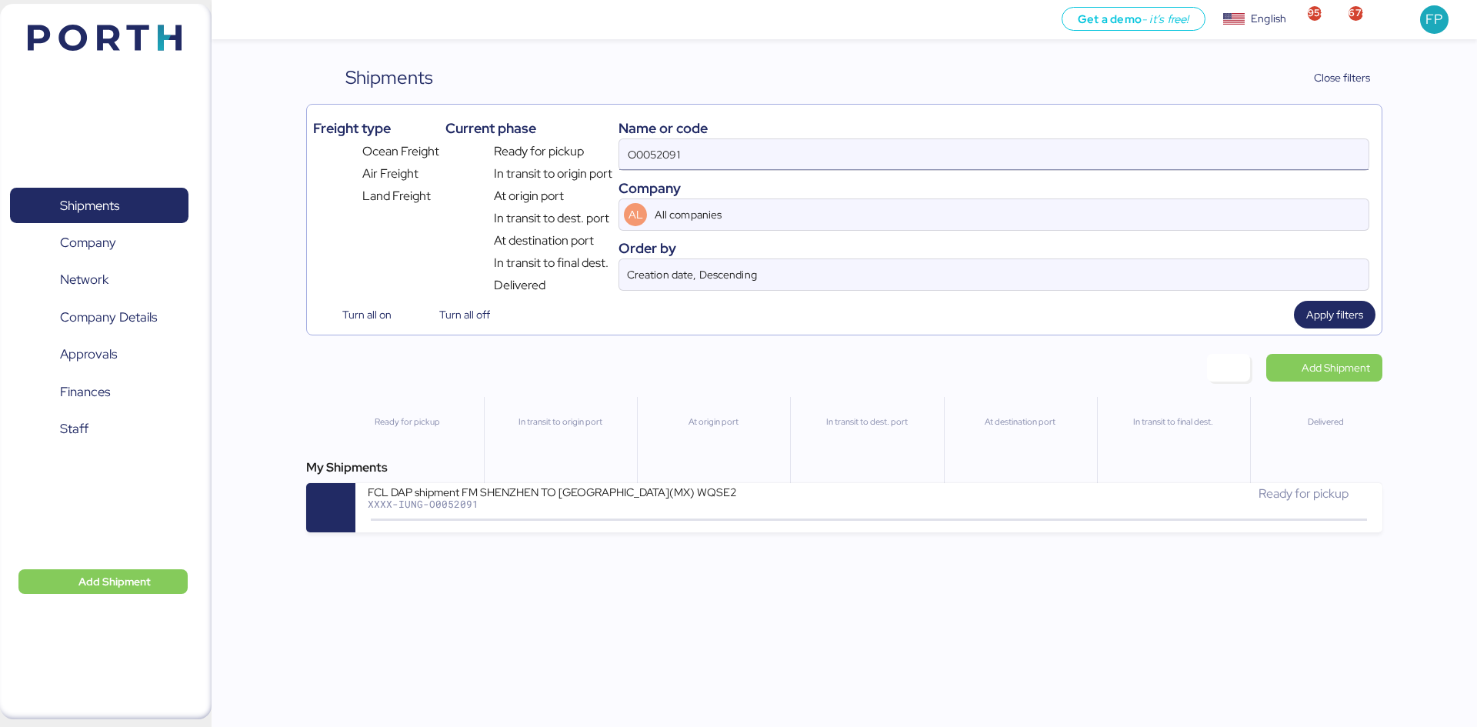
click at [647, 156] on input "O0052091" at bounding box center [993, 154] width 749 height 31
paste input "1912"
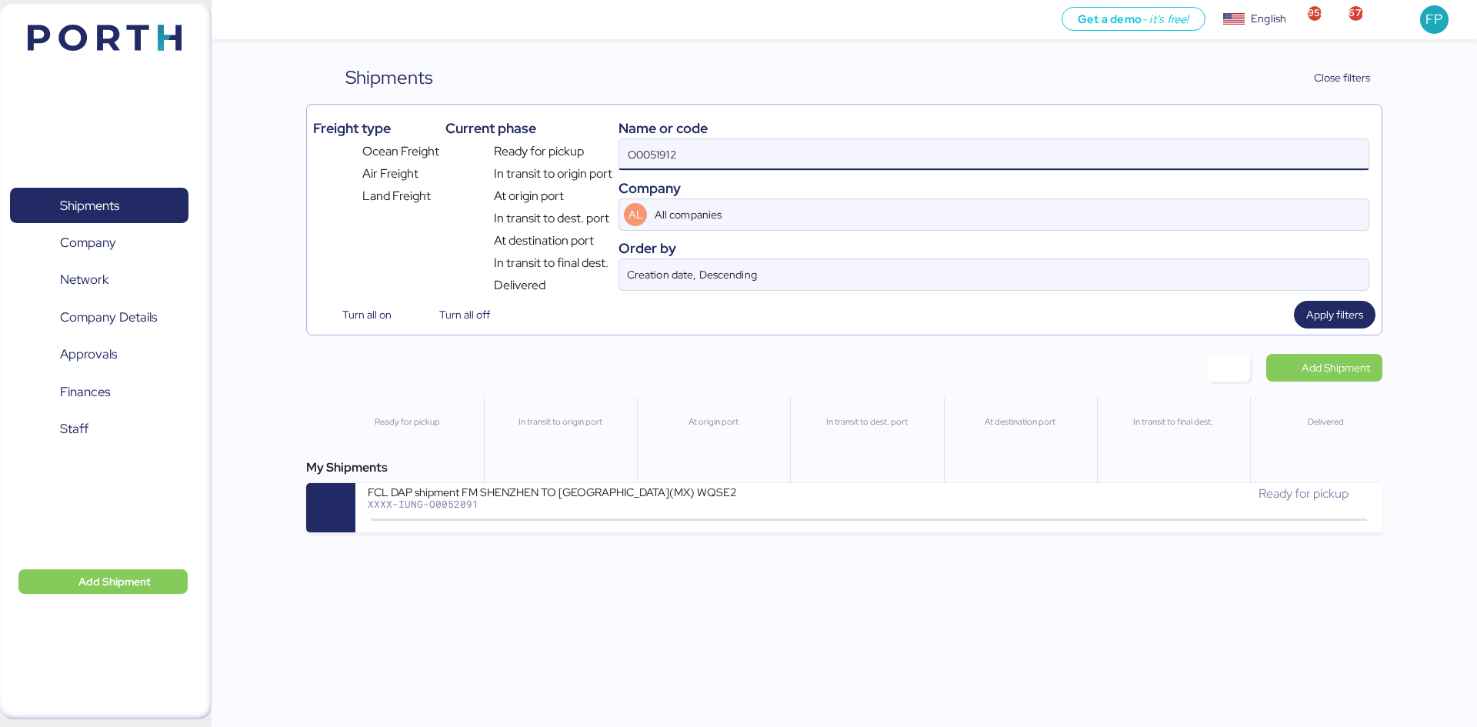
type input "O0051912"
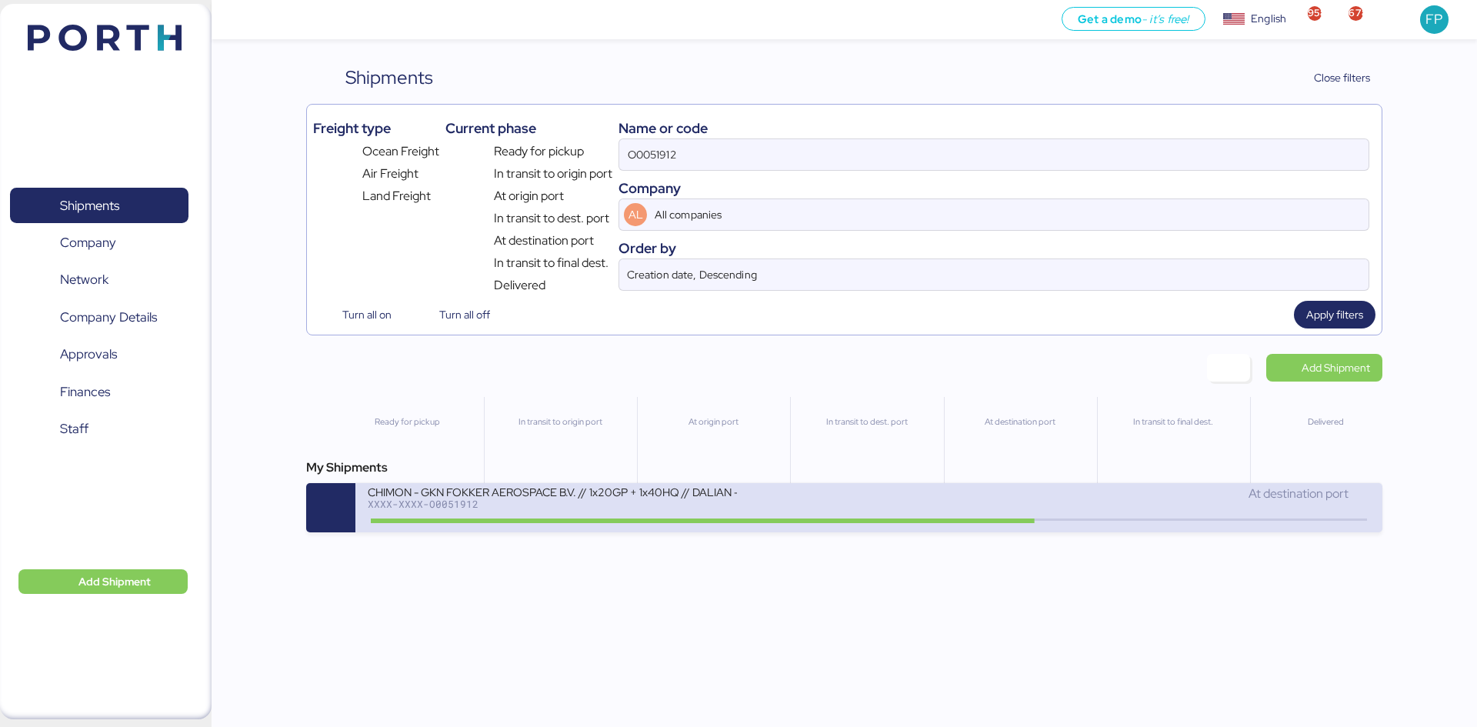
click at [692, 501] on div "XXXX-XXXX-O0051912" at bounding box center [552, 504] width 369 height 11
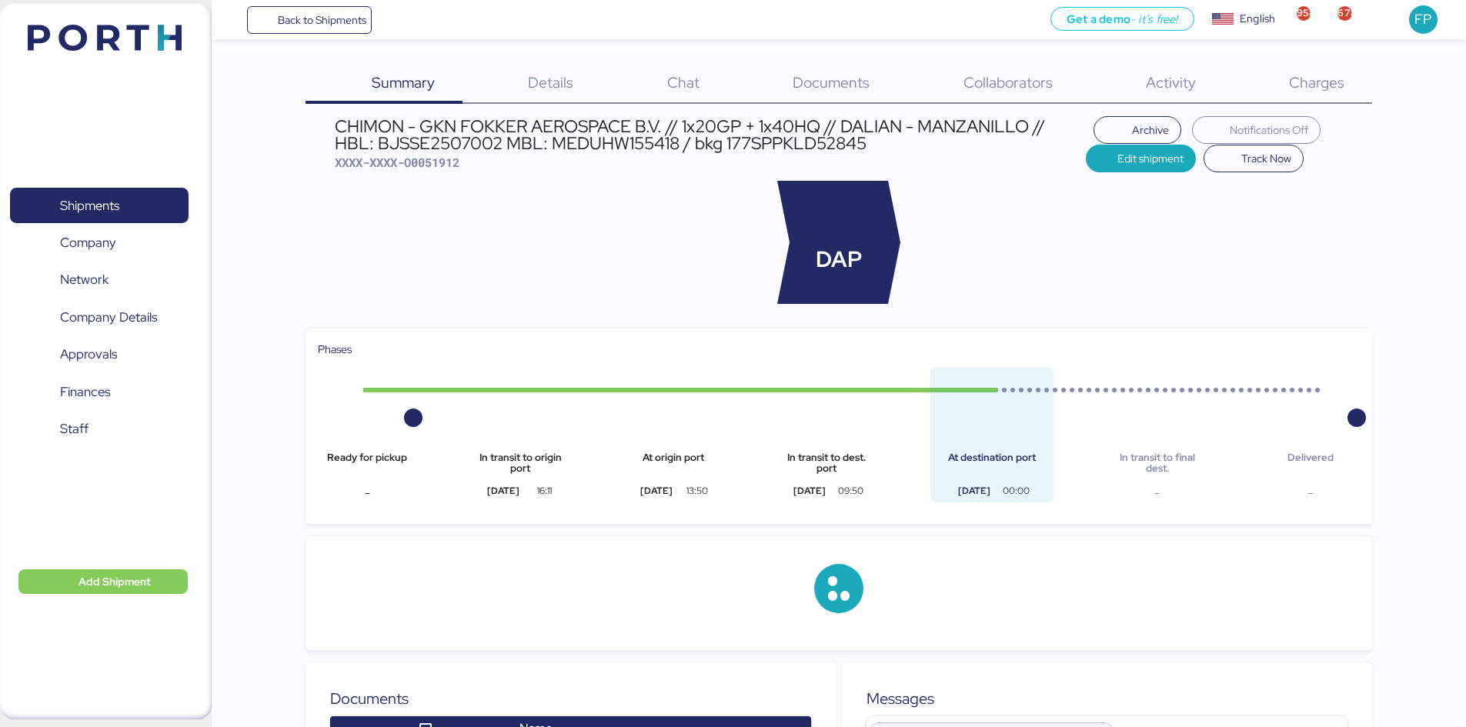
click at [1328, 88] on span "Charges" at bounding box center [1316, 82] width 55 height 20
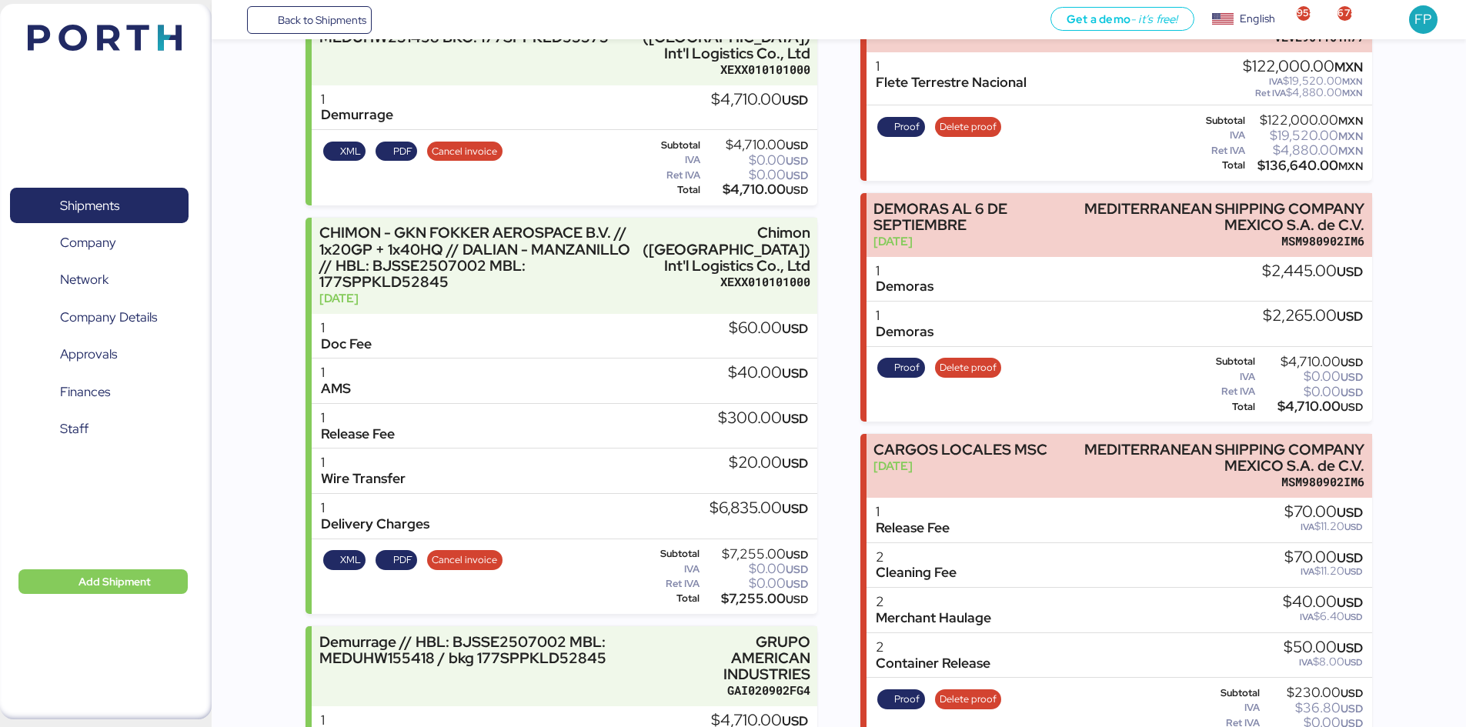
scroll to position [341, 0]
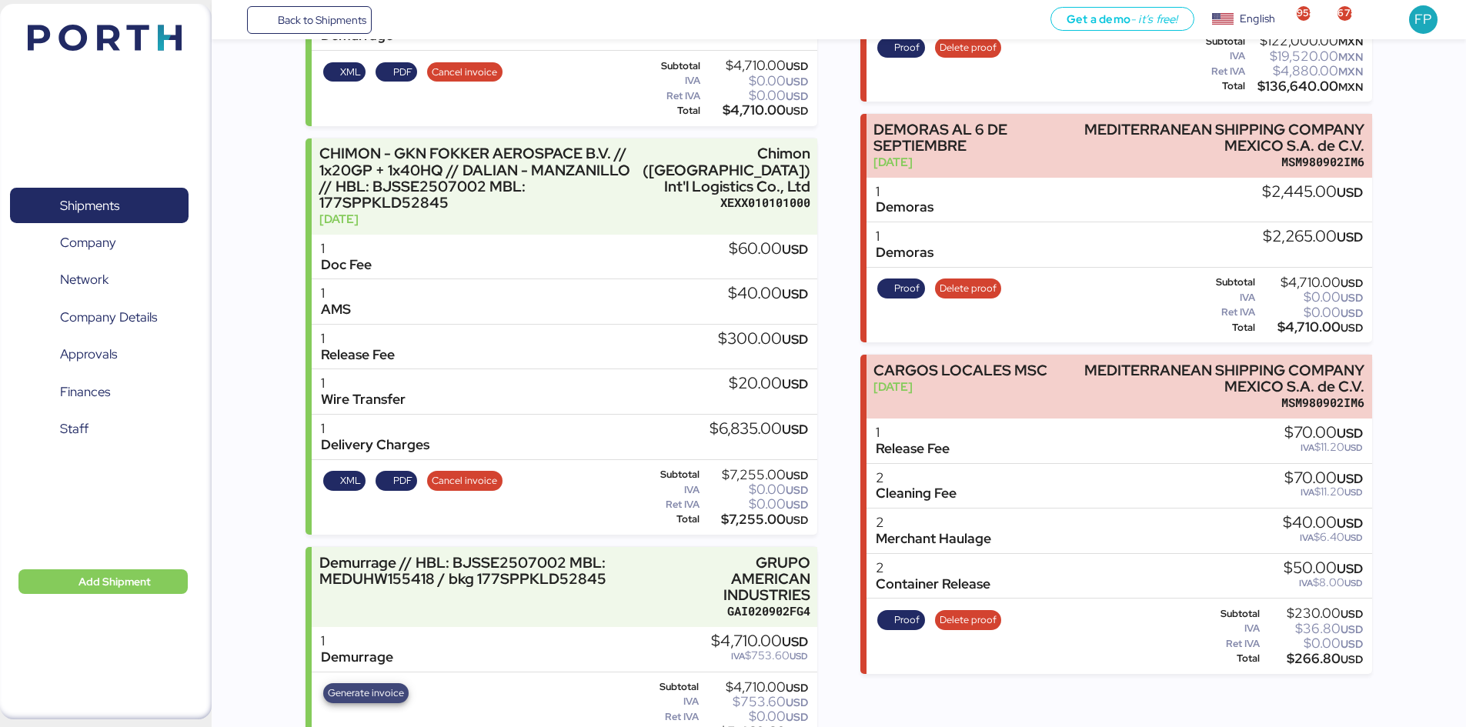
click at [375, 685] on span "Generate invoice" at bounding box center [366, 693] width 76 height 17
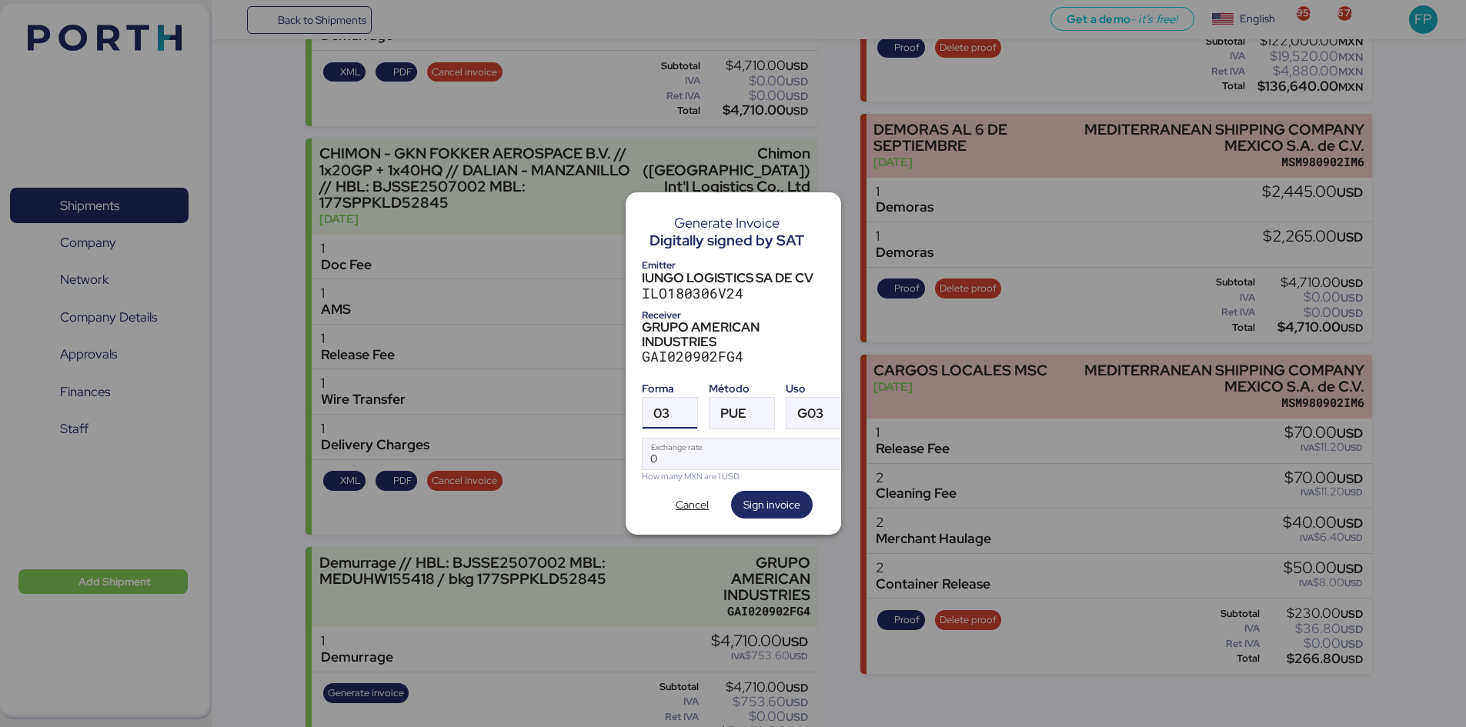
click at [655, 411] on span "03" at bounding box center [661, 413] width 16 height 13
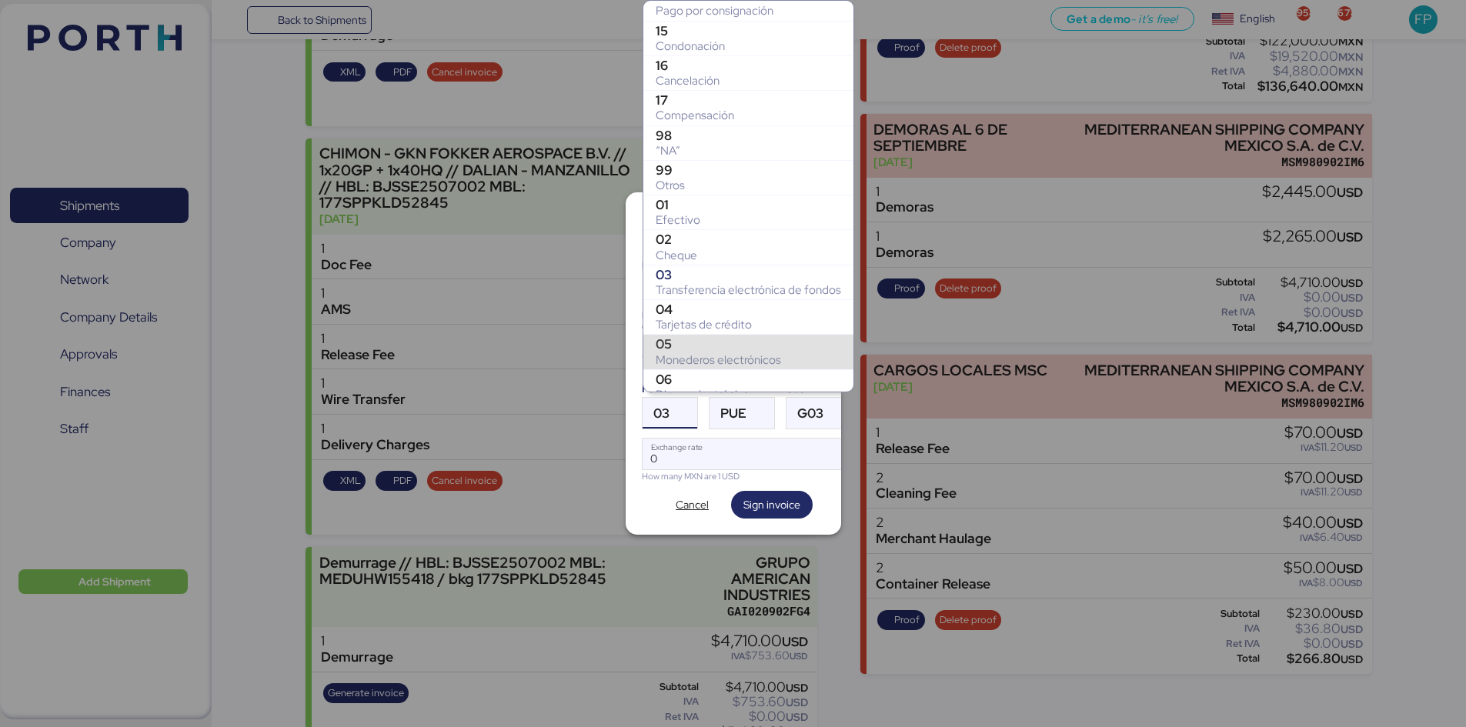
scroll to position [153, 0]
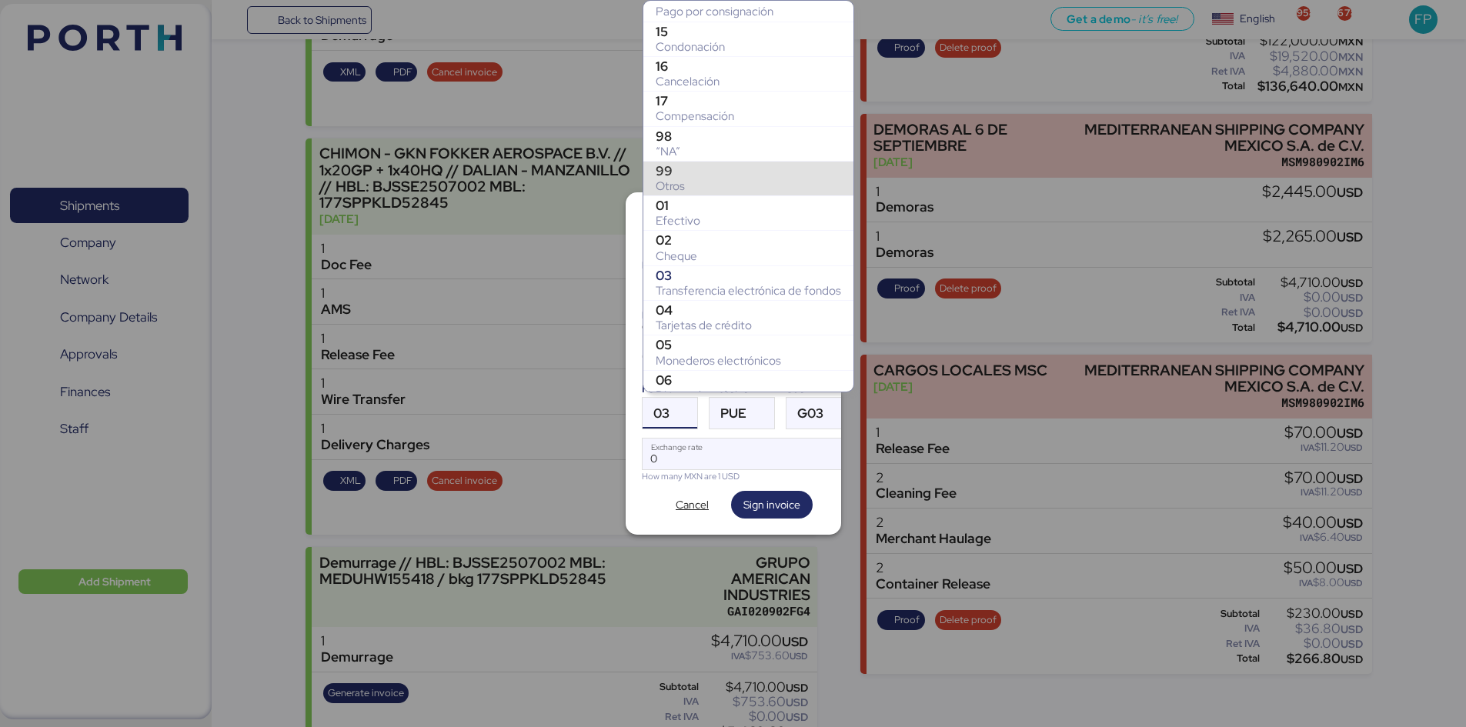
click at [690, 185] on div "Otros" at bounding box center [747, 185] width 185 height 15
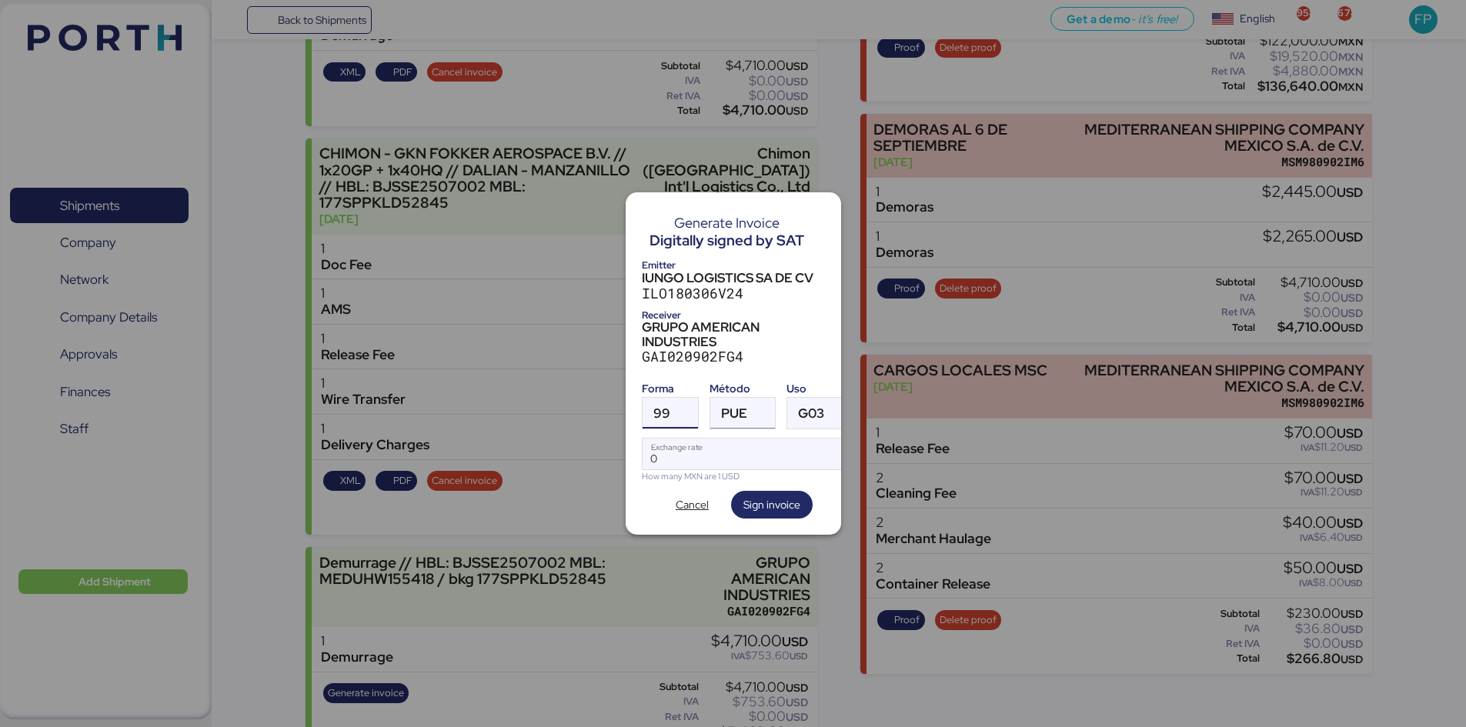
click at [737, 398] on div "PUE" at bounding box center [734, 413] width 26 height 31
click at [776, 476] on div "Pago en parcialidades o diferido" at bounding box center [804, 482] width 165 height 15
click at [719, 453] on input "Exchange rate" at bounding box center [747, 454] width 210 height 31
type input "0"
click at [740, 446] on input "Exchange rate" at bounding box center [747, 454] width 210 height 31
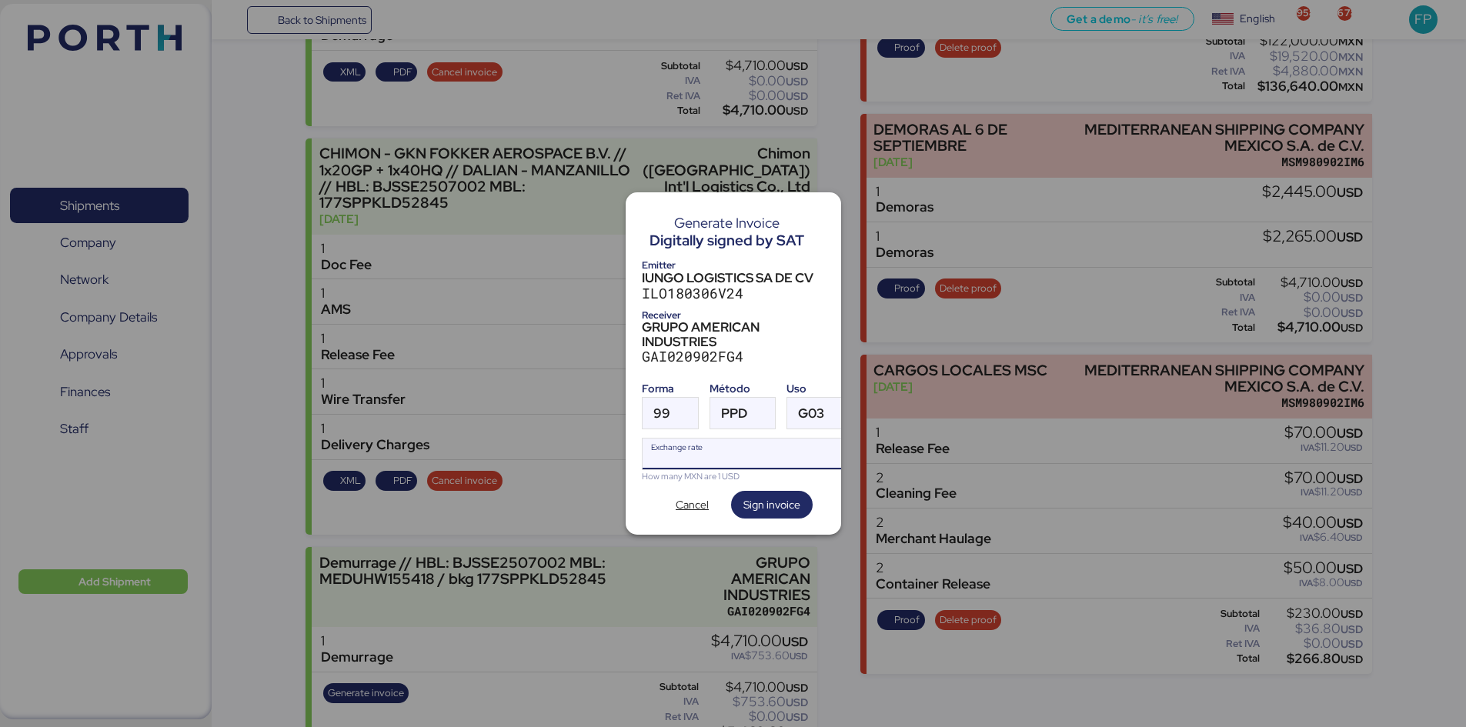
type input "0"
click at [690, 443] on input "Exchange rate" at bounding box center [747, 454] width 210 height 31
paste input "18.5052"
type input "18.5052"
click at [769, 494] on span "Sign invoice" at bounding box center [771, 505] width 57 height 22
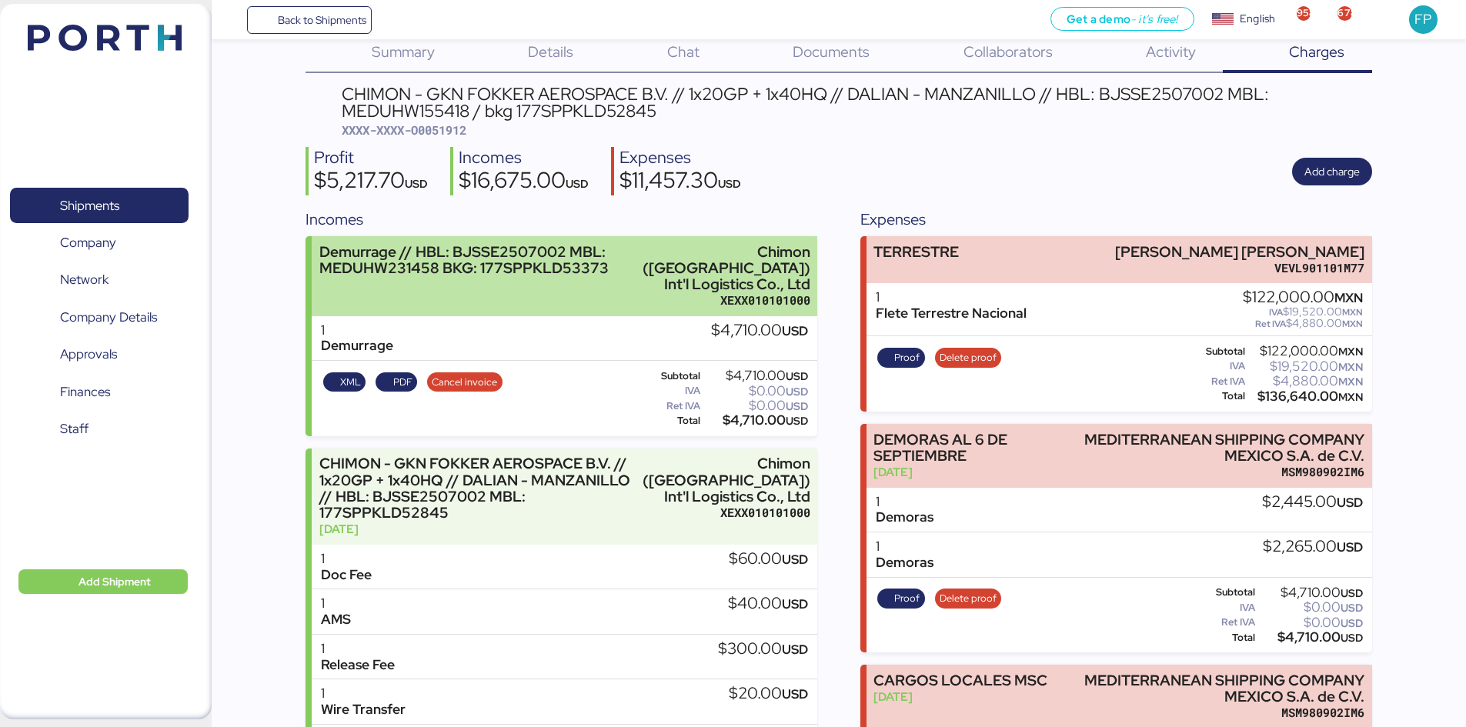
scroll to position [6, 0]
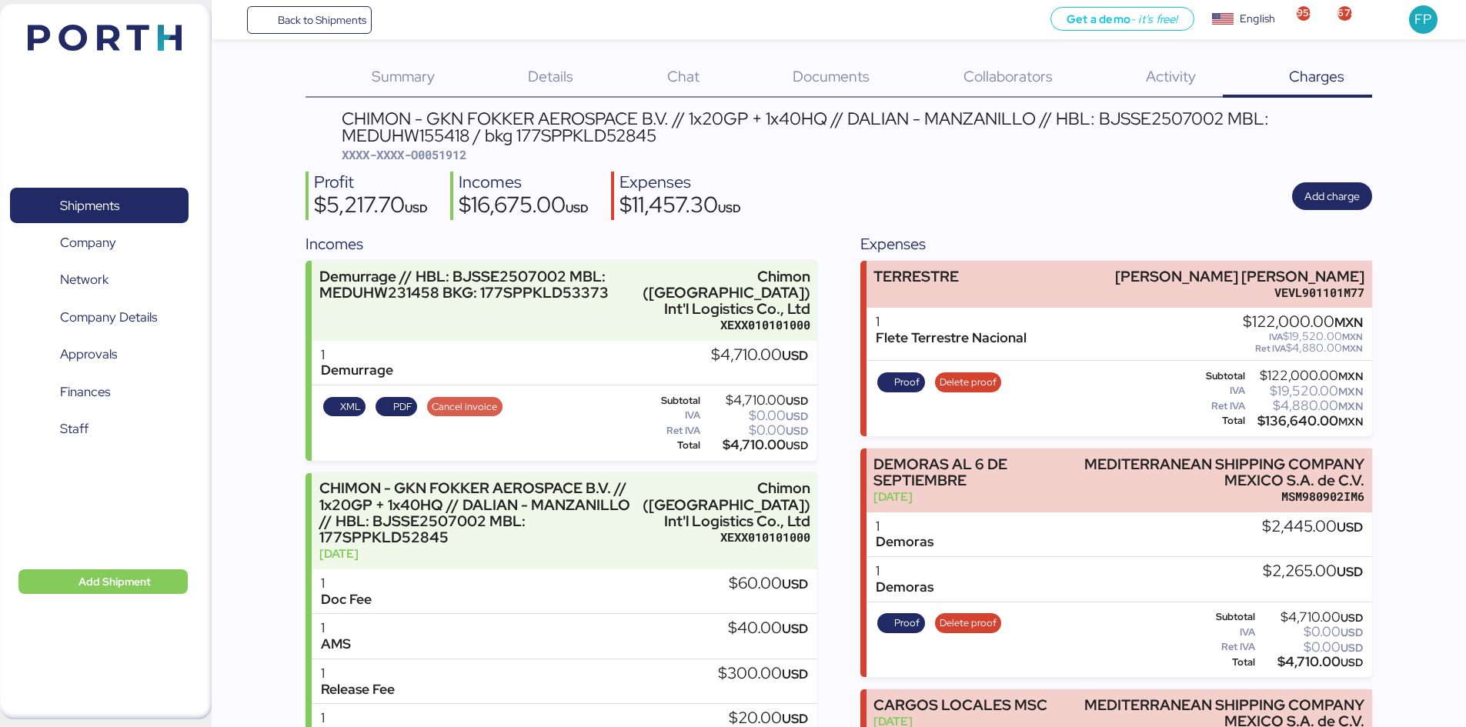
click at [465, 397] on span "Cancel invoice" at bounding box center [464, 407] width 75 height 20
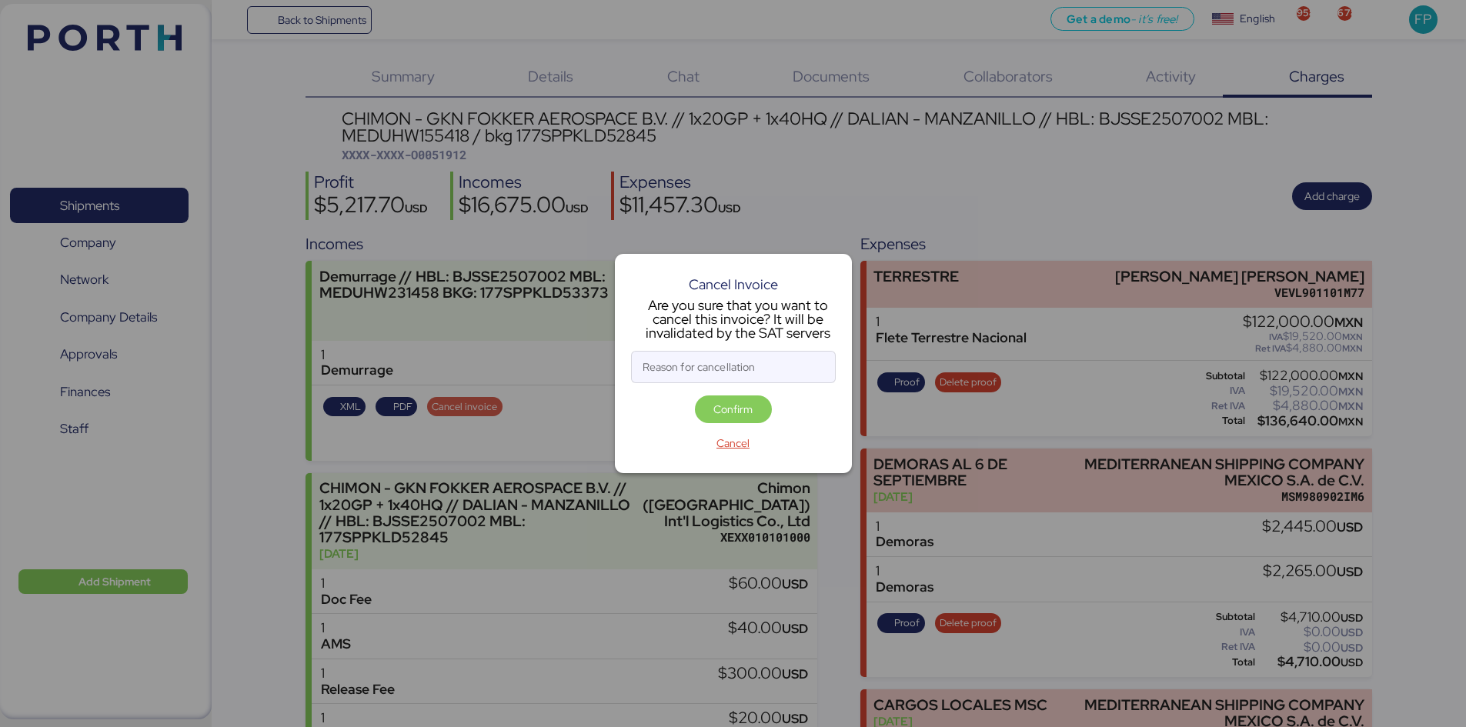
scroll to position [0, 0]
click at [667, 369] on input "Reason for cancellation" at bounding box center [733, 367] width 203 height 31
type input "monto incorrecto"
click at [725, 405] on span "Confirm" at bounding box center [732, 409] width 39 height 18
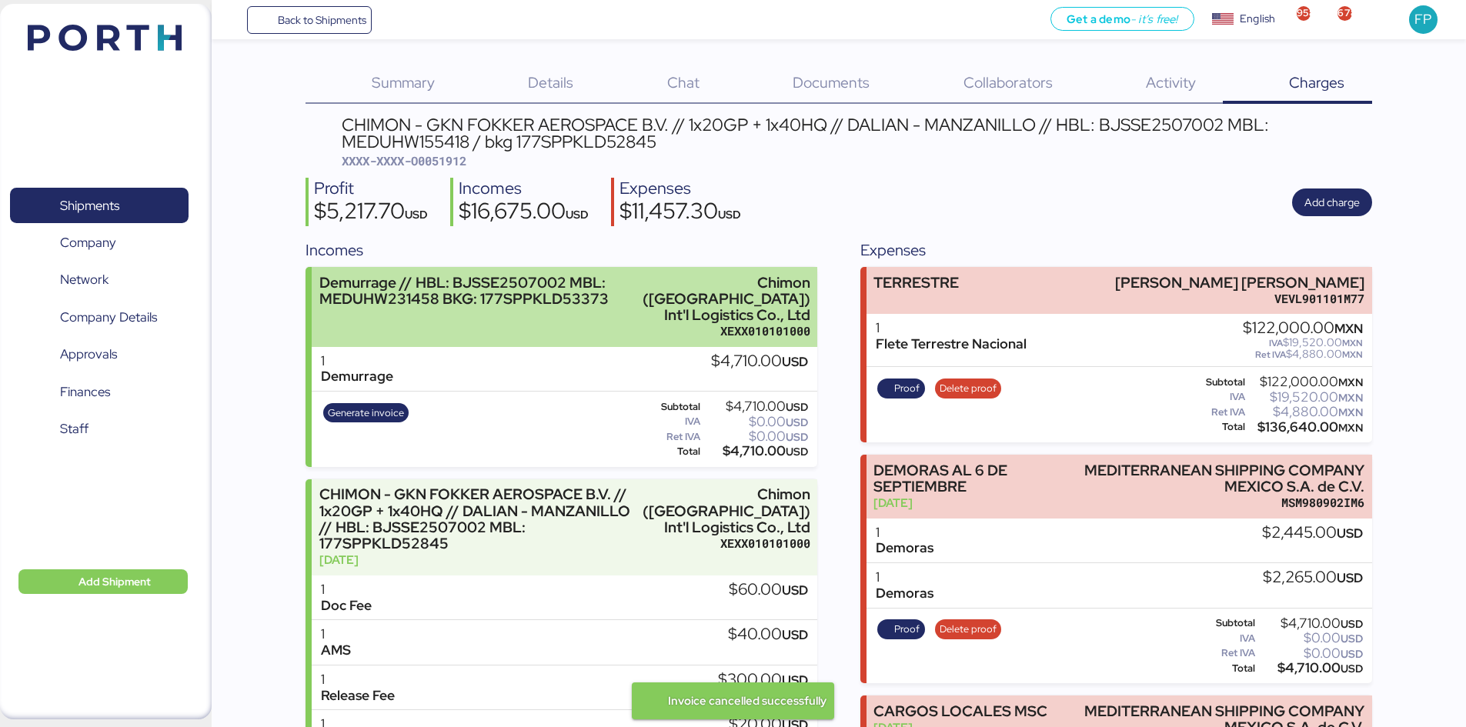
click at [517, 303] on div "Demurrage // HBL: BJSSE2507002 MBL: MEDUHW231458 BKG: 177SPPKLD53373" at bounding box center [466, 291] width 294 height 32
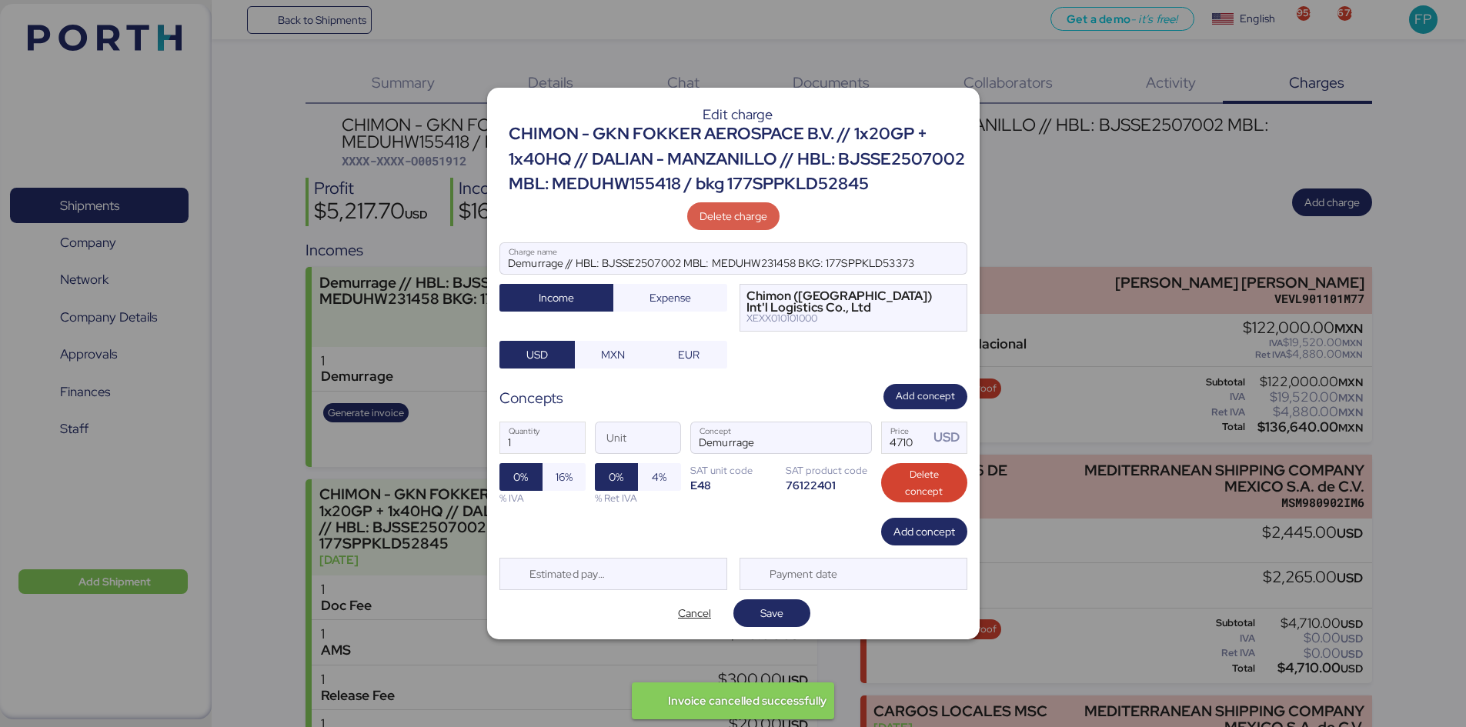
click at [711, 206] on span "Delete charge" at bounding box center [733, 216] width 68 height 22
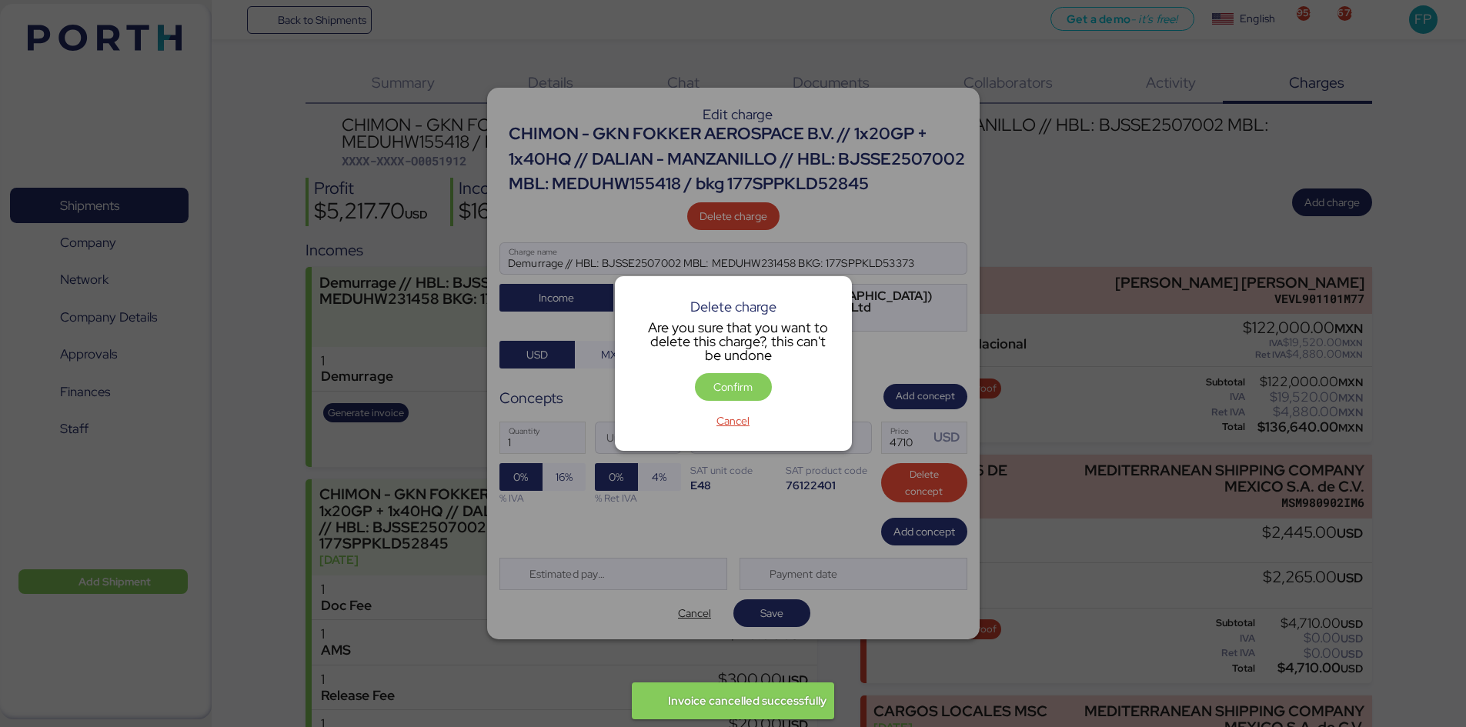
click at [705, 367] on div "Delete charge Are you sure that you want to delete this charge?, this can't be …" at bounding box center [733, 363] width 237 height 174
click at [715, 376] on span "Confirm" at bounding box center [733, 387] width 52 height 22
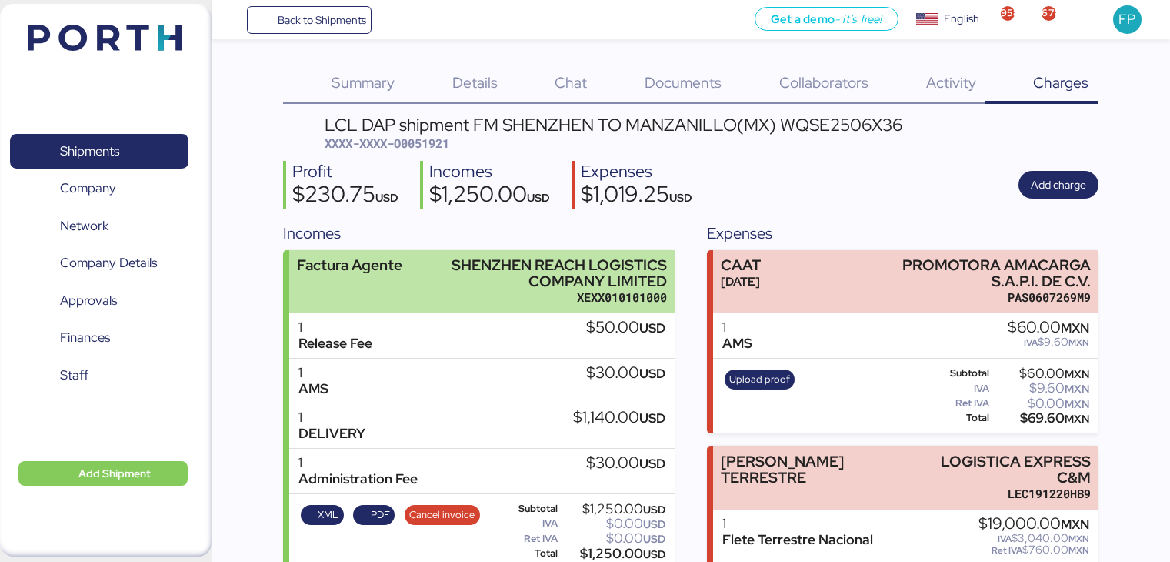
scroll to position [69, 0]
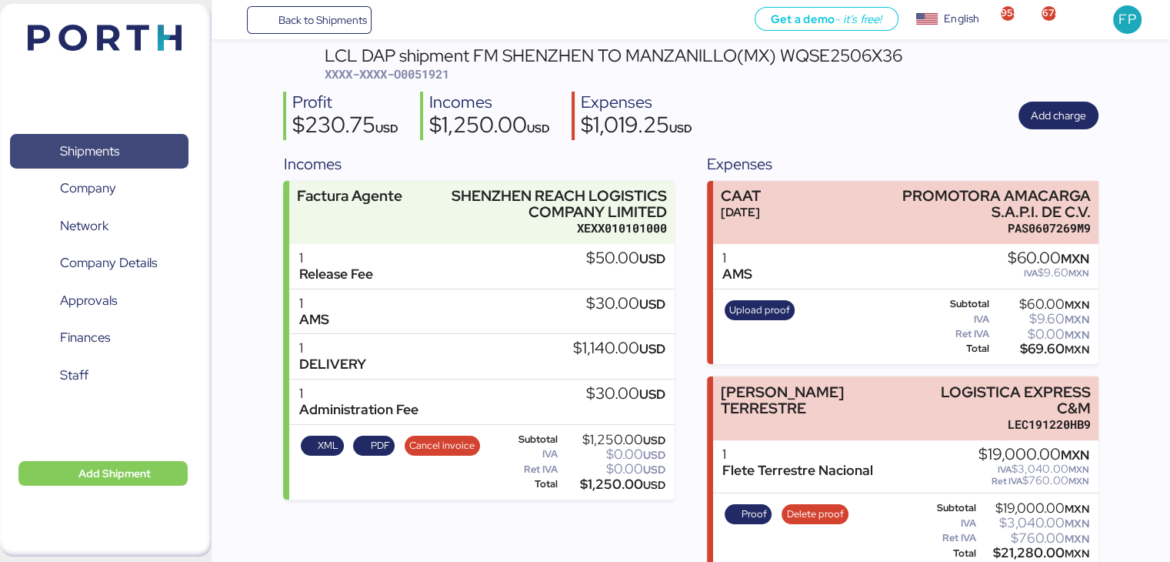
click at [153, 145] on span "Shipments" at bounding box center [98, 151] width 165 height 22
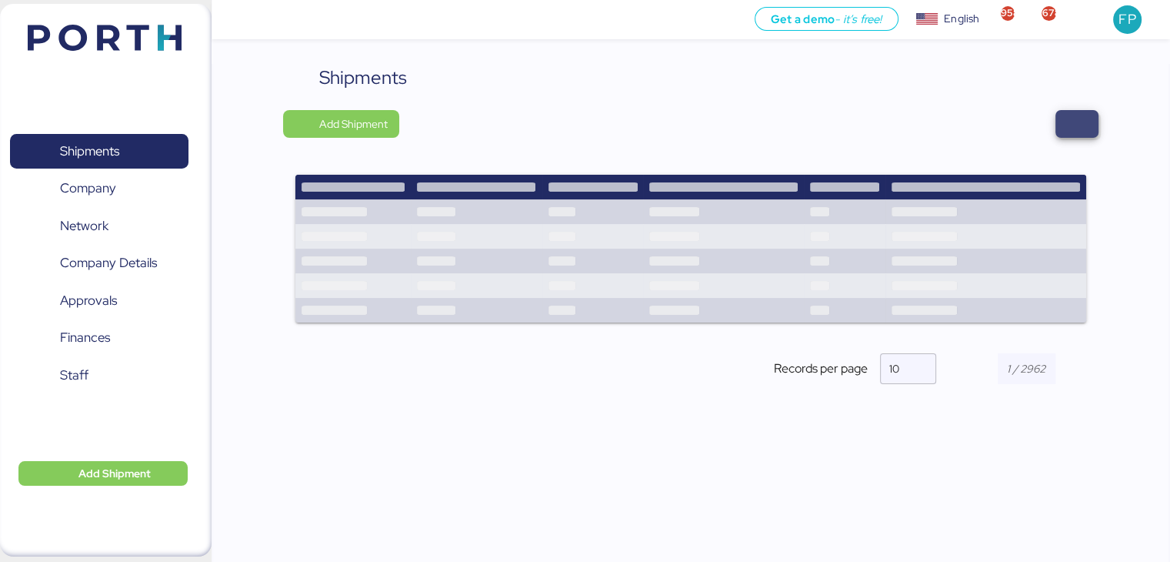
click at [1092, 128] on span "button" at bounding box center [1077, 124] width 43 height 28
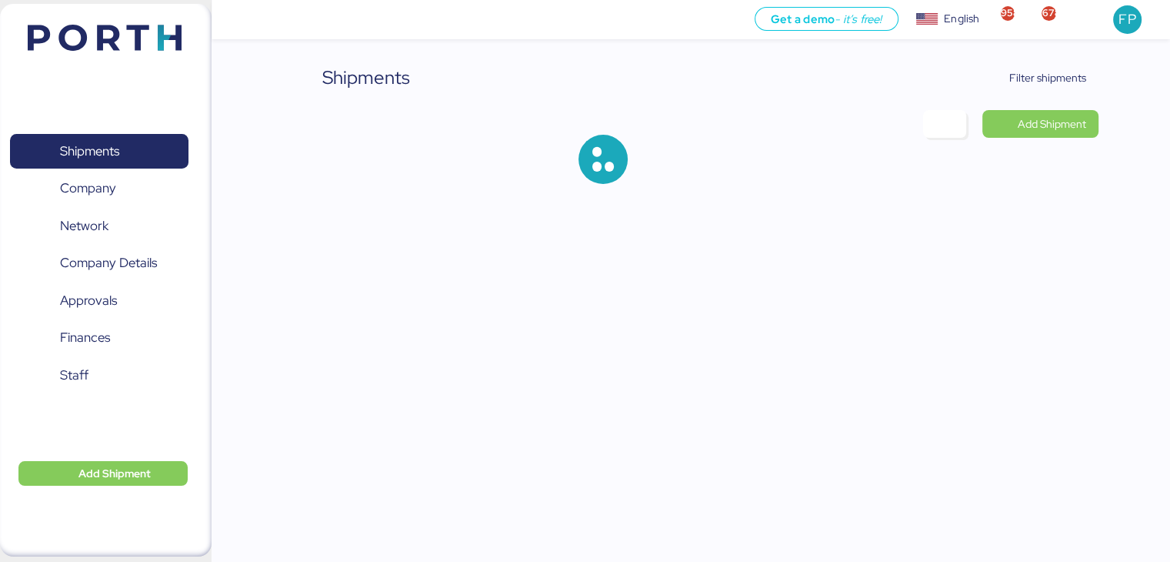
click at [1059, 59] on div "Shipments Filter shipments Add Shipment" at bounding box center [585, 104] width 1170 height 208
click at [1069, 71] on span "Filter shipments" at bounding box center [1047, 77] width 77 height 18
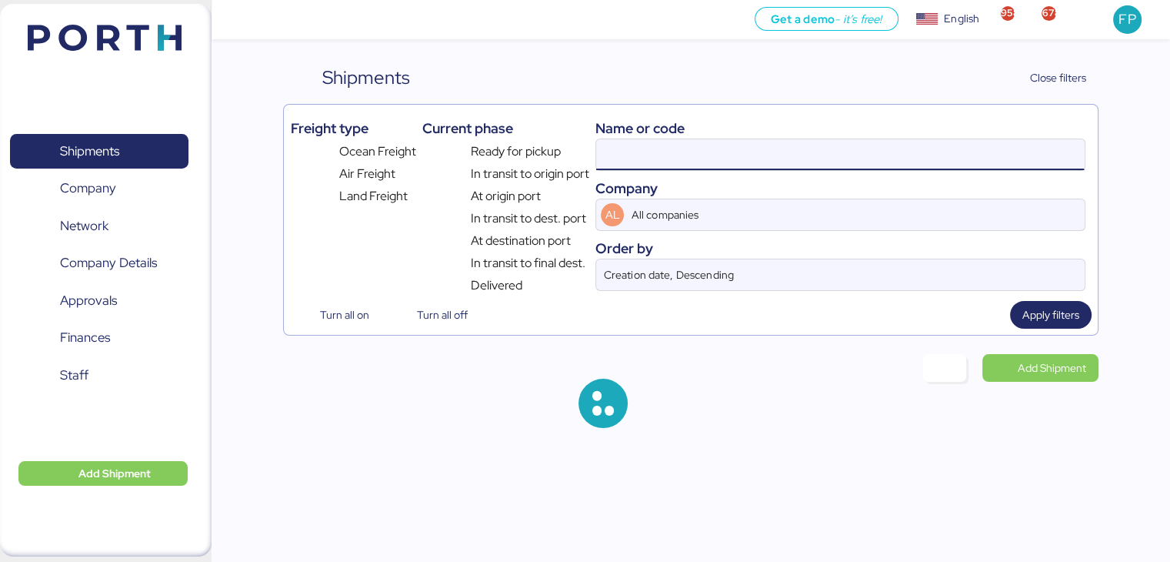
click at [649, 156] on input at bounding box center [840, 154] width 488 height 31
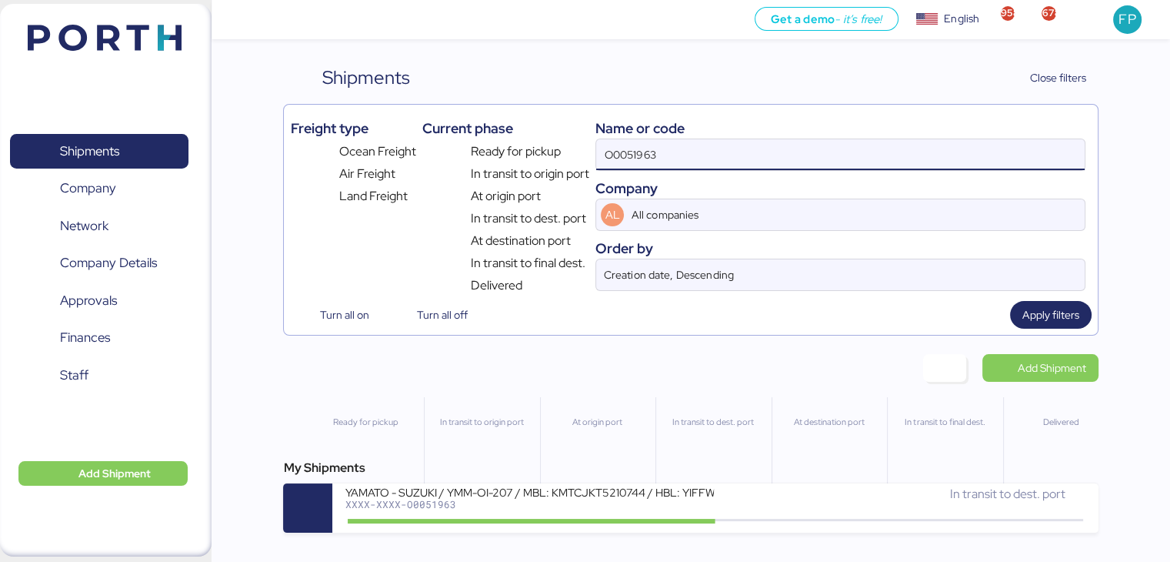
click at [628, 175] on div "Name or code O0051963 Company AL All companies Order by Creation date, Descendi…" at bounding box center [839, 203] width 489 height 184
click at [622, 150] on input "O0051963" at bounding box center [840, 154] width 488 height 31
click at [625, 152] on input "O0051963" at bounding box center [840, 154] width 488 height 31
paste input "14"
type input "O0051914"
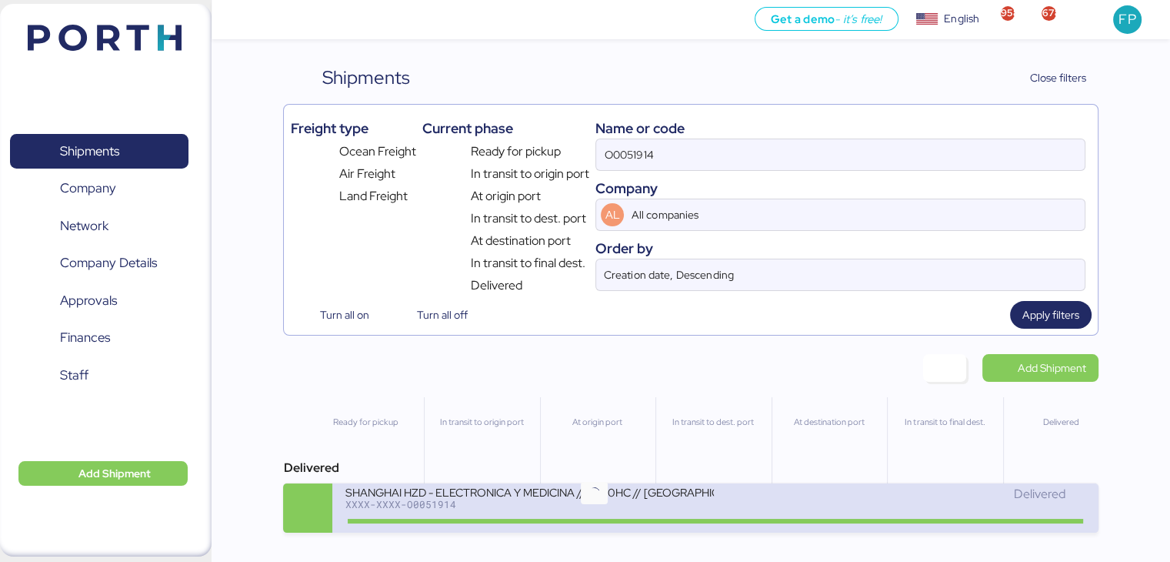
click at [576, 516] on icon at bounding box center [594, 520] width 74 height 17
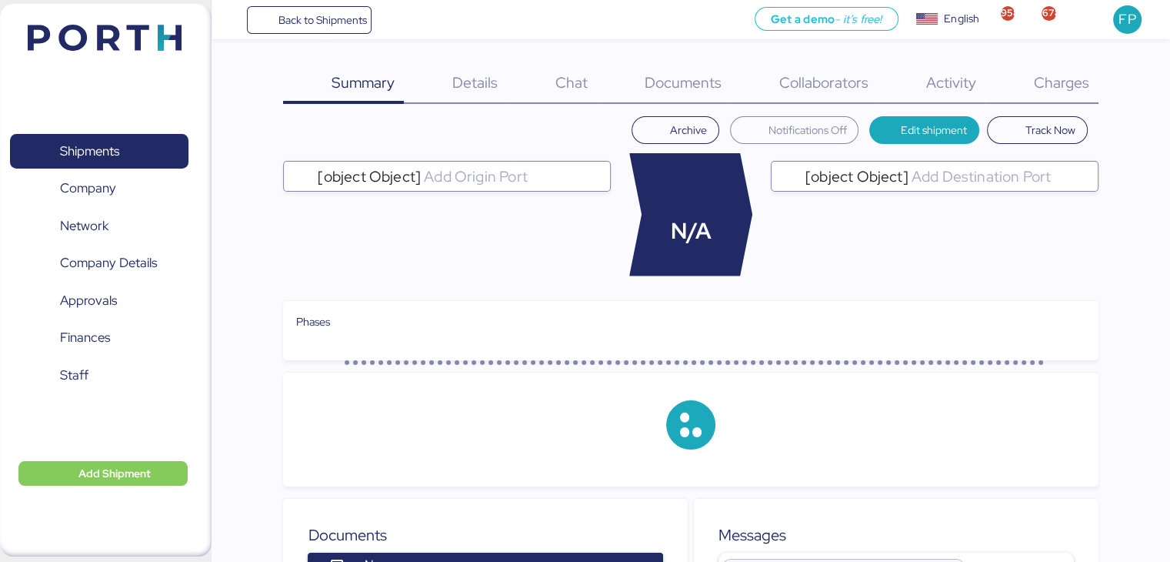
click at [1060, 92] on div "Charges 0" at bounding box center [1042, 84] width 113 height 40
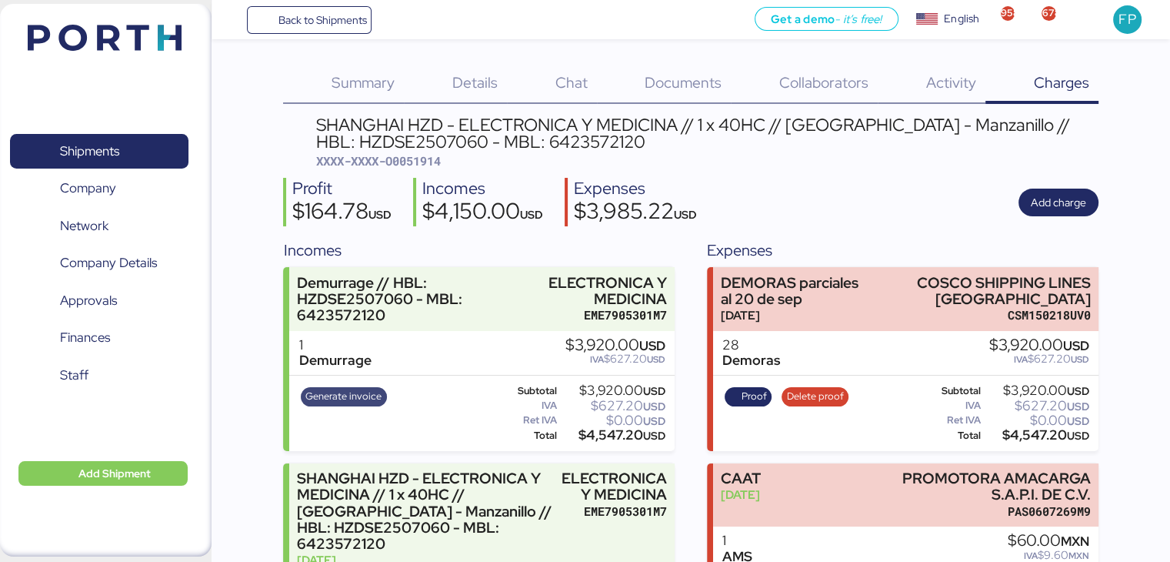
click at [364, 395] on span "Generate invoice" at bounding box center [343, 396] width 76 height 17
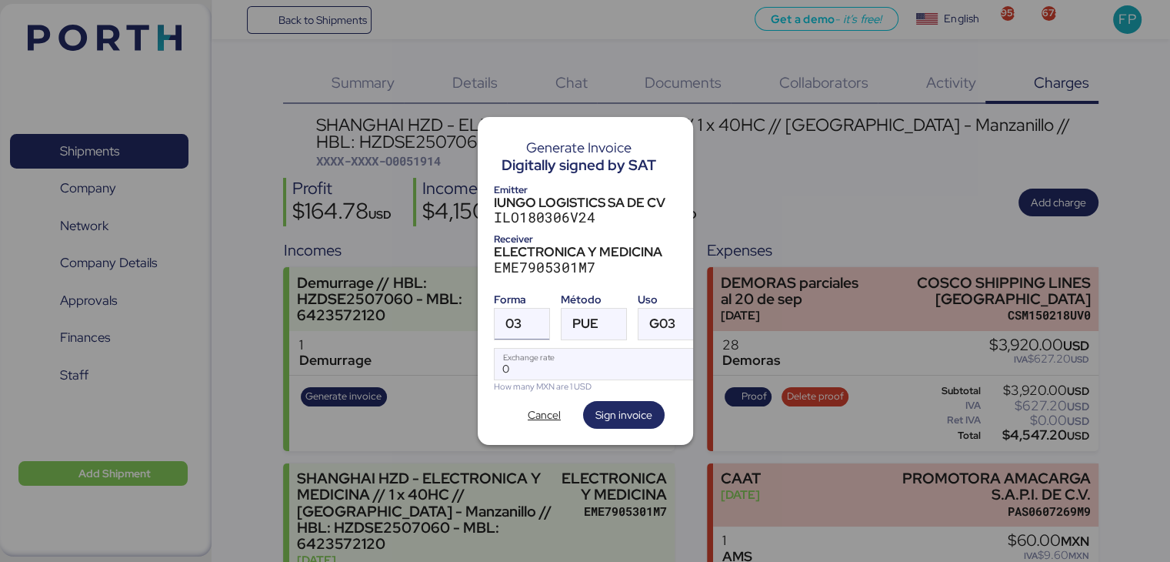
click at [525, 311] on div at bounding box center [536, 324] width 28 height 31
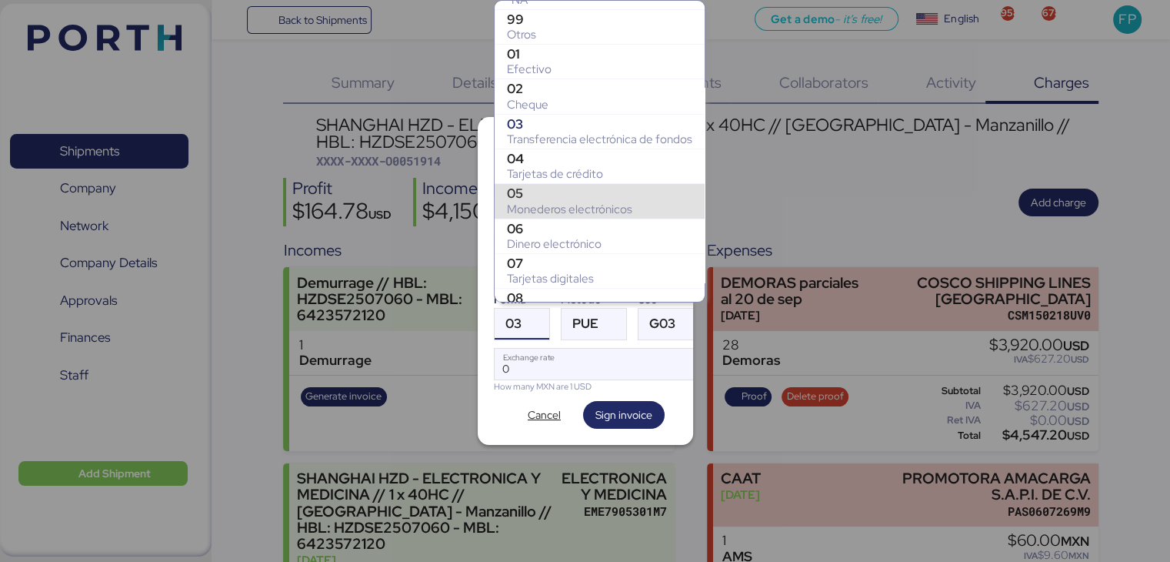
scroll to position [281, 0]
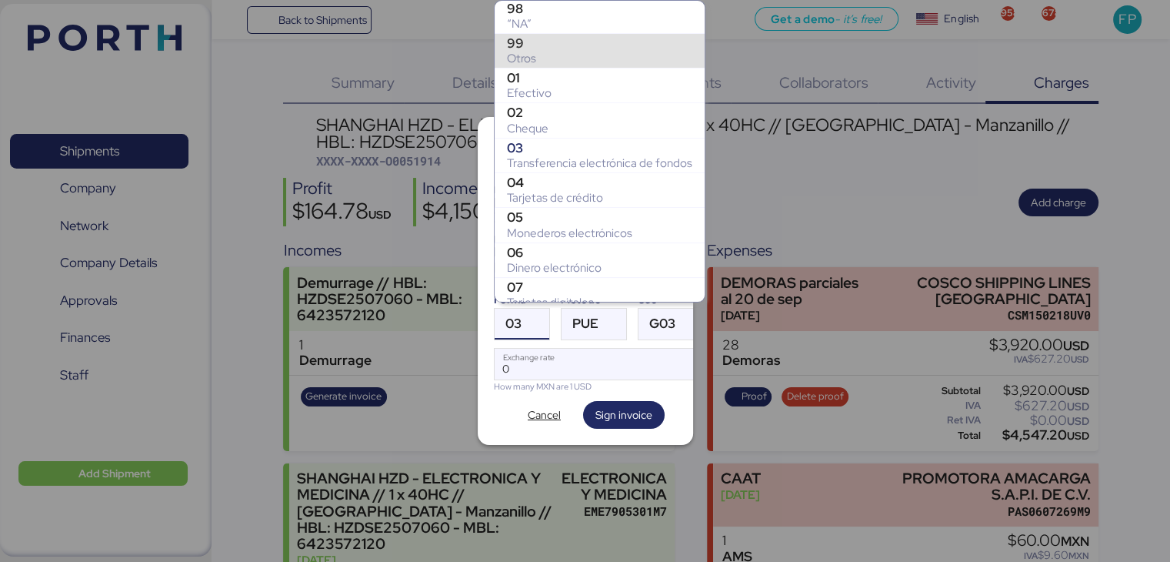
click at [535, 54] on div "Otros" at bounding box center [599, 58] width 185 height 15
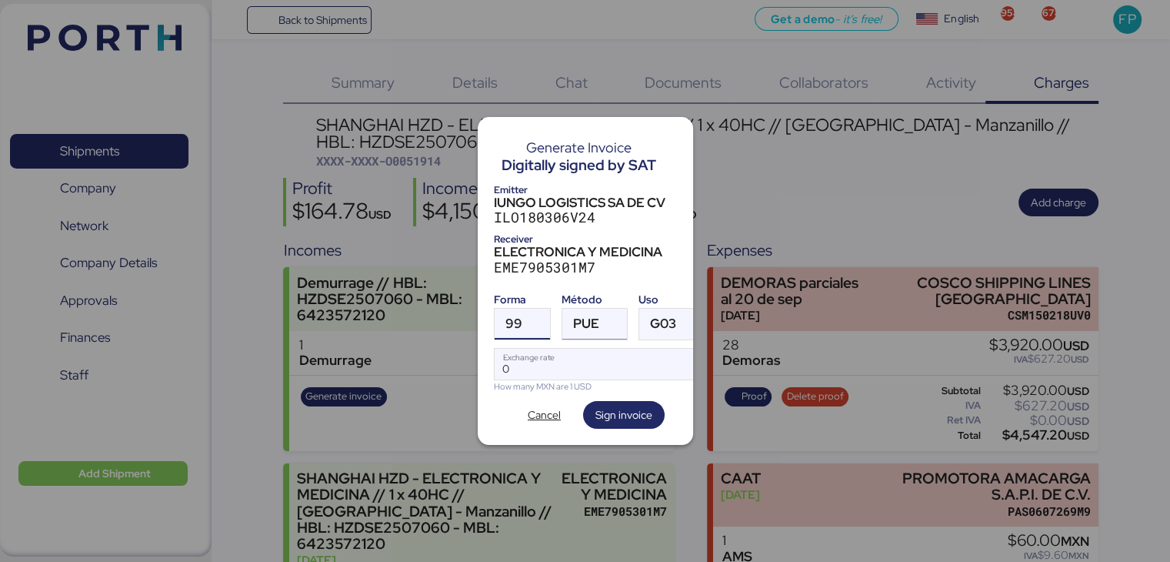
click at [585, 319] on span "PUE" at bounding box center [586, 323] width 26 height 13
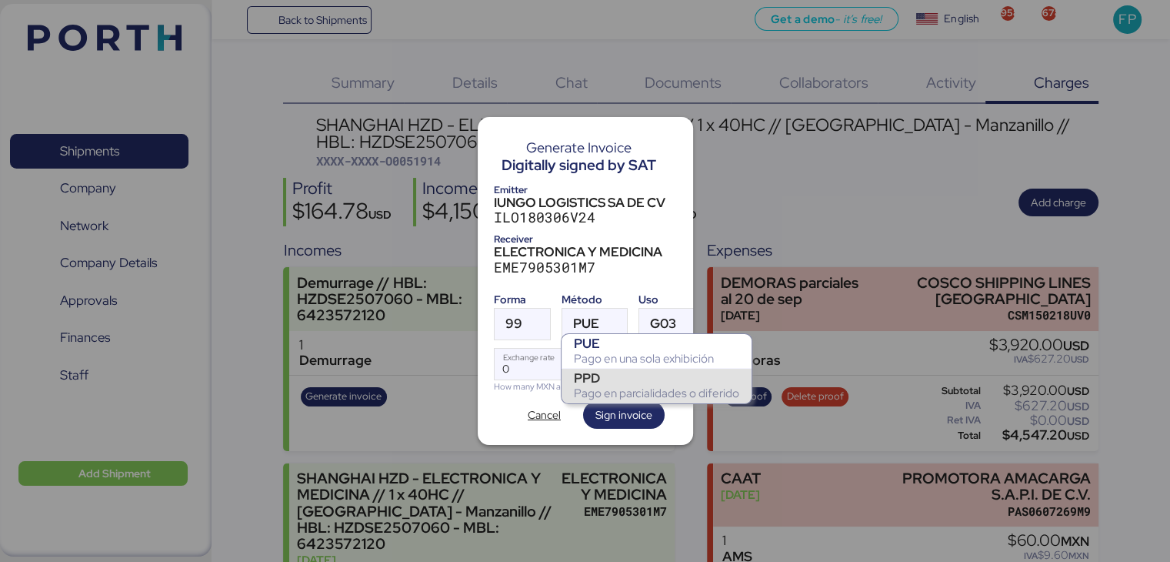
click at [603, 382] on div "PPD" at bounding box center [656, 377] width 165 height 15
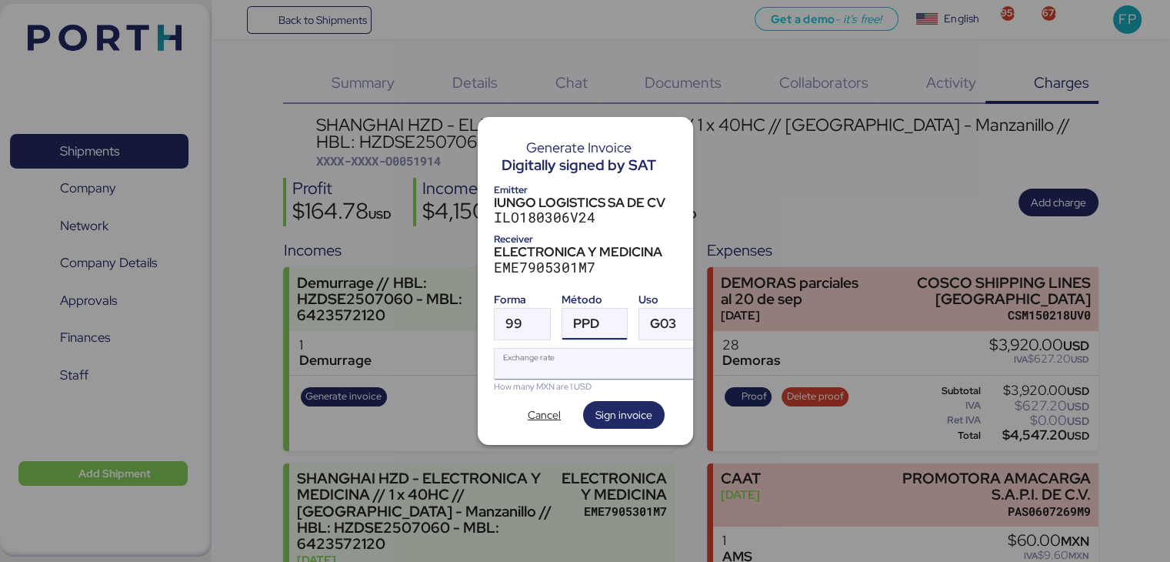
click at [579, 349] on input "Exchange rate" at bounding box center [600, 364] width 210 height 31
type input "0"
click at [579, 341] on div "Forma 99 Método PPD Uso G03 0 Exchange rate How many MXN are 1 USD" at bounding box center [585, 339] width 183 height 107
click at [569, 358] on input "Exchange rate" at bounding box center [600, 364] width 210 height 31
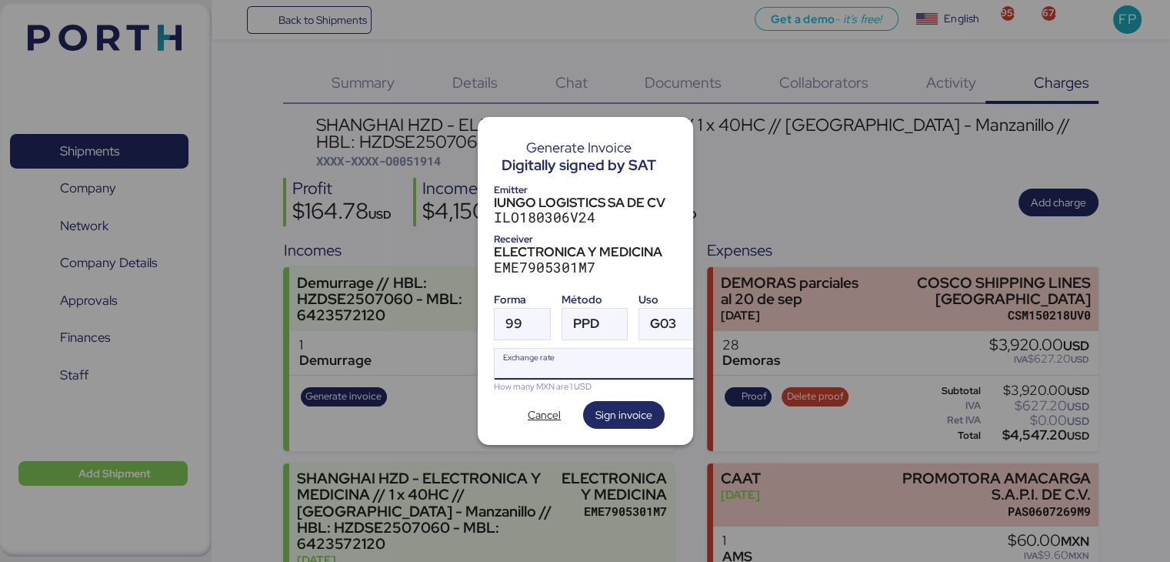
paste input "18.5052"
type input "18.5052"
click at [626, 405] on span "Sign invoice" at bounding box center [623, 414] width 57 height 18
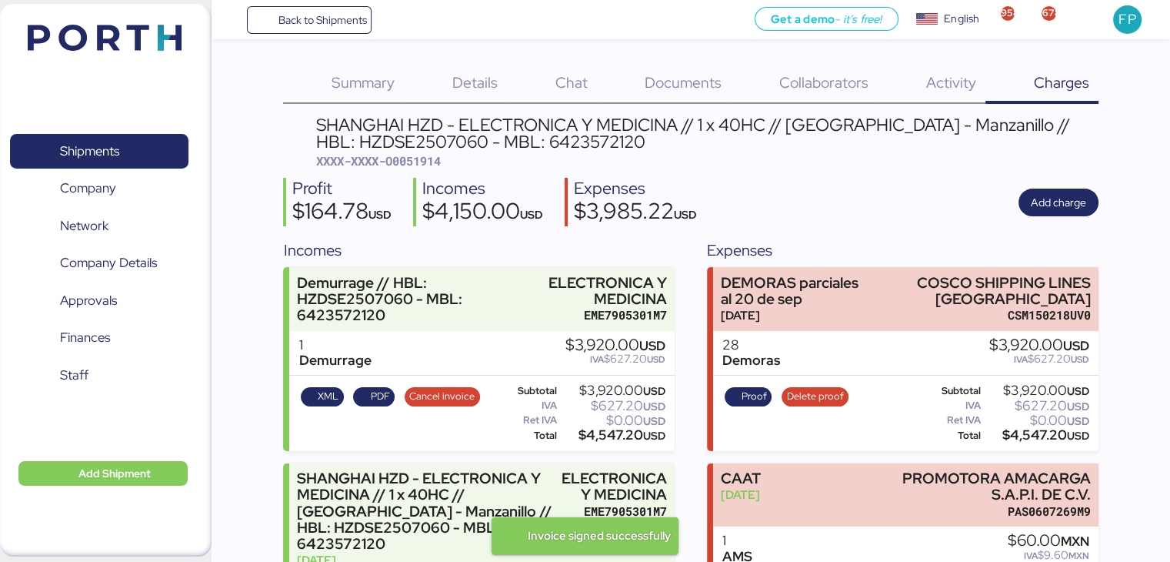
click at [435, 161] on span "XXXX-XXXX-O0051914" at bounding box center [378, 160] width 125 height 15
click at [434, 161] on span "XXXX-XXXX-O0051914" at bounding box center [378, 160] width 125 height 15
copy span "O0051914"
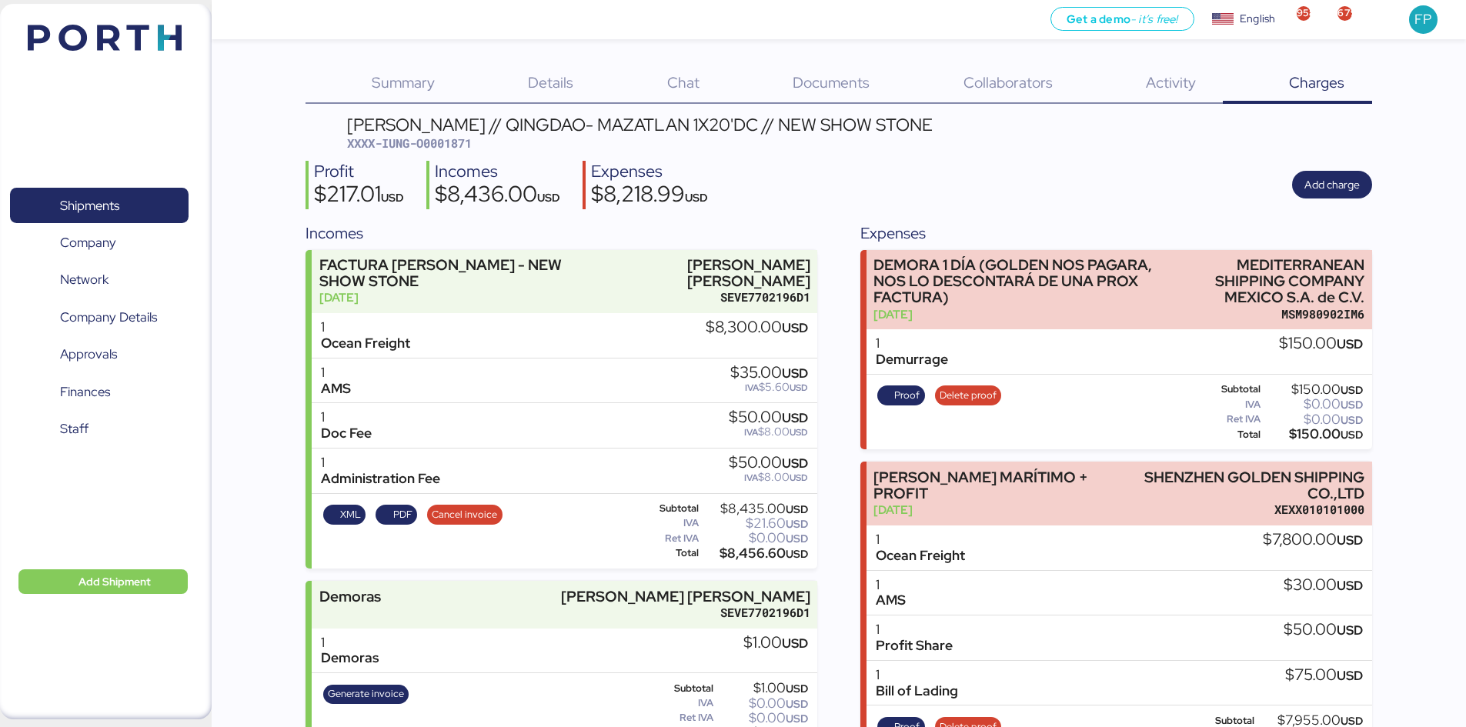
click at [563, 83] on span "Details" at bounding box center [550, 82] width 45 height 20
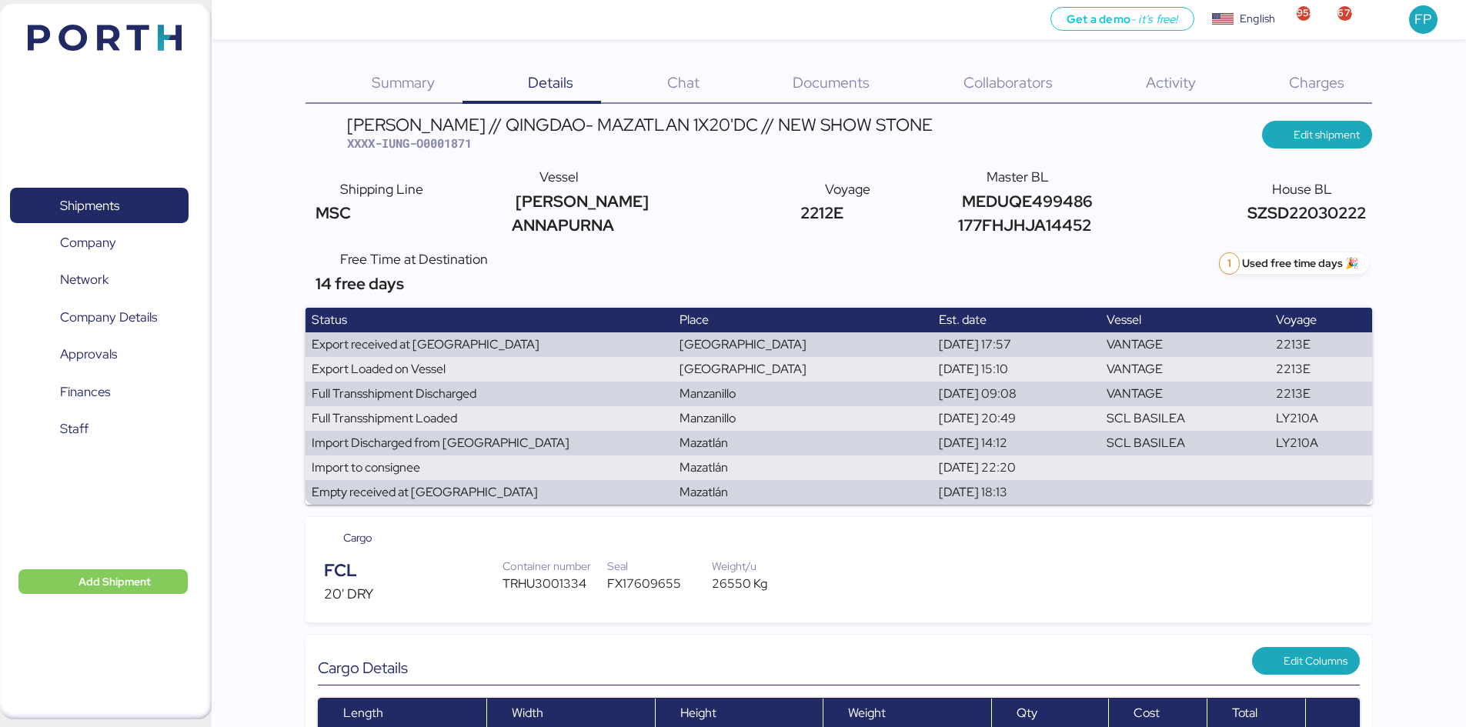
click at [1306, 82] on span "Charges" at bounding box center [1316, 82] width 55 height 20
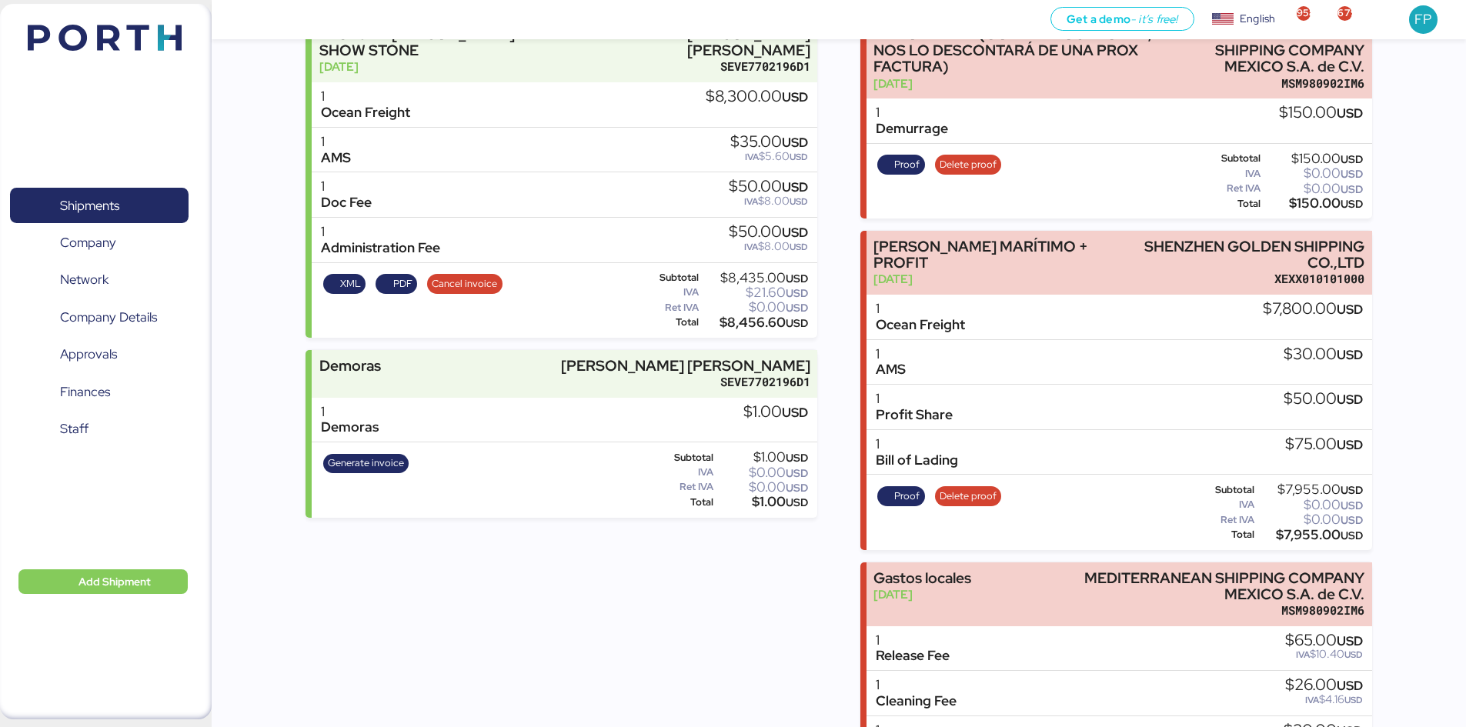
scroll to position [68, 0]
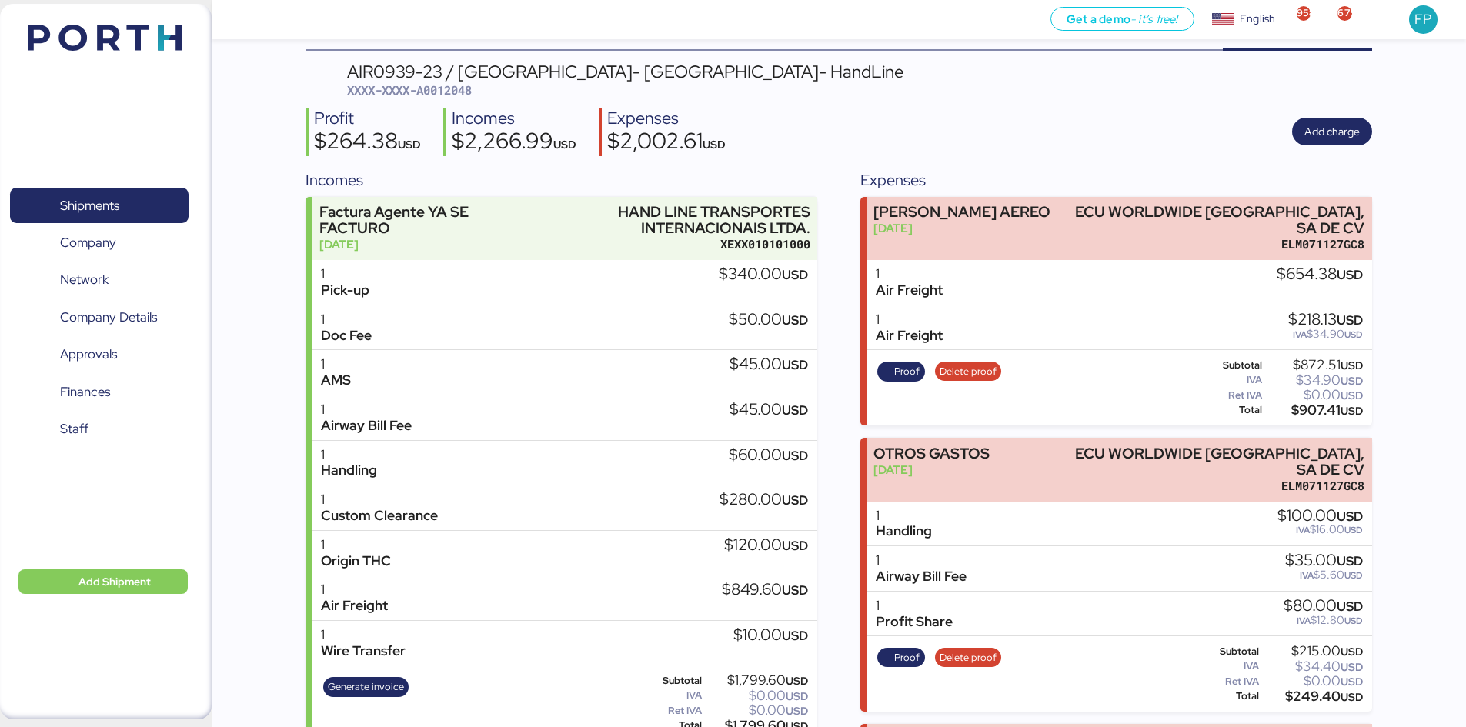
scroll to position [52, 0]
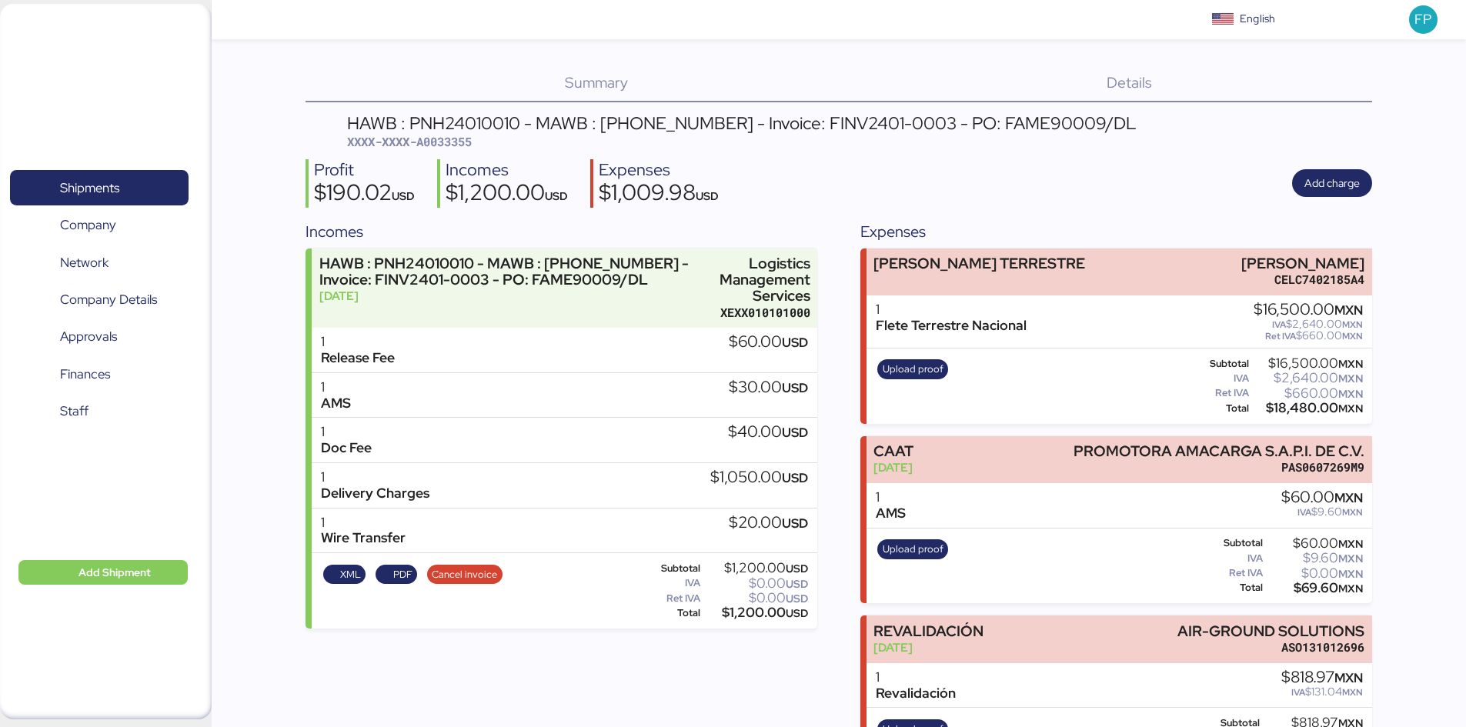
scroll to position [68, 0]
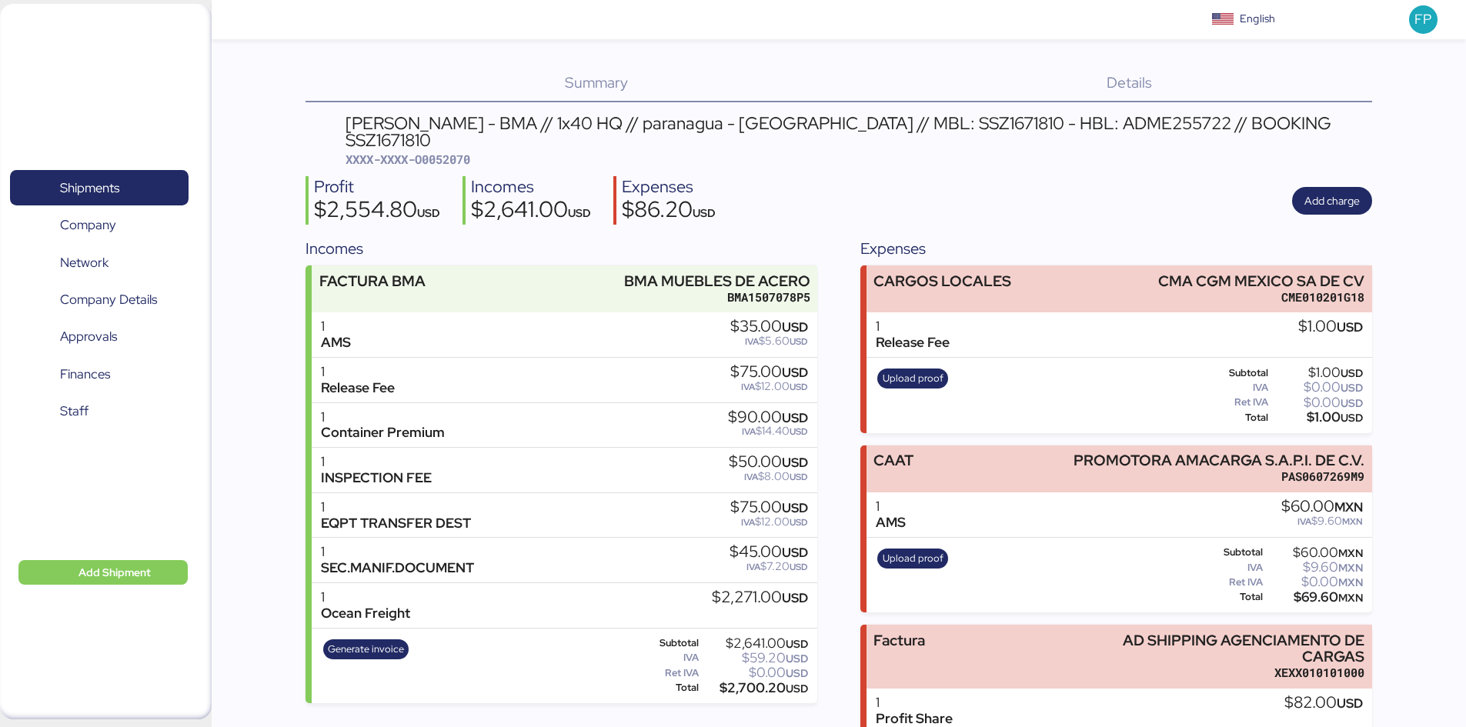
scroll to position [77, 0]
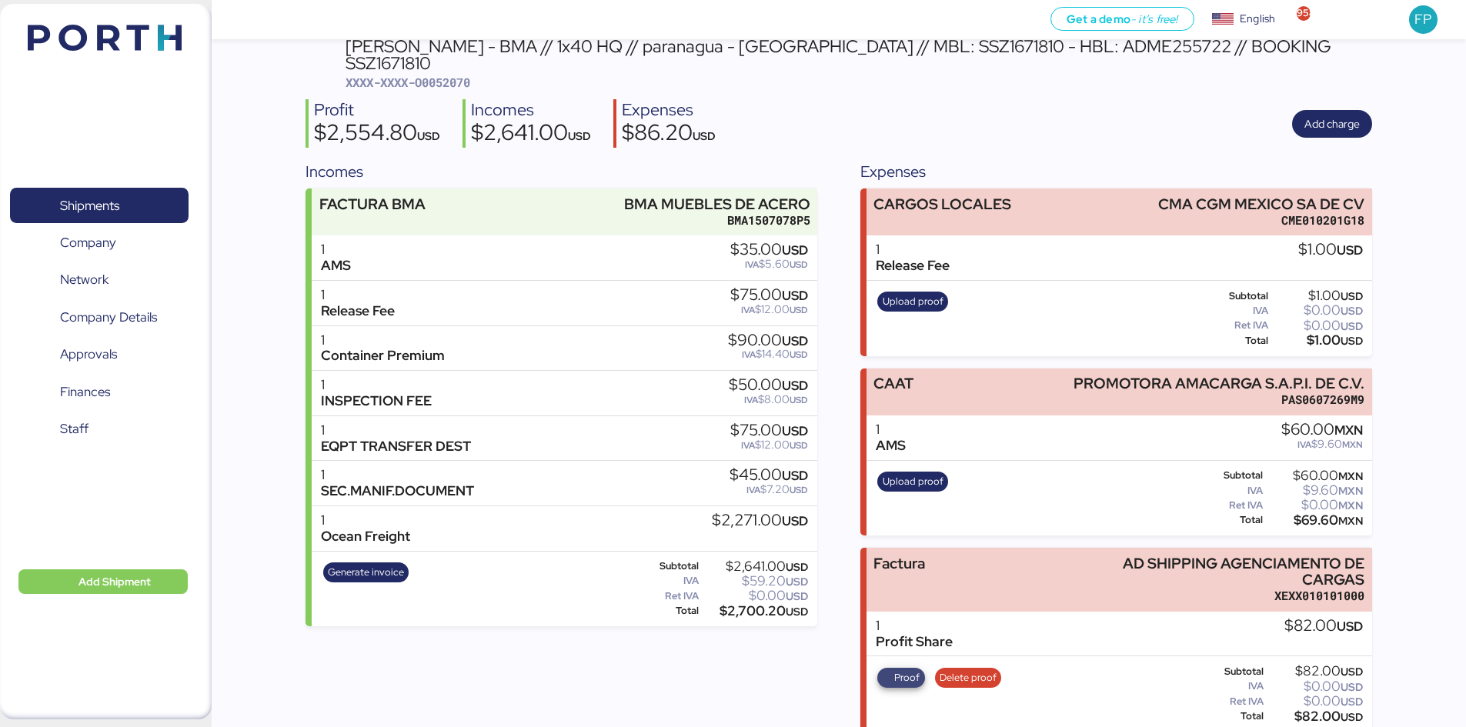
click at [906, 669] on span "Proof" at bounding box center [906, 677] width 25 height 17
